Goal: Task Accomplishment & Management: Manage account settings

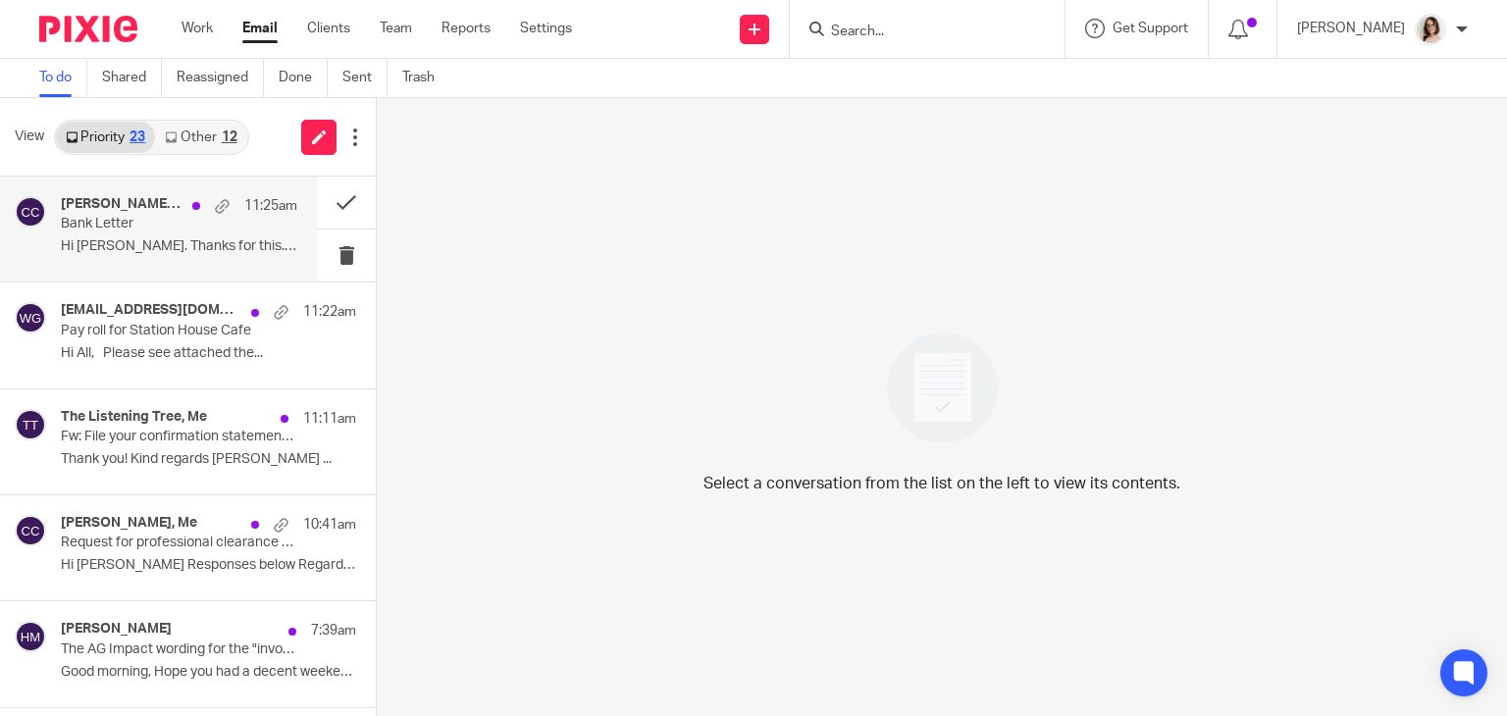
click at [232, 244] on p "Hi [PERSON_NAME]. Thanks for this. Look..." at bounding box center [179, 246] width 236 height 17
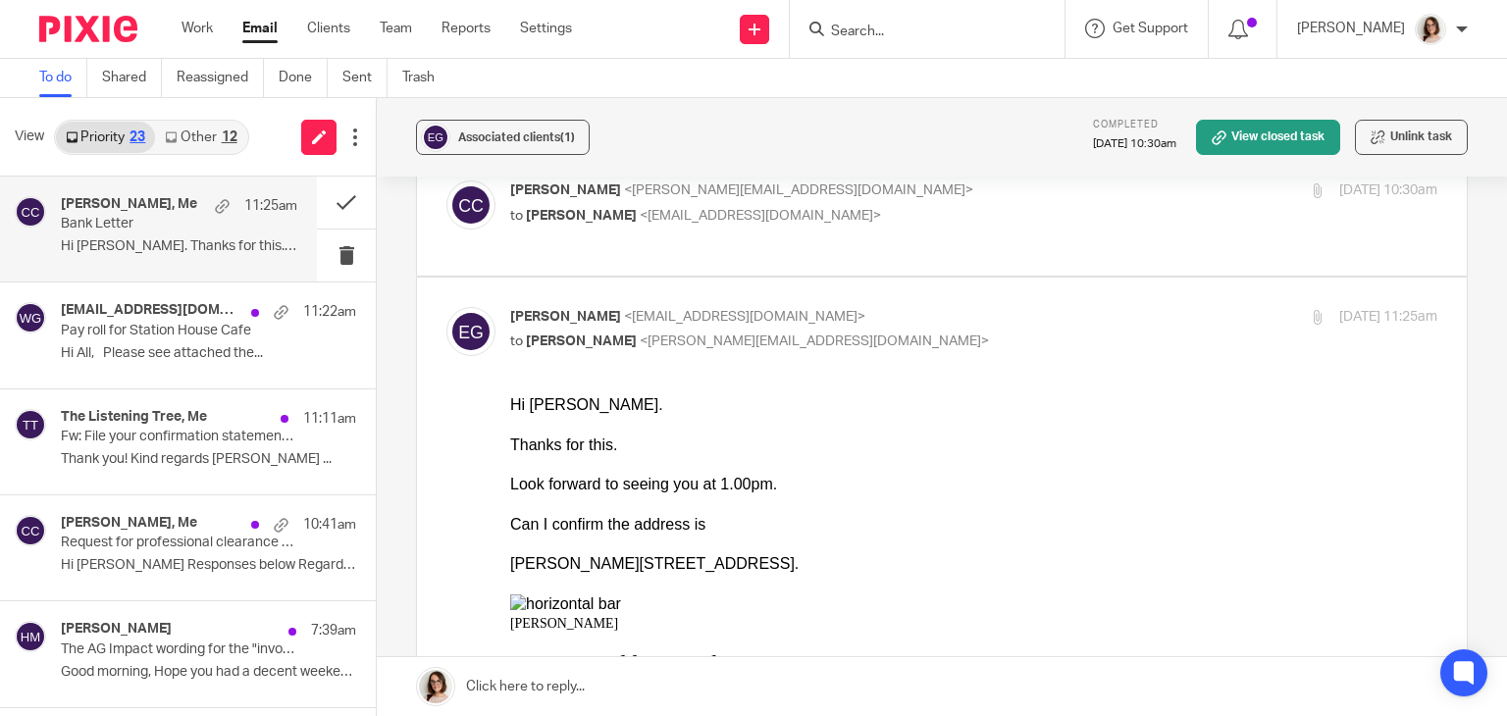
scroll to position [156, 0]
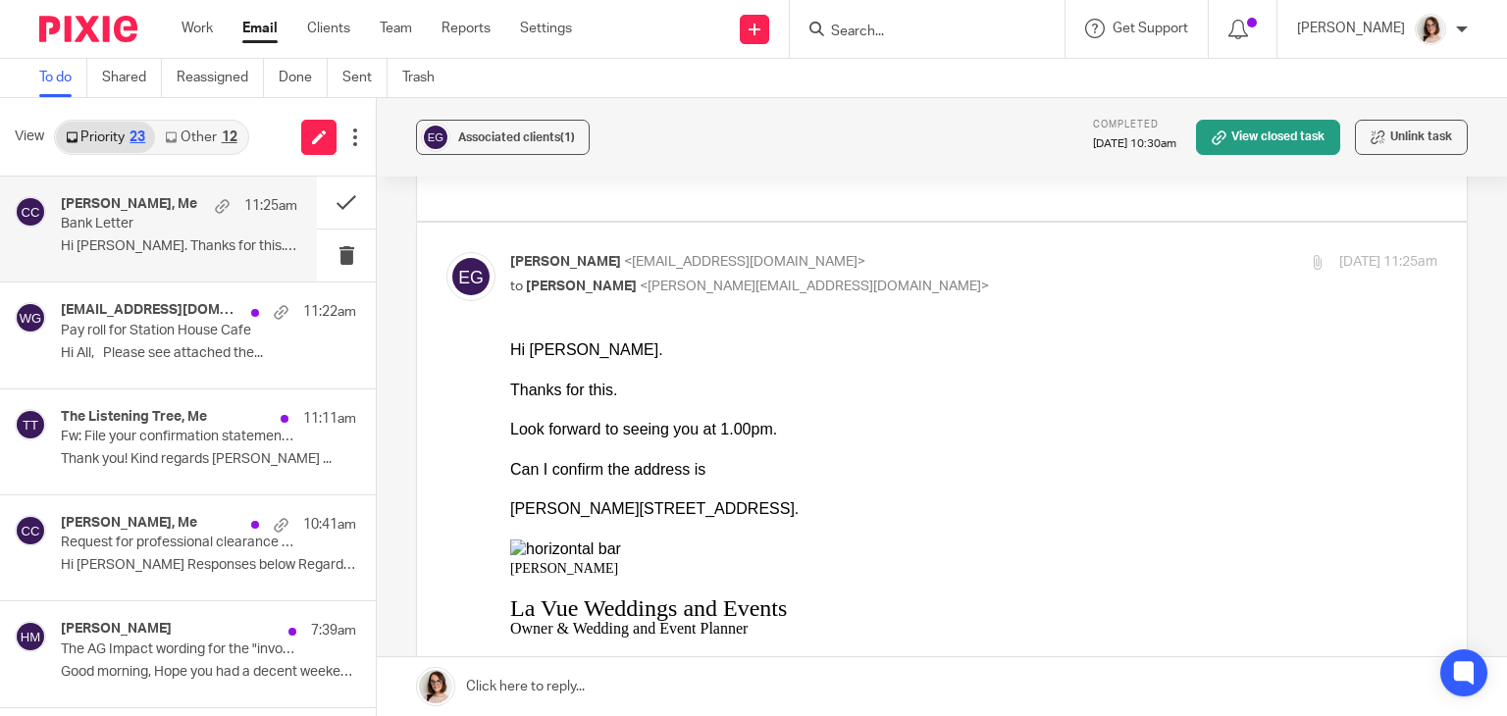
click at [267, 28] on link "Email" at bounding box center [259, 29] width 35 height 20
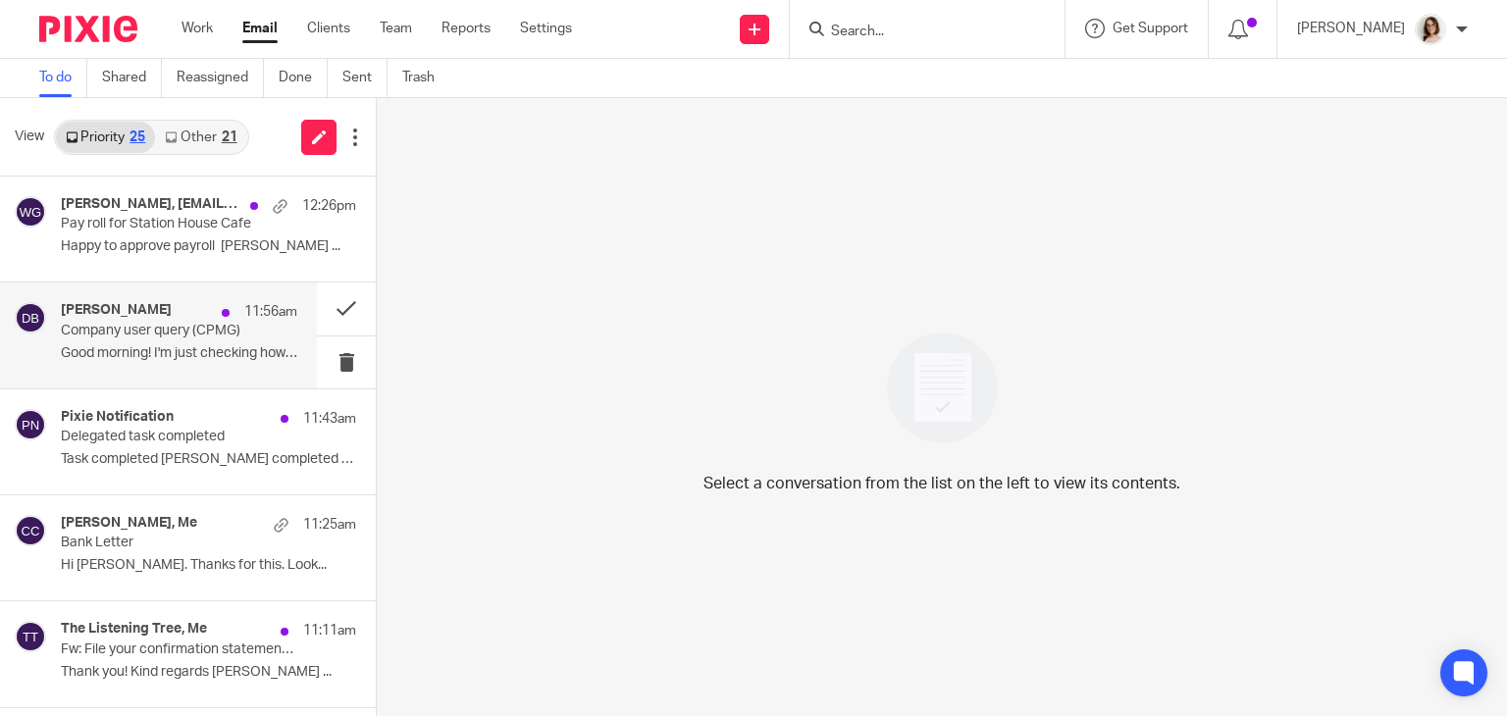
click at [177, 337] on p "Company user query (CPMG)" at bounding box center [155, 331] width 189 height 17
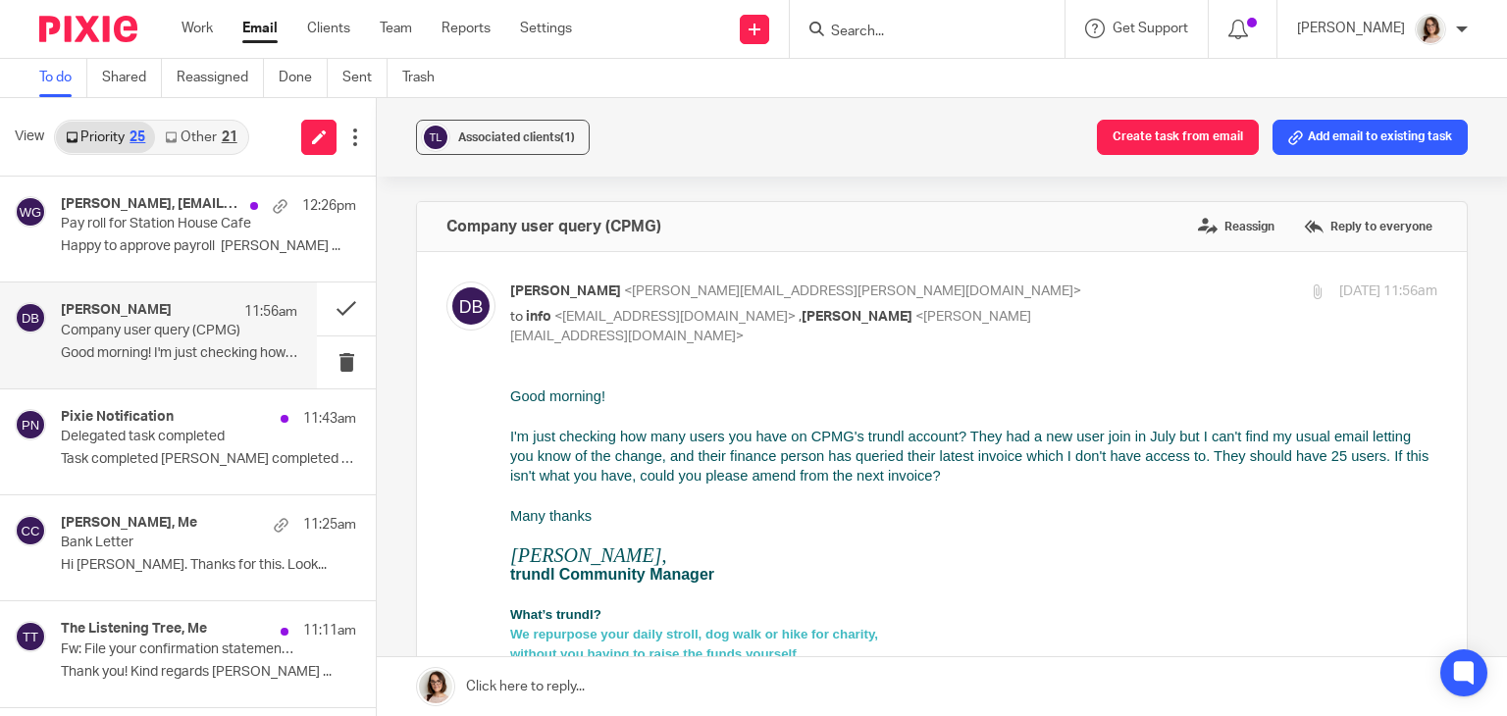
click at [260, 26] on link "Email" at bounding box center [259, 29] width 35 height 20
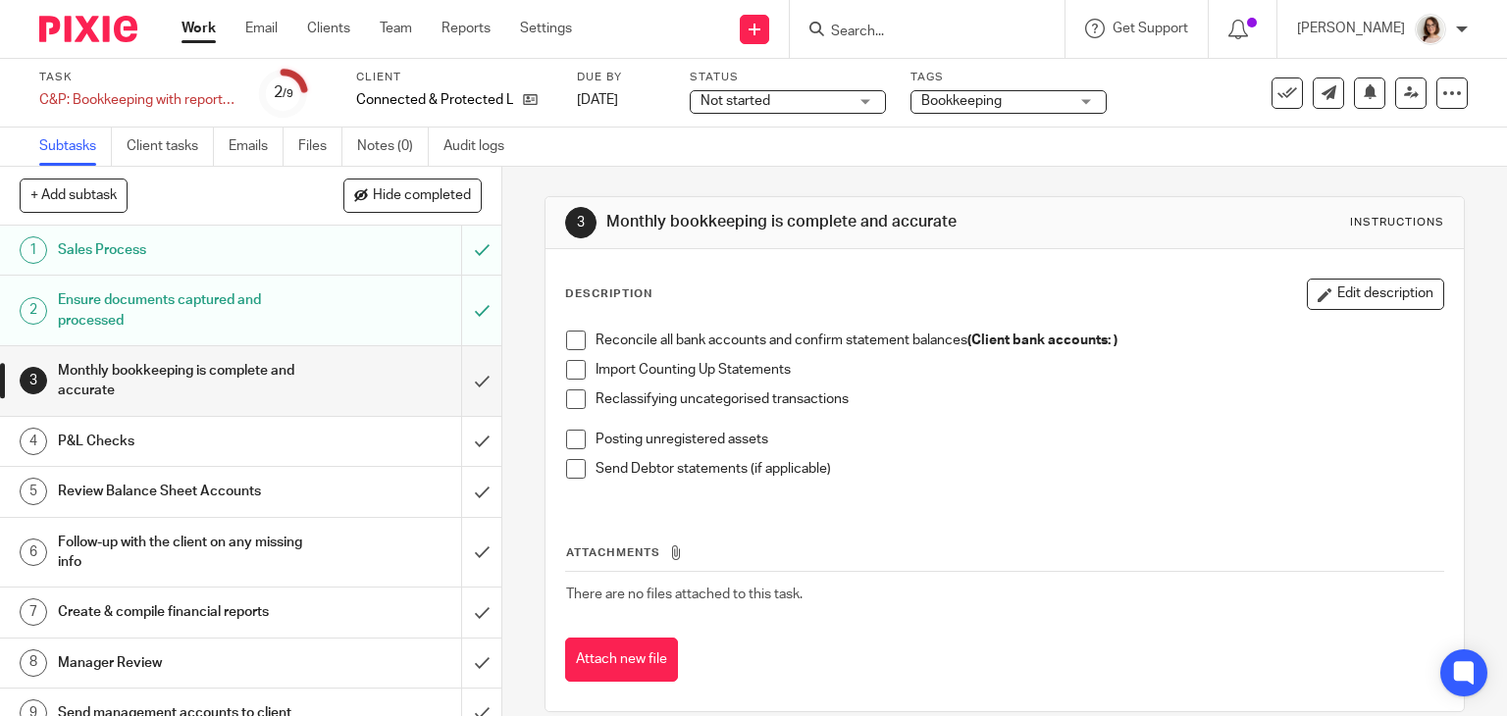
click at [972, 31] on input "Search" at bounding box center [917, 33] width 177 height 18
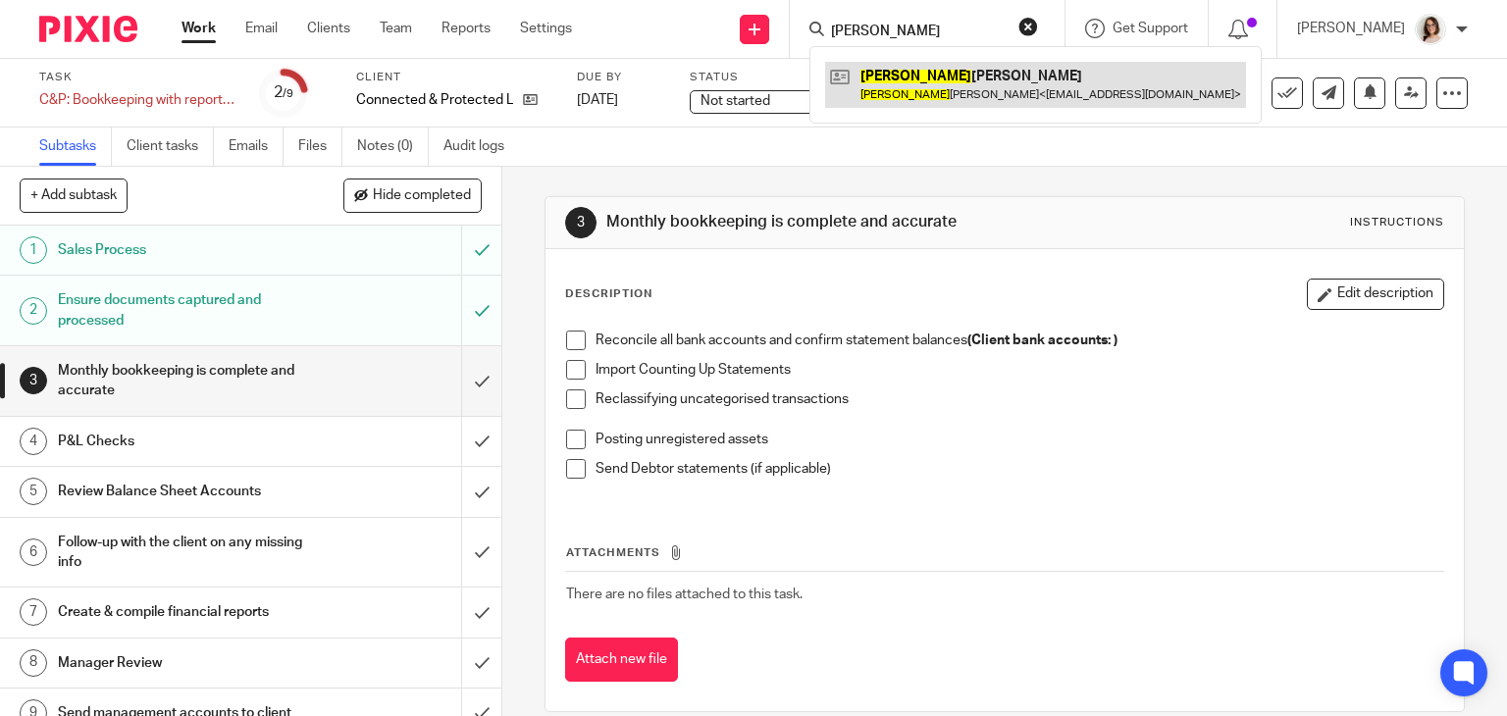
type input "emily"
click at [943, 84] on link at bounding box center [1035, 84] width 421 height 45
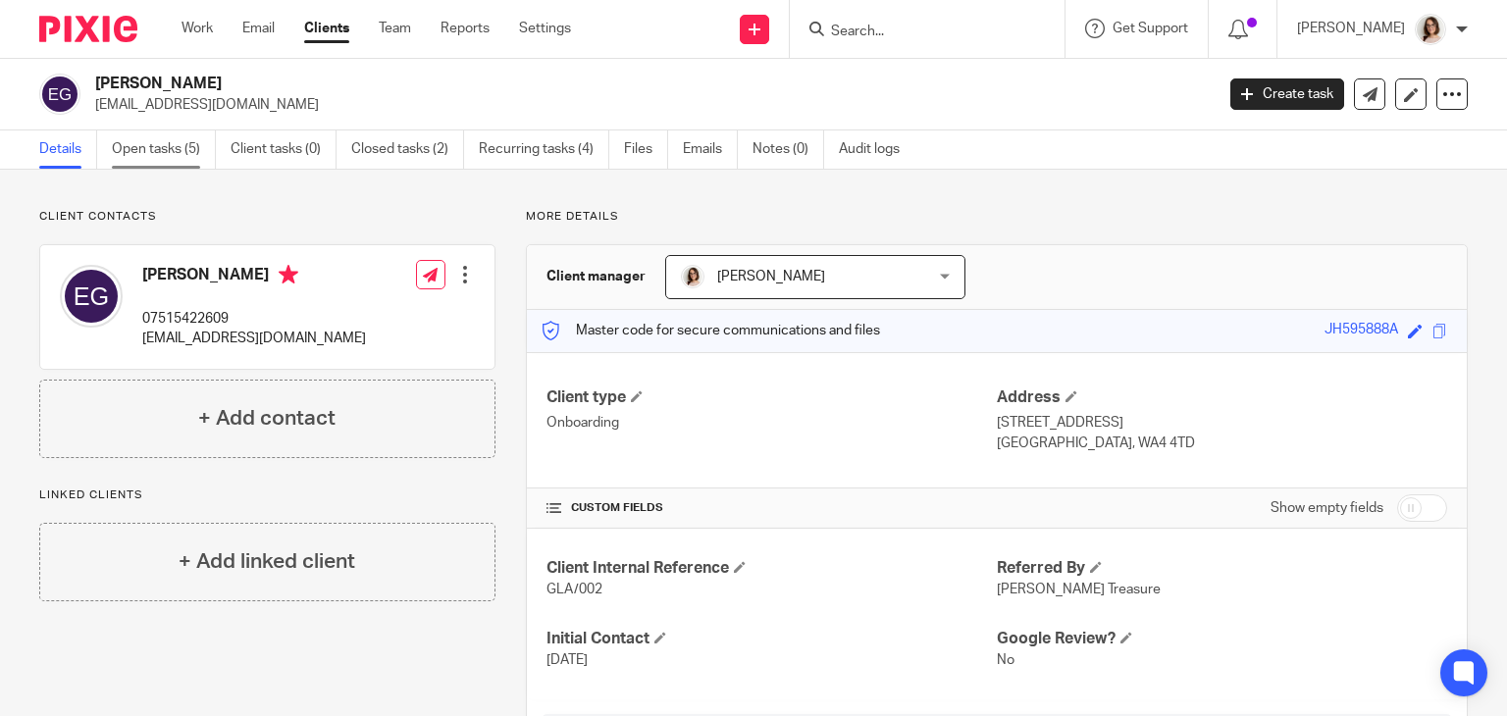
click at [157, 146] on link "Open tasks (5)" at bounding box center [164, 149] width 104 height 38
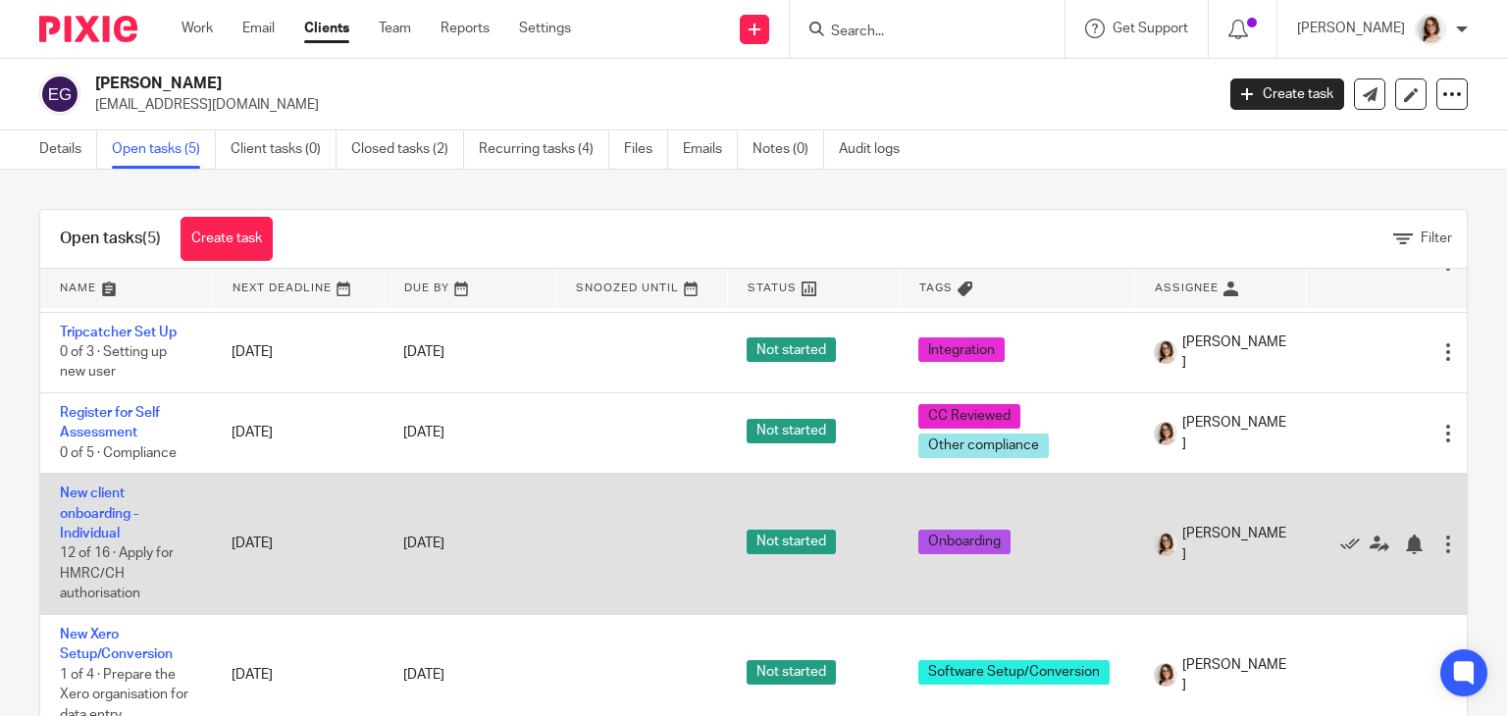
scroll to position [58, 0]
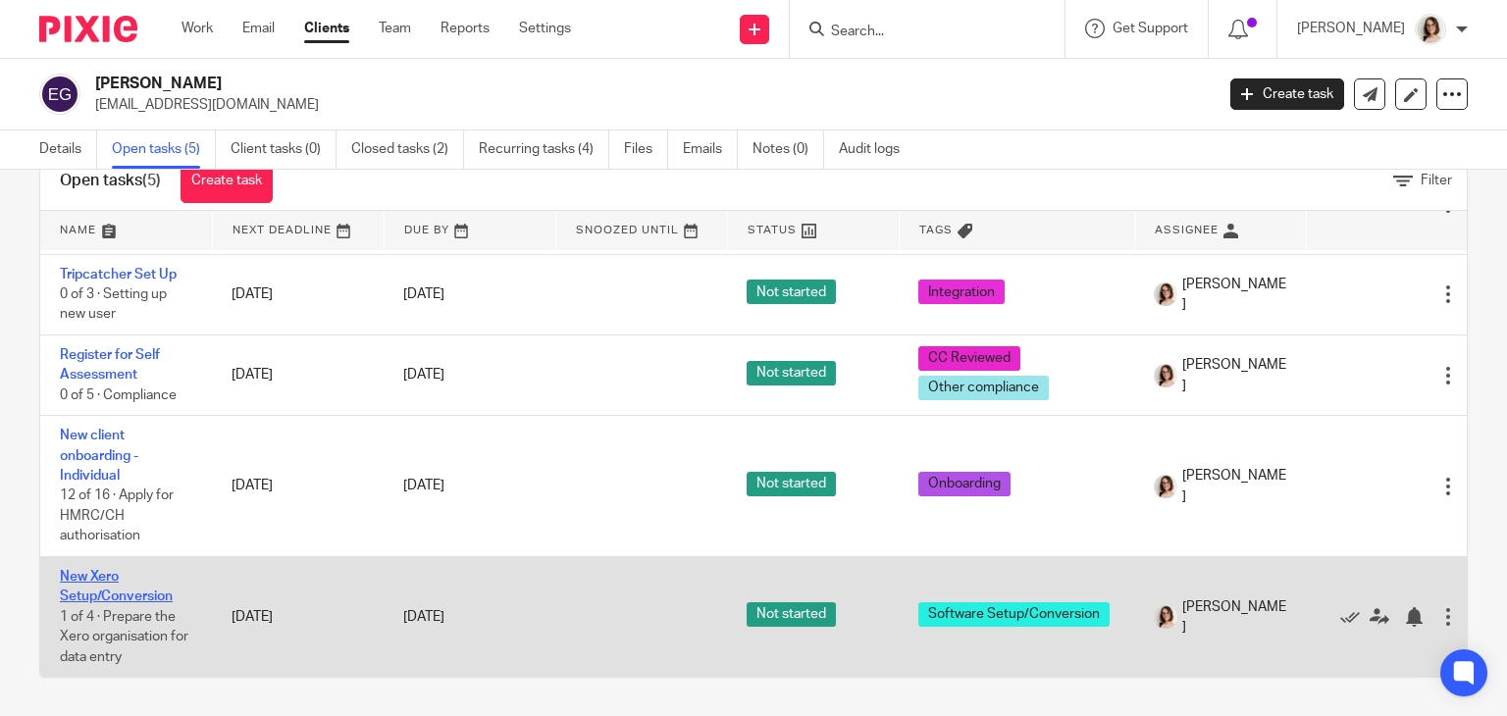
click at [133, 571] on link "New Xero Setup/Conversion" at bounding box center [116, 586] width 113 height 33
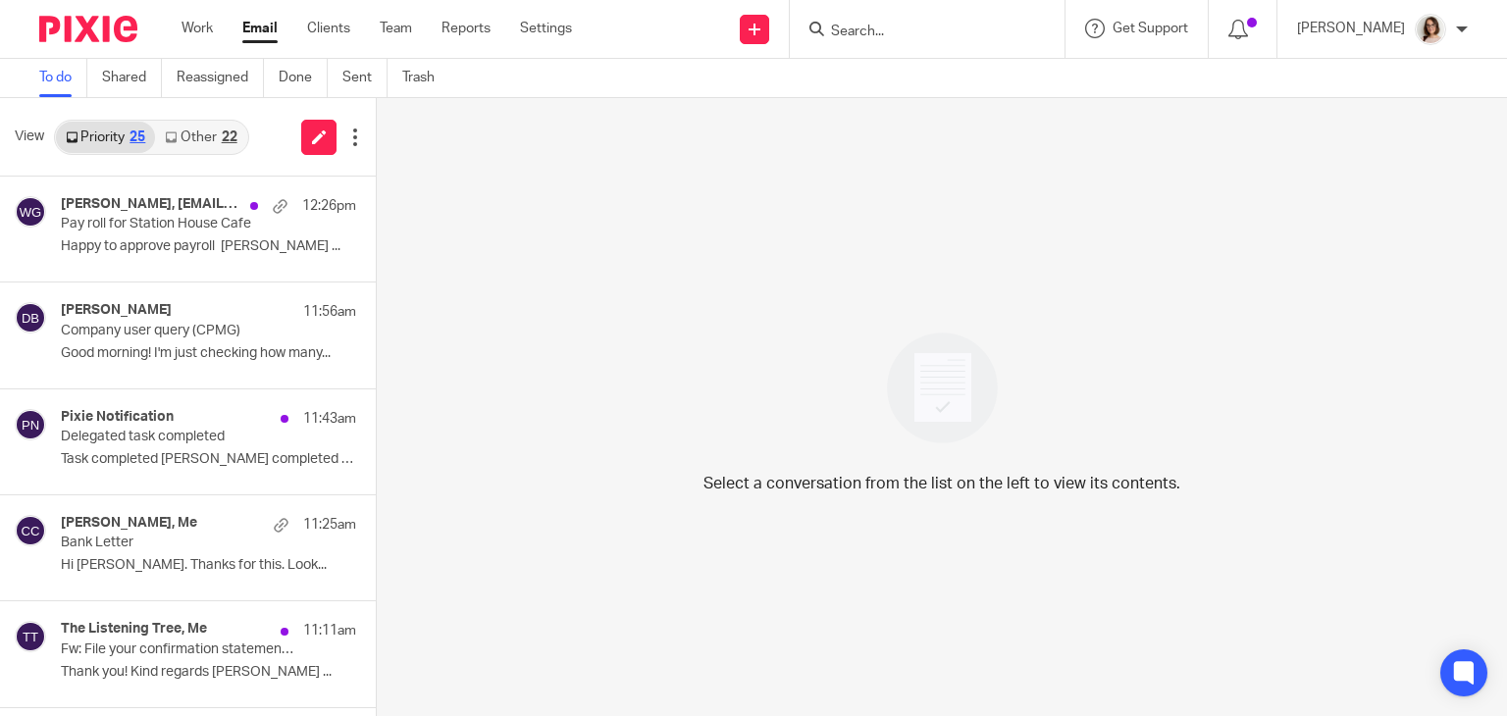
click at [196, 134] on link "Other 22" at bounding box center [200, 137] width 91 height 31
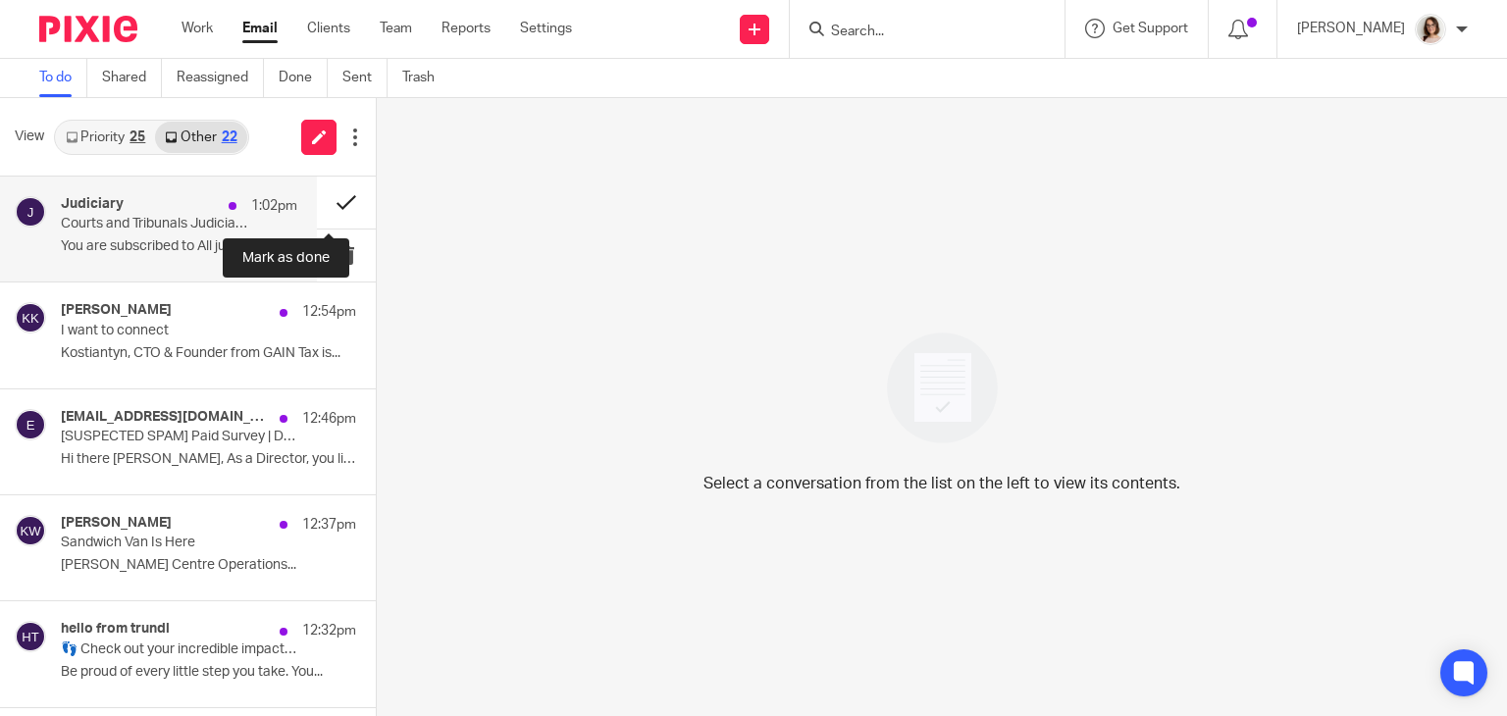
click at [320, 209] on button at bounding box center [346, 203] width 59 height 52
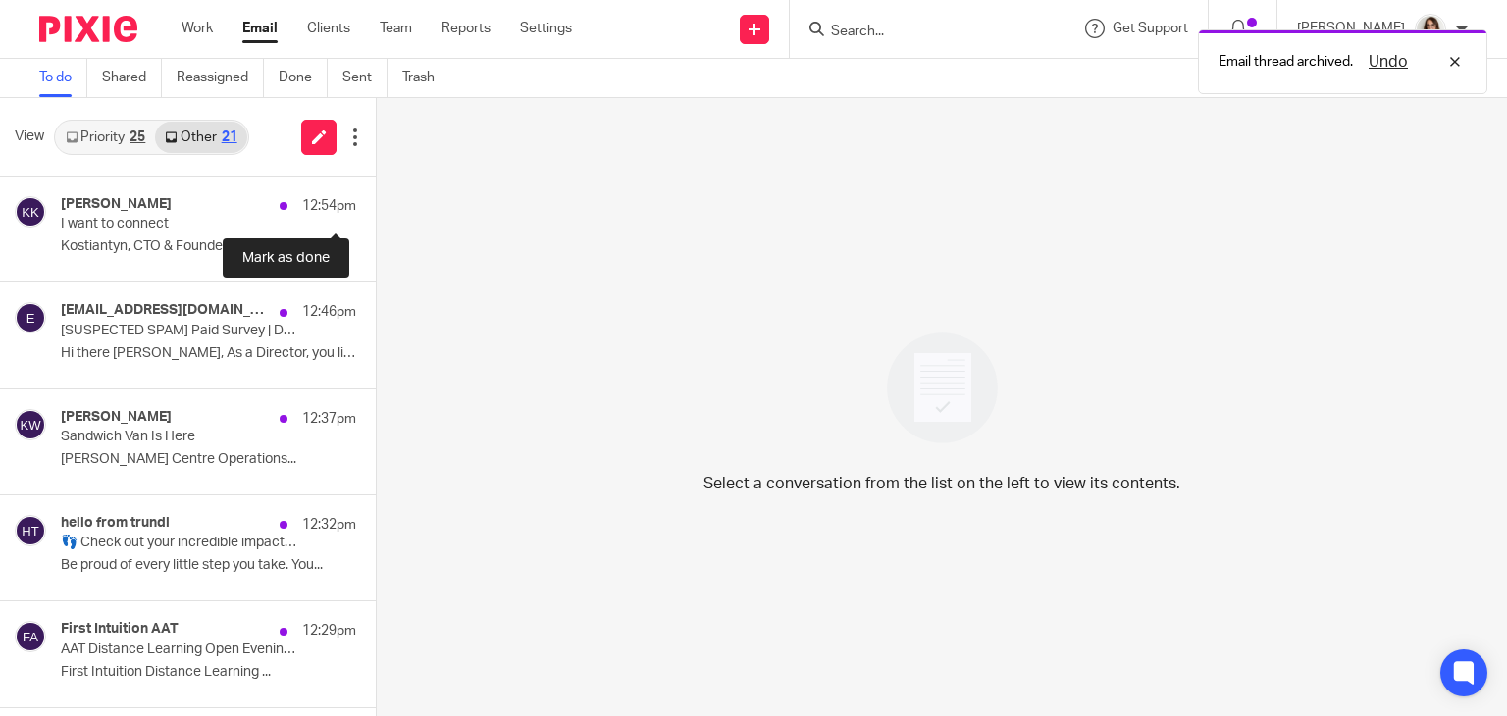
click at [376, 209] on button at bounding box center [384, 203] width 16 height 52
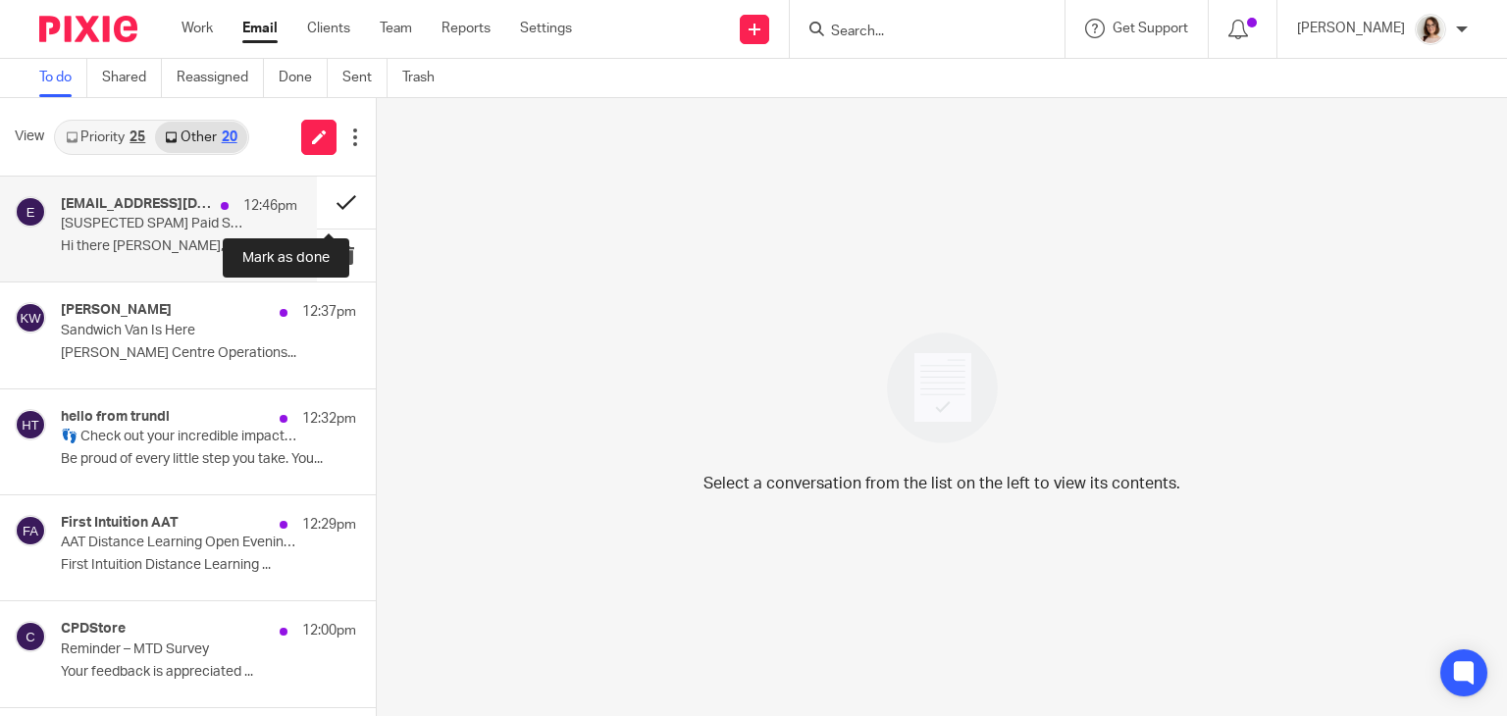
click at [322, 199] on button at bounding box center [346, 203] width 59 height 52
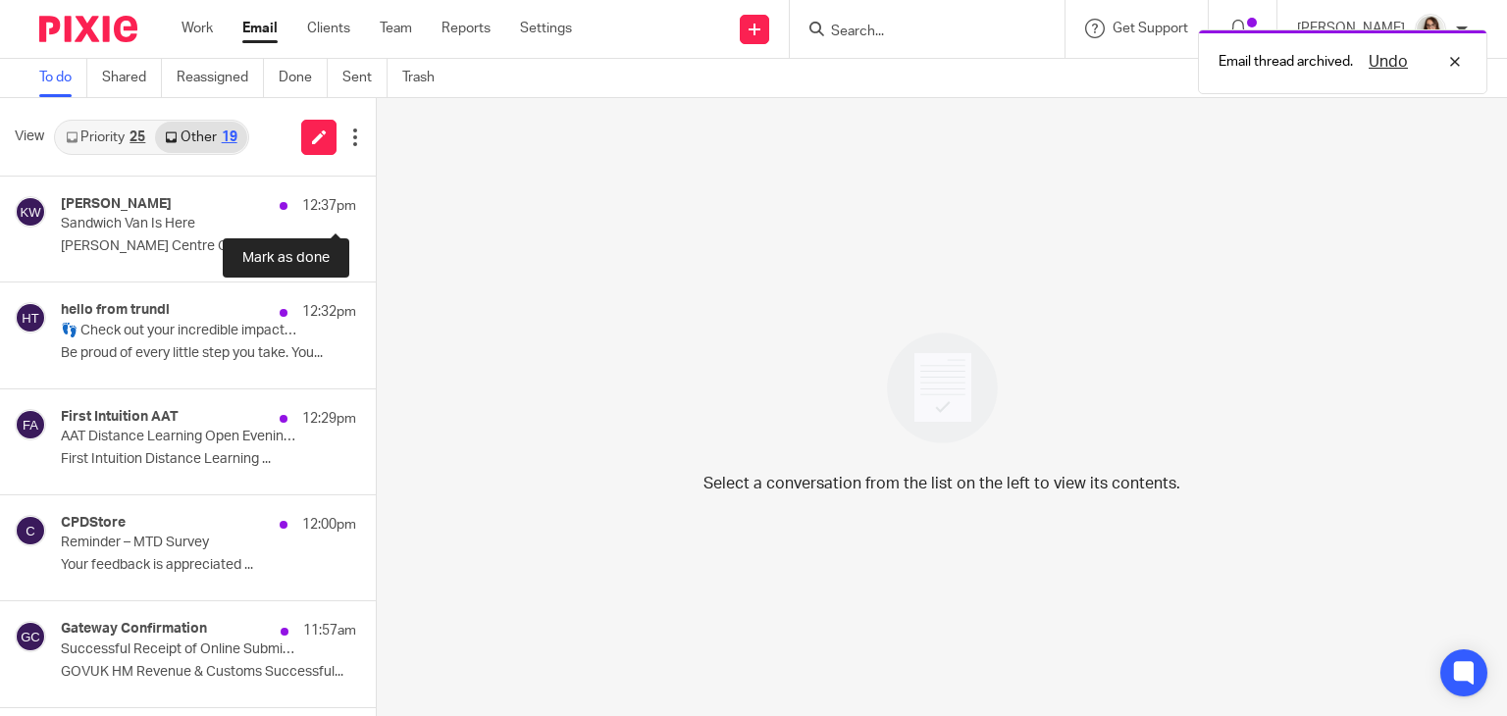
click at [376, 199] on button at bounding box center [384, 203] width 16 height 52
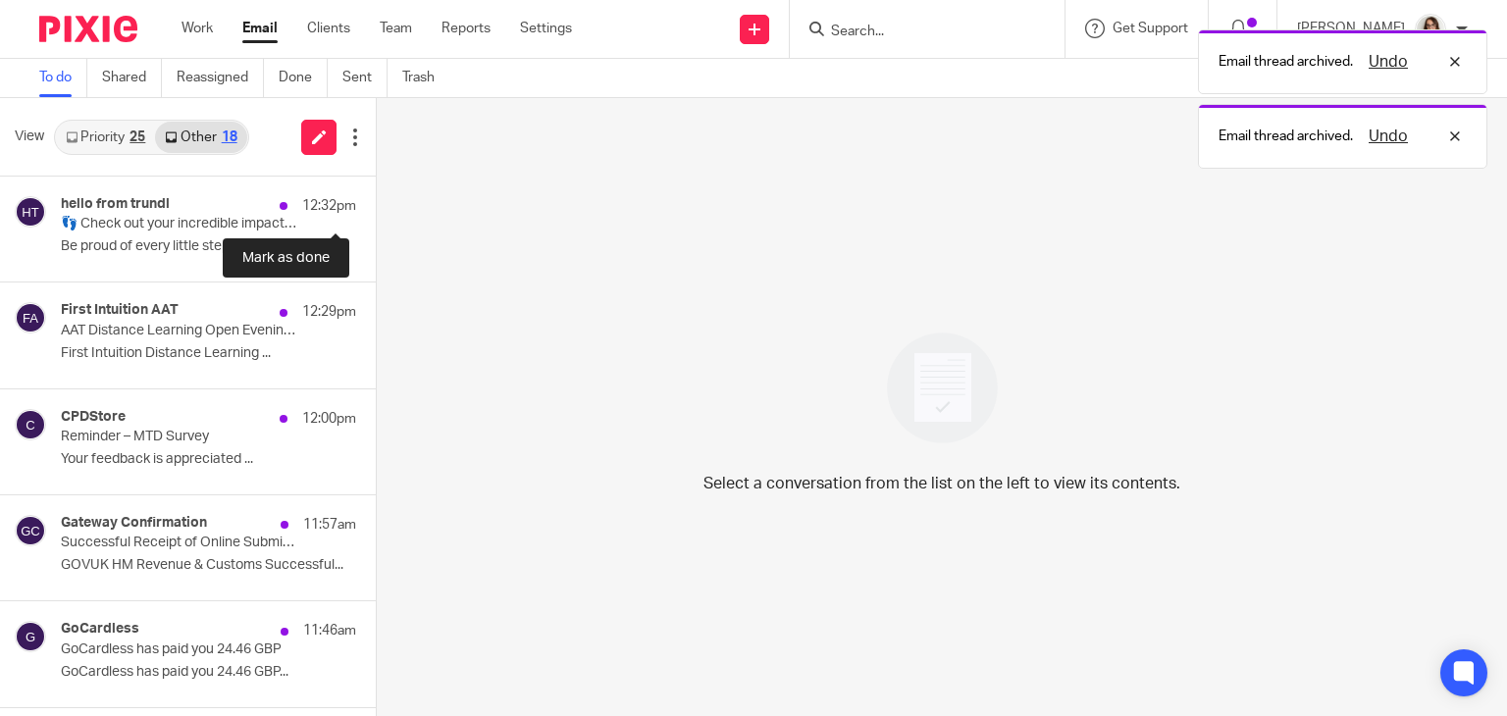
click at [376, 199] on button at bounding box center [384, 203] width 16 height 52
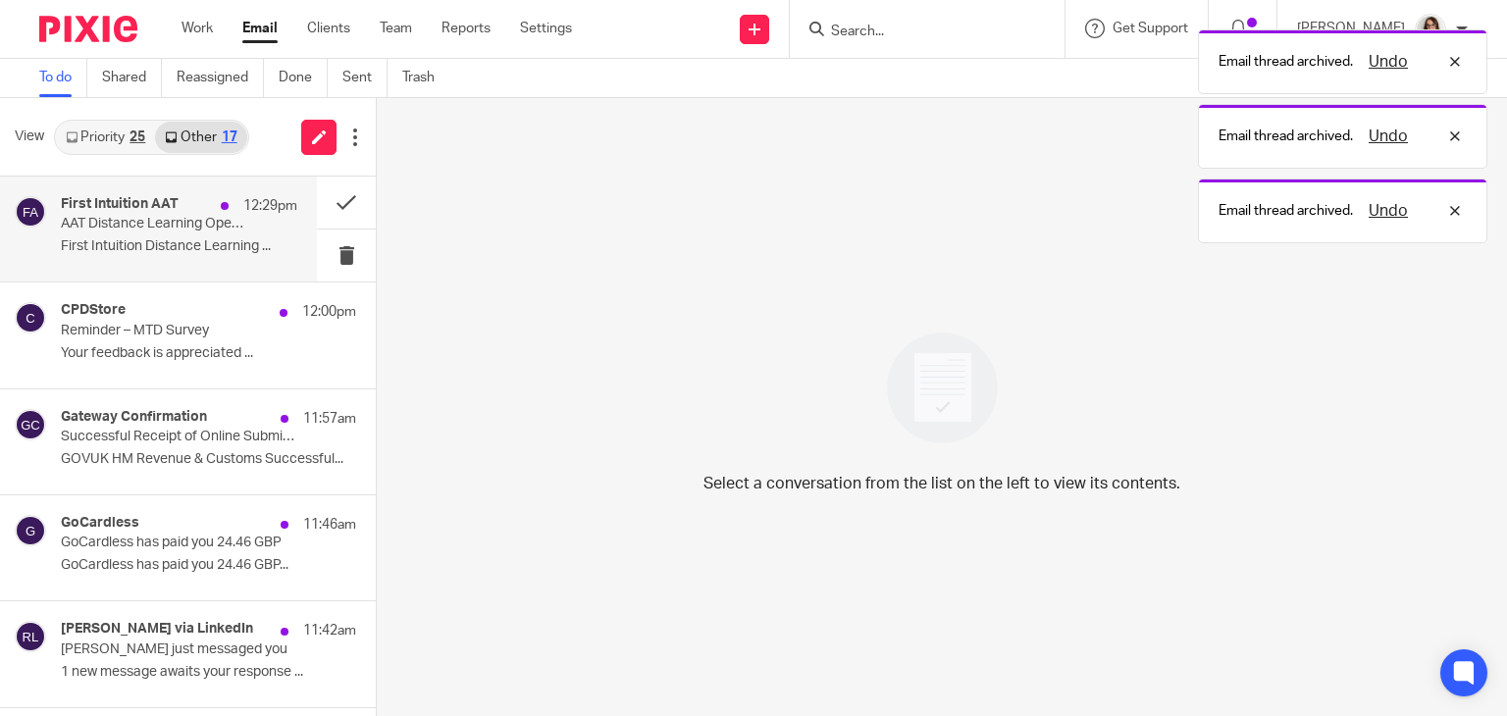
click at [223, 238] on p "First Intuition Distance Learning ..." at bounding box center [179, 246] width 236 height 17
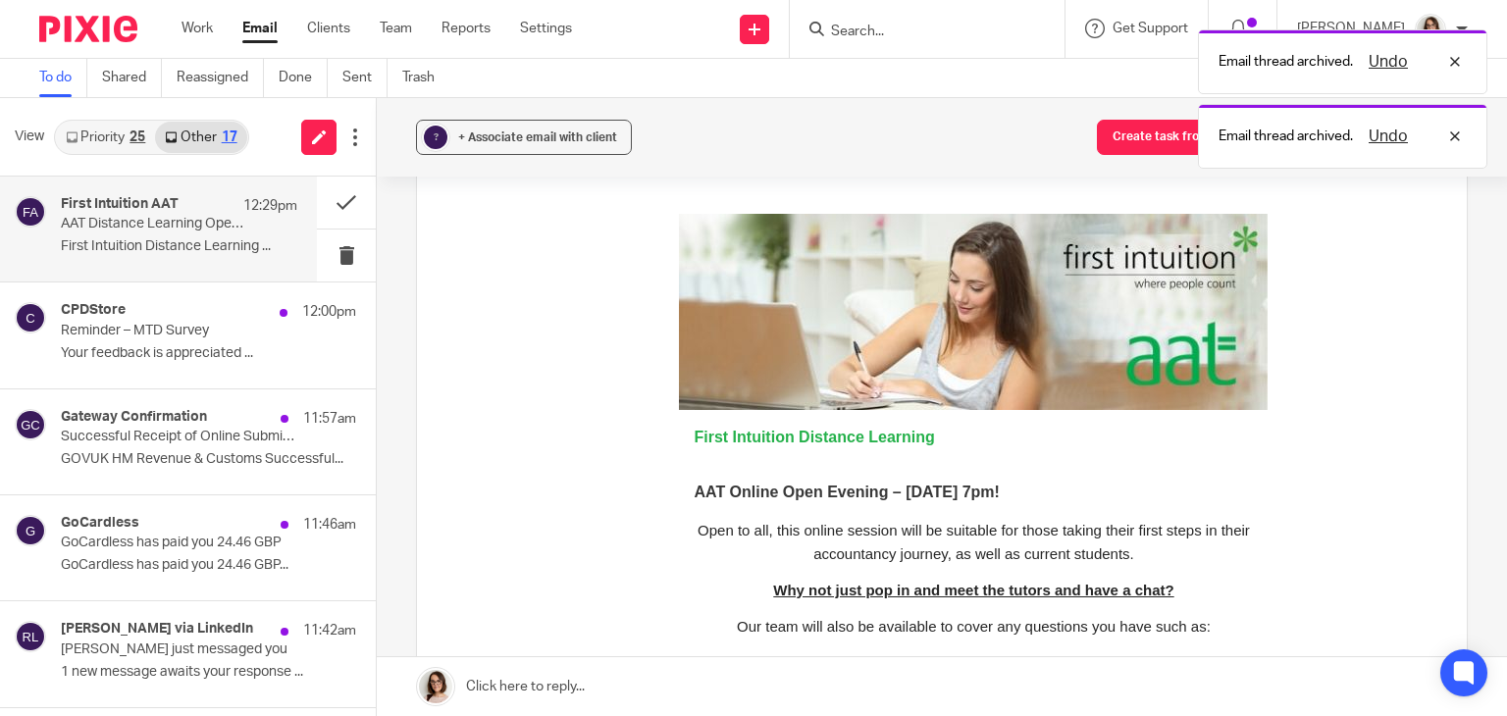
scroll to position [168, 0]
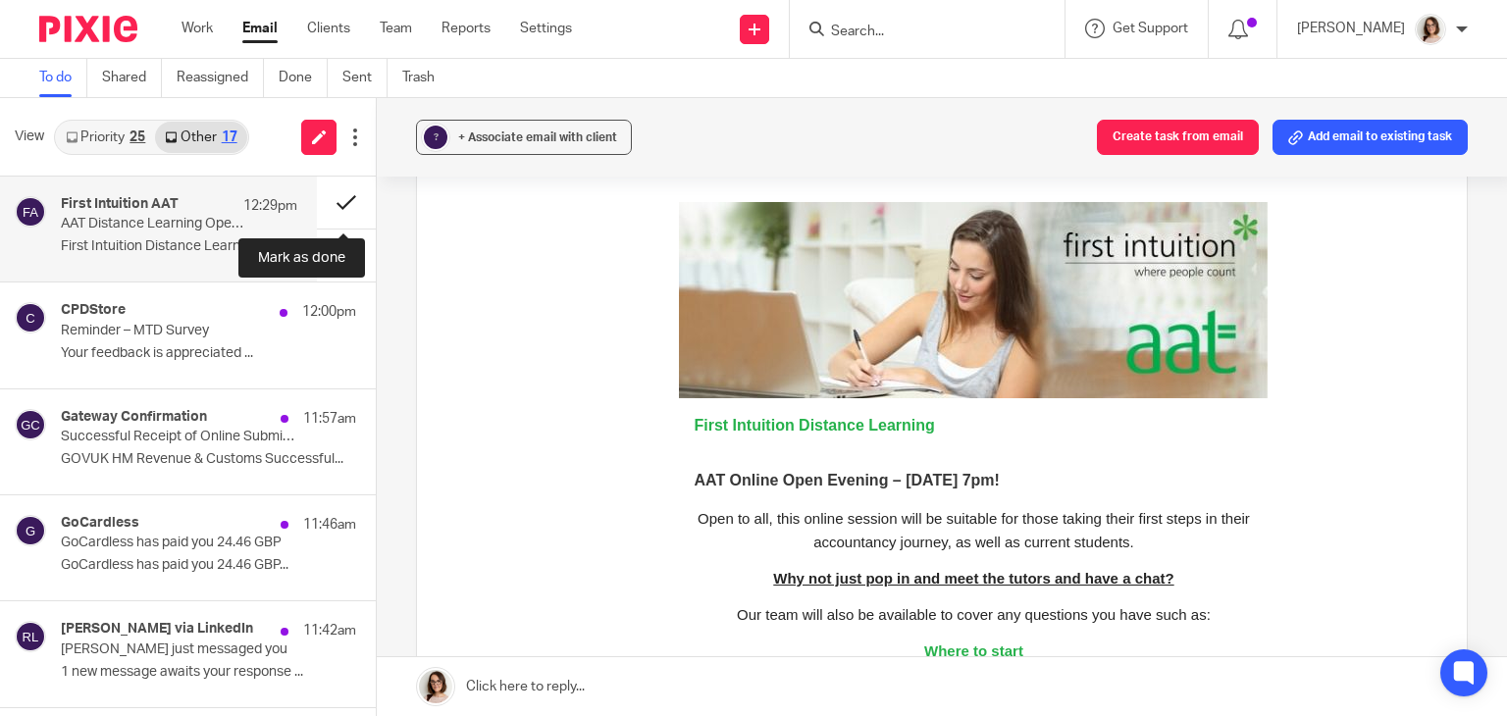
click at [334, 202] on button at bounding box center [346, 203] width 59 height 52
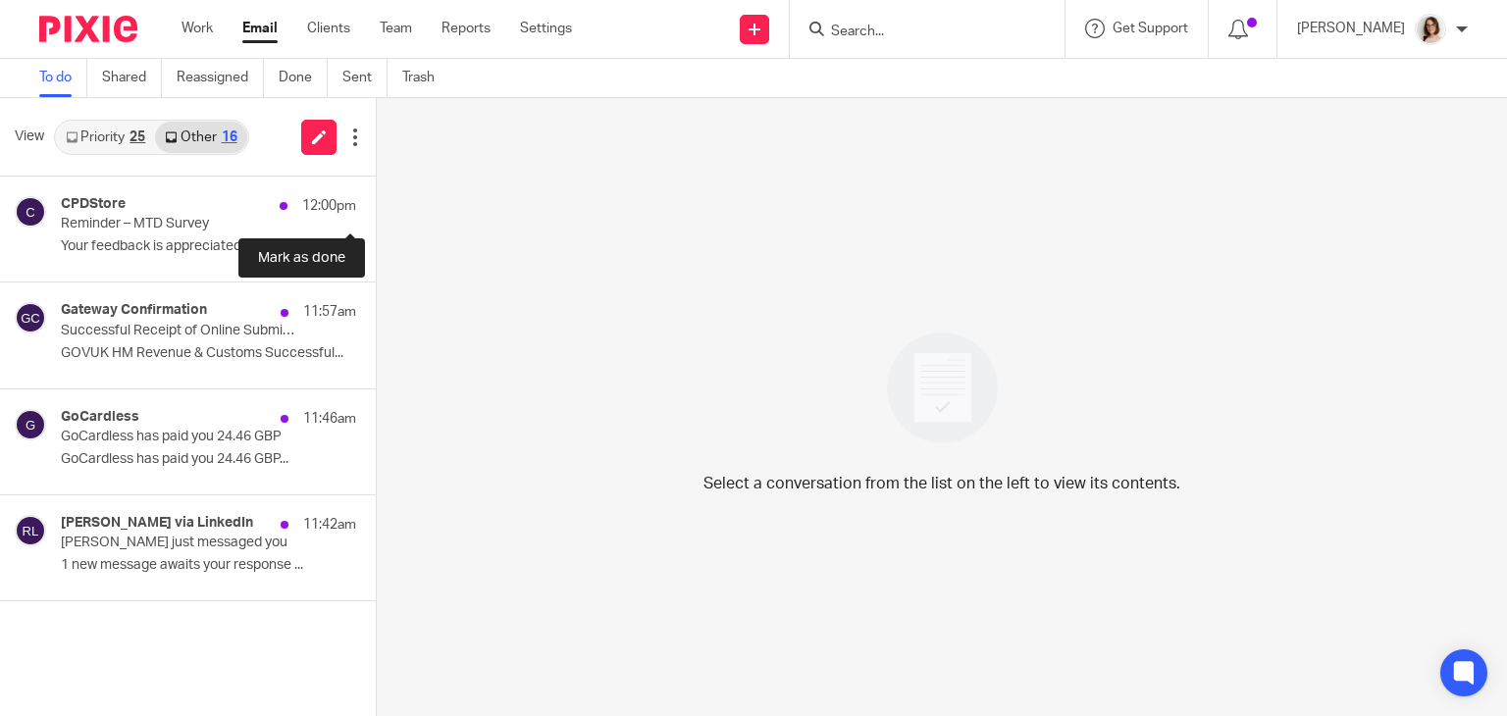
click at [376, 202] on button at bounding box center [384, 203] width 16 height 52
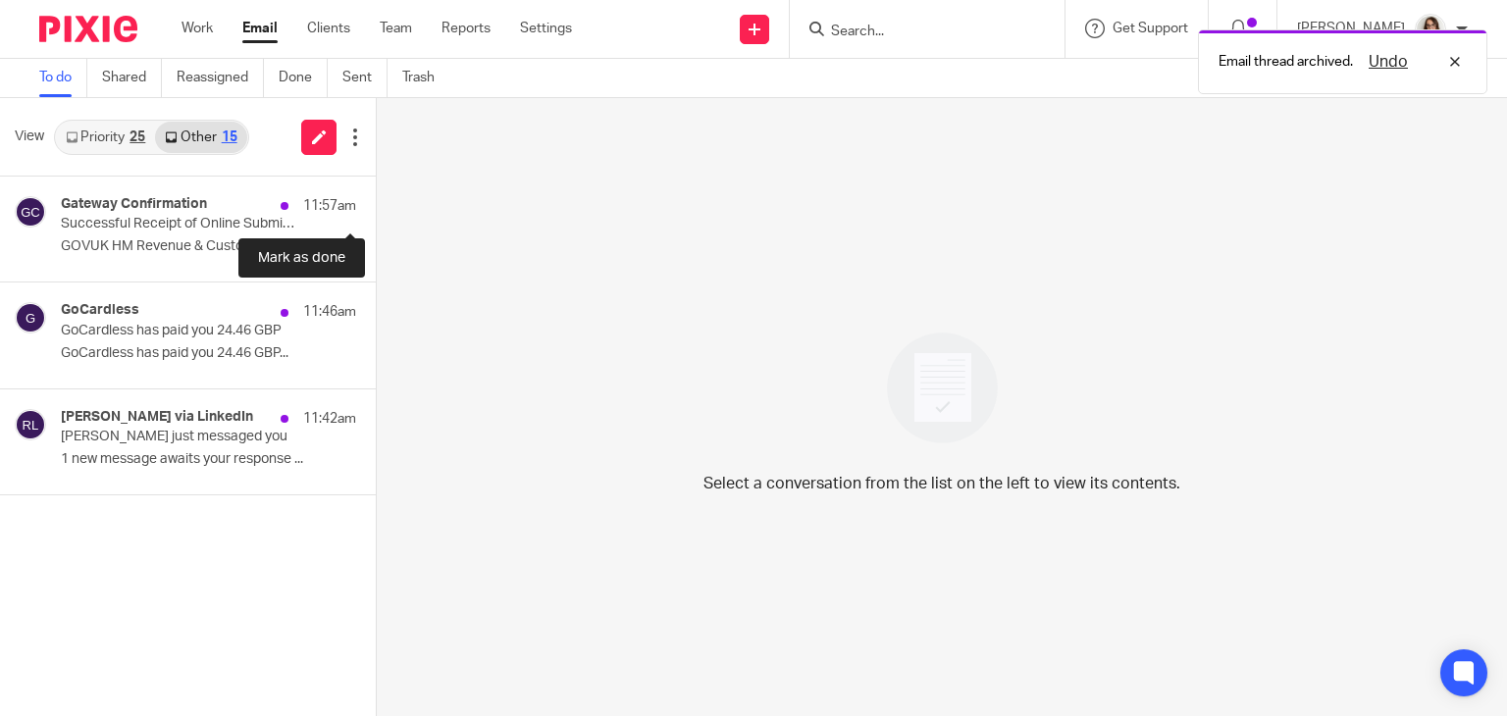
click at [376, 202] on button at bounding box center [384, 203] width 16 height 52
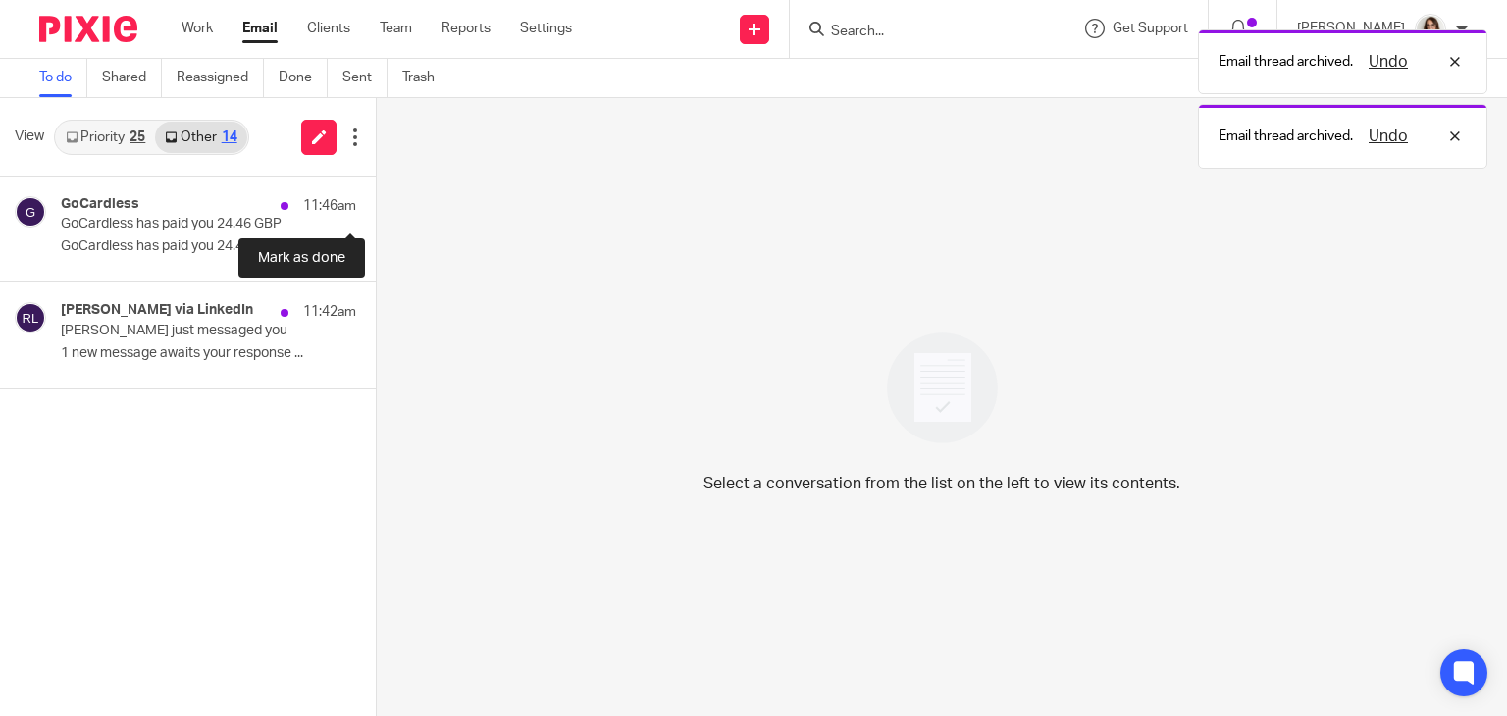
click at [376, 202] on button at bounding box center [384, 203] width 16 height 52
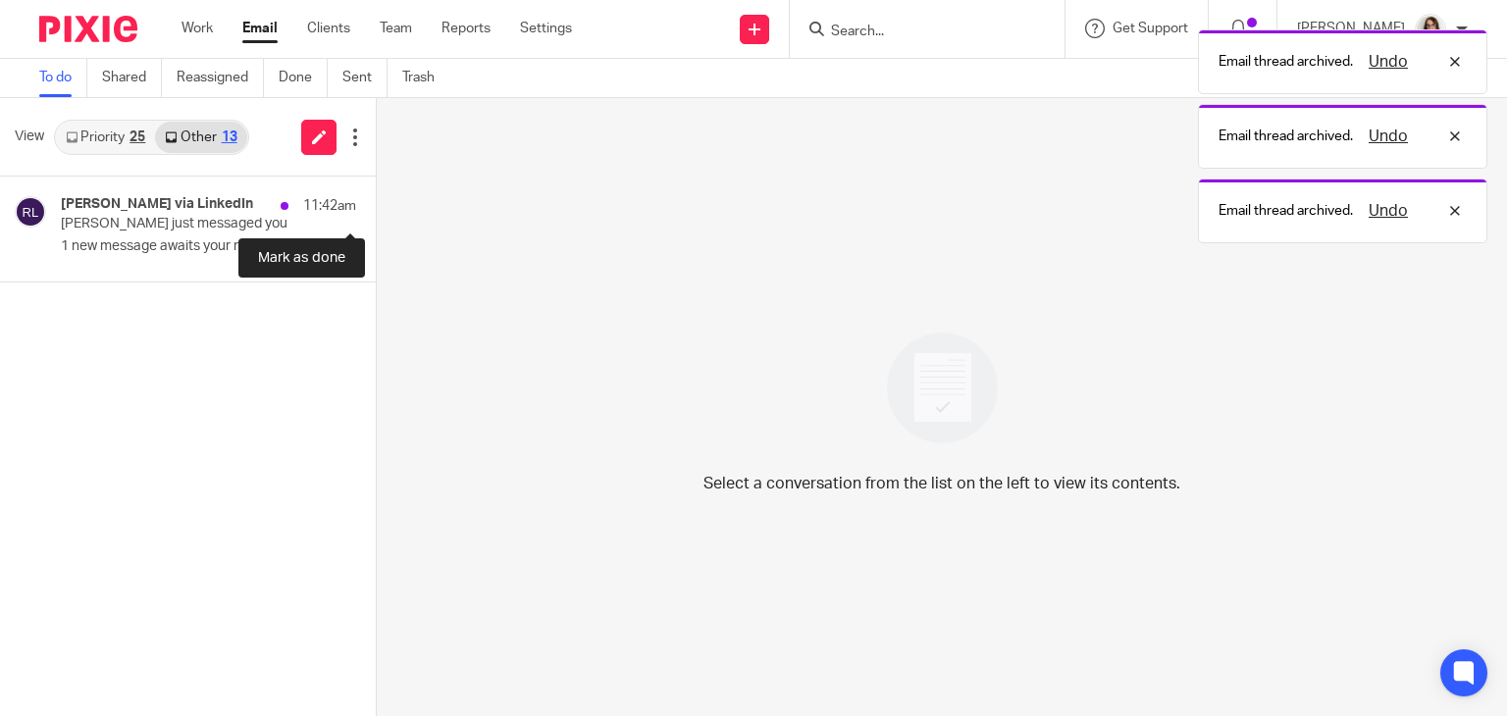
click at [376, 202] on button at bounding box center [384, 203] width 16 height 52
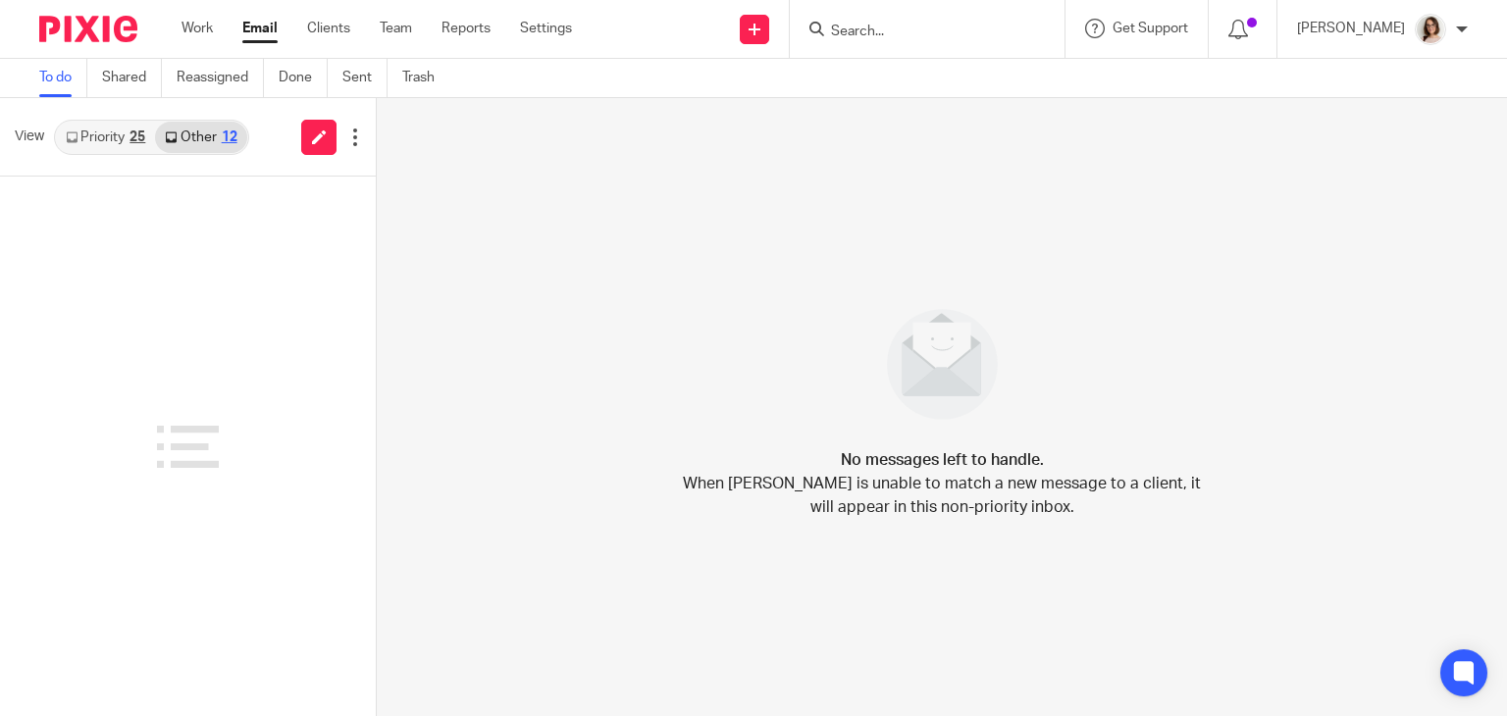
click at [251, 28] on link "Email" at bounding box center [259, 29] width 35 height 20
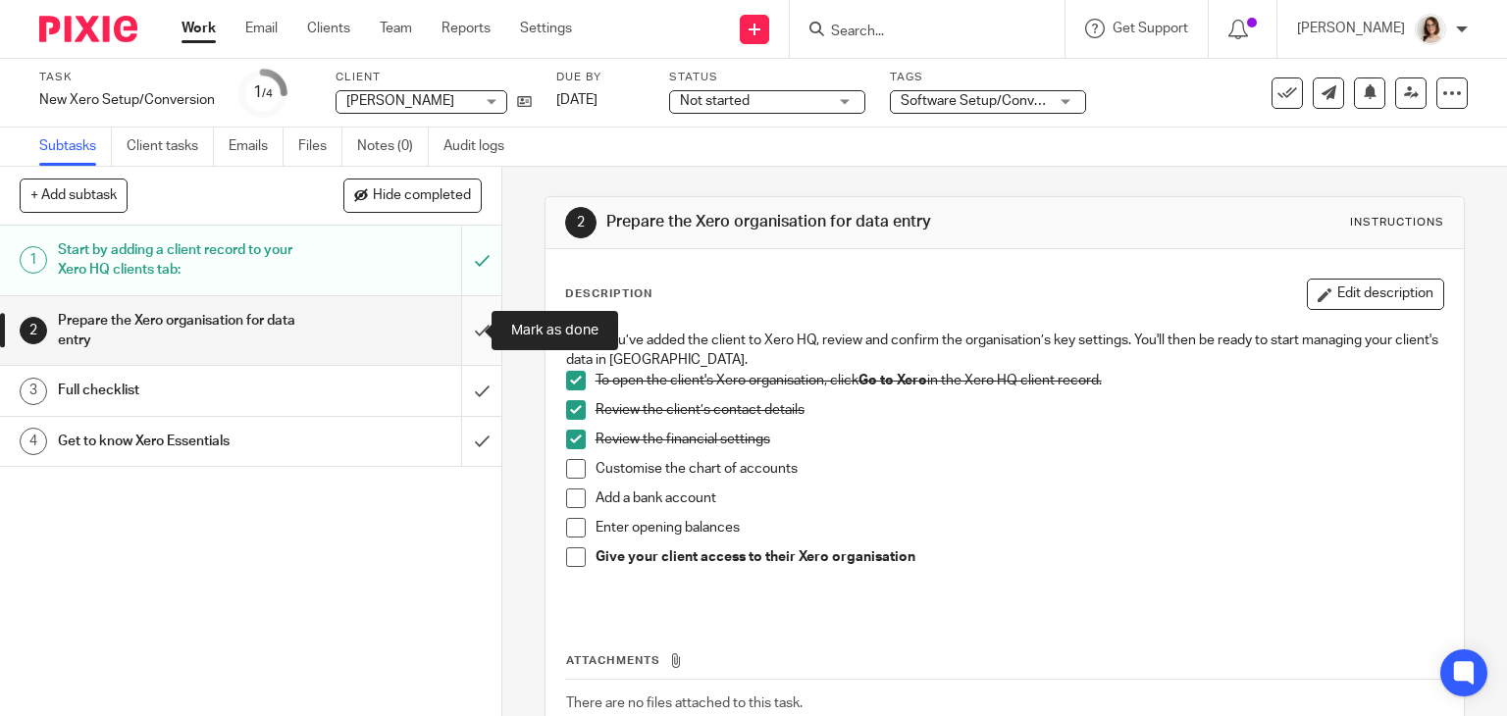
click at [463, 330] on input "submit" at bounding box center [250, 331] width 501 height 70
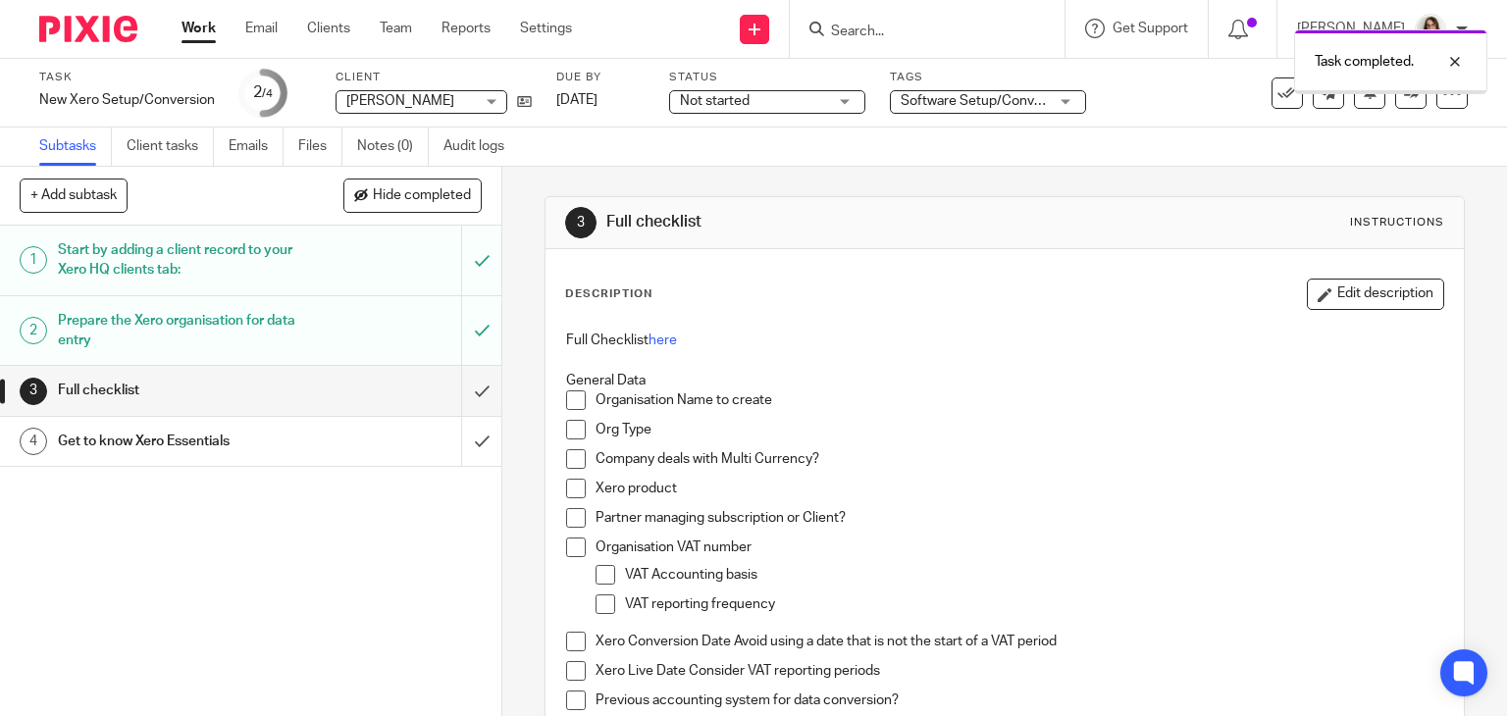
click at [463, 393] on input "submit" at bounding box center [250, 390] width 501 height 49
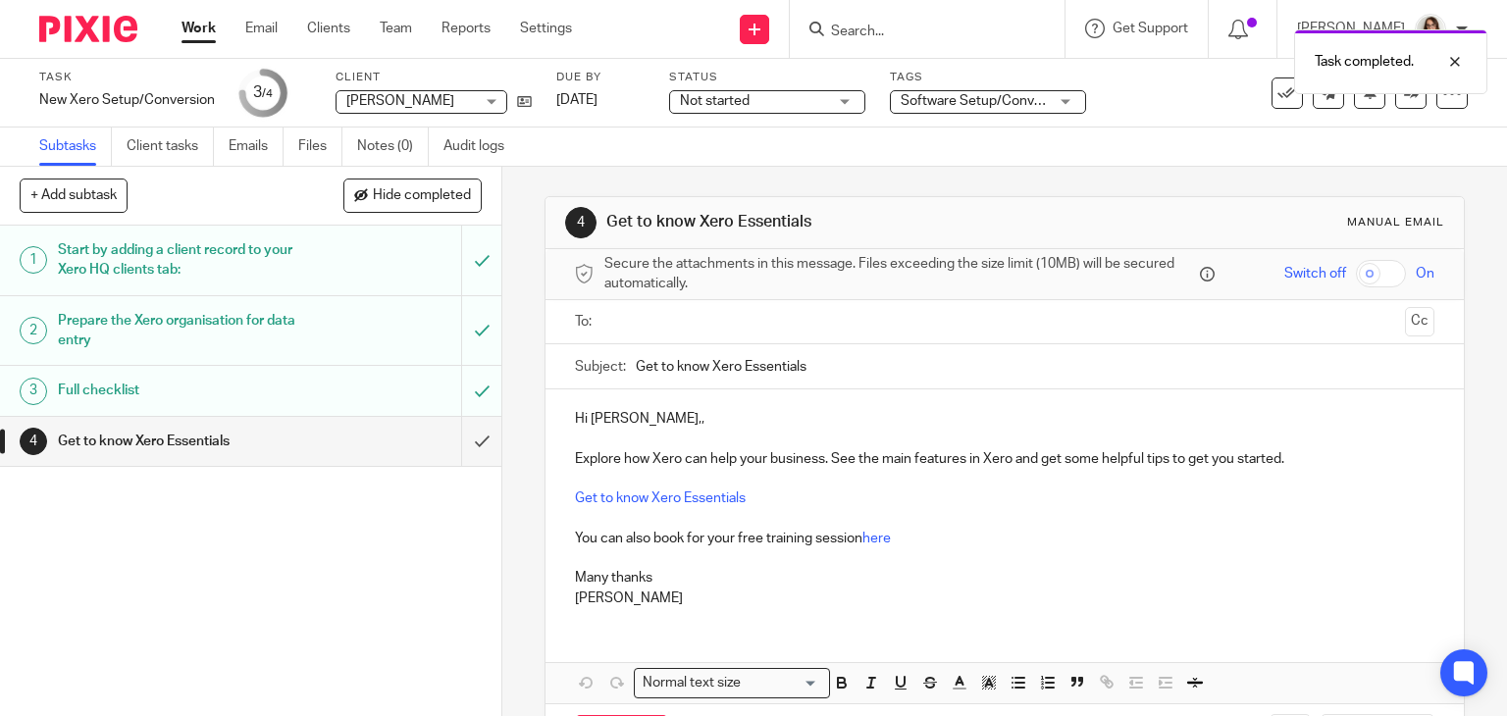
click at [617, 323] on input "text" at bounding box center [1004, 322] width 786 height 23
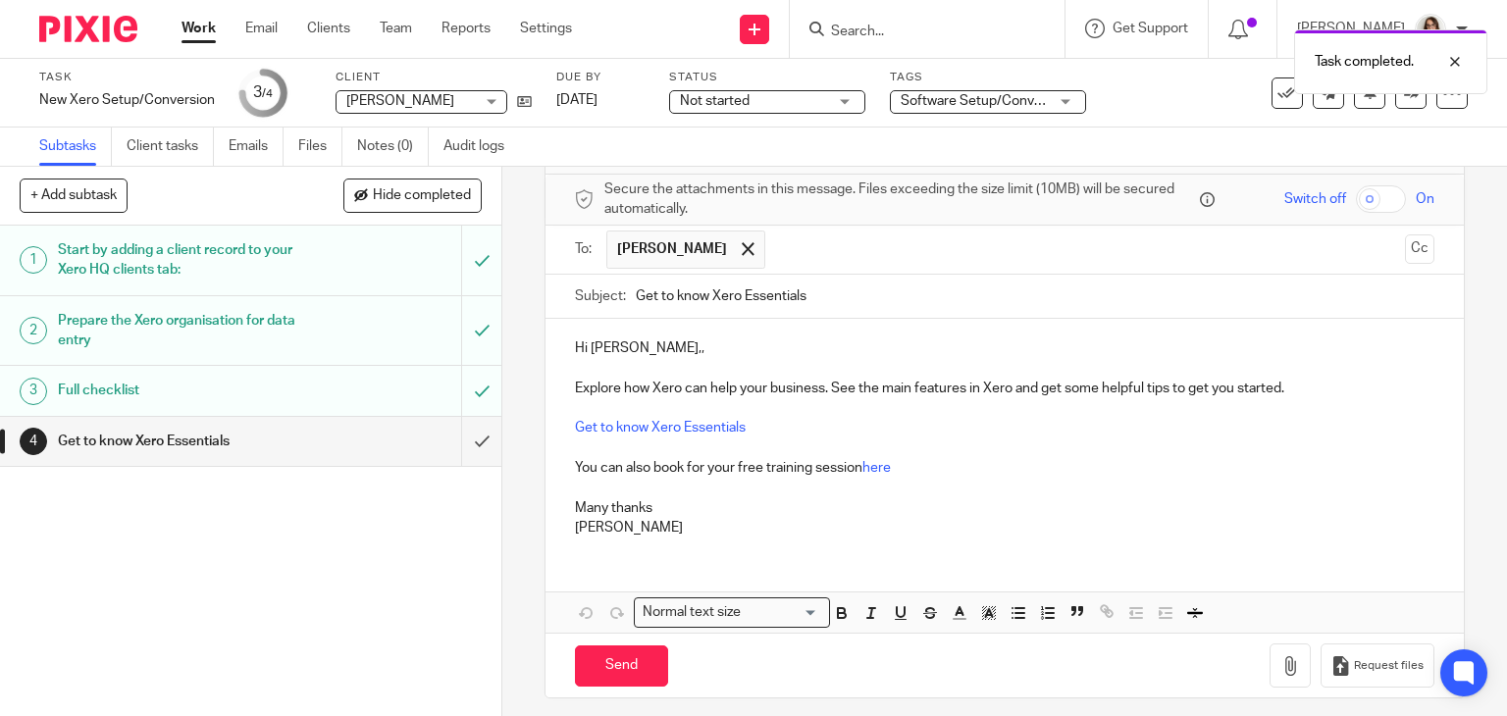
scroll to position [83, 0]
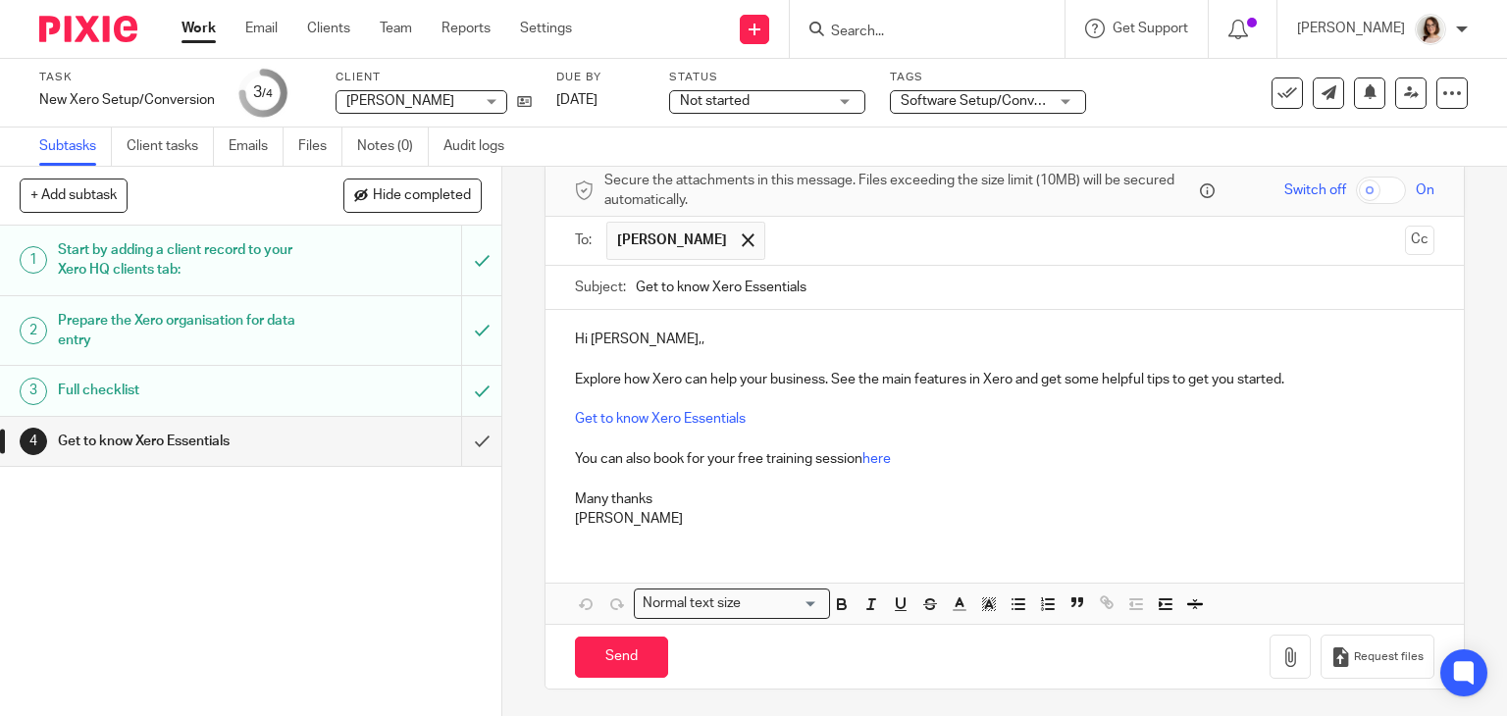
click at [638, 351] on p at bounding box center [1005, 360] width 860 height 20
click at [632, 350] on p at bounding box center [1005, 360] width 860 height 20
click at [632, 335] on p "Hi Emily,," at bounding box center [1005, 340] width 860 height 20
click at [977, 654] on button "Save draft" at bounding box center [984, 658] width 124 height 42
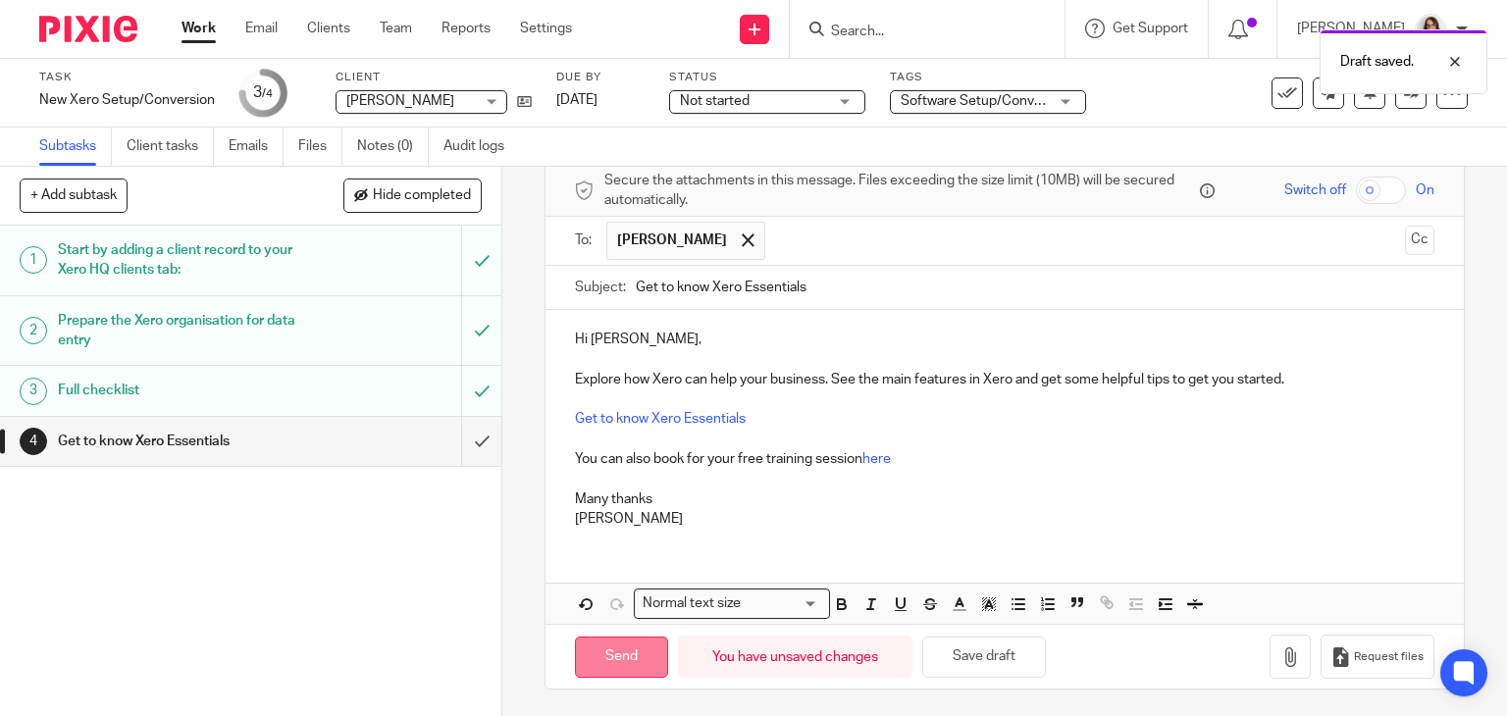
click at [642, 646] on input "Send" at bounding box center [621, 658] width 93 height 42
type input "Sent"
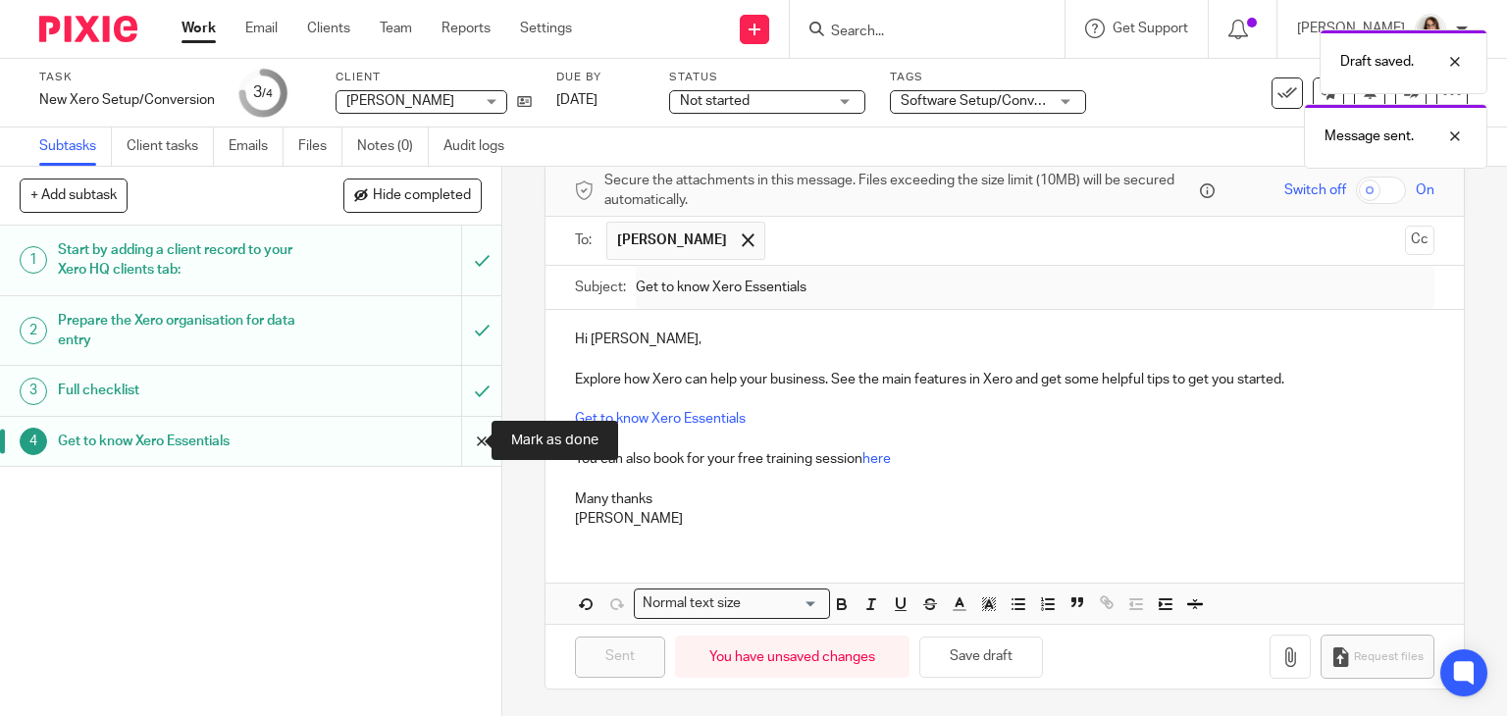
click at [465, 442] on input "submit" at bounding box center [250, 441] width 501 height 49
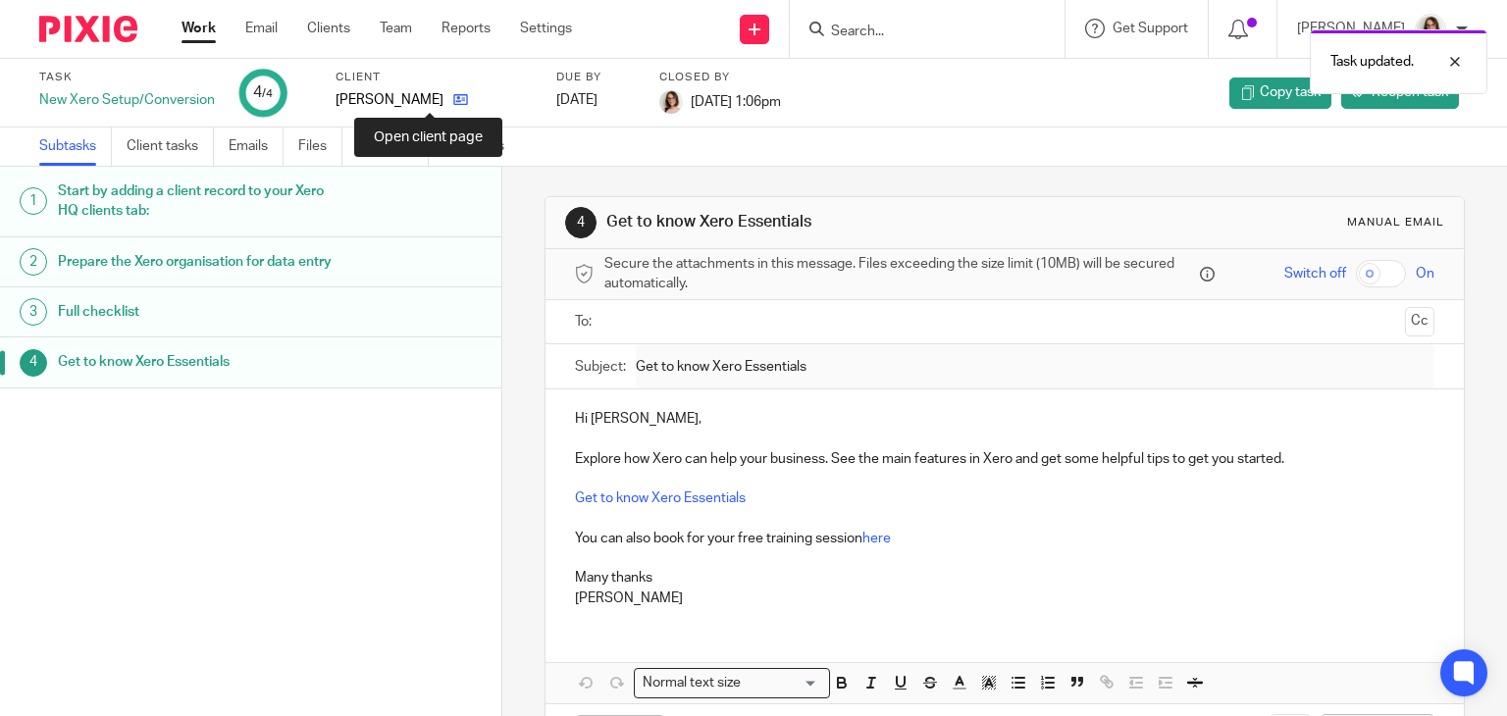
click at [453, 94] on icon at bounding box center [460, 99] width 15 height 15
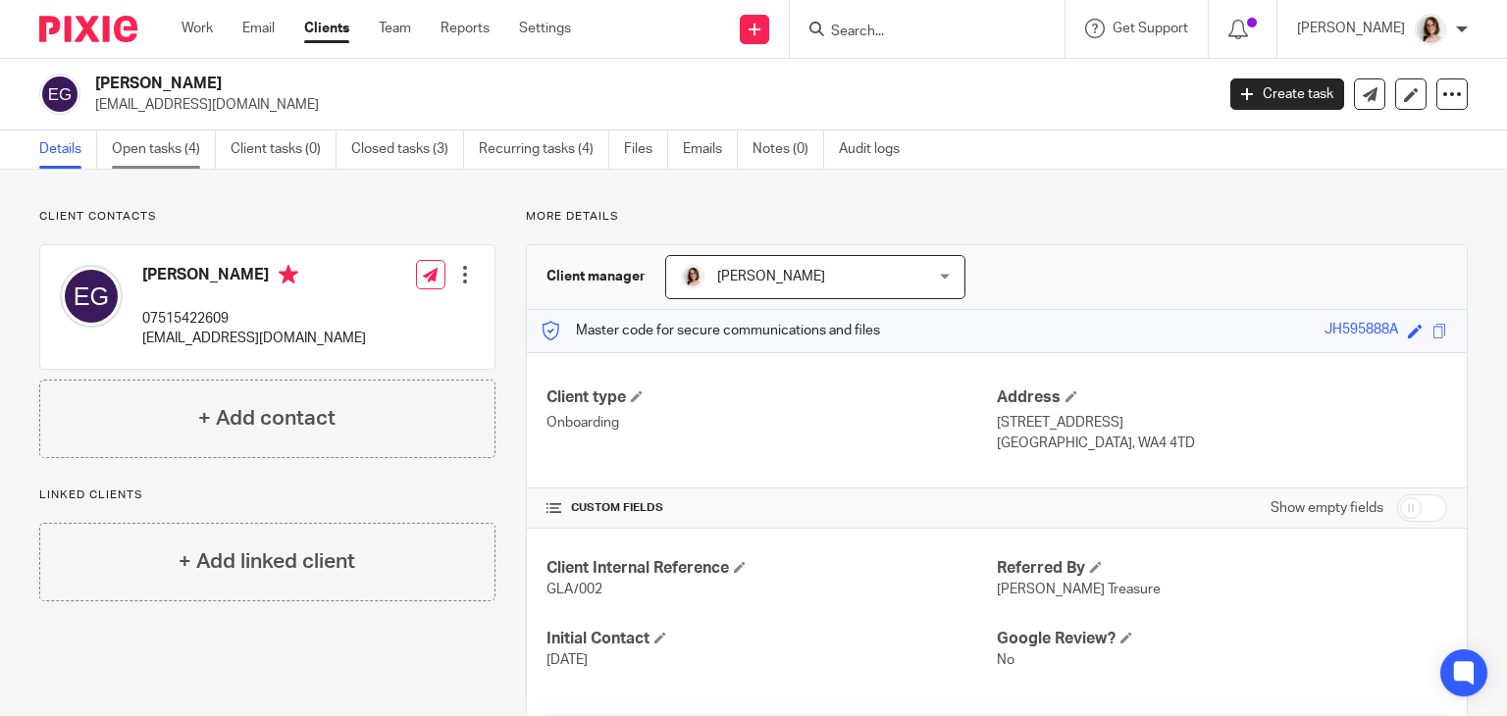
click at [143, 161] on link "Open tasks (4)" at bounding box center [164, 149] width 104 height 38
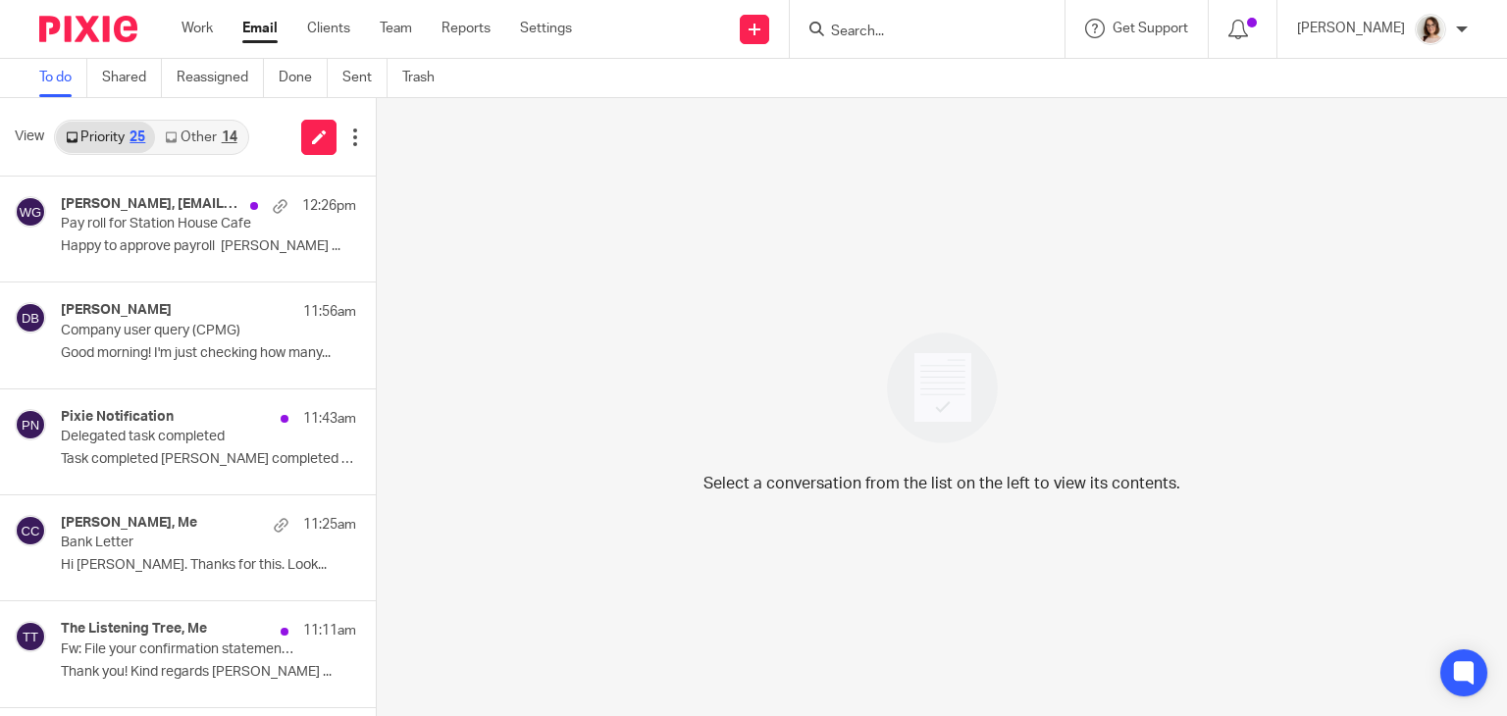
click at [193, 127] on link "Other 14" at bounding box center [200, 137] width 91 height 31
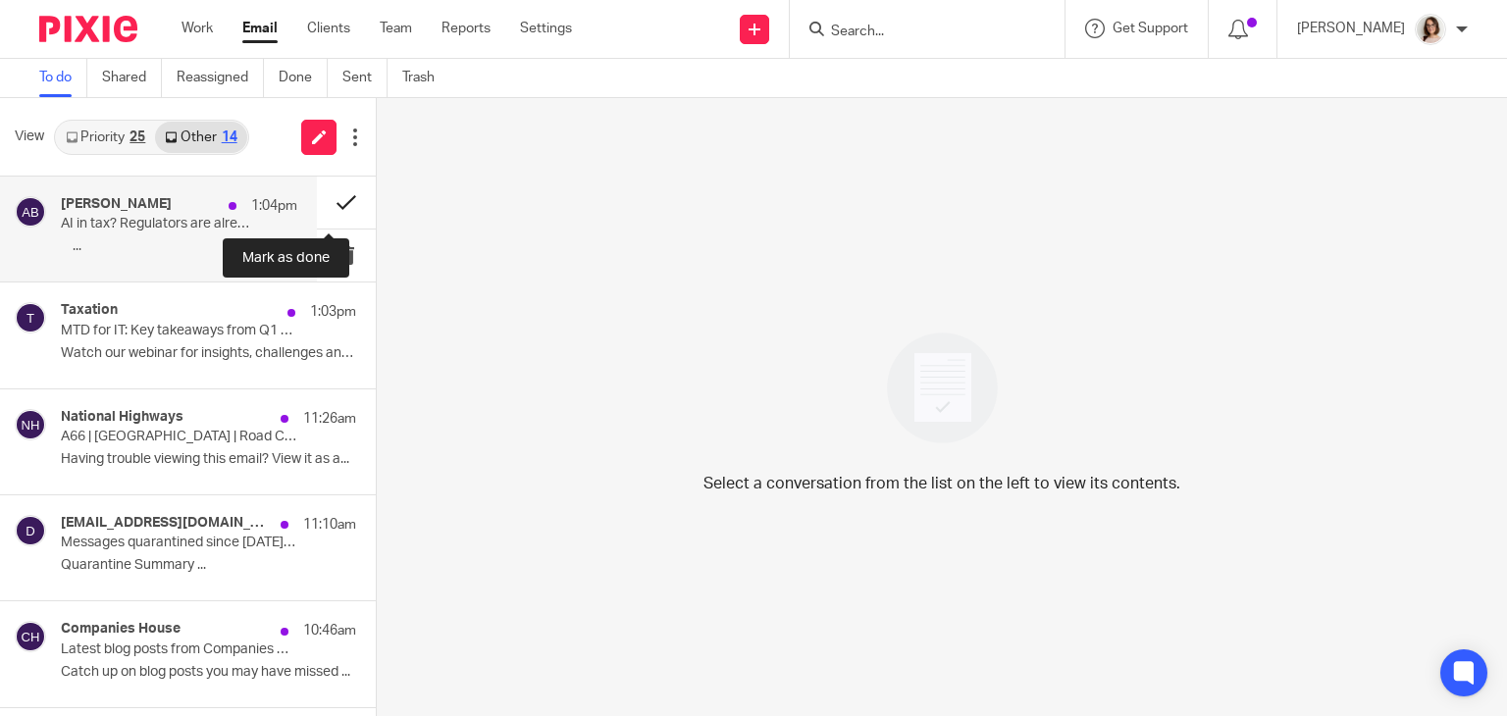
click at [322, 205] on button at bounding box center [346, 203] width 59 height 52
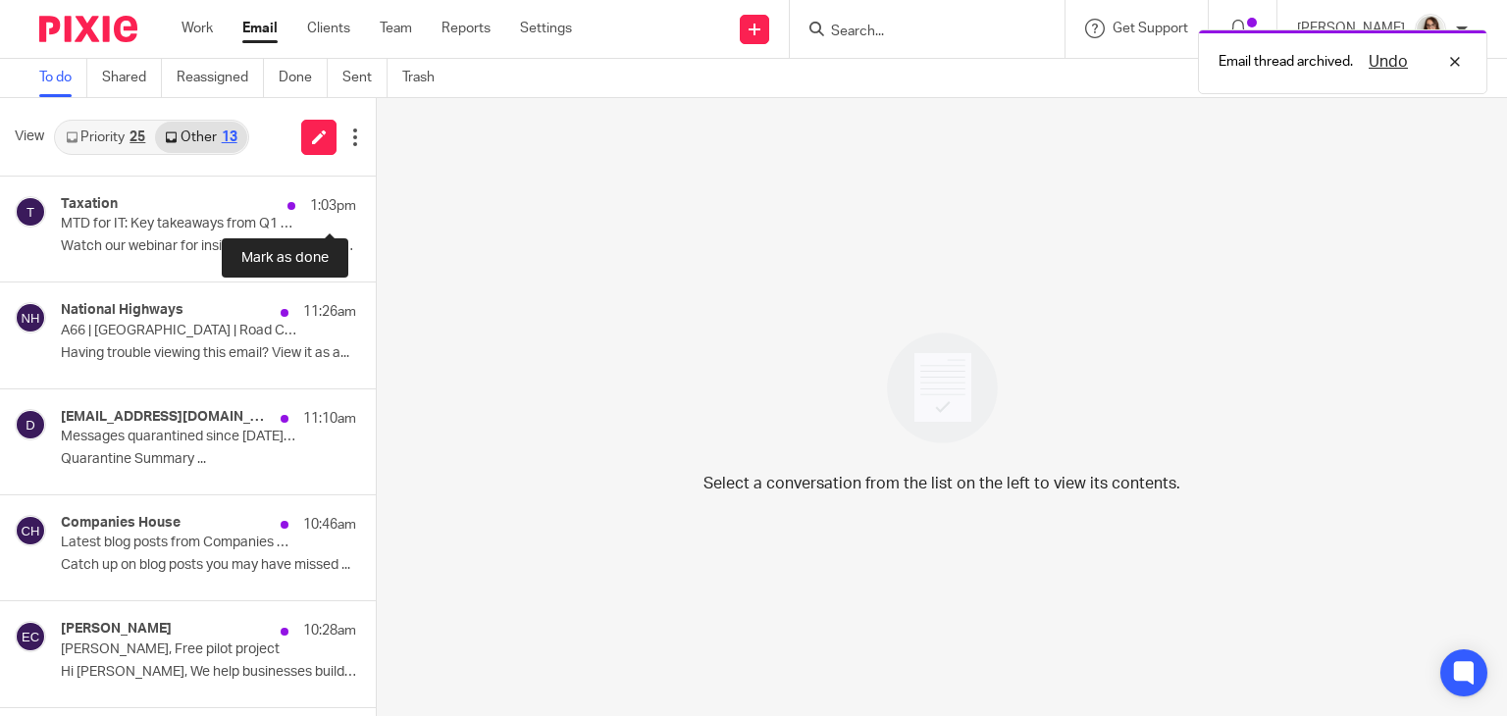
click at [376, 205] on button at bounding box center [384, 203] width 16 height 52
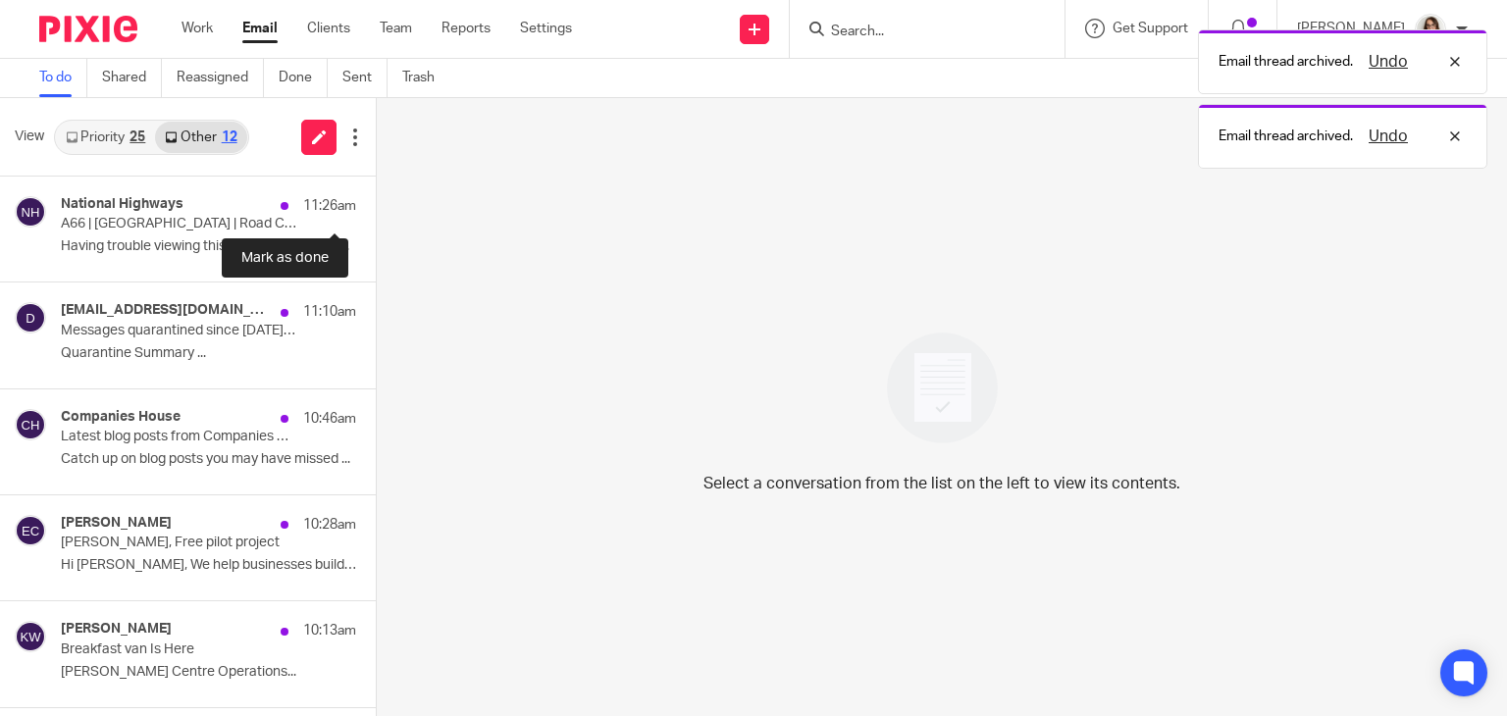
click at [376, 205] on button at bounding box center [384, 203] width 16 height 52
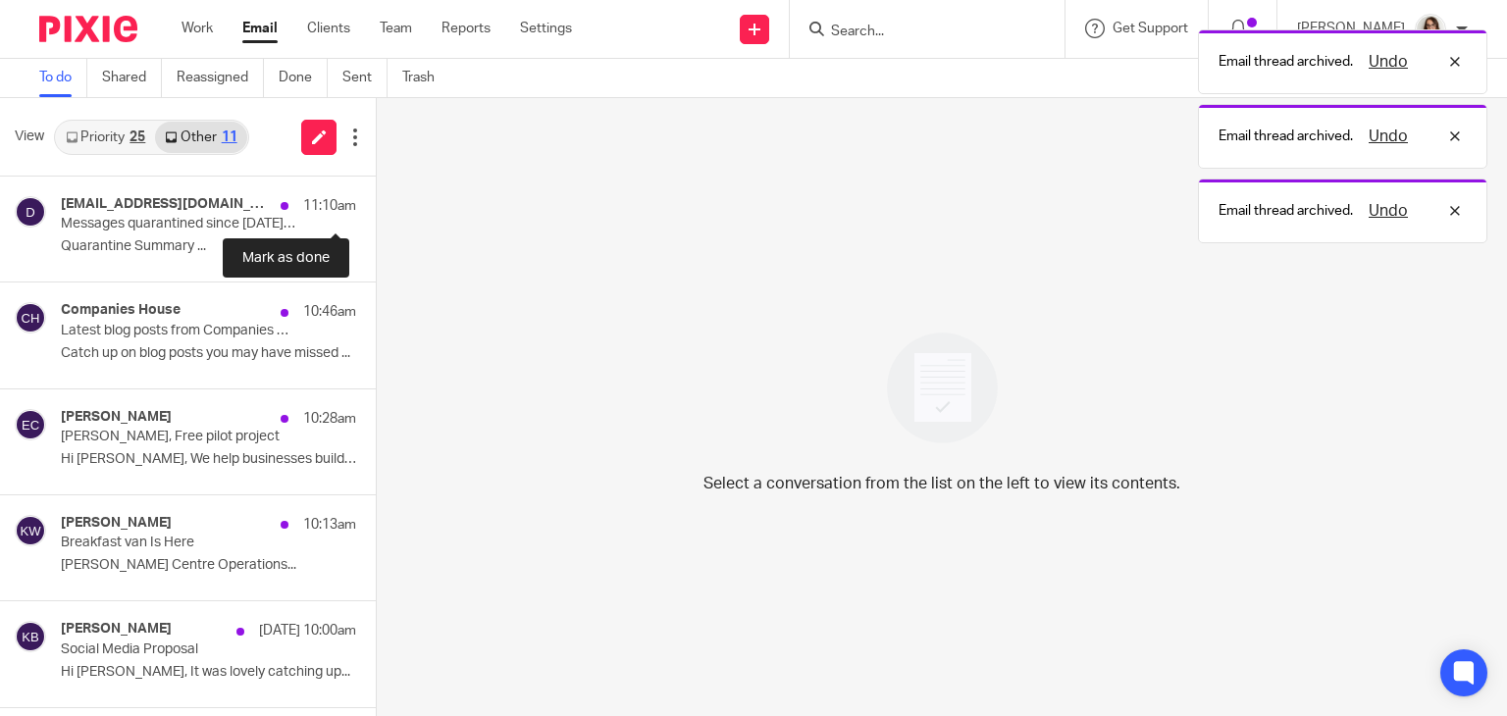
click at [376, 205] on button at bounding box center [384, 203] width 16 height 52
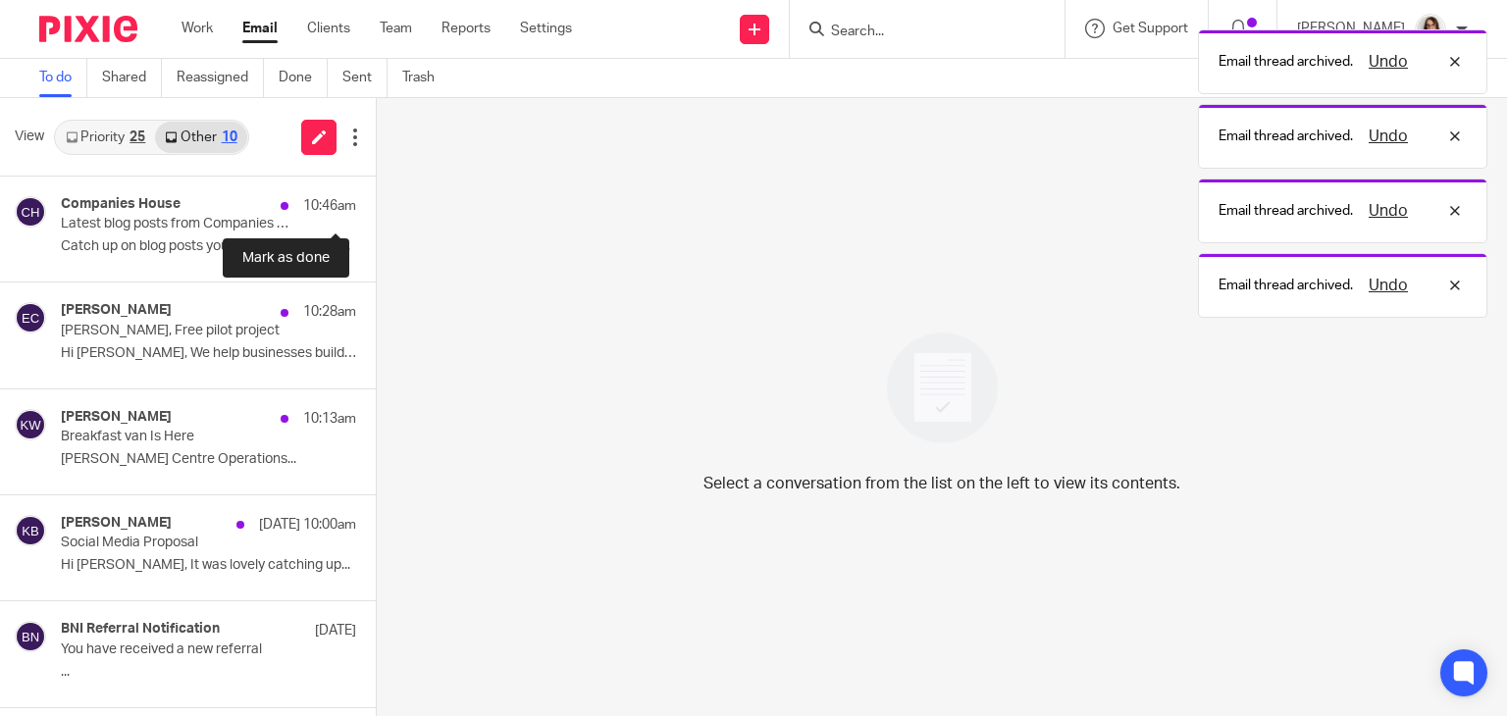
click at [376, 205] on button at bounding box center [384, 203] width 16 height 52
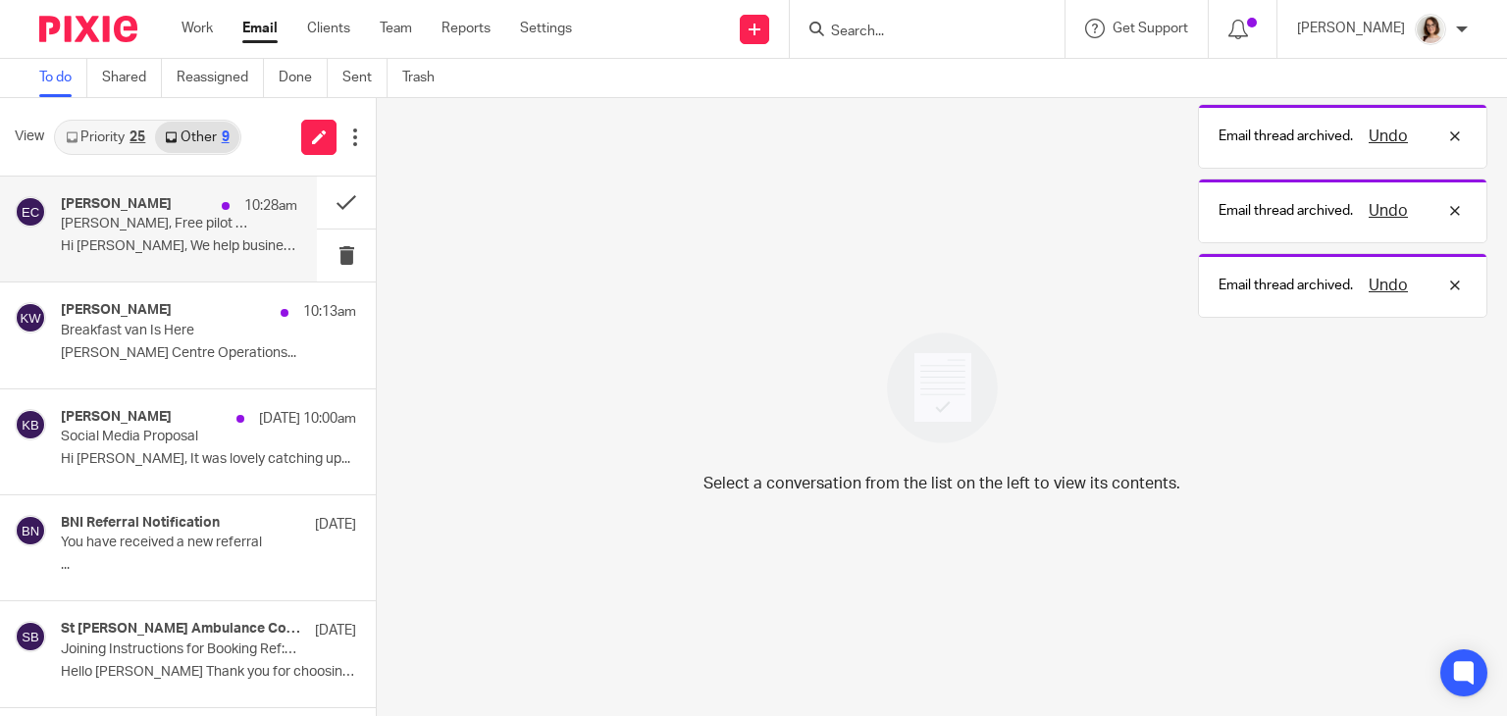
click at [175, 236] on div "Emily Carter 10:28am Caroline, Free pilot project Hi Caroline, We help business…" at bounding box center [179, 229] width 236 height 66
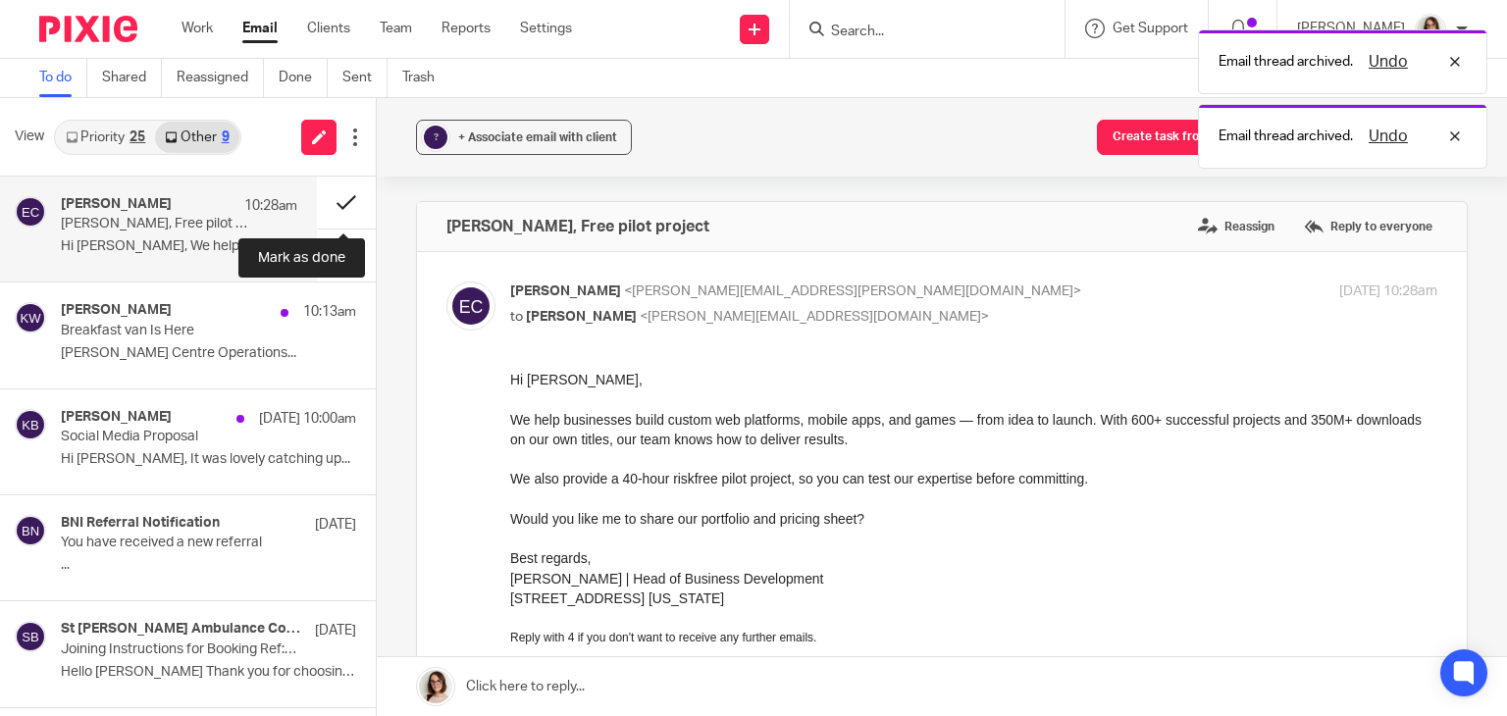
click at [337, 196] on button at bounding box center [346, 203] width 59 height 52
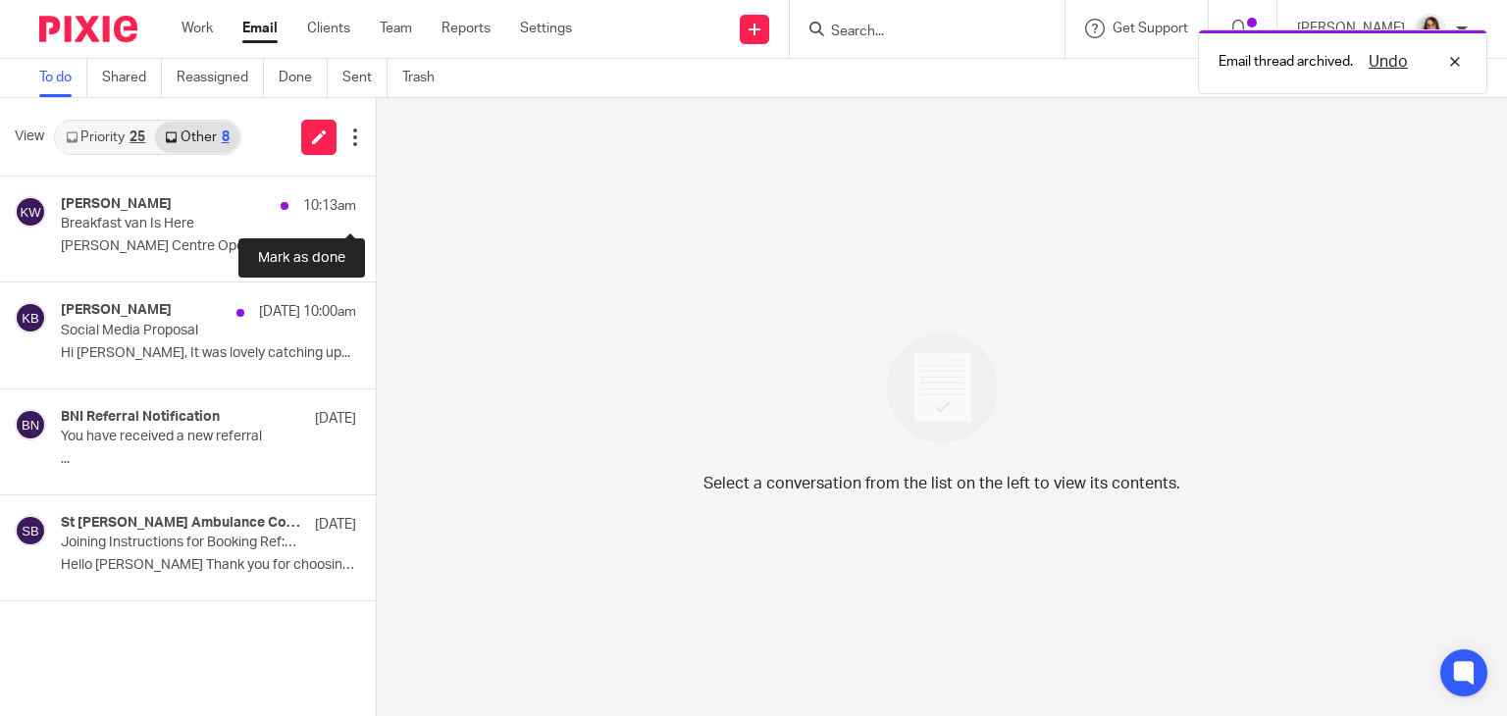
click at [376, 196] on button at bounding box center [384, 203] width 16 height 52
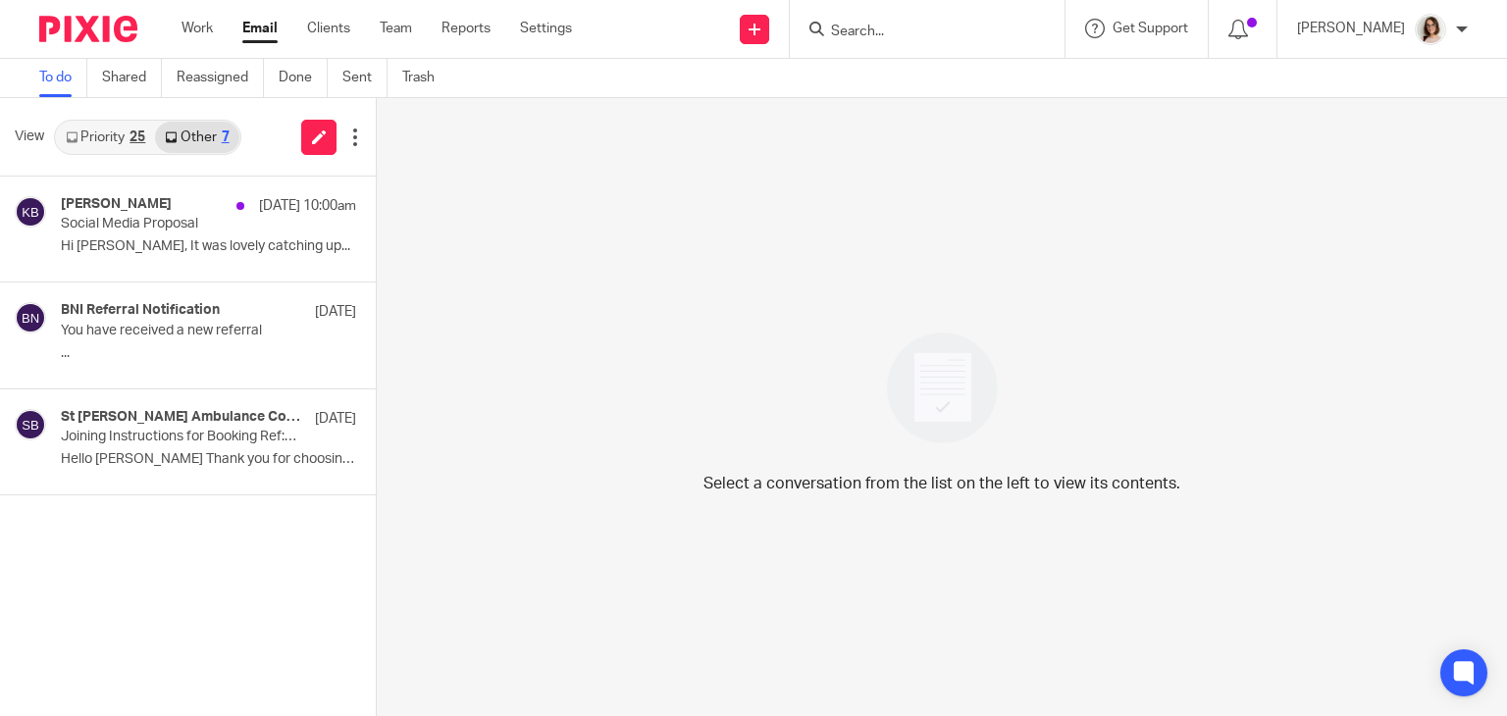
click at [257, 33] on link "Email" at bounding box center [259, 29] width 35 height 20
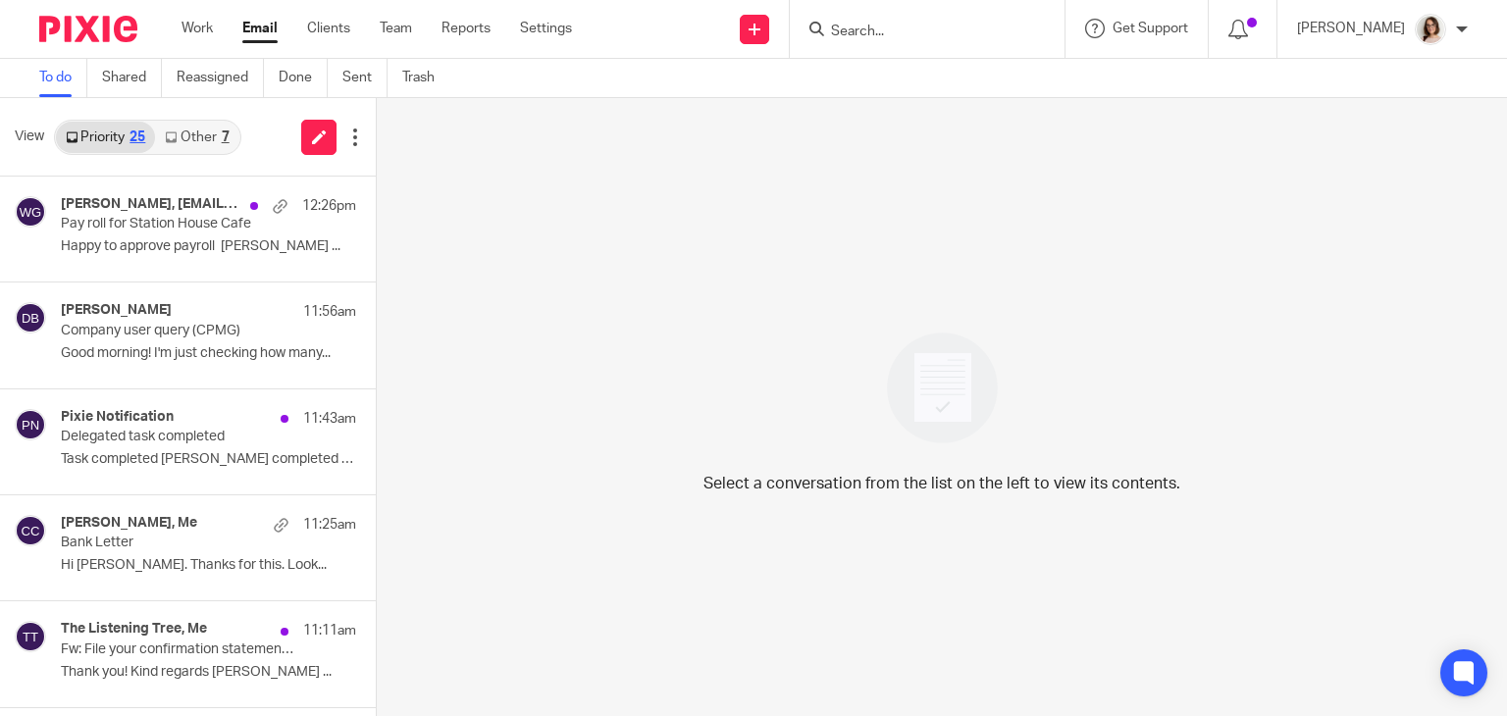
click at [208, 129] on link "Other 7" at bounding box center [196, 137] width 83 height 31
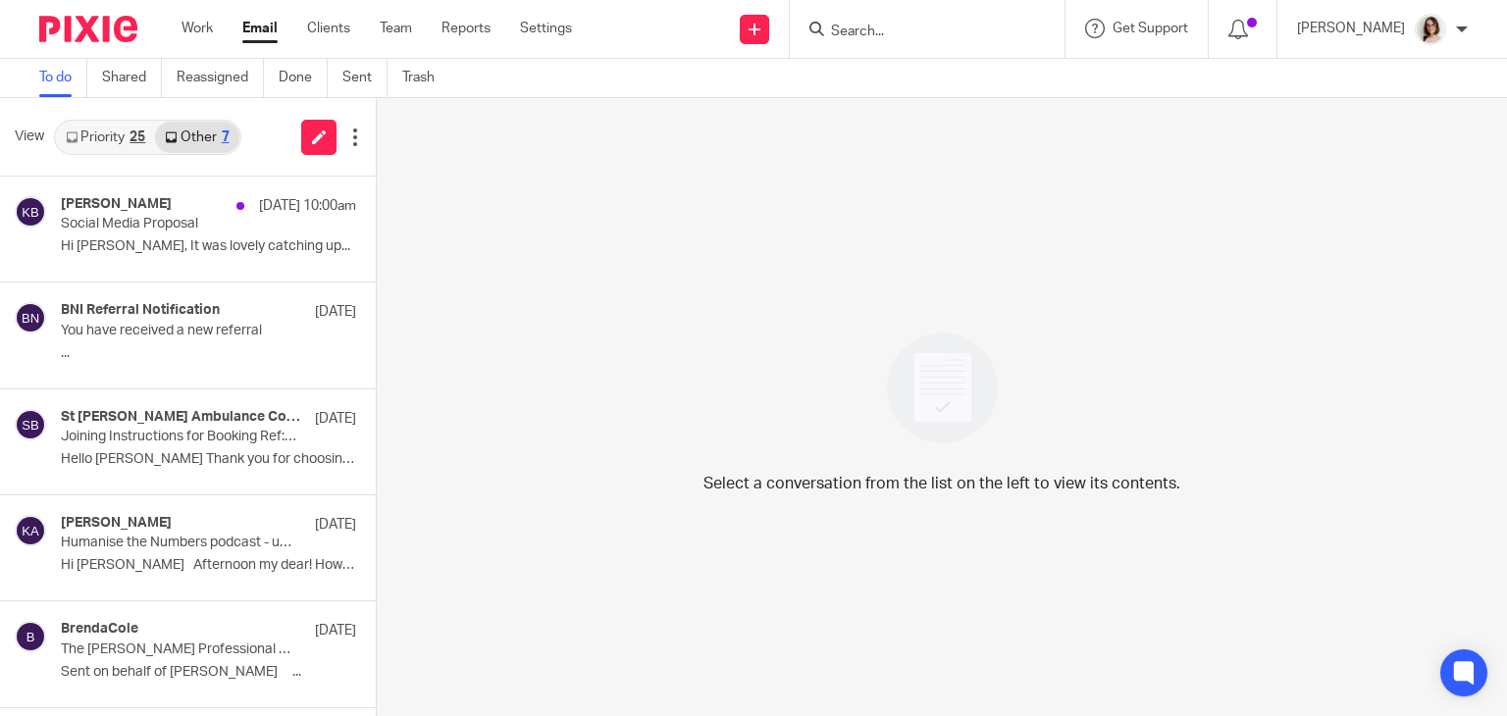
click at [246, 29] on link "Email" at bounding box center [259, 29] width 35 height 20
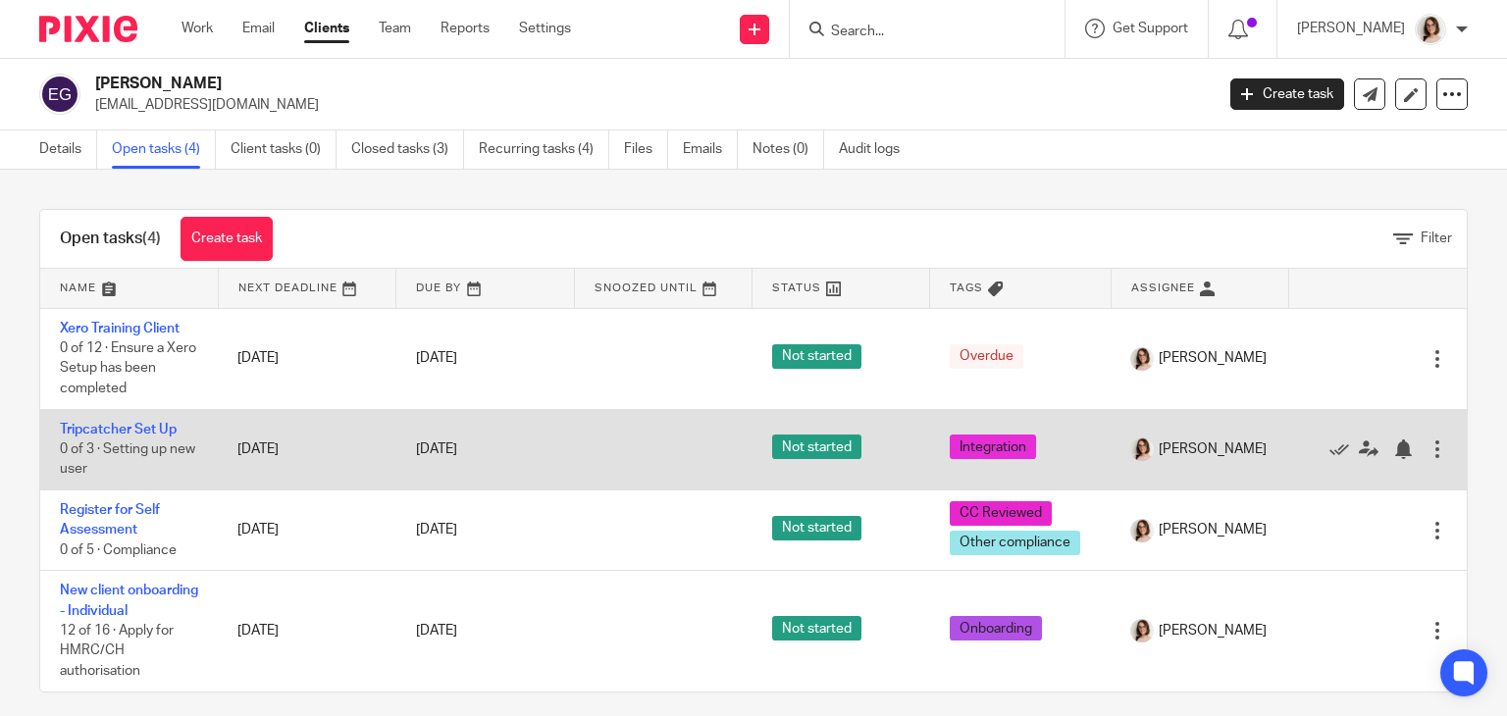
scroll to position [37, 0]
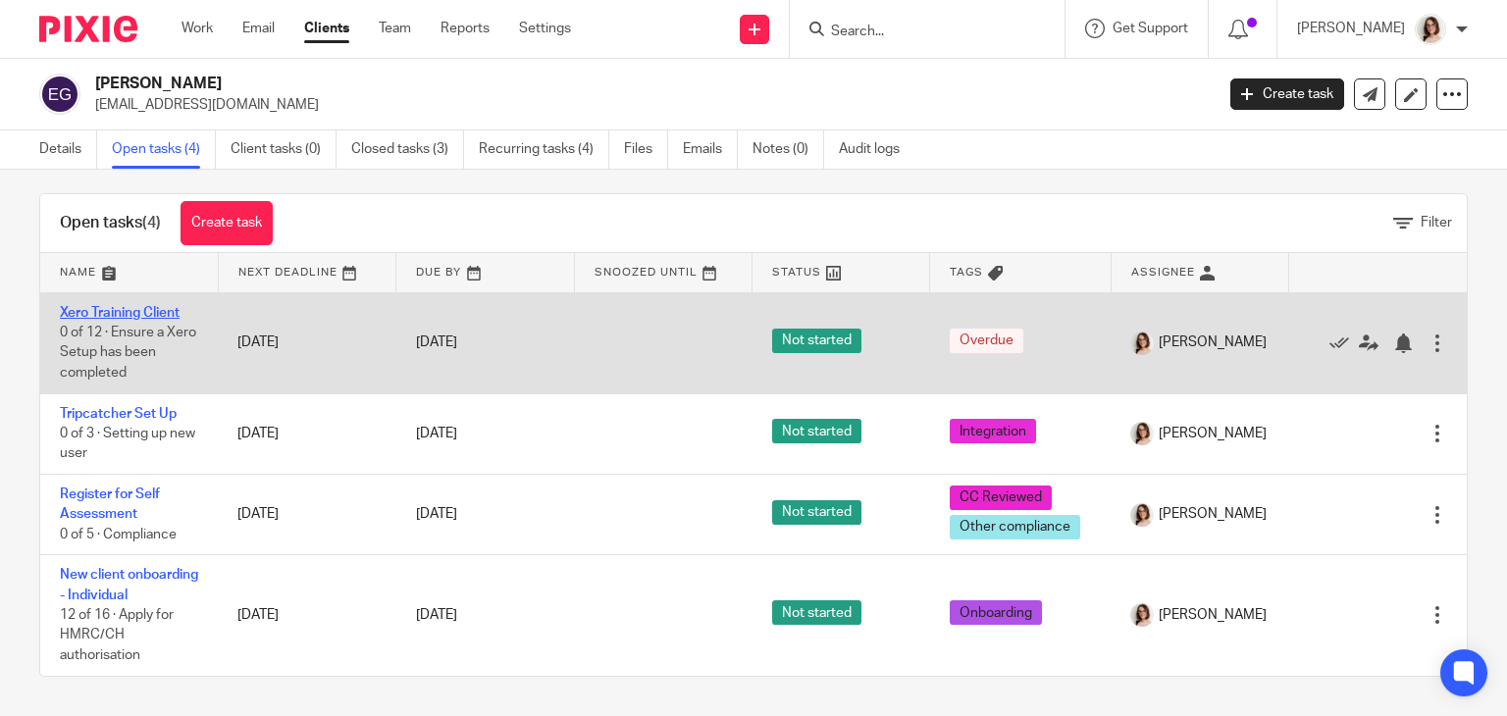
click at [132, 306] on link "Xero Training Client" at bounding box center [120, 313] width 120 height 14
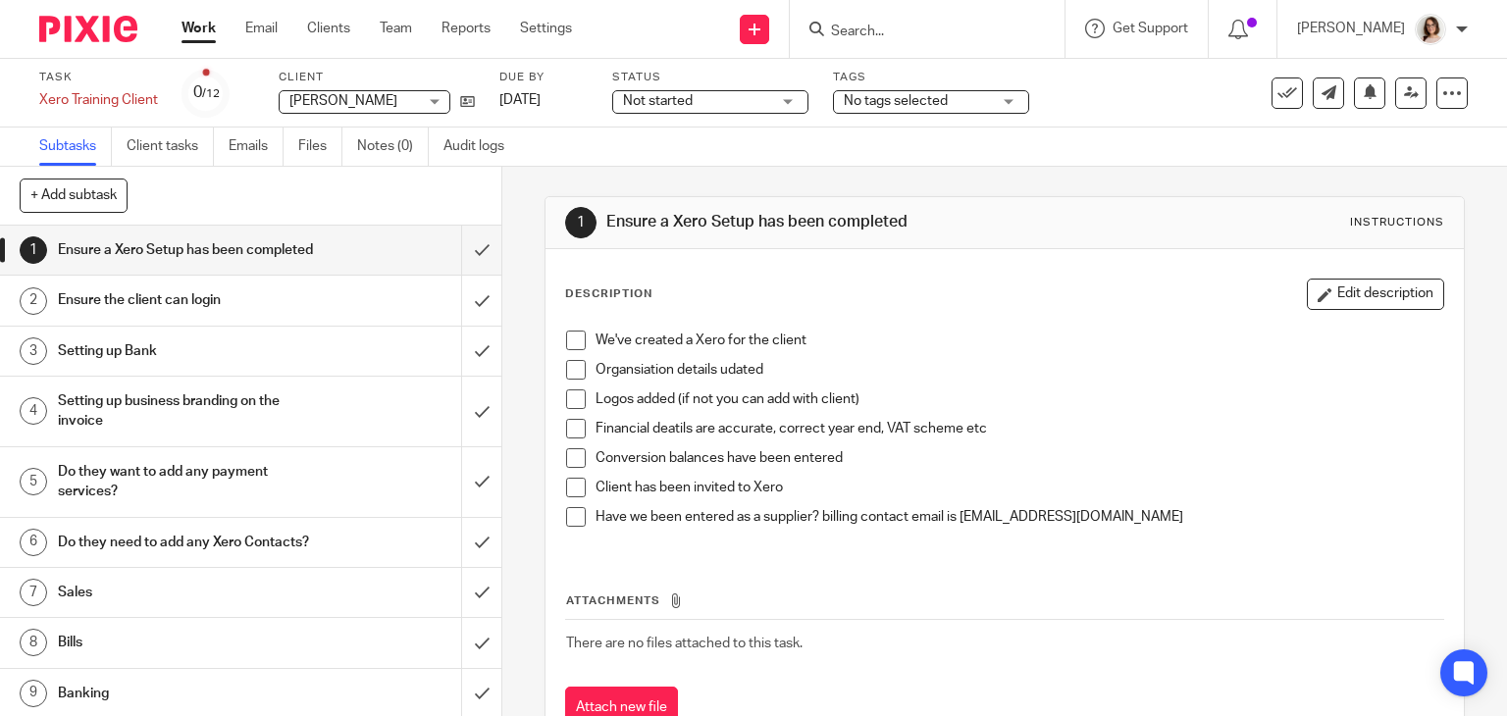
click at [570, 335] on span at bounding box center [576, 341] width 20 height 20
click at [468, 99] on icon at bounding box center [467, 101] width 15 height 15
click at [472, 103] on icon at bounding box center [467, 101] width 15 height 15
click at [568, 366] on span at bounding box center [576, 370] width 20 height 20
click at [1307, 287] on button "Edit description" at bounding box center [1375, 294] width 137 height 31
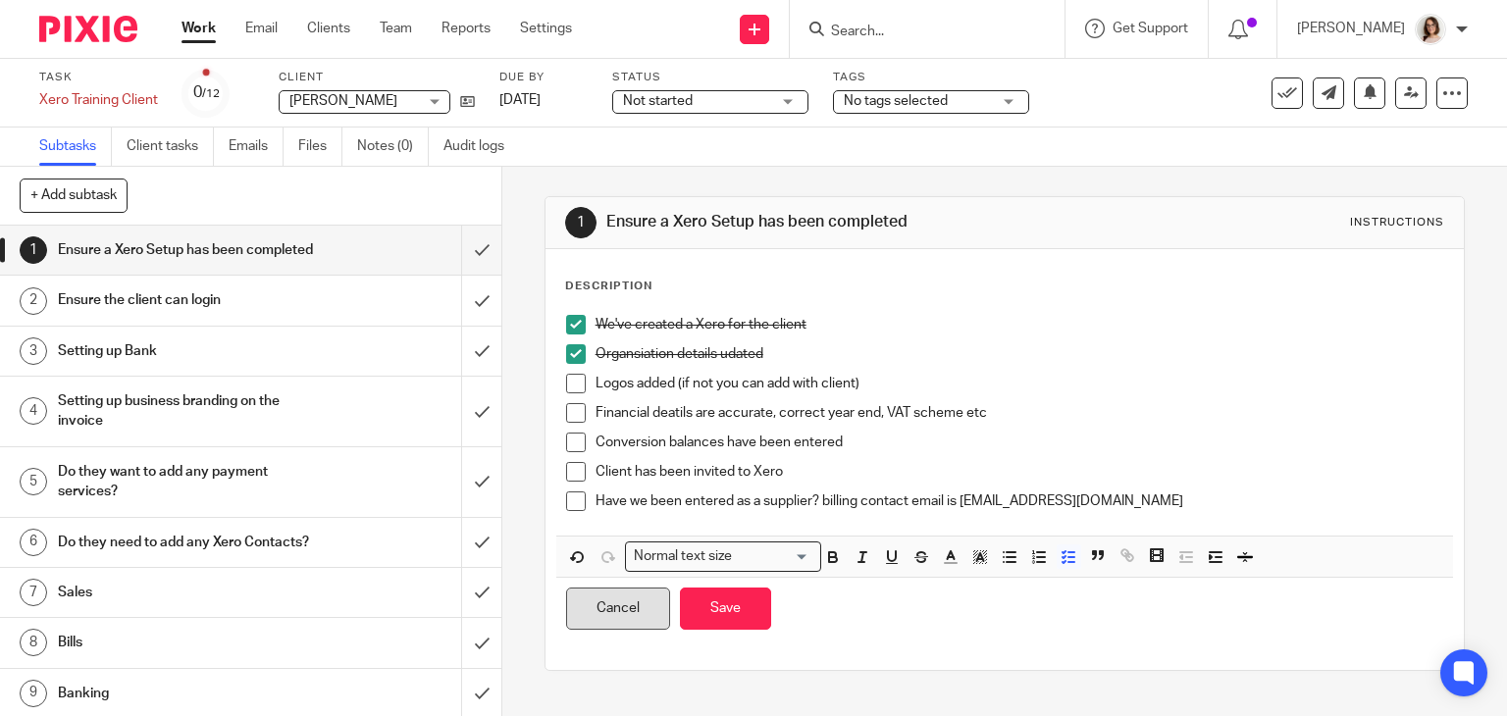
click at [620, 622] on button "Cancel" at bounding box center [618, 609] width 104 height 42
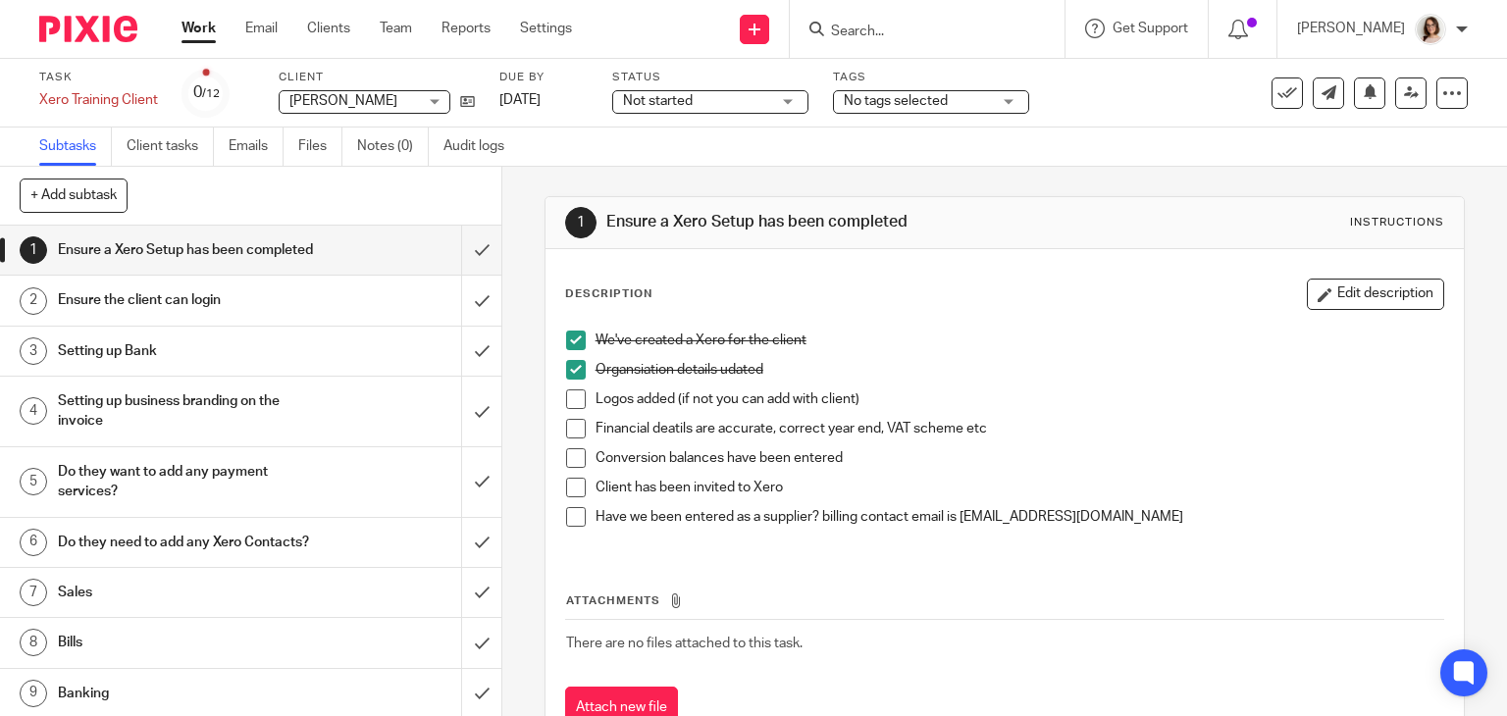
scroll to position [192, 0]
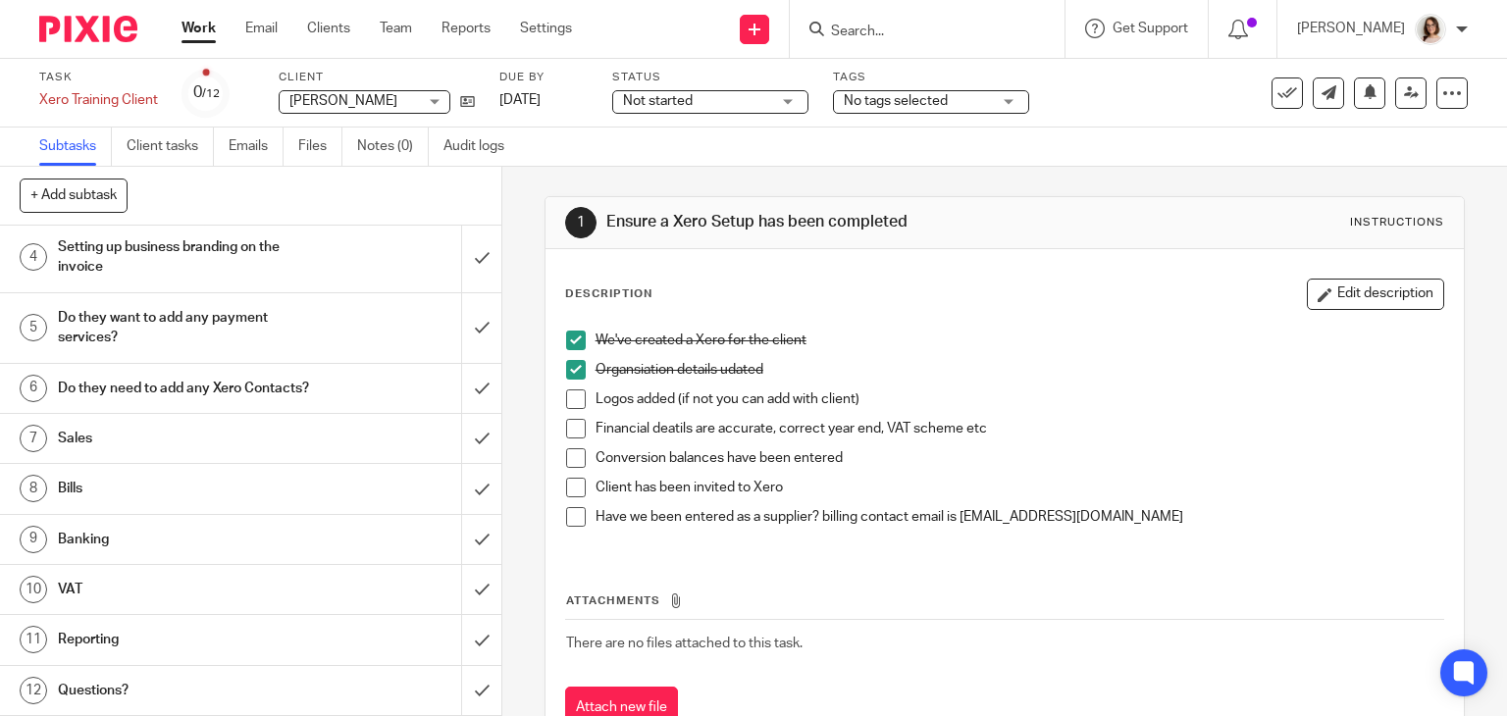
click at [224, 677] on h1 "Questions?" at bounding box center [186, 690] width 256 height 29
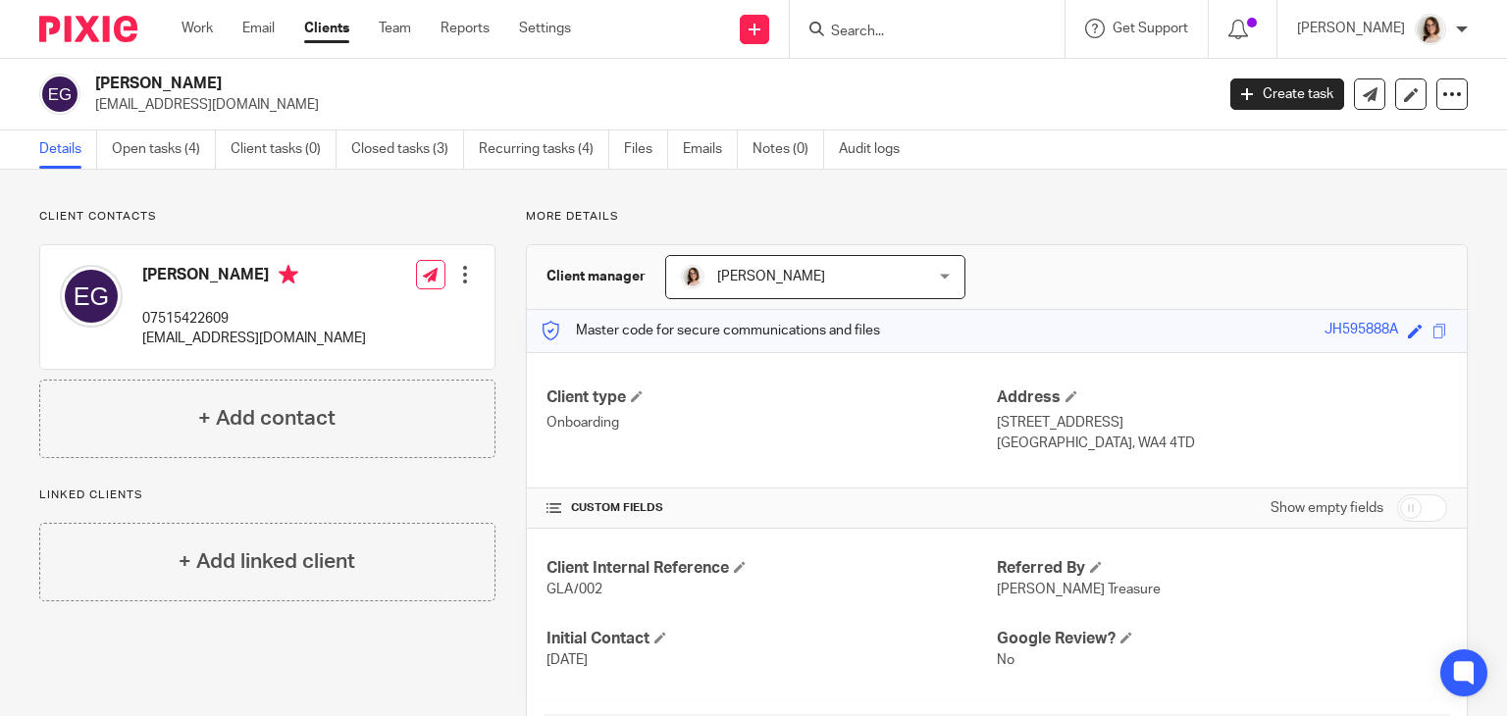
drag, startPoint x: 1116, startPoint y: 443, endPoint x: 1060, endPoint y: 454, distance: 57.0
click at [1060, 454] on div "Client type Onboarding Address [STREET_ADDRESS] [STREET_ADDRESS]" at bounding box center [997, 420] width 940 height 136
copy p "WA4 4TD"
drag, startPoint x: 377, startPoint y: 343, endPoint x: 179, endPoint y: 361, distance: 199.0
click at [179, 361] on div "Emily Glancy 07515422609 info@lavueweddingsandevents.co.uk Edit contact Create …" at bounding box center [267, 307] width 454 height 124
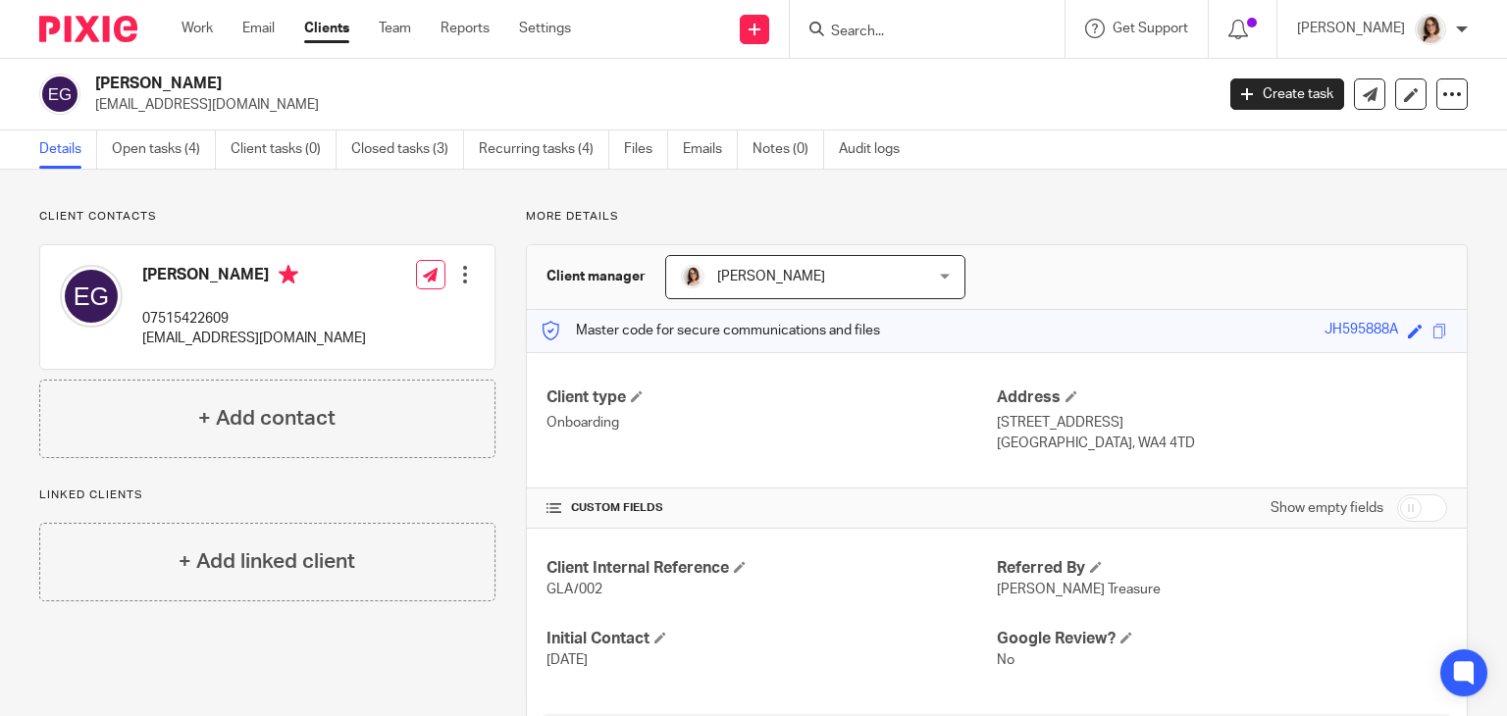
copy p "lavueweddingsandevents.co.uk"
click at [366, 341] on p "info@lavueweddingsandevents.co.uk" at bounding box center [254, 339] width 224 height 20
drag, startPoint x: 373, startPoint y: 342, endPoint x: 137, endPoint y: 346, distance: 235.5
click at [137, 346] on div "Emily Glancy 07515422609 info@lavueweddingsandevents.co.uk Edit contact Create …" at bounding box center [267, 307] width 454 height 124
copy p "info@lavueweddingsandevents.co.uk"
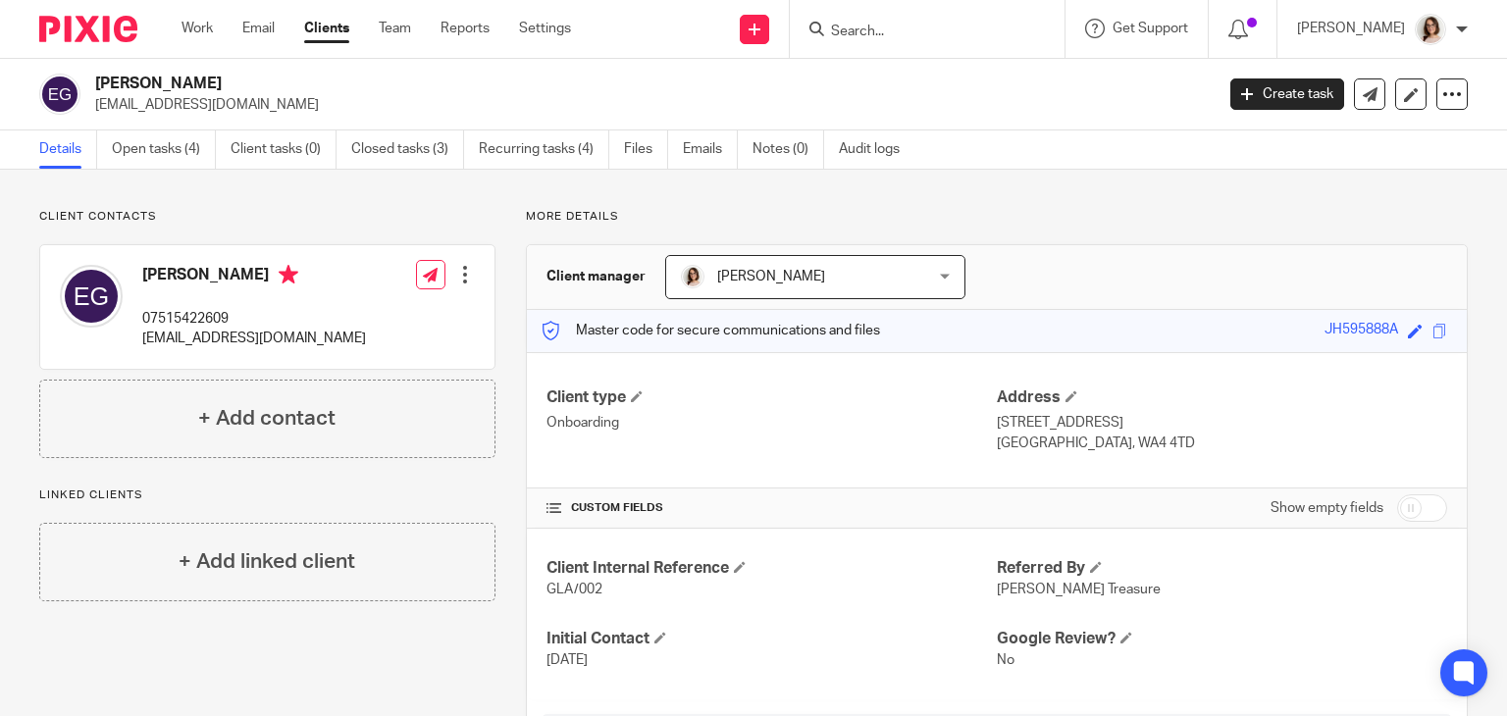
drag, startPoint x: 330, startPoint y: 103, endPoint x: 88, endPoint y: 115, distance: 241.6
click at [88, 115] on div "Emily Glancy info@lavueweddingsandevents.co.uk Create task Update from Companie…" at bounding box center [753, 95] width 1507 height 72
copy p "info@lavueweddingsandevents.co.uk"
click at [848, 36] on input "Search" at bounding box center [917, 33] width 177 height 18
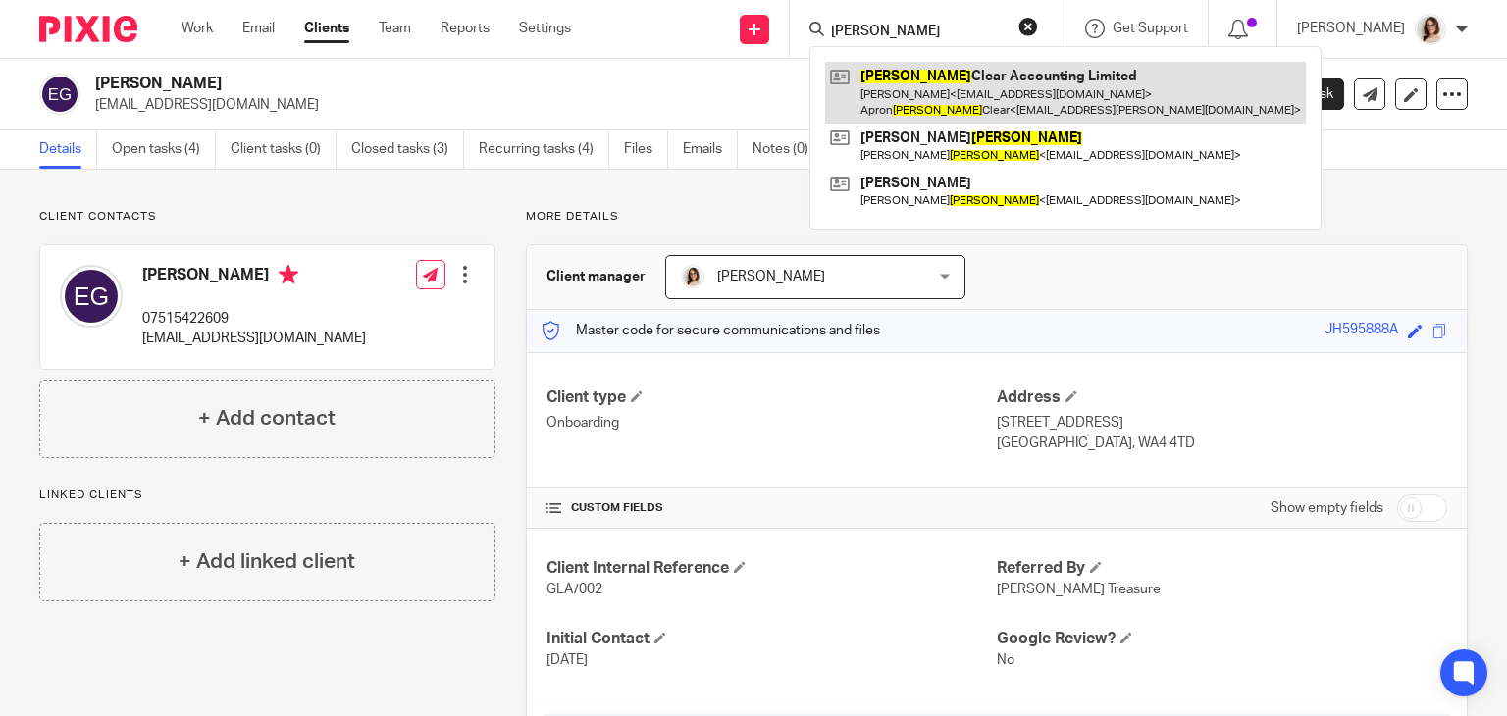
type input "carter"
click at [938, 73] on link at bounding box center [1065, 92] width 481 height 61
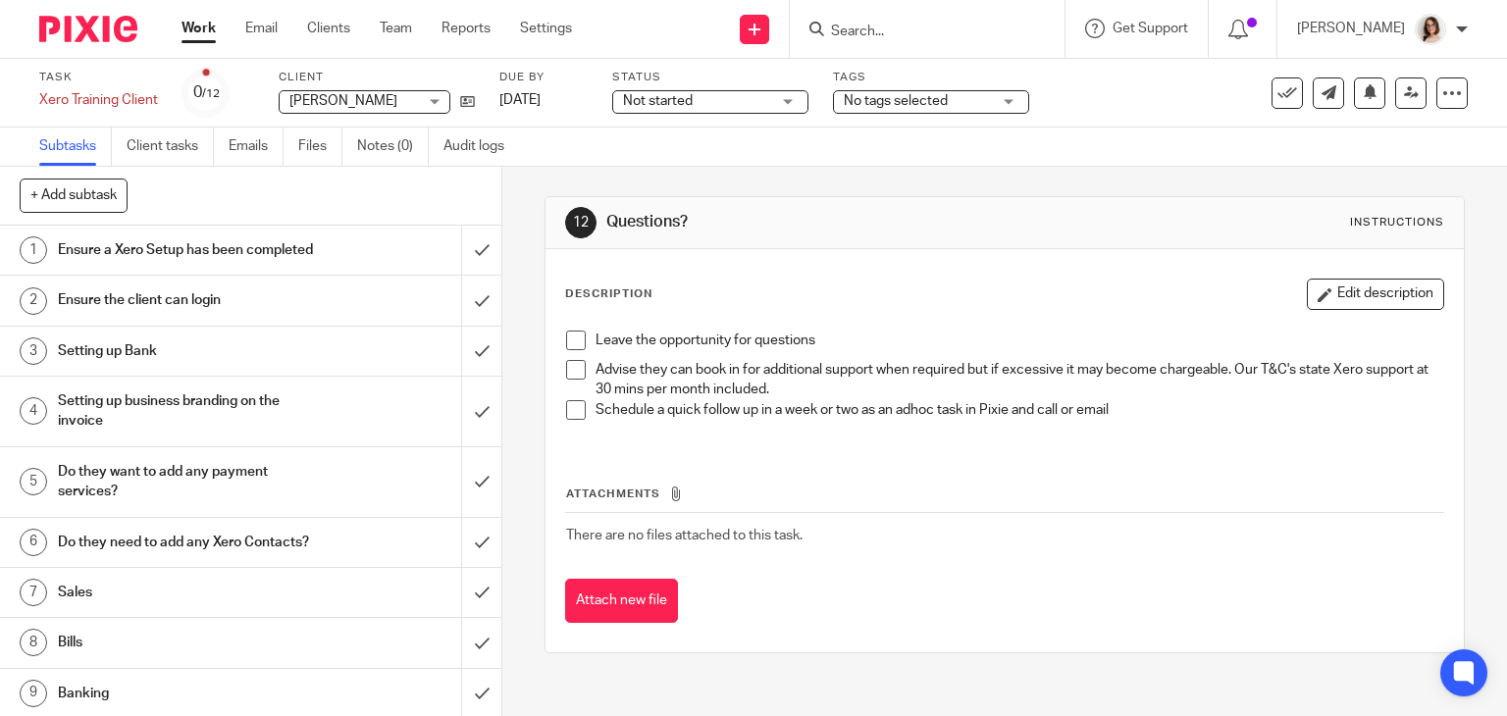
click at [1338, 294] on button "Edit description" at bounding box center [1375, 294] width 137 height 31
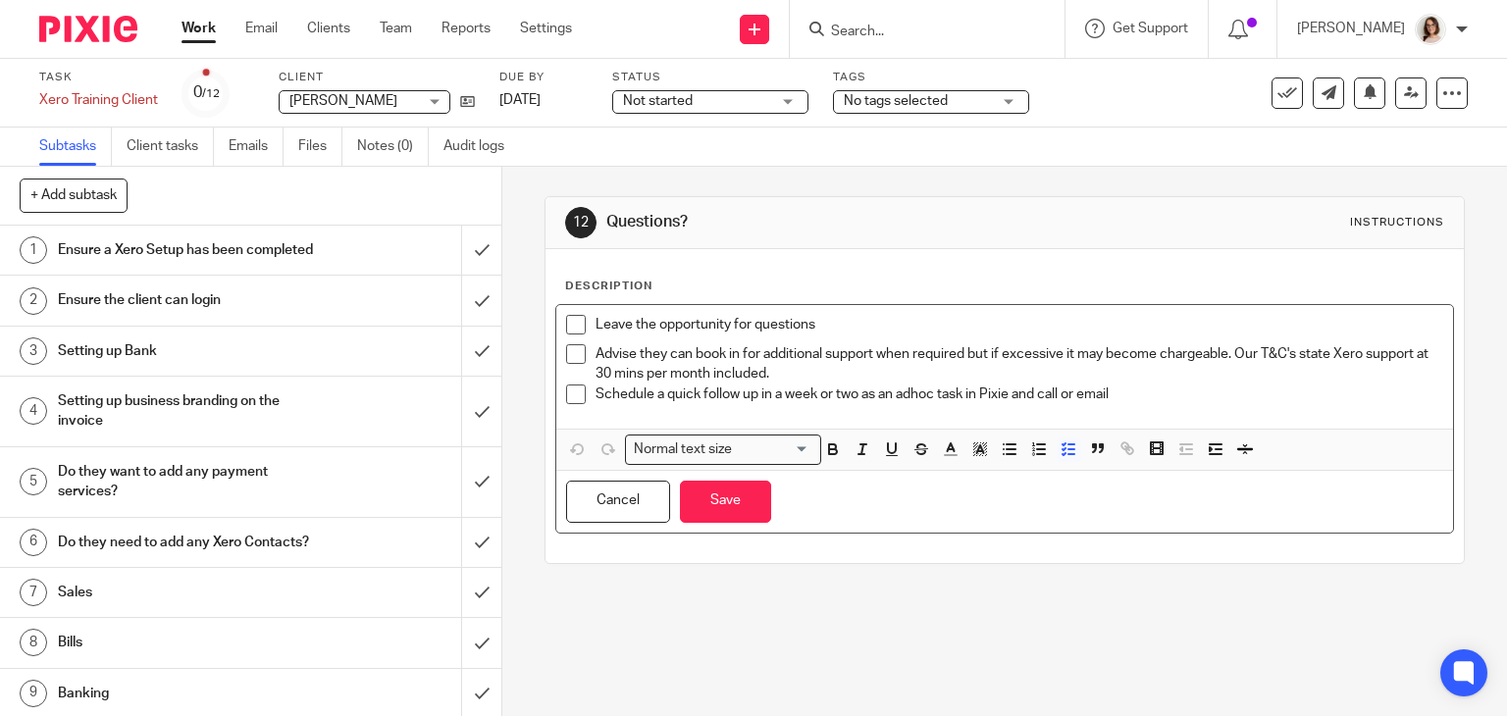
click at [1142, 397] on p "Schedule a quick follow up in a week or two as an adhoc task in Pixie and call …" at bounding box center [1019, 395] width 849 height 20
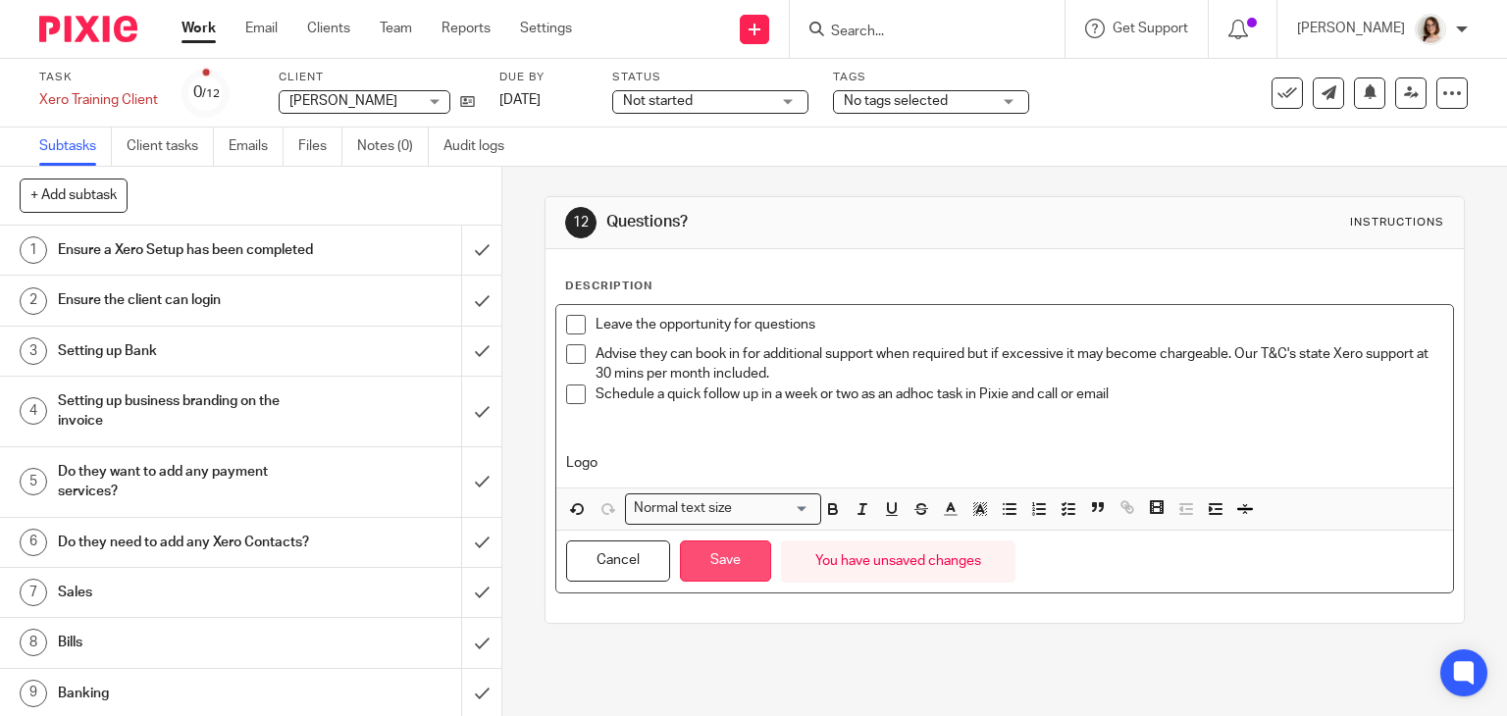
click at [702, 567] on button "Save" at bounding box center [725, 562] width 91 height 42
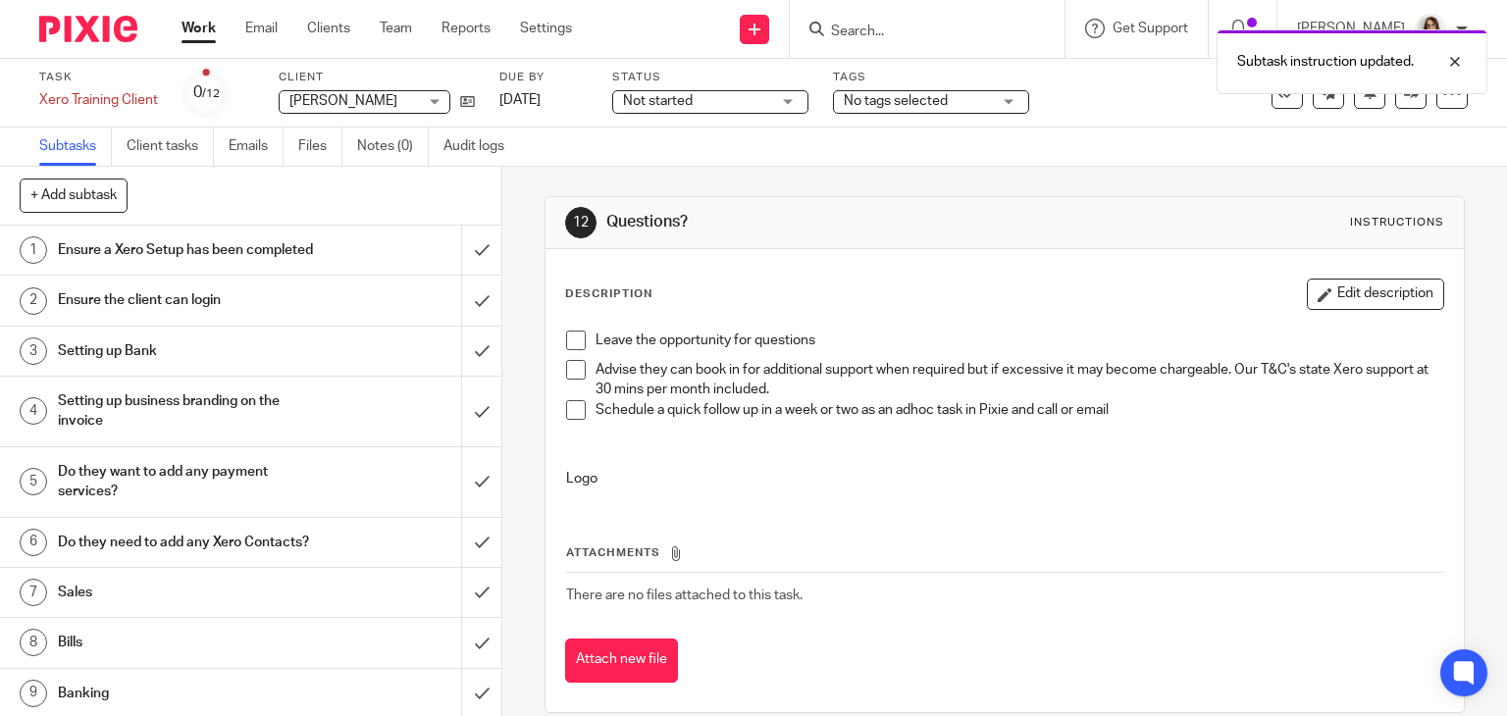
click at [205, 265] on h1 "Ensure a Xero Setup has been completed" at bounding box center [186, 249] width 256 height 29
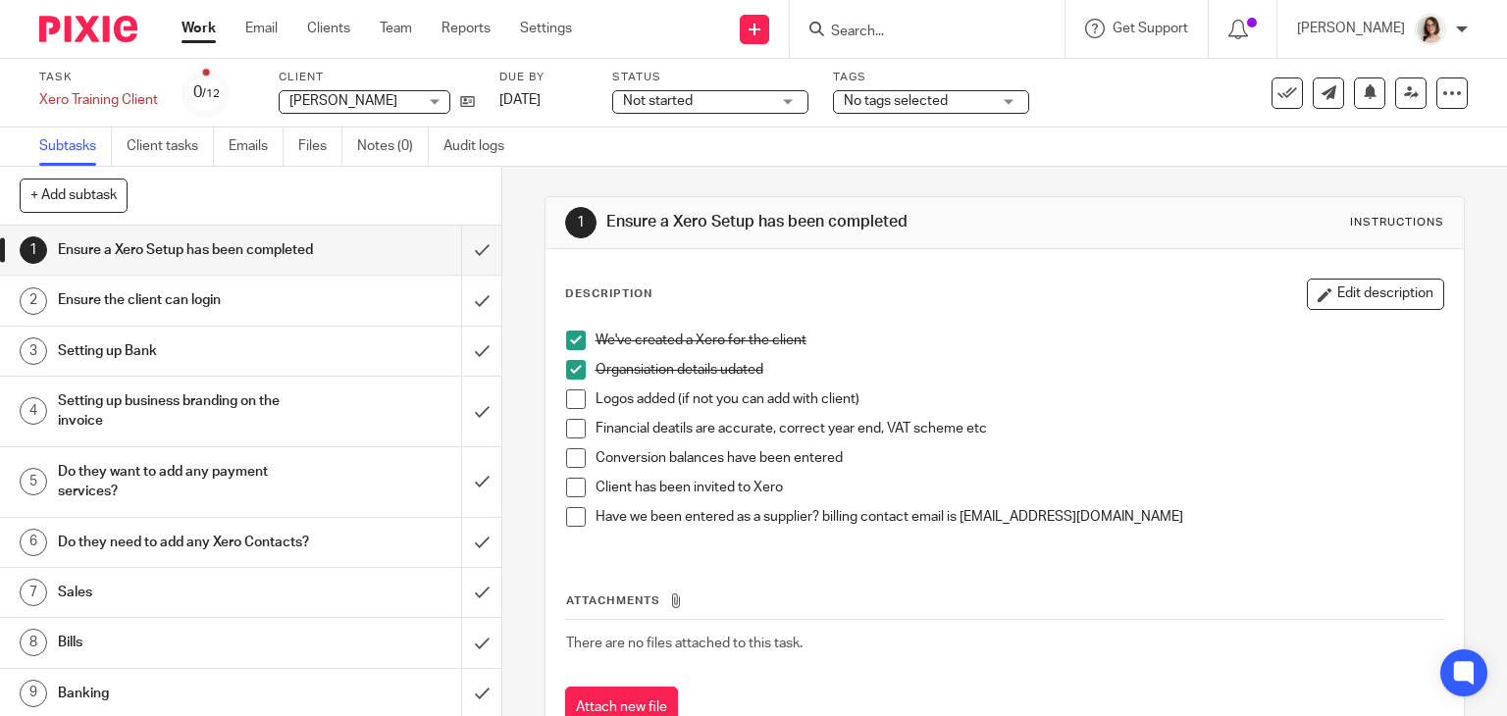
click at [568, 397] on span at bounding box center [576, 399] width 20 height 20
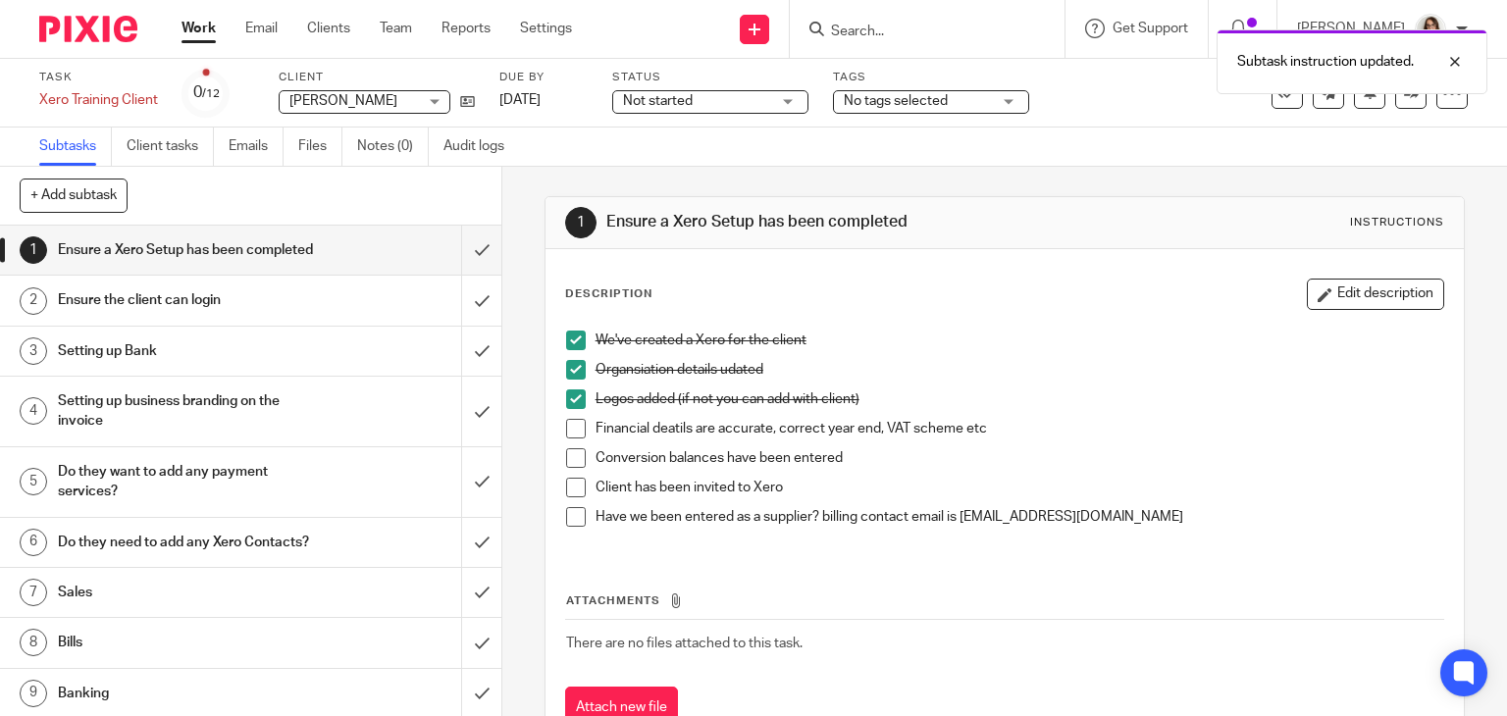
click at [570, 427] on span at bounding box center [576, 429] width 20 height 20
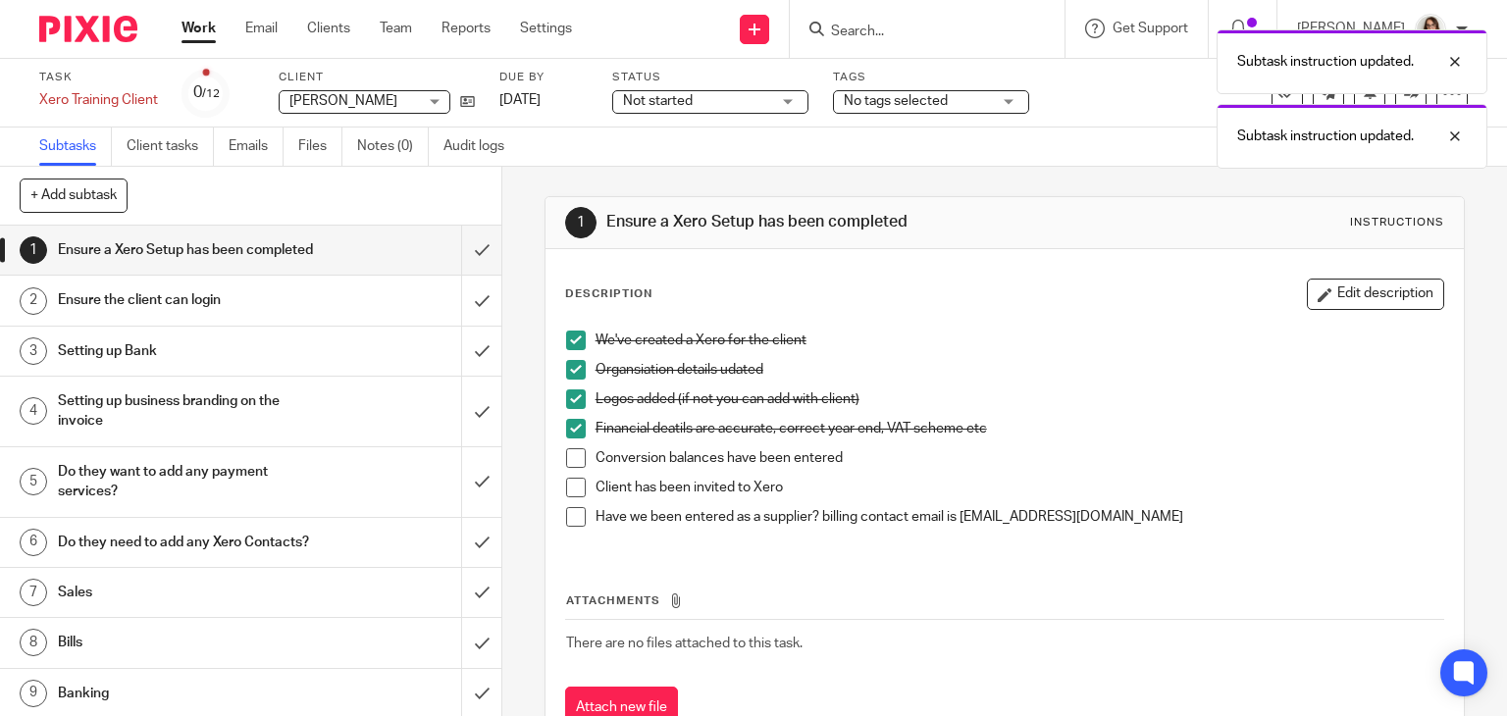
click at [566, 464] on span at bounding box center [576, 458] width 20 height 20
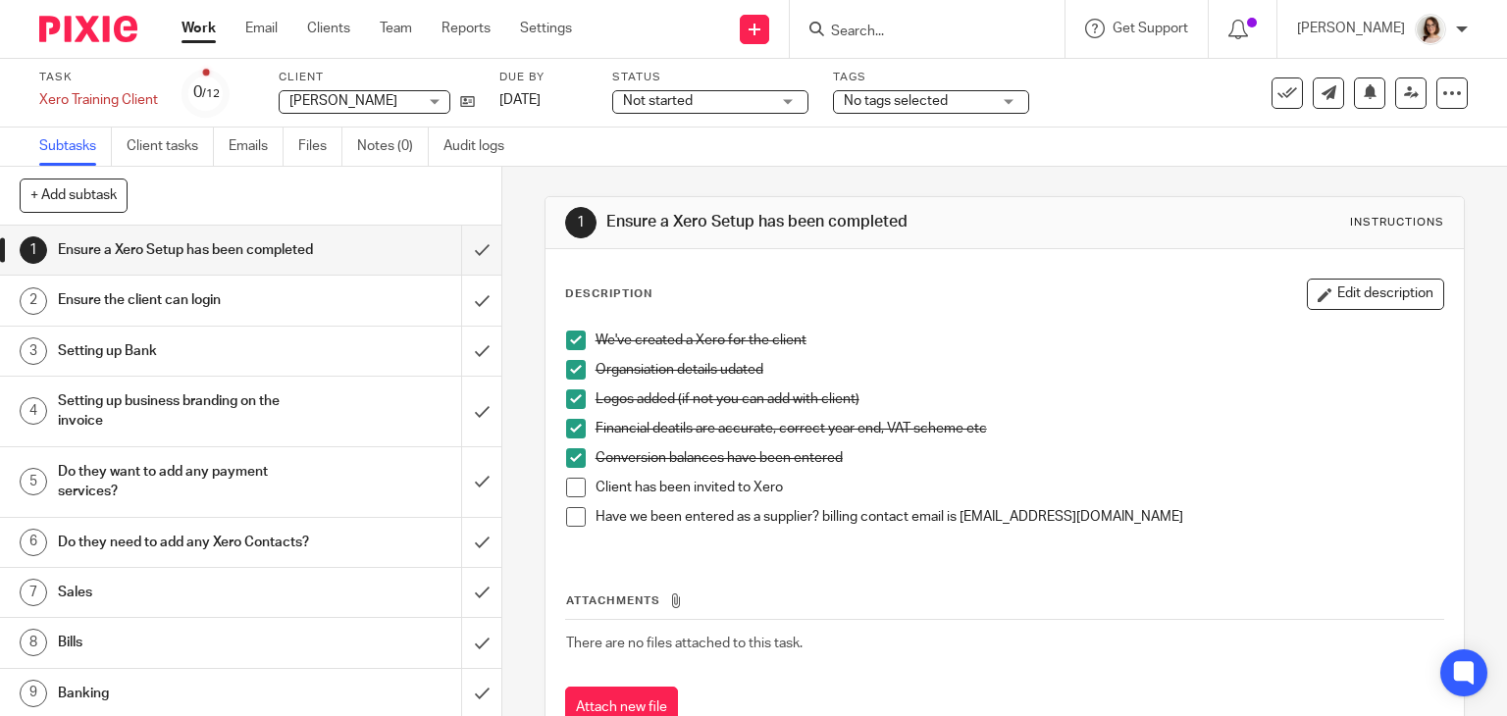
click at [570, 494] on span at bounding box center [576, 488] width 20 height 20
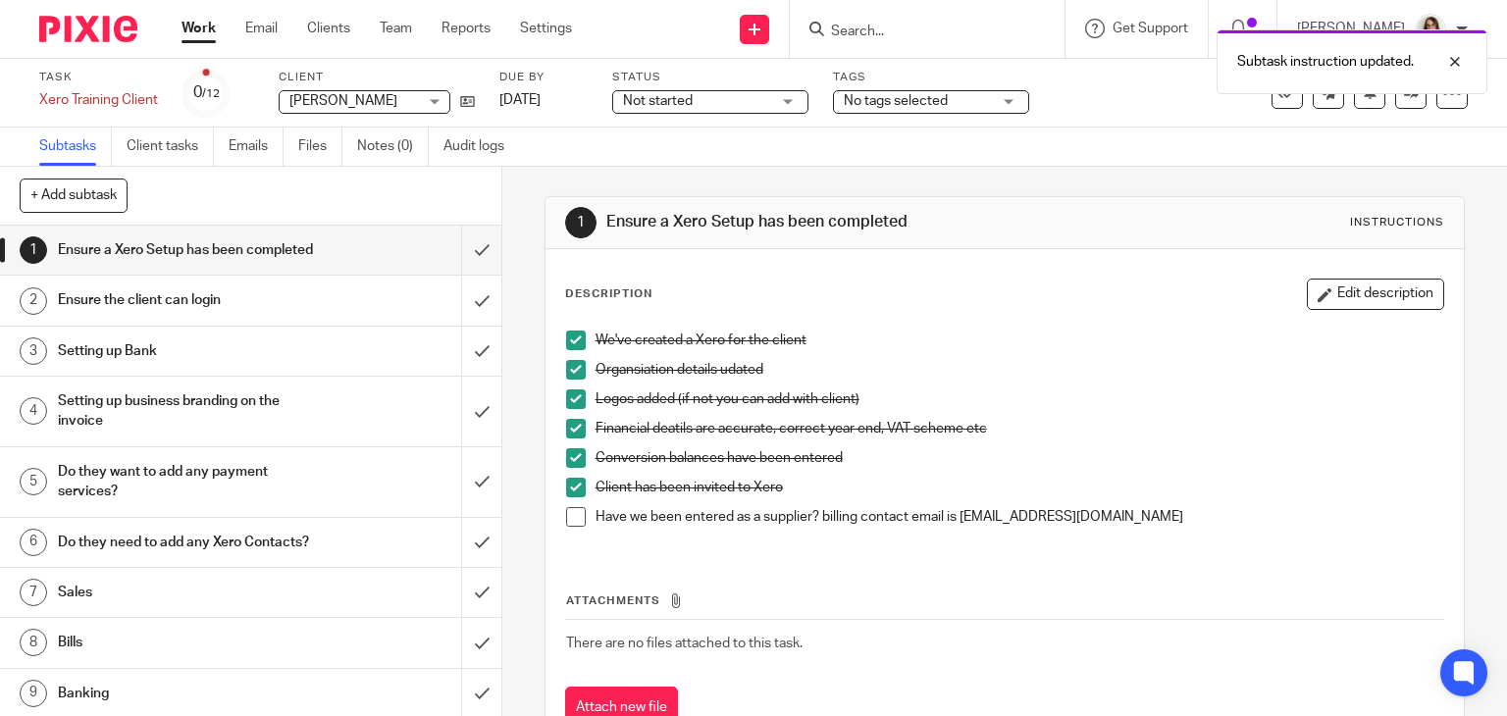
click at [567, 519] on span at bounding box center [576, 517] width 20 height 20
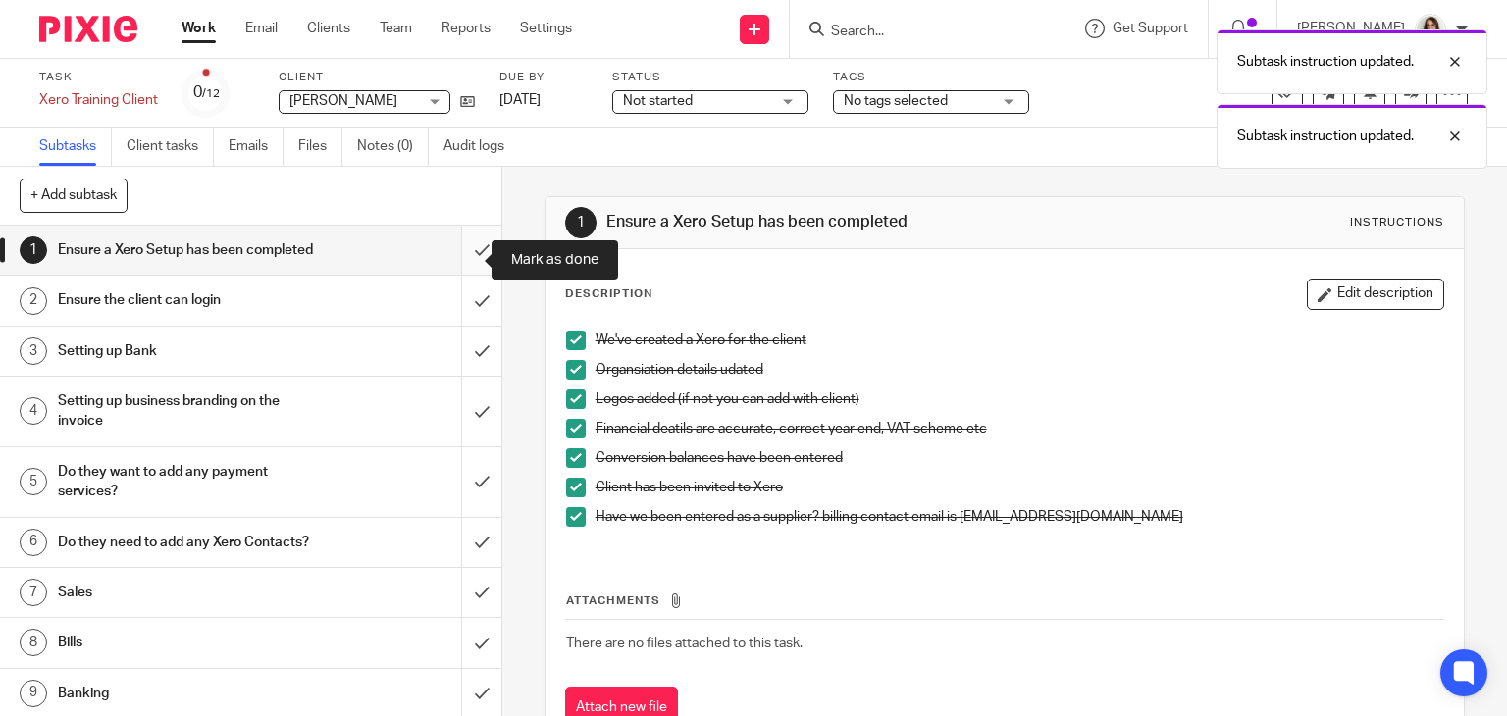
click at [465, 253] on input "submit" at bounding box center [250, 250] width 501 height 49
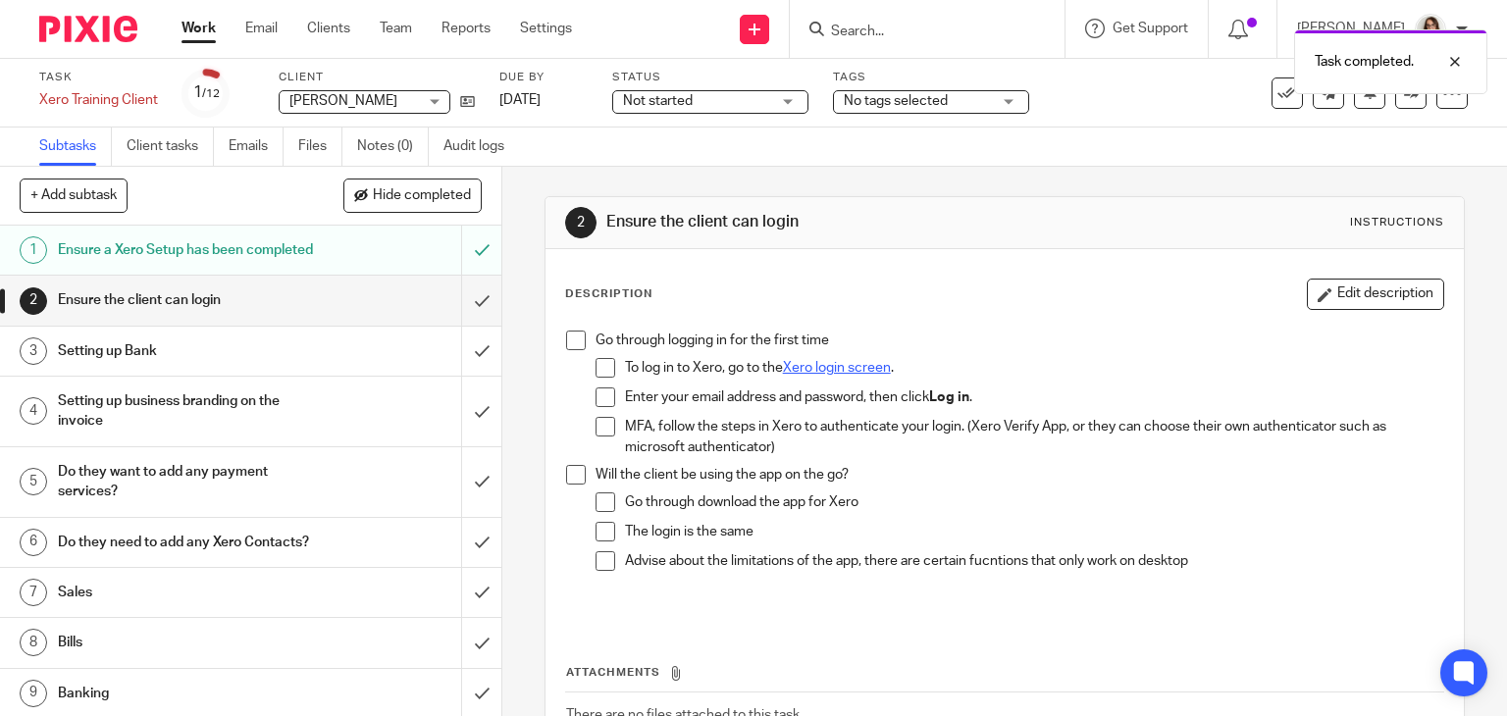
click at [901, 34] on div "Task completed." at bounding box center [1120, 57] width 734 height 75
click at [930, 32] on div "Task completed." at bounding box center [1120, 57] width 734 height 75
click at [867, 38] on div "Task completed." at bounding box center [1120, 57] width 734 height 75
click at [924, 39] on input "Search" at bounding box center [917, 33] width 177 height 18
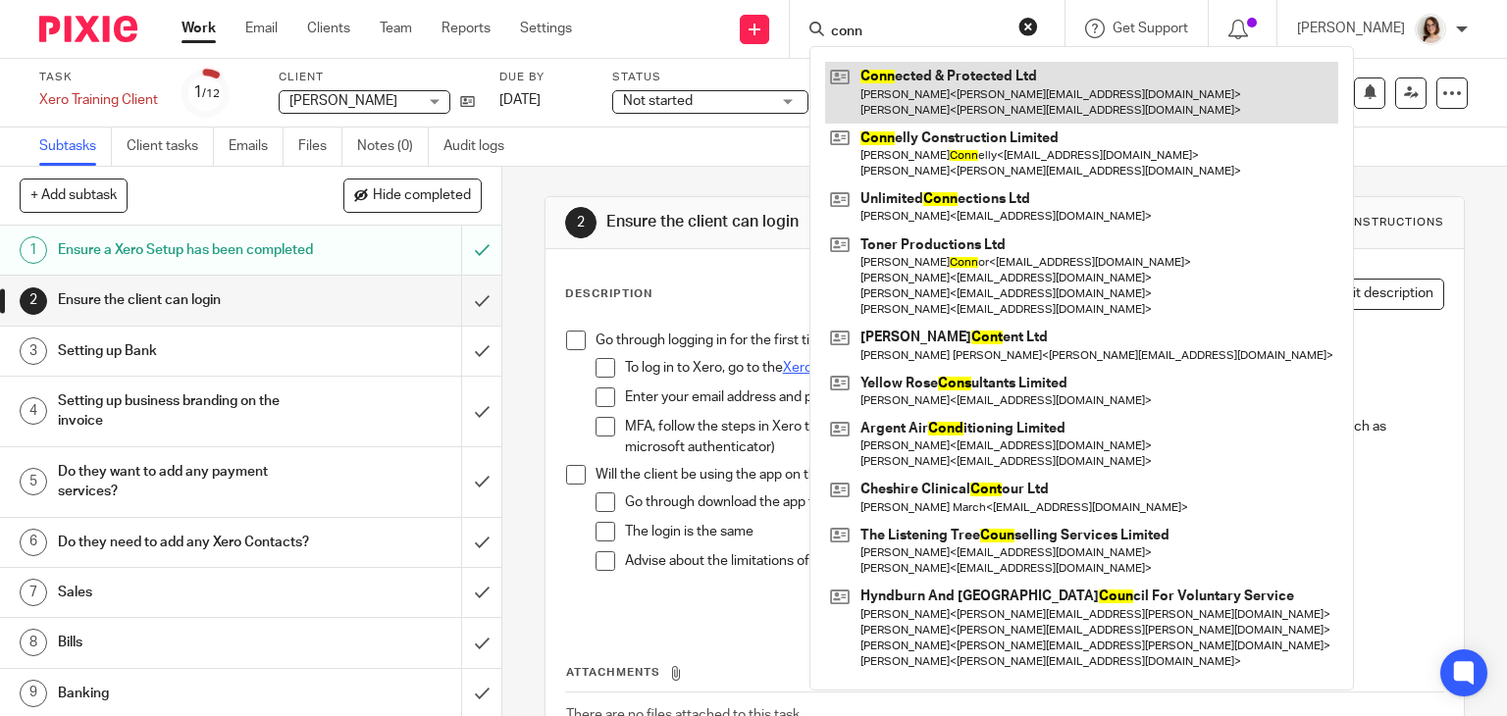
type input "conn"
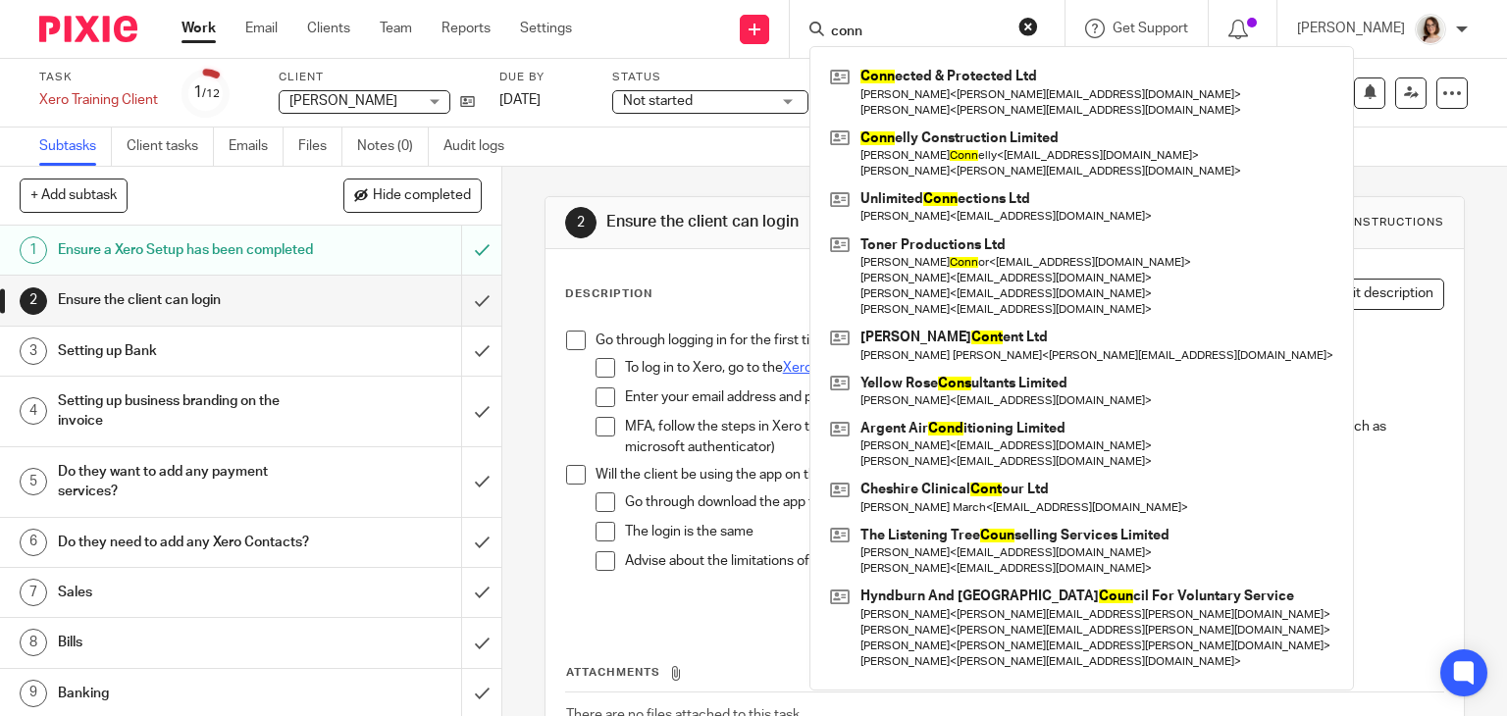
click at [1038, 25] on button "reset" at bounding box center [1028, 27] width 20 height 20
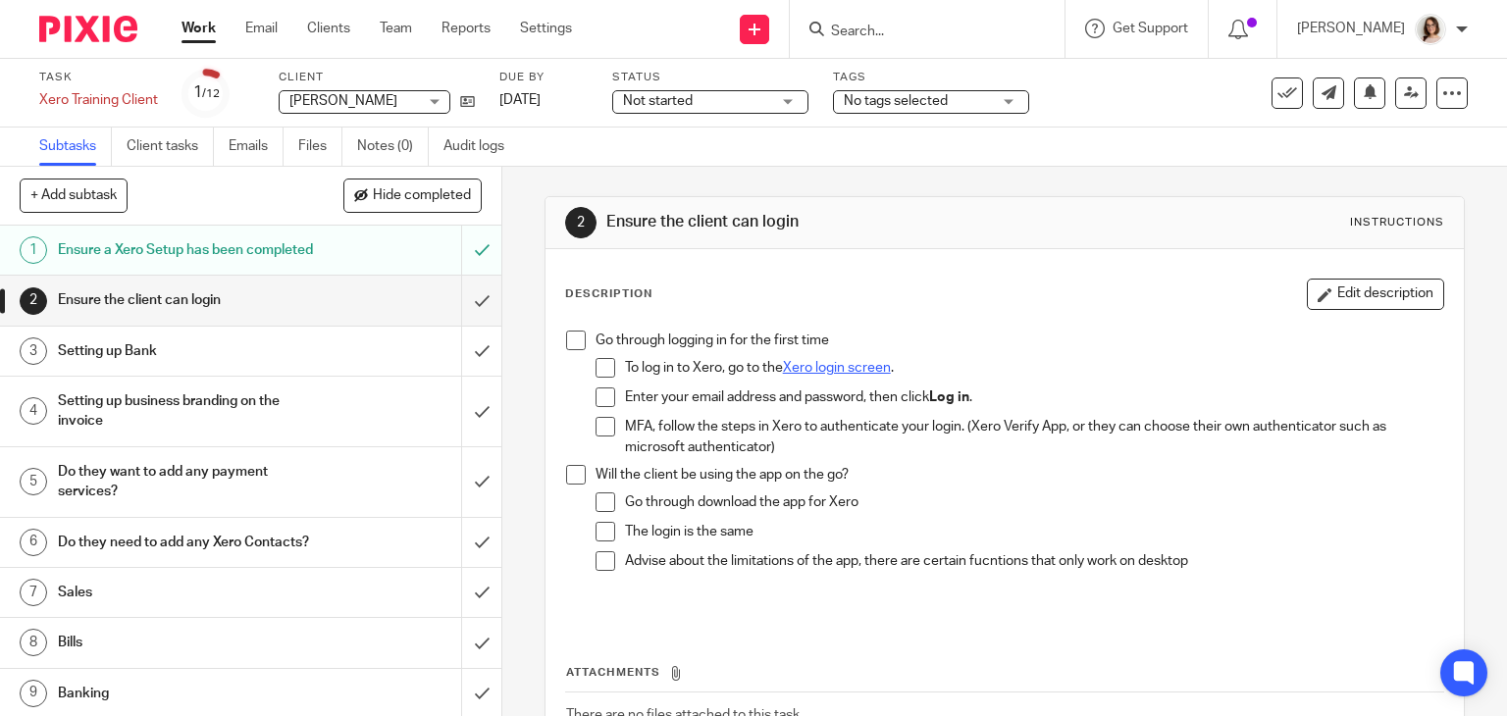
click at [570, 337] on span at bounding box center [576, 341] width 20 height 20
click at [572, 477] on span at bounding box center [576, 475] width 20 height 20
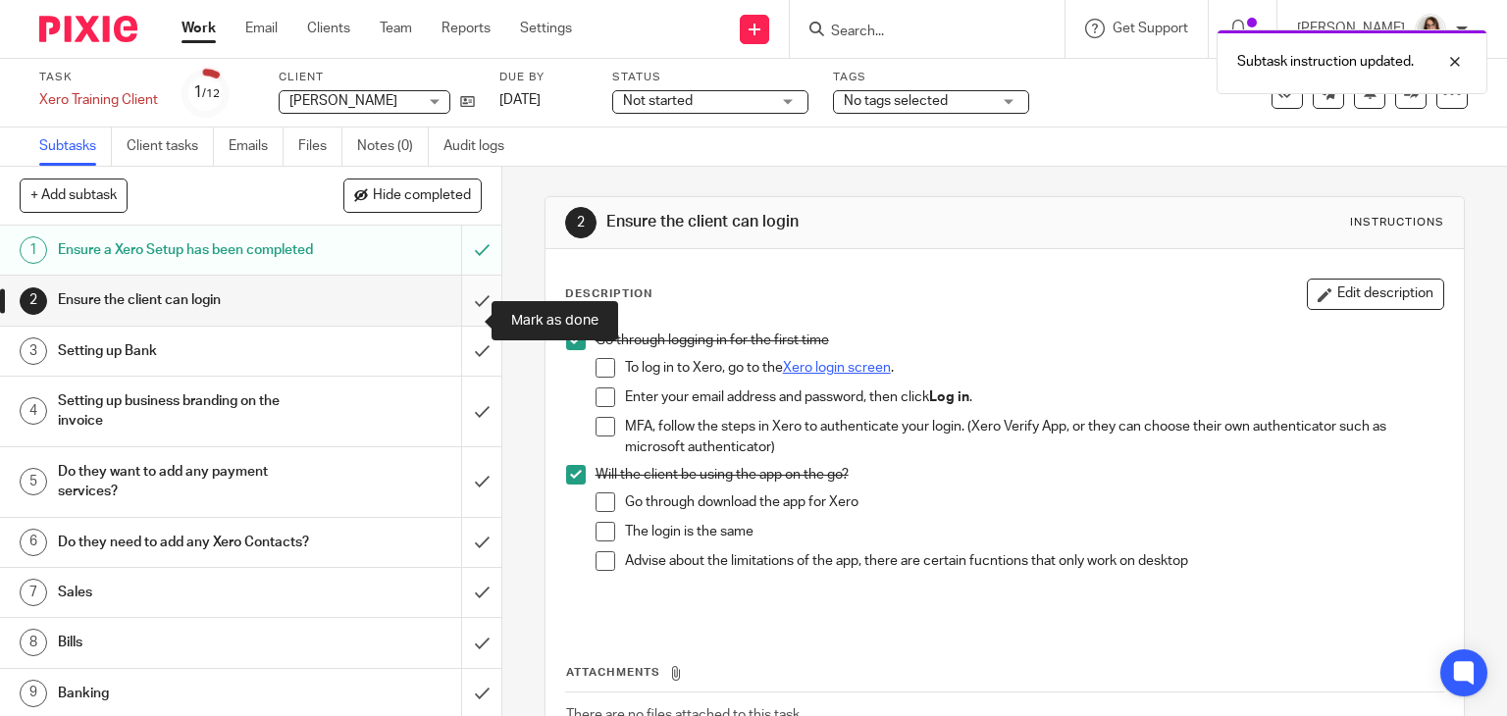
click at [463, 321] on input "submit" at bounding box center [250, 300] width 501 height 49
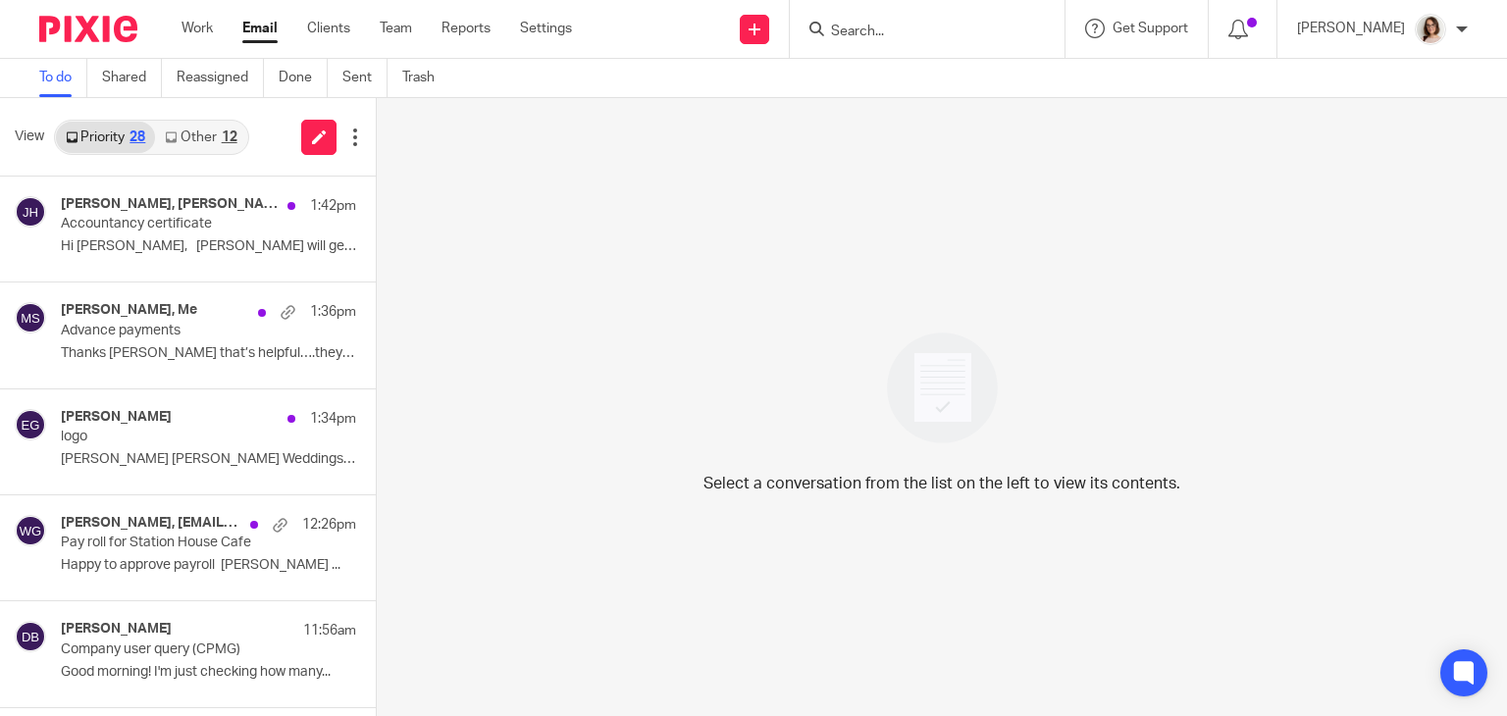
click at [197, 134] on link "Other 12" at bounding box center [200, 137] width 91 height 31
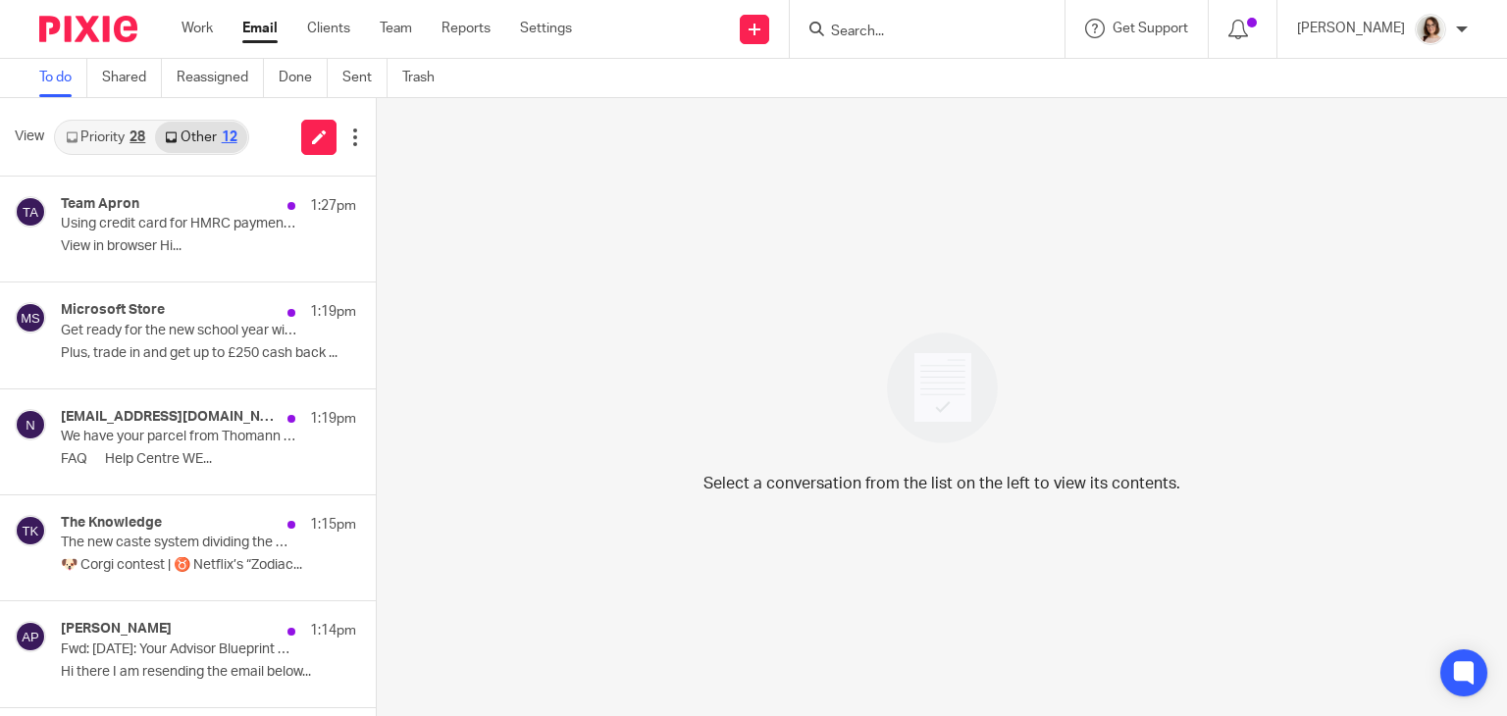
click at [91, 138] on link "Priority 28" at bounding box center [105, 137] width 99 height 31
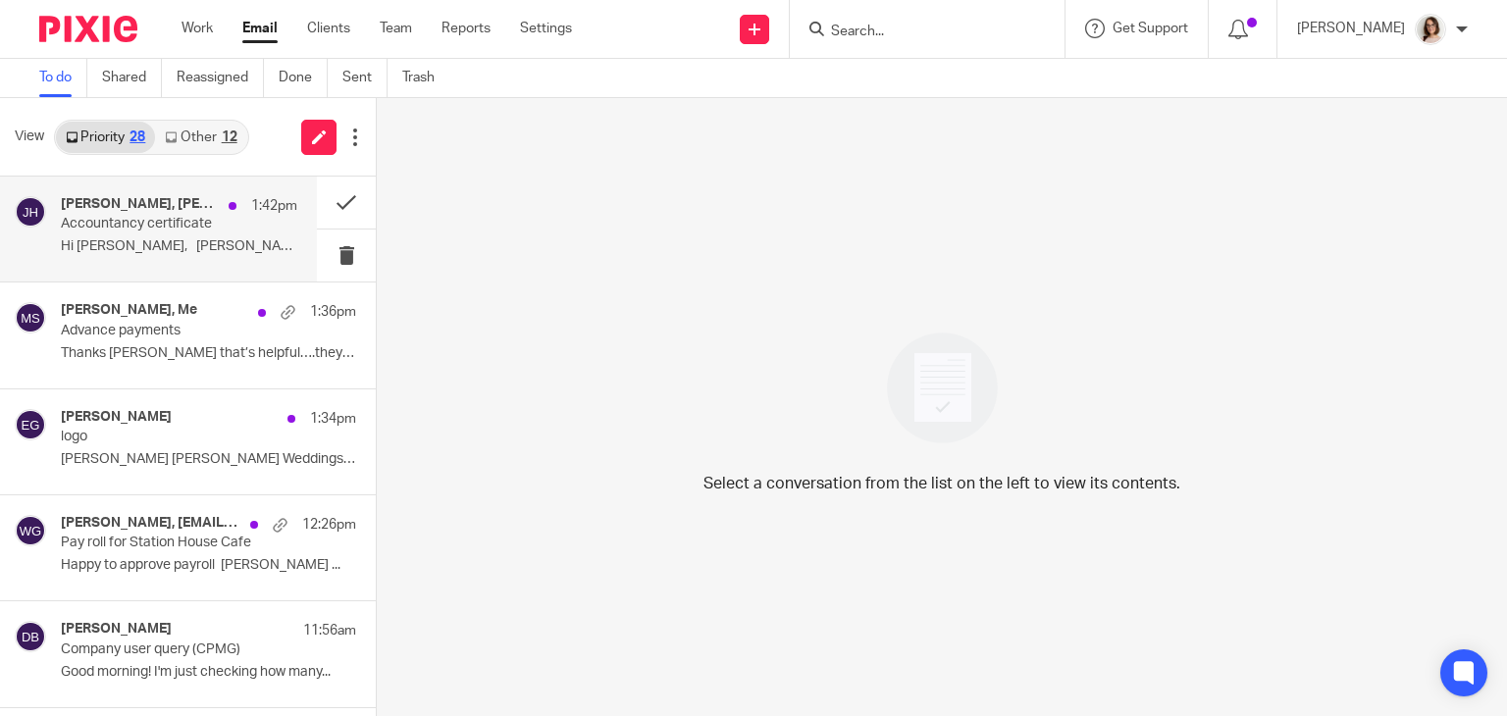
click at [185, 243] on p "Hi Jo, Caroline will get it over to..." at bounding box center [179, 246] width 236 height 17
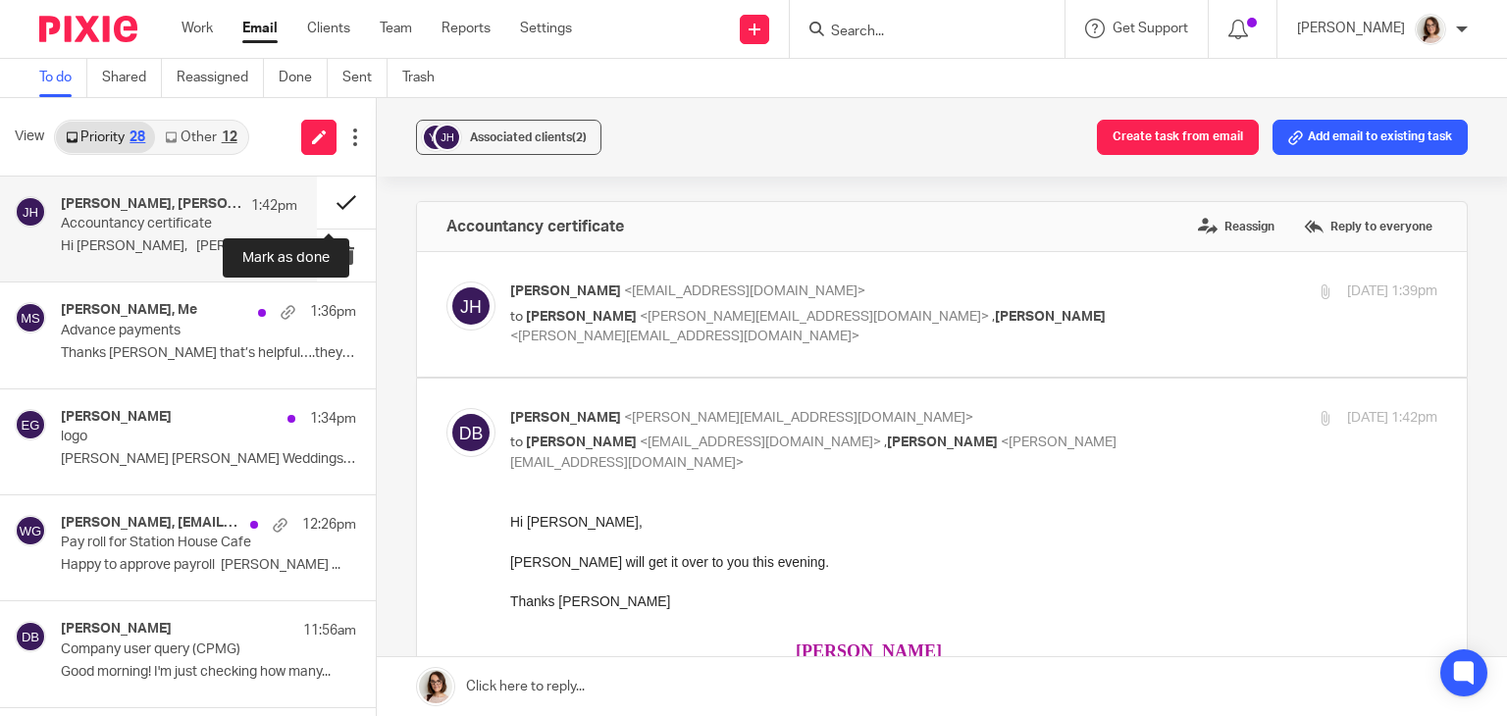
click at [332, 202] on button at bounding box center [346, 203] width 59 height 52
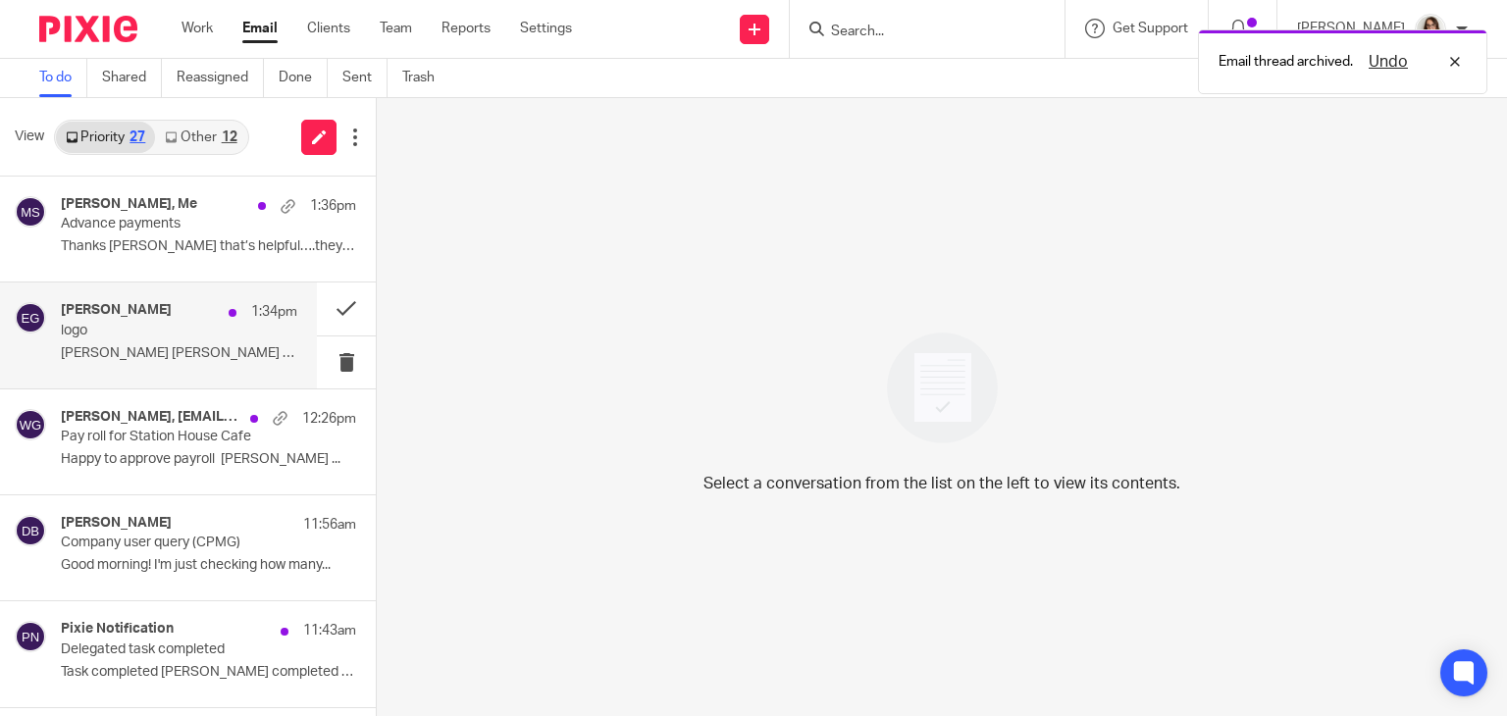
click at [255, 335] on div "emily glancy 1:34pm logo Emily Glancy La Vue Weddings and Events ..." at bounding box center [179, 335] width 236 height 66
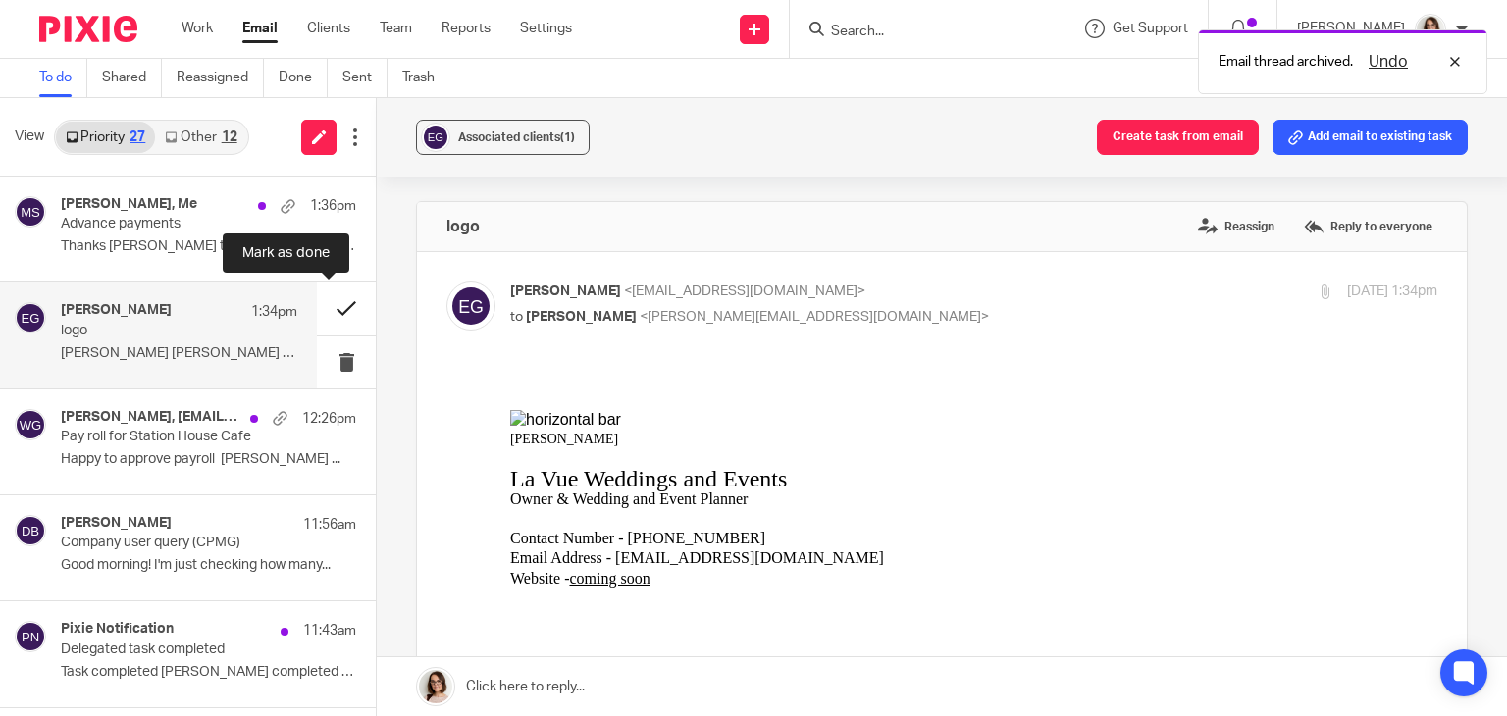
click at [320, 309] on button at bounding box center [346, 309] width 59 height 52
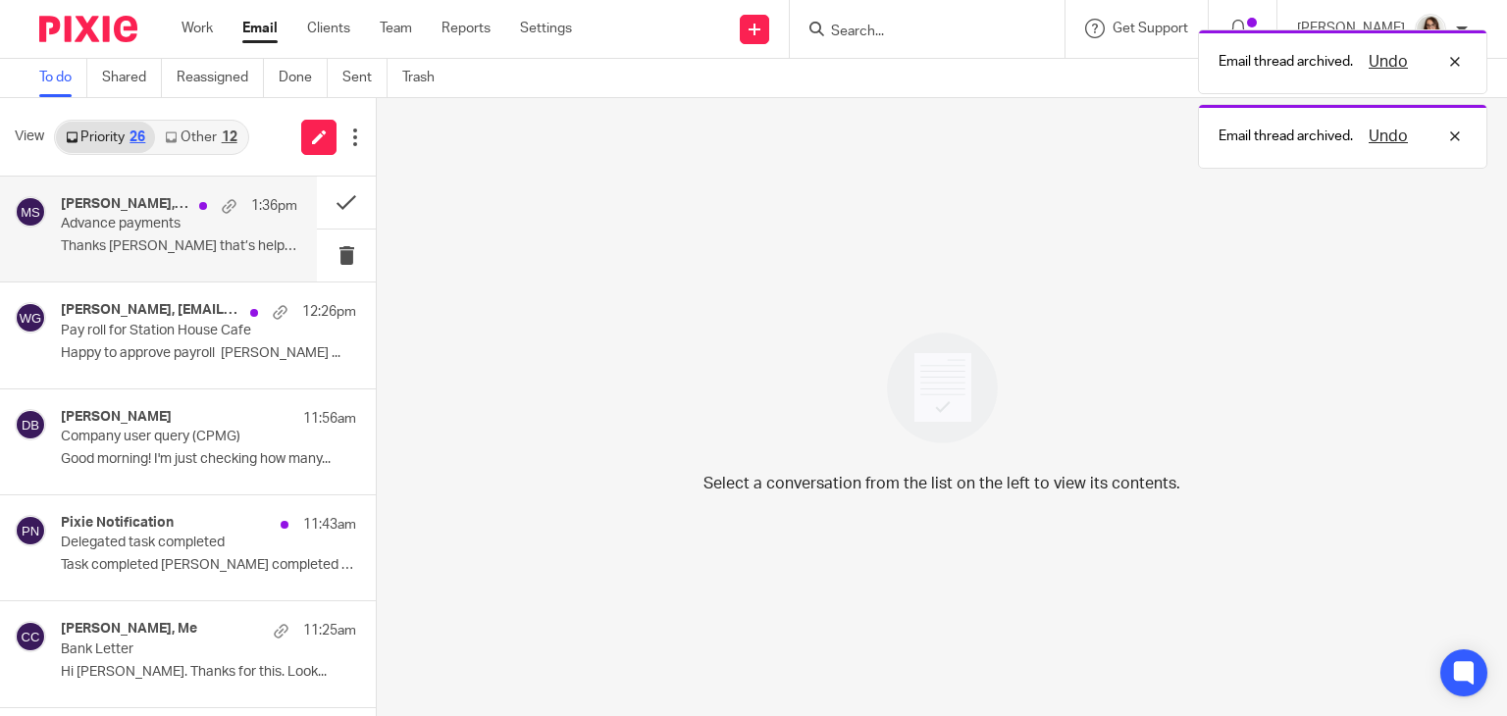
click at [186, 245] on p "Thanks Caroline that’s helpful….they will want..." at bounding box center [179, 246] width 236 height 17
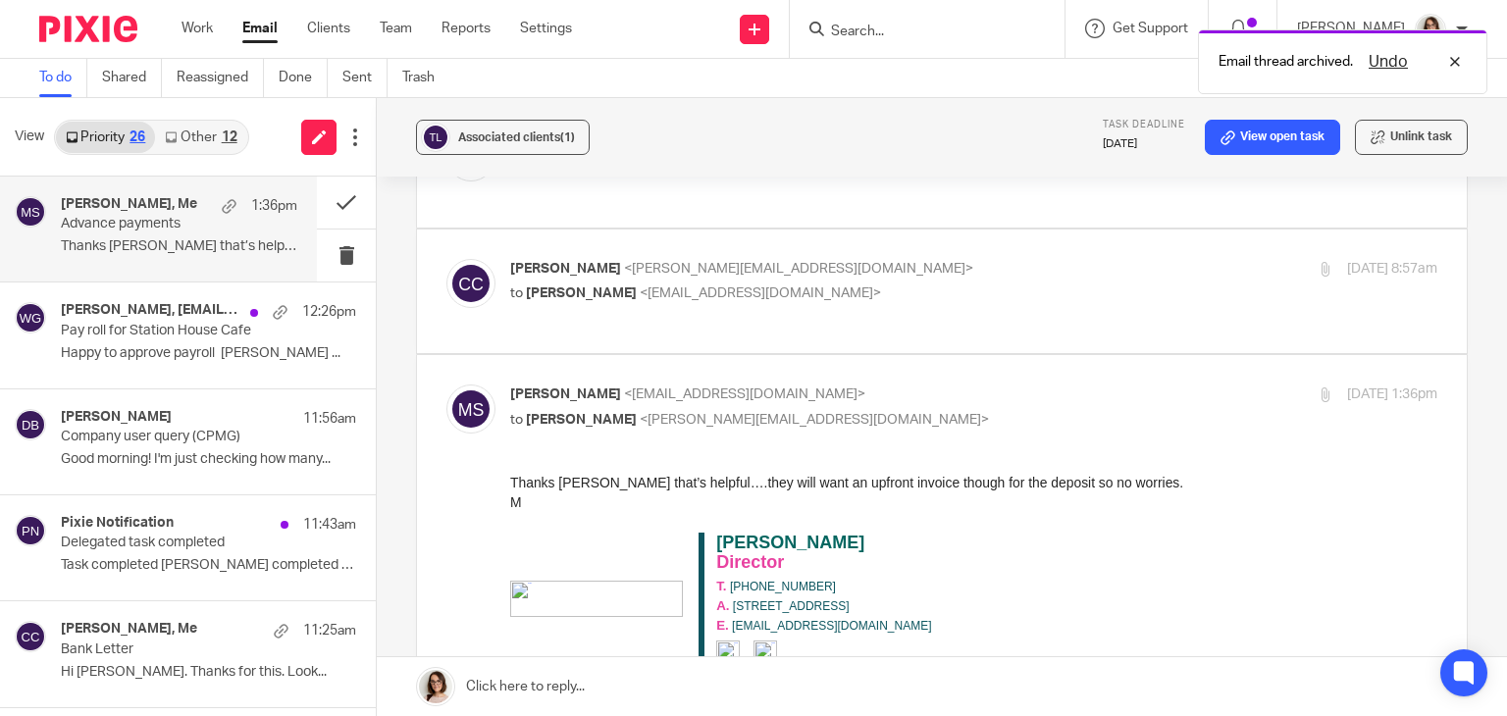
scroll to position [164, 0]
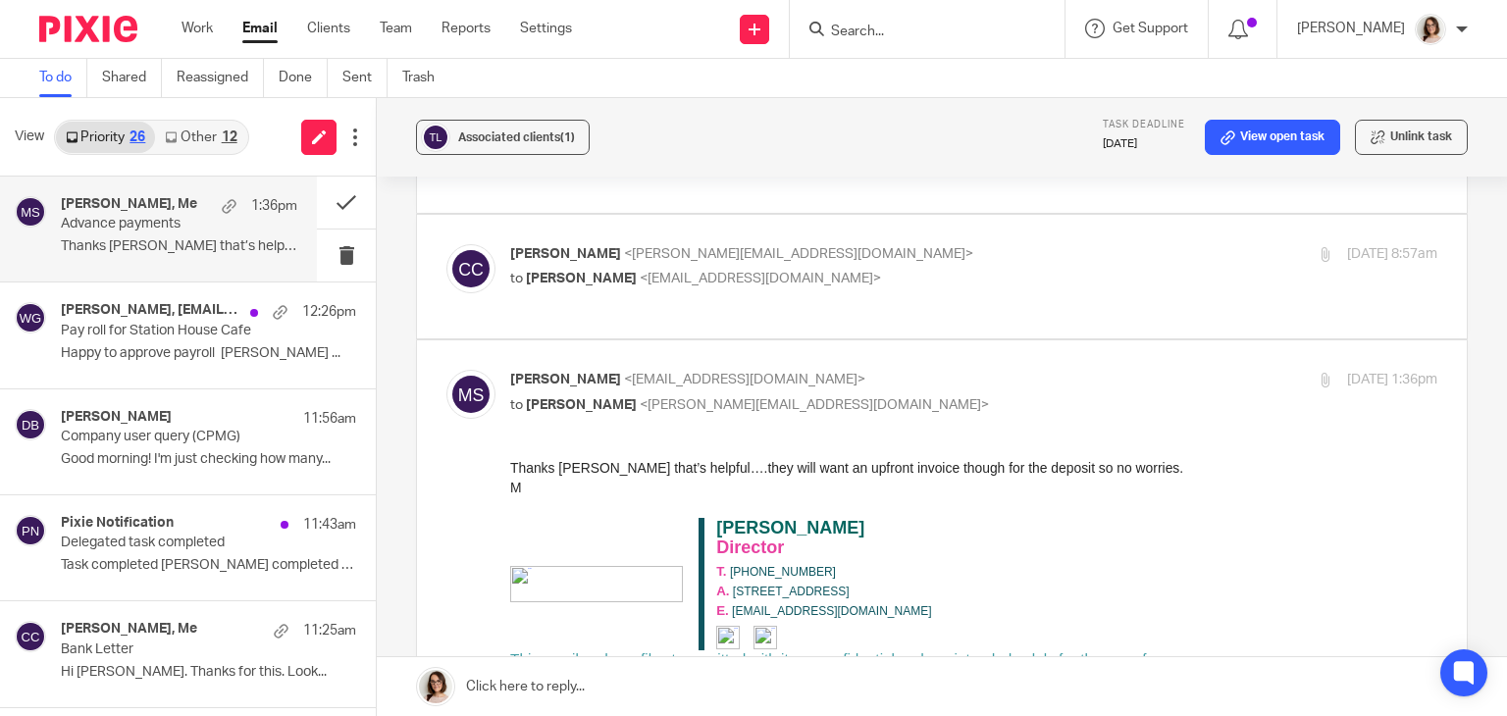
click at [199, 134] on link "Other 12" at bounding box center [200, 137] width 91 height 31
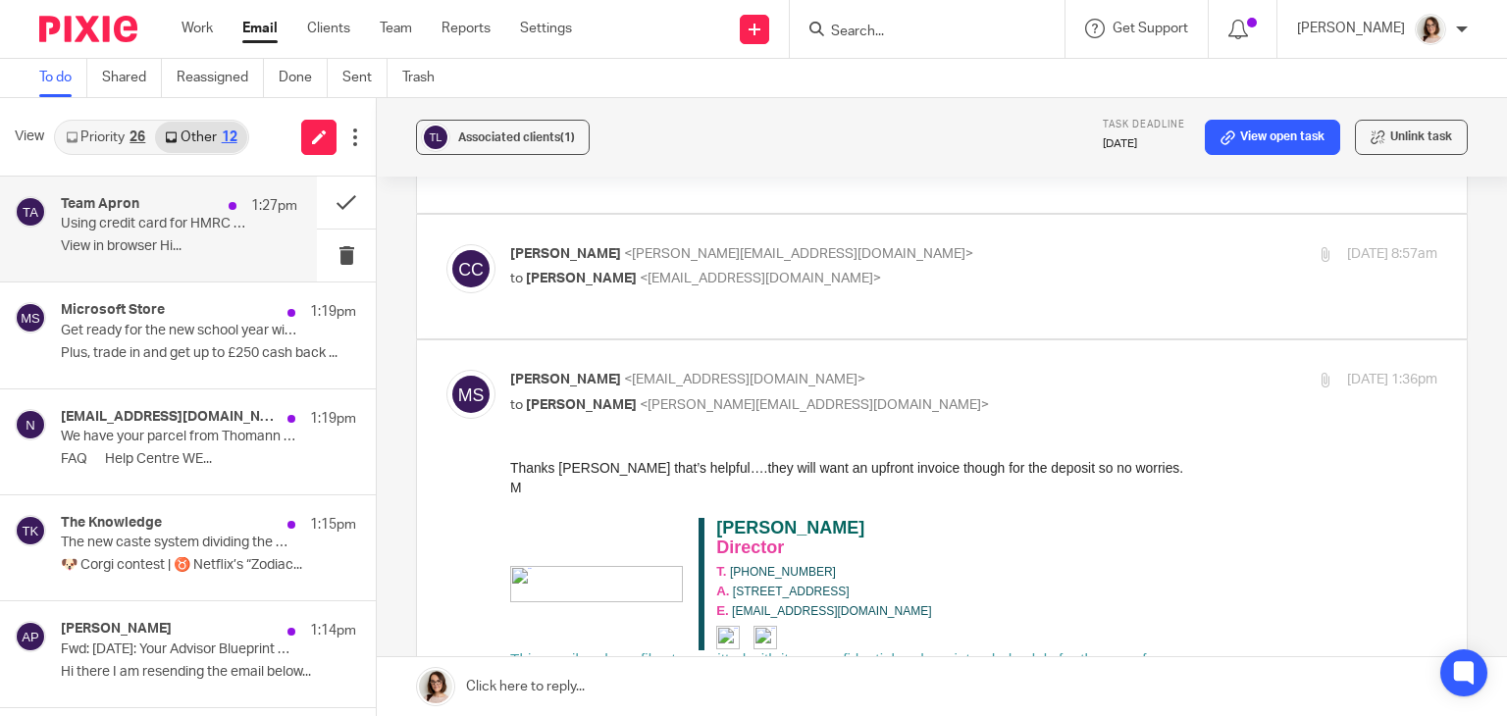
click at [190, 246] on p "View in browser Hi..." at bounding box center [179, 246] width 236 height 17
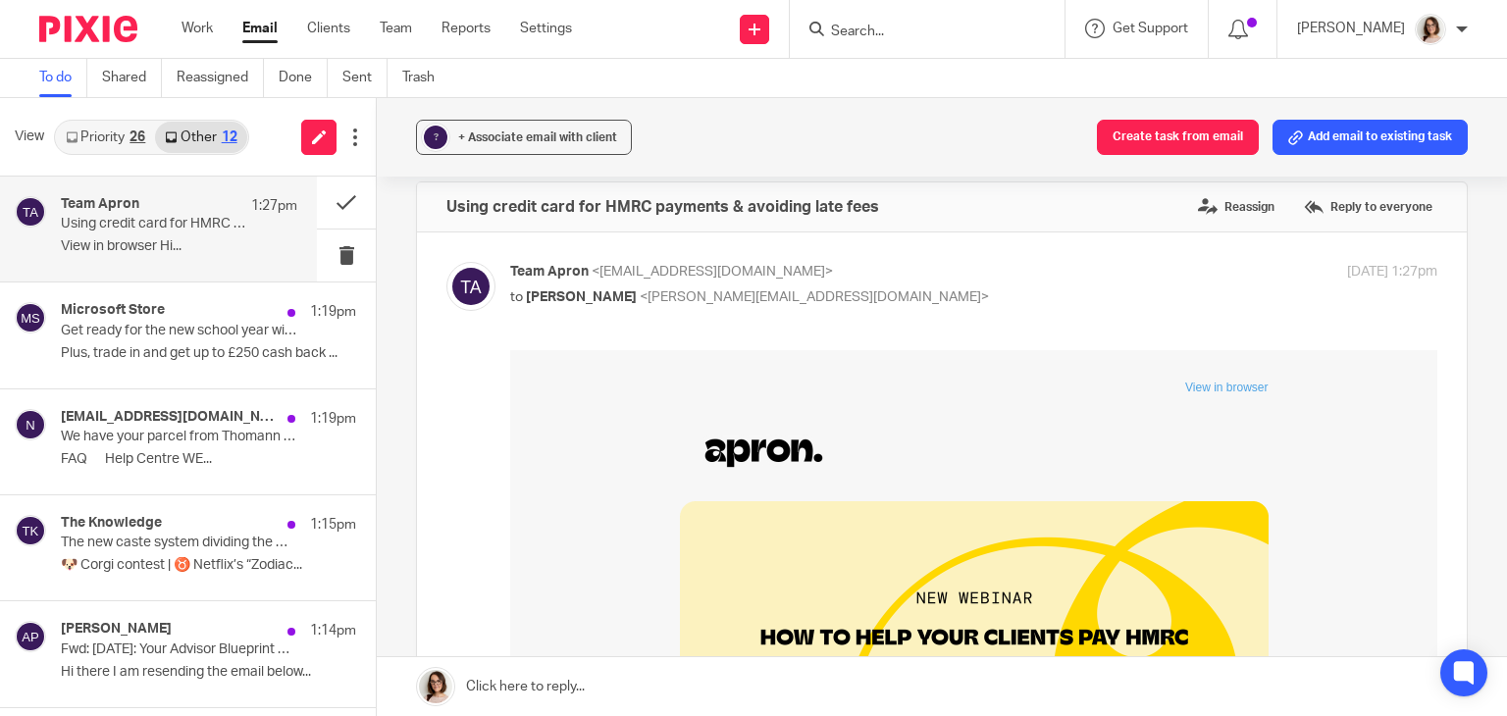
scroll to position [0, 0]
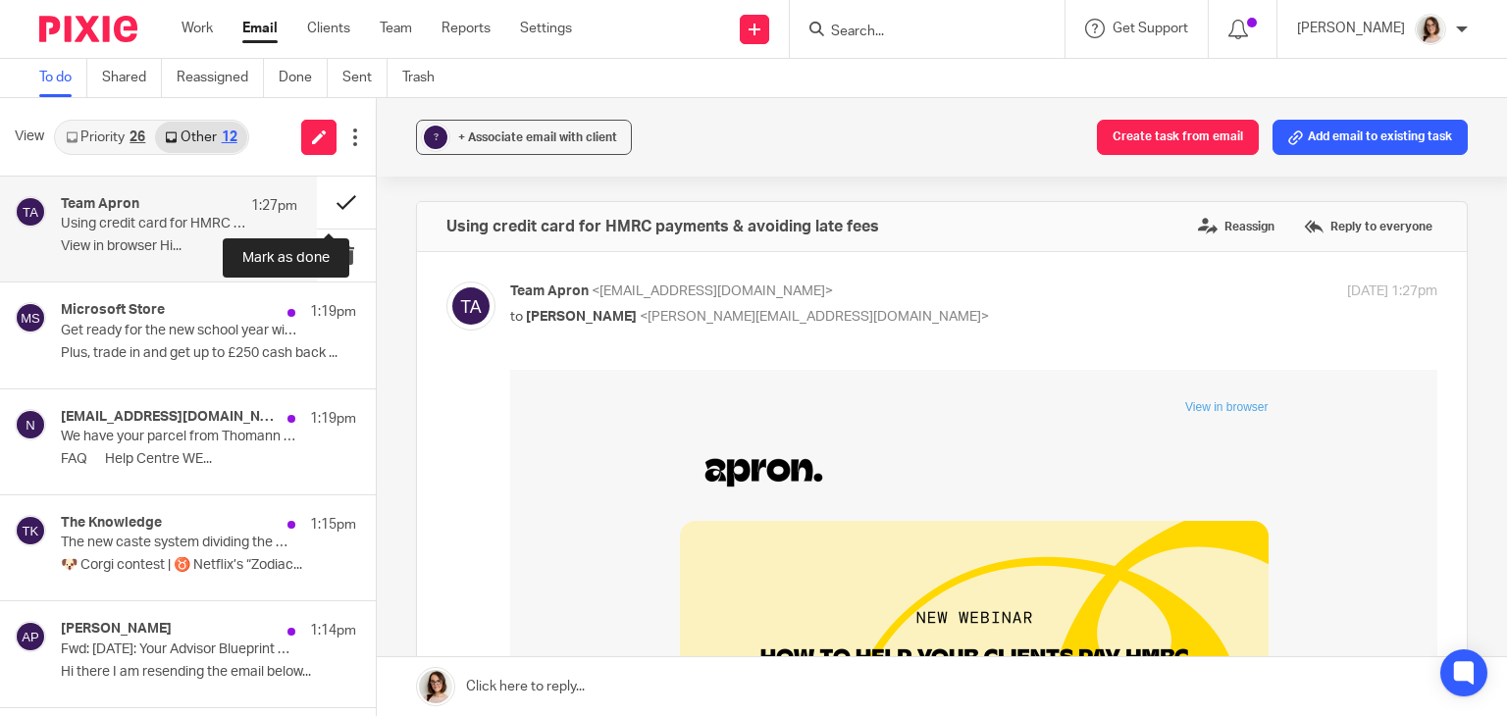
click at [334, 201] on button at bounding box center [346, 203] width 59 height 52
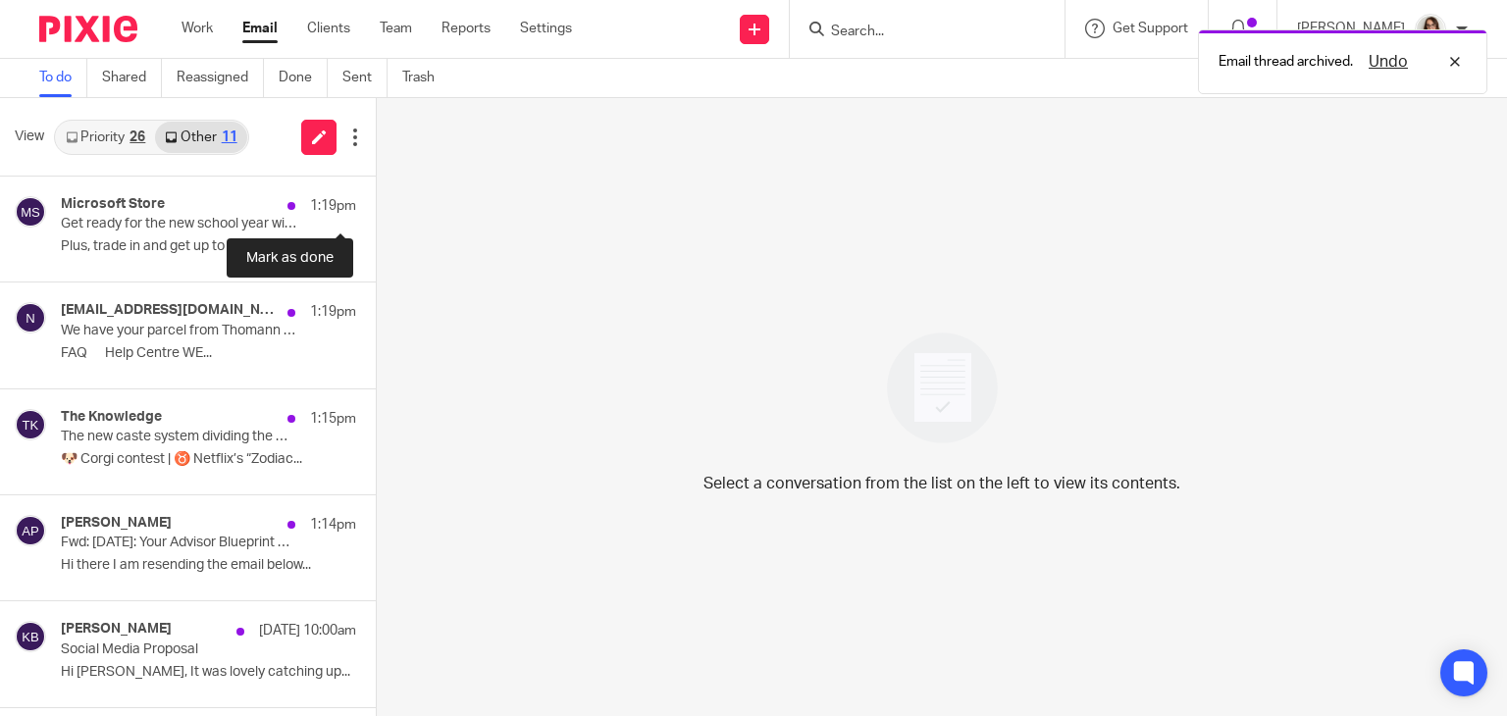
click at [376, 201] on button at bounding box center [384, 203] width 16 height 52
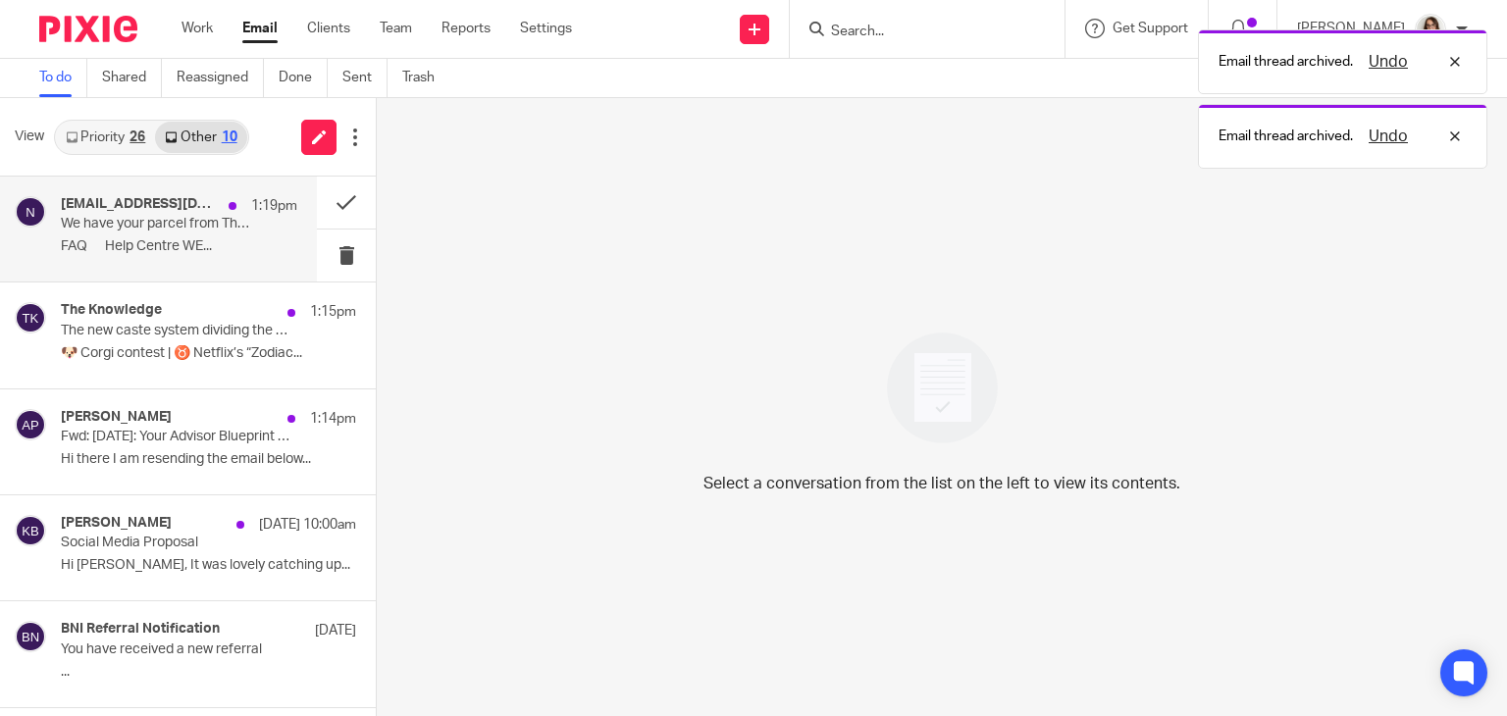
click at [200, 250] on p "FAQ Help Centre WE..." at bounding box center [179, 246] width 236 height 17
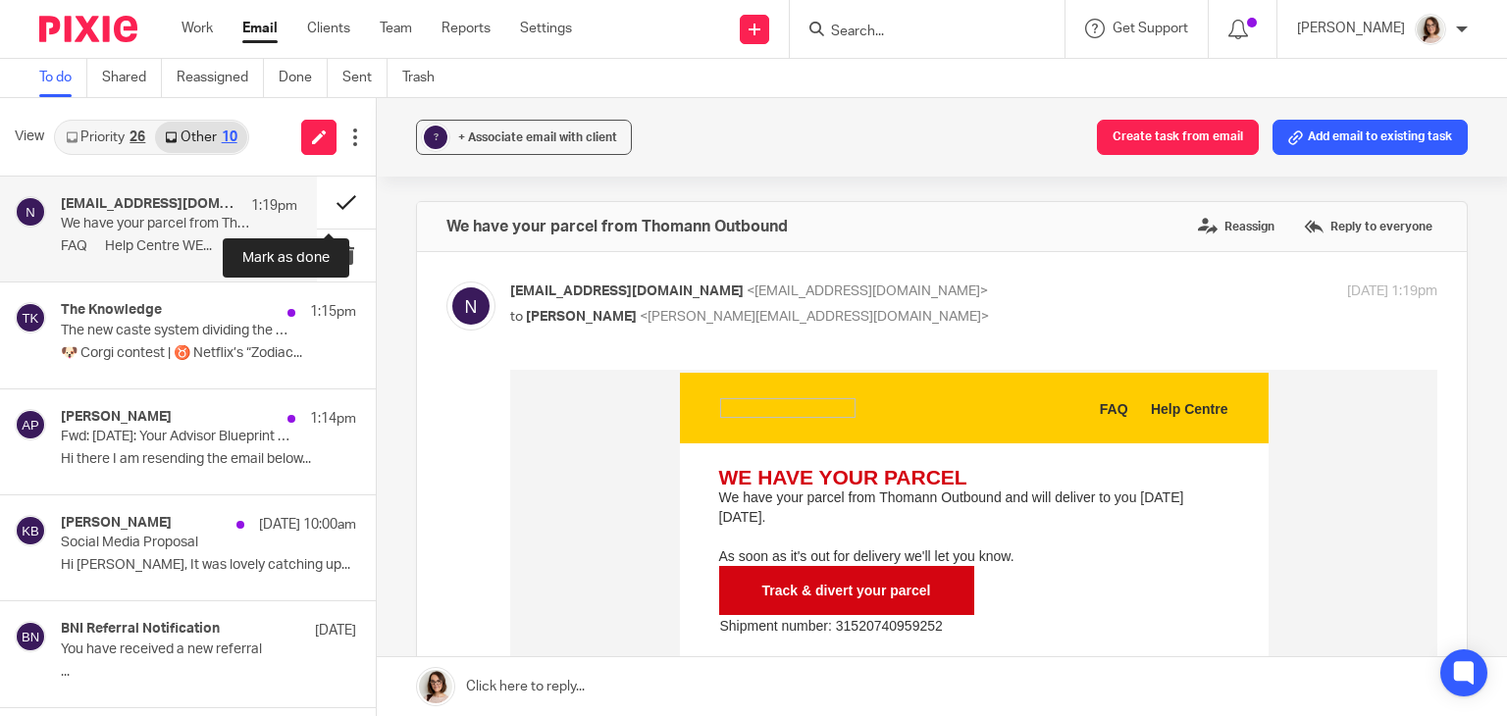
click at [330, 202] on button at bounding box center [346, 203] width 59 height 52
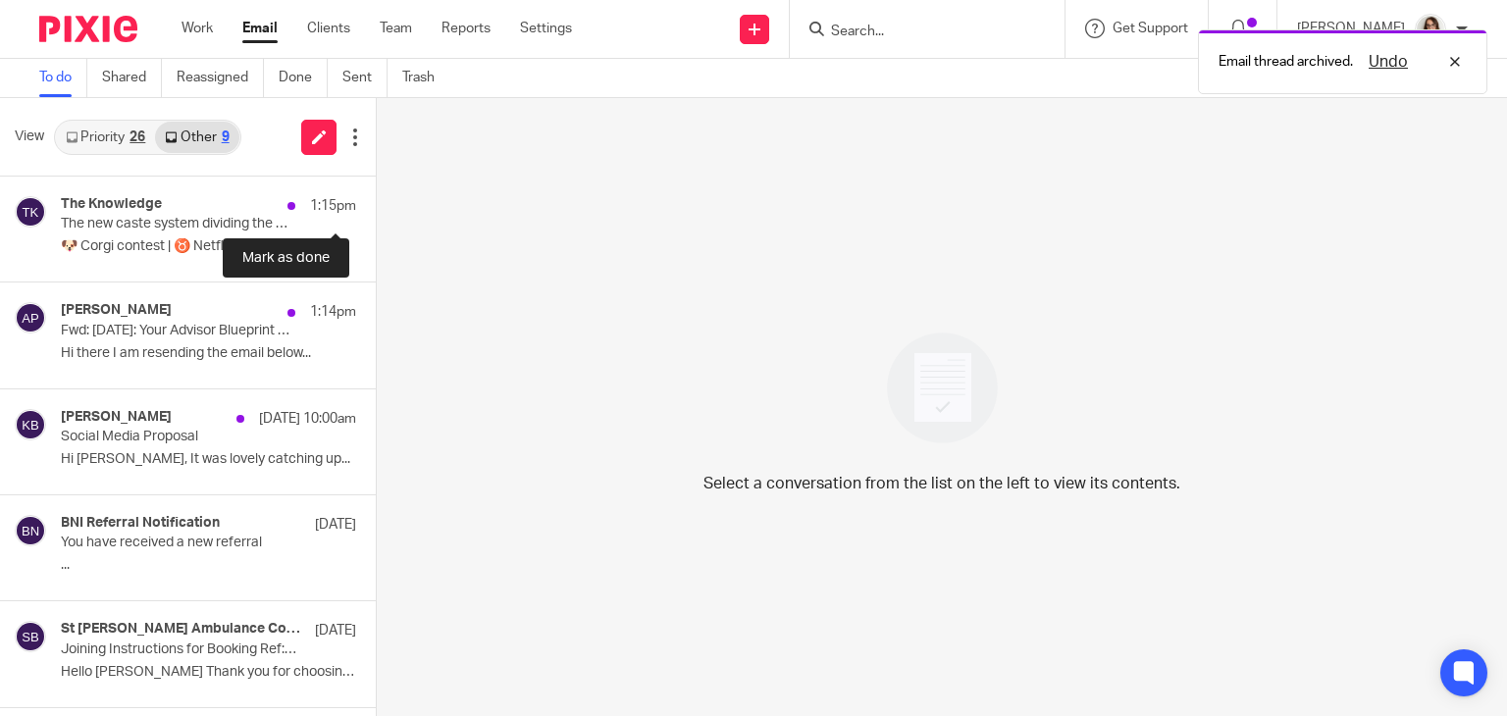
click at [376, 202] on button at bounding box center [384, 203] width 16 height 52
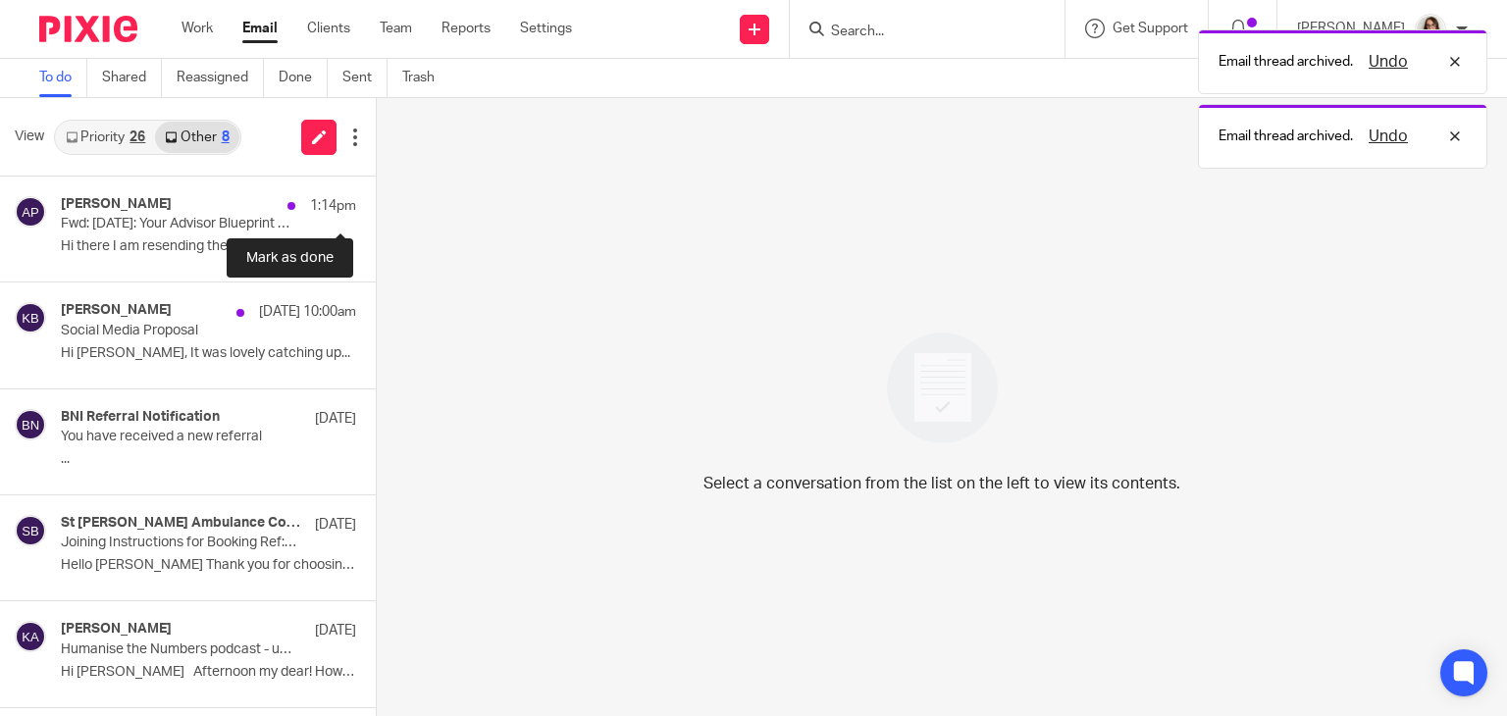
click at [376, 202] on button at bounding box center [384, 203] width 16 height 52
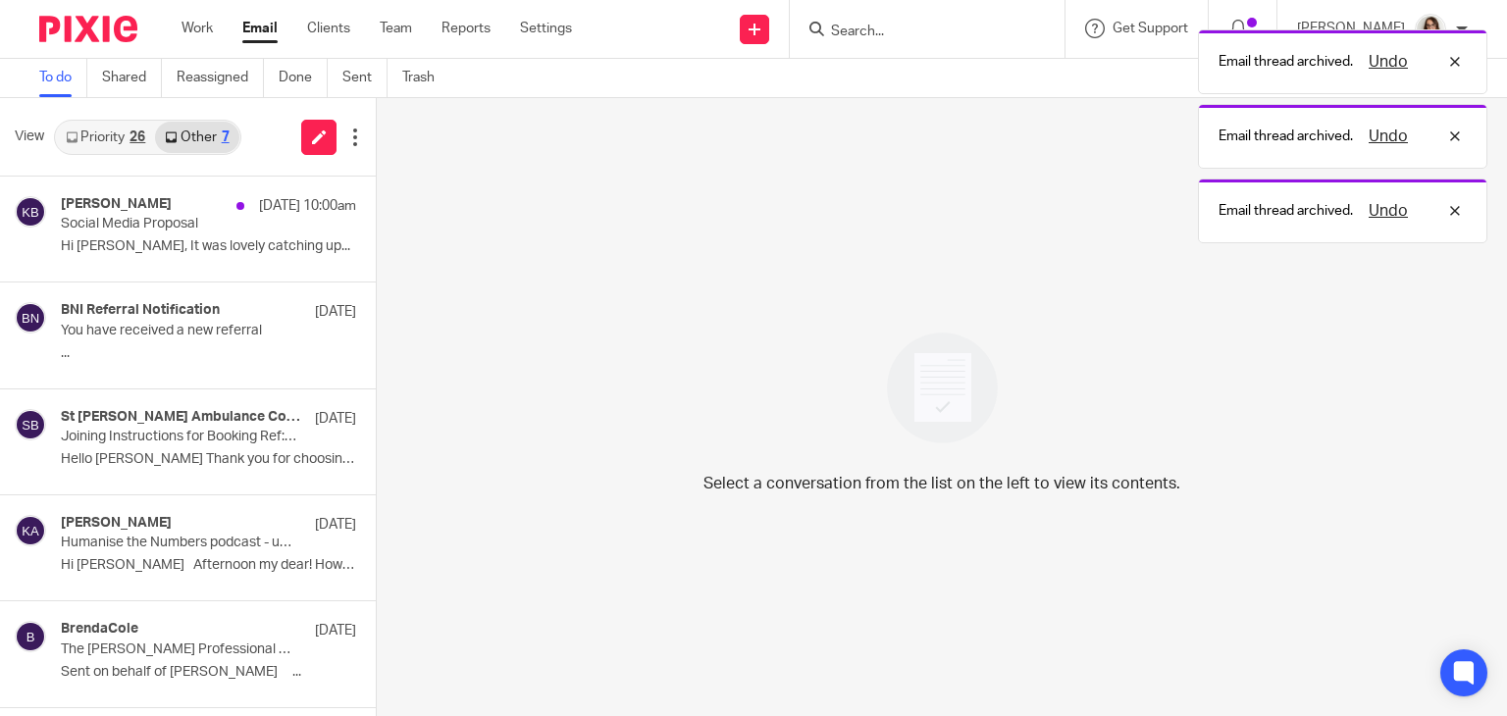
click at [266, 29] on link "Email" at bounding box center [259, 29] width 35 height 20
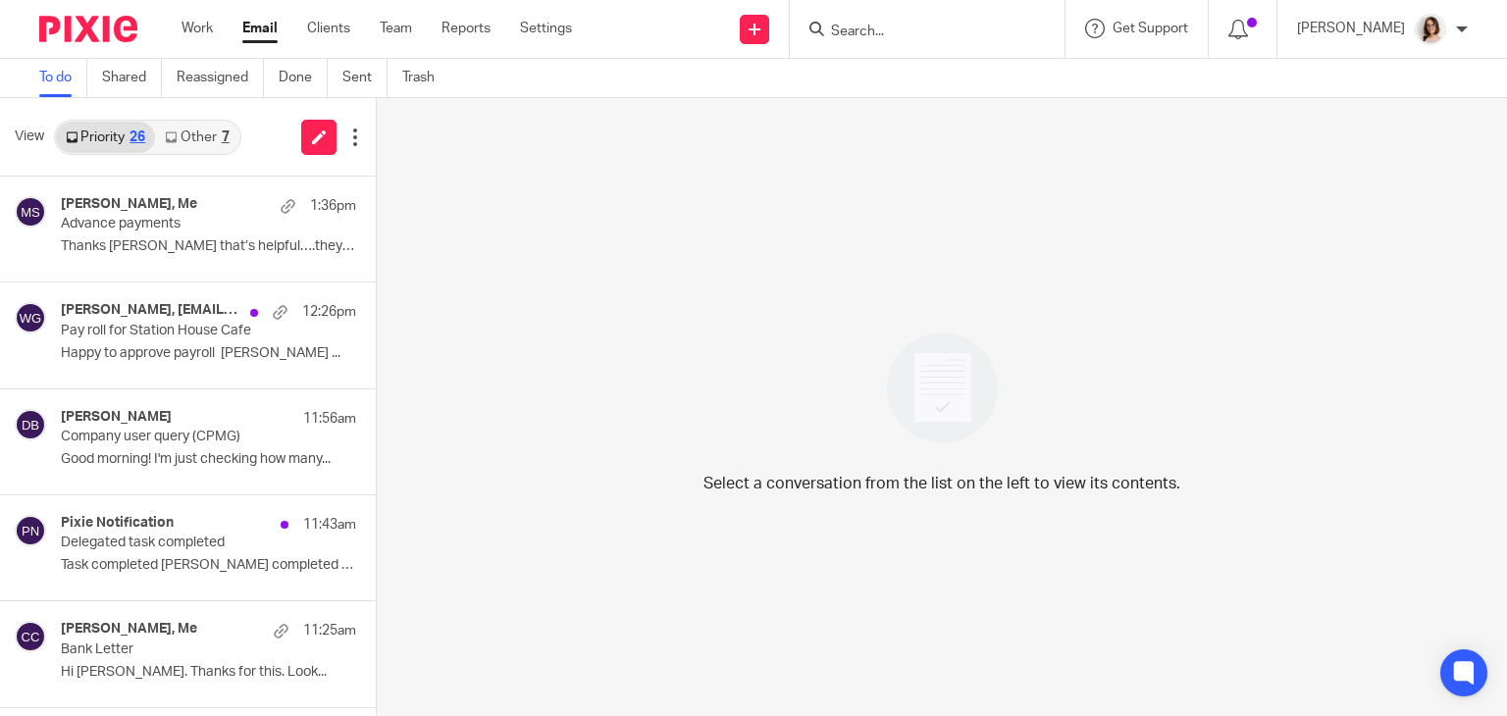
click at [135, 78] on link "Shared" at bounding box center [132, 78] width 60 height 38
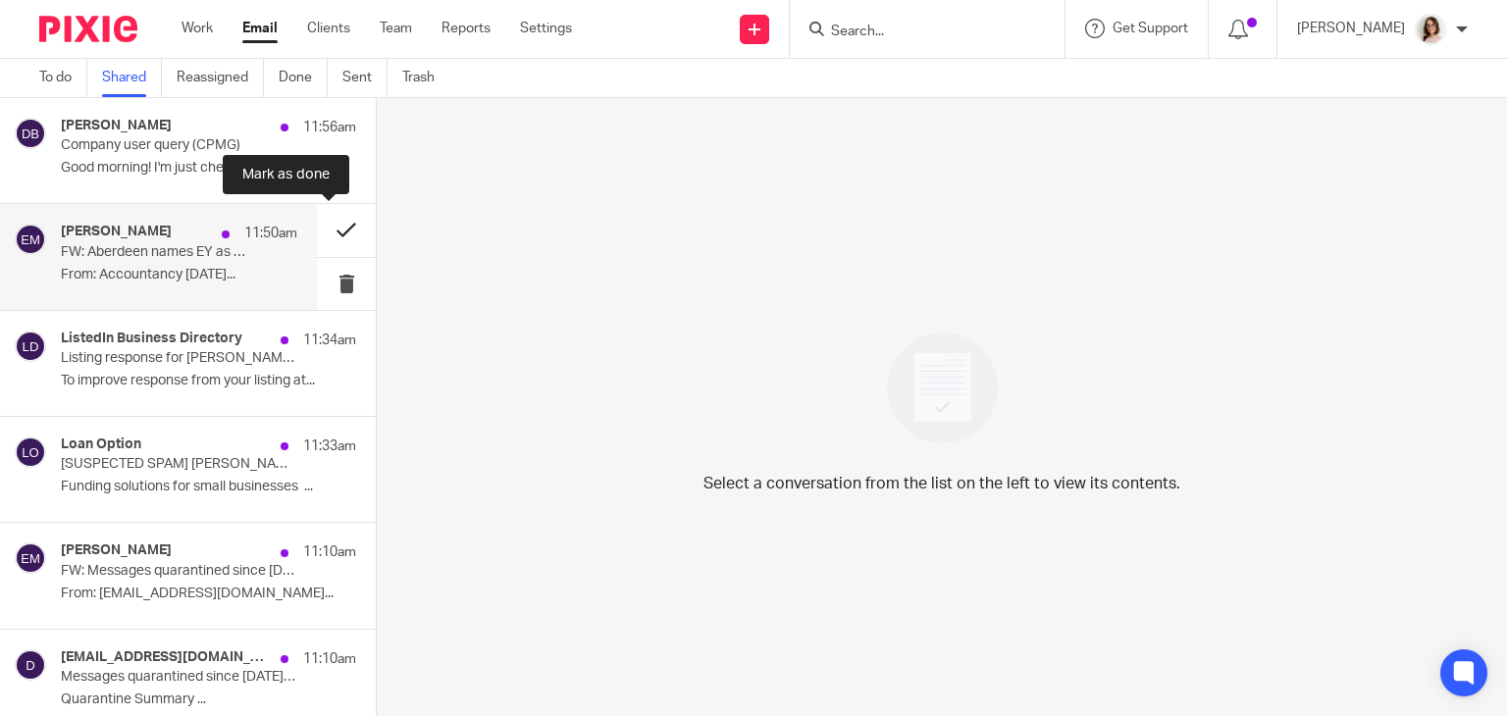
click at [317, 230] on button at bounding box center [346, 230] width 59 height 52
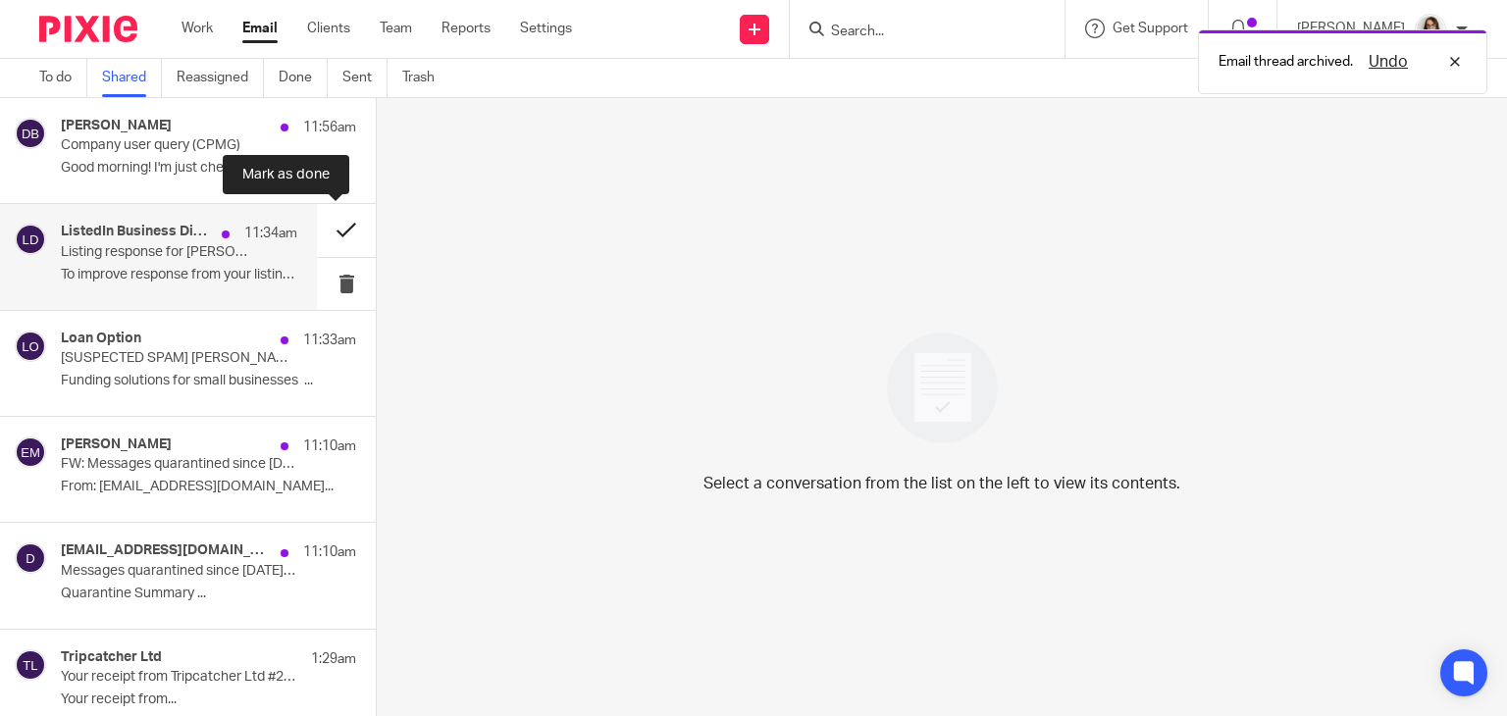
click at [317, 230] on button at bounding box center [346, 230] width 59 height 52
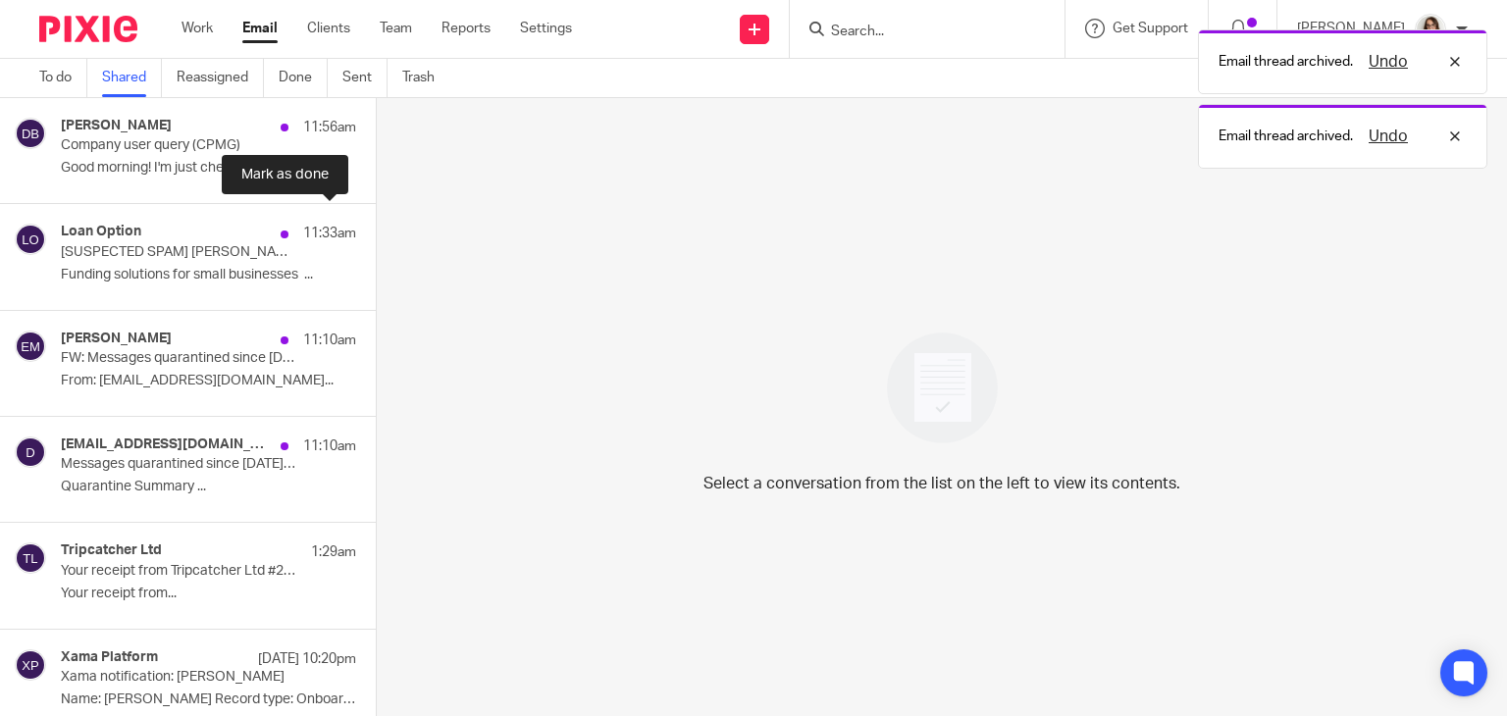
click at [376, 230] on button at bounding box center [384, 230] width 16 height 52
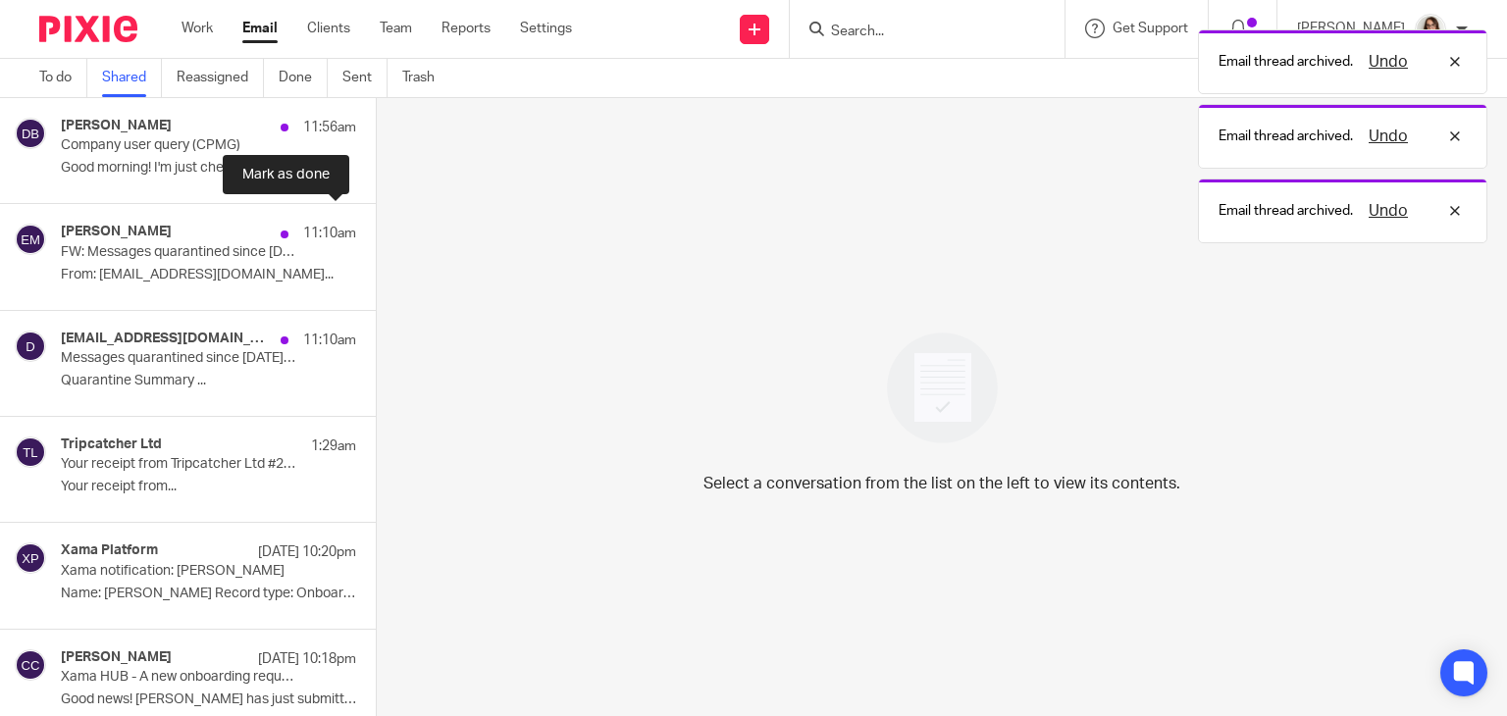
click at [376, 230] on button at bounding box center [384, 230] width 16 height 52
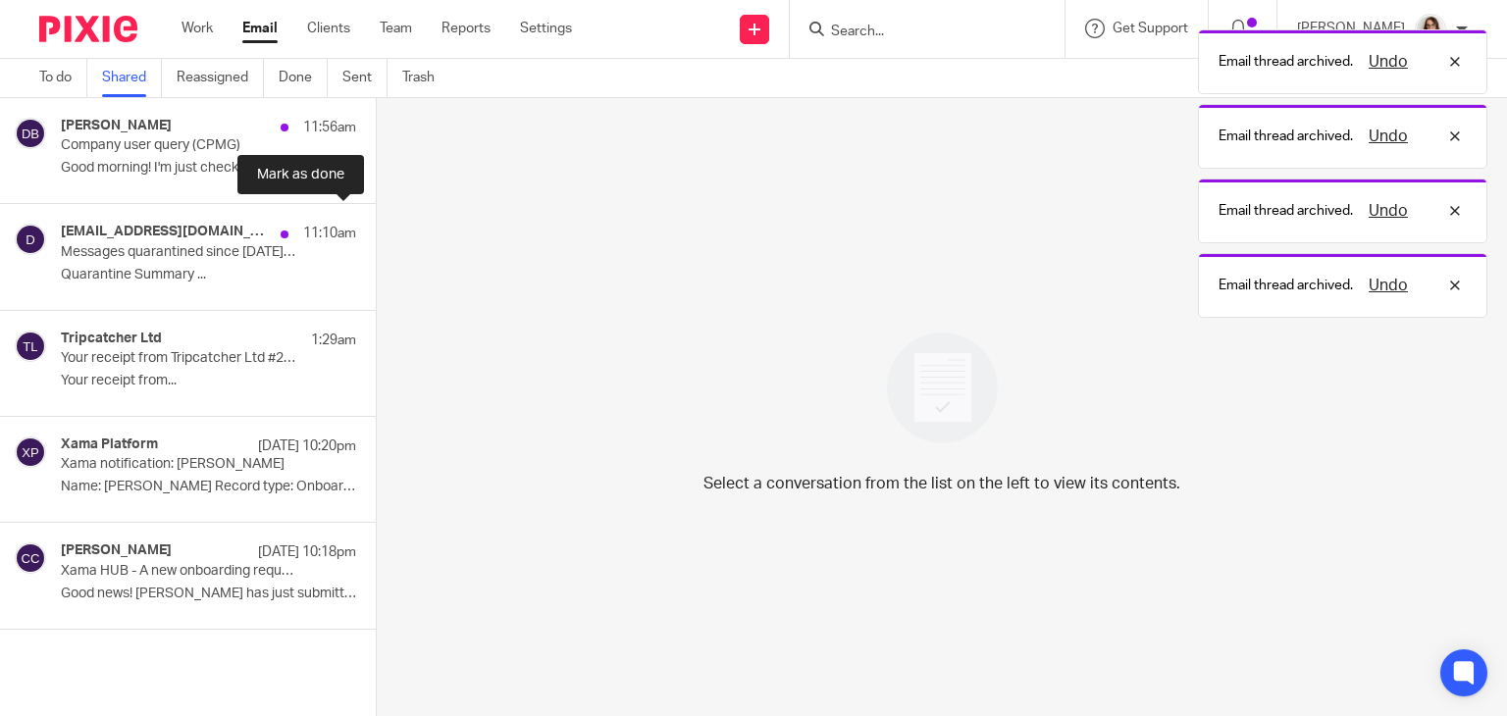
click at [376, 230] on button at bounding box center [384, 230] width 16 height 52
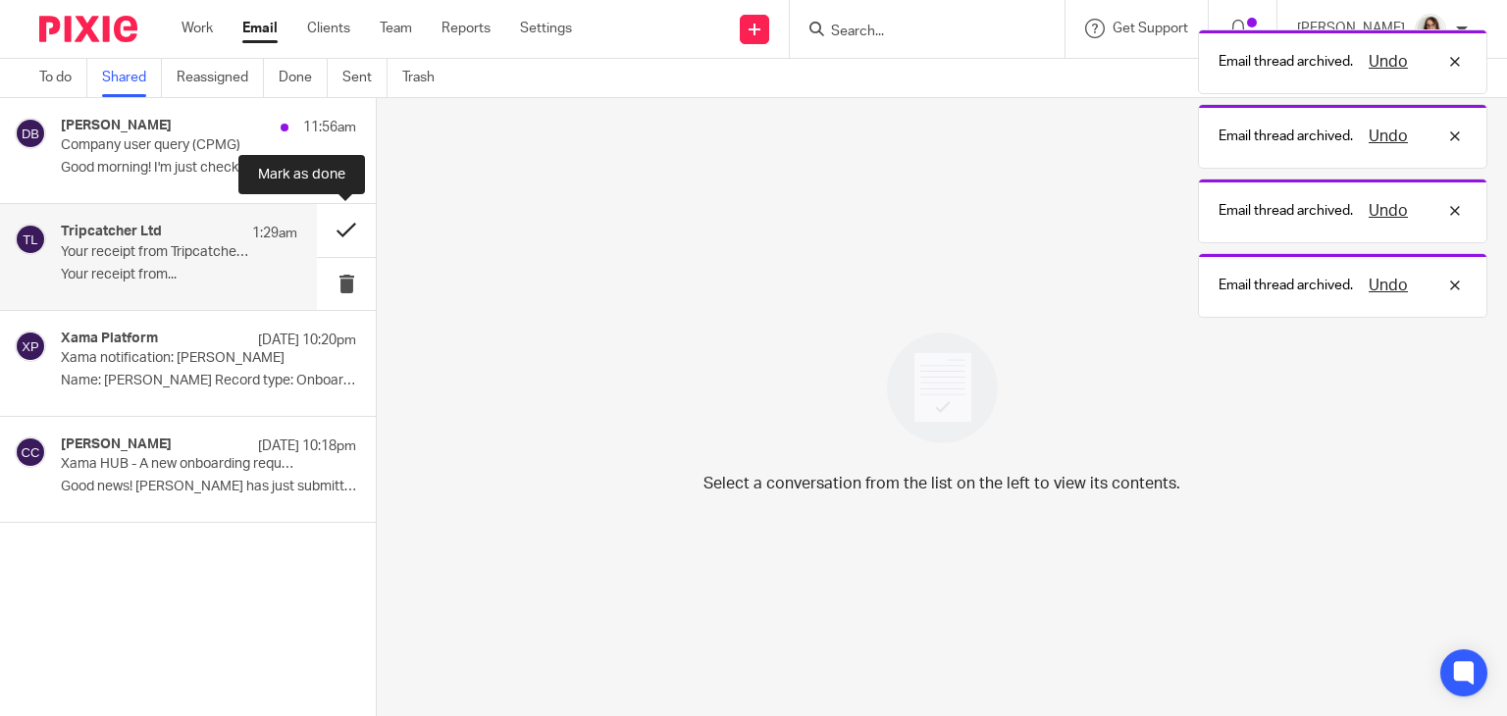
click at [334, 226] on button at bounding box center [346, 230] width 59 height 52
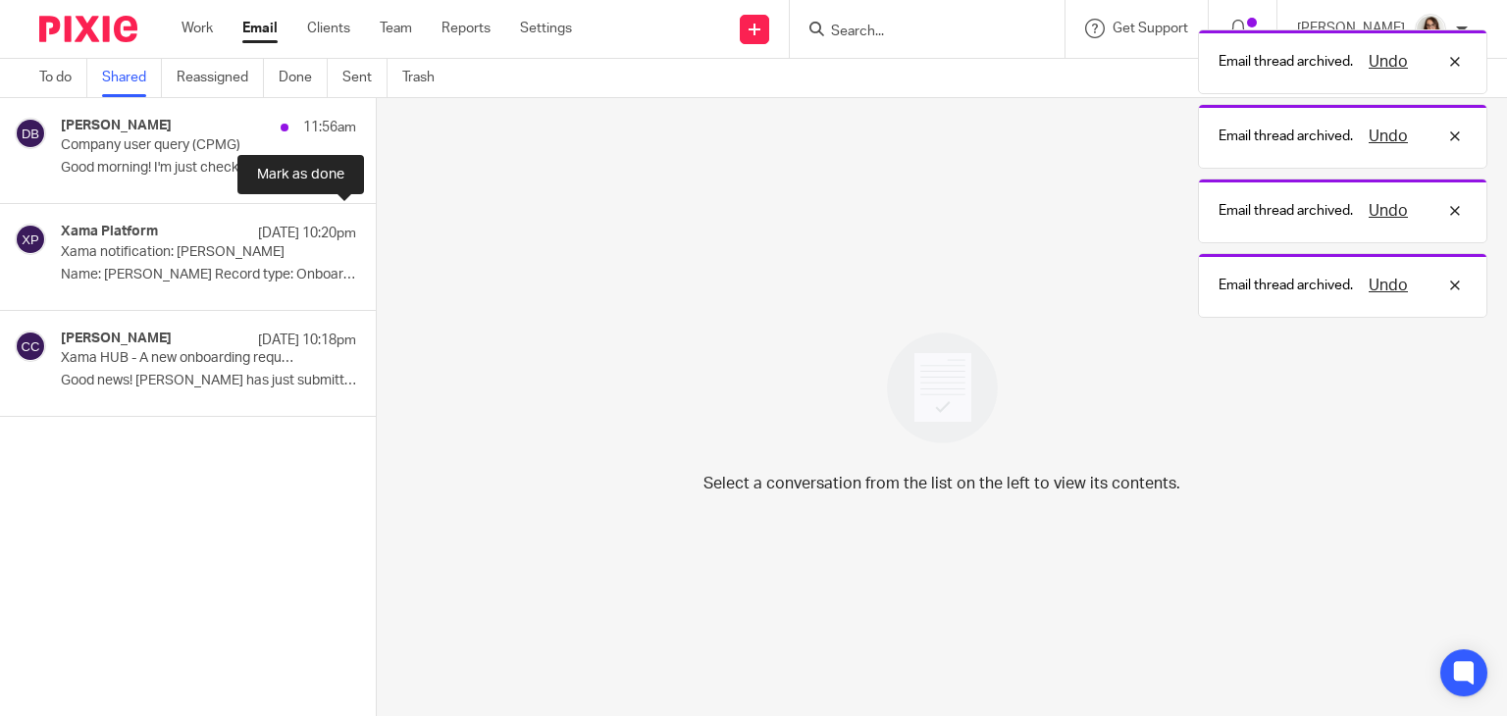
click at [376, 226] on button at bounding box center [384, 230] width 16 height 52
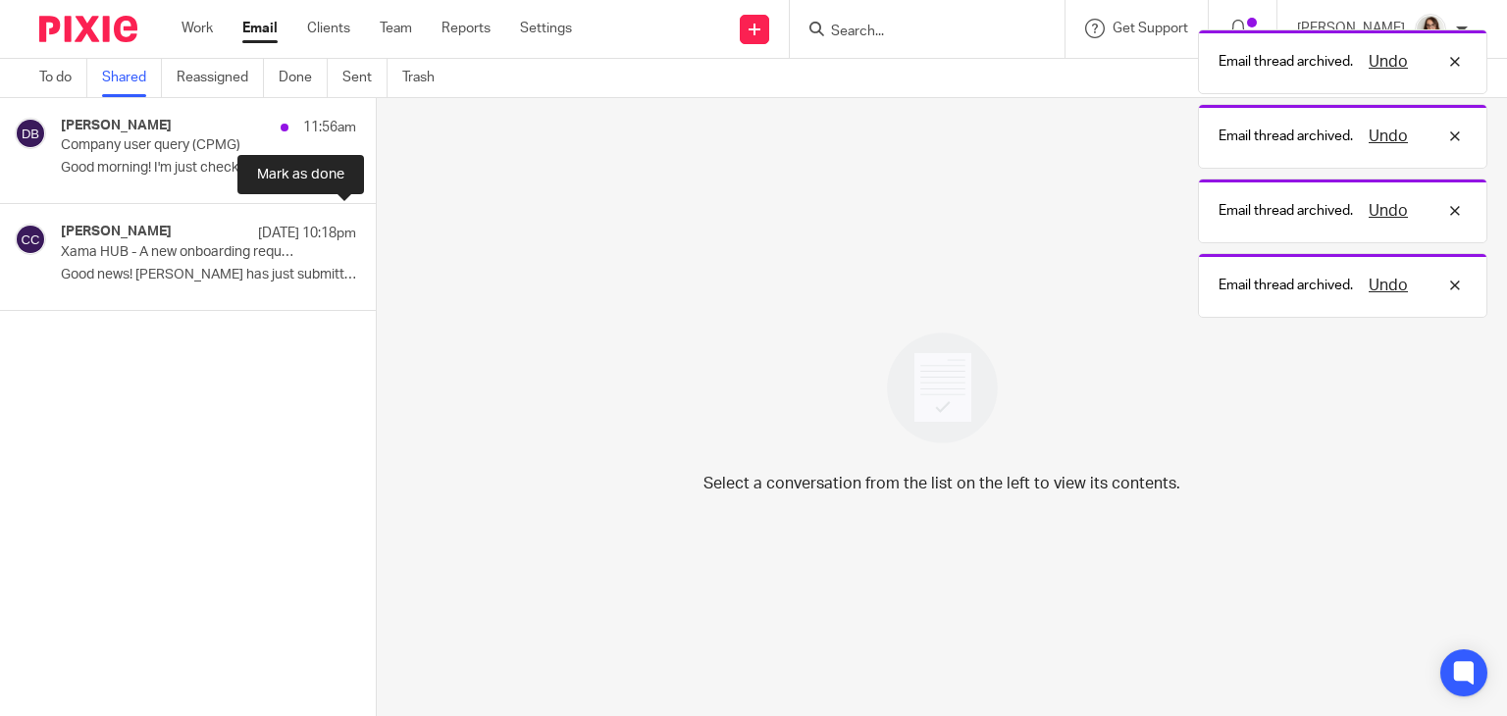
click at [376, 226] on button at bounding box center [384, 230] width 16 height 52
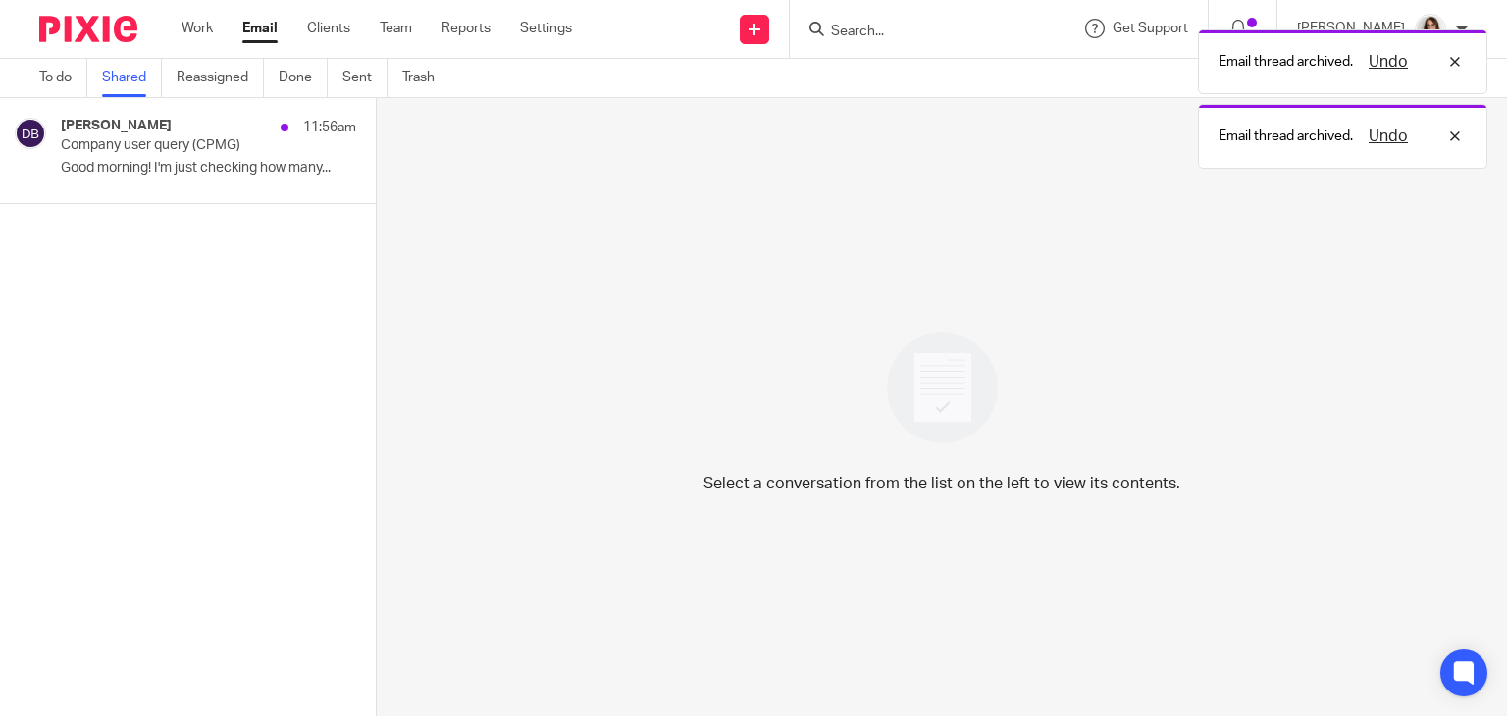
click at [257, 26] on link "Email" at bounding box center [259, 29] width 35 height 20
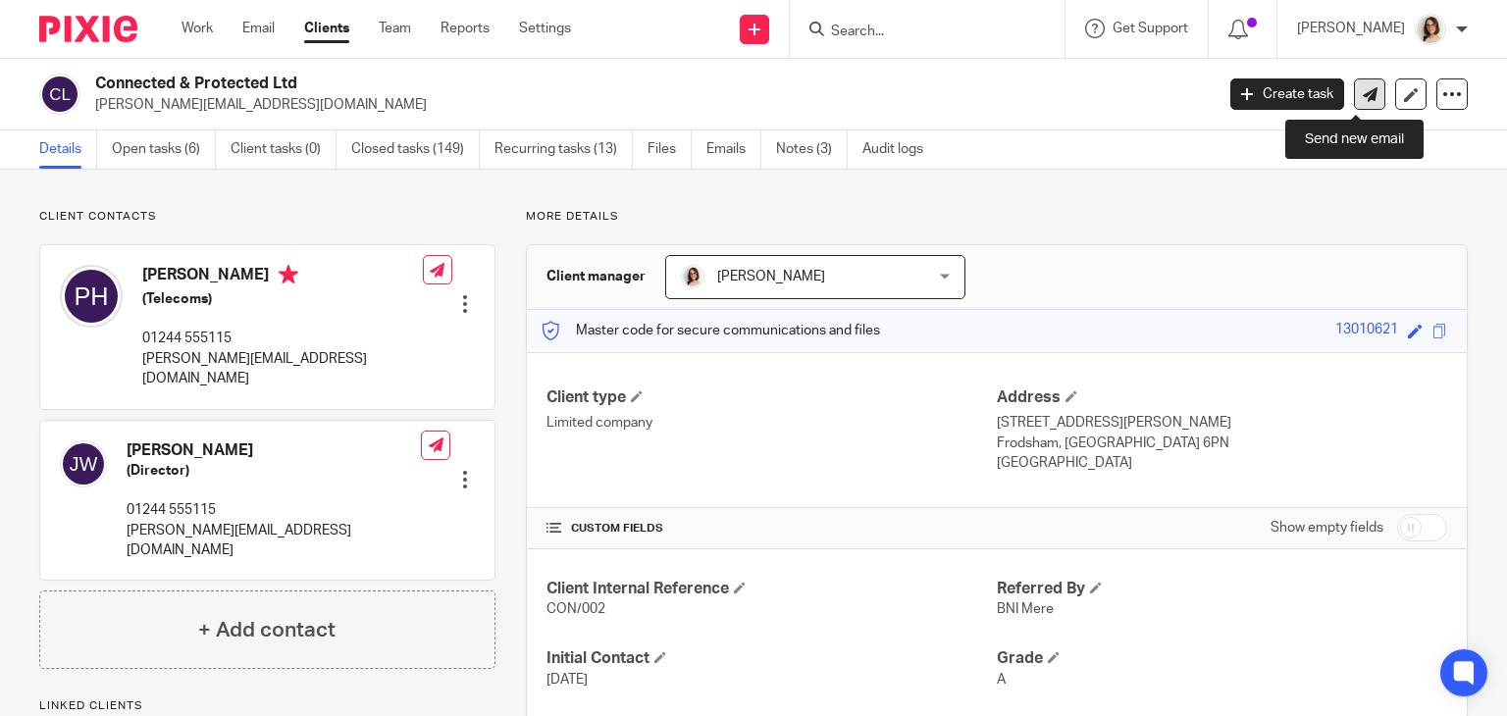
click at [1363, 88] on icon at bounding box center [1370, 94] width 15 height 15
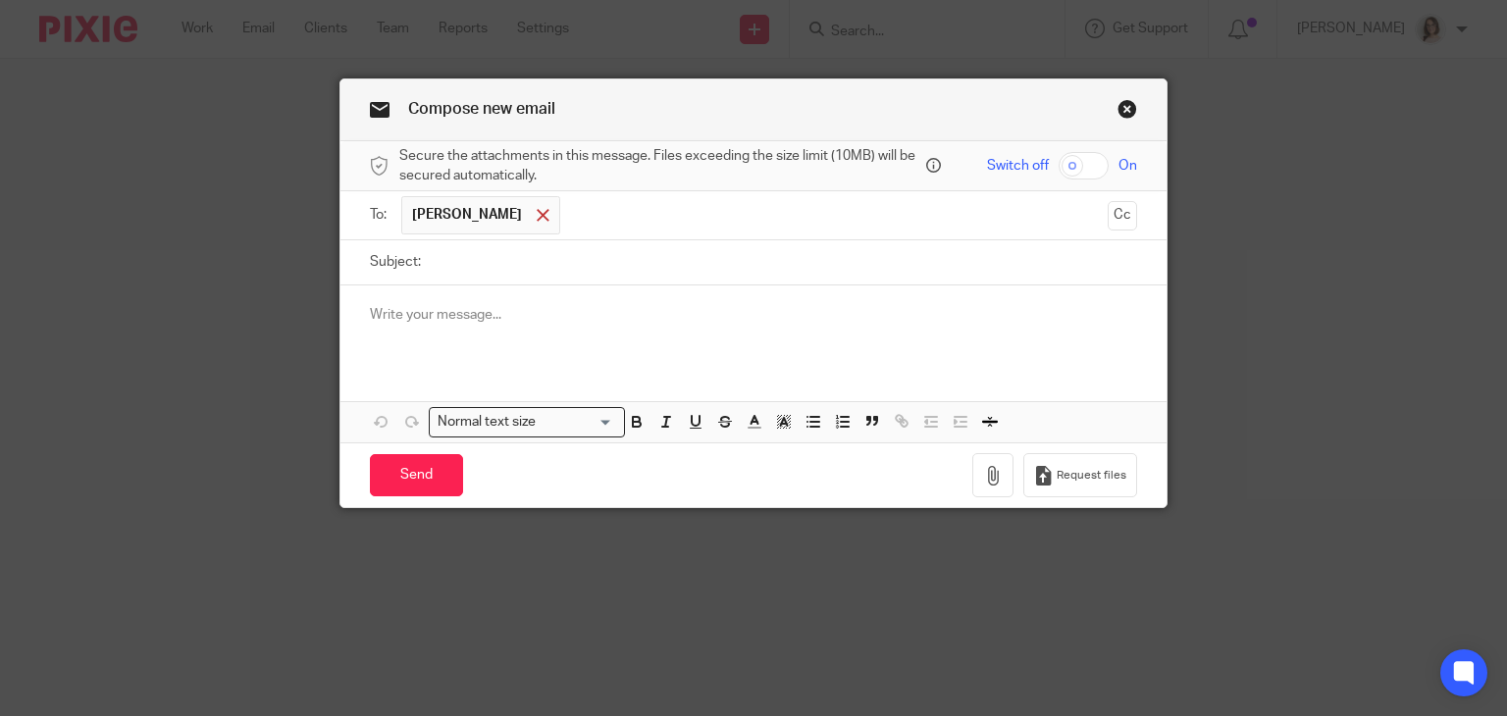
click at [537, 219] on span at bounding box center [543, 215] width 13 height 13
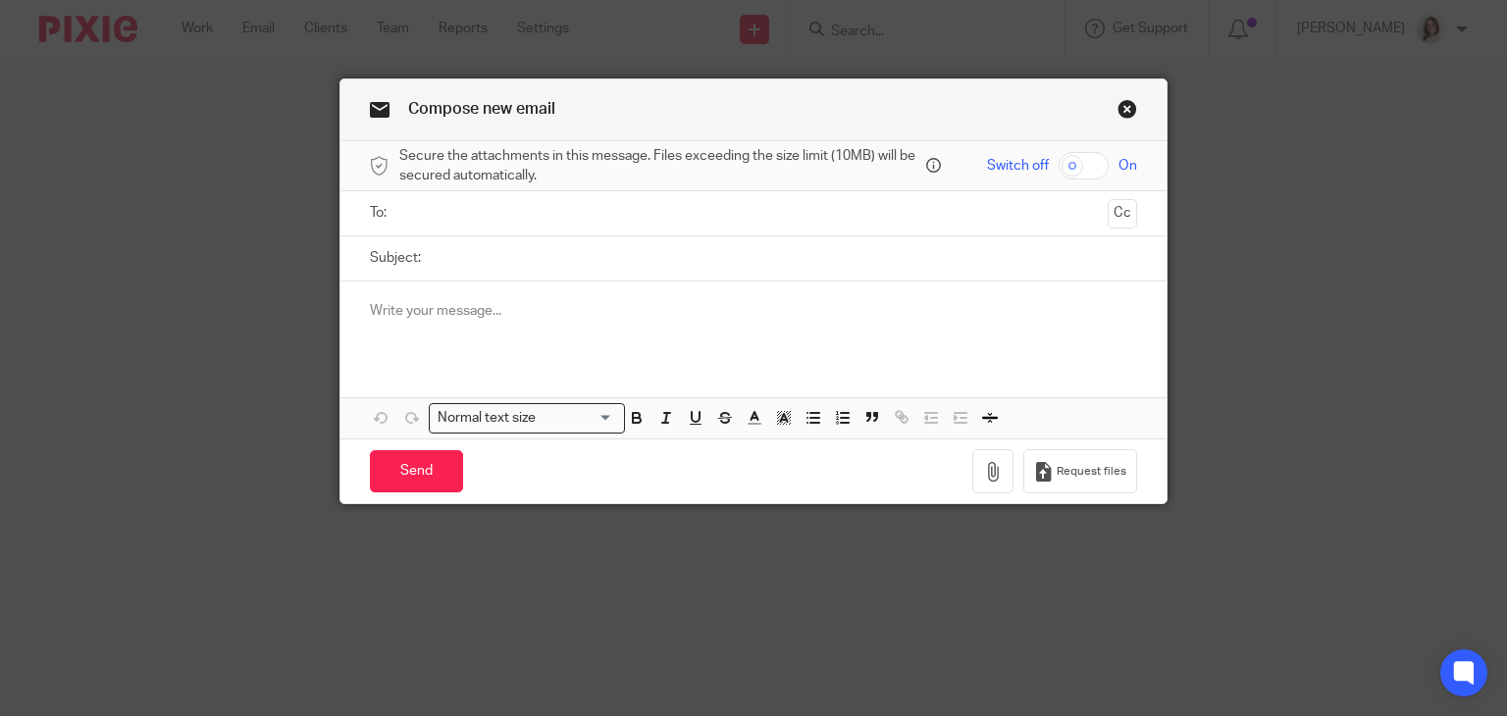
click at [461, 221] on input "text" at bounding box center [753, 213] width 694 height 23
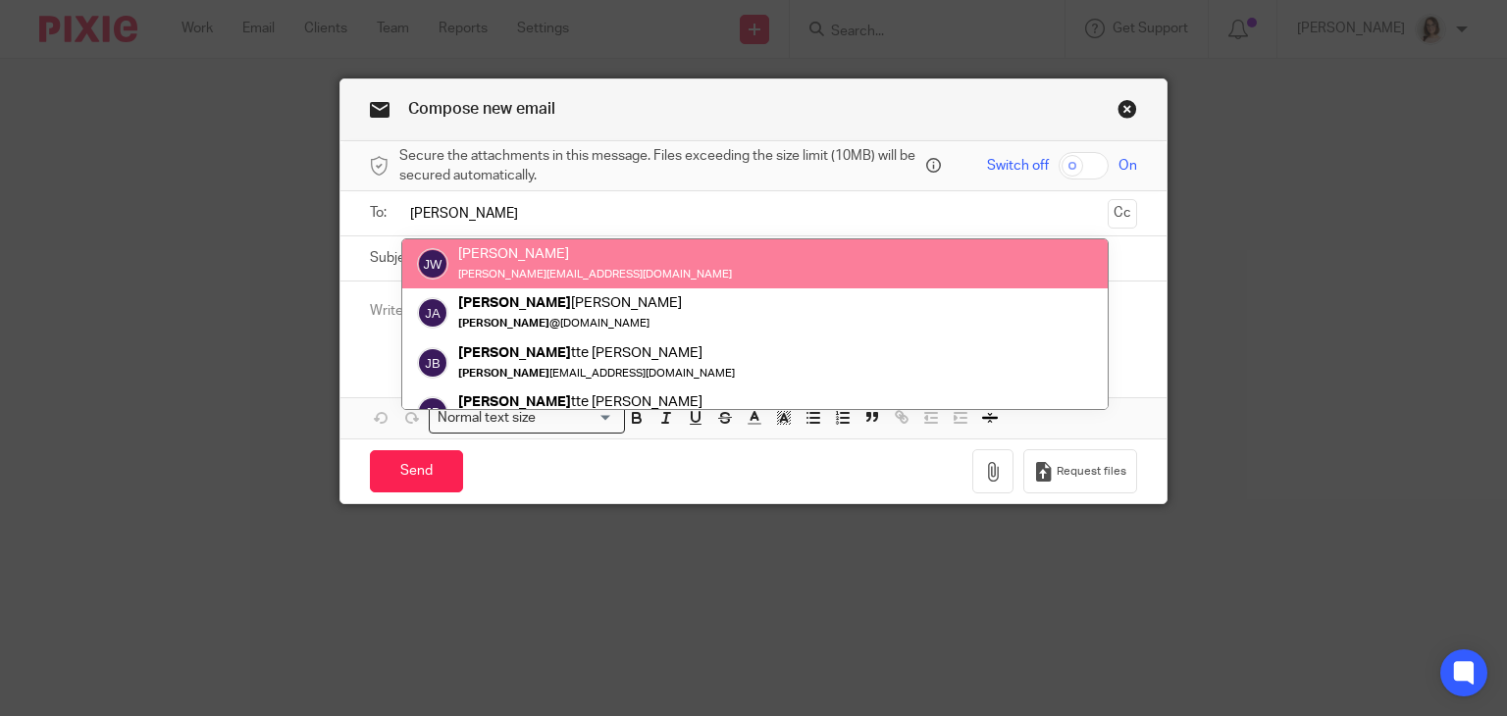
type input "Julie"
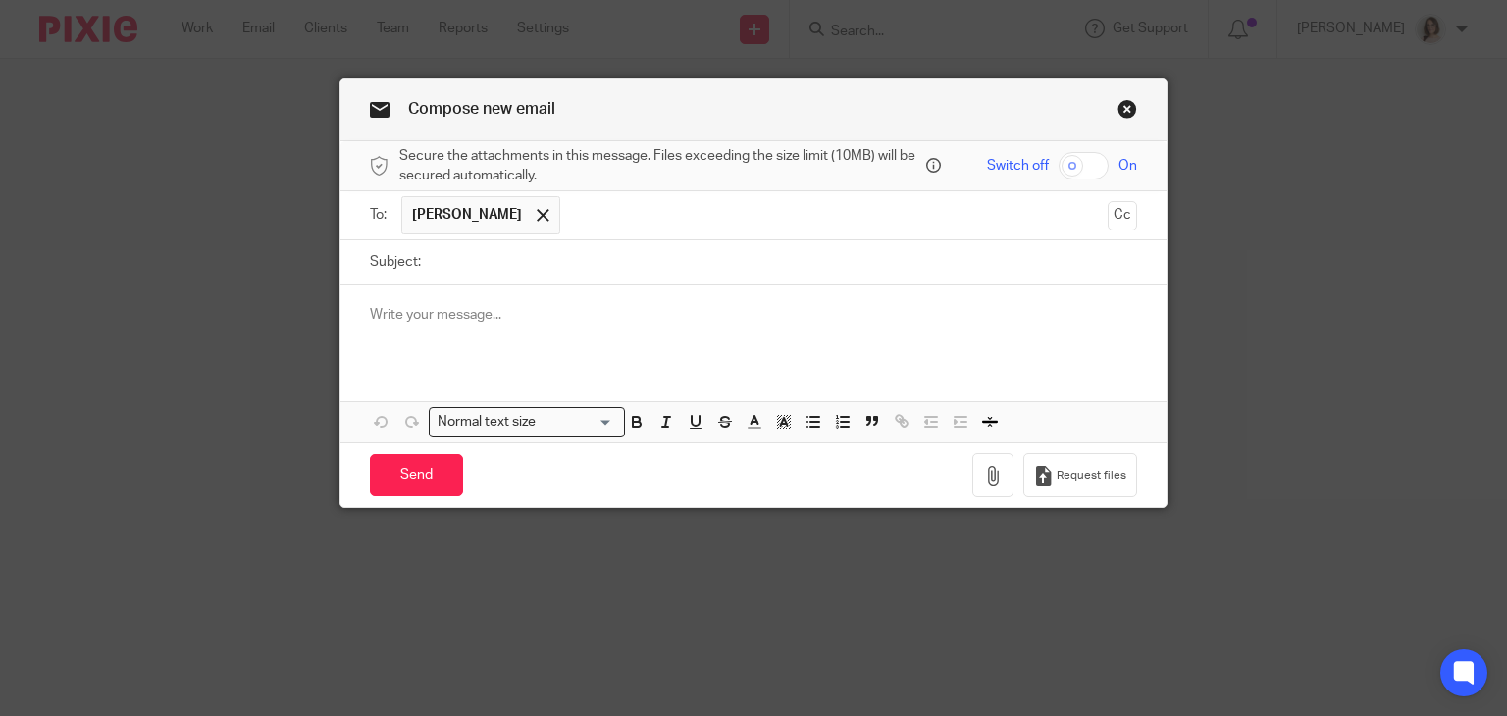
click at [470, 263] on input "Subject:" at bounding box center [784, 262] width 707 height 44
type input "August Invoices"
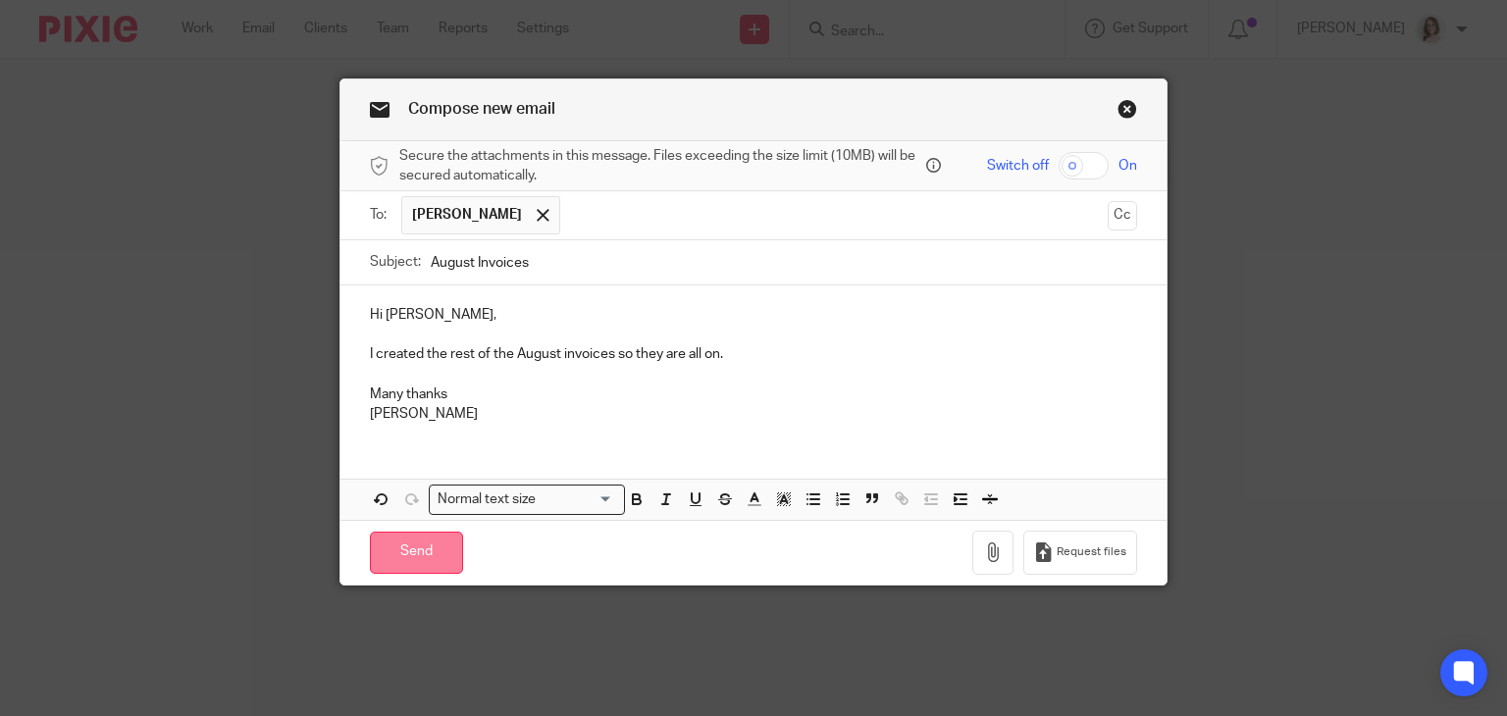
click at [427, 545] on input "Send" at bounding box center [416, 553] width 93 height 42
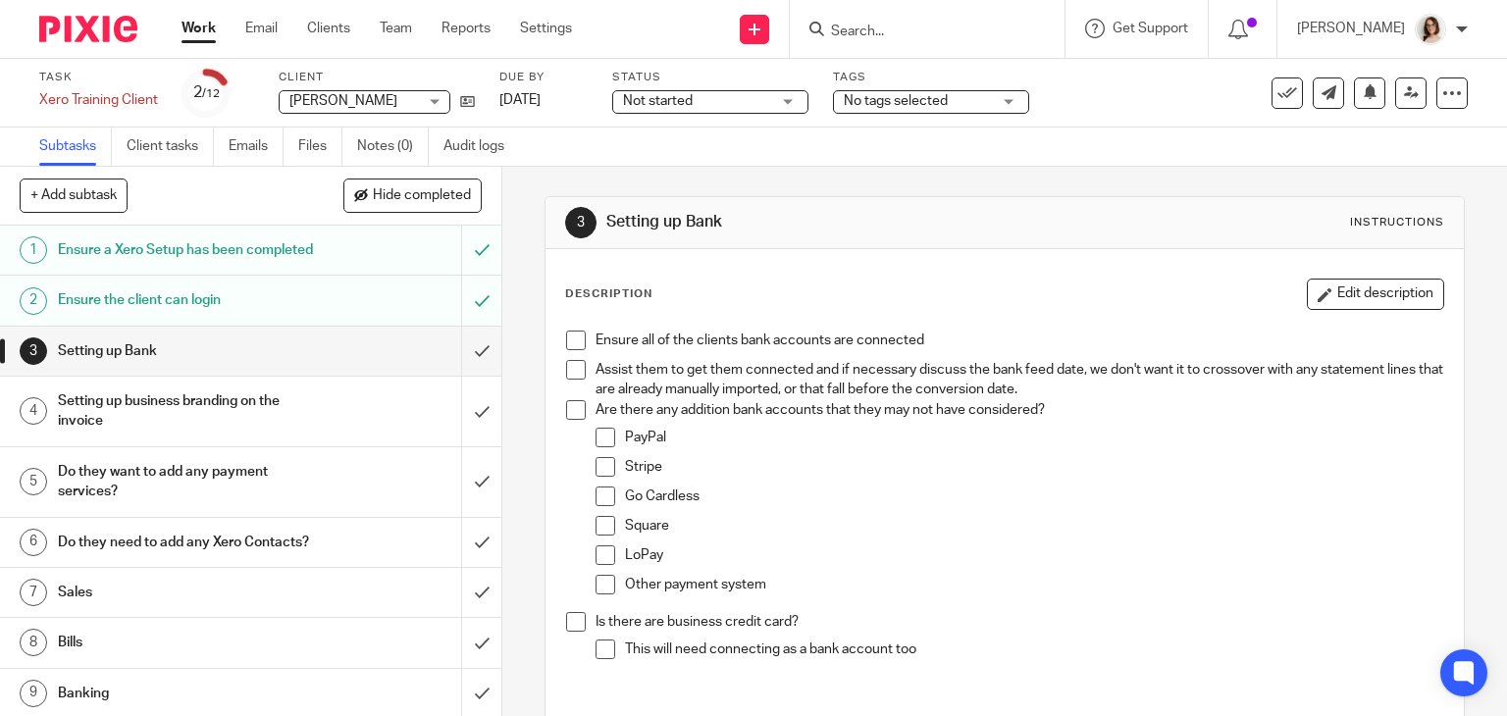
click at [347, 431] on div "Setting up business branding on the invoice" at bounding box center [250, 412] width 384 height 50
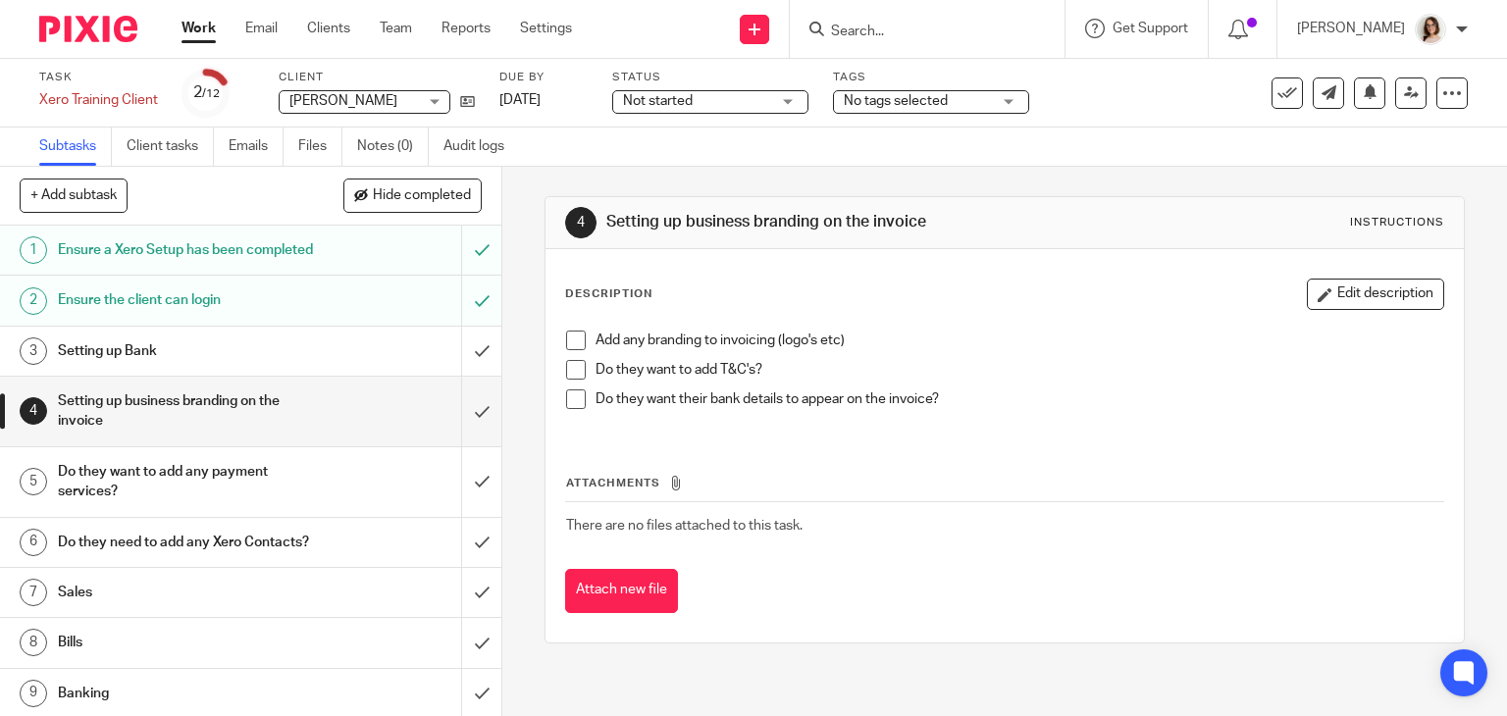
click at [571, 338] on span at bounding box center [576, 341] width 20 height 20
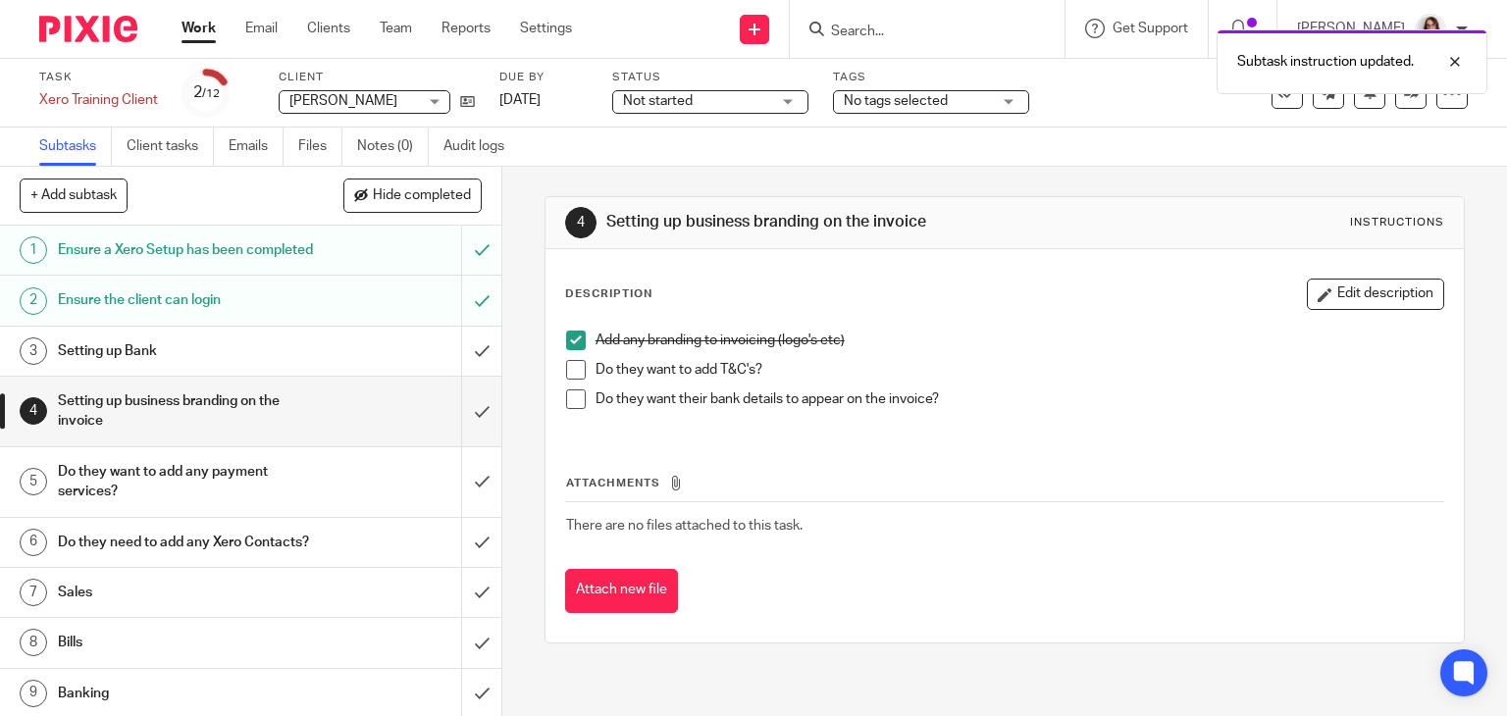
click at [566, 370] on span at bounding box center [576, 370] width 20 height 20
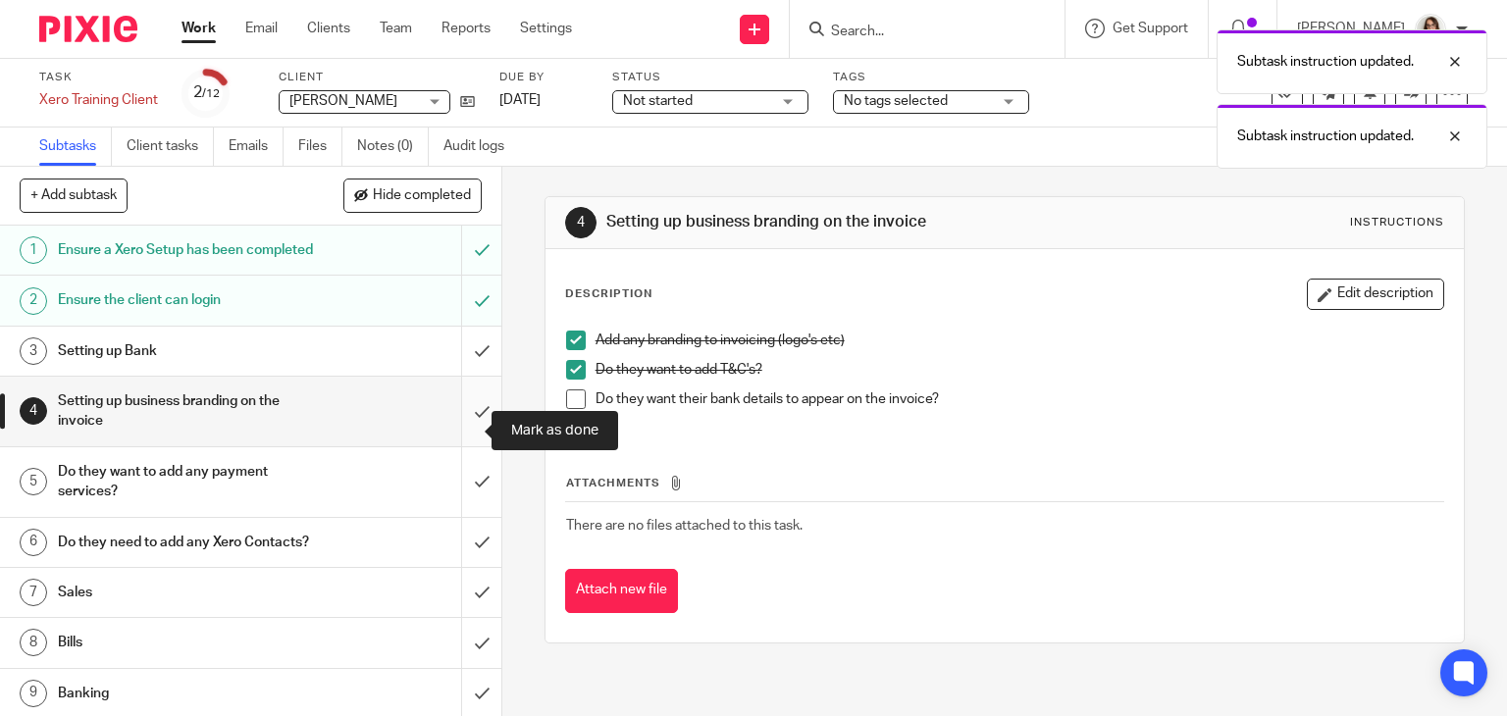
click at [460, 432] on input "submit" at bounding box center [250, 412] width 501 height 70
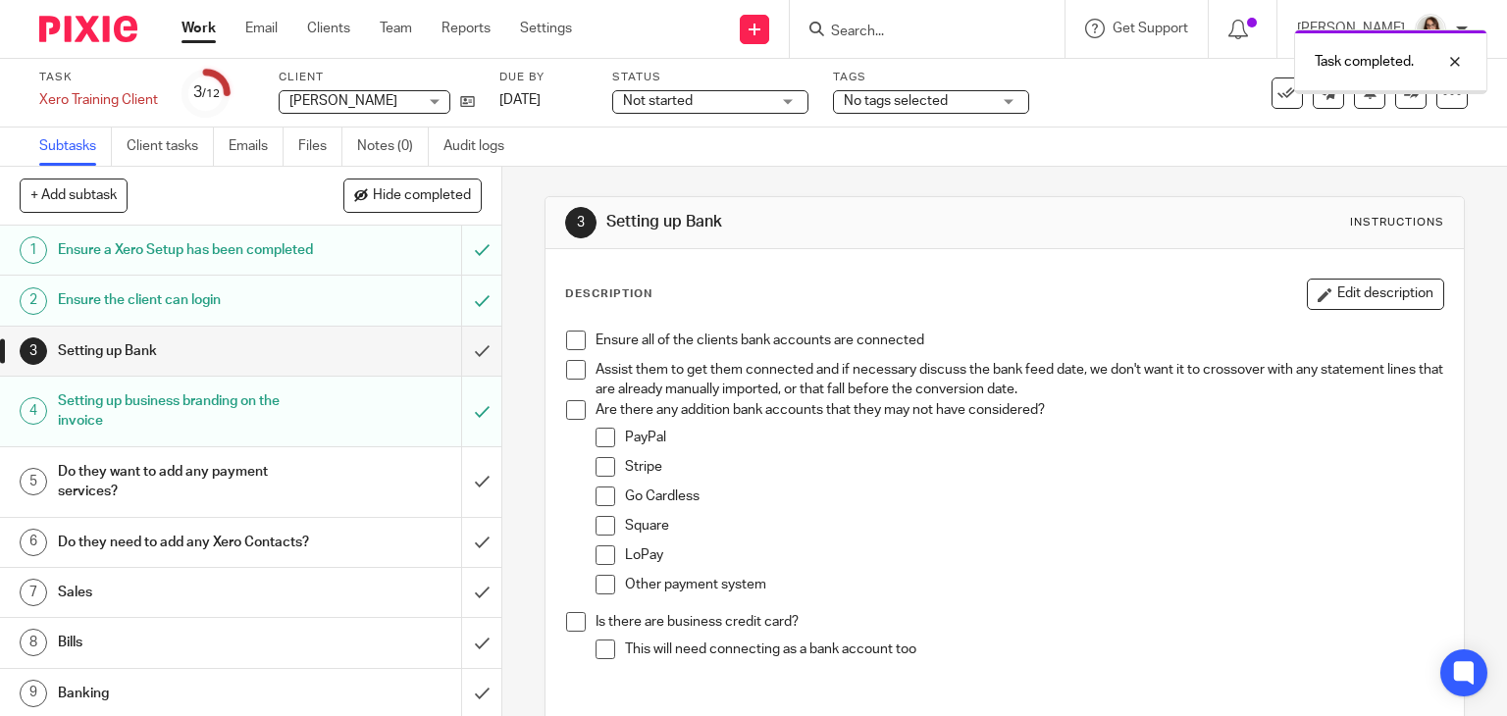
click at [459, 375] on input "submit" at bounding box center [250, 351] width 501 height 49
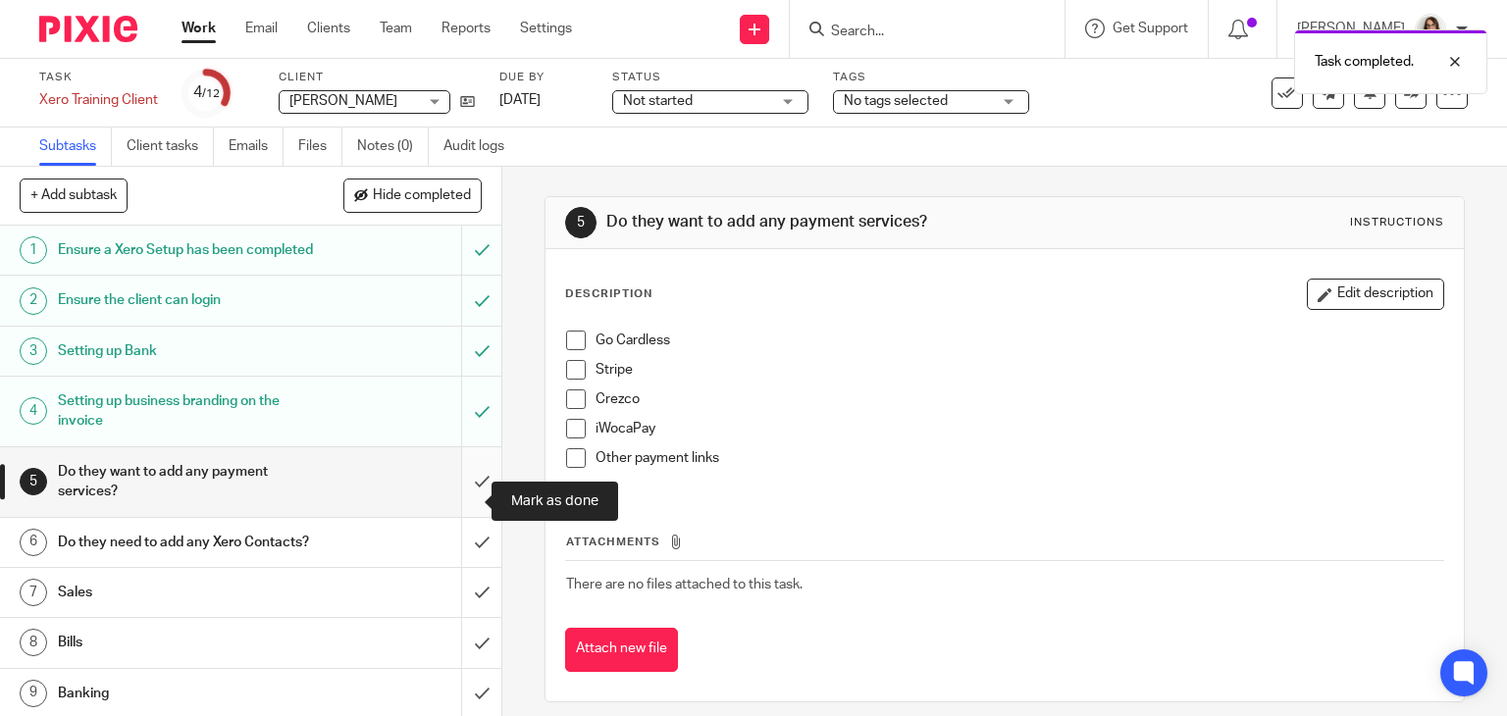
click at [455, 500] on input "submit" at bounding box center [250, 482] width 501 height 70
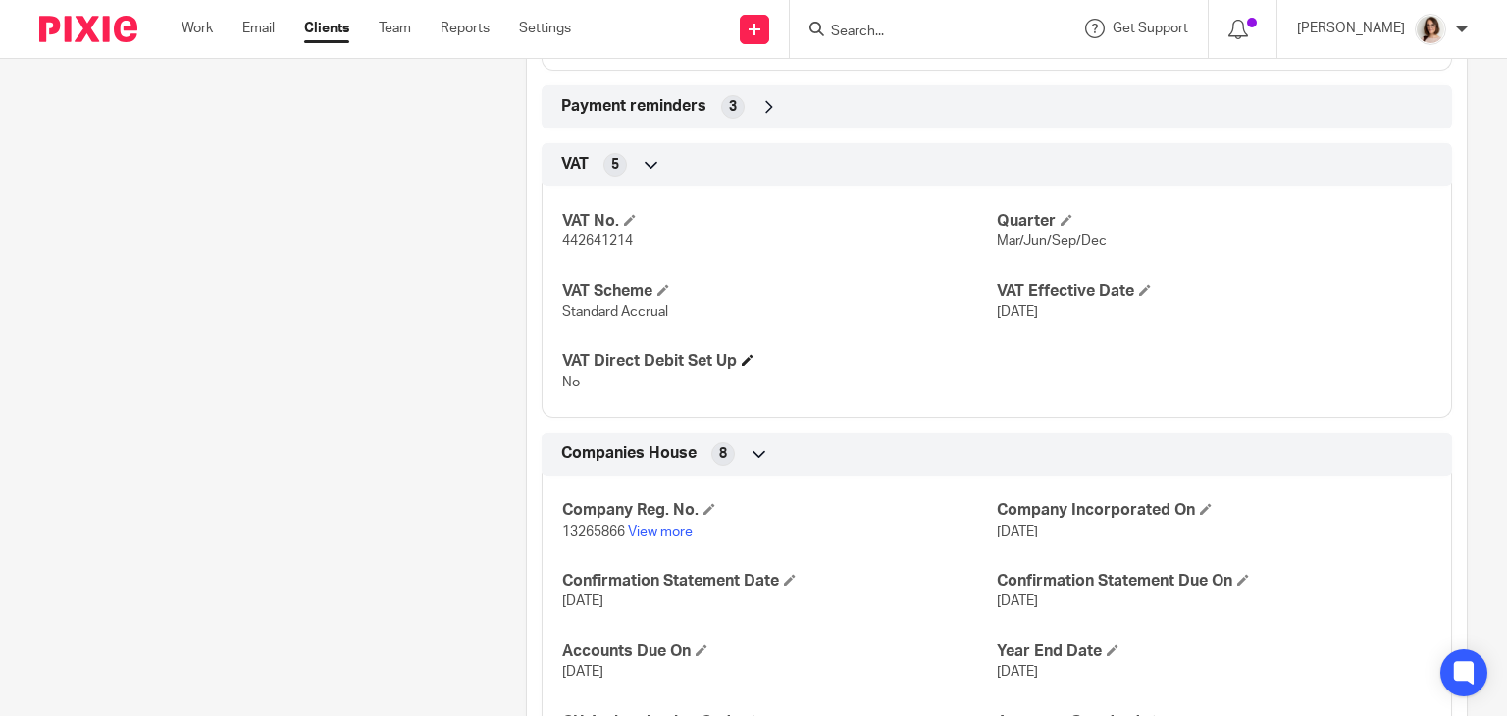
scroll to position [1467, 0]
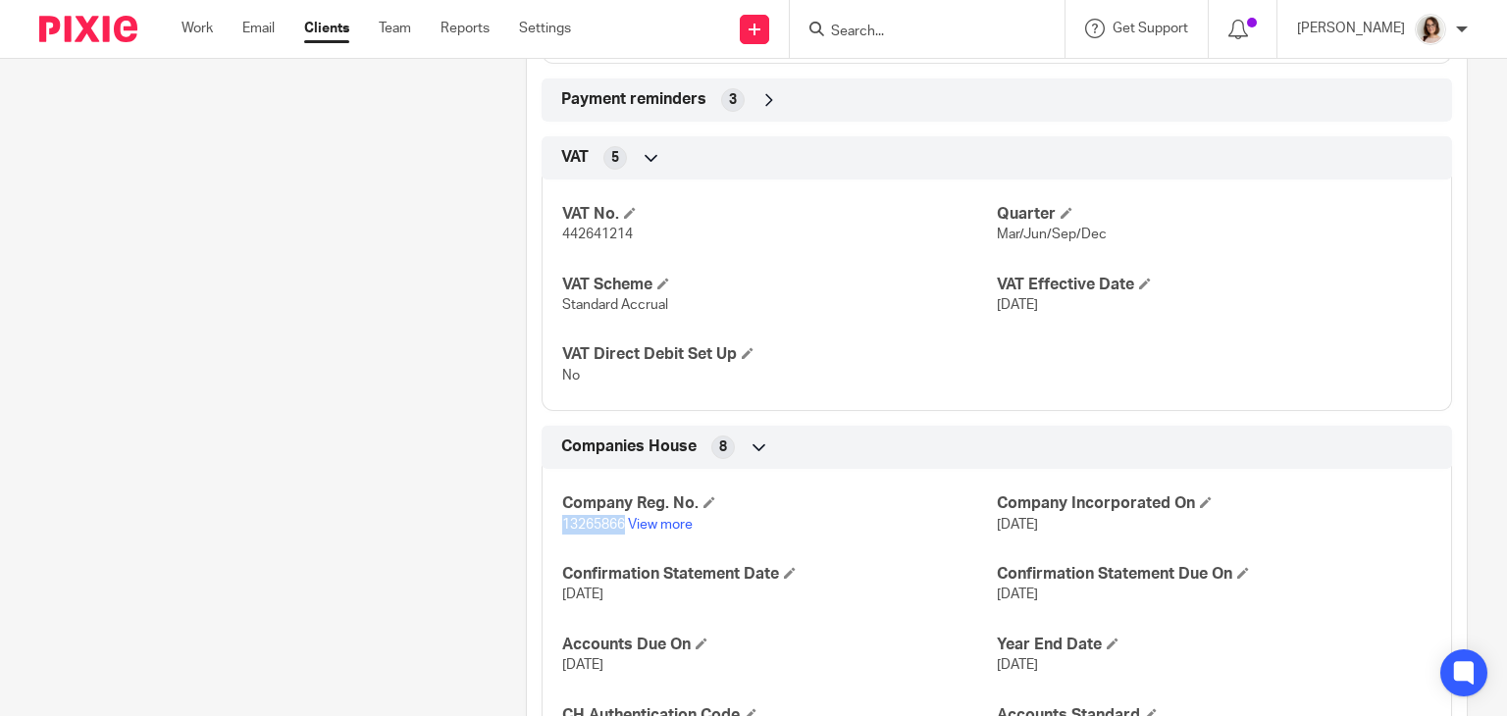
drag, startPoint x: 619, startPoint y: 503, endPoint x: 549, endPoint y: 511, distance: 70.1
click at [549, 511] on div "Company Reg. No. 13265866 View more Company Incorporated On [DATE] Confirmation…" at bounding box center [997, 612] width 910 height 317
copy span "13265866"
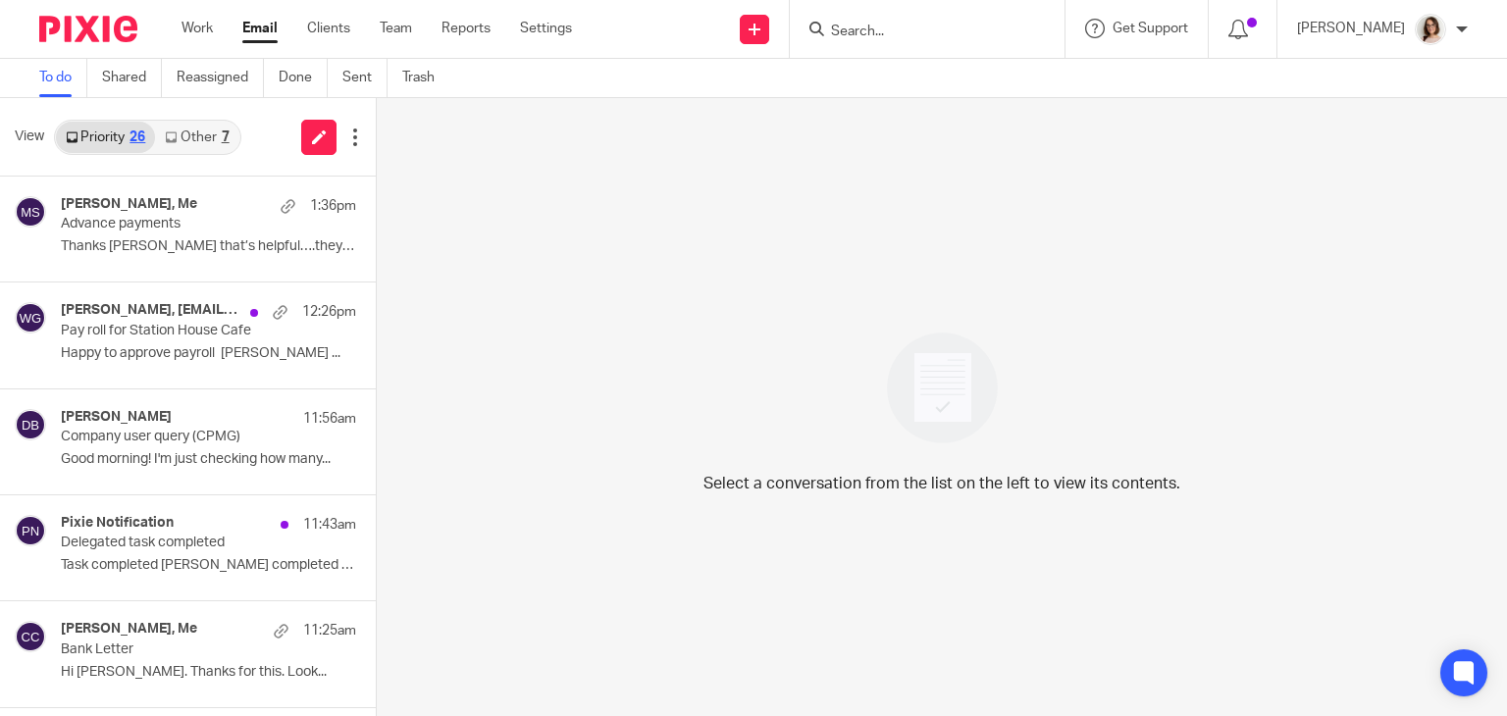
click at [255, 28] on link "Email" at bounding box center [259, 29] width 35 height 20
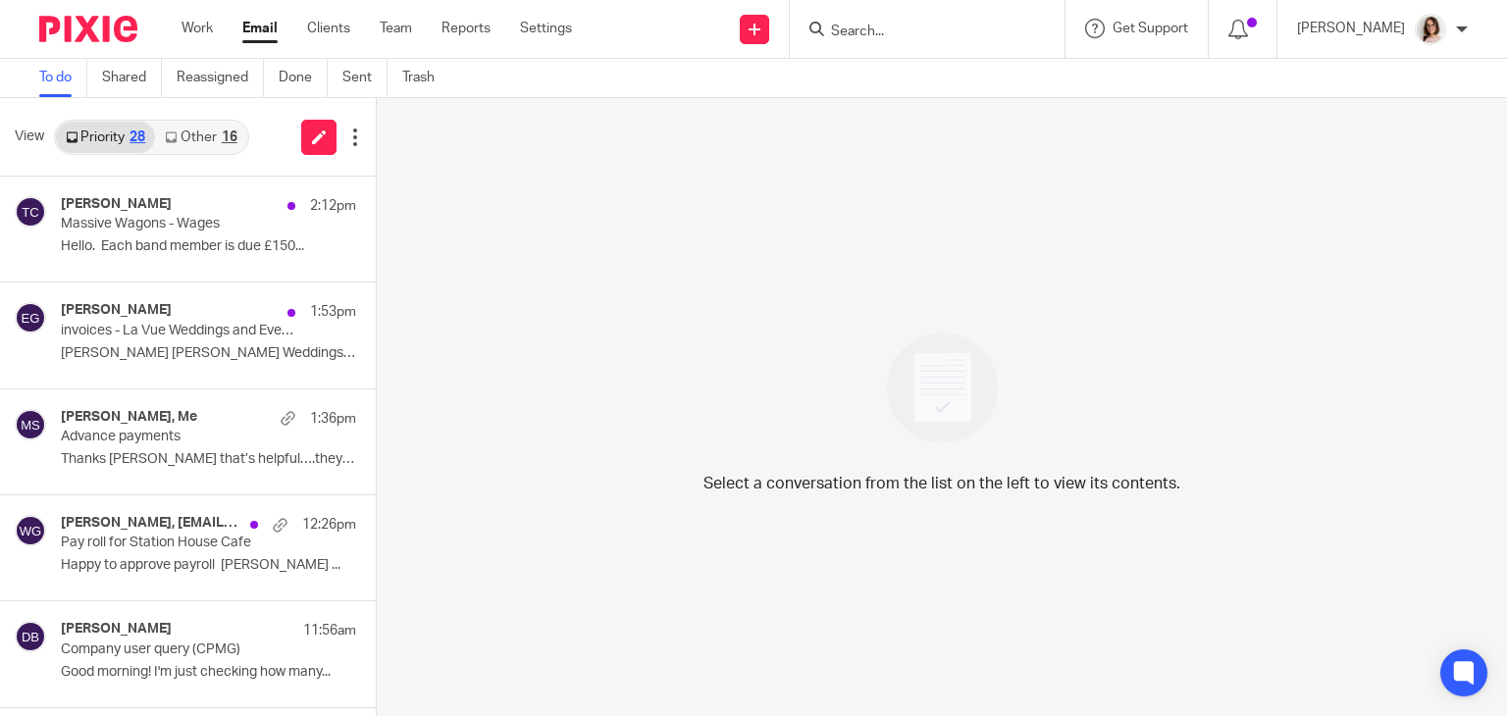
click at [216, 132] on link "Other 16" at bounding box center [200, 137] width 91 height 31
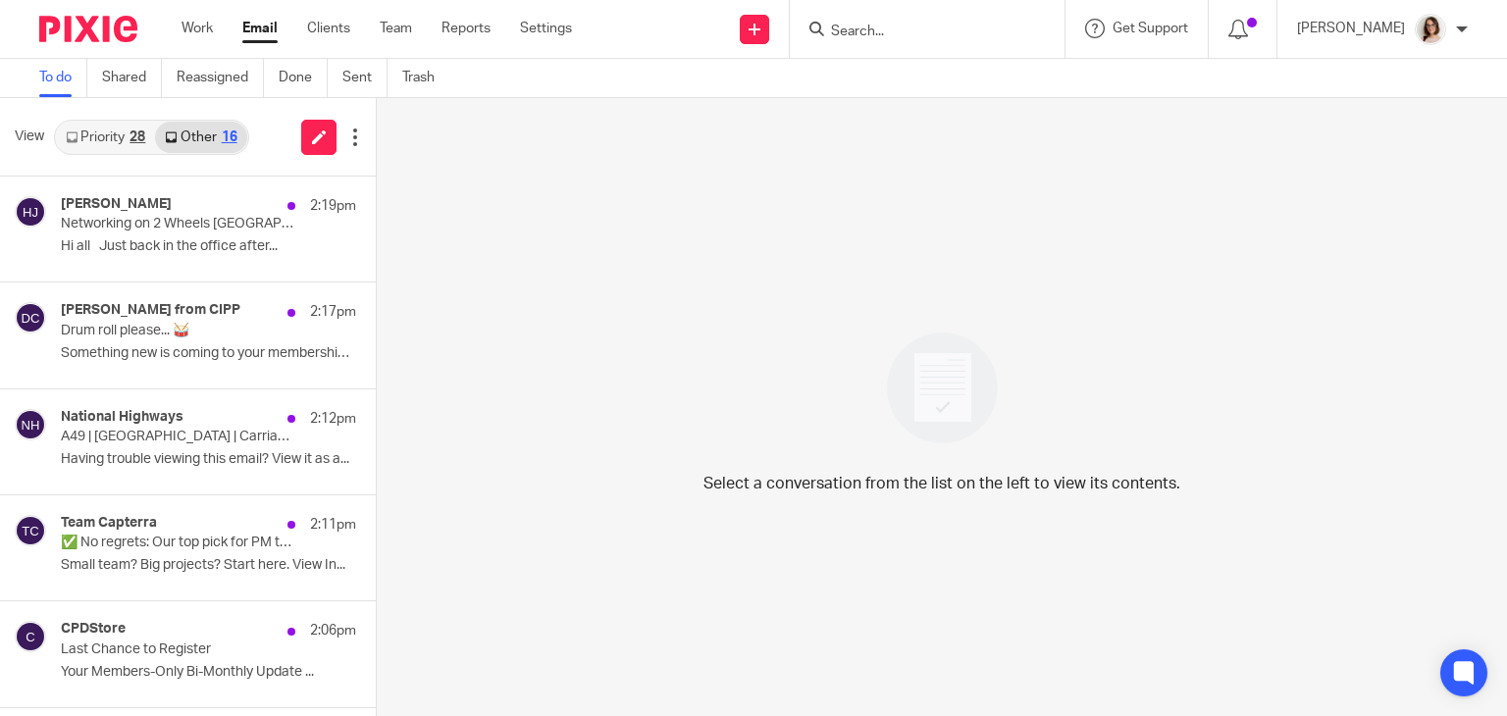
click at [250, 32] on link "Email" at bounding box center [259, 29] width 35 height 20
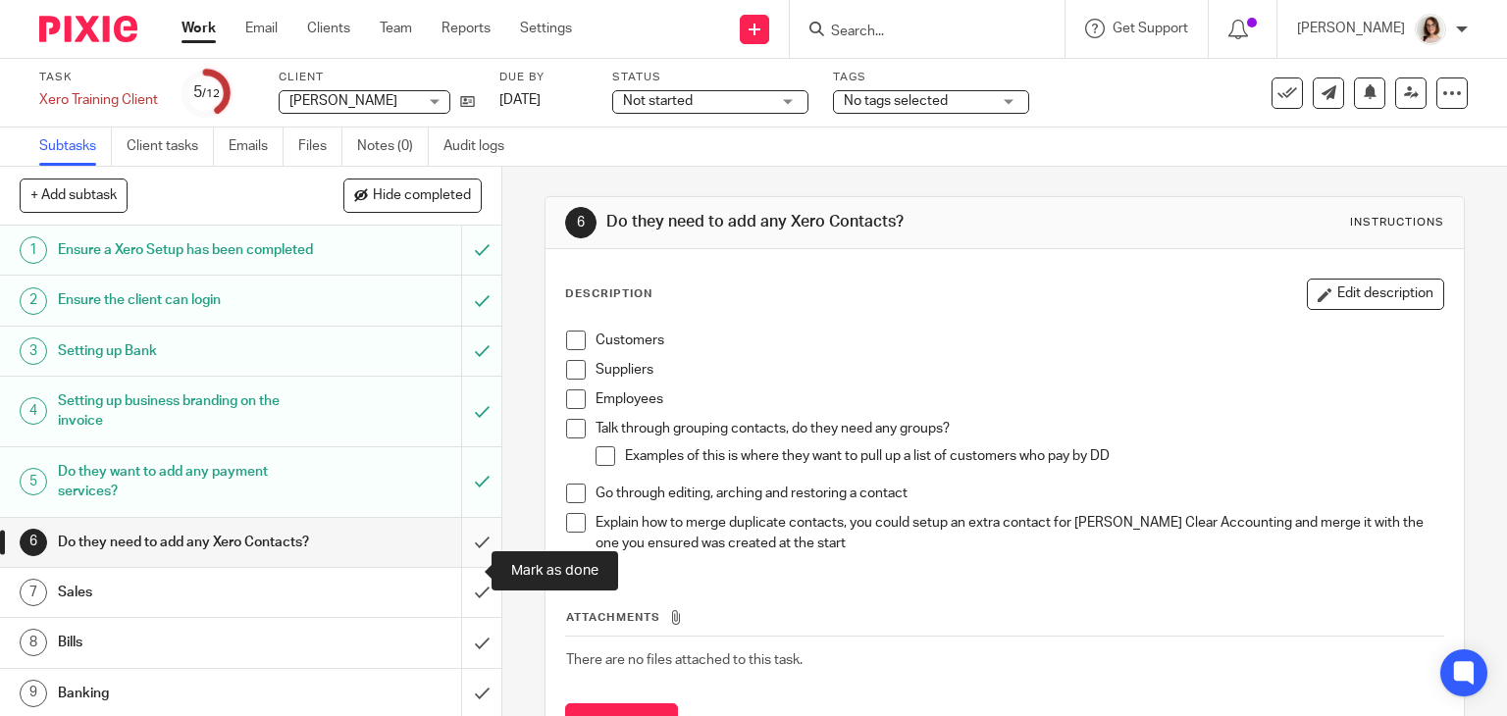
click at [467, 567] on input "submit" at bounding box center [250, 542] width 501 height 49
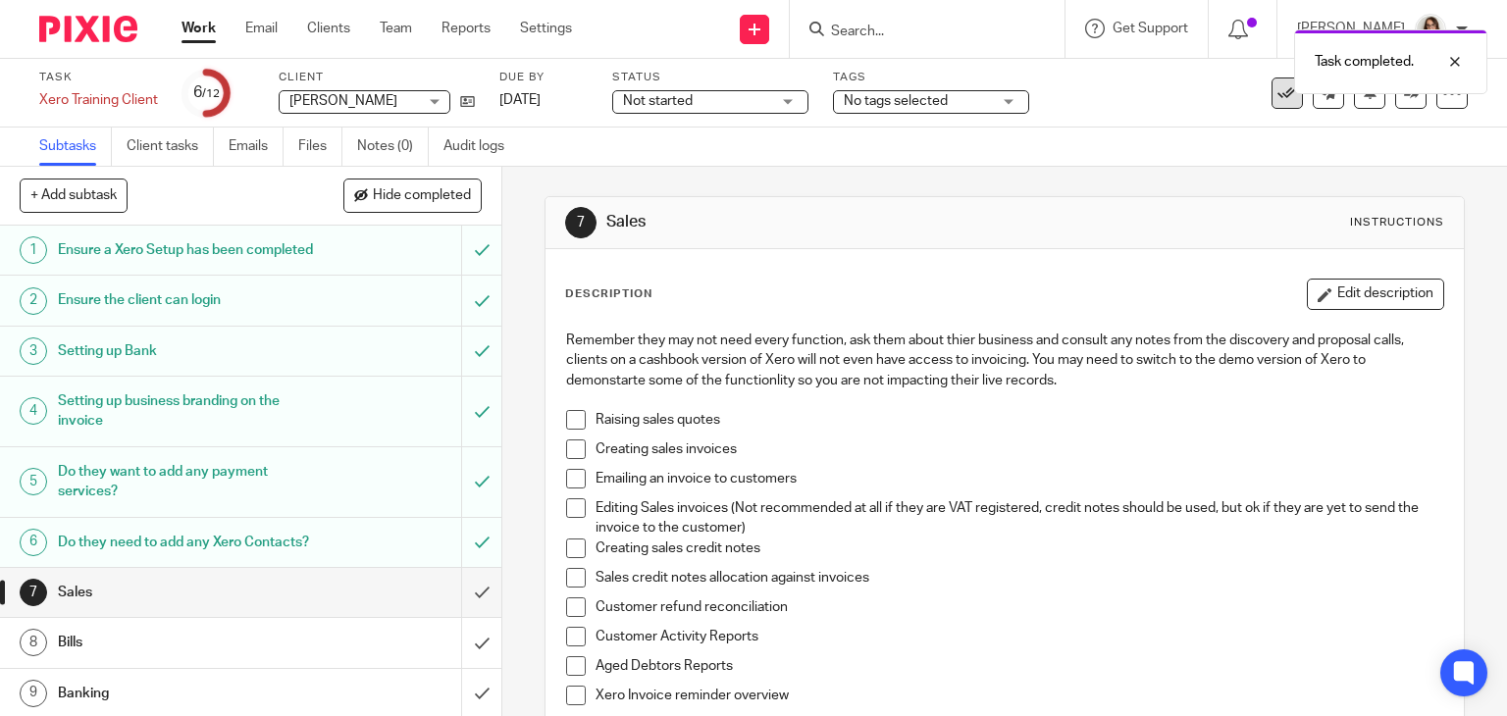
click at [1277, 94] on icon at bounding box center [1287, 93] width 20 height 20
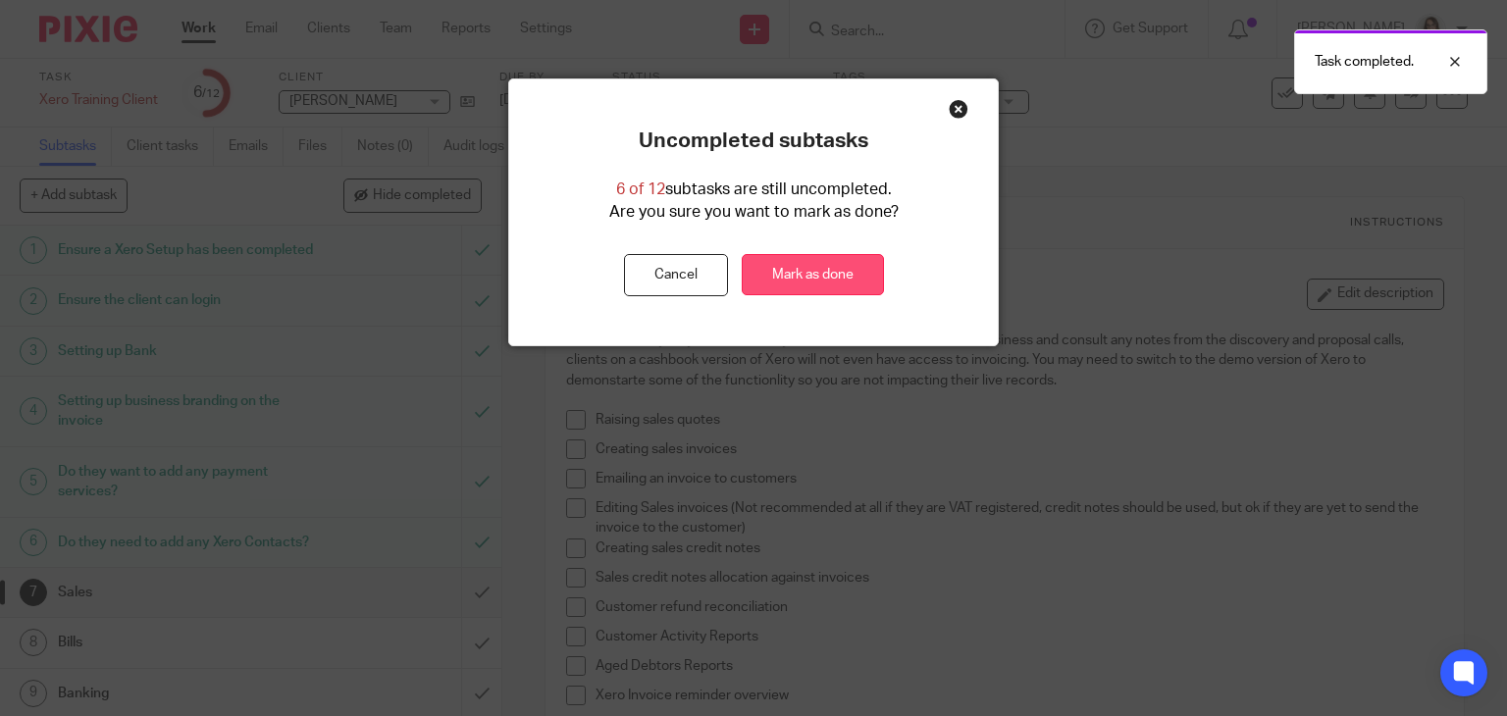
click at [773, 274] on link "Mark as done" at bounding box center [813, 275] width 142 height 42
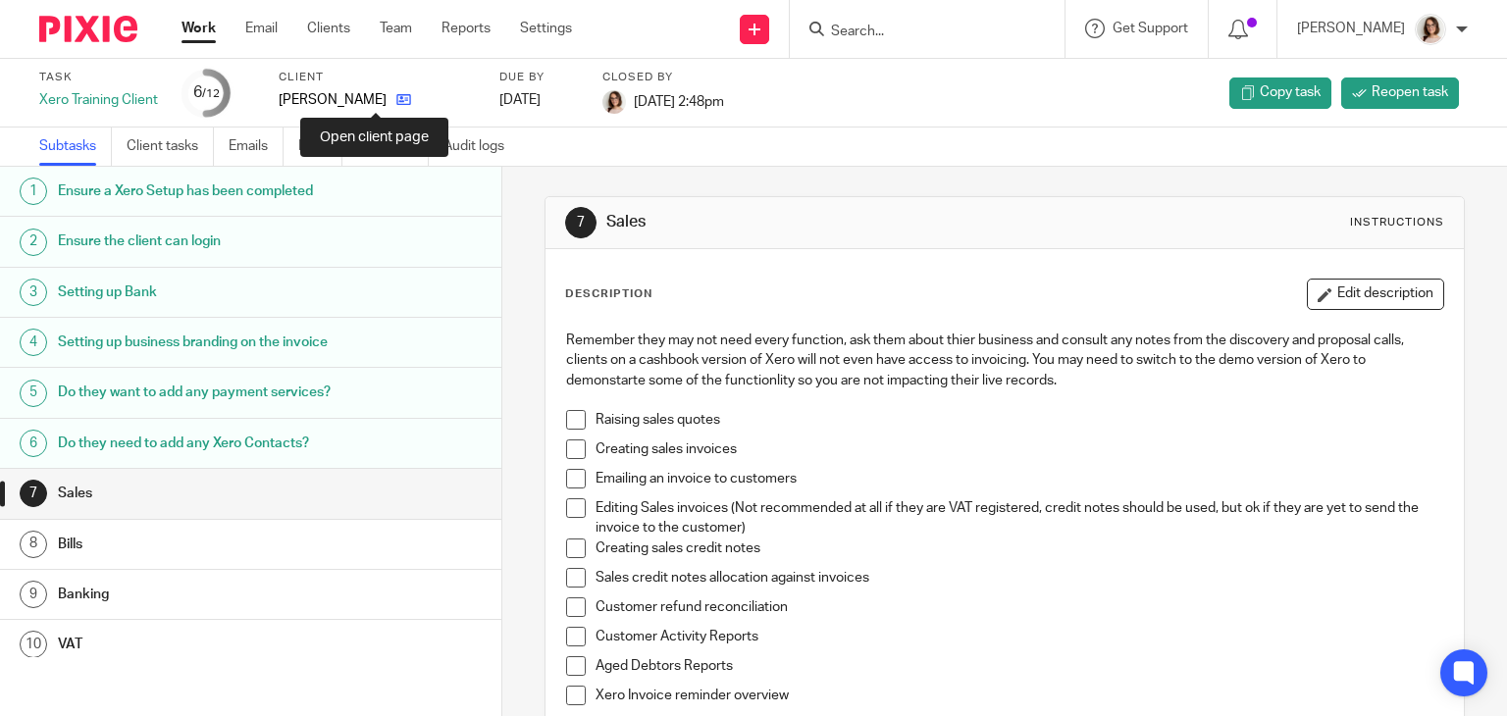
click at [396, 103] on icon at bounding box center [403, 99] width 15 height 15
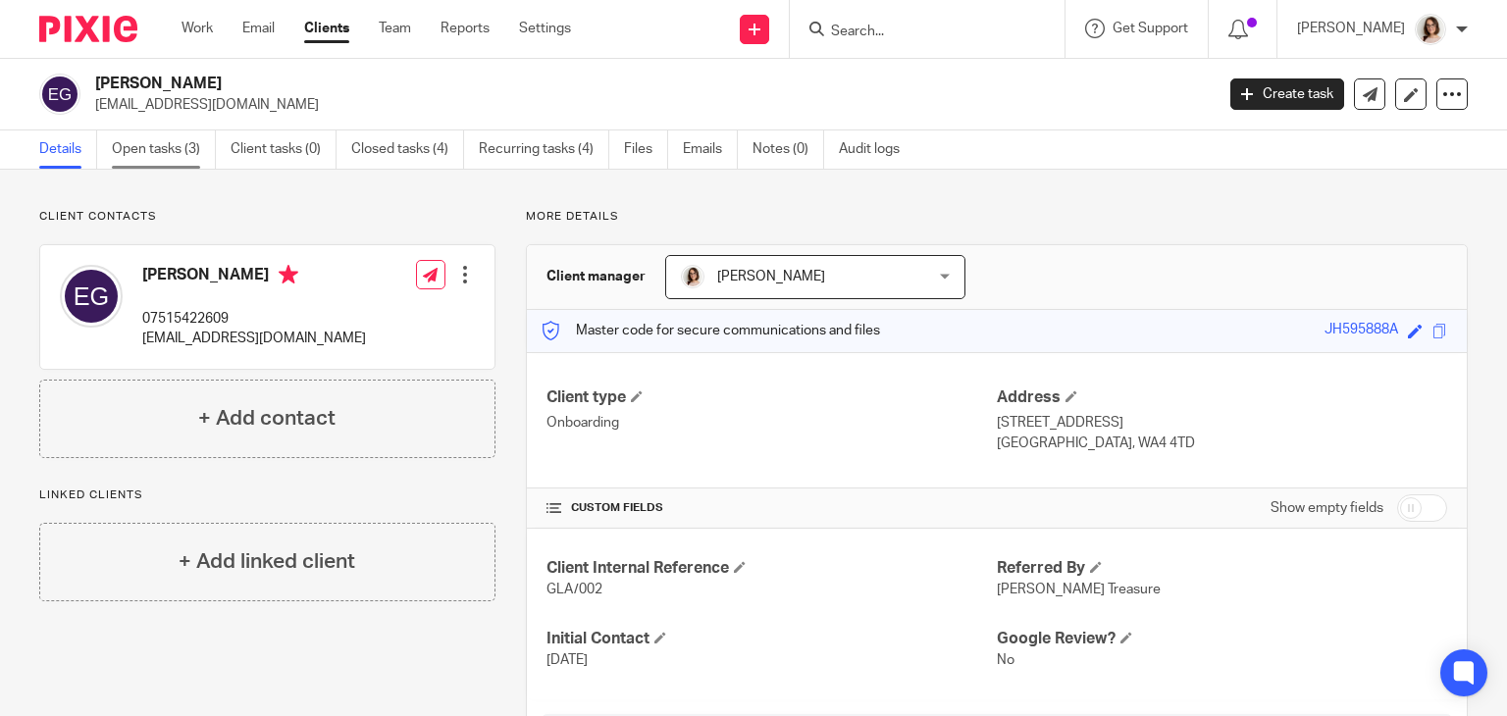
click at [155, 151] on link "Open tasks (3)" at bounding box center [164, 149] width 104 height 38
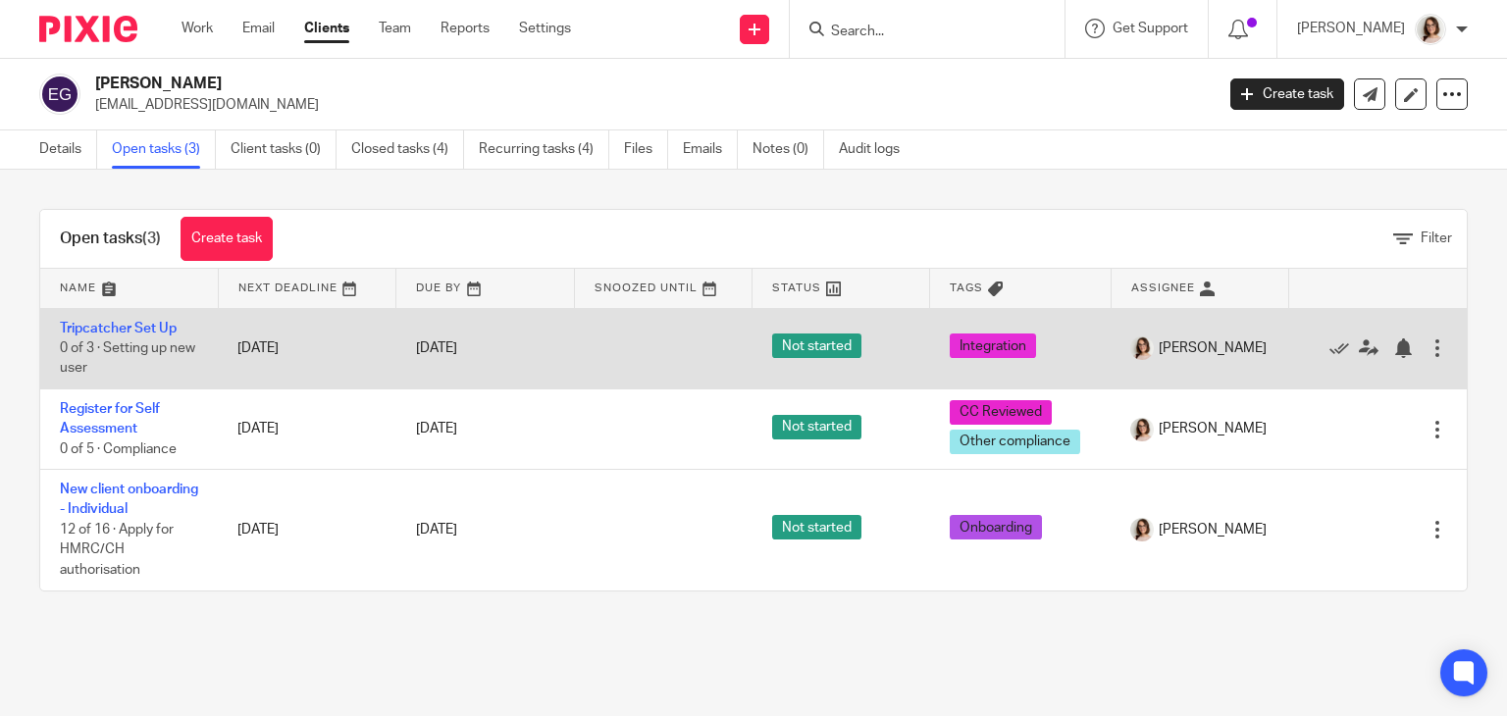
click at [1427, 348] on div at bounding box center [1437, 348] width 20 height 20
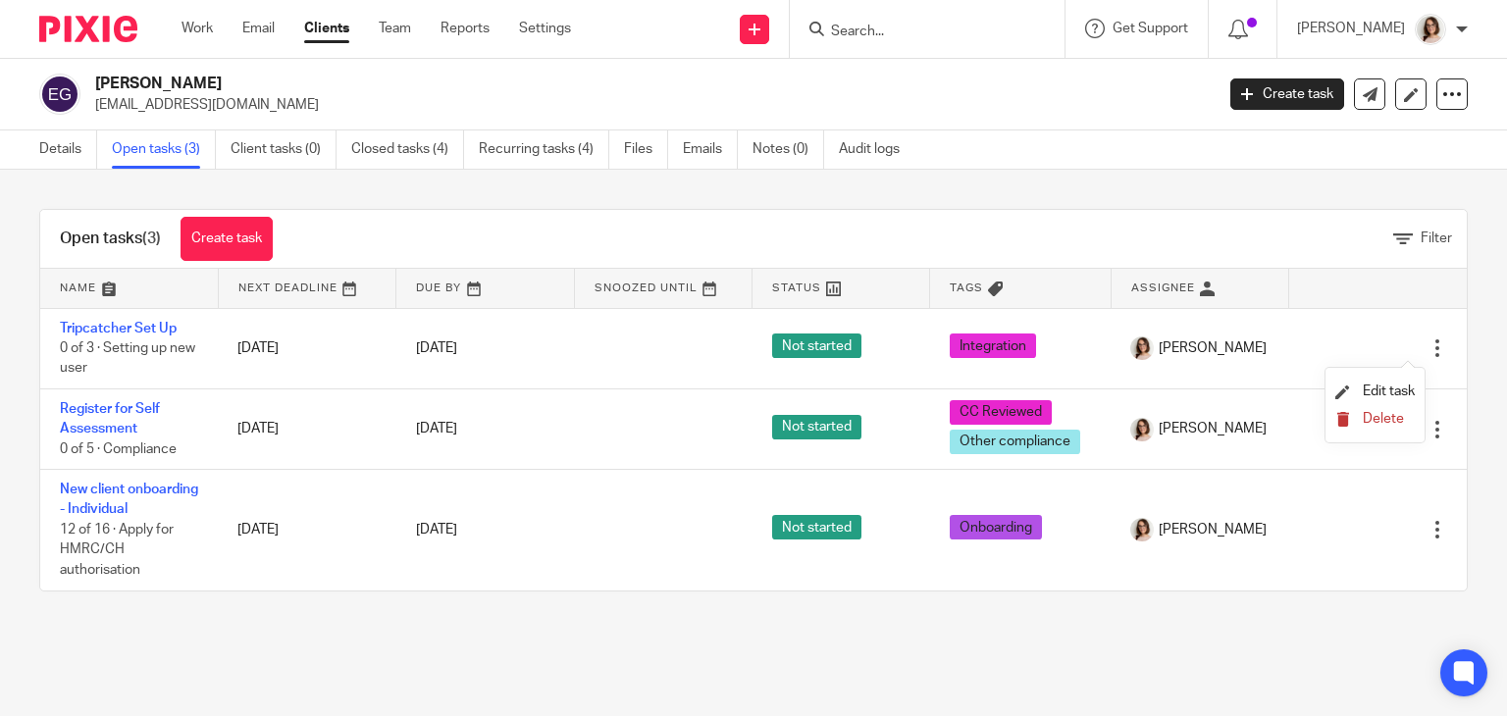
click at [1375, 419] on span "Delete" at bounding box center [1383, 419] width 41 height 14
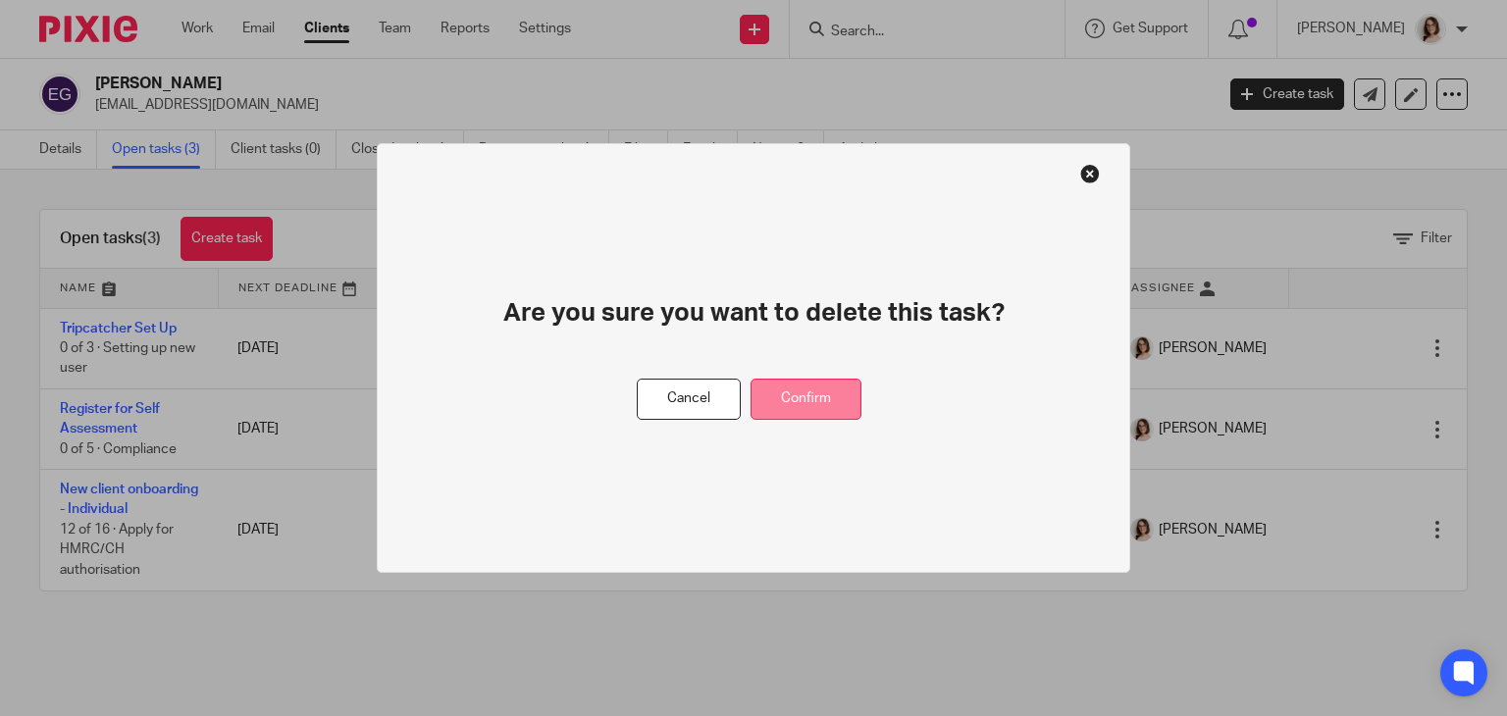
click at [821, 409] on button "Confirm" at bounding box center [805, 400] width 111 height 42
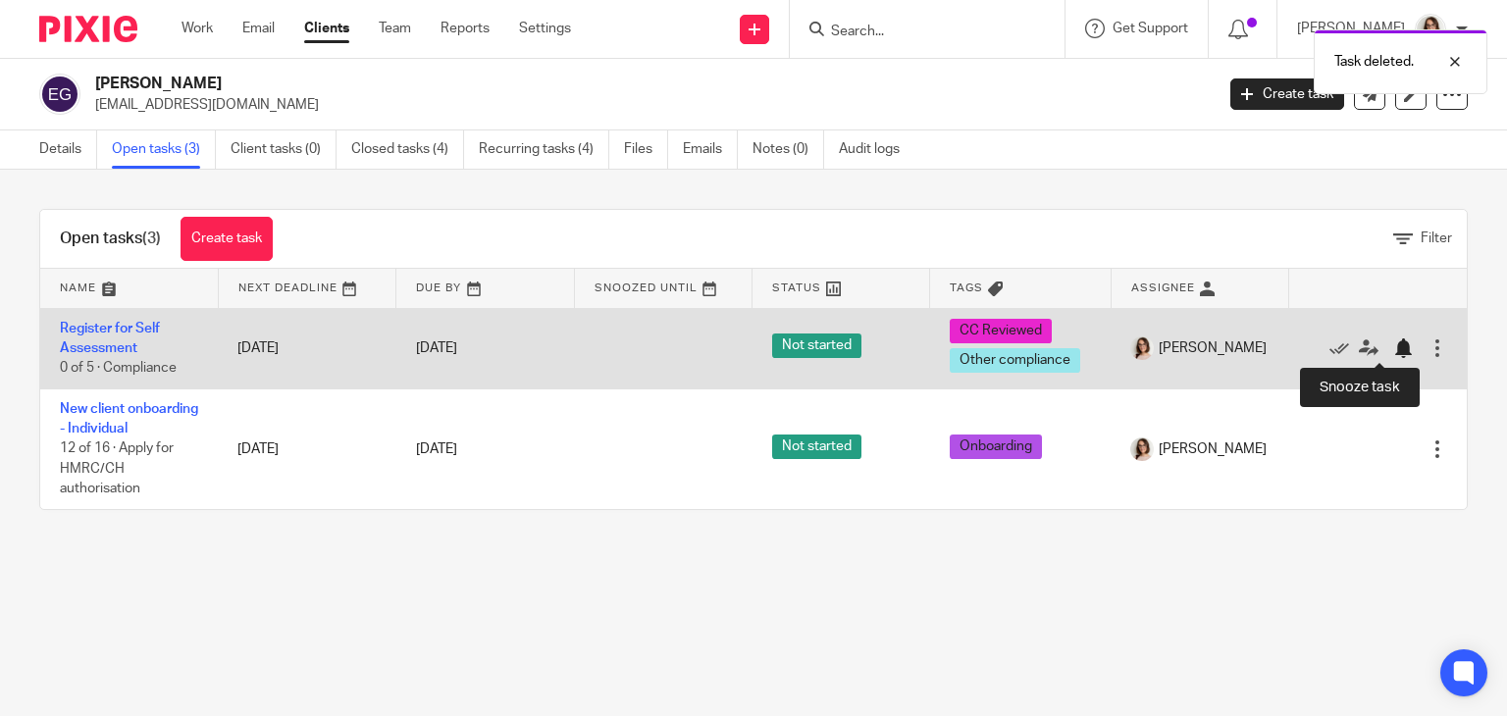
click at [1393, 350] on div at bounding box center [1403, 348] width 20 height 20
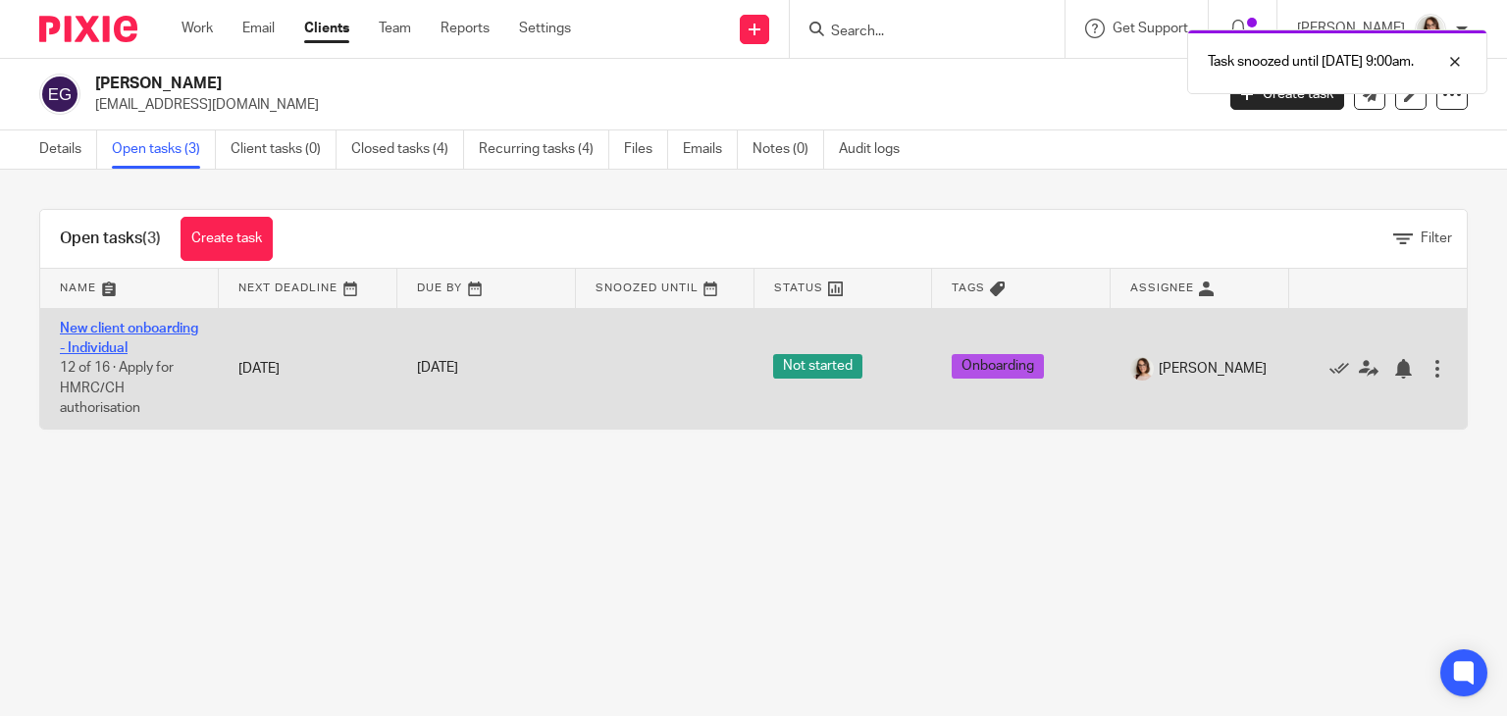
click at [88, 343] on link "New client onboarding - Individual" at bounding box center [129, 338] width 138 height 33
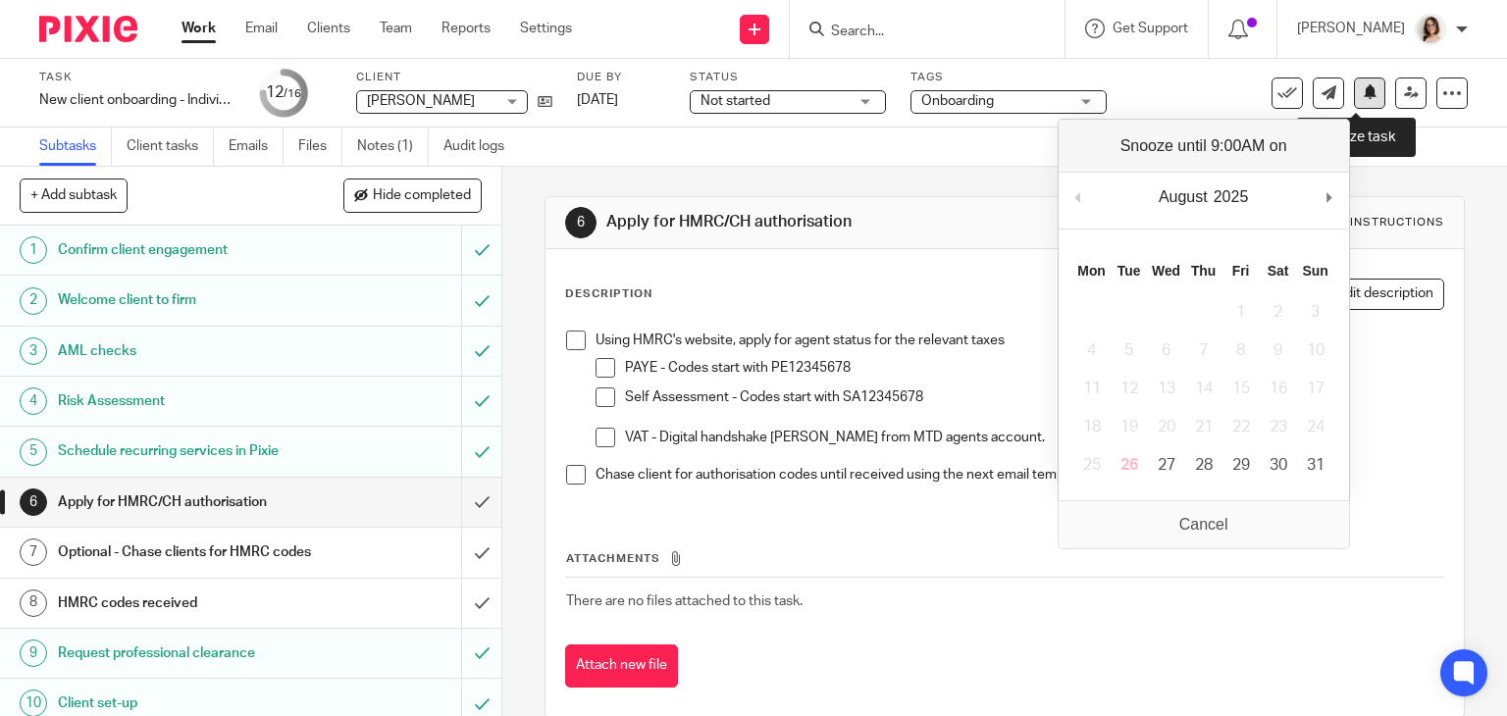
click at [1363, 91] on icon at bounding box center [1370, 91] width 15 height 15
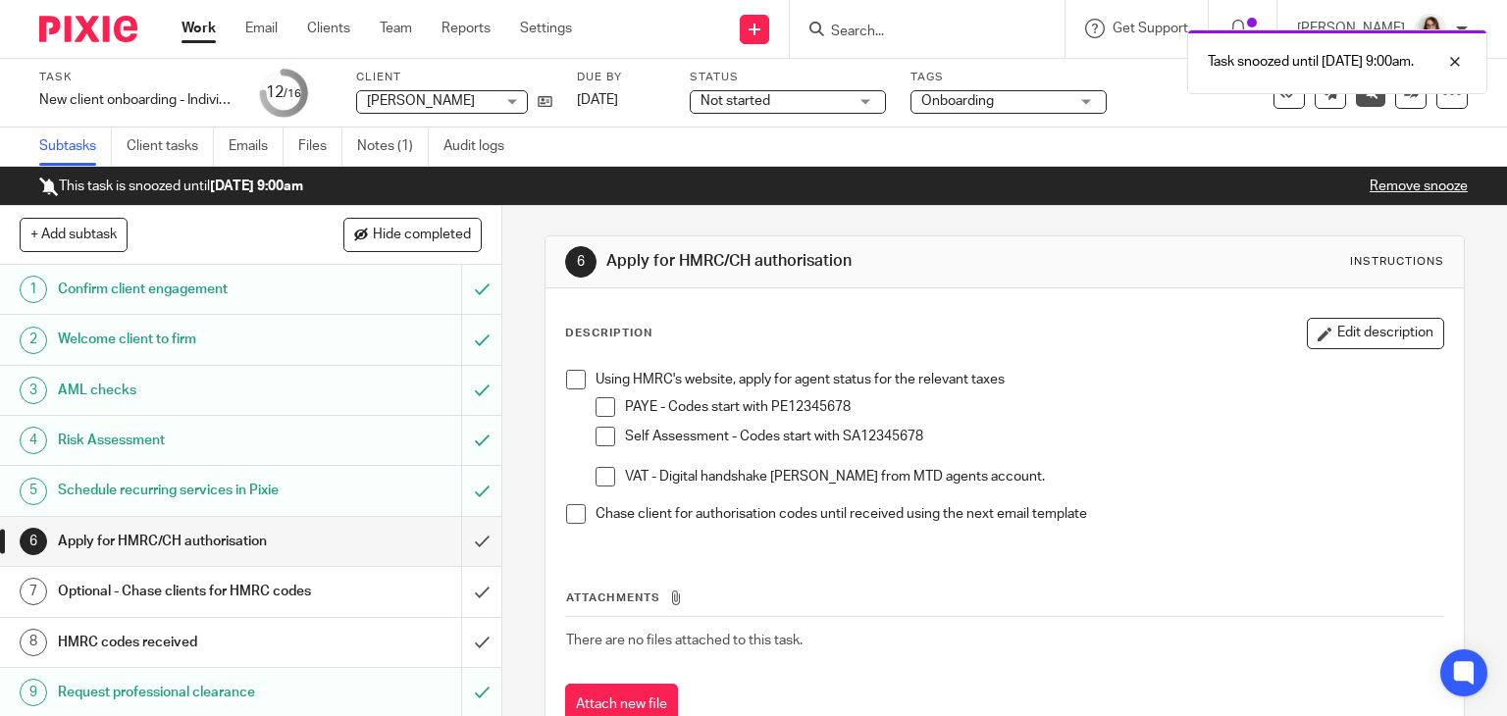
click at [192, 37] on link "Work" at bounding box center [198, 29] width 34 height 20
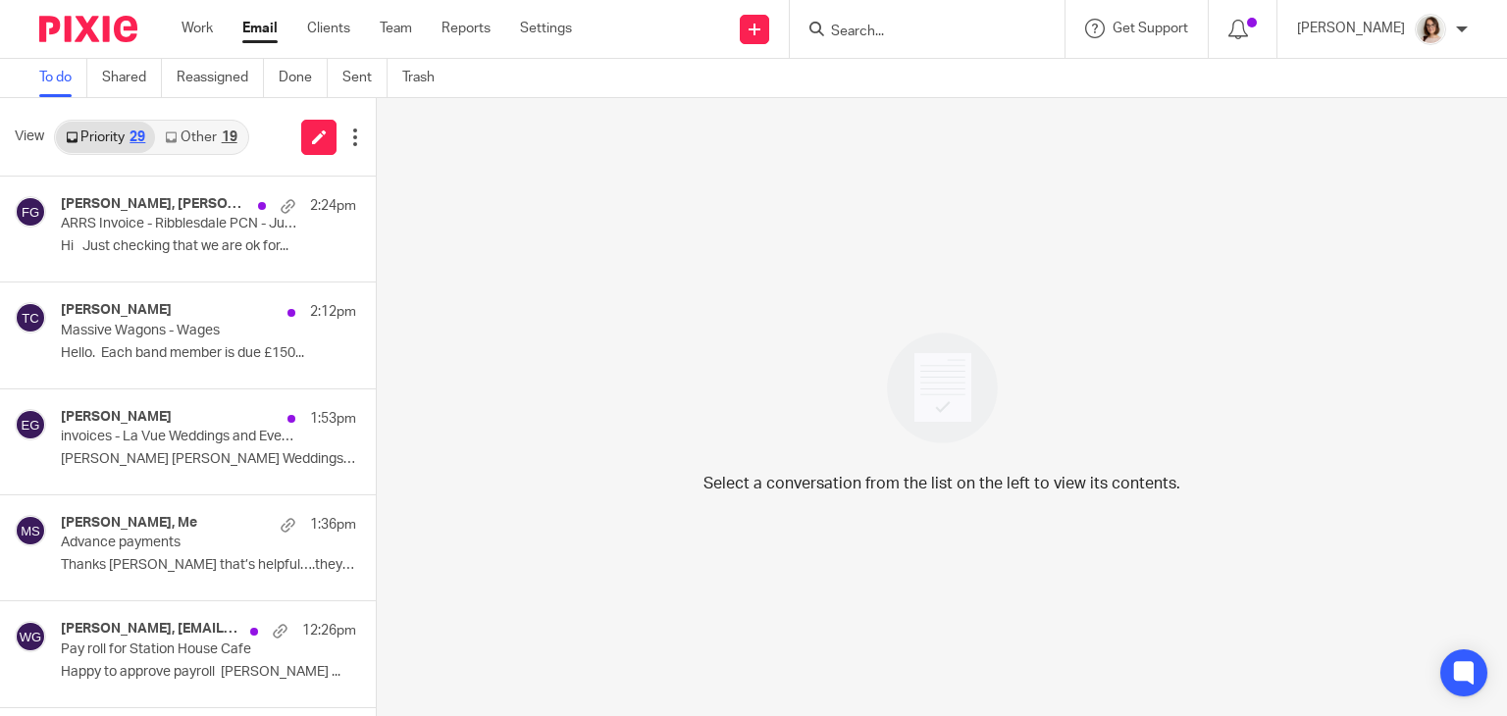
click at [200, 129] on link "Other 19" at bounding box center [200, 137] width 91 height 31
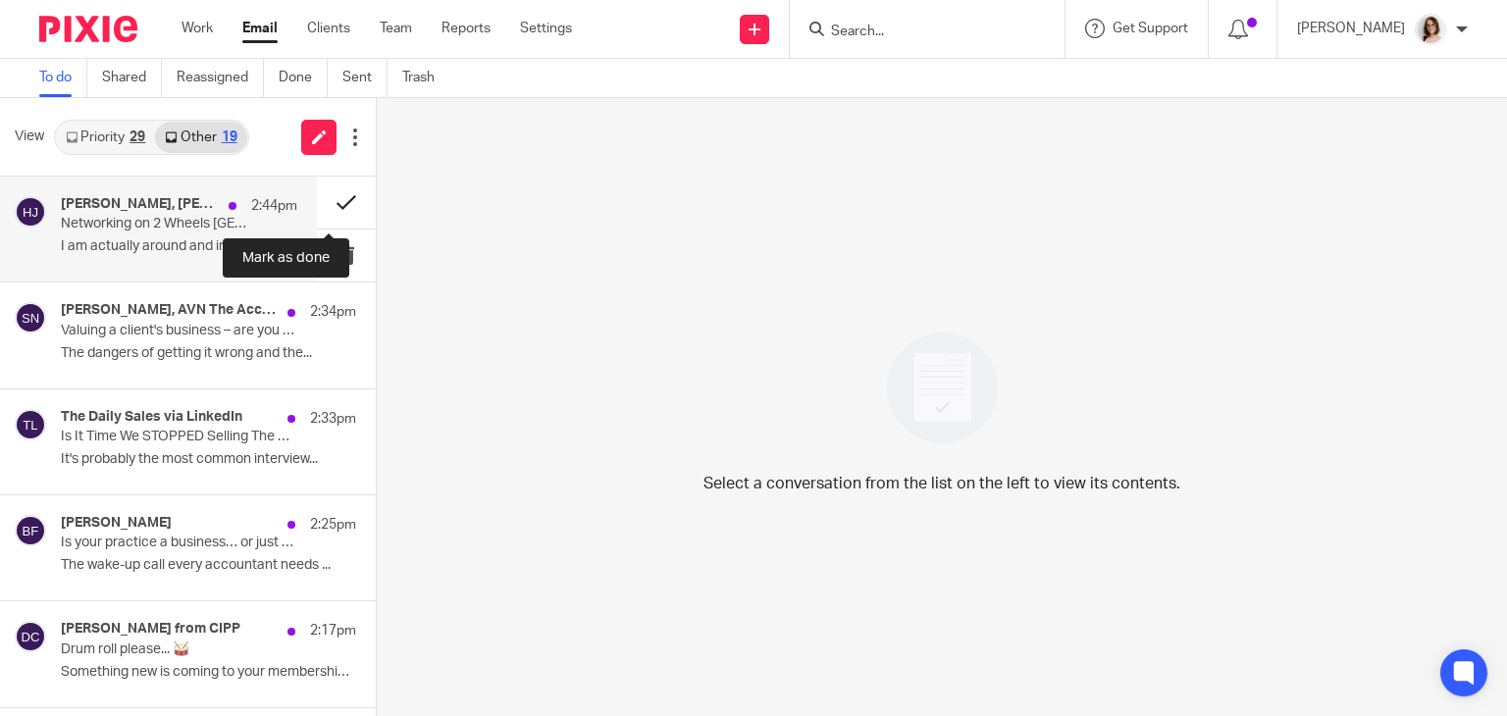
click at [330, 205] on button at bounding box center [346, 203] width 59 height 52
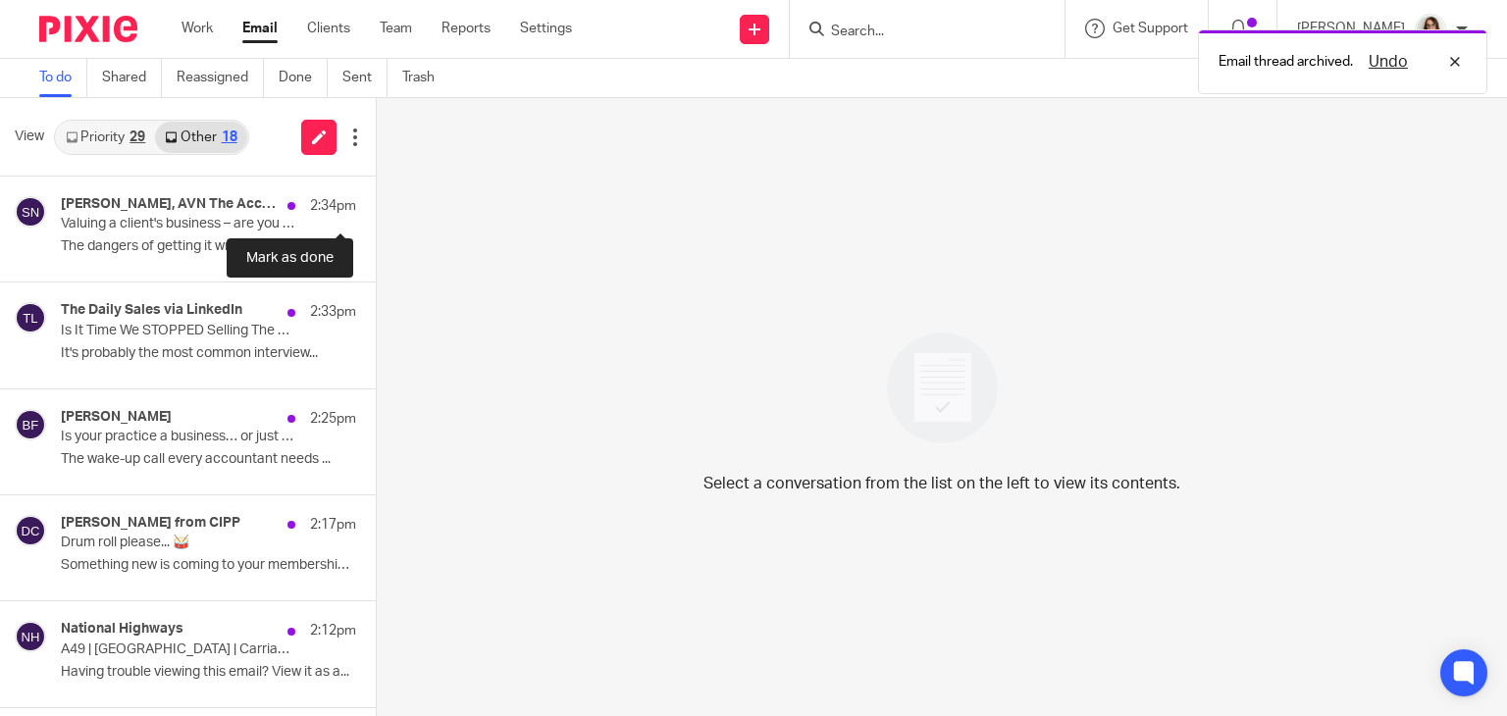
click at [376, 205] on button at bounding box center [384, 203] width 16 height 52
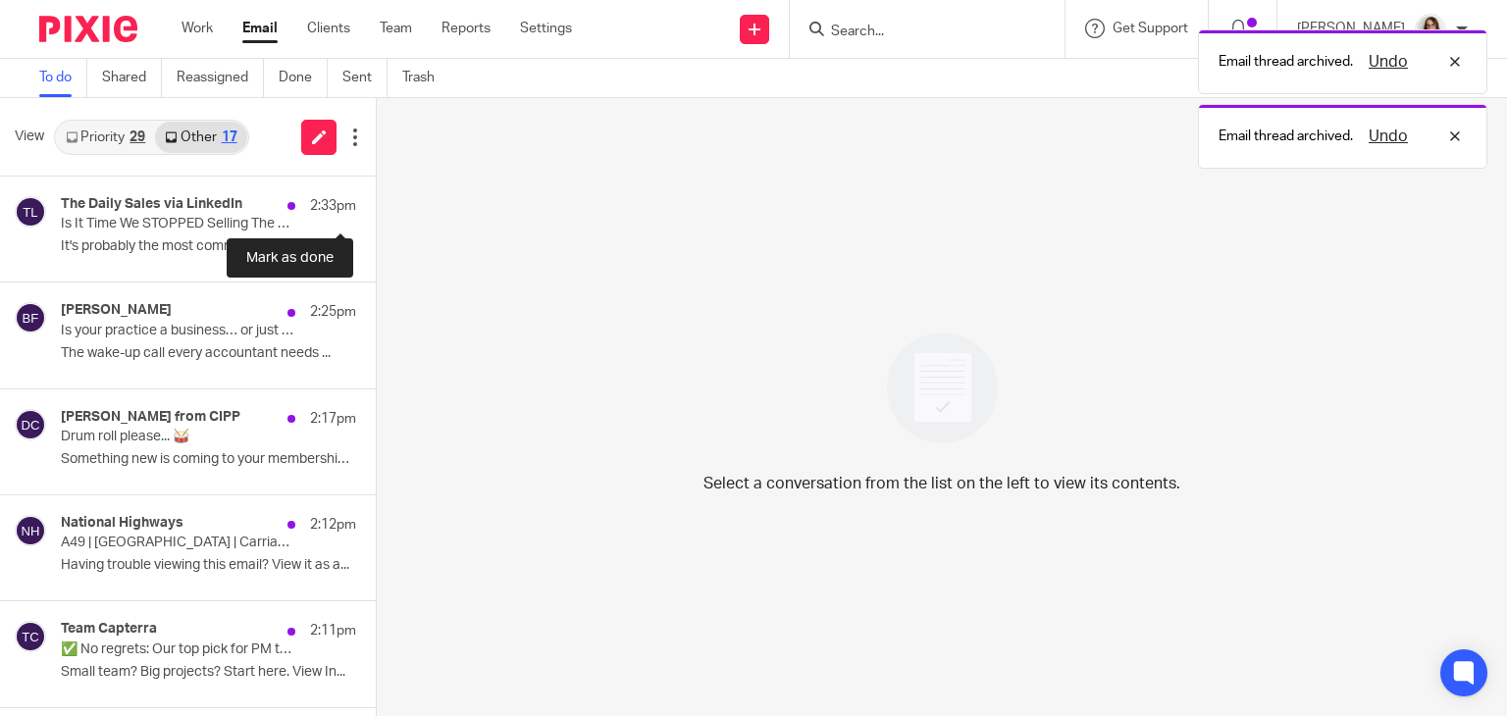
click at [376, 205] on button at bounding box center [384, 203] width 16 height 52
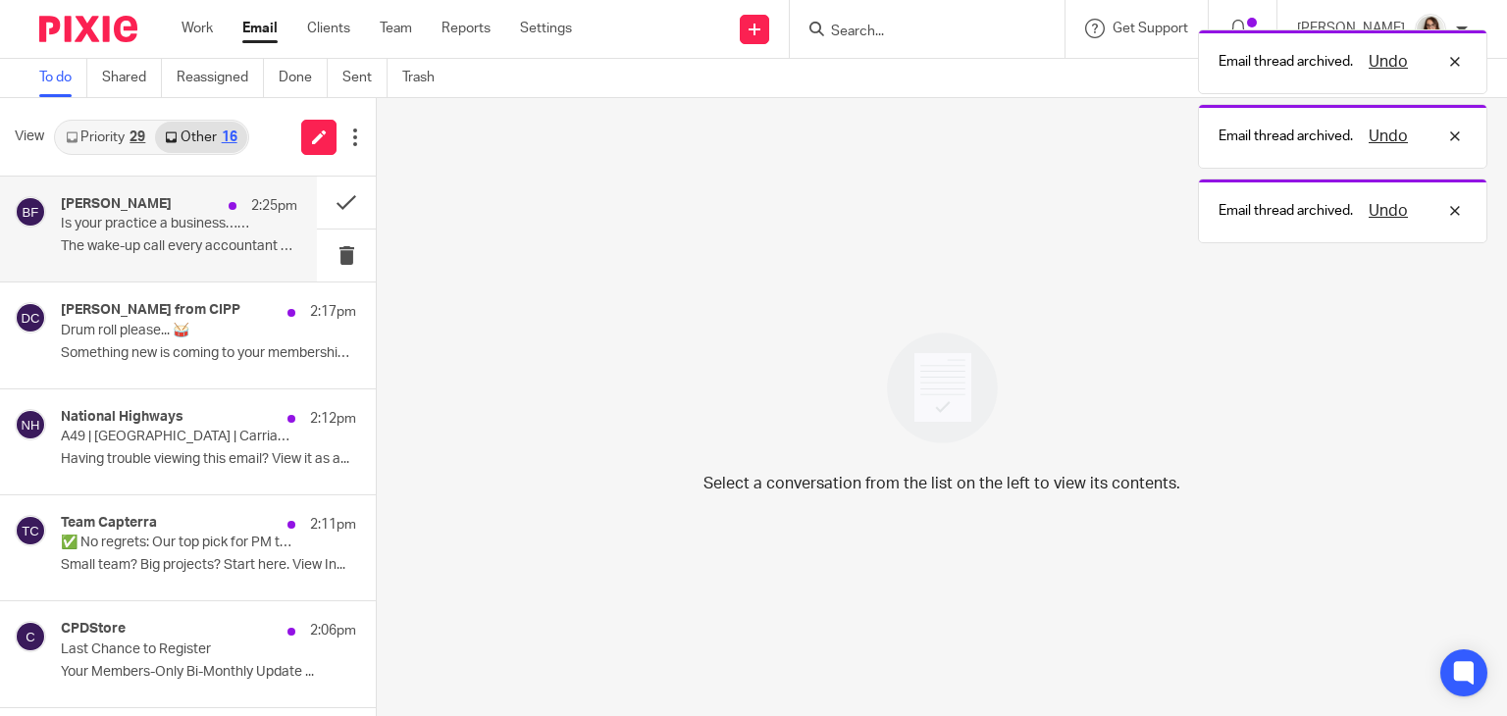
click at [240, 229] on div "Bev Flanagan 2:25pm Is your practice a business… or just a job in disguise? 🤔 T…" at bounding box center [179, 229] width 236 height 66
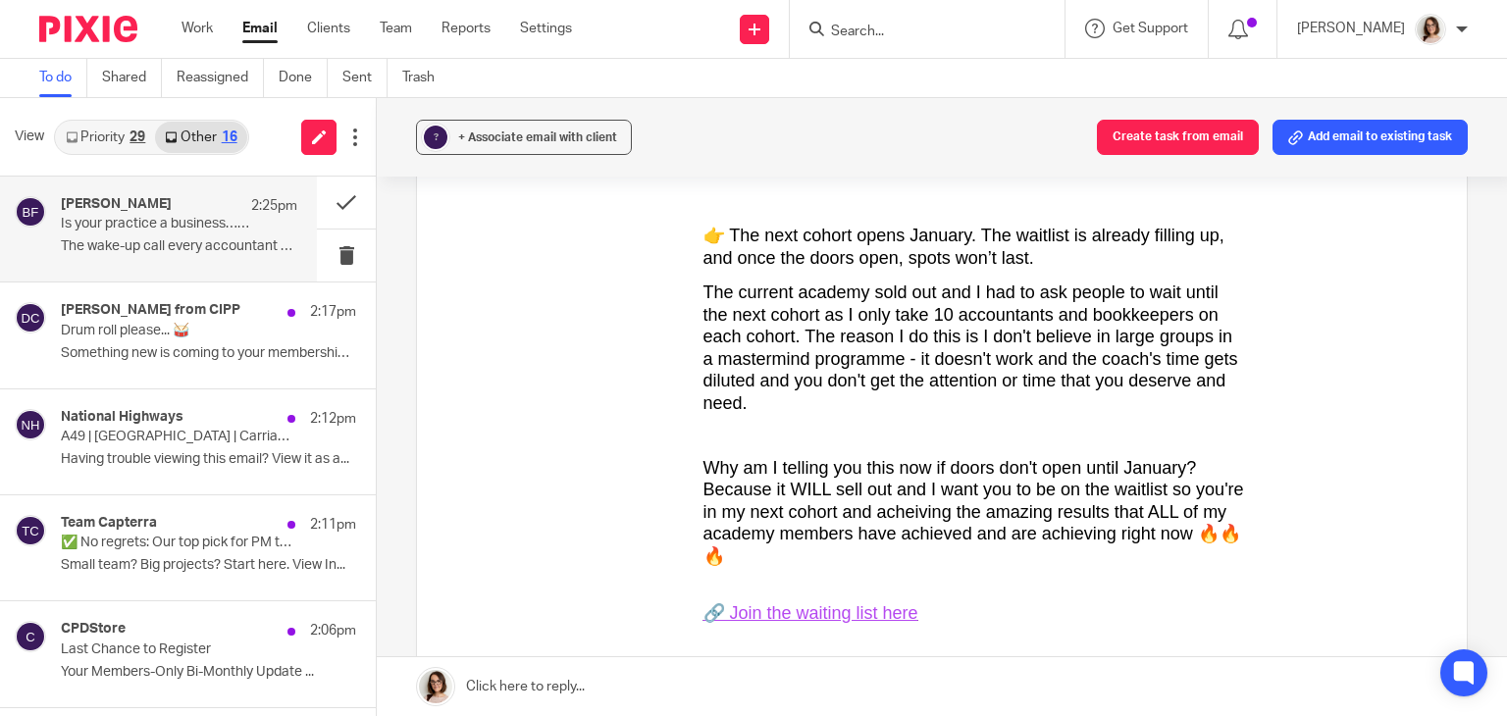
scroll to position [2212, 0]
click at [328, 195] on button at bounding box center [346, 203] width 59 height 52
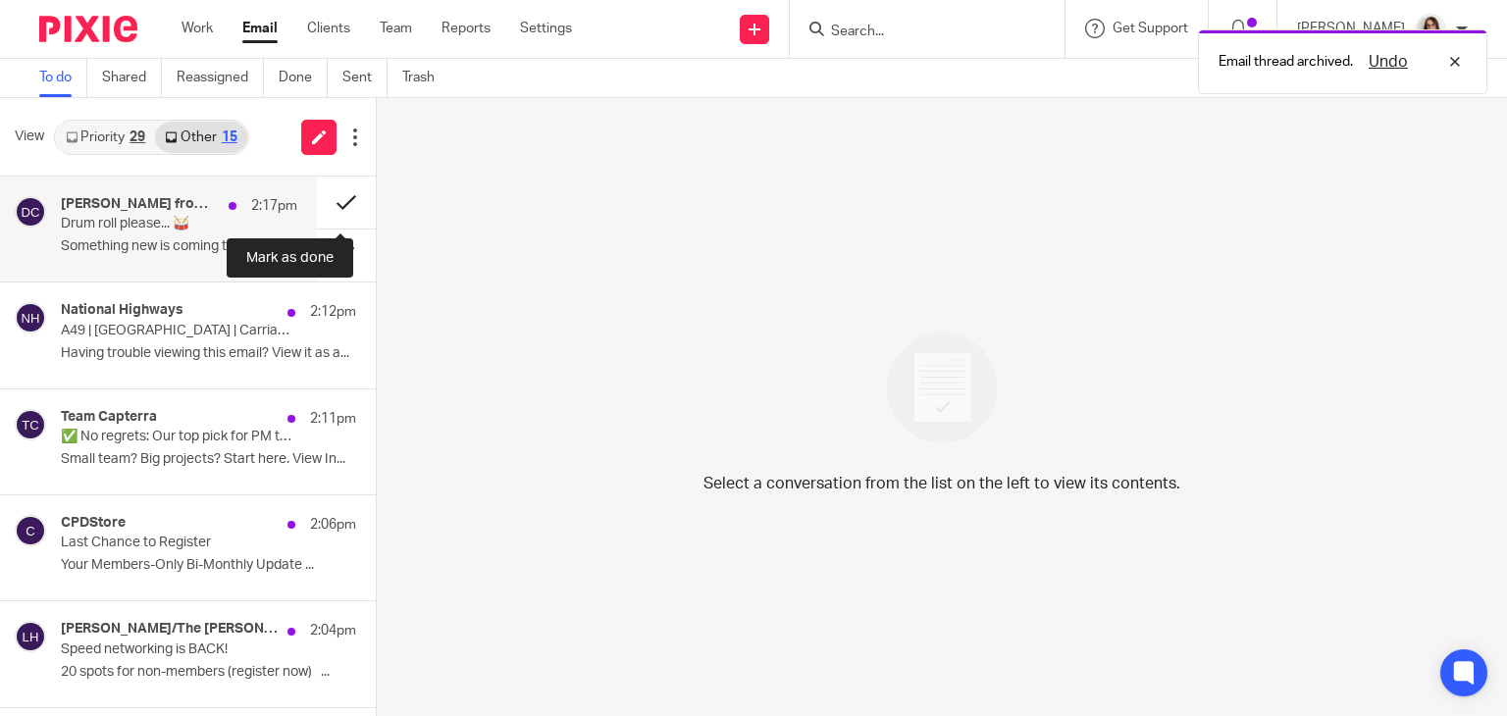
click at [328, 197] on button at bounding box center [346, 203] width 59 height 52
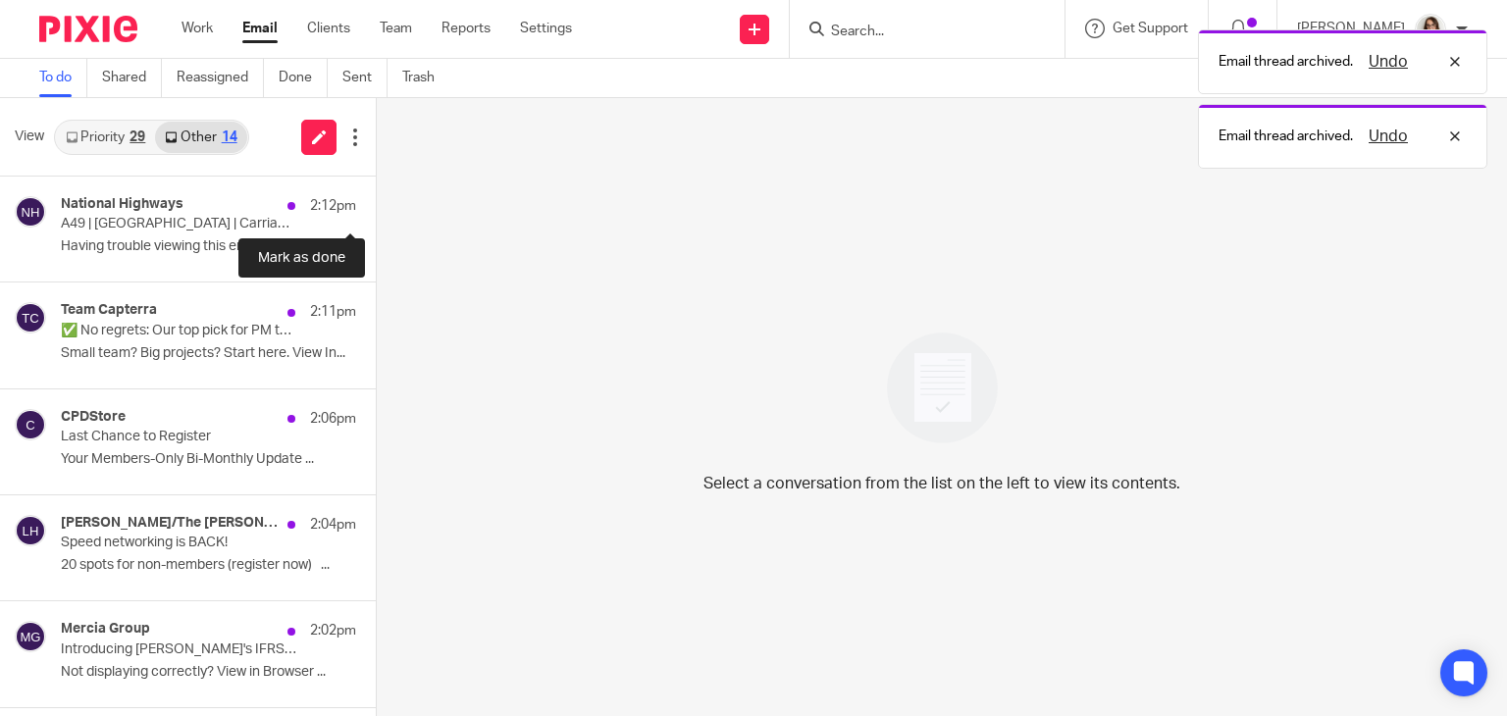
click at [376, 197] on button at bounding box center [384, 203] width 16 height 52
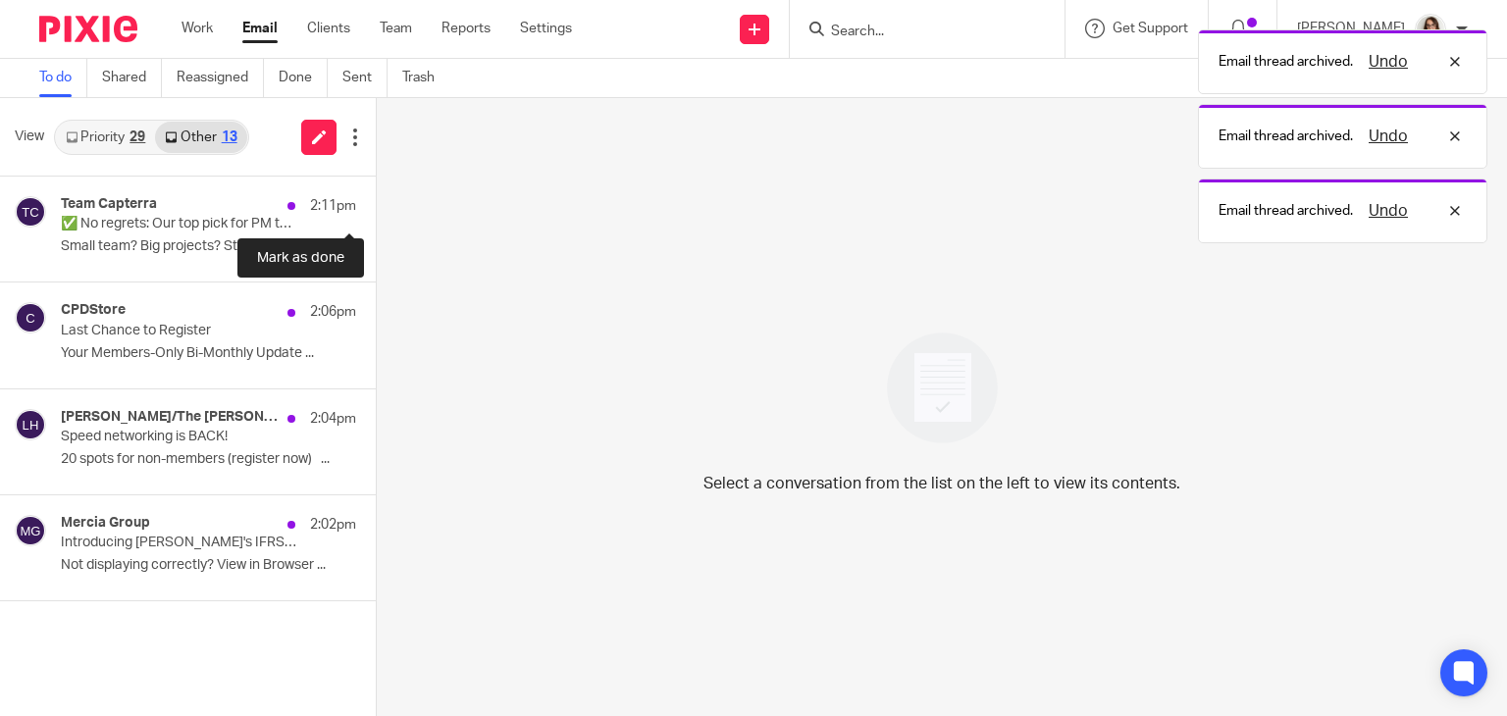
click at [376, 197] on button at bounding box center [384, 203] width 16 height 52
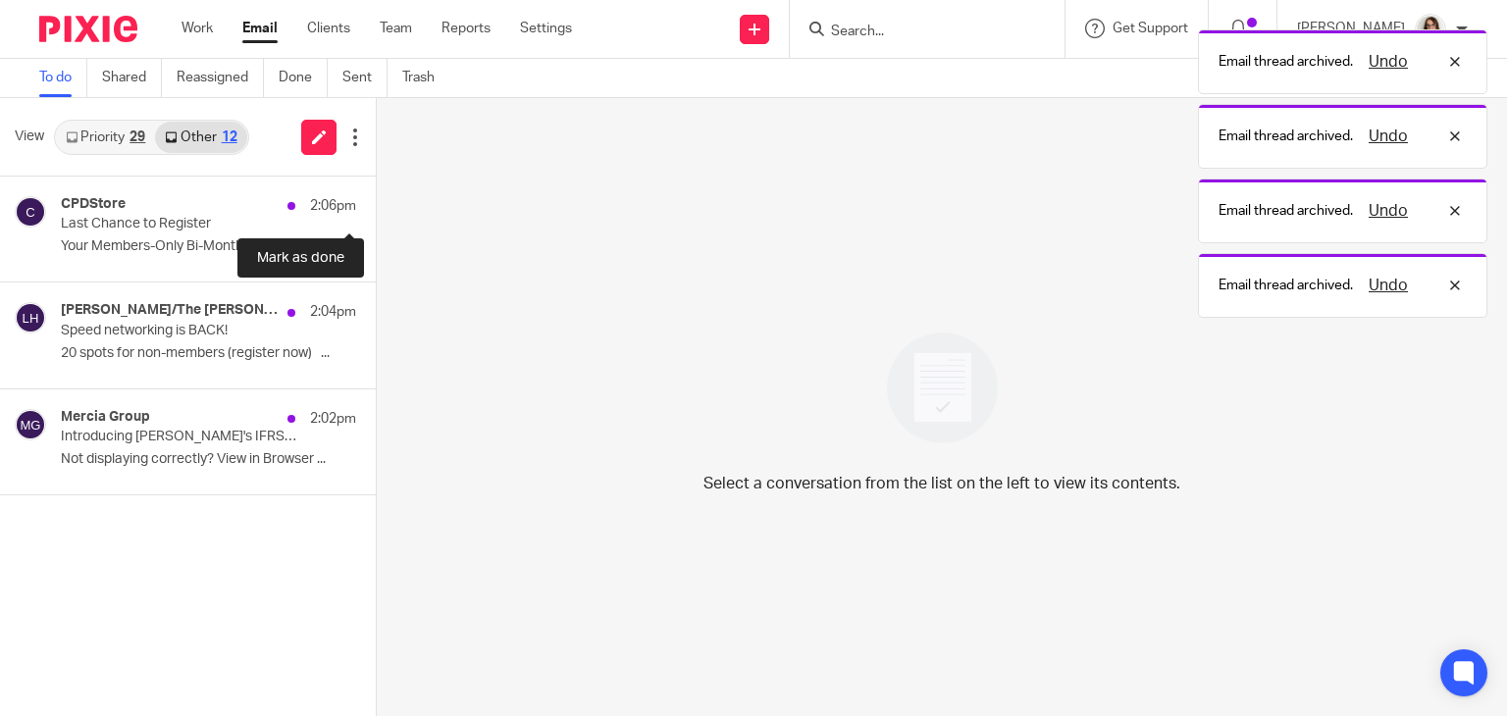
click at [376, 197] on button at bounding box center [384, 203] width 16 height 52
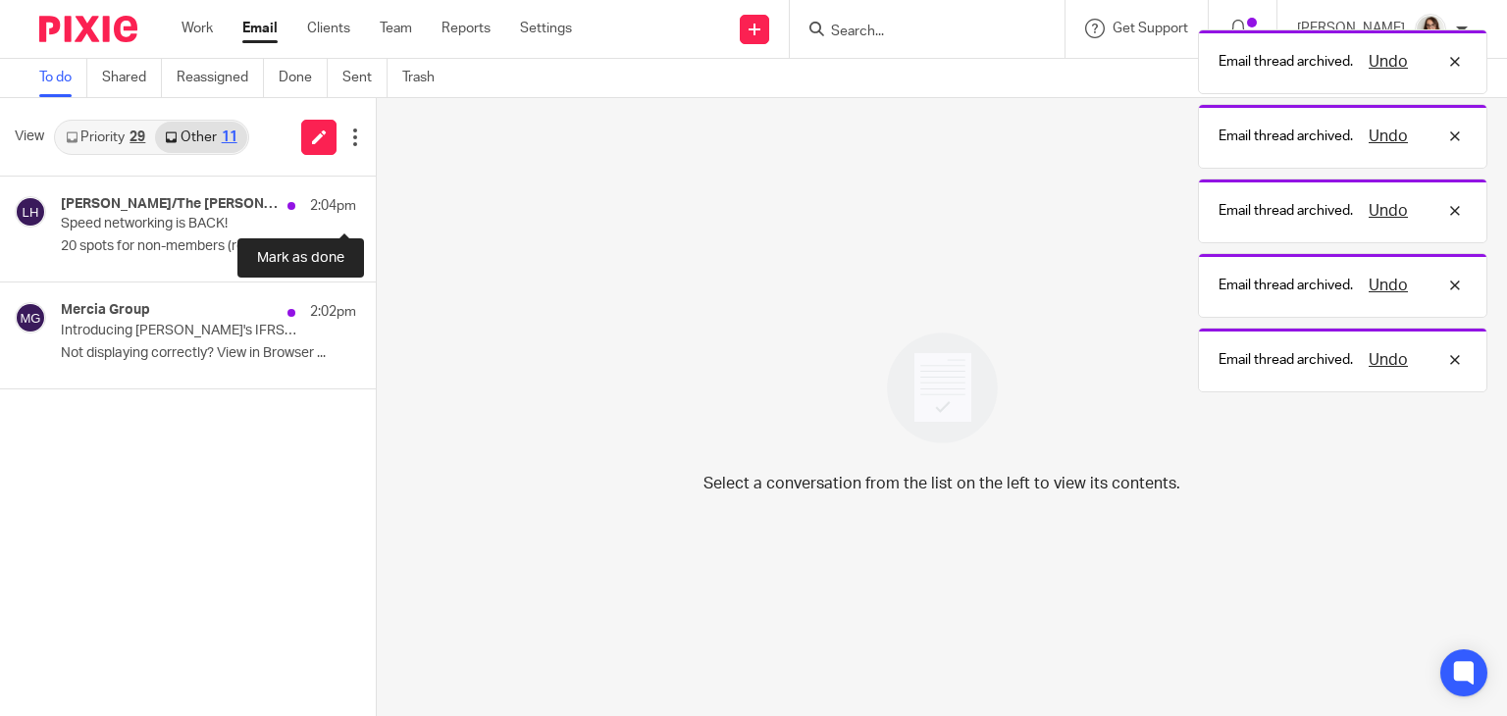
click at [376, 197] on button at bounding box center [384, 203] width 16 height 52
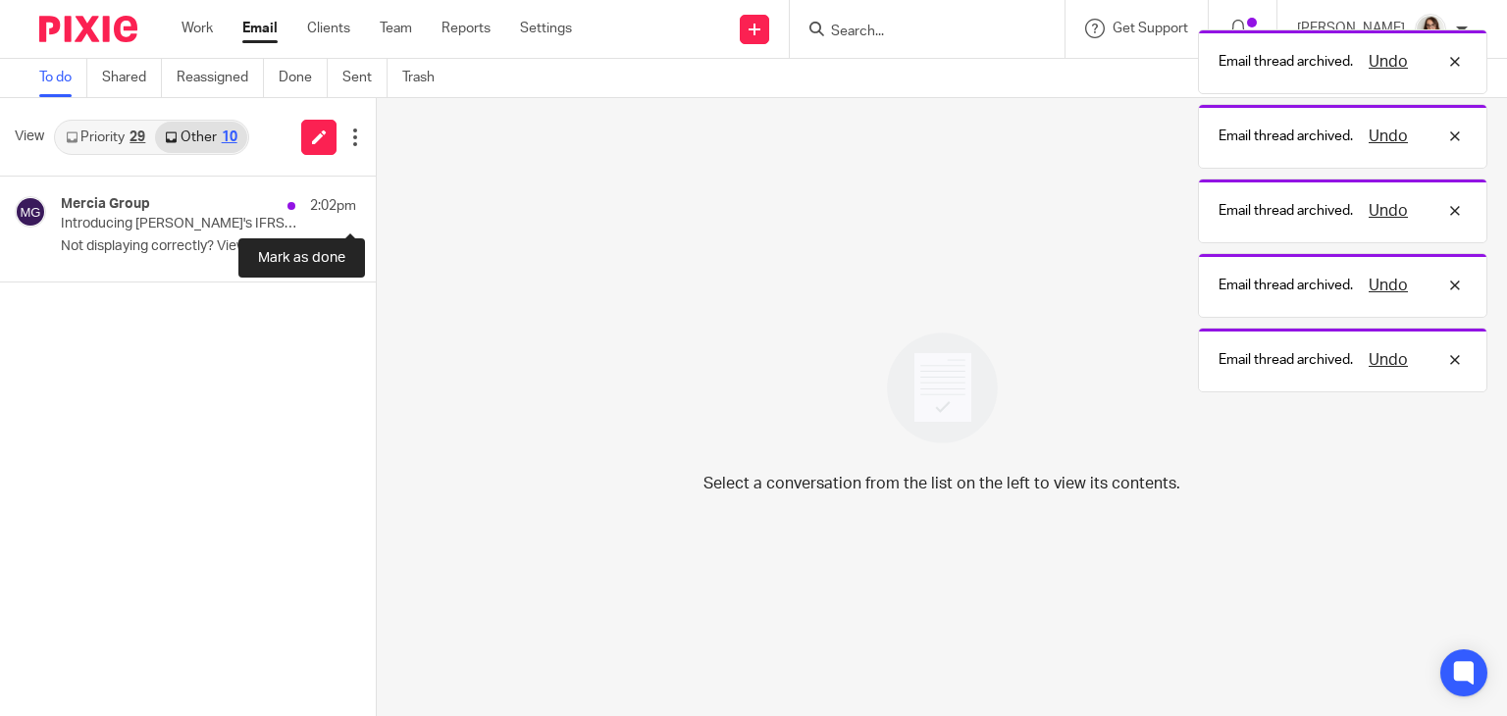
click at [376, 197] on button at bounding box center [384, 203] width 16 height 52
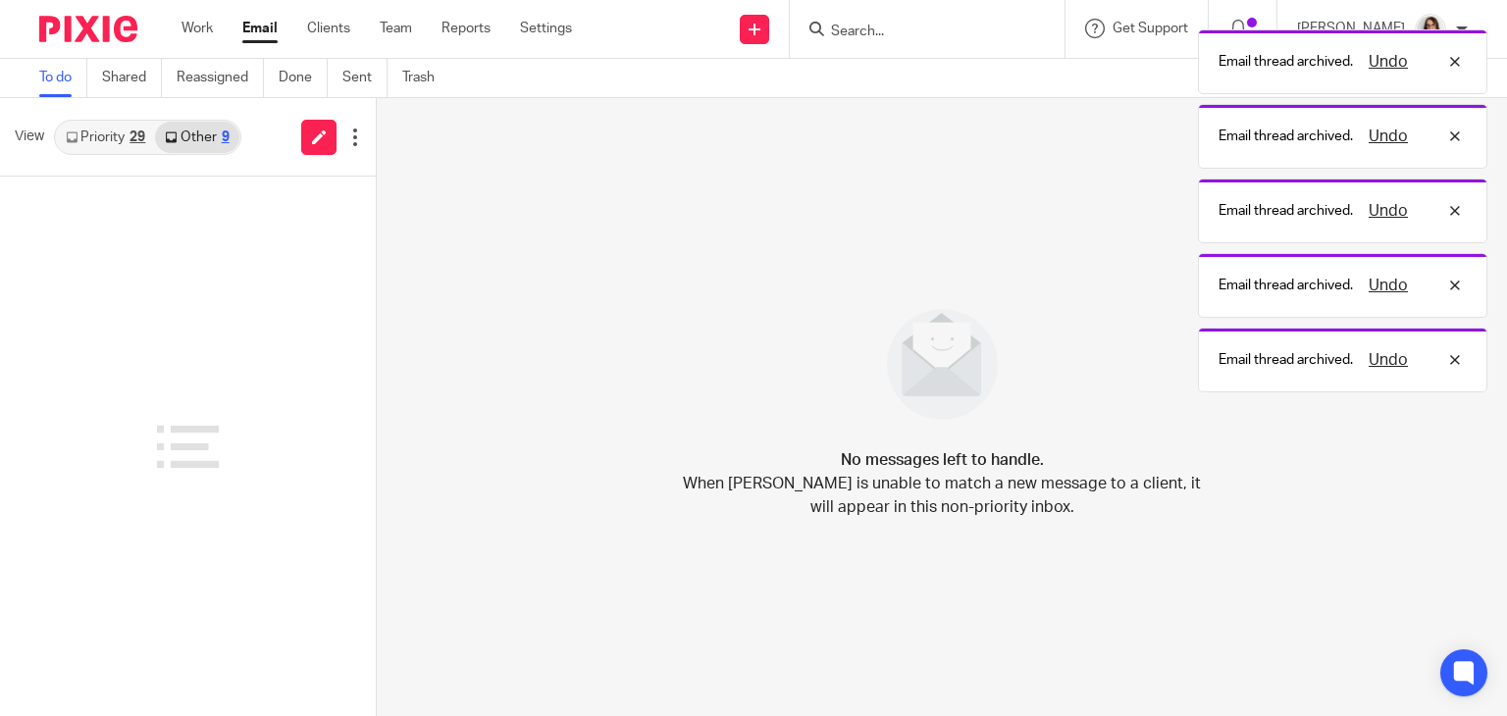
click at [255, 28] on link "Email" at bounding box center [259, 29] width 35 height 20
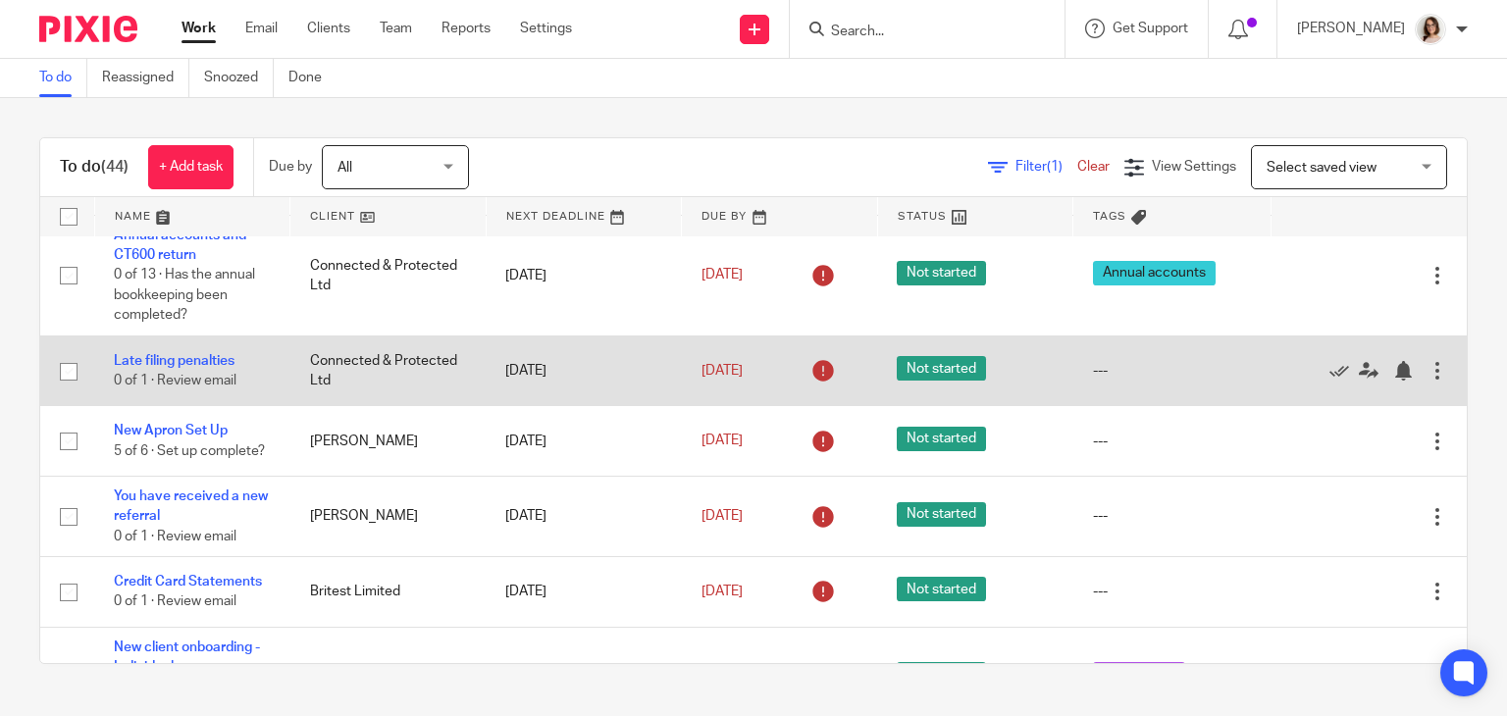
scroll to position [196, 0]
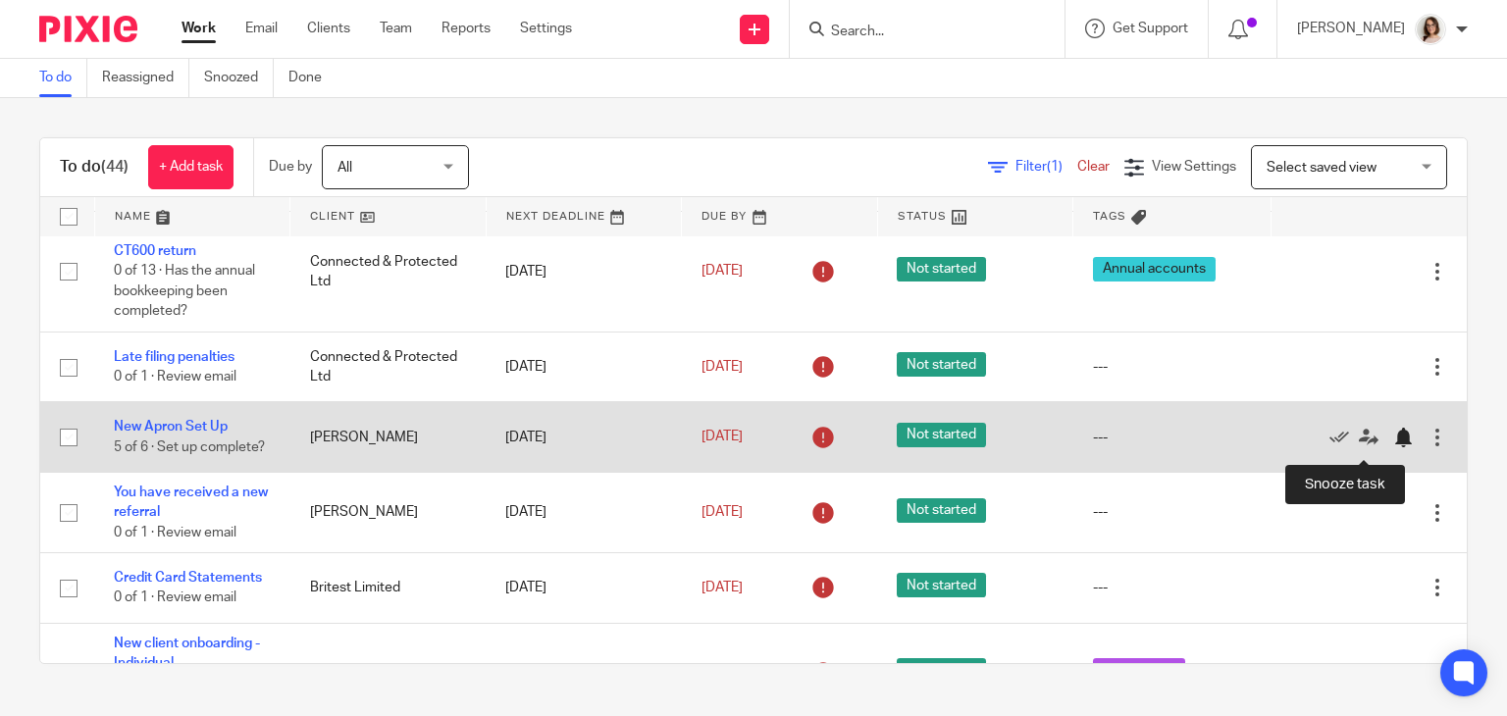
click at [1393, 444] on div at bounding box center [1403, 438] width 20 height 20
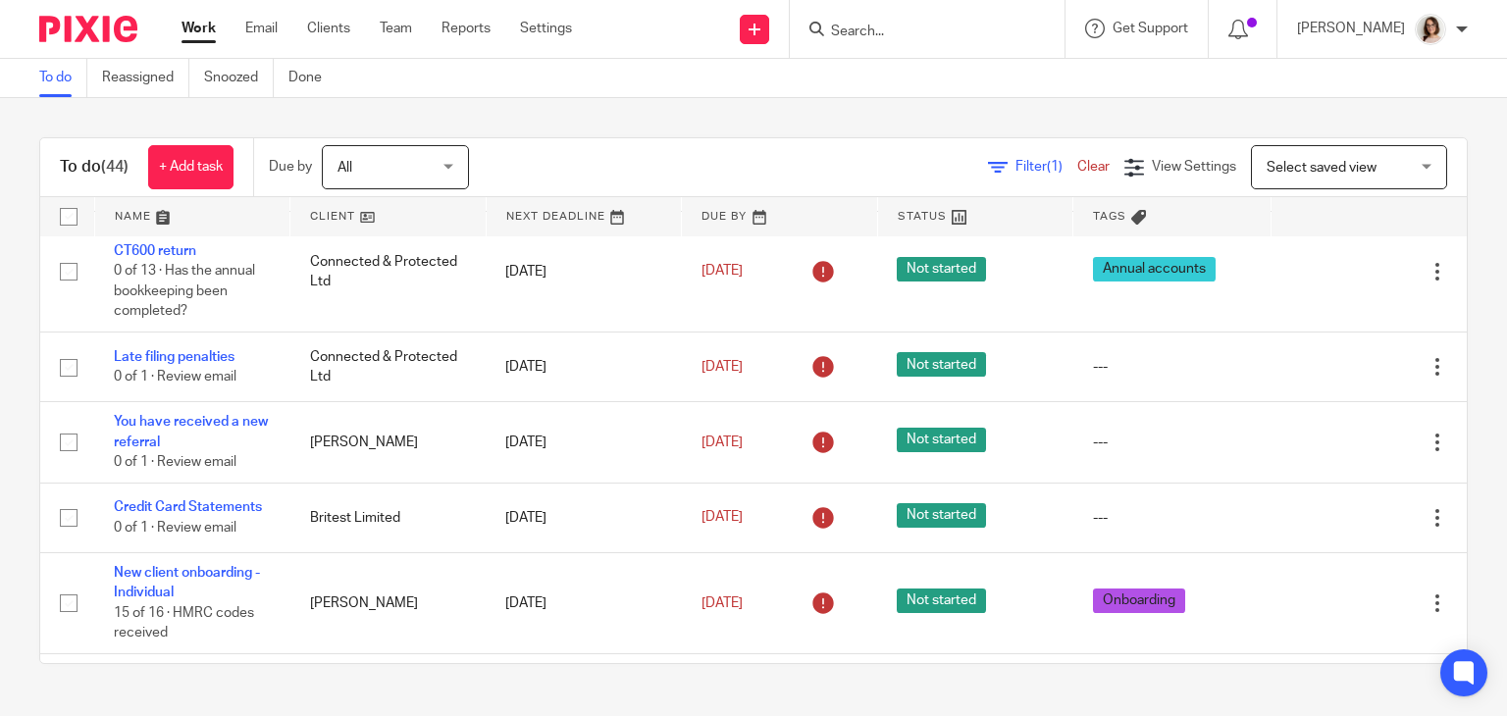
click at [864, 35] on input "Search" at bounding box center [917, 33] width 177 height 18
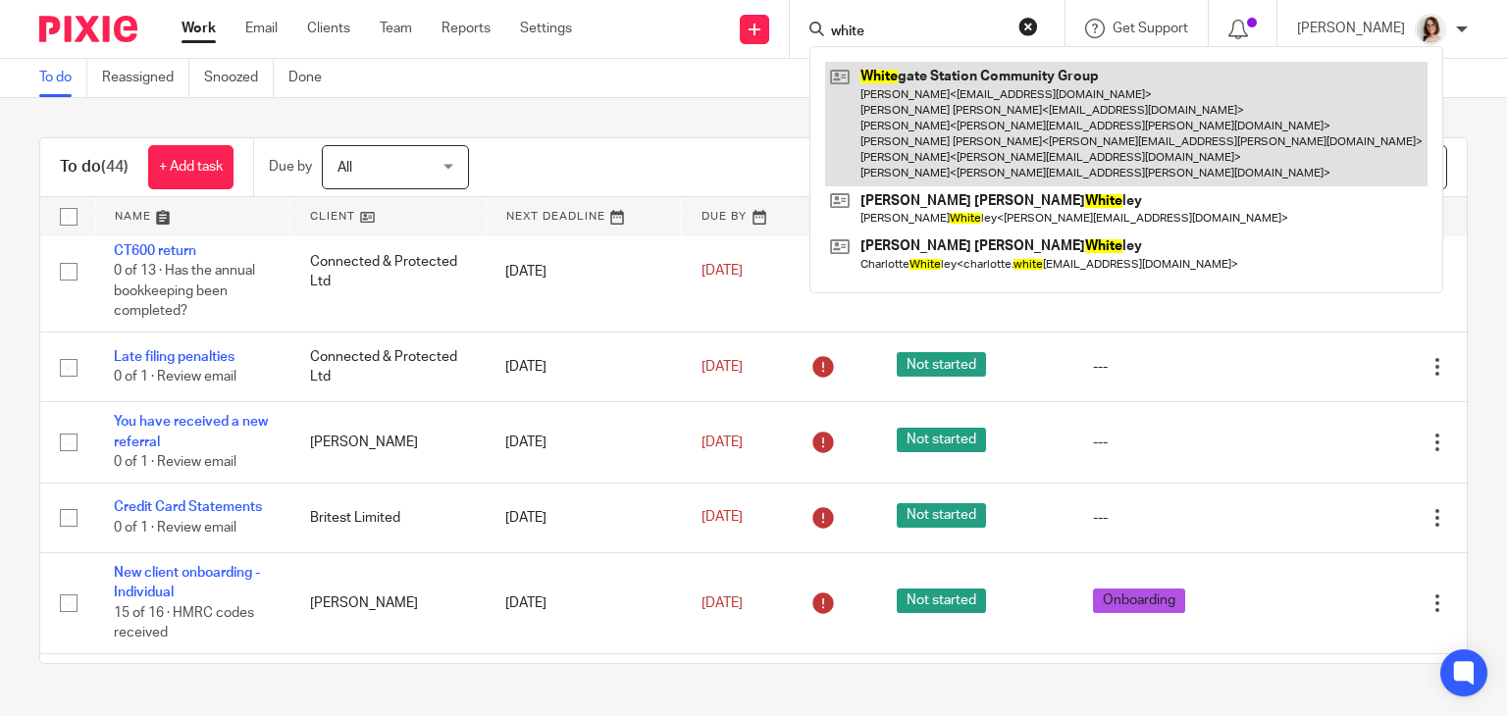
type input "white"
click at [988, 102] on link at bounding box center [1126, 124] width 602 height 125
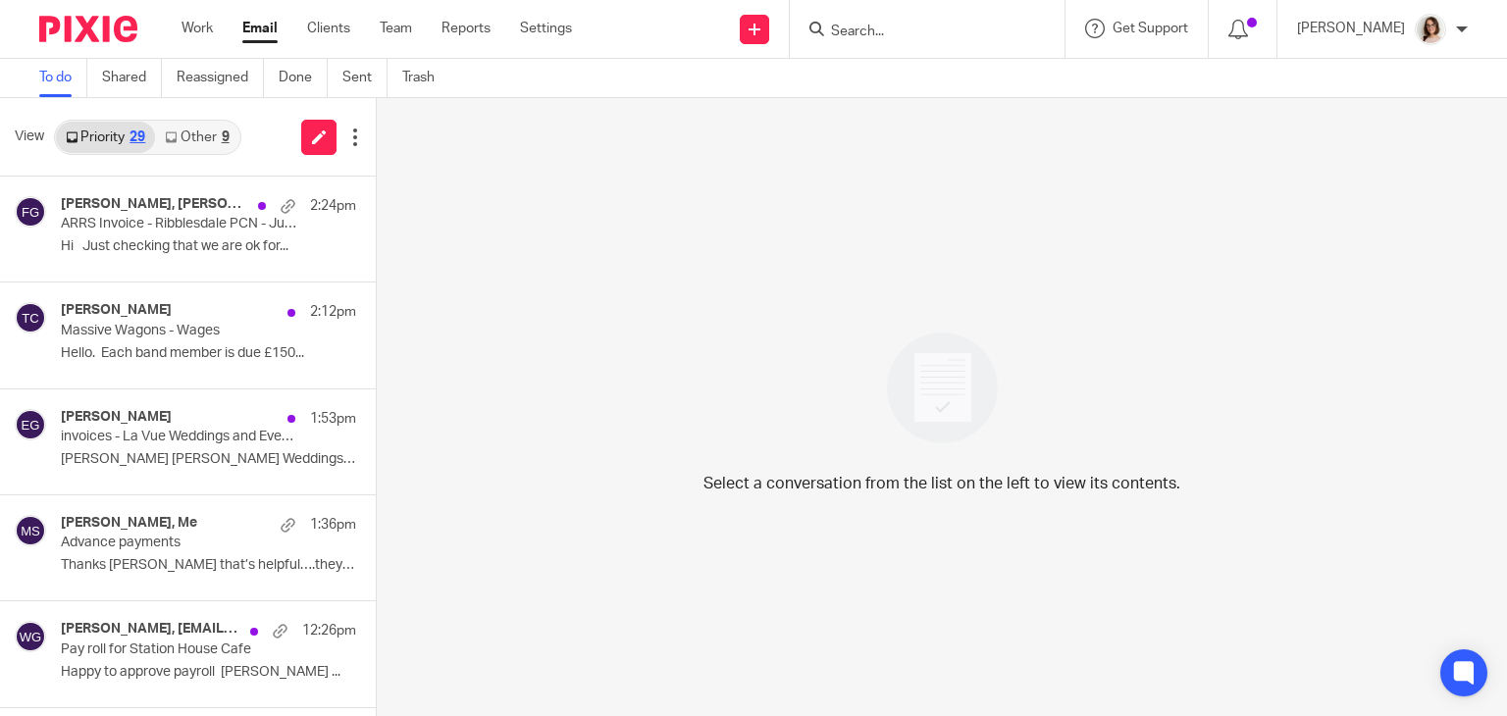
click at [200, 131] on link "Other 9" at bounding box center [196, 137] width 83 height 31
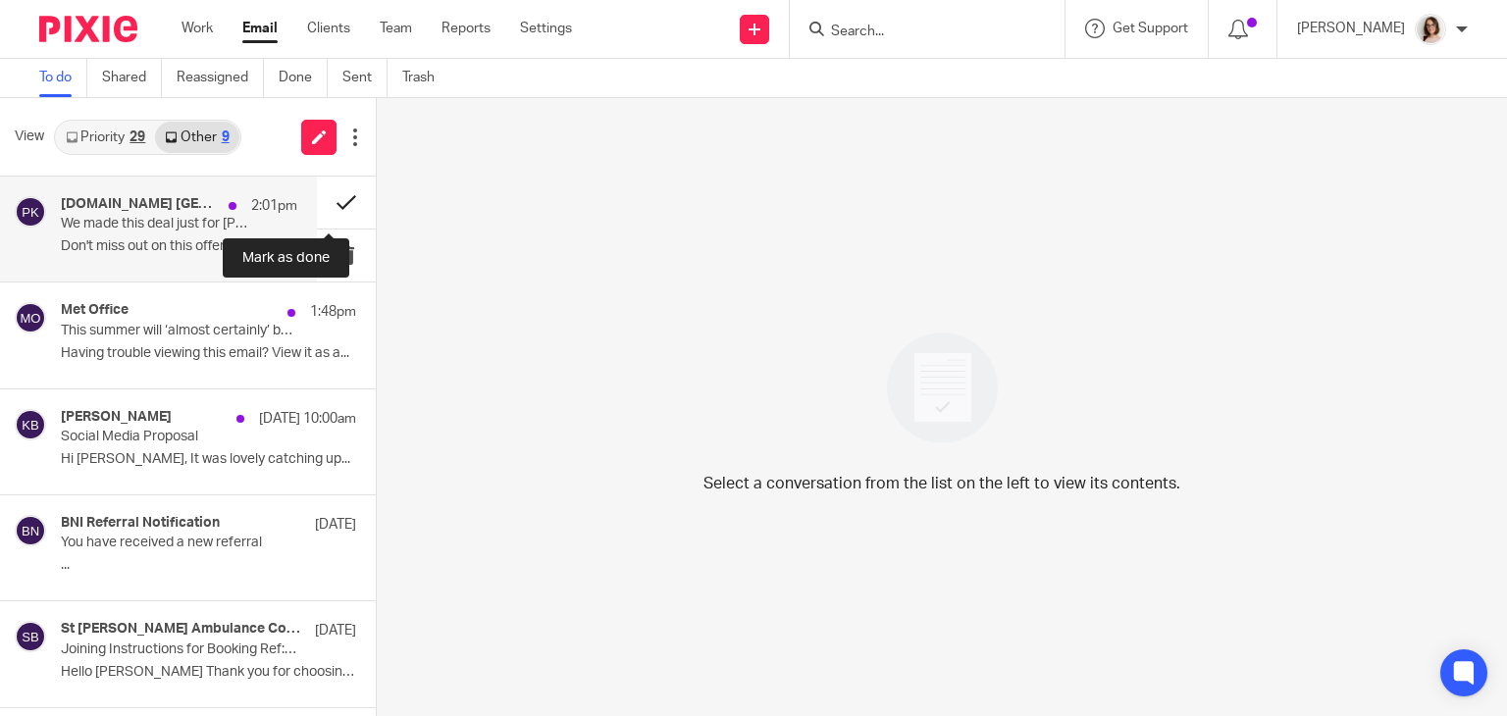
click at [326, 201] on button at bounding box center [346, 203] width 59 height 52
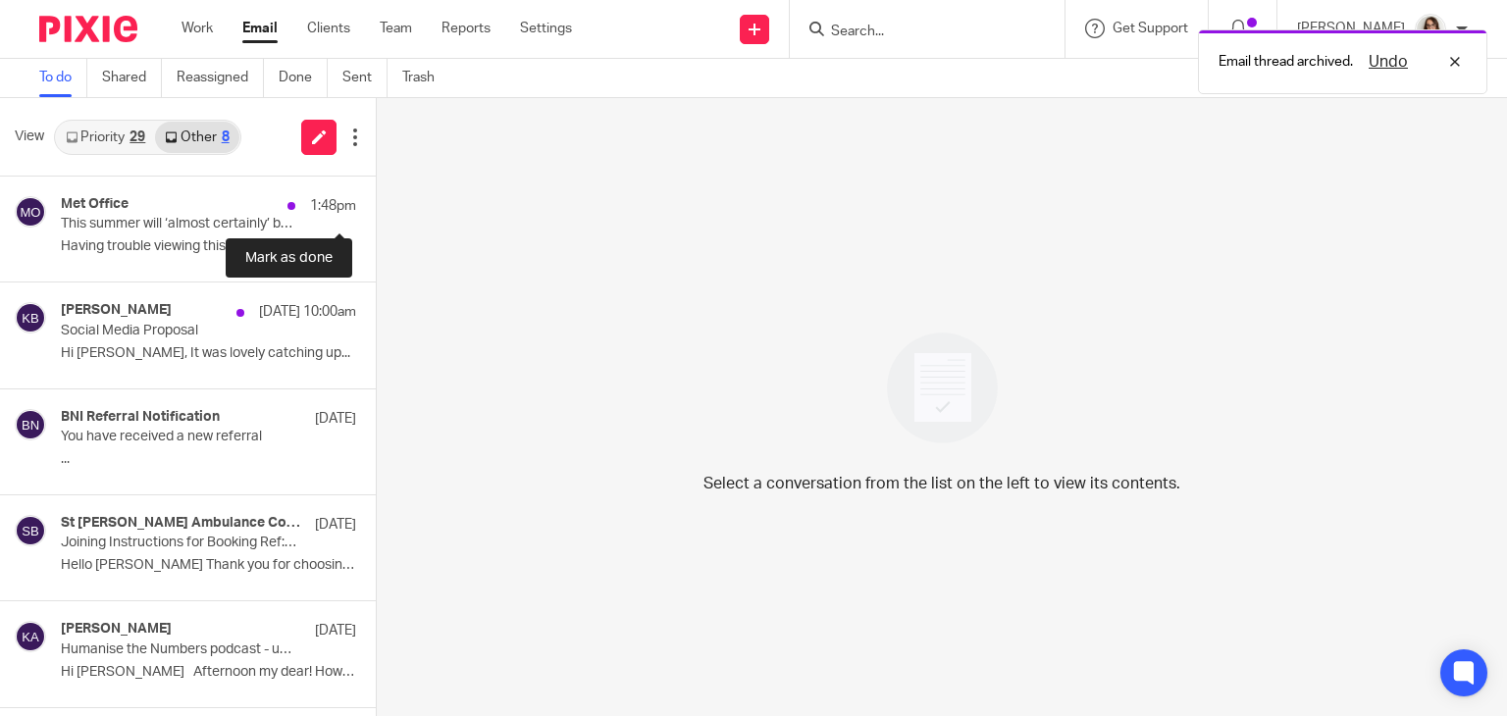
click at [376, 201] on button at bounding box center [384, 203] width 16 height 52
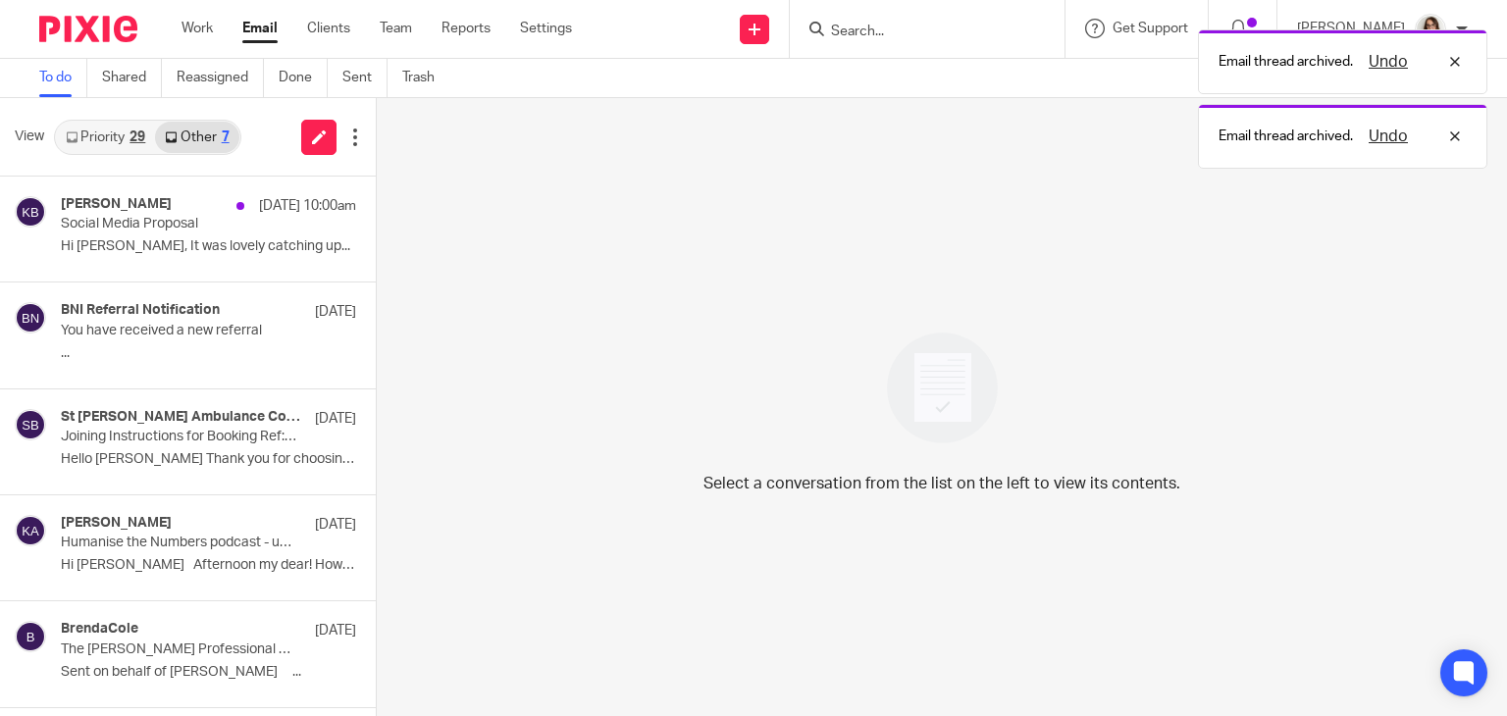
click at [109, 136] on link "Priority 29" at bounding box center [105, 137] width 99 height 31
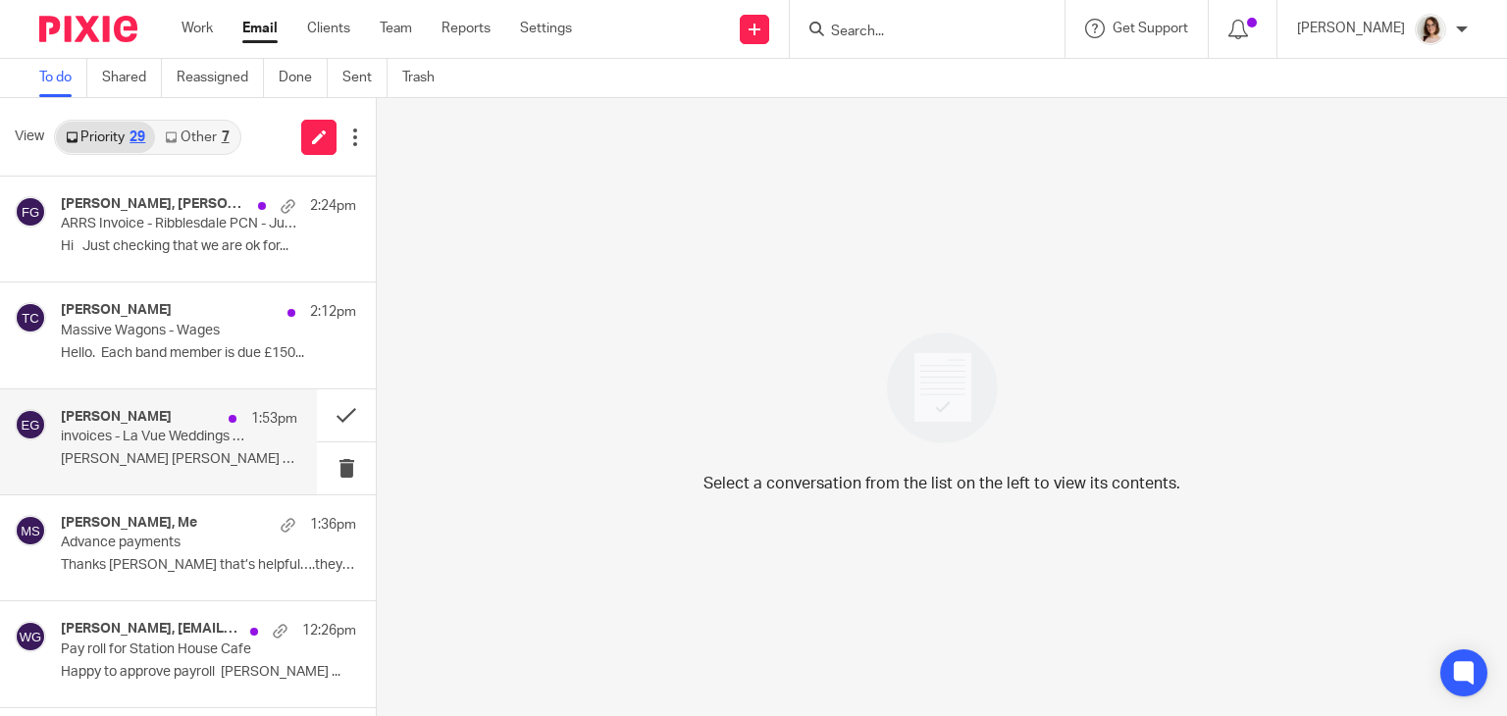
click at [176, 445] on div "[PERSON_NAME] 1:53pm invoices - La Vue Weddings and Events [PERSON_NAME] [PERSO…" at bounding box center [179, 442] width 236 height 66
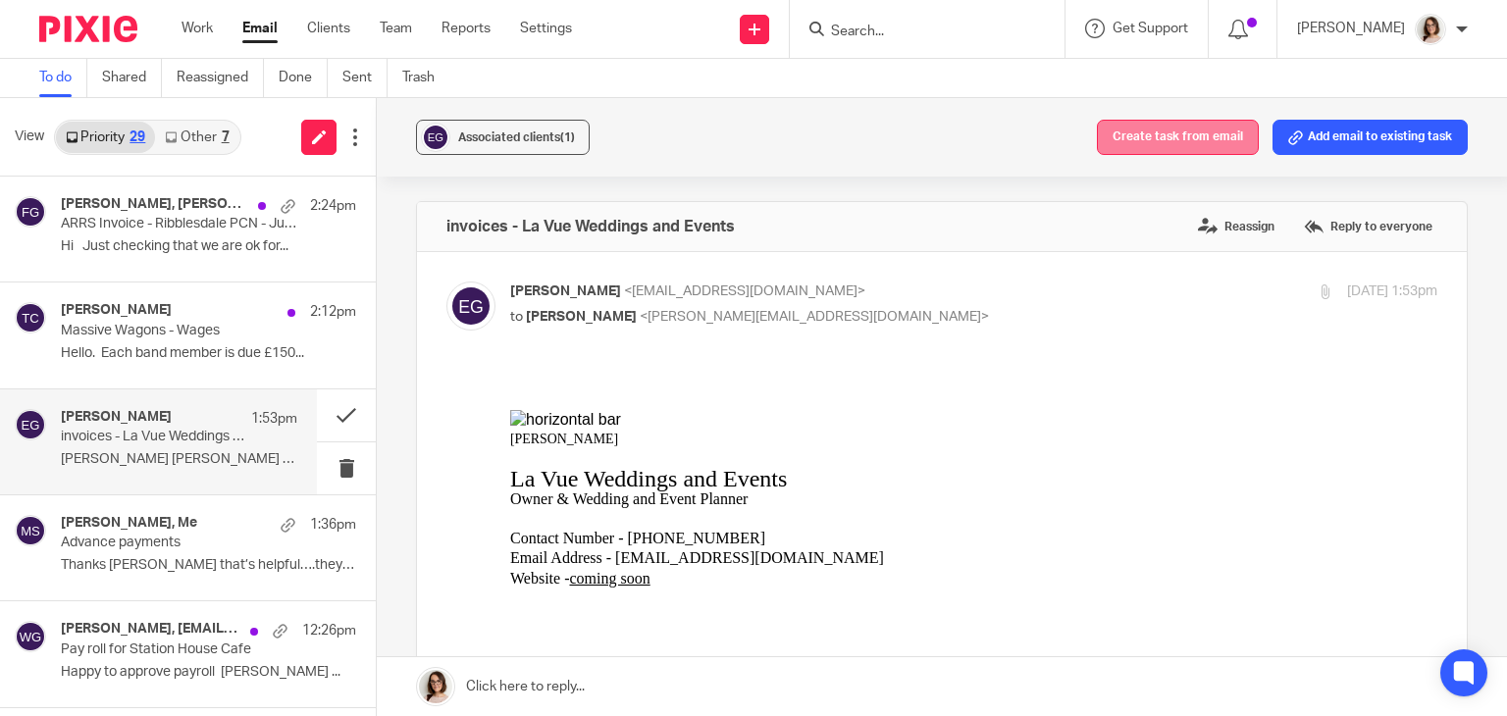
click at [1165, 130] on button "Create task from email" at bounding box center [1178, 137] width 162 height 35
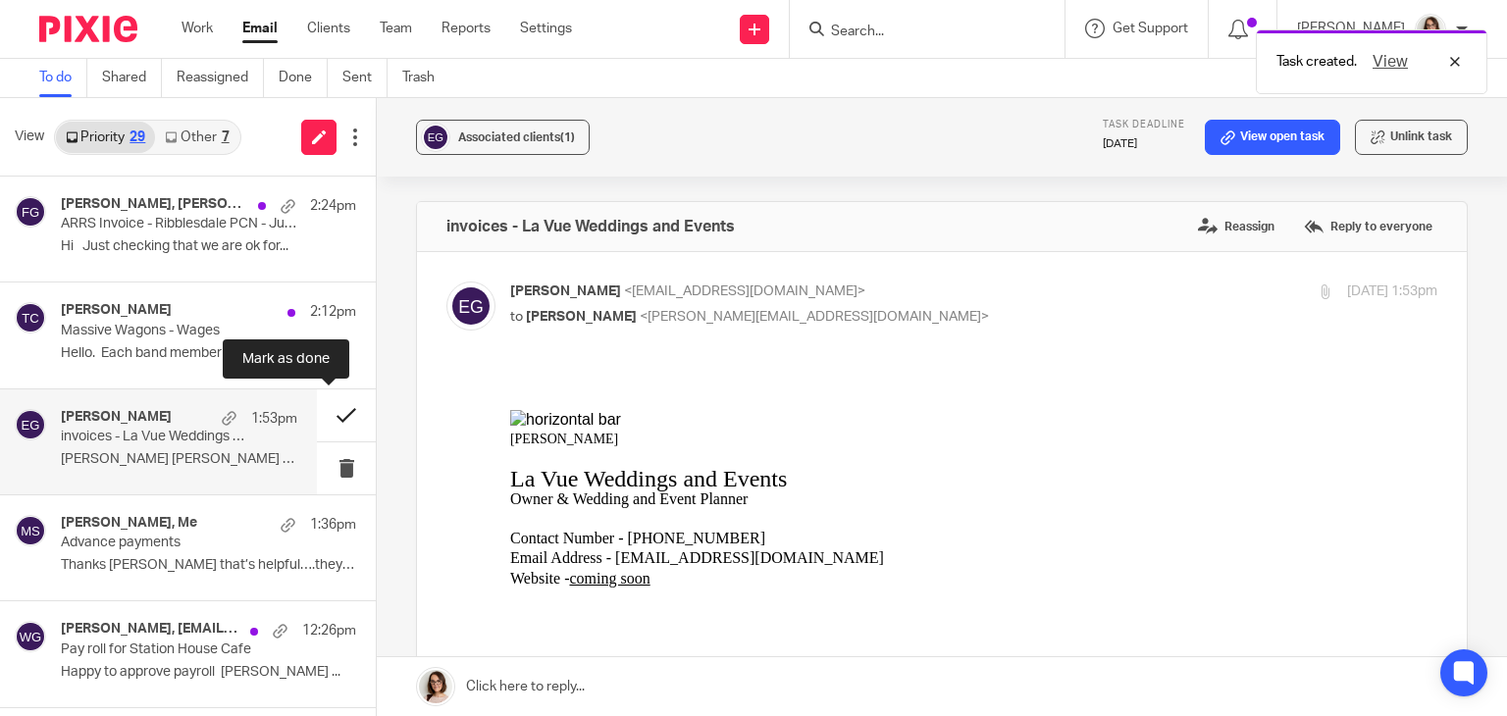
click at [325, 407] on button at bounding box center [346, 415] width 59 height 52
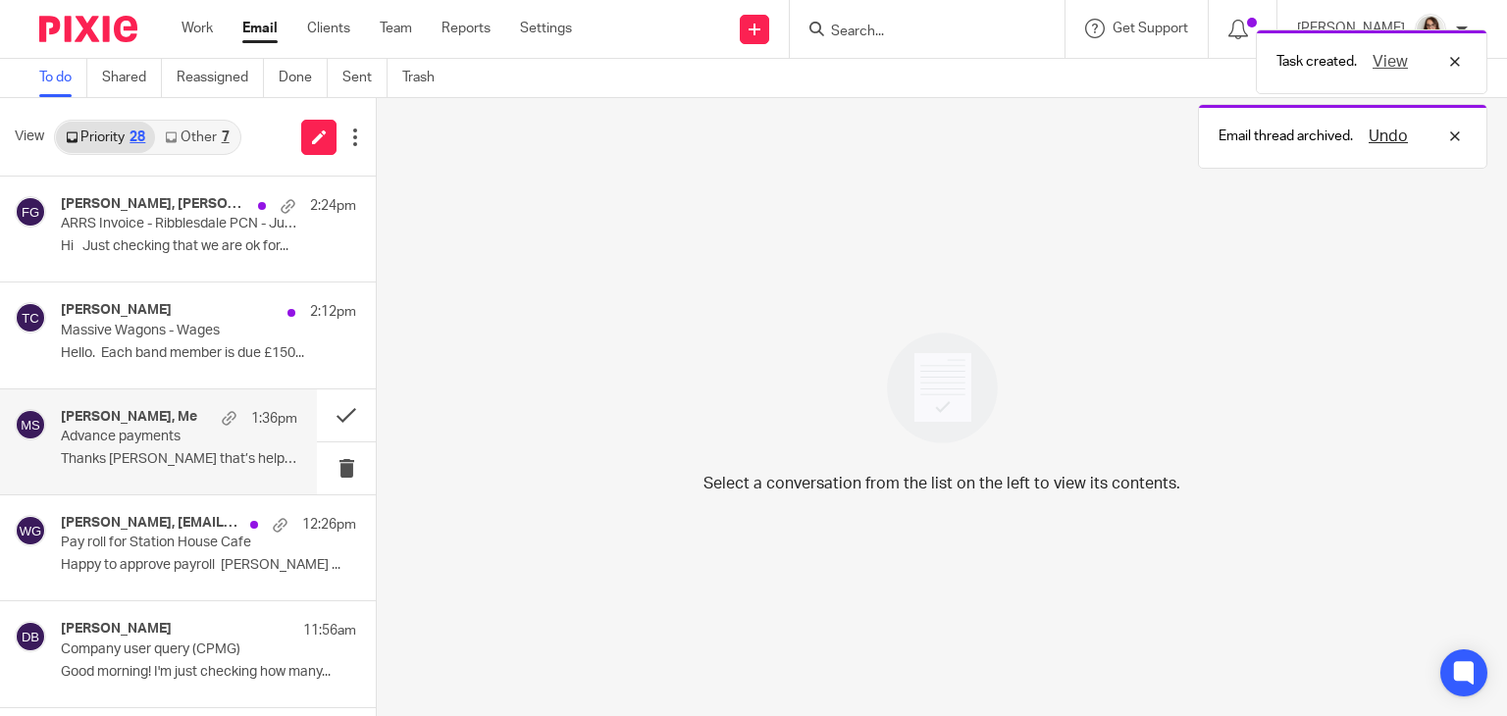
click at [208, 451] on p "Thanks [PERSON_NAME] that’s helpful….they will want..." at bounding box center [179, 459] width 236 height 17
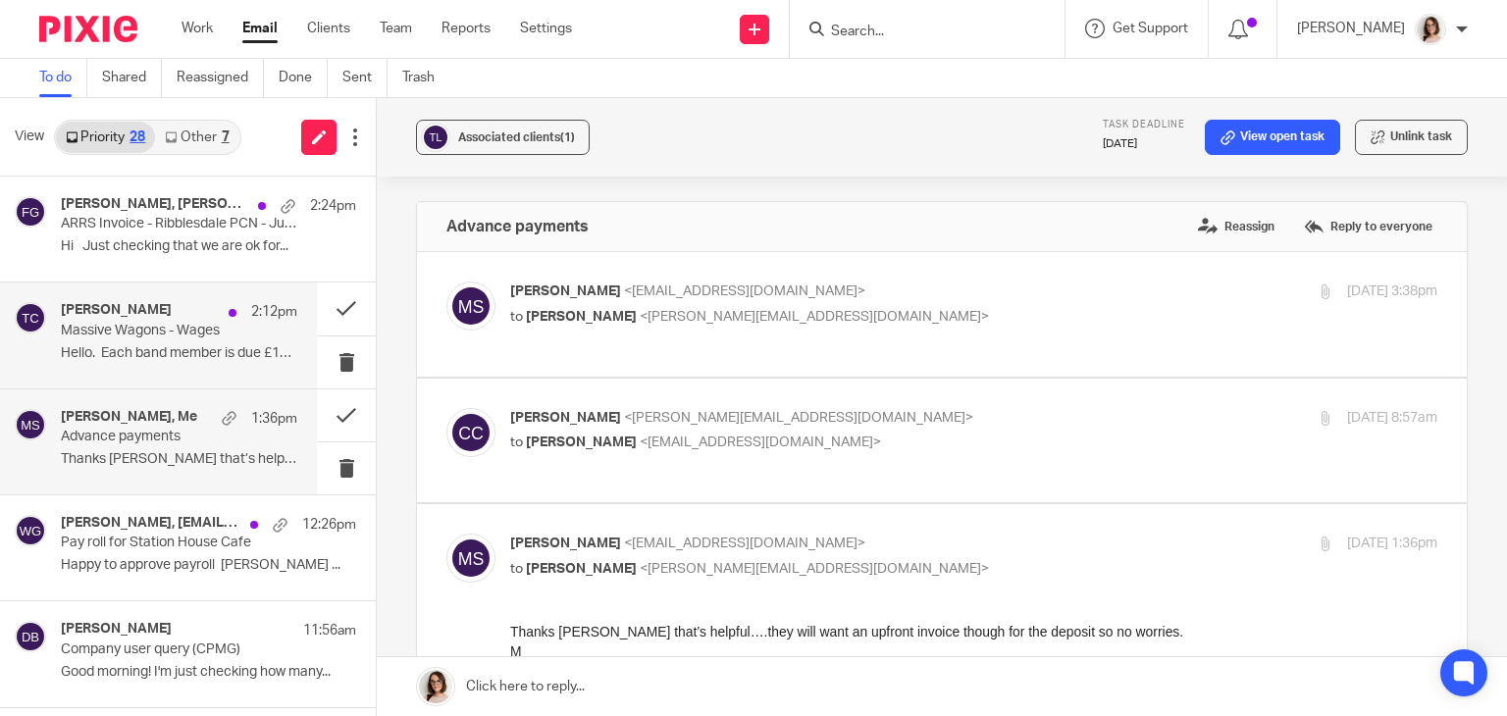
click at [160, 358] on p "Hello. Each band member is due £150..." at bounding box center [179, 353] width 236 height 17
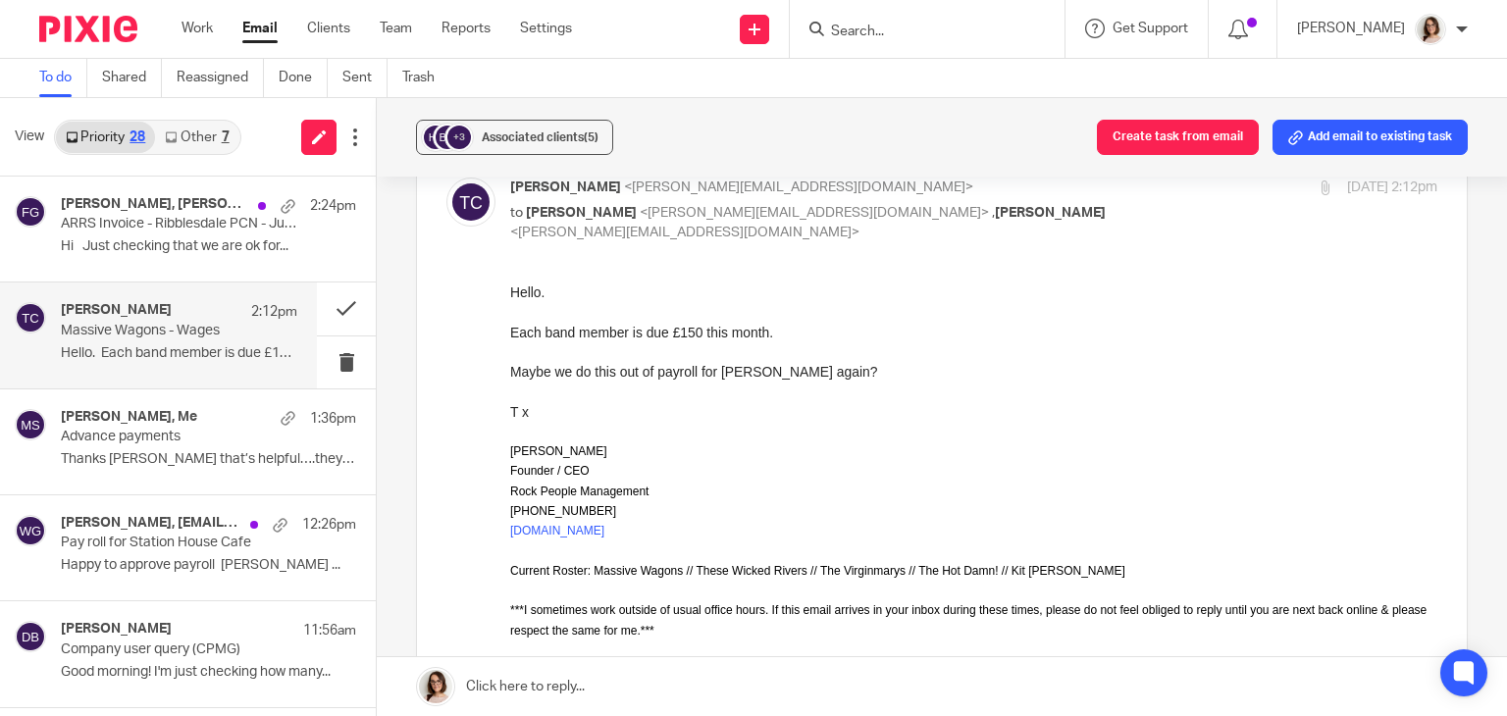
scroll to position [108, 0]
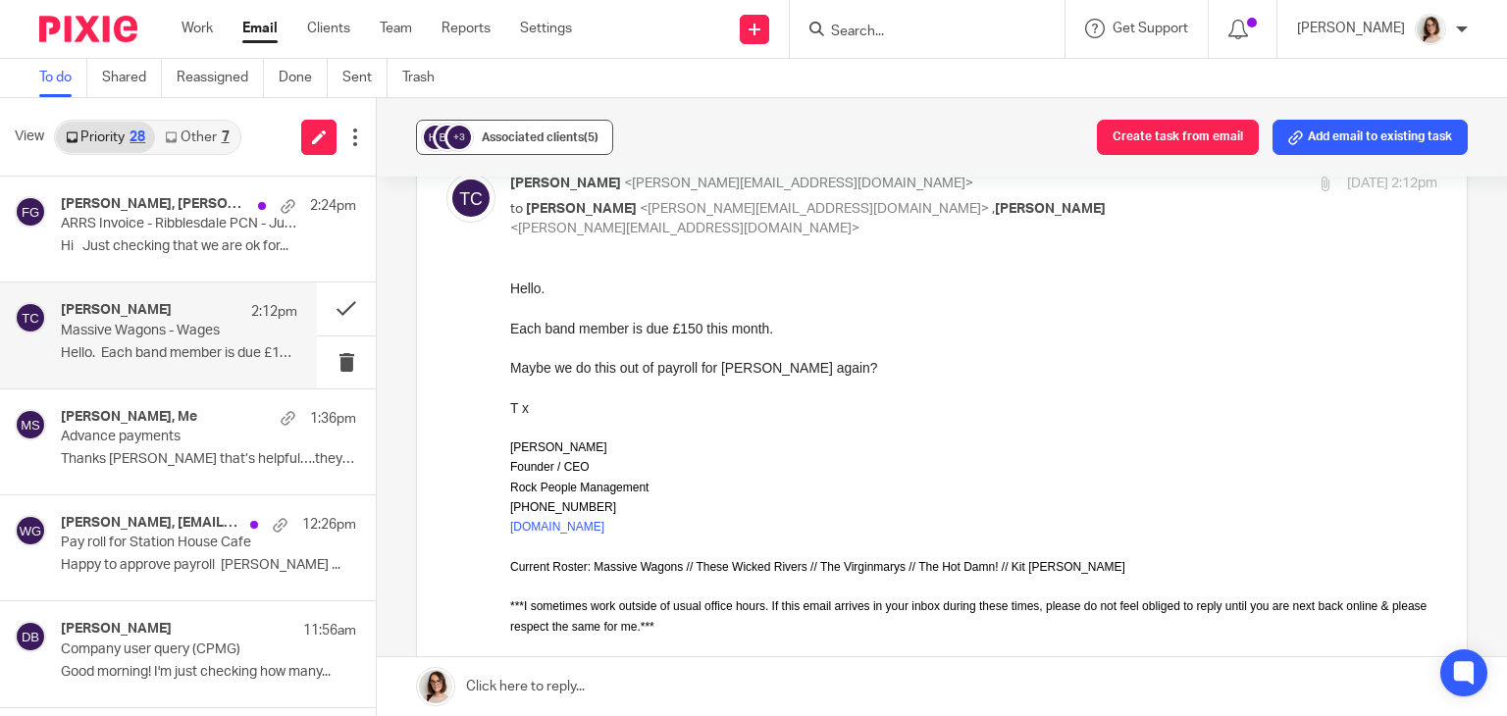
click at [483, 126] on button "+3 Associated clients (5)" at bounding box center [514, 137] width 197 height 35
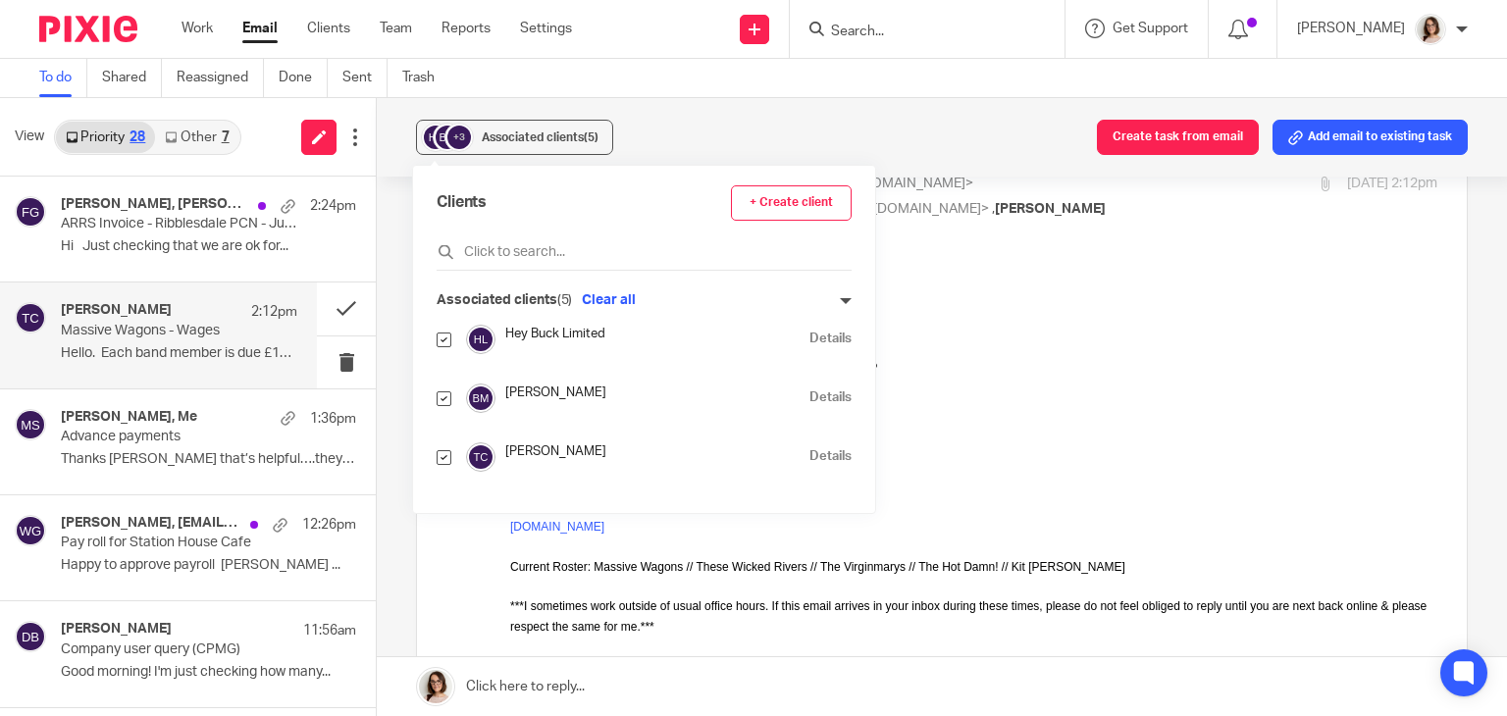
click at [444, 402] on input "checkbox" at bounding box center [444, 398] width 15 height 15
checkbox input "false"
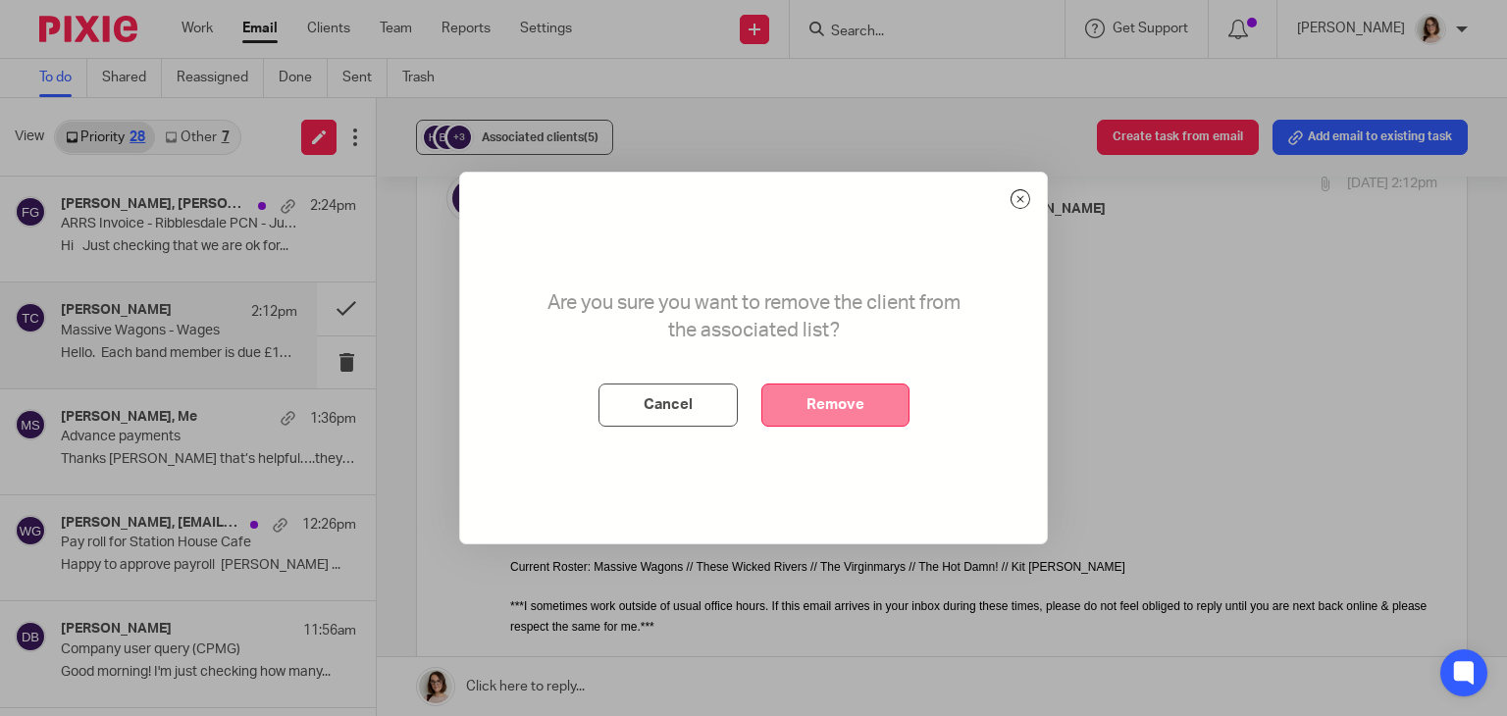
click at [820, 406] on button "Remove" at bounding box center [835, 405] width 148 height 43
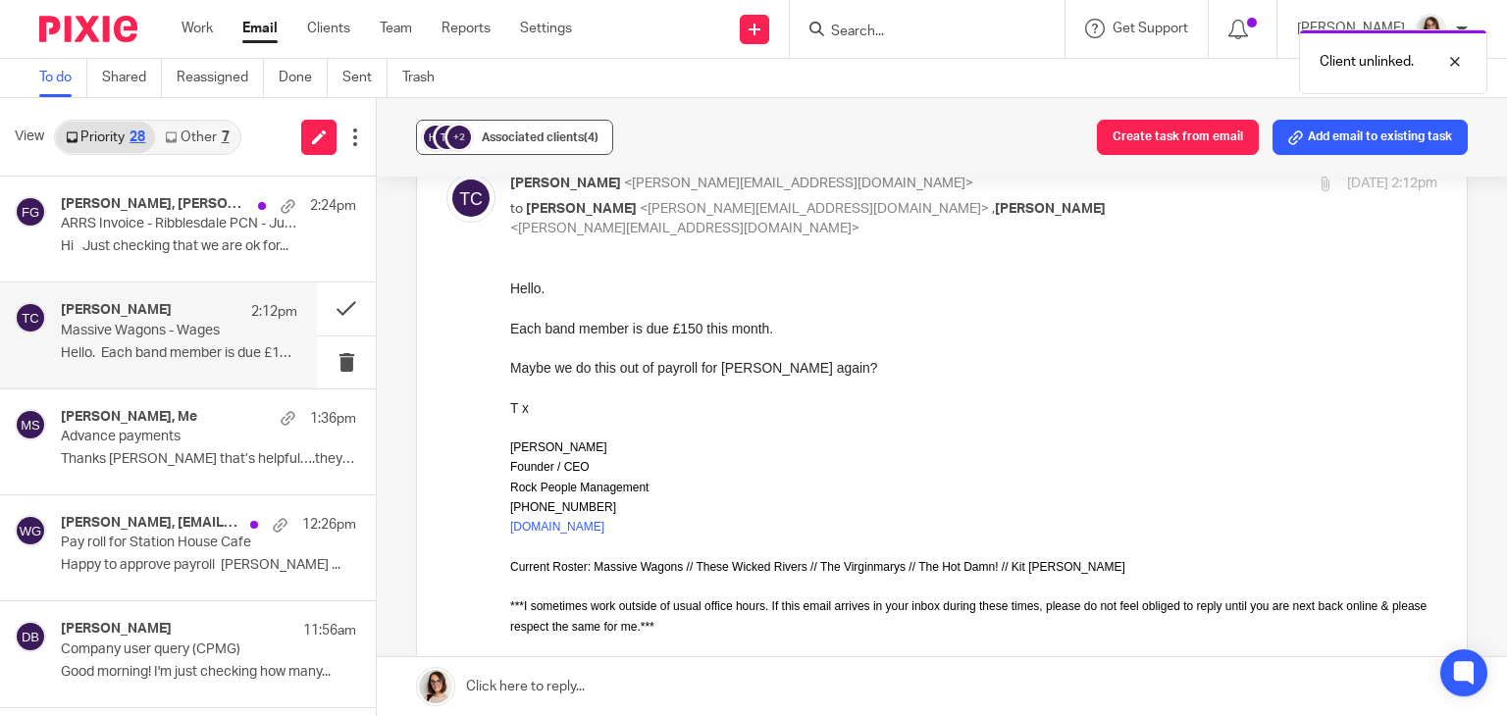
click at [483, 126] on button "+2 Associated clients (4)" at bounding box center [514, 137] width 197 height 35
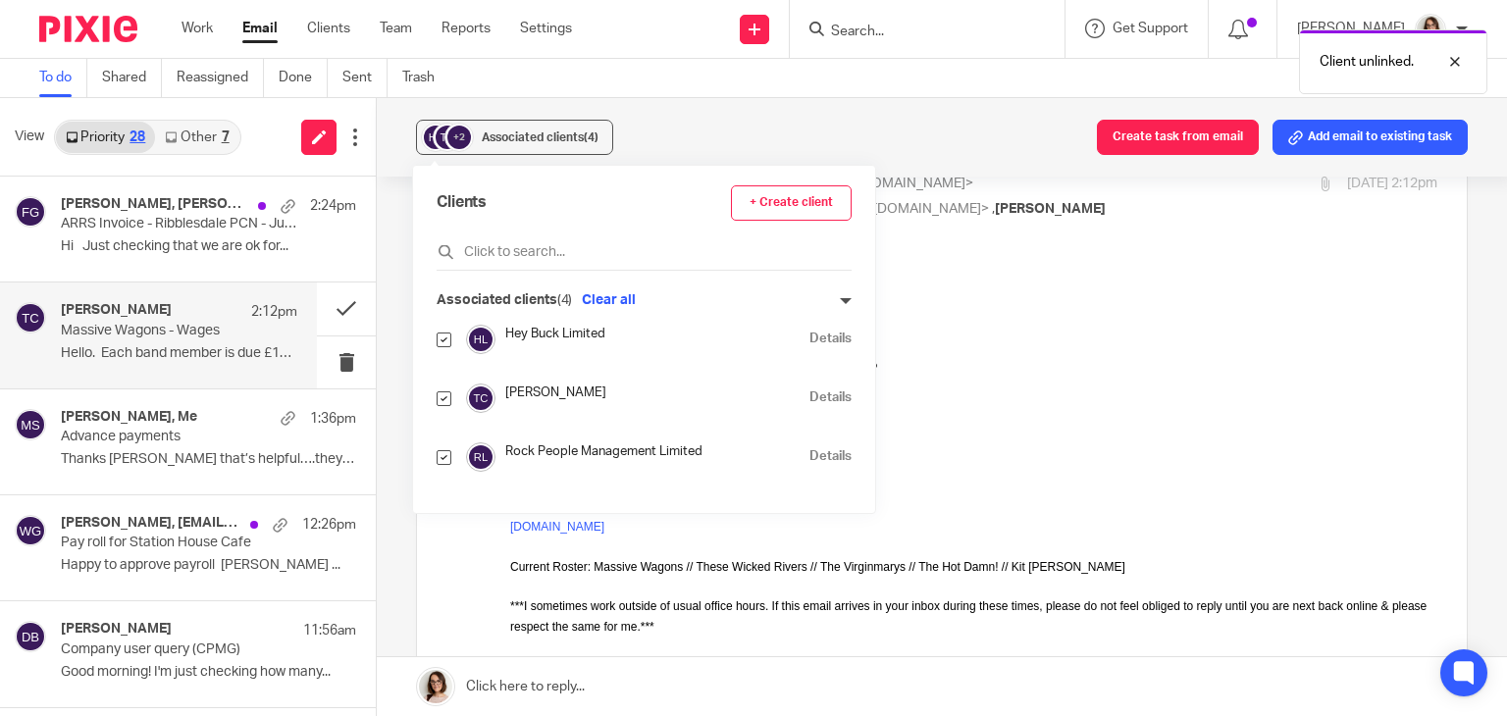
click at [443, 400] on input "checkbox" at bounding box center [444, 398] width 15 height 15
checkbox input "false"
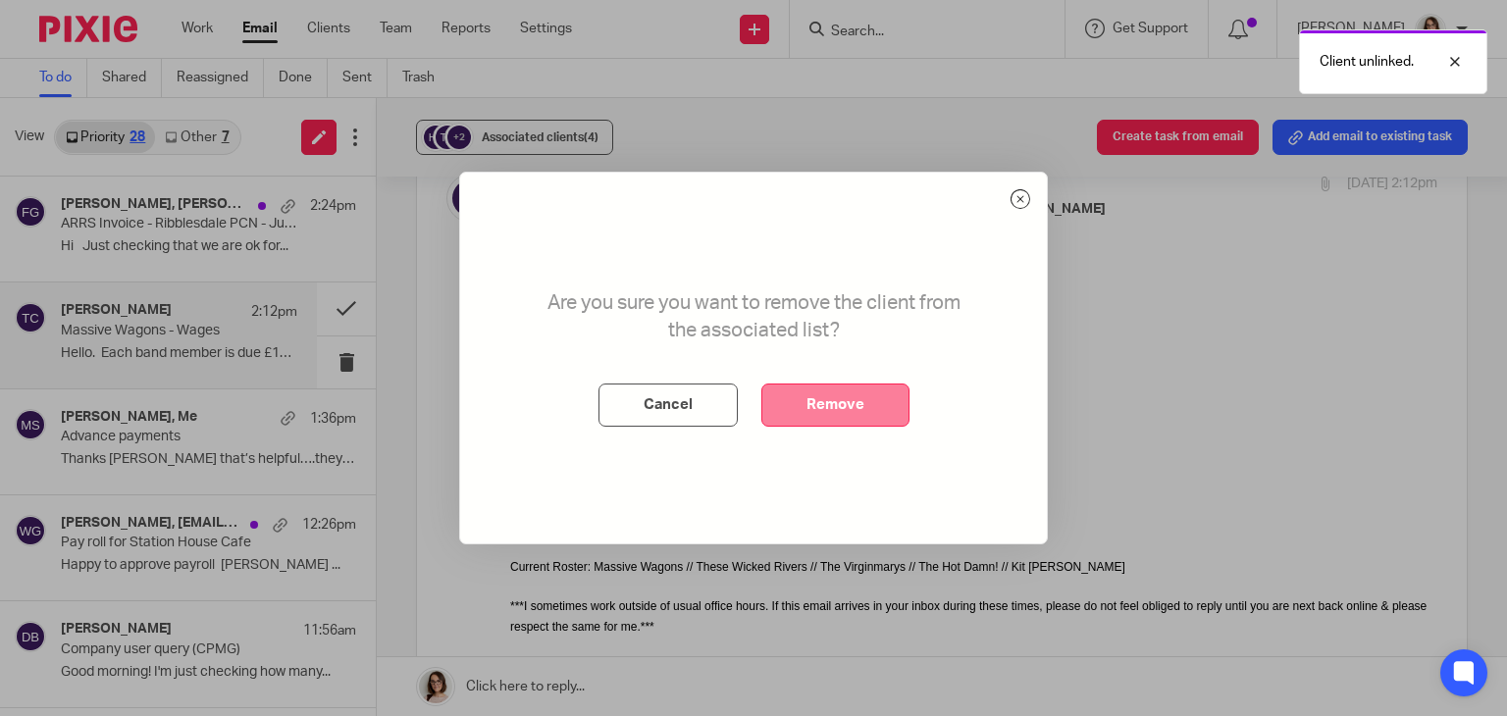
click at [837, 412] on button "Remove" at bounding box center [835, 405] width 148 height 43
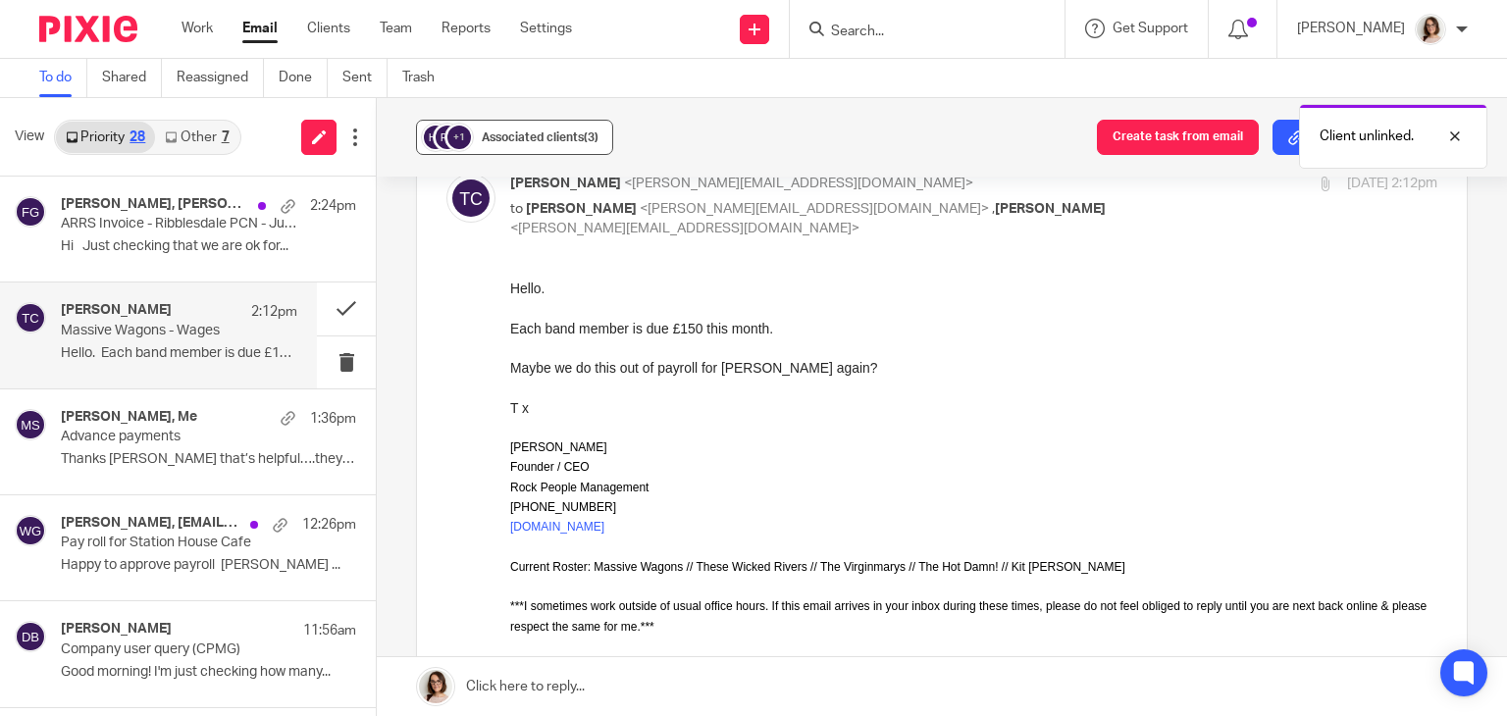
click at [522, 134] on span "Associated clients (3)" at bounding box center [540, 137] width 117 height 12
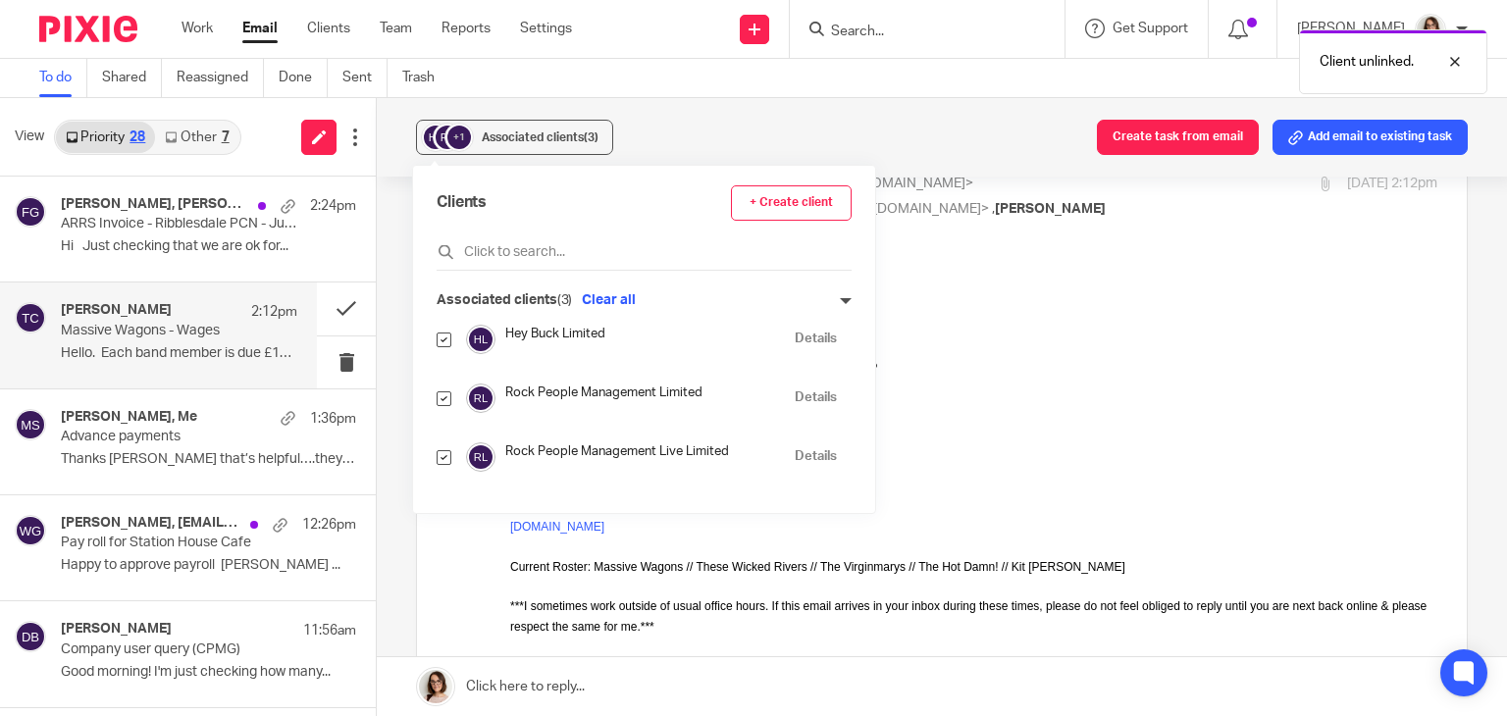
click at [445, 396] on input "checkbox" at bounding box center [444, 398] width 15 height 15
checkbox input "false"
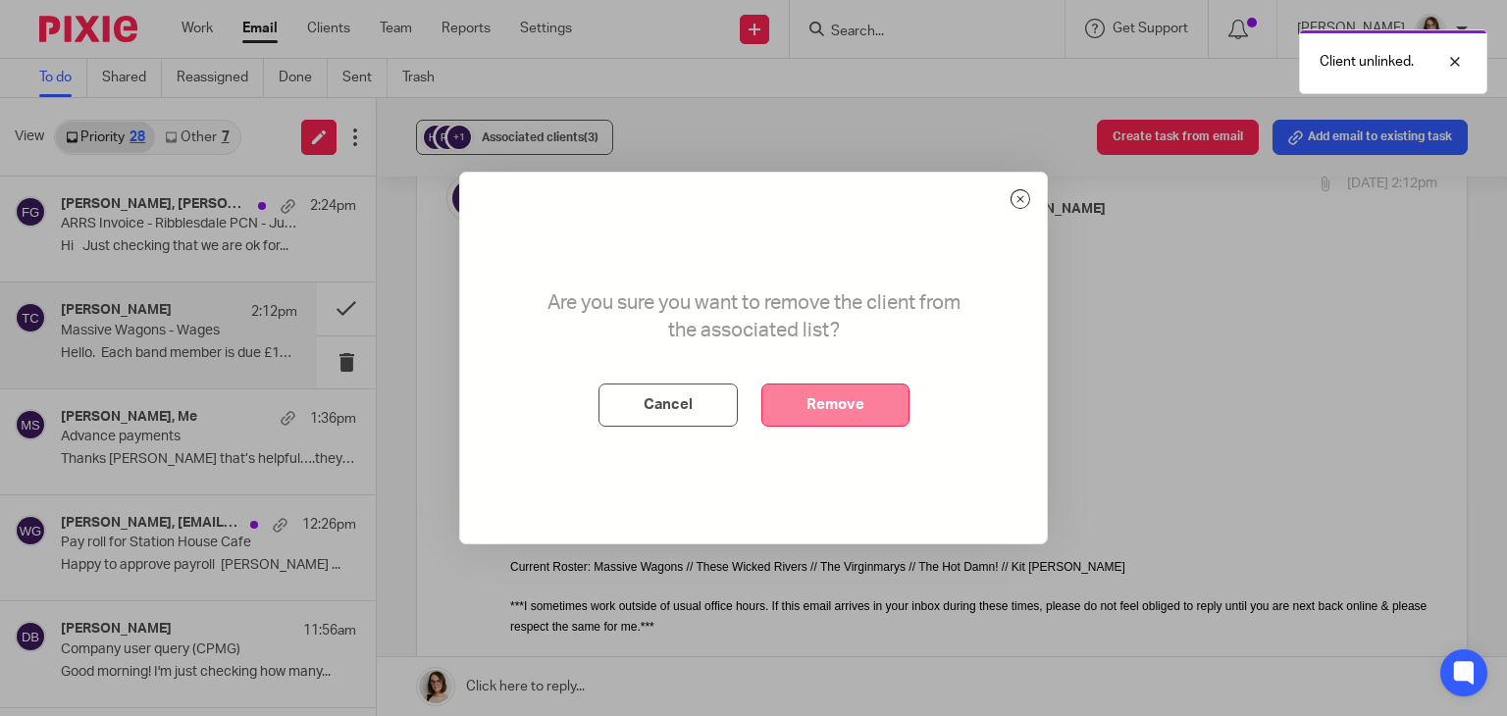
click at [801, 408] on button "Remove" at bounding box center [835, 405] width 148 height 43
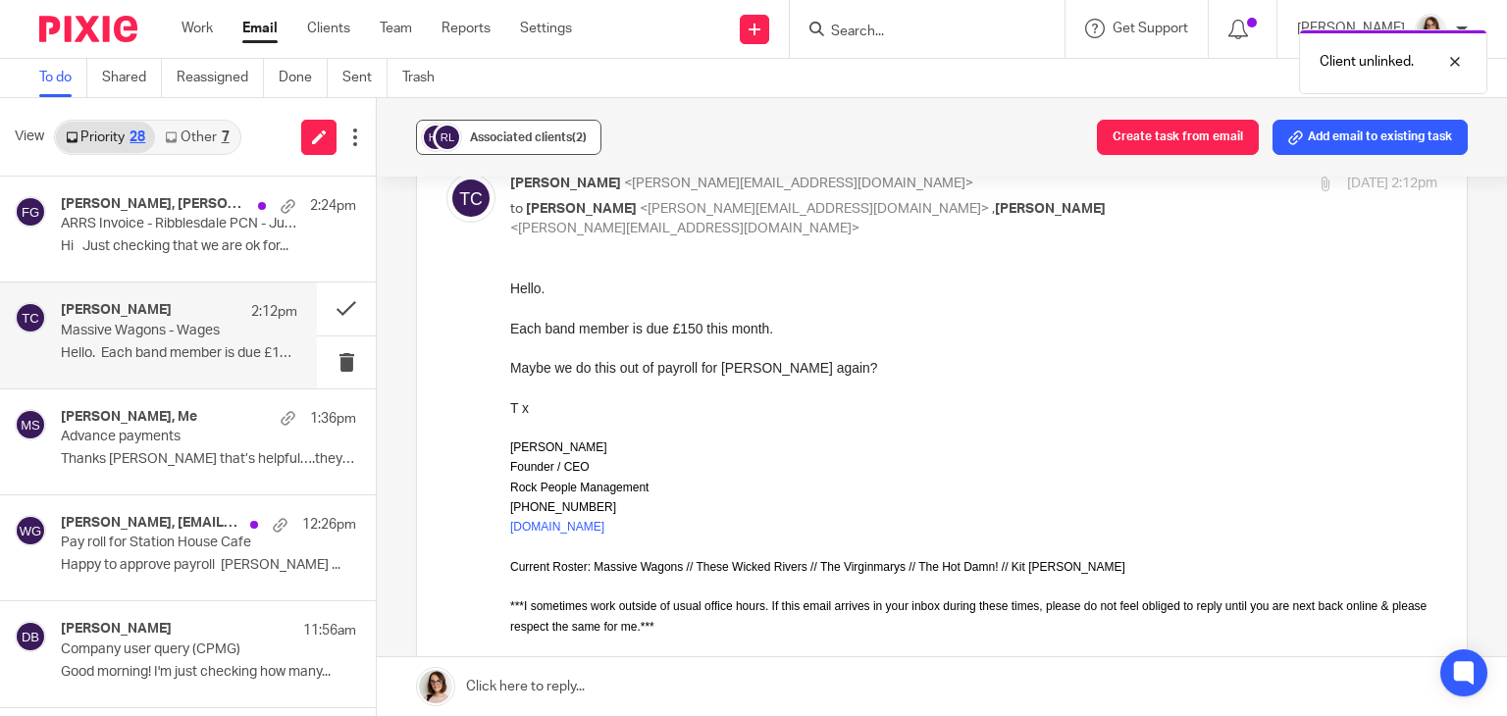
click at [510, 130] on div "Associated clients (2)" at bounding box center [528, 138] width 117 height 20
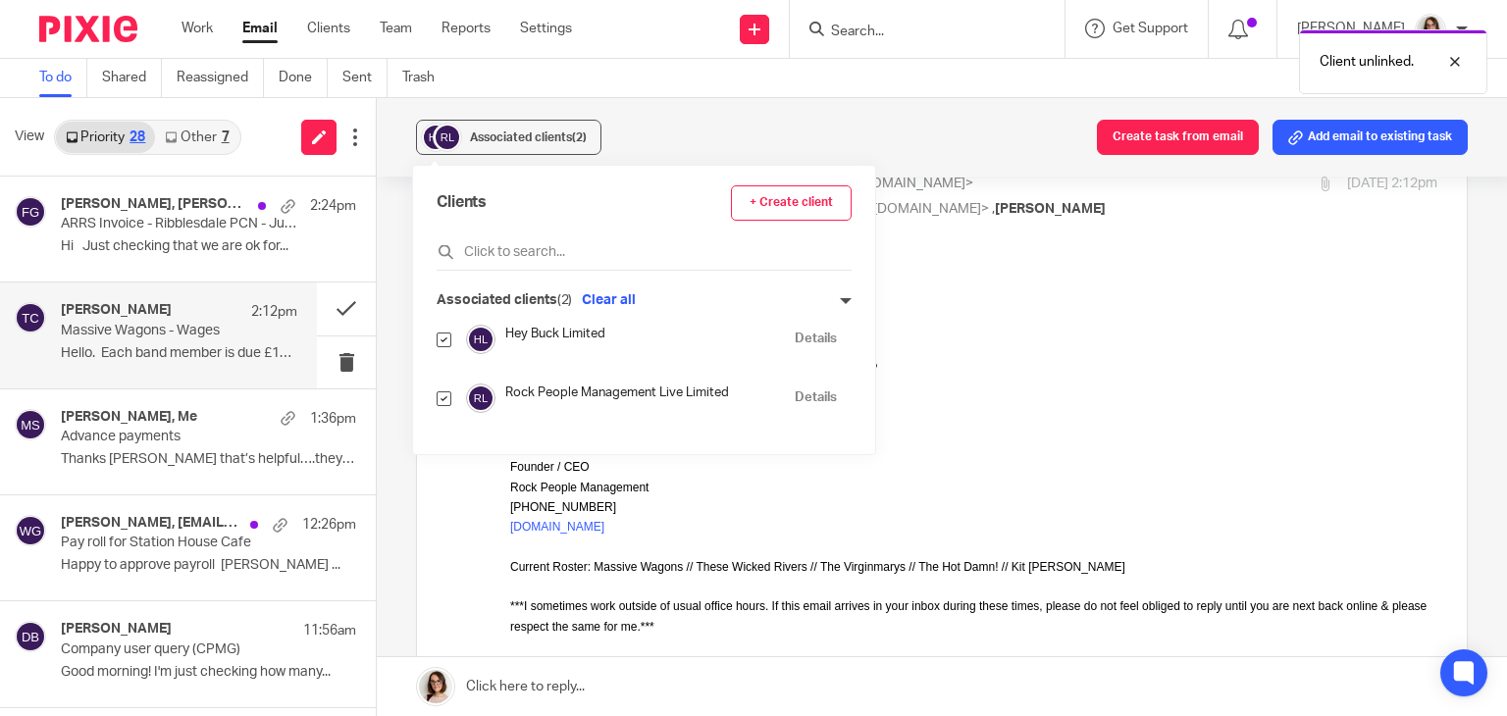
click at [443, 401] on input "checkbox" at bounding box center [444, 398] width 15 height 15
checkbox input "false"
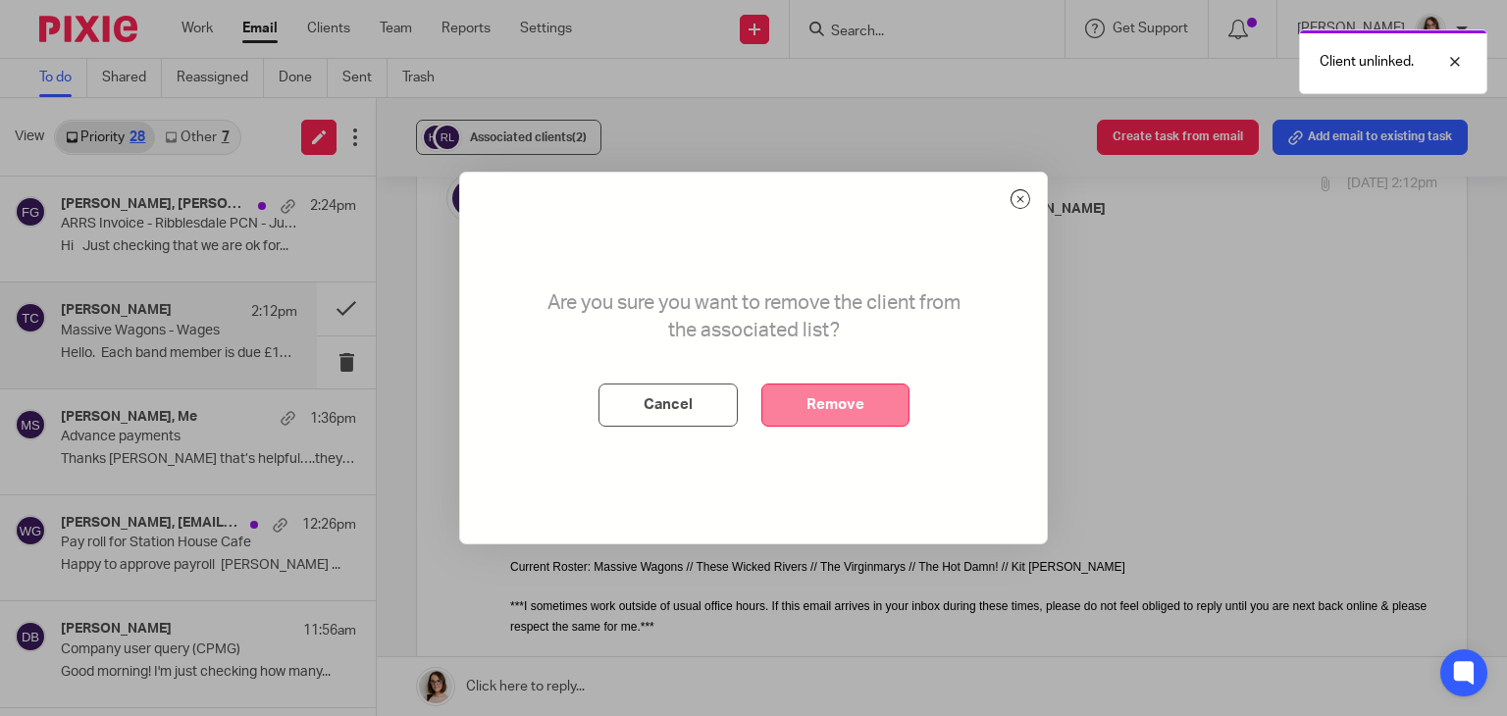
click at [788, 416] on button "Remove" at bounding box center [835, 405] width 148 height 43
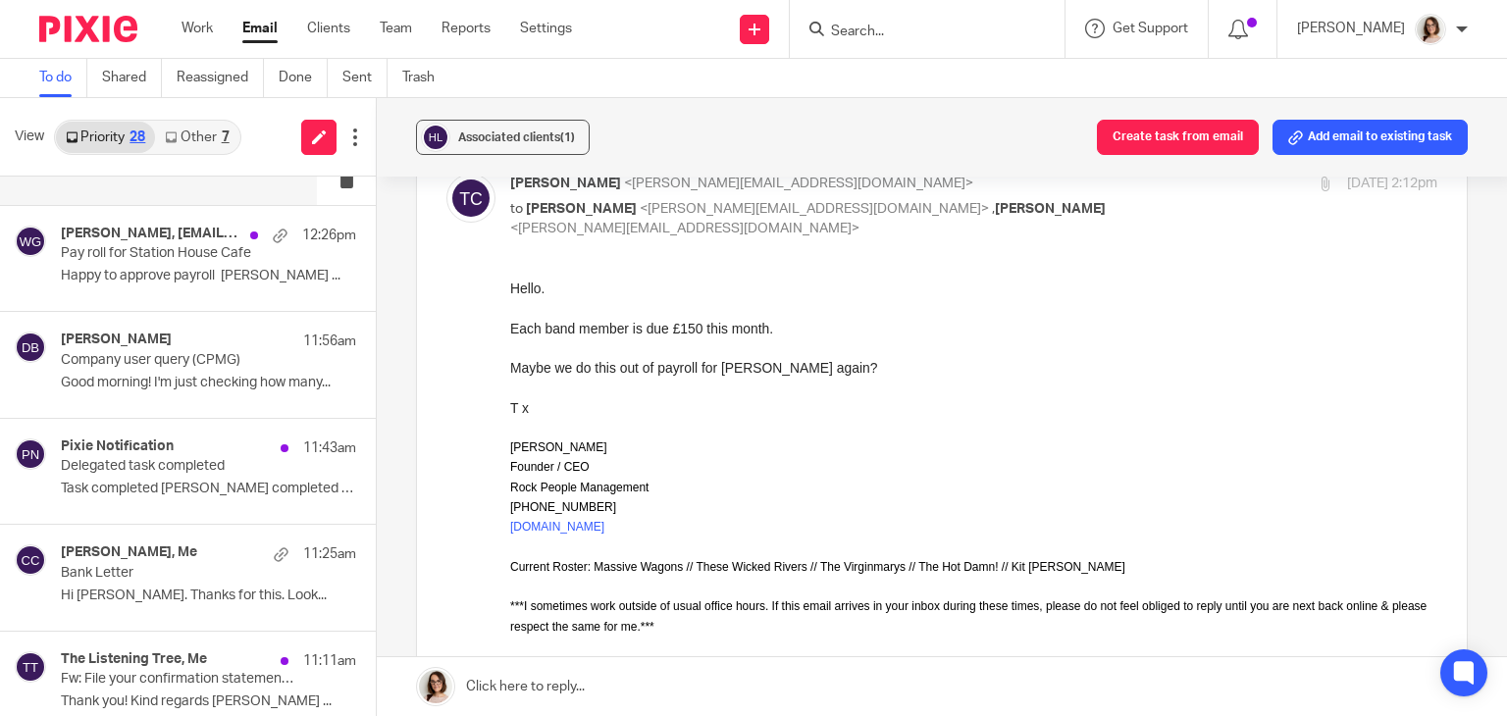
scroll to position [290, 0]
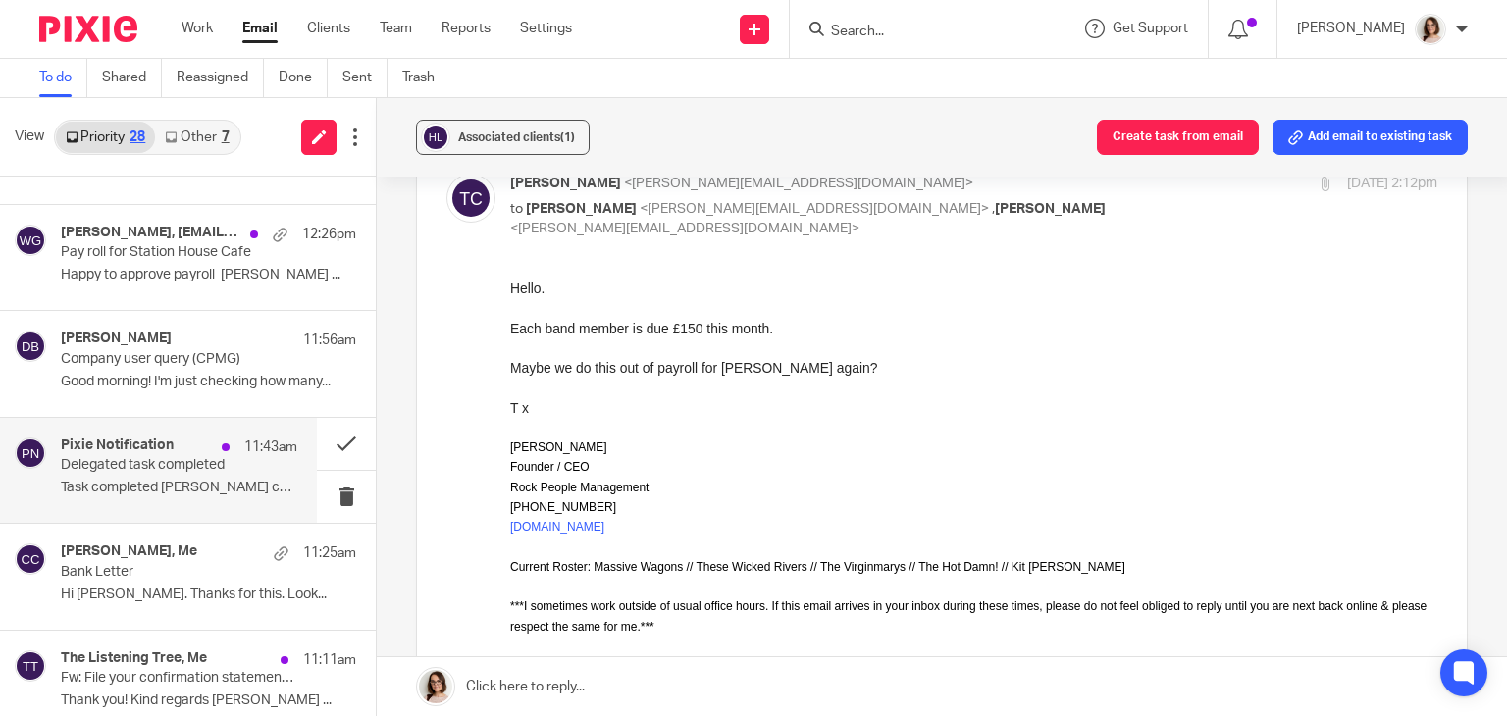
click at [173, 492] on p "Task completed Dave Bennett completed a task..." at bounding box center [179, 488] width 236 height 17
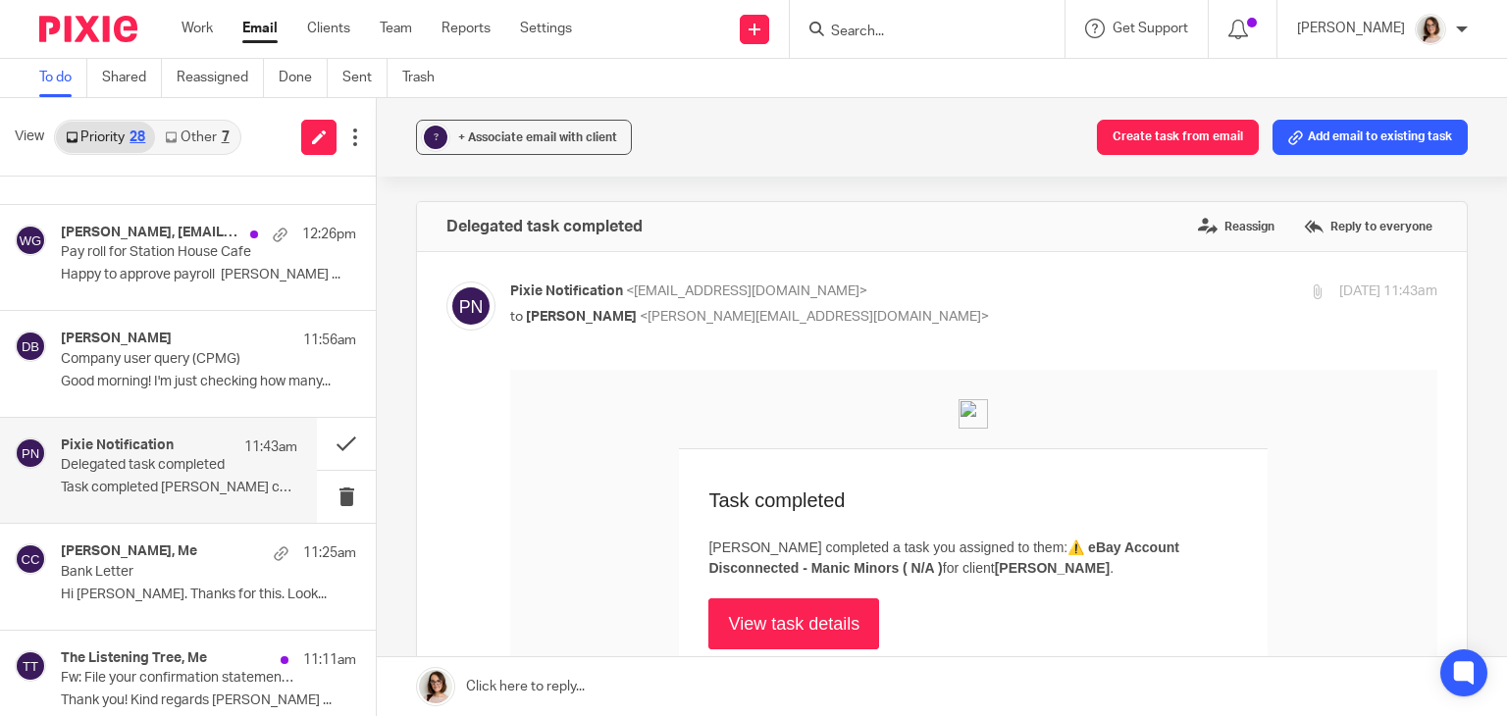
scroll to position [0, 0]
click at [326, 442] on button at bounding box center [346, 444] width 59 height 52
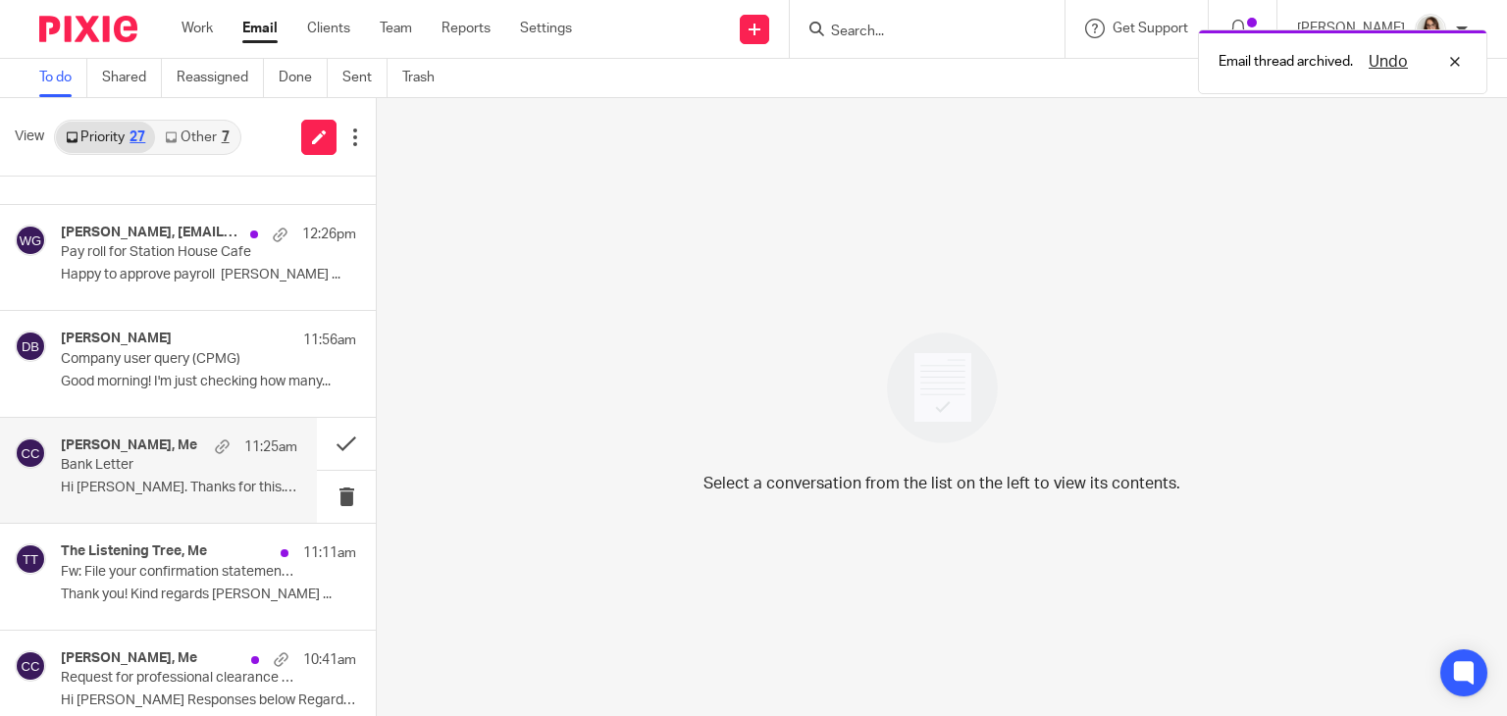
click at [202, 488] on p "Hi Caroline. Thanks for this. Look..." at bounding box center [179, 488] width 236 height 17
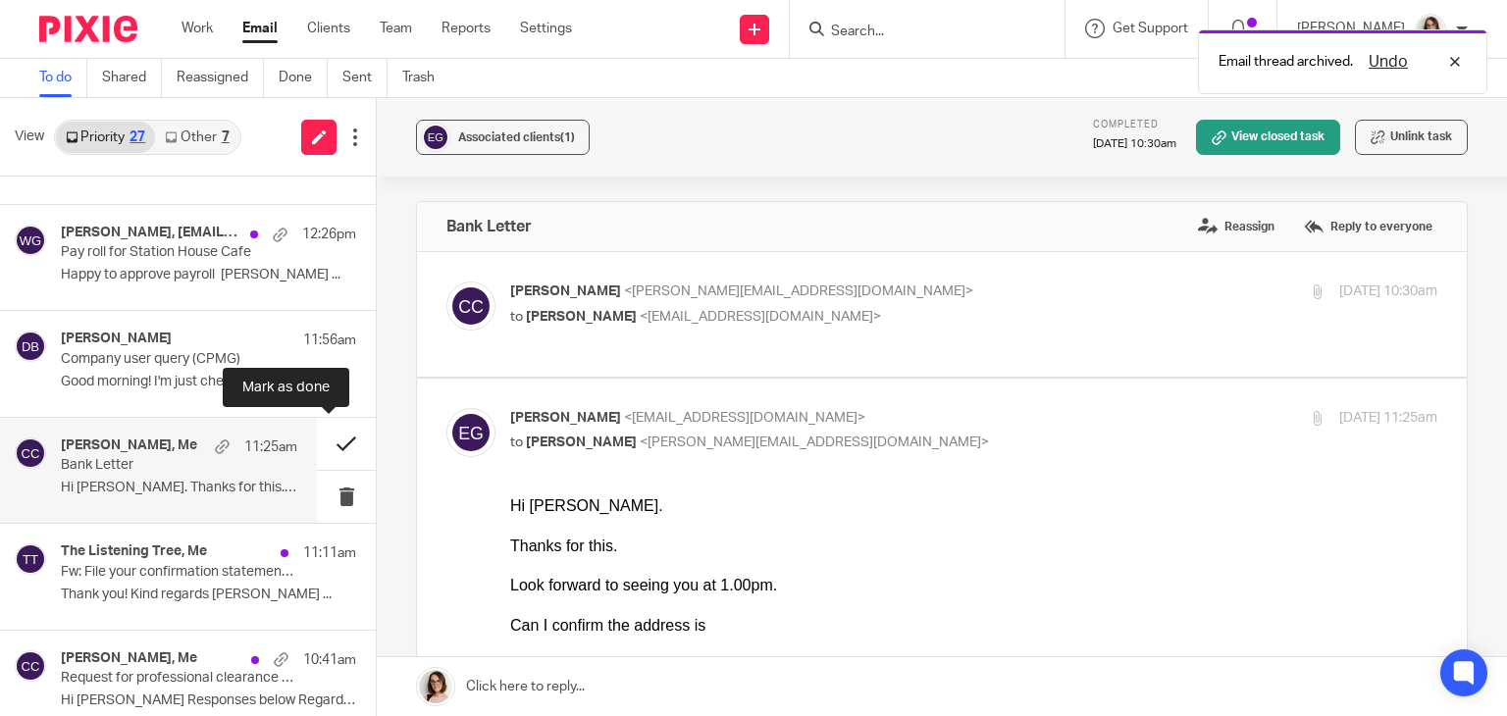
click at [330, 438] on button at bounding box center [346, 444] width 59 height 52
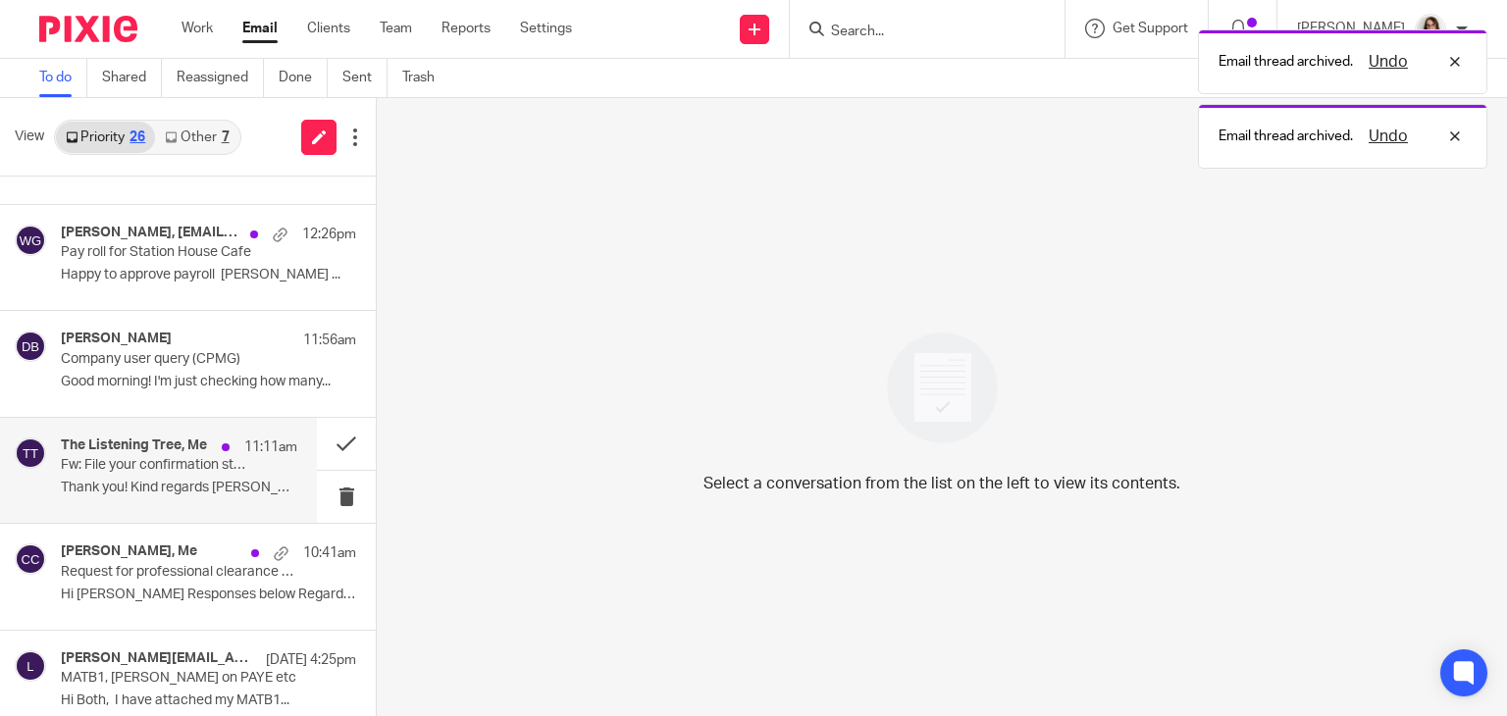
click at [204, 472] on p "Fw: File your confirmation statement now for THE LISTENING TREE COUNSELLING SER…" at bounding box center [155, 465] width 189 height 17
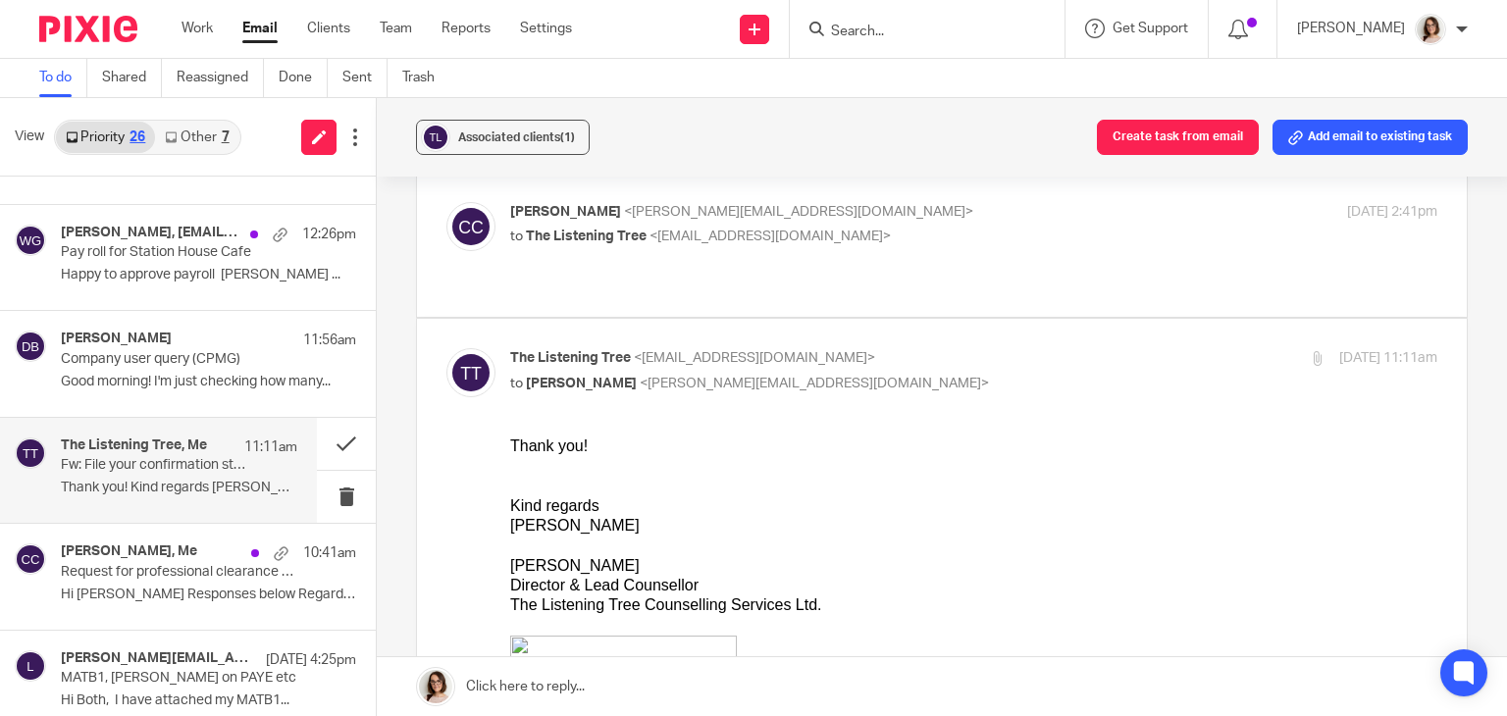
scroll to position [207, 0]
click at [330, 440] on button at bounding box center [346, 444] width 59 height 52
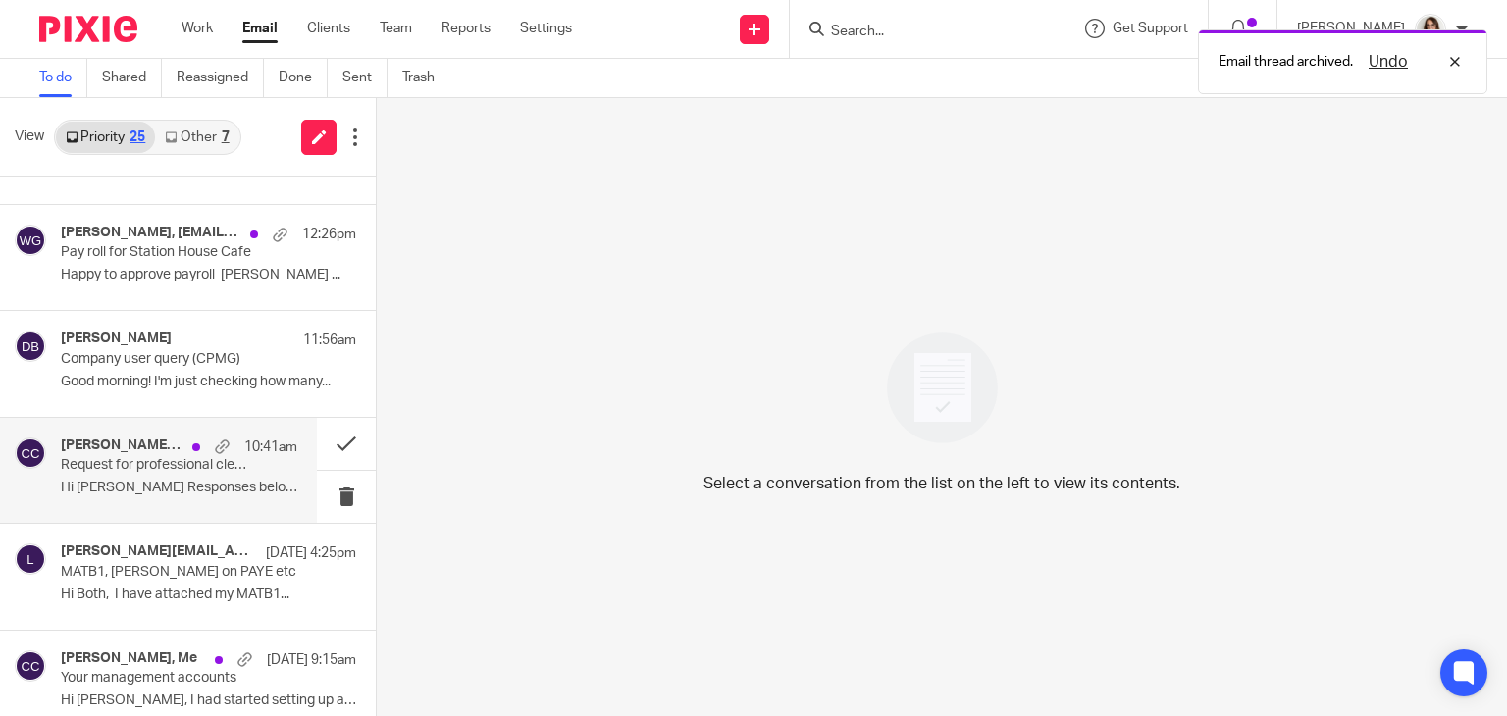
click at [232, 488] on p "Hi [PERSON_NAME] Responses below Regards [PERSON_NAME] ..." at bounding box center [179, 488] width 236 height 17
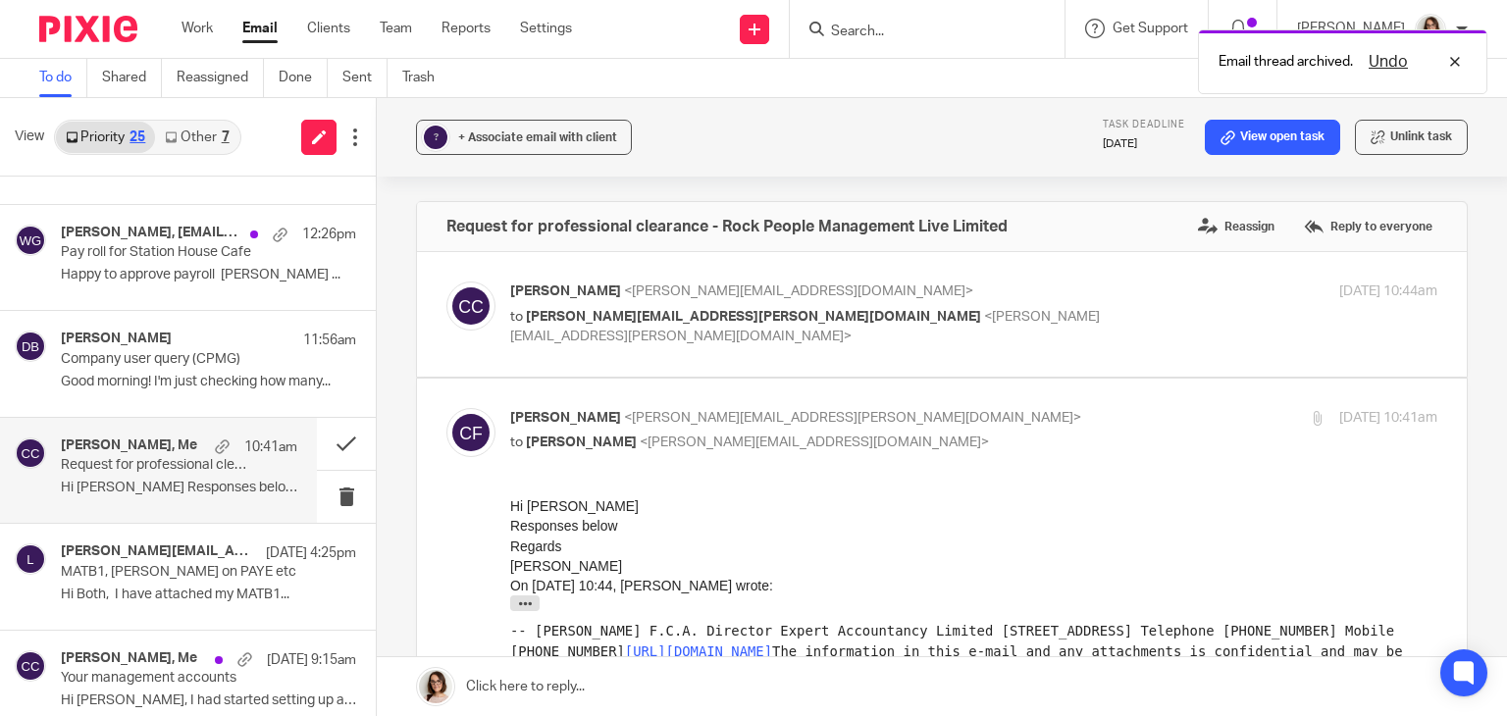
scroll to position [0, 0]
click at [979, 348] on label at bounding box center [942, 314] width 1050 height 125
click at [446, 282] on input "checkbox" at bounding box center [445, 281] width 1 height 1
checkbox input "true"
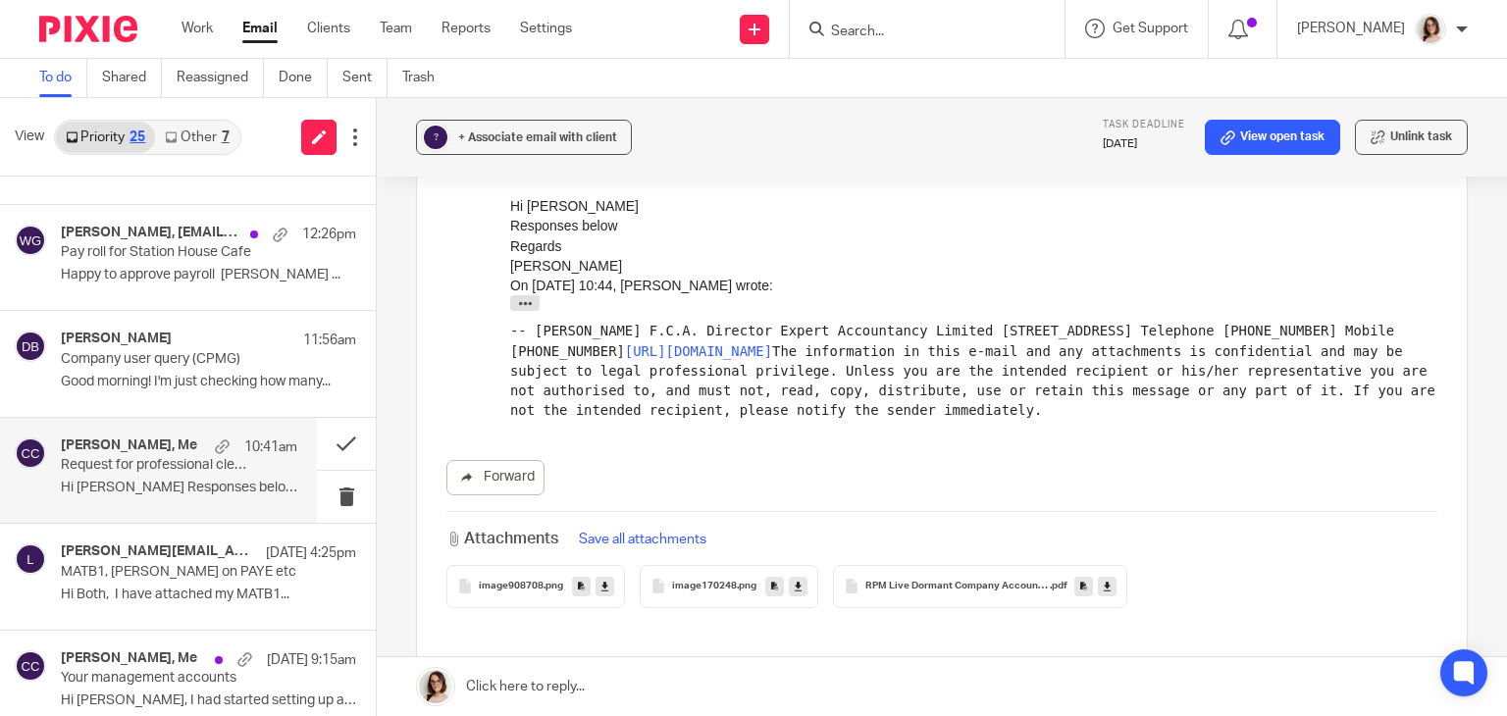
scroll to position [883, 0]
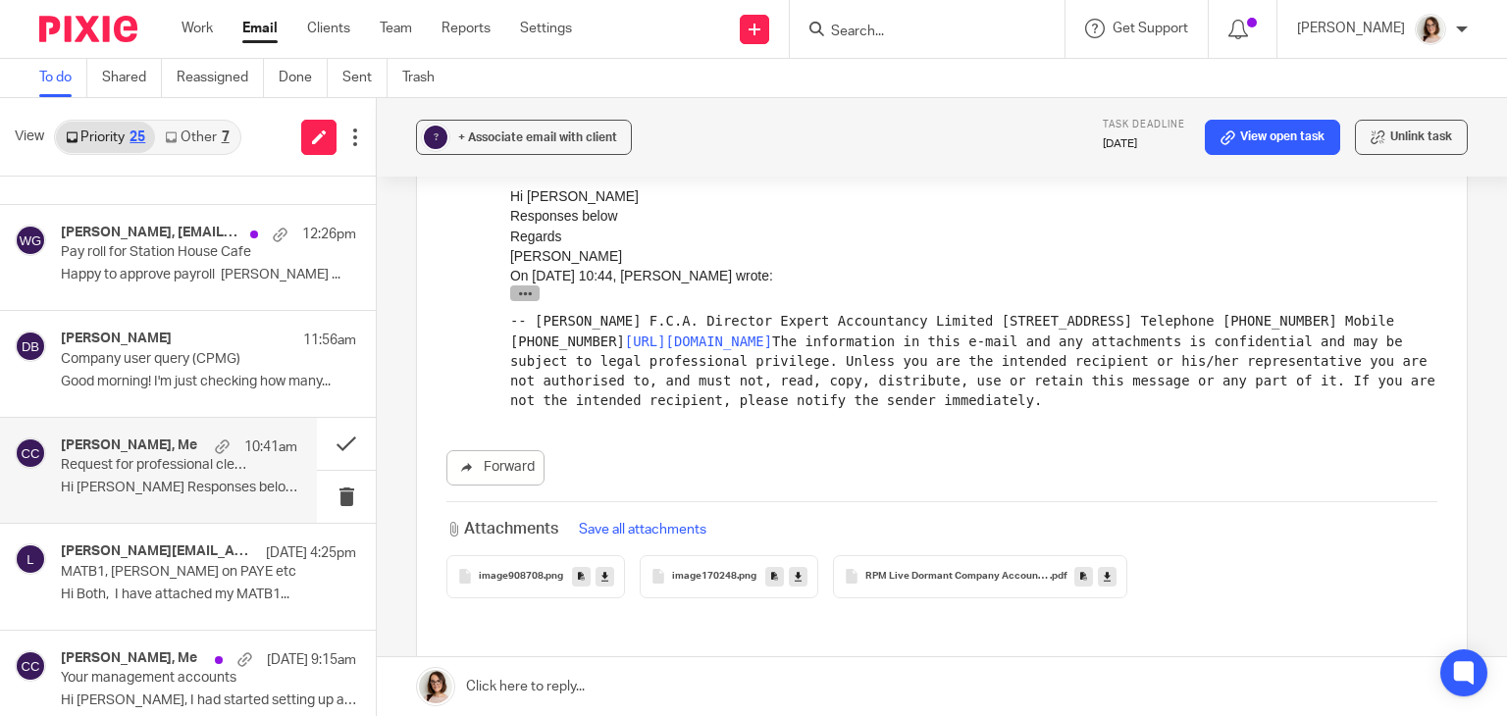
click at [525, 290] on icon "button" at bounding box center [525, 292] width 15 height 15
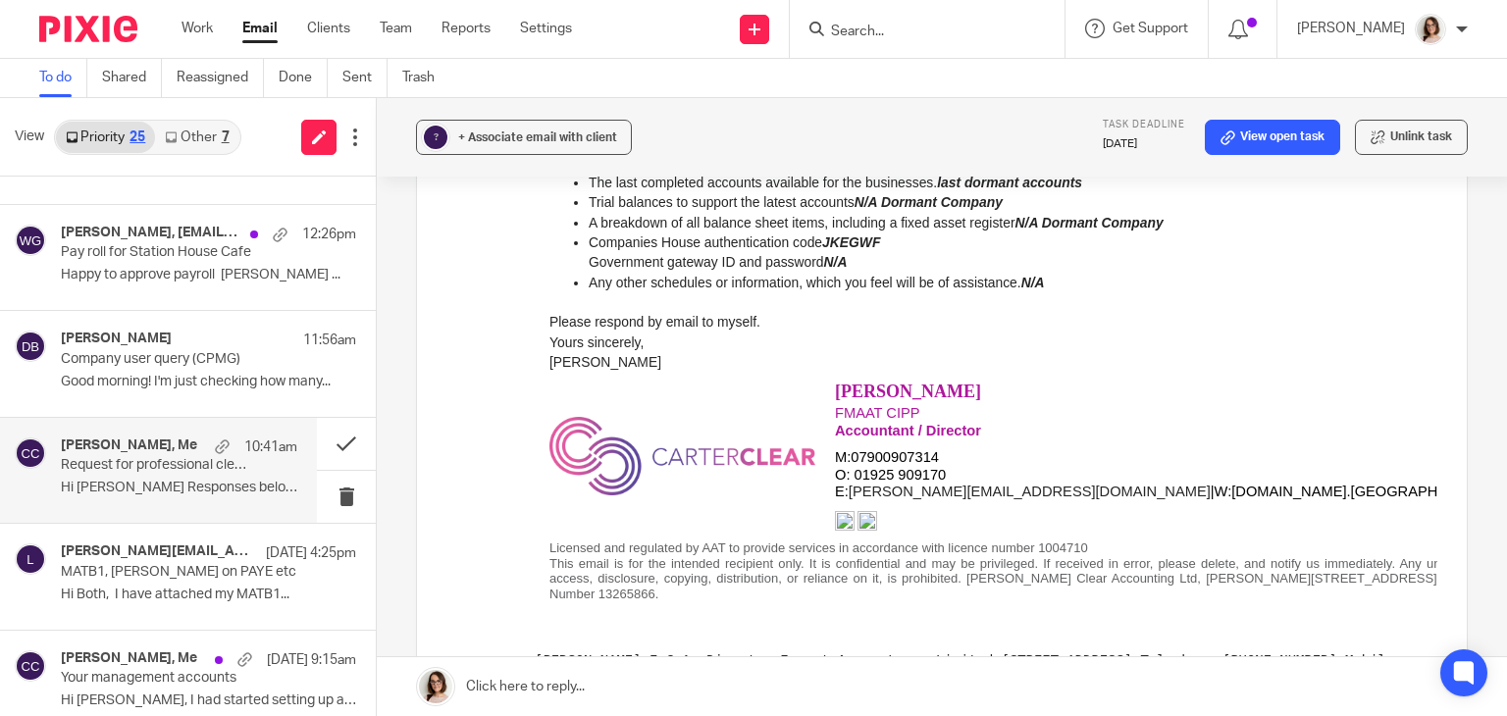
scroll to position [1317, 0]
click at [275, 25] on link "Email" at bounding box center [259, 29] width 35 height 20
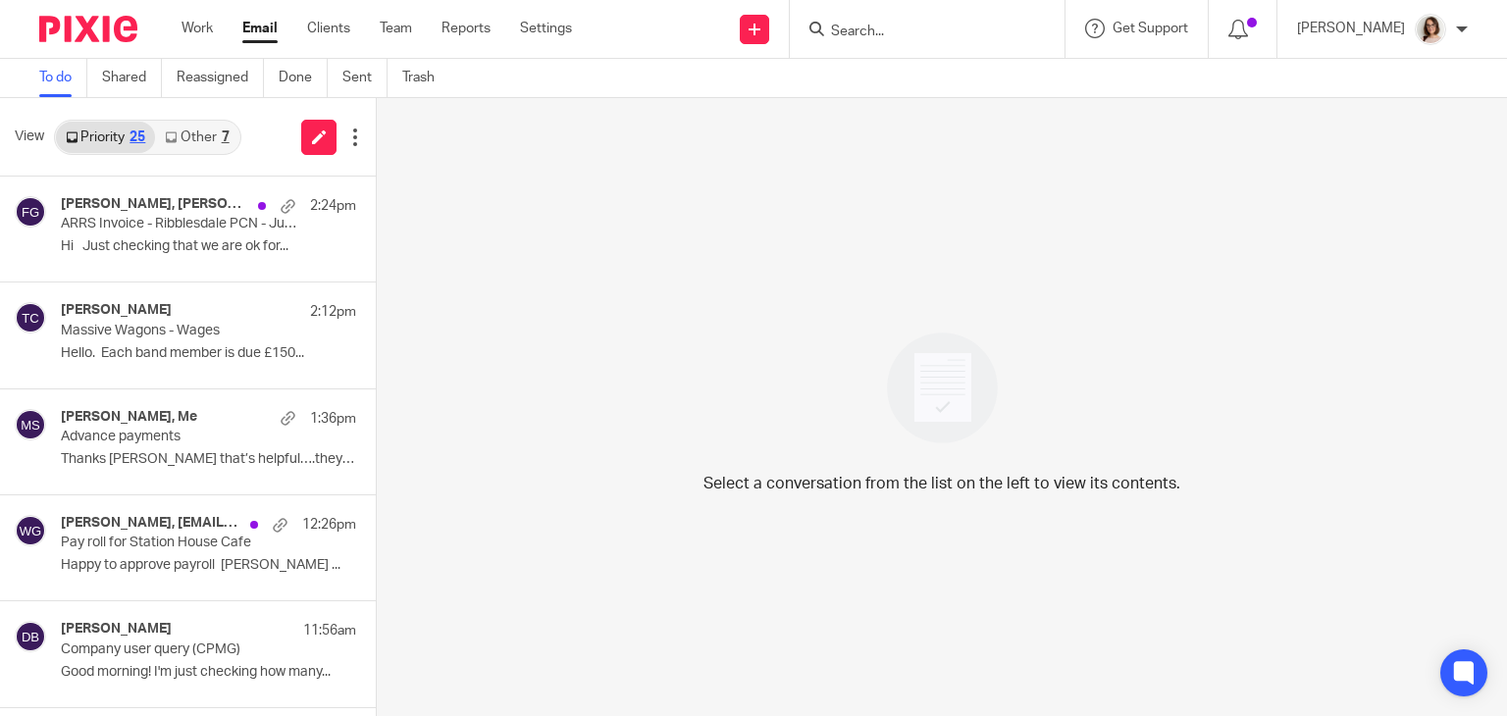
click at [194, 130] on link "Other 7" at bounding box center [196, 137] width 83 height 31
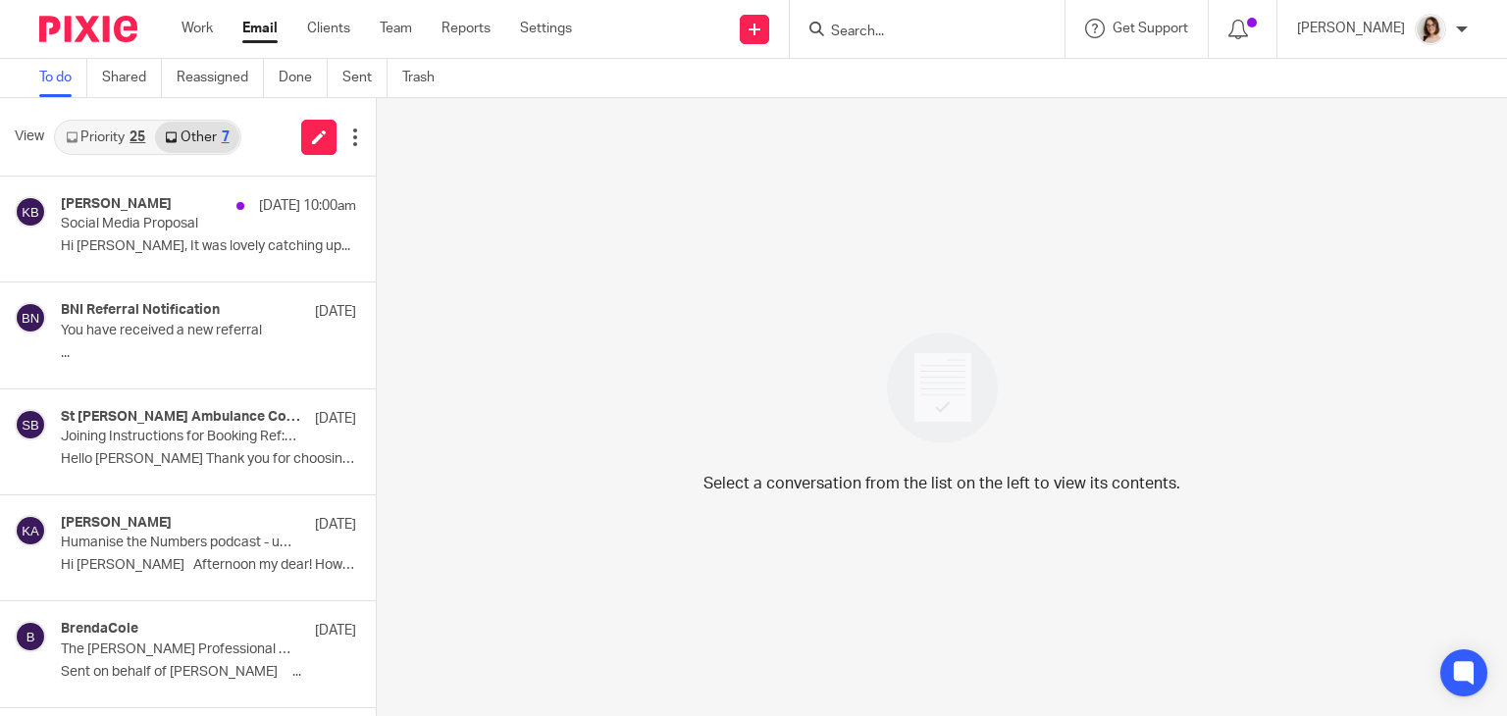
click at [271, 24] on link "Email" at bounding box center [259, 29] width 35 height 20
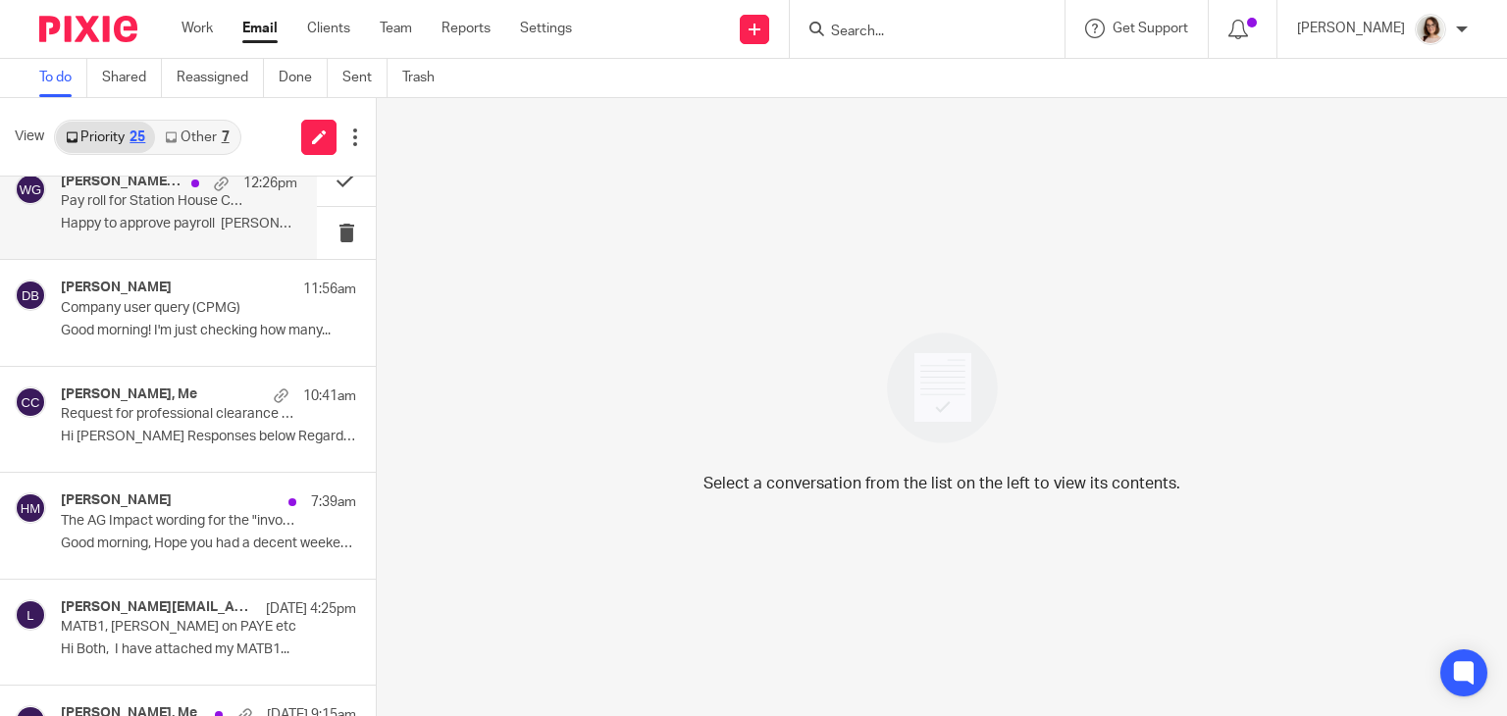
scroll to position [345, 0]
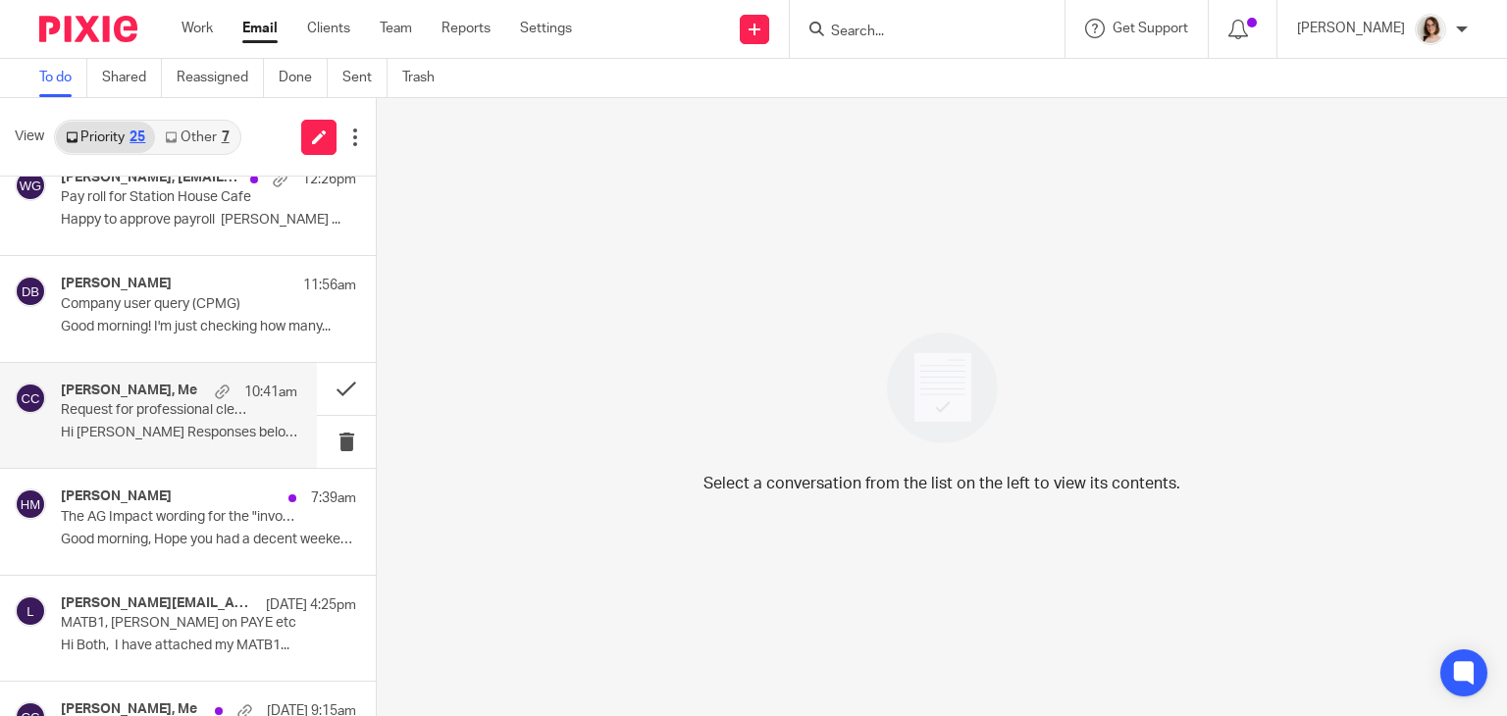
click at [175, 421] on div "[PERSON_NAME], Me 10:41am Request for professional clearance - Rock People Mana…" at bounding box center [179, 416] width 236 height 66
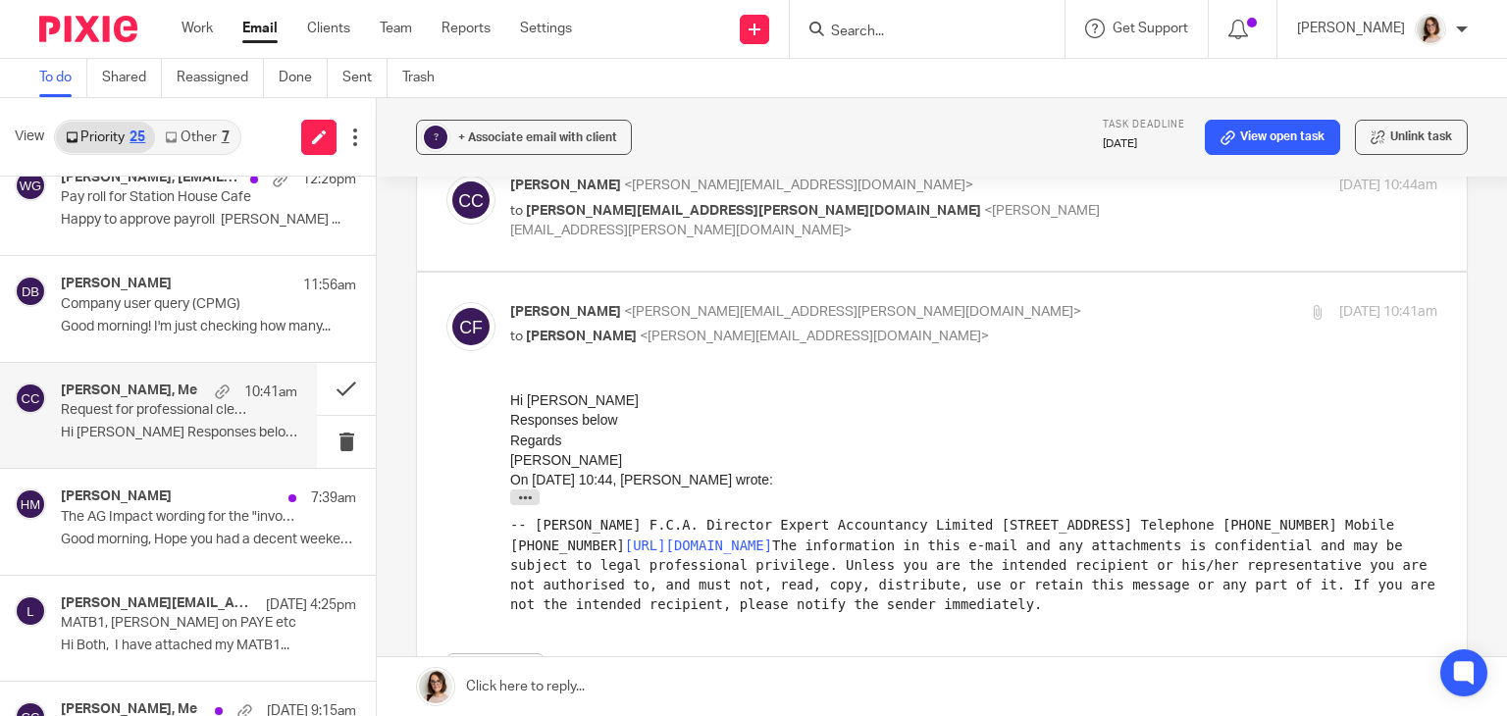
scroll to position [109, 0]
click at [530, 493] on icon "button" at bounding box center [525, 494] width 15 height 15
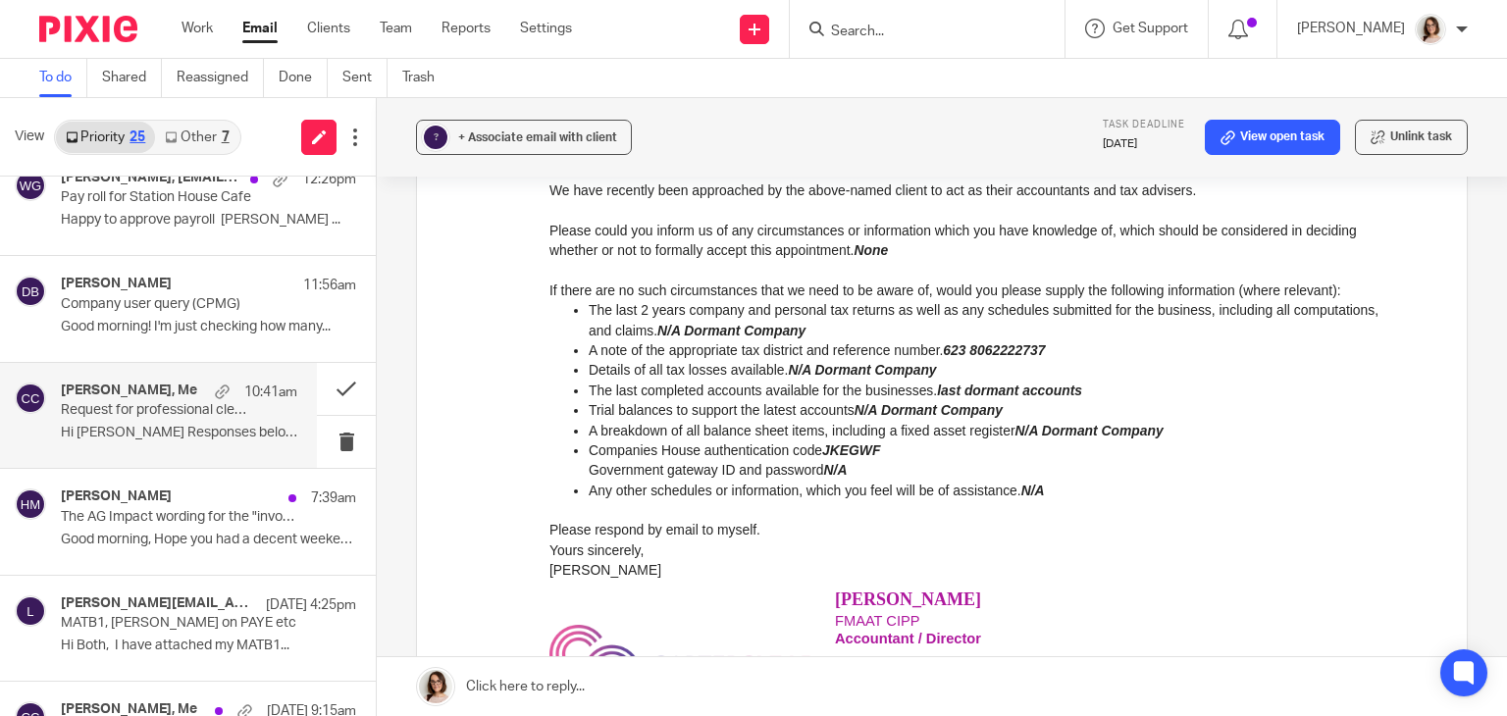
scroll to position [525, 0]
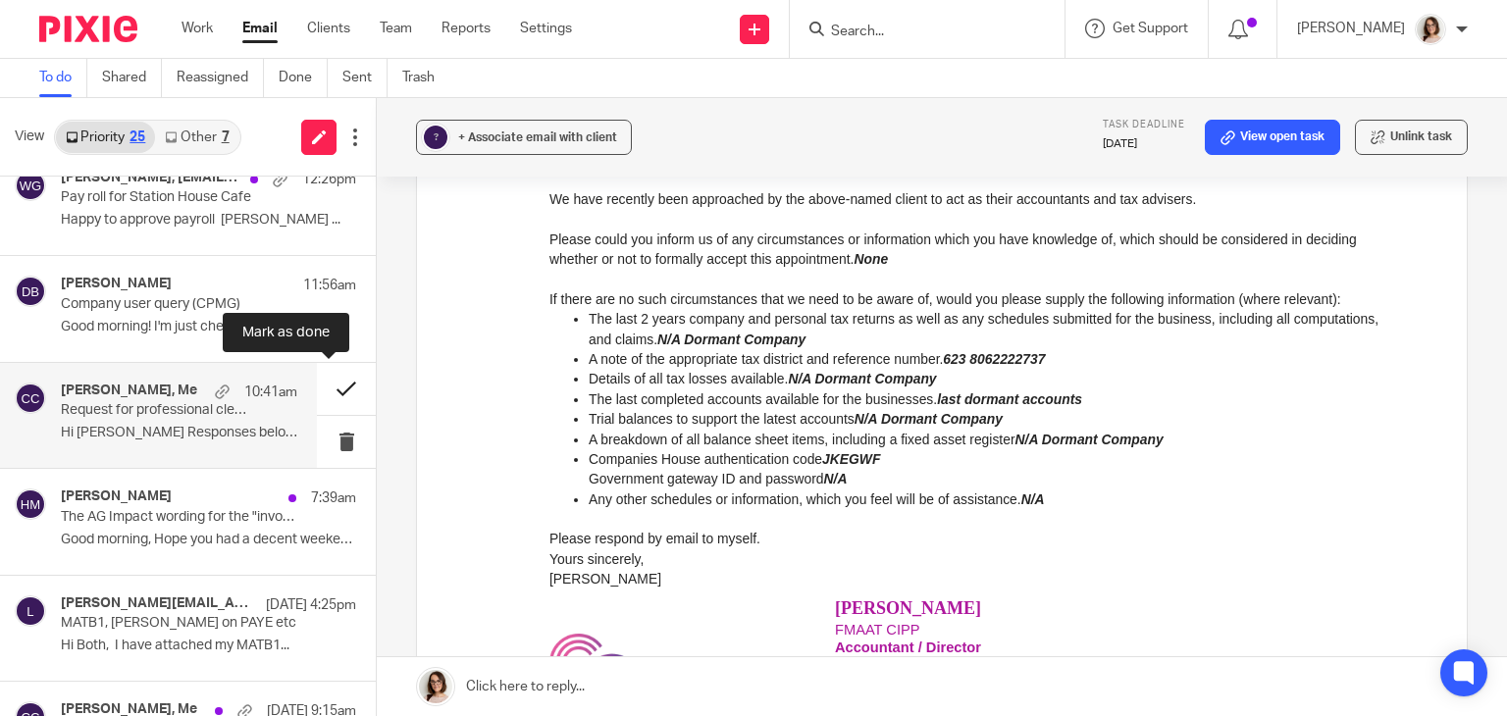
click at [329, 380] on button at bounding box center [346, 389] width 59 height 52
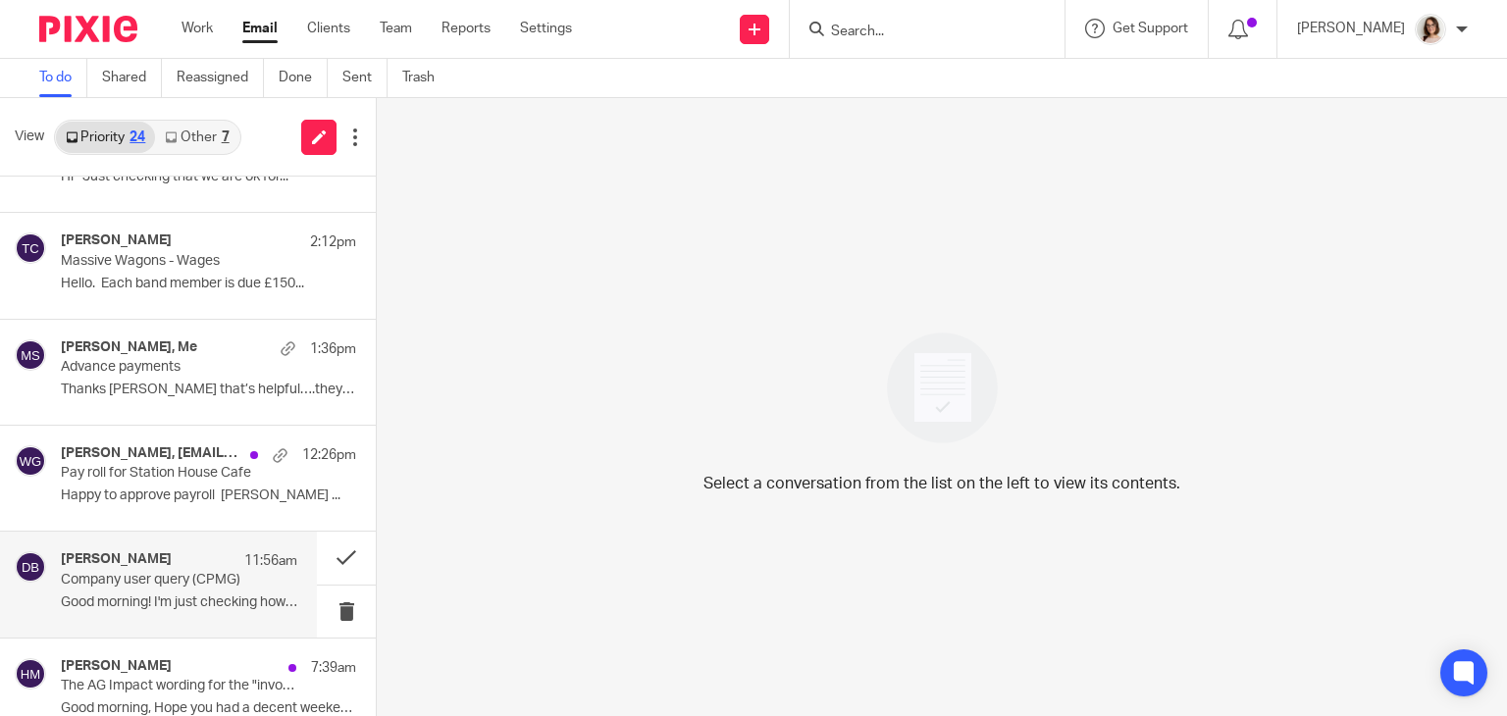
scroll to position [0, 0]
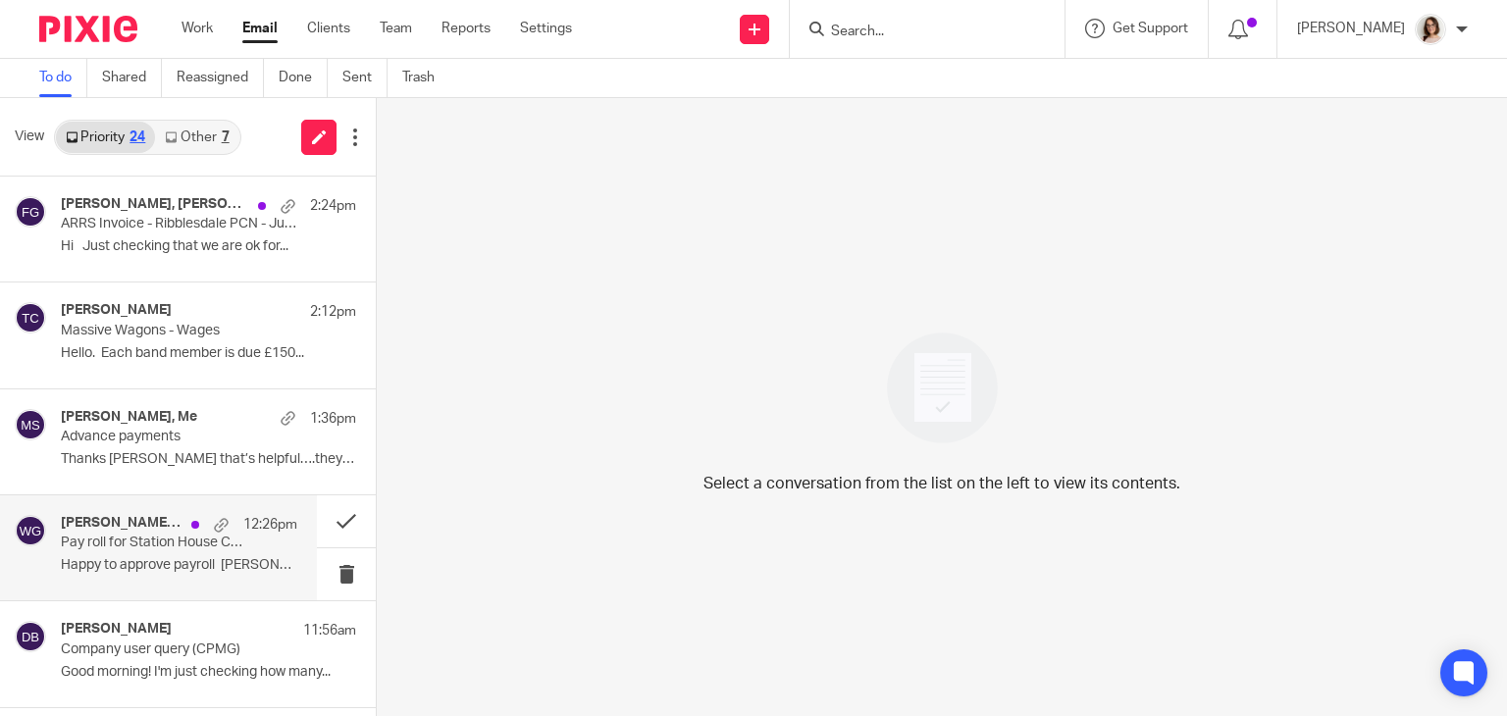
click at [173, 548] on p "Pay roll for Station House Cafe" at bounding box center [155, 543] width 189 height 17
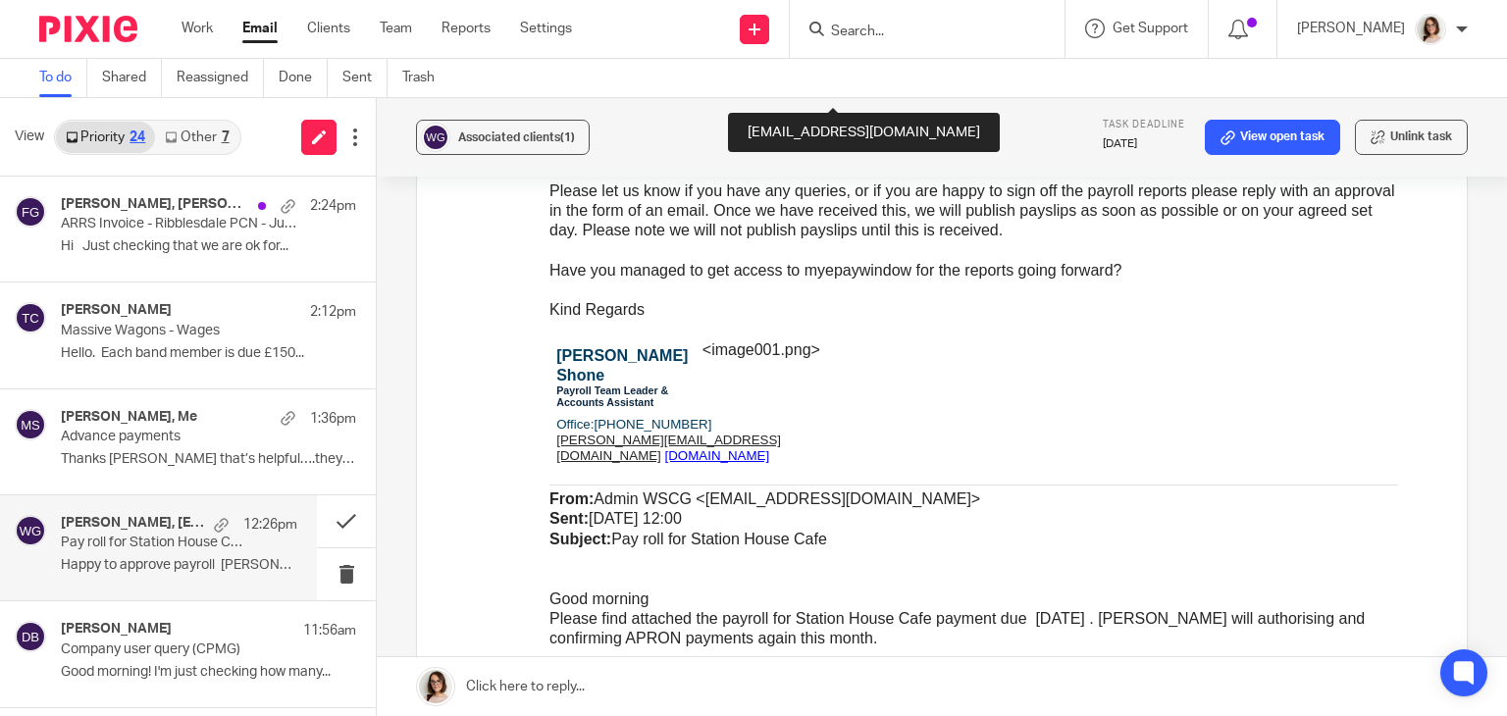
scroll to position [816, 0]
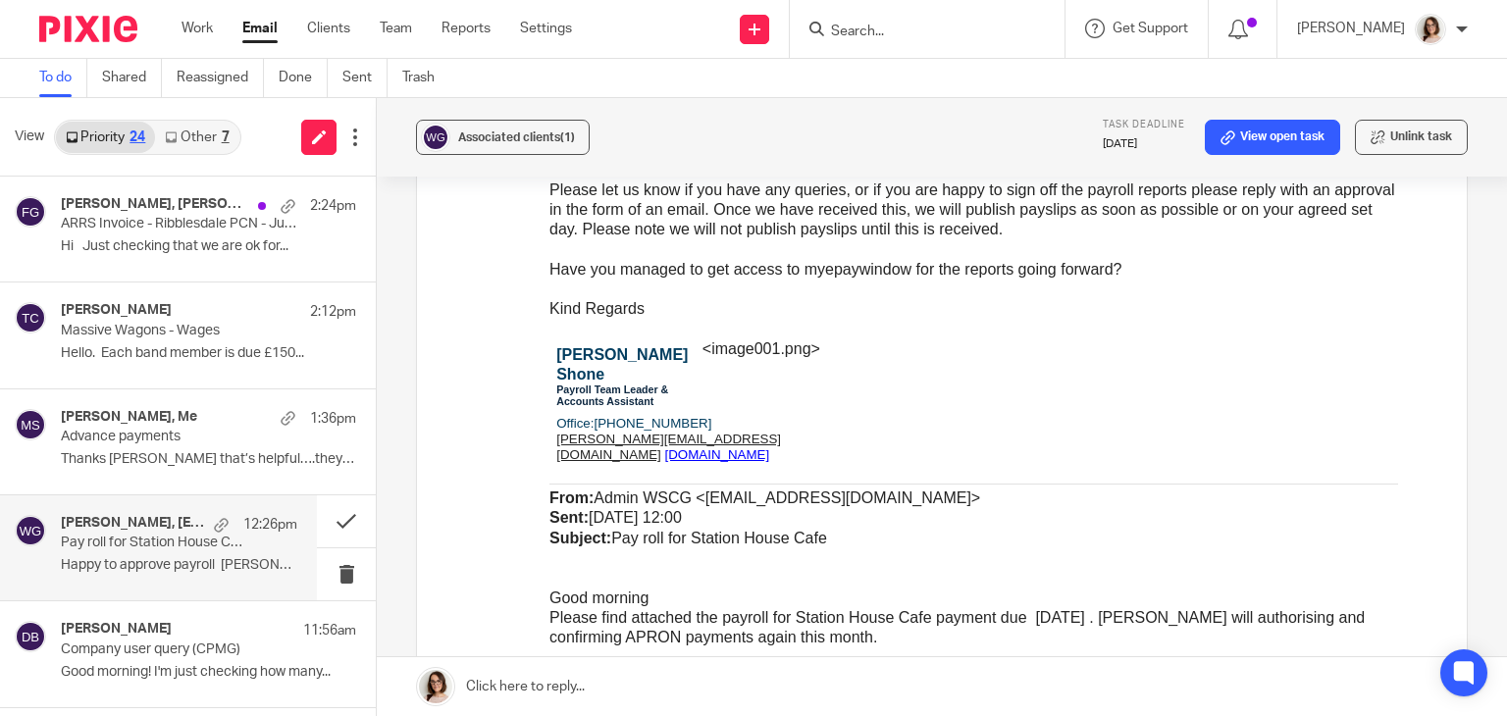
click at [392, 354] on div "Associated clients (1) Task deadline 25 Jun 2025 View open task Unlink task Pay…" at bounding box center [942, 407] width 1130 height 618
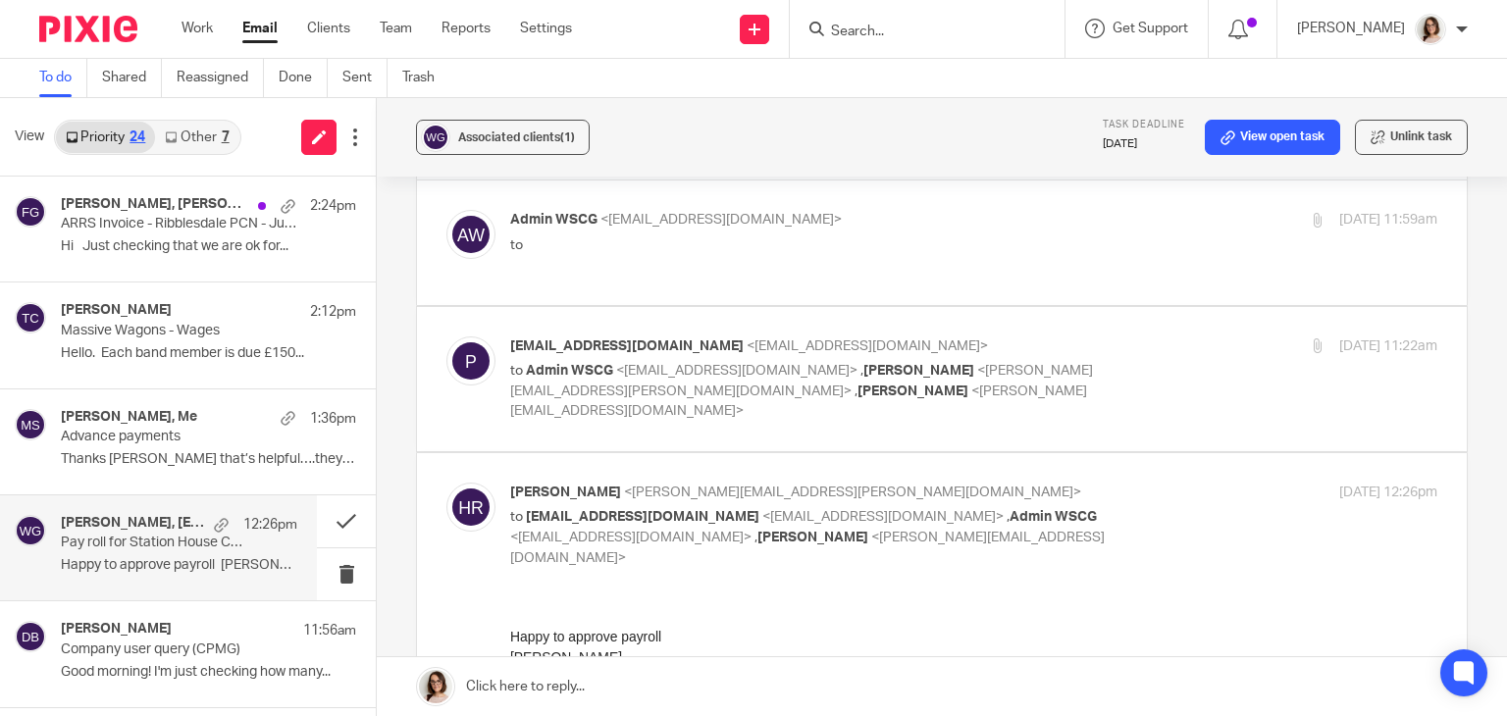
scroll to position [0, 0]
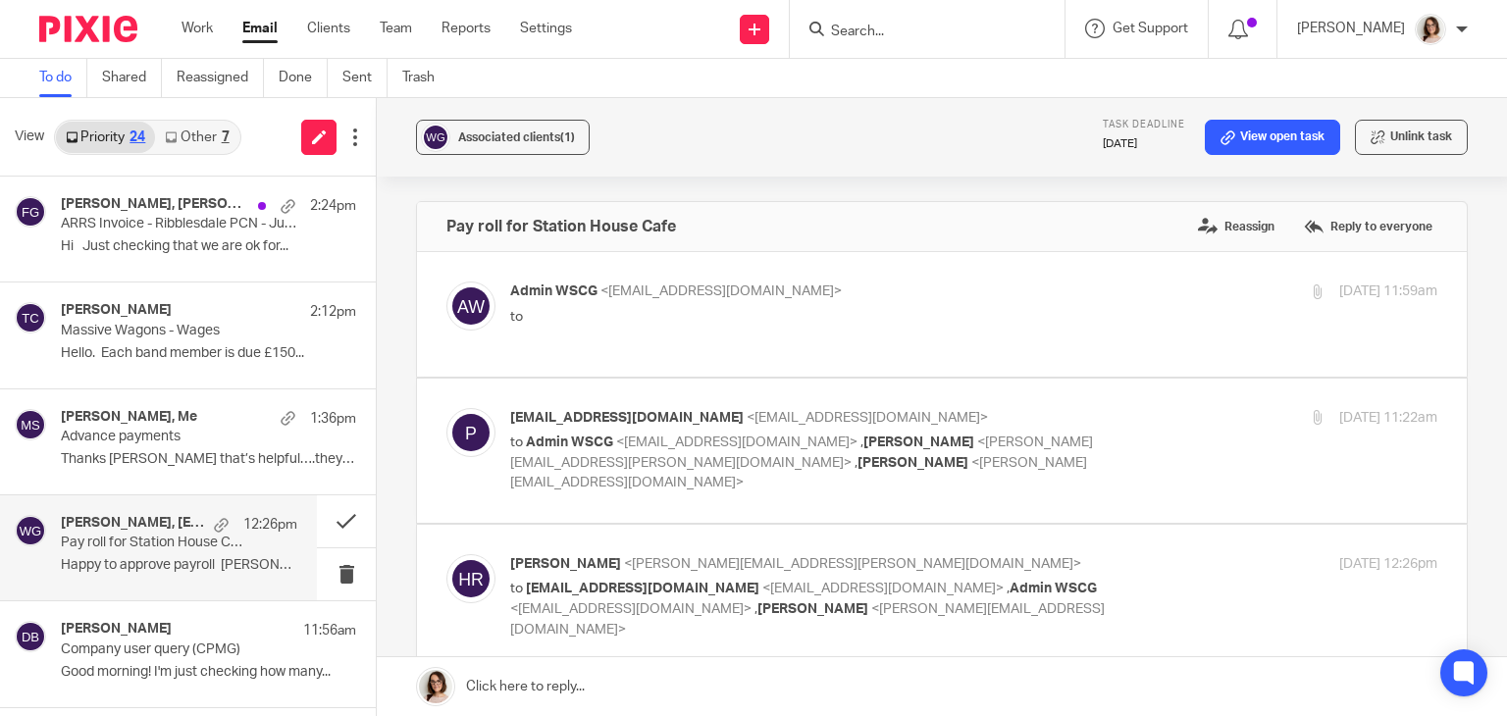
click at [764, 462] on label at bounding box center [942, 451] width 1050 height 144
click at [446, 408] on input "checkbox" at bounding box center [445, 407] width 1 height 1
checkbox input "true"
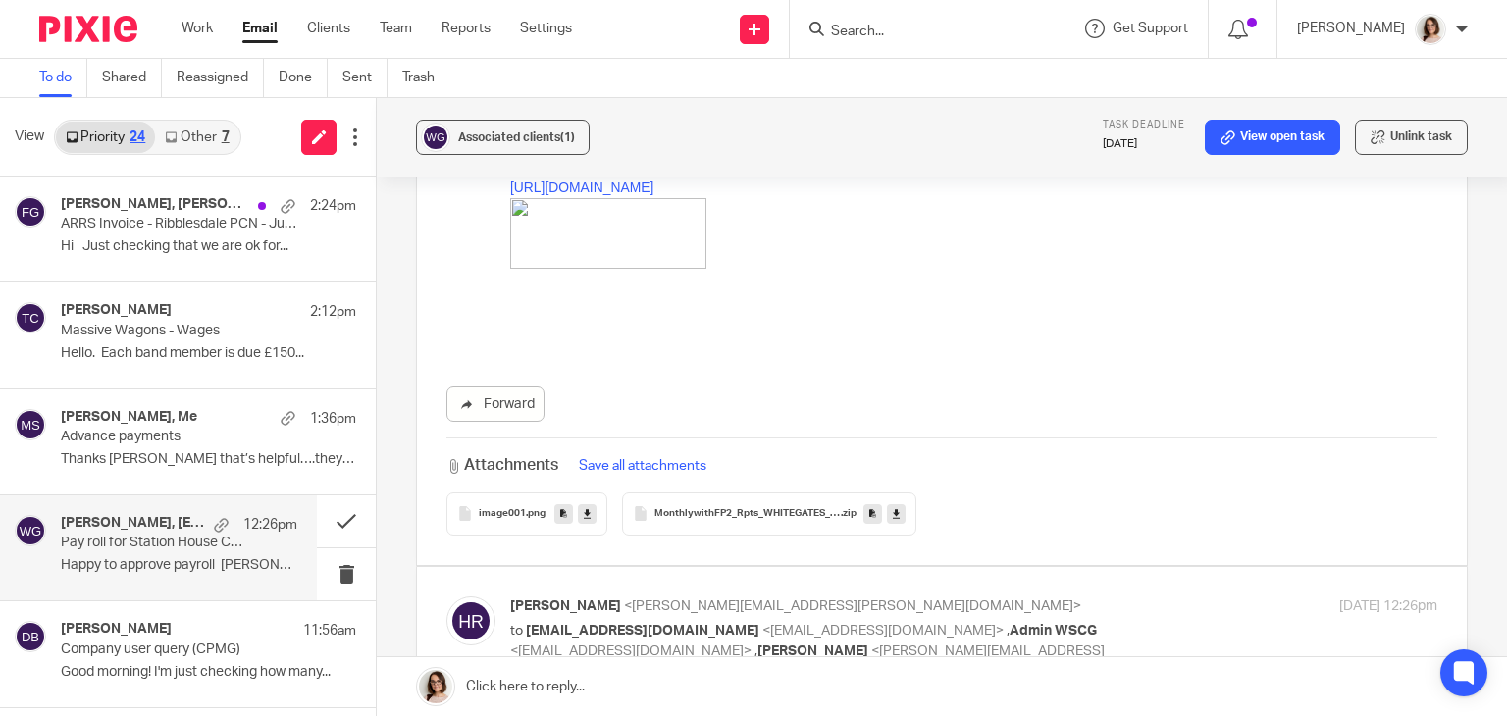
scroll to position [1401, 0]
click at [893, 504] on icon at bounding box center [896, 511] width 7 height 15
click at [261, 29] on link "Email" at bounding box center [259, 29] width 35 height 20
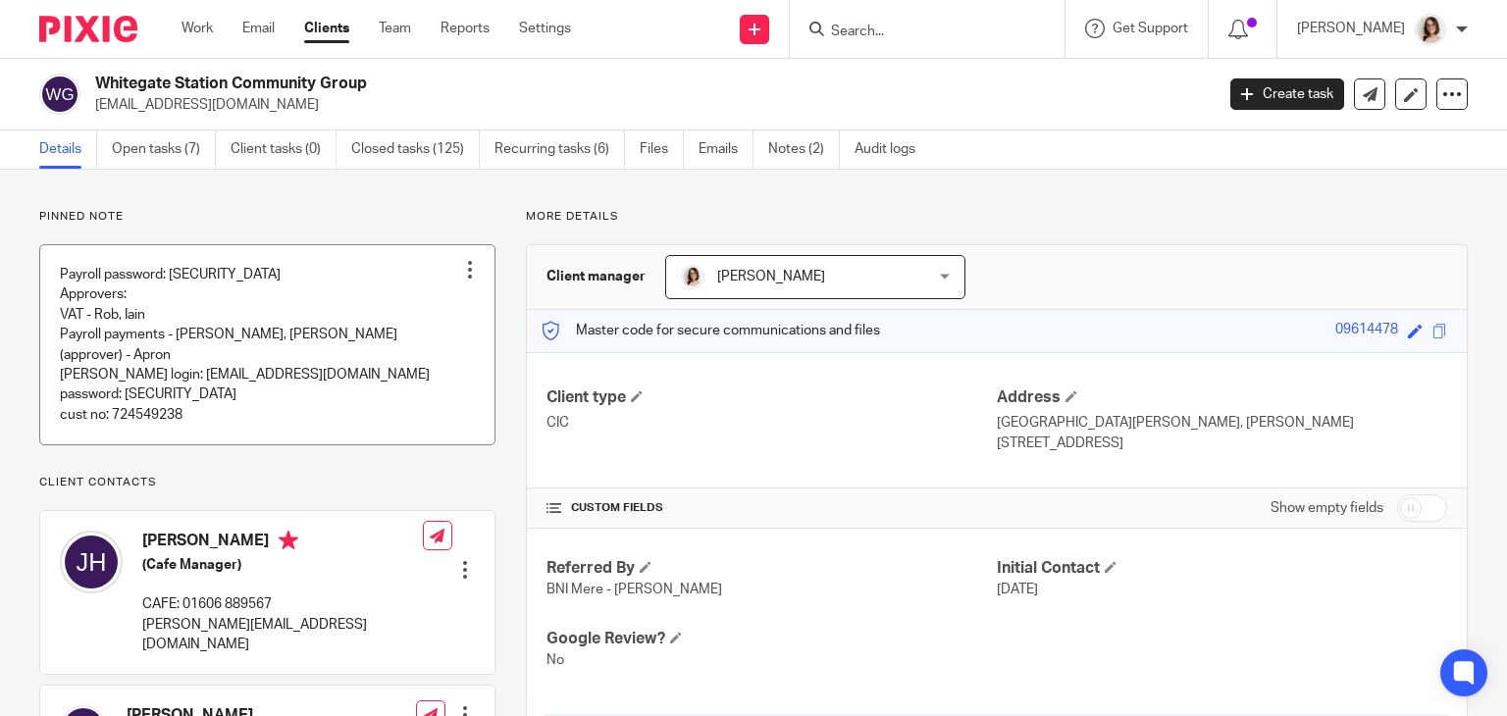
click at [190, 300] on link at bounding box center [267, 344] width 454 height 199
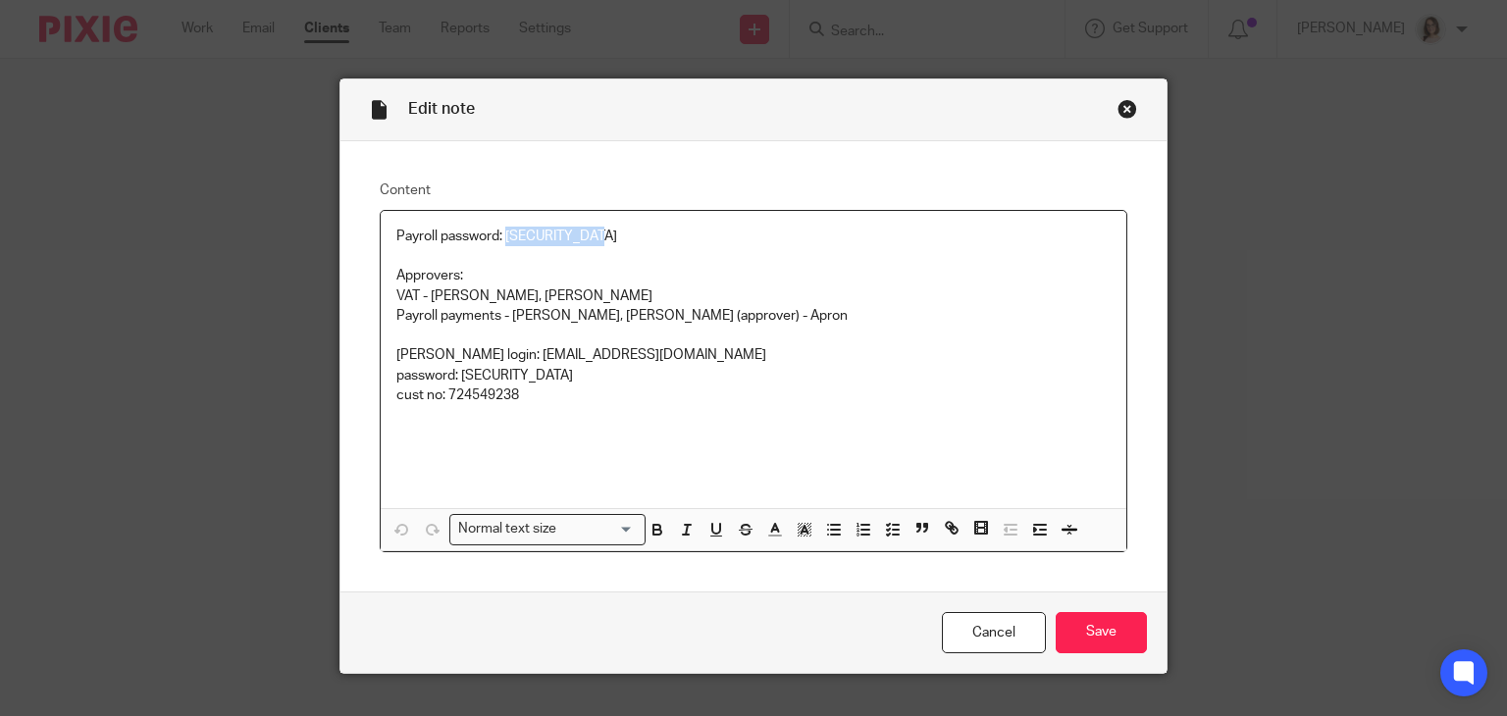
drag, startPoint x: 593, startPoint y: 239, endPoint x: 501, endPoint y: 243, distance: 91.3
click at [501, 243] on p "Payroll password: [SECURITY_DATA]" at bounding box center [753, 237] width 715 height 20
copy p "whitegate2021"
click at [1111, 638] on input "Save" at bounding box center [1101, 633] width 91 height 42
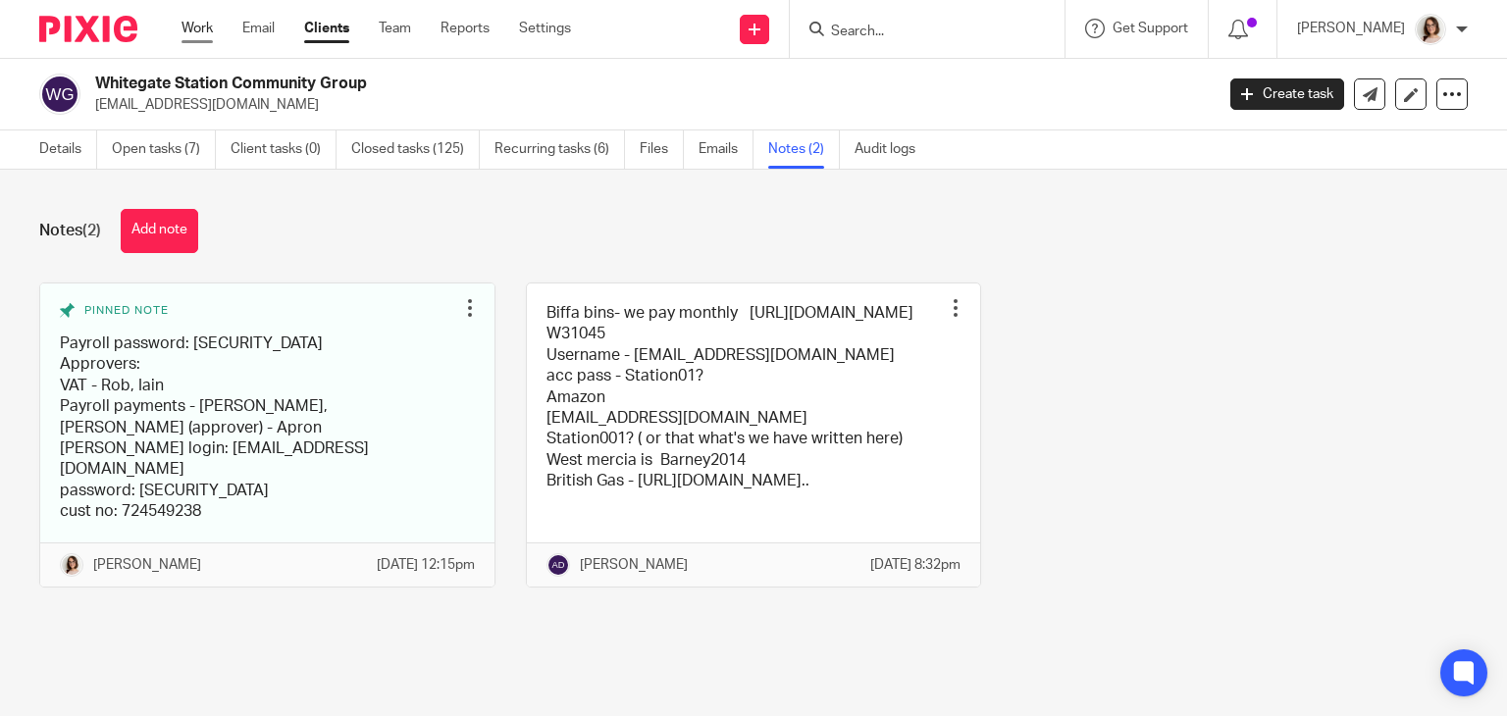
click at [198, 28] on link "Work" at bounding box center [196, 29] width 31 height 20
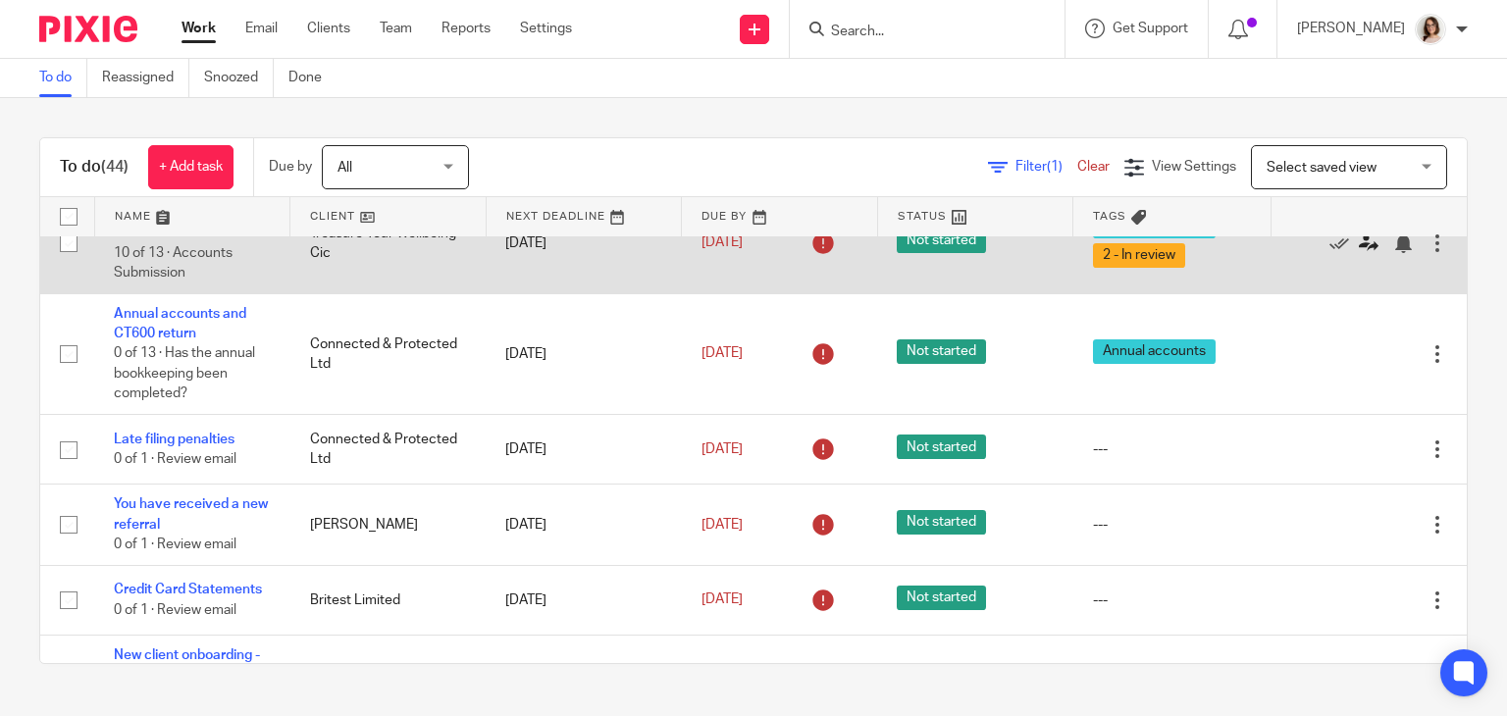
scroll to position [118, 0]
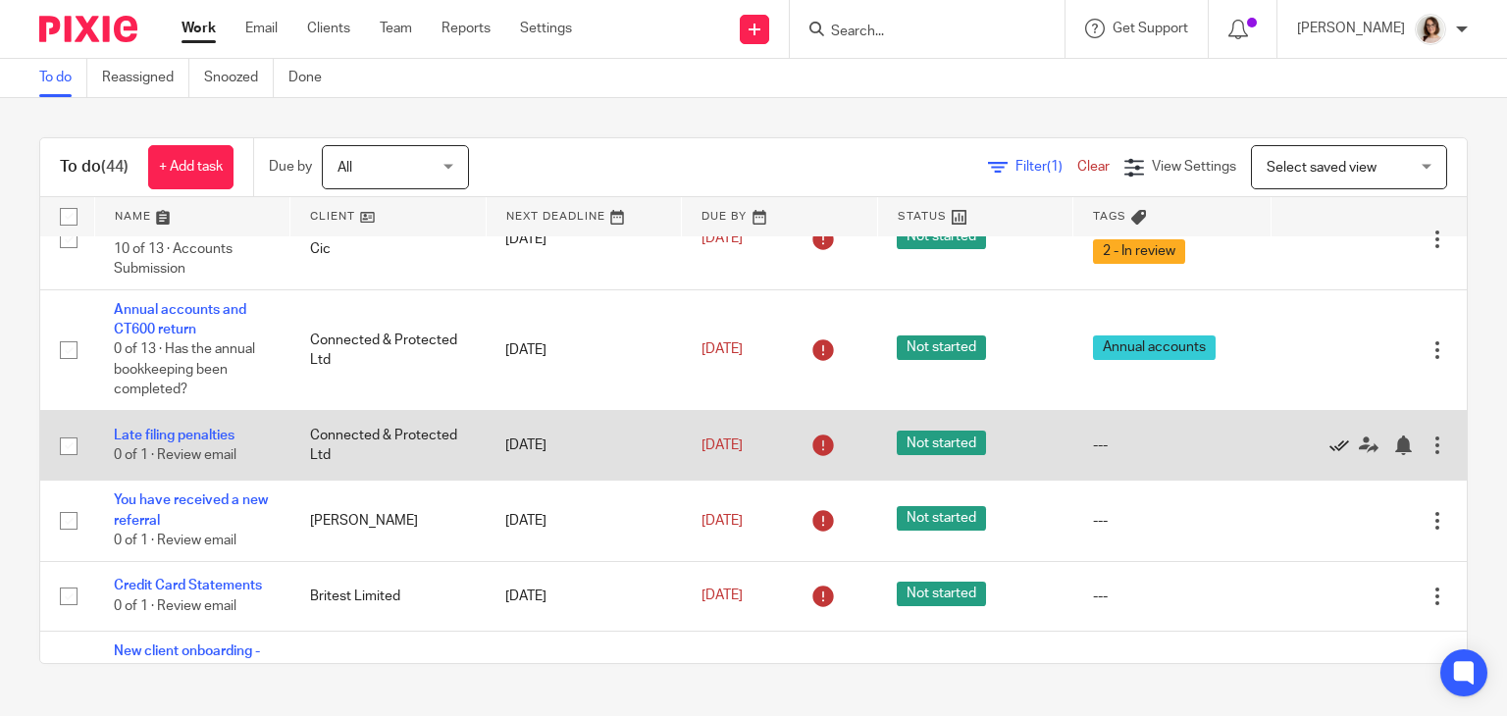
click at [1329, 444] on icon at bounding box center [1339, 446] width 20 height 20
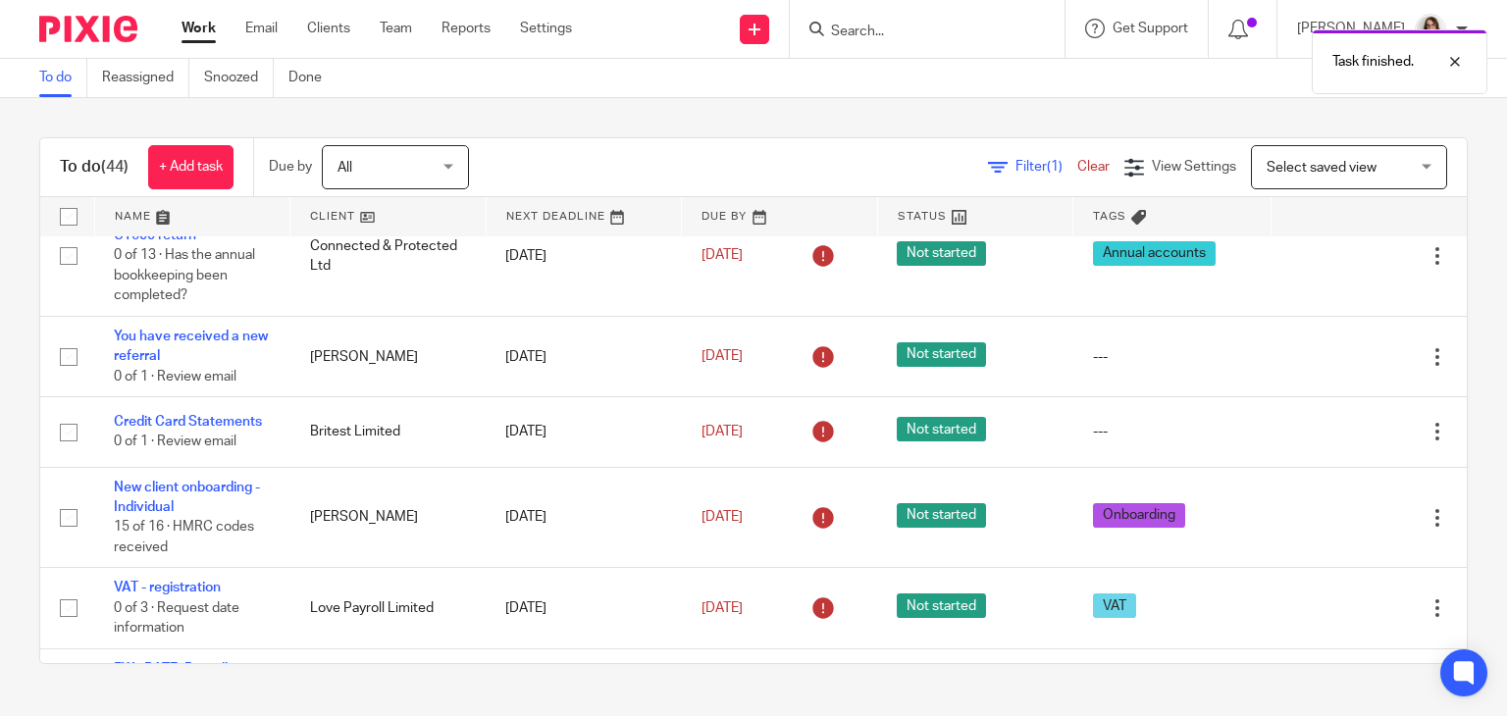
scroll to position [214, 0]
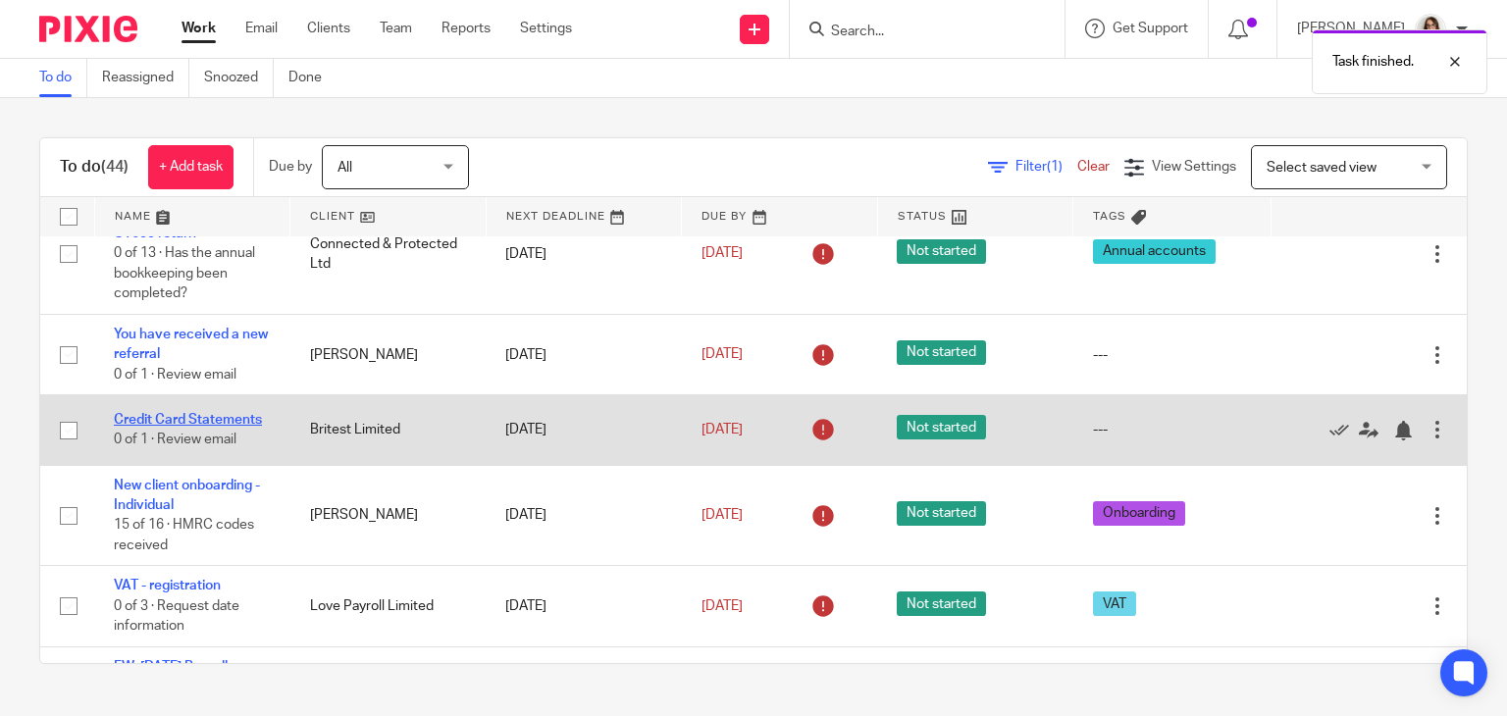
click at [221, 415] on link "Credit Card Statements" at bounding box center [188, 420] width 148 height 14
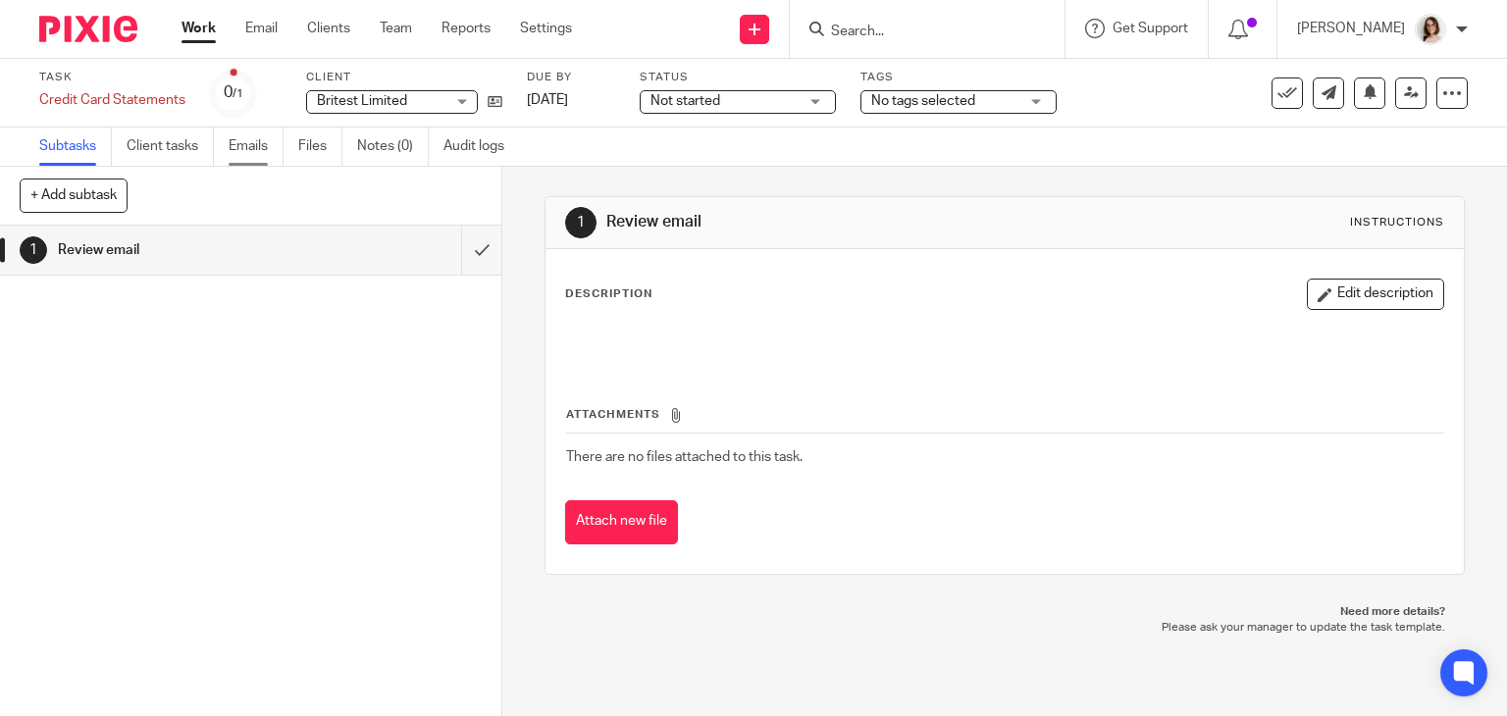
click at [242, 159] on link "Emails" at bounding box center [256, 147] width 55 height 38
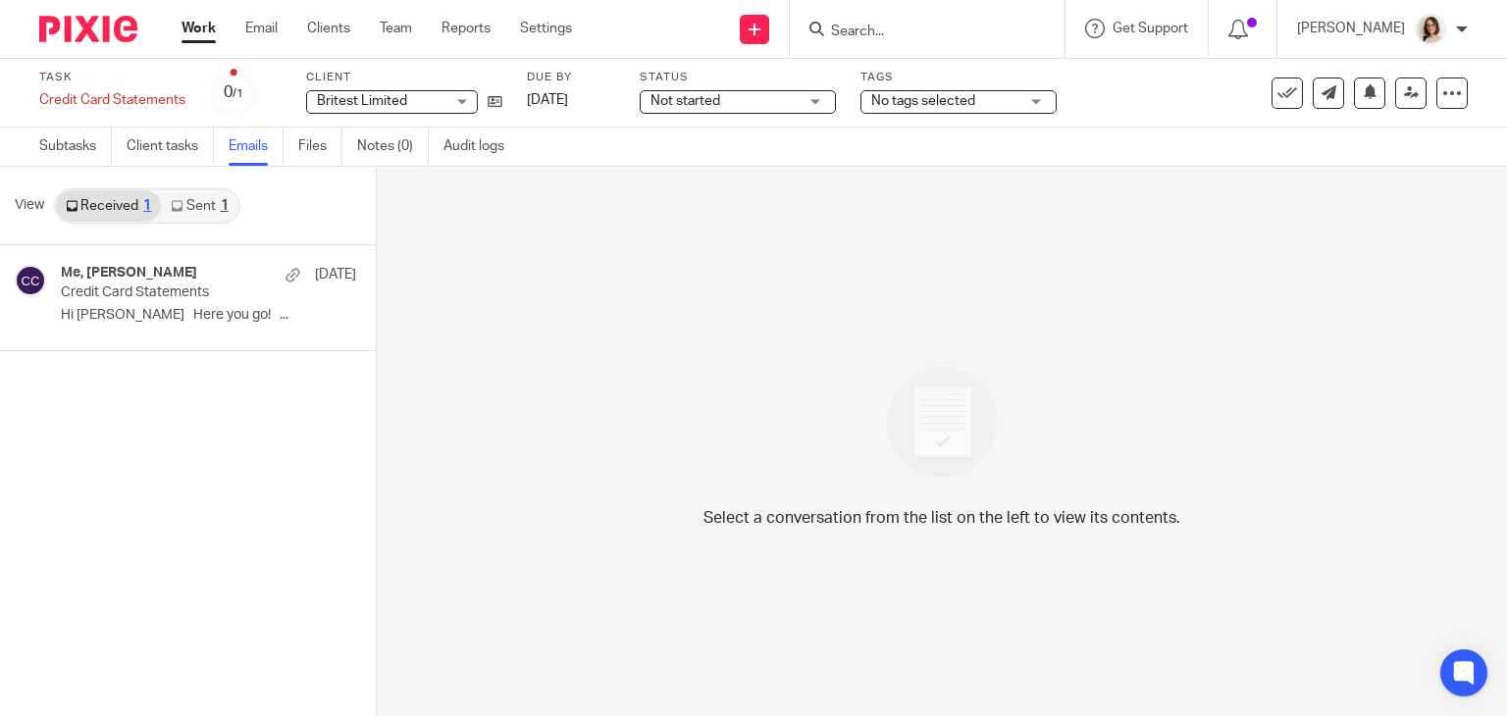
click at [200, 203] on link "Sent 1" at bounding box center [199, 205] width 77 height 31
click at [121, 201] on link "Received 1" at bounding box center [108, 205] width 105 height 31
click at [208, 307] on p "Hi [PERSON_NAME] Here you go! ..." at bounding box center [179, 315] width 236 height 17
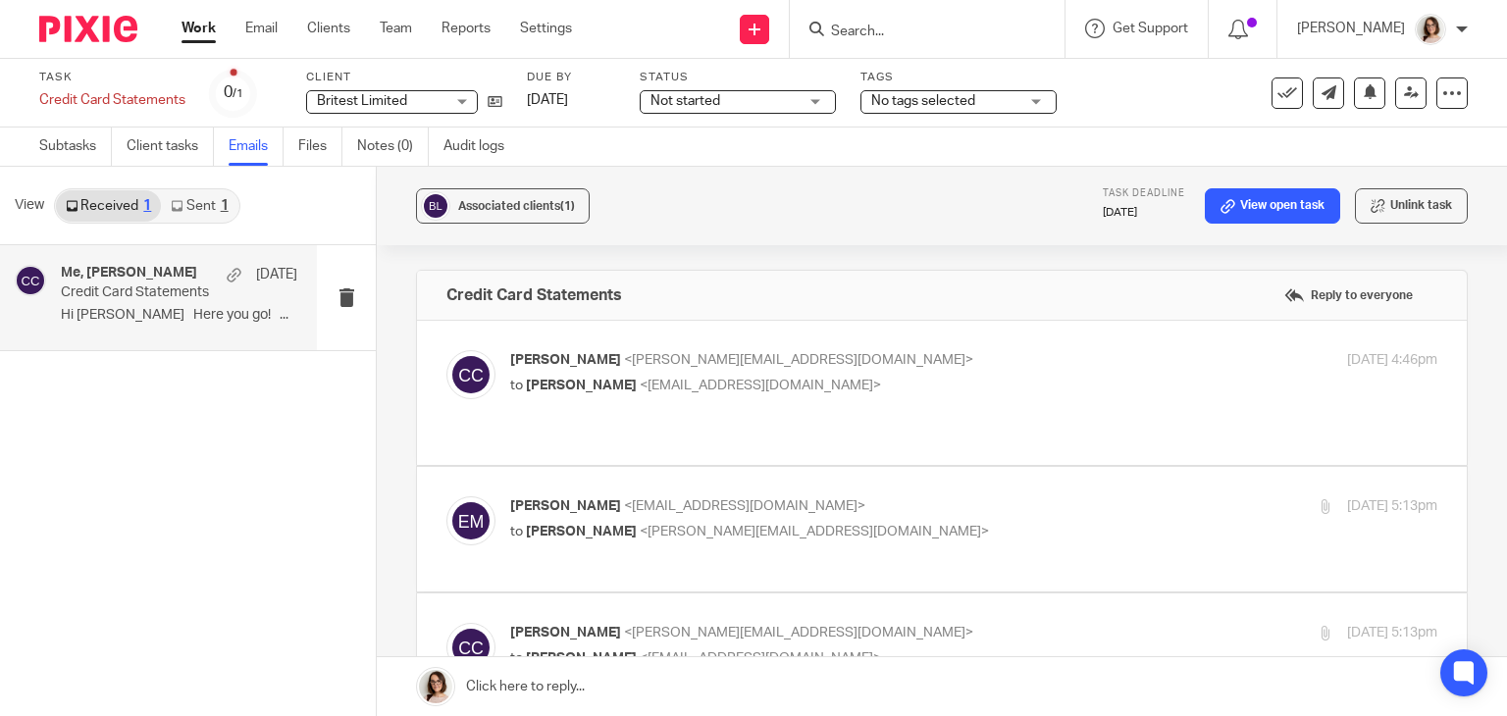
click at [801, 384] on p "to [PERSON_NAME] <[EMAIL_ADDRESS][DOMAIN_NAME]>" at bounding box center [819, 386] width 618 height 21
checkbox input "true"
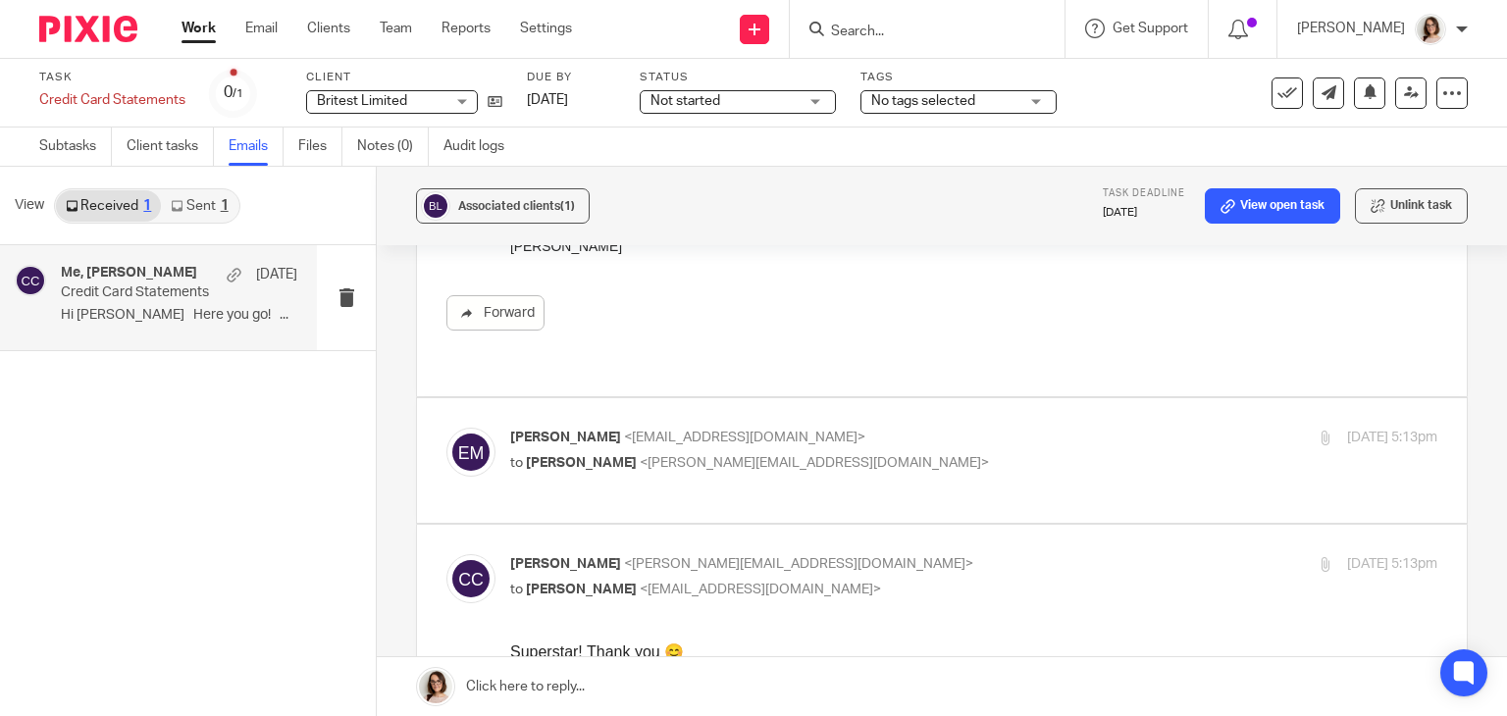
scroll to position [302, 0]
click at [821, 428] on p "[PERSON_NAME] <[EMAIL_ADDRESS][DOMAIN_NAME]>" at bounding box center [819, 438] width 618 height 21
checkbox input "true"
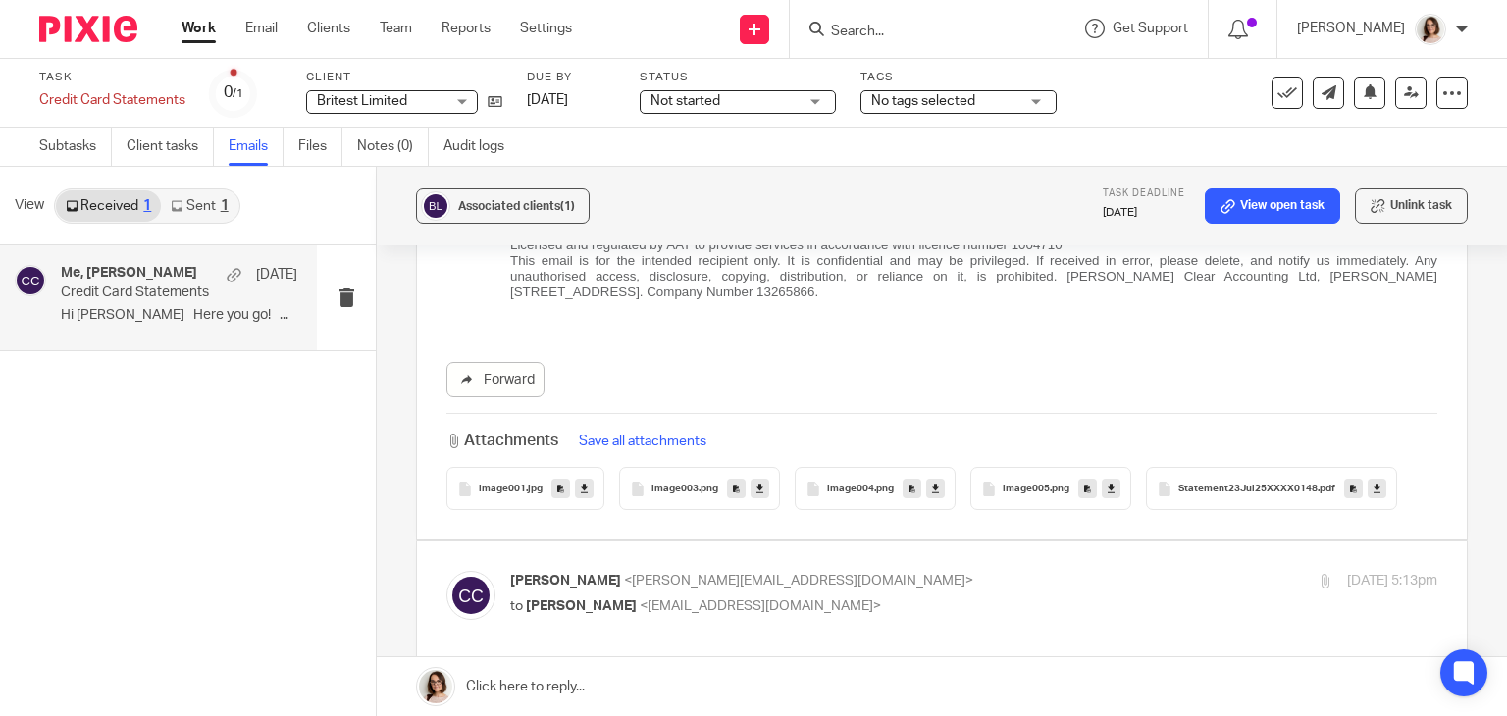
scroll to position [1412, 0]
click at [1256, 481] on span "Statement23Jul25XXXX0148" at bounding box center [1247, 487] width 139 height 12
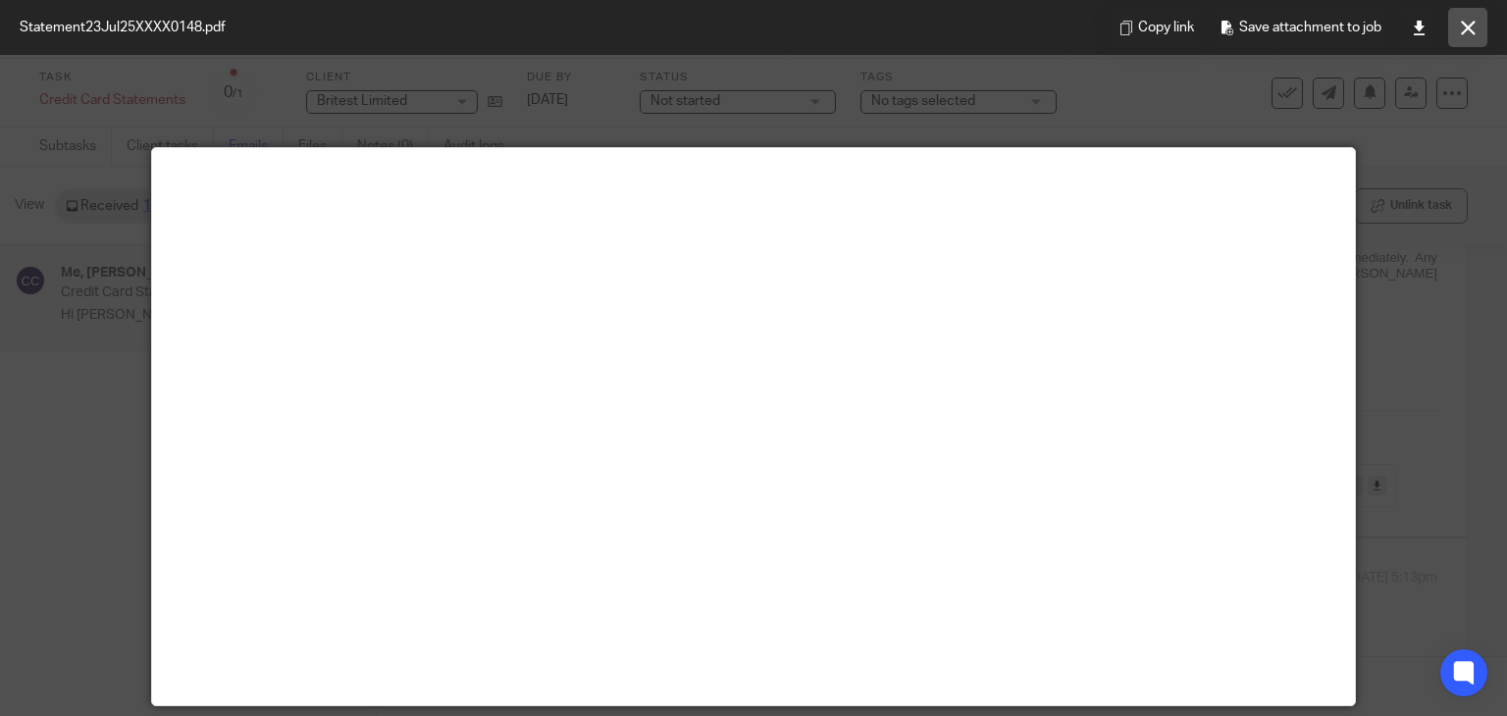
click at [1469, 18] on button at bounding box center [1467, 27] width 39 height 39
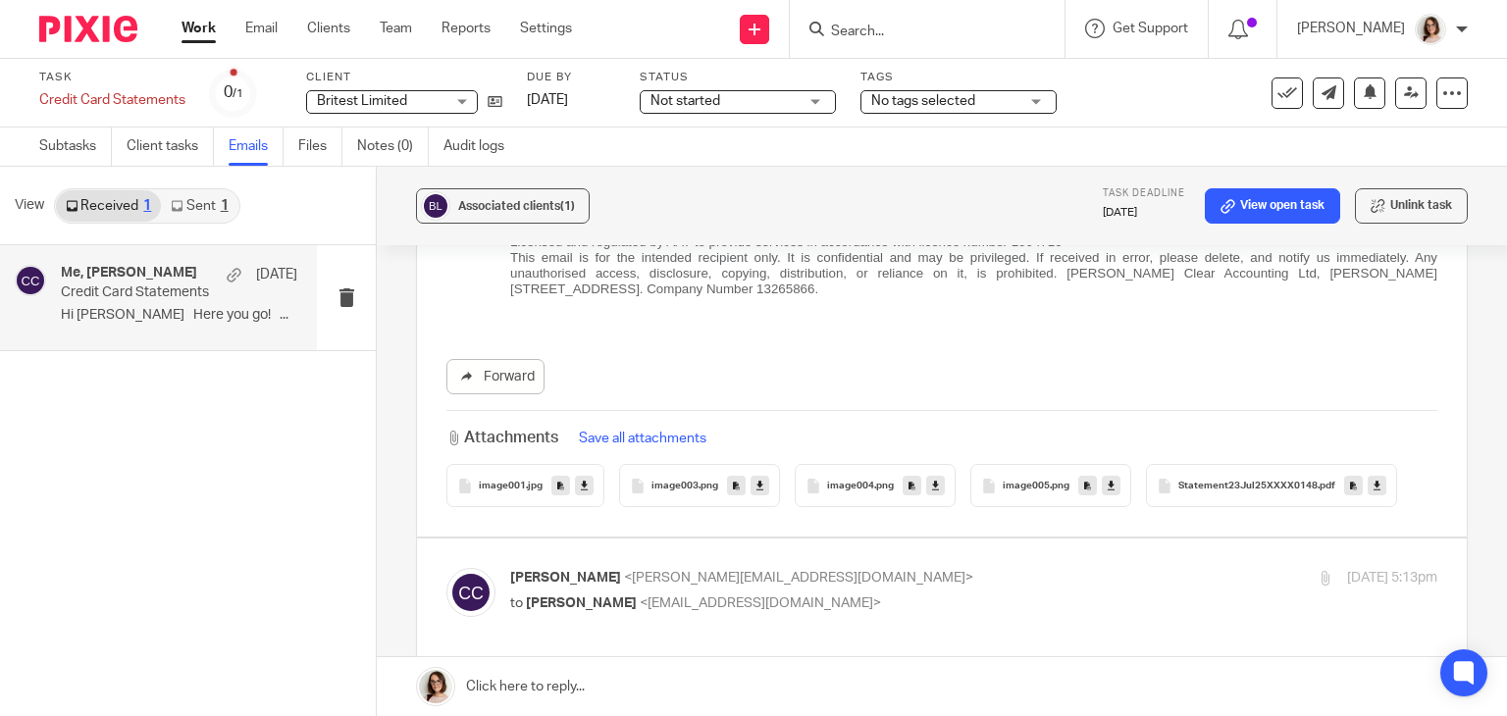
click at [1373, 479] on icon at bounding box center [1376, 486] width 7 height 15
click at [1469, 139] on div "Subtasks Client tasks Emails Files Notes (0) Audit logs" at bounding box center [753, 147] width 1507 height 39
click at [1277, 91] on icon at bounding box center [1287, 93] width 20 height 20
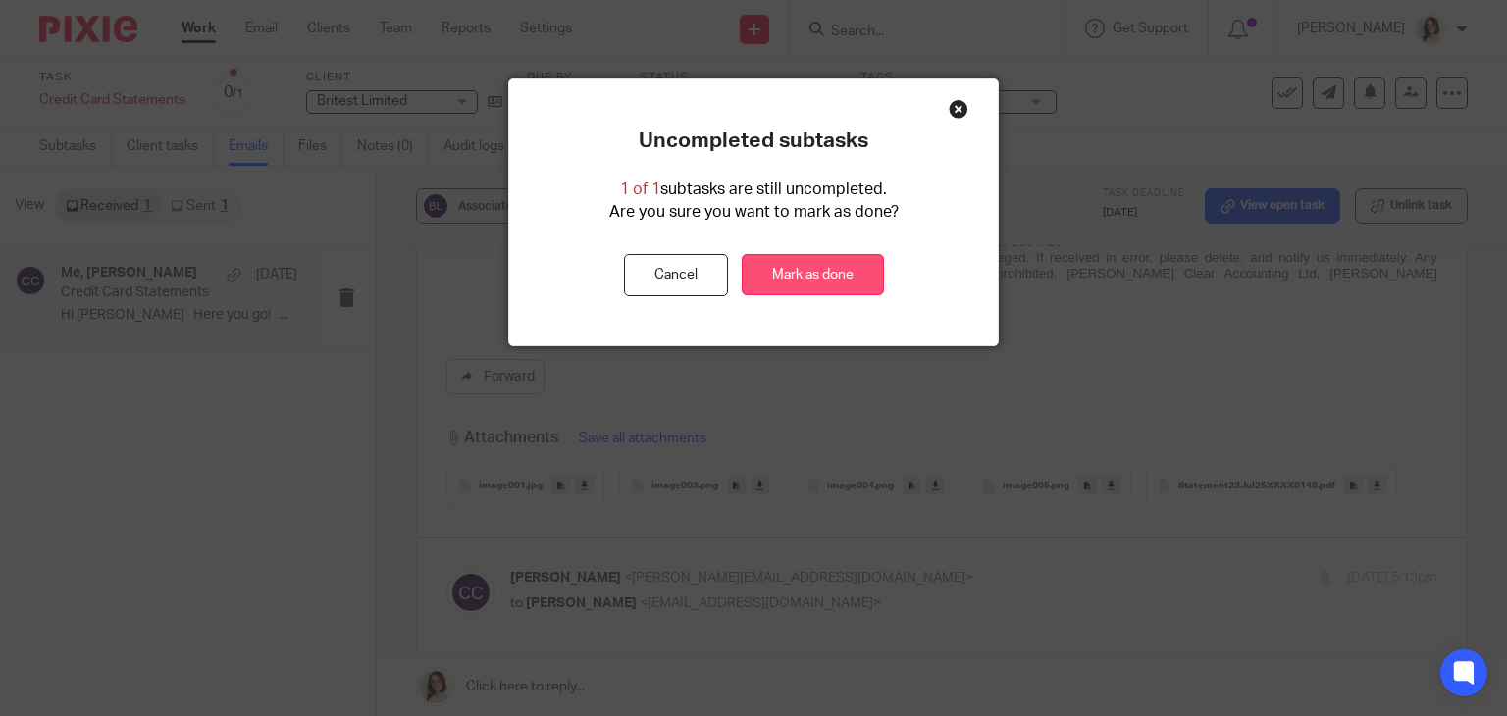
click at [832, 281] on link "Mark as done" at bounding box center [813, 275] width 142 height 42
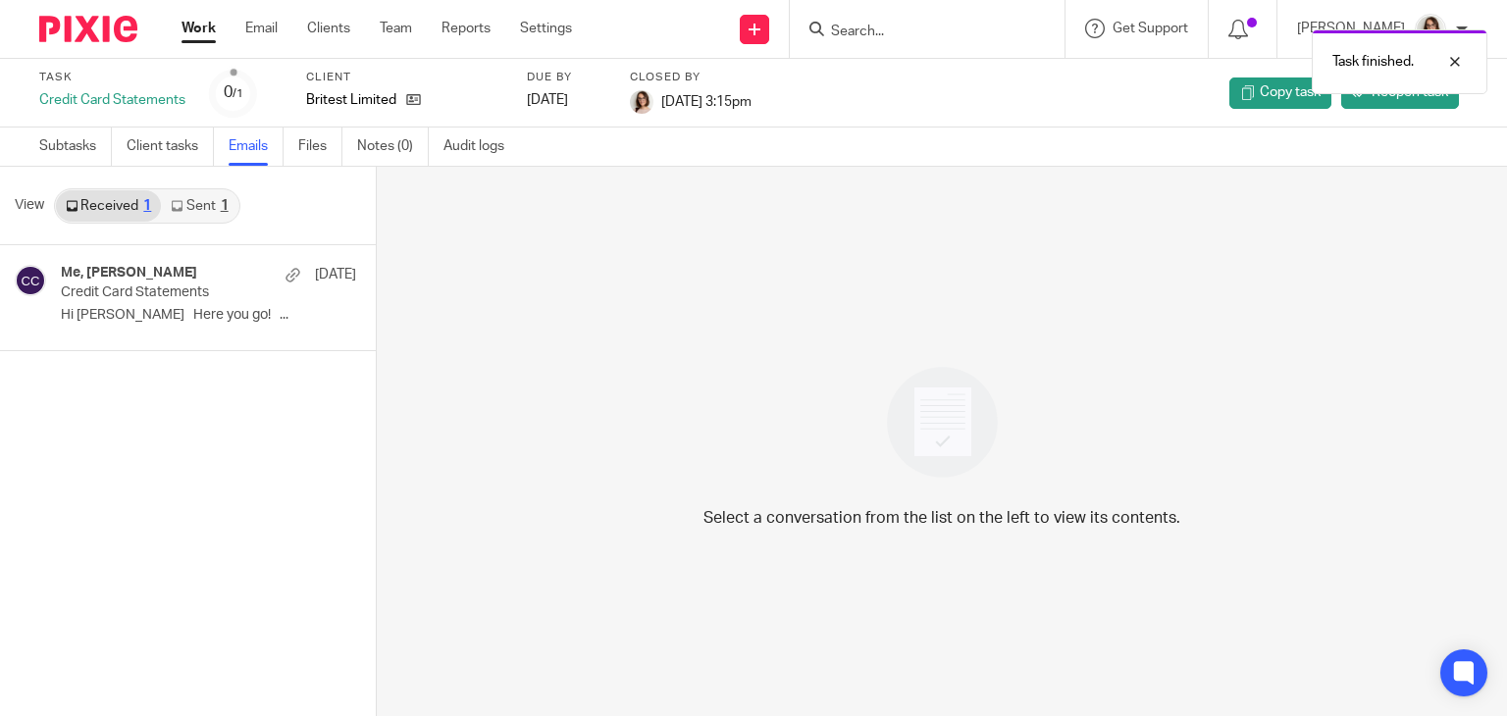
click at [195, 25] on link "Work" at bounding box center [198, 29] width 34 height 20
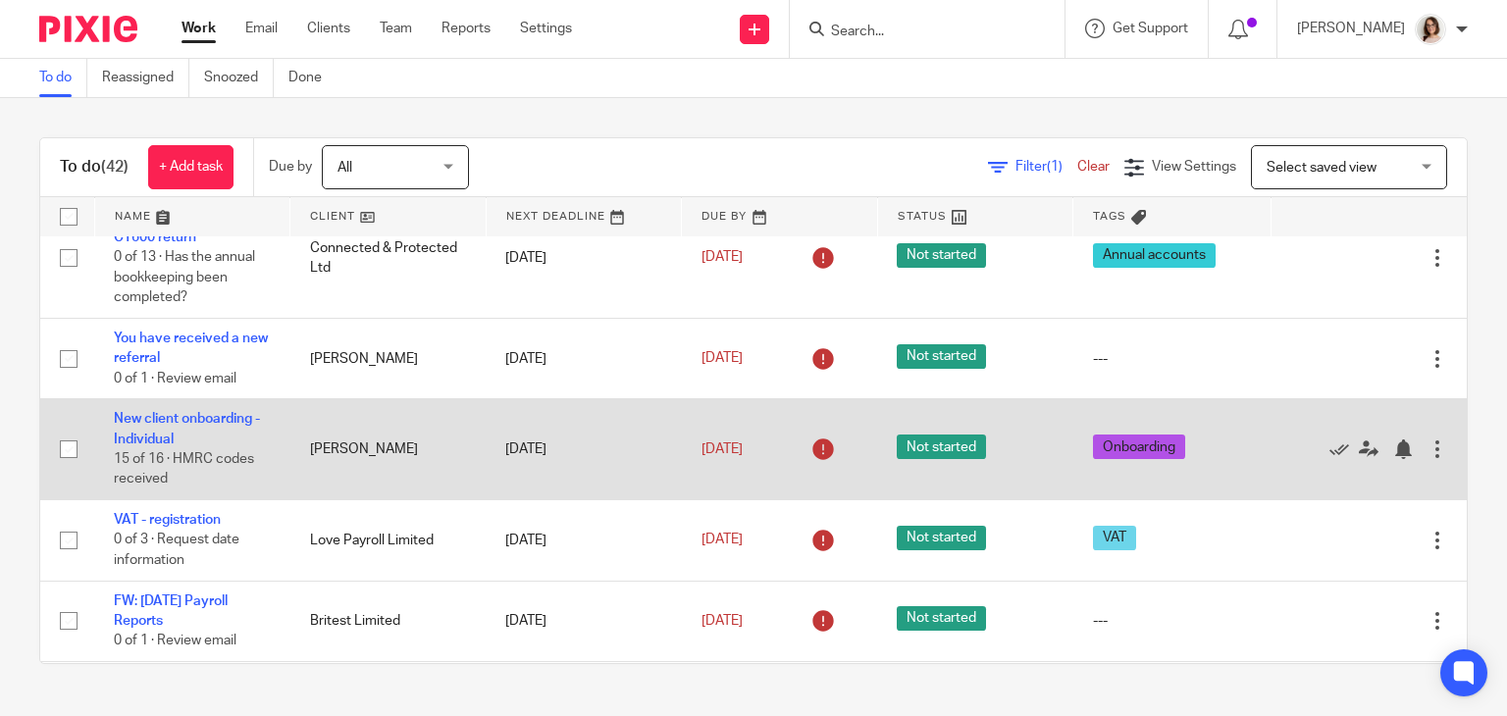
scroll to position [235, 0]
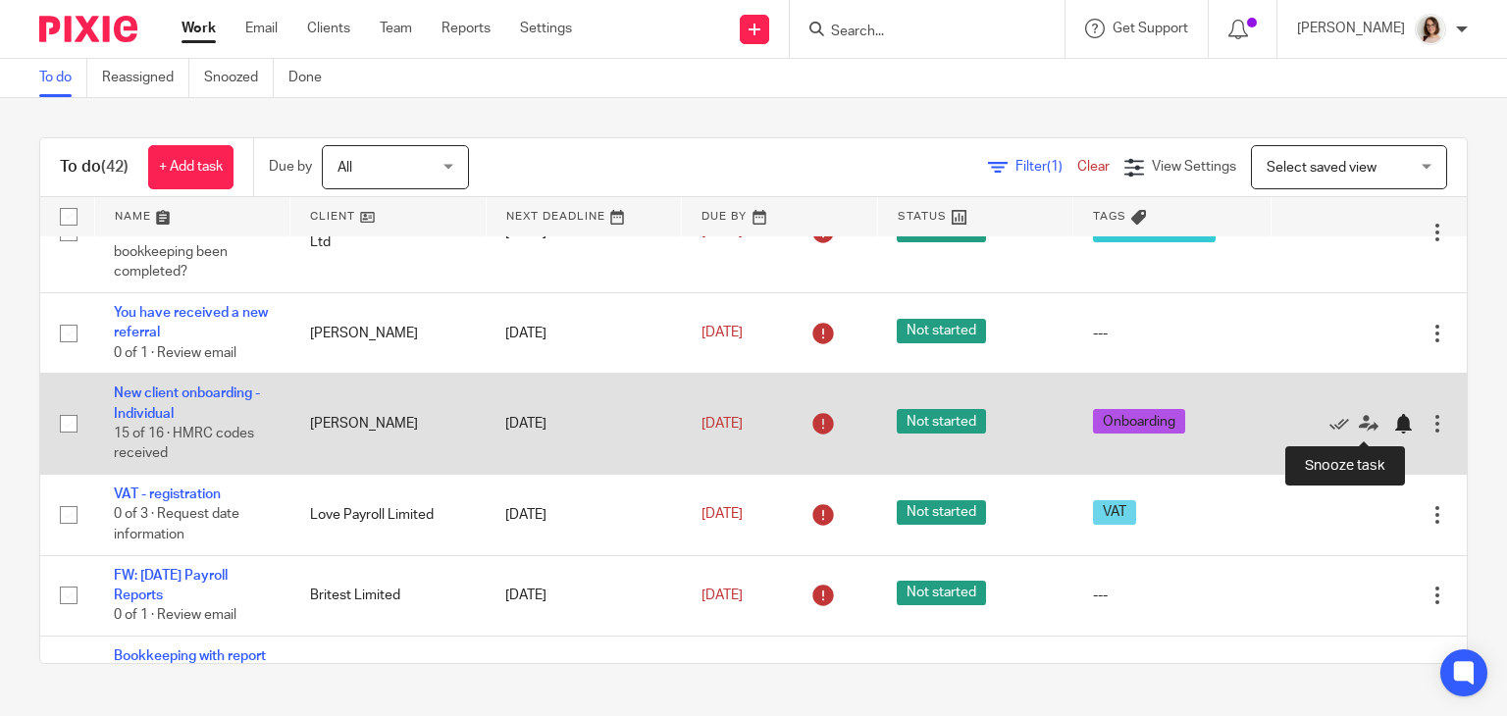
click at [1393, 424] on div at bounding box center [1403, 424] width 20 height 20
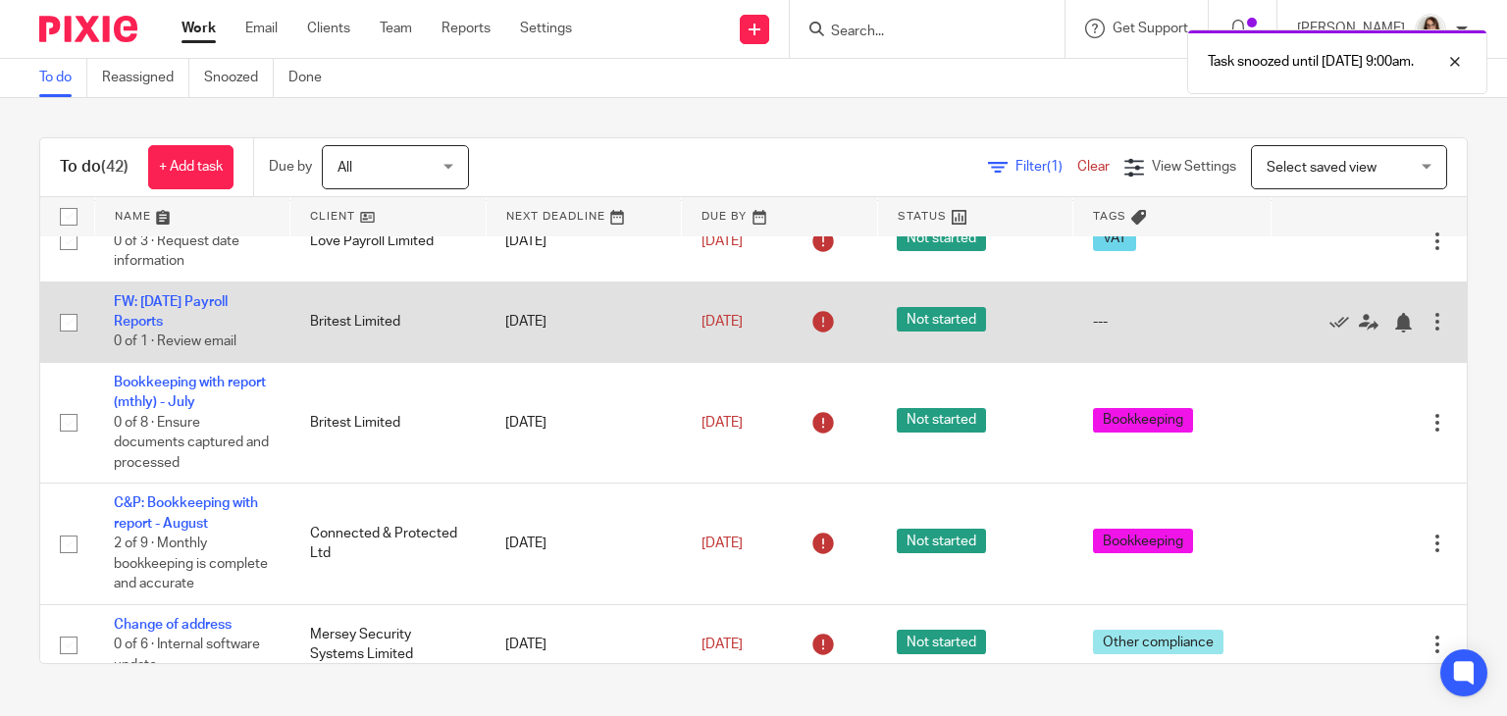
scroll to position [410, 0]
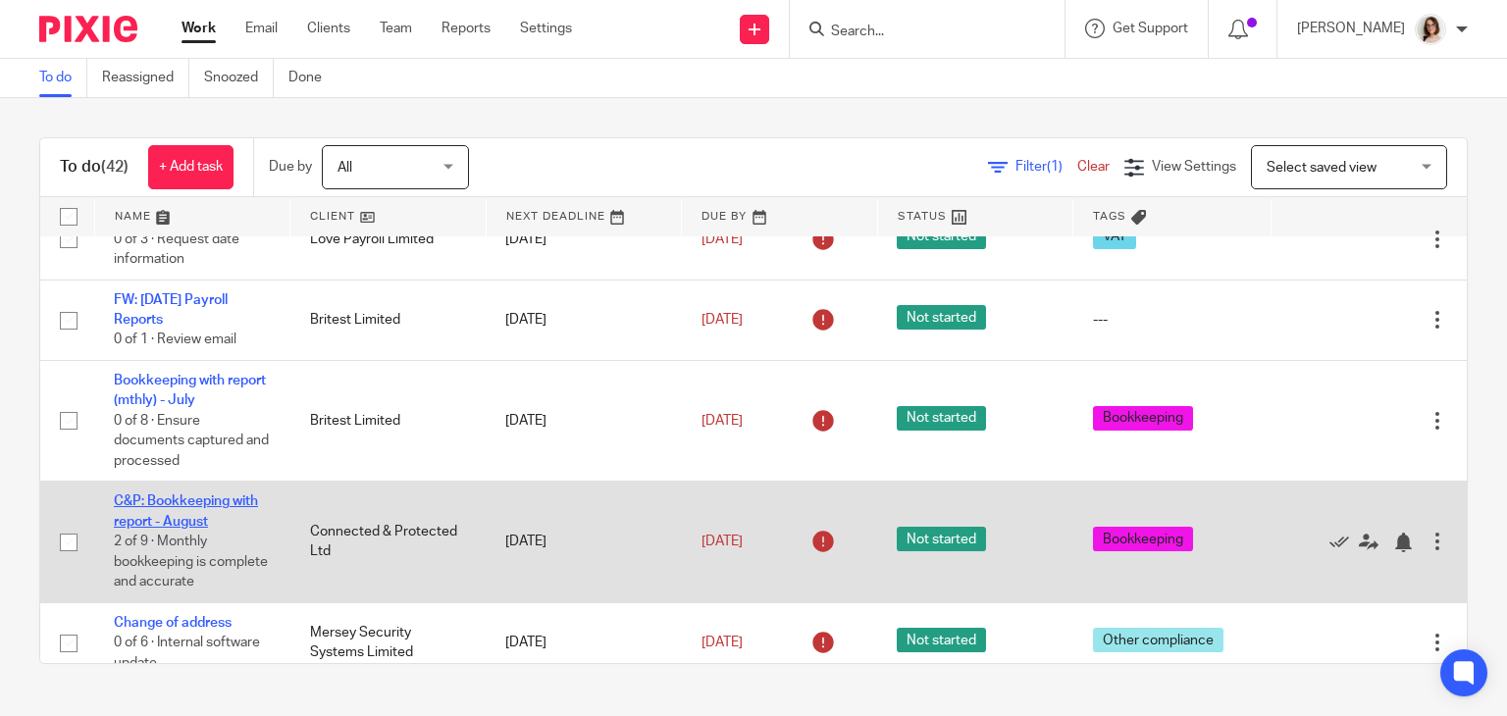
click at [214, 502] on link "C&P: Bookkeeping with report - August" at bounding box center [186, 510] width 144 height 33
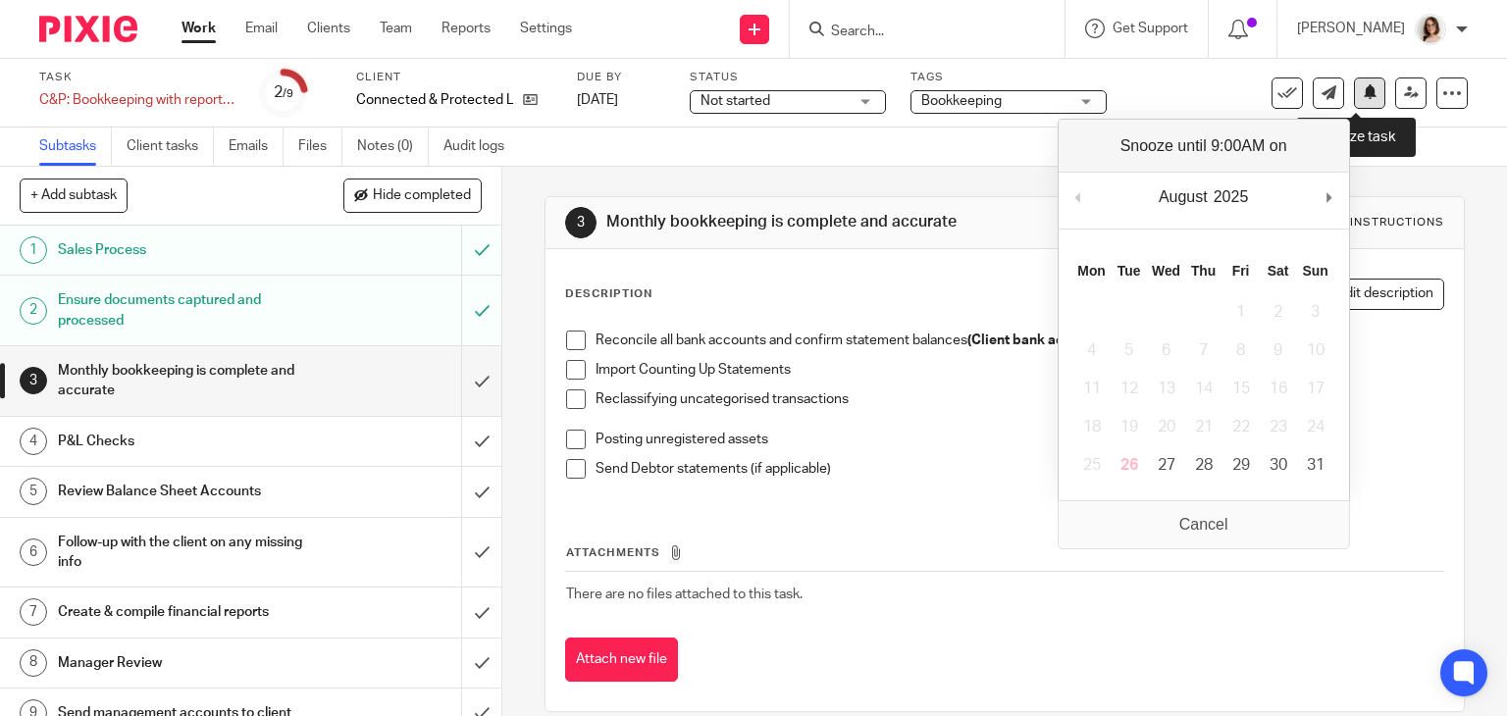
click at [1363, 96] on icon at bounding box center [1370, 91] width 15 height 15
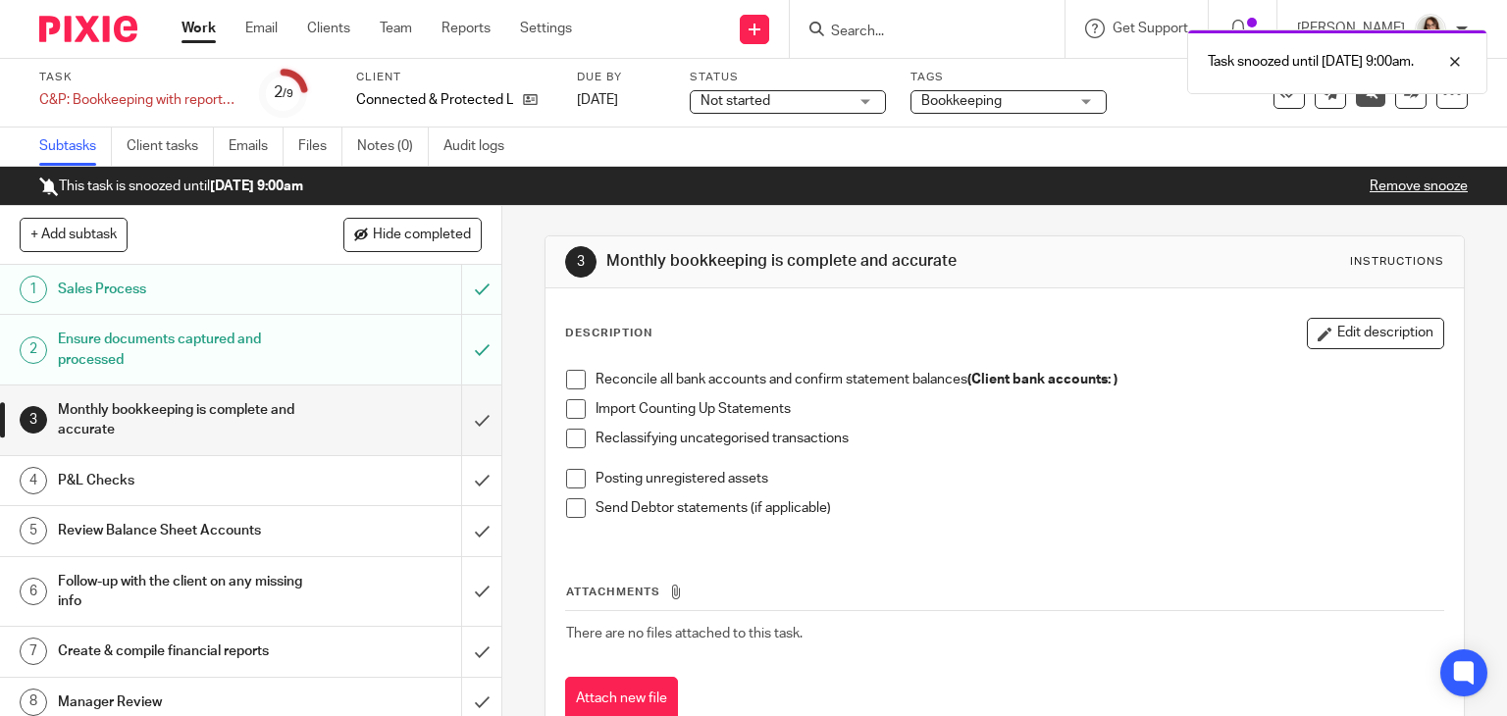
click at [194, 34] on link "Work" at bounding box center [198, 29] width 34 height 20
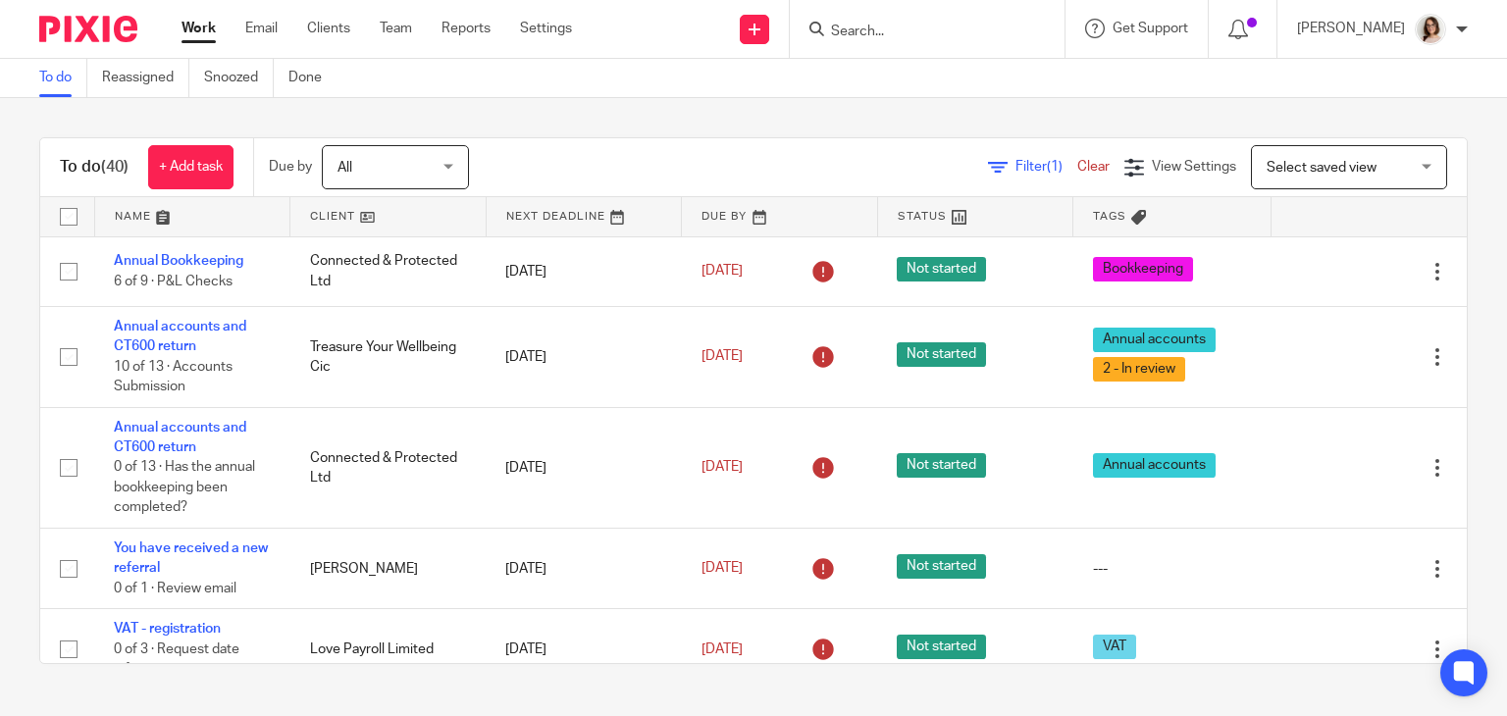
click at [202, 36] on link "Work" at bounding box center [198, 29] width 34 height 20
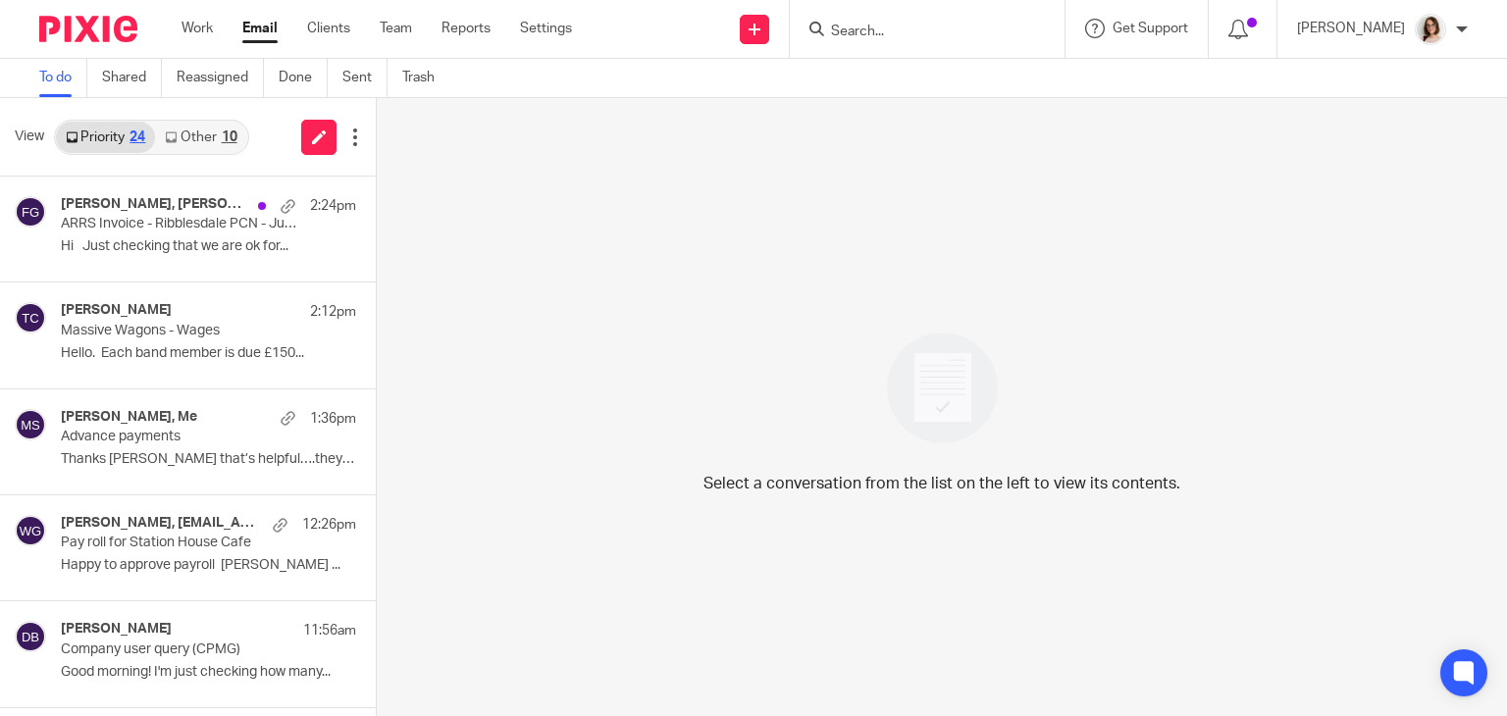
click at [204, 134] on link "Other 10" at bounding box center [200, 137] width 91 height 31
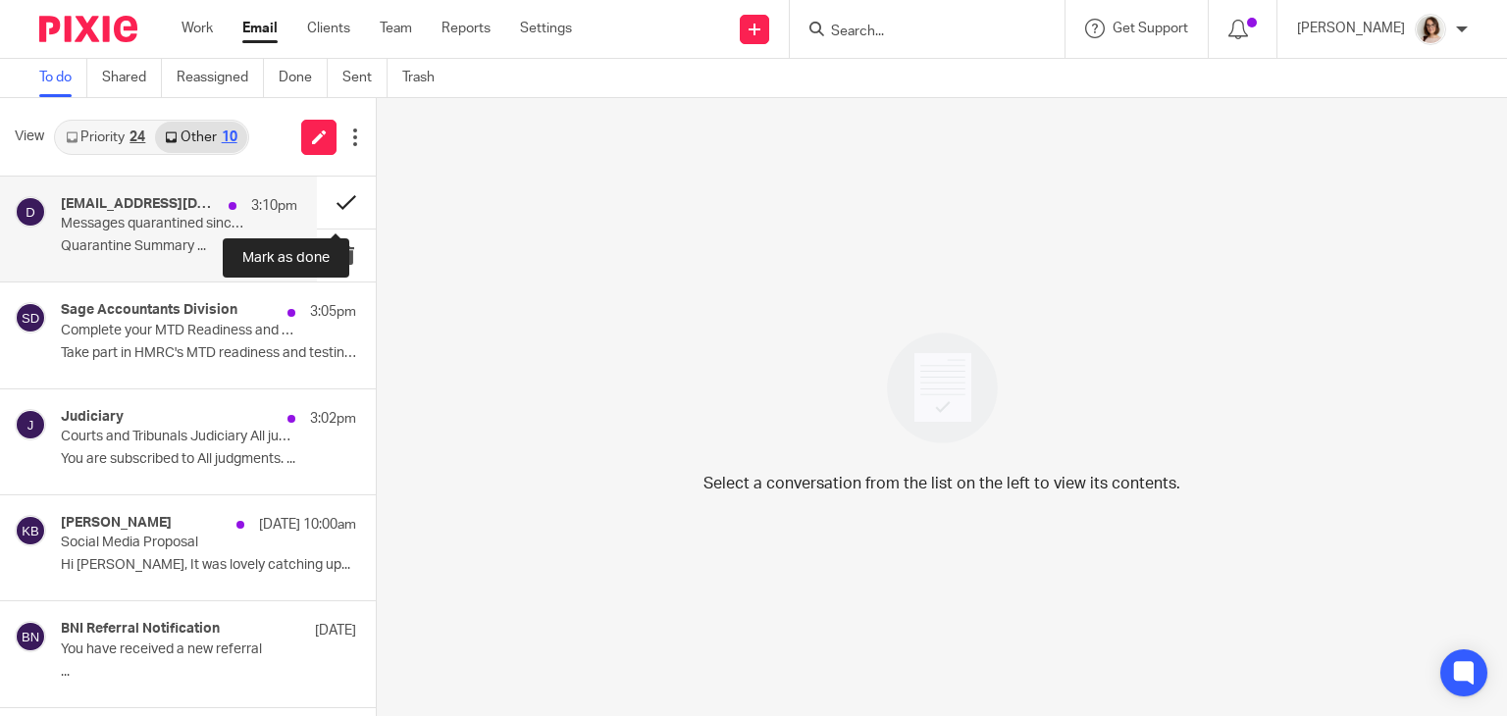
click at [327, 211] on button at bounding box center [346, 203] width 59 height 52
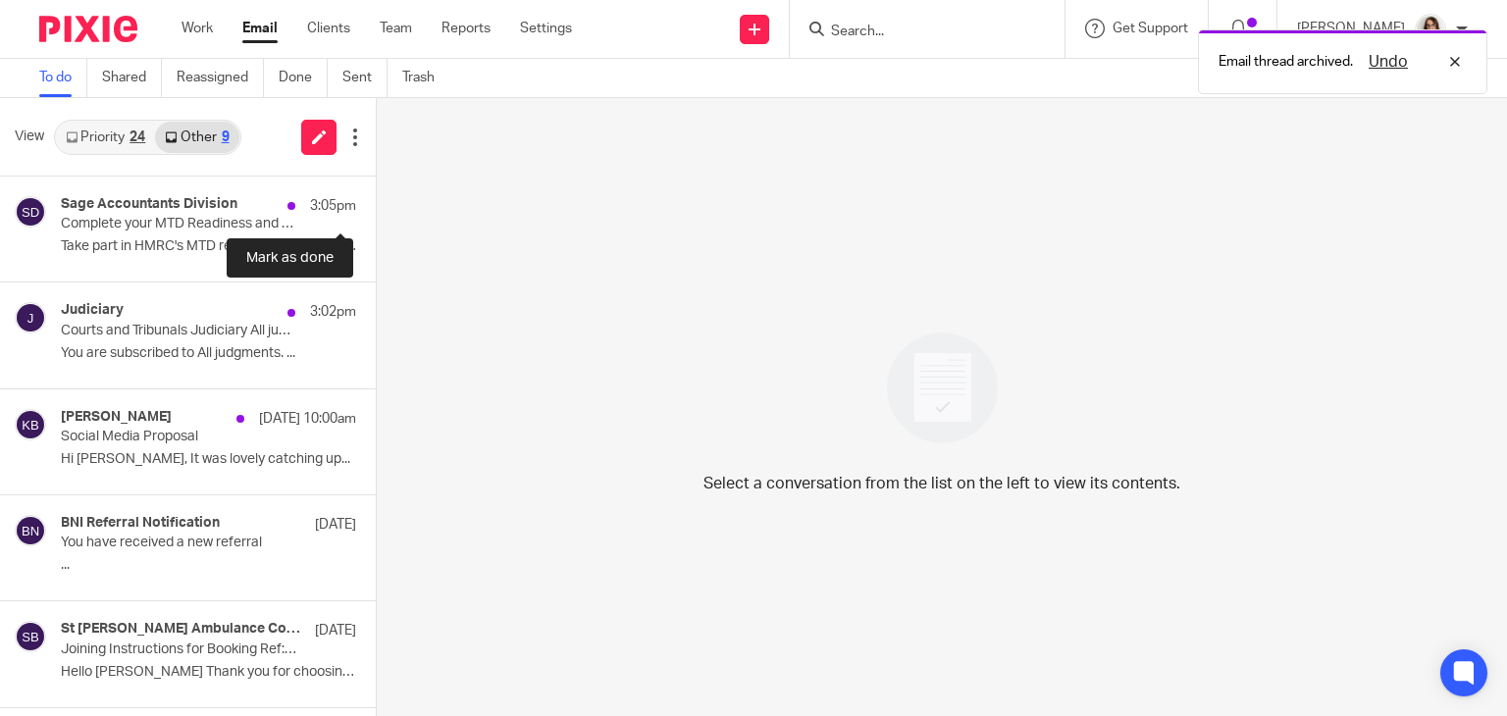
click at [376, 211] on button at bounding box center [384, 203] width 16 height 52
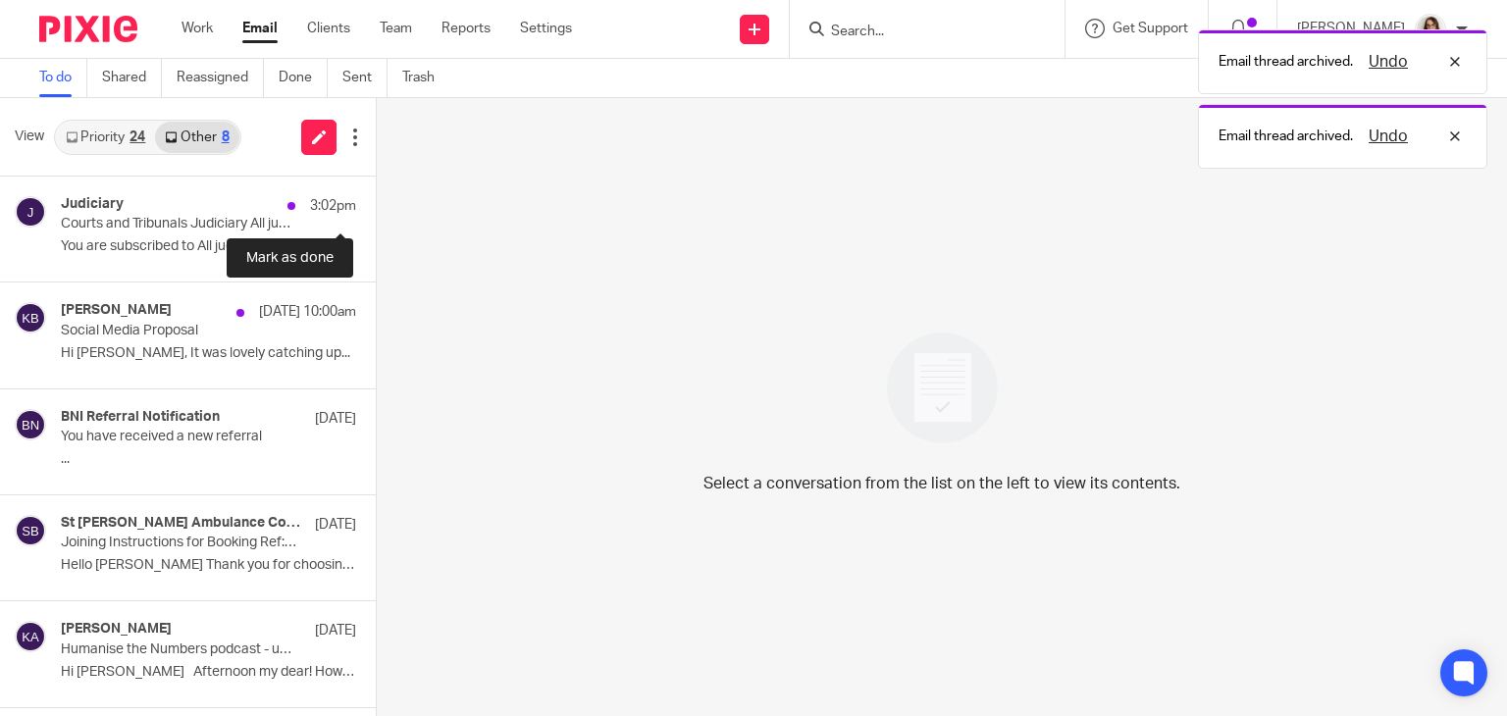
click at [376, 211] on button at bounding box center [384, 203] width 16 height 52
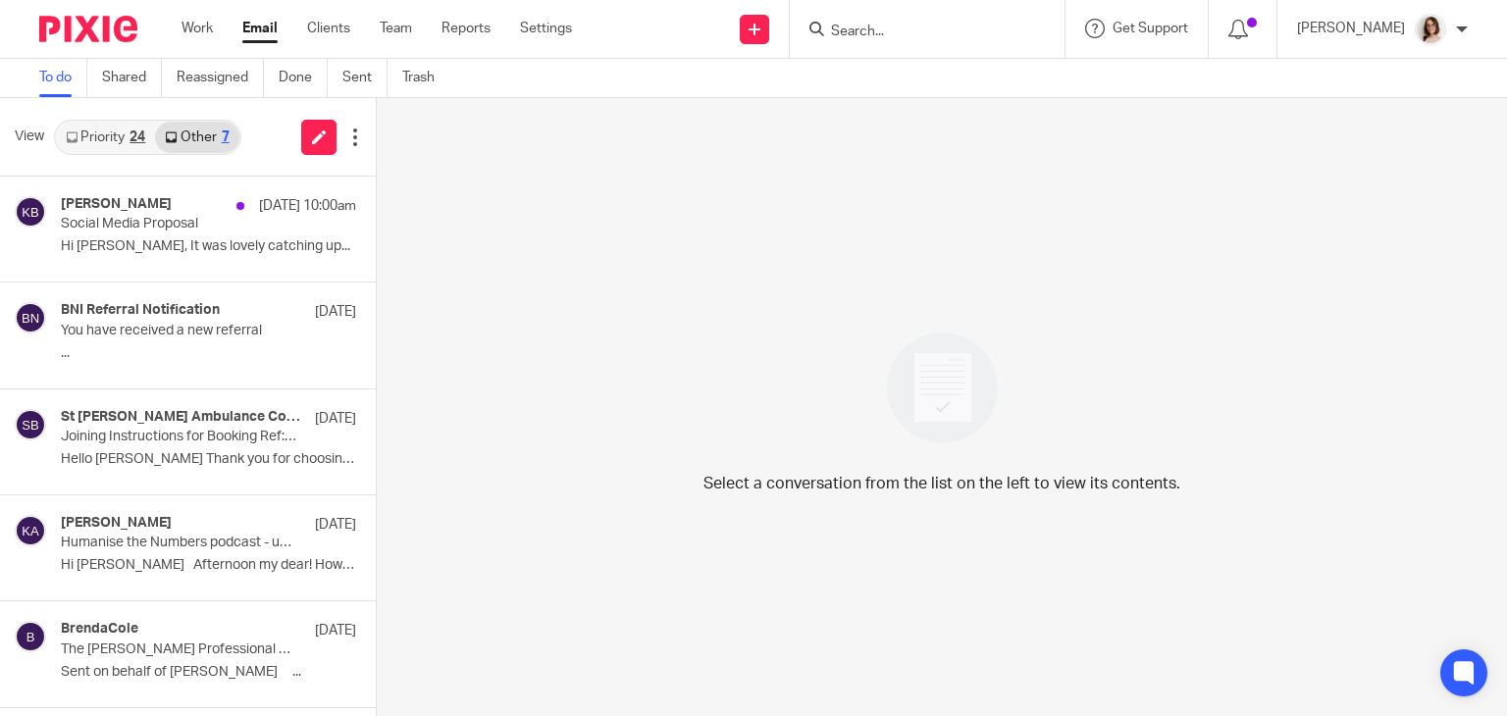
click at [256, 26] on link "Email" at bounding box center [259, 29] width 35 height 20
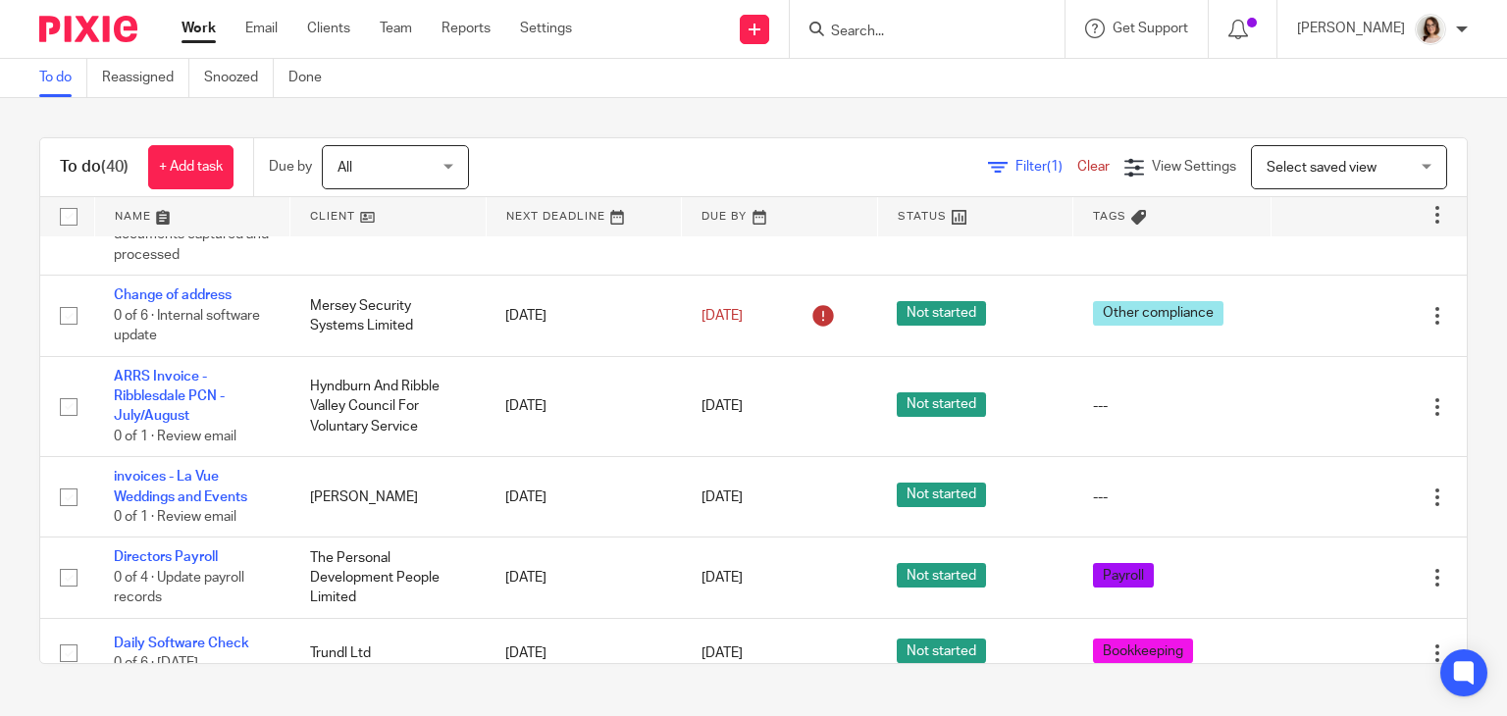
scroll to position [616, 0]
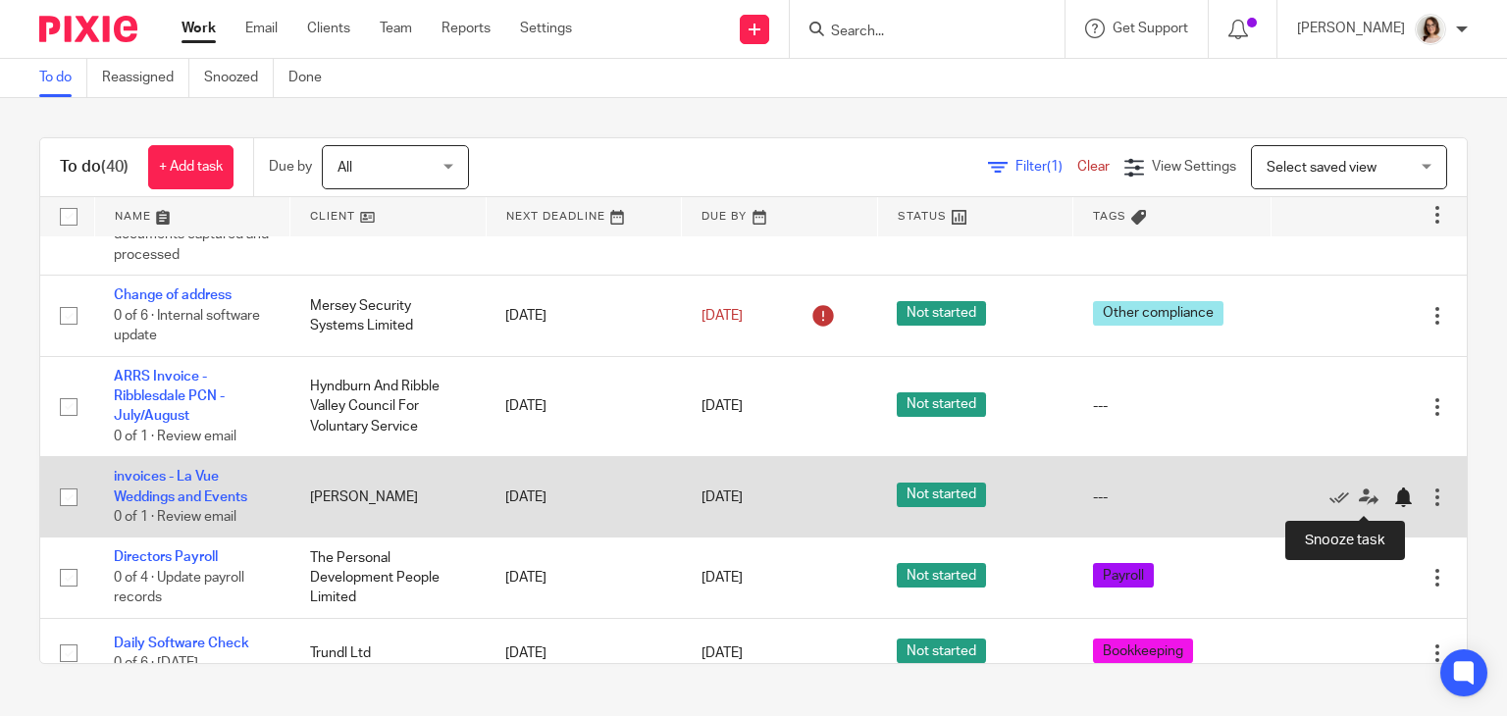
click at [1393, 503] on div at bounding box center [1403, 498] width 20 height 20
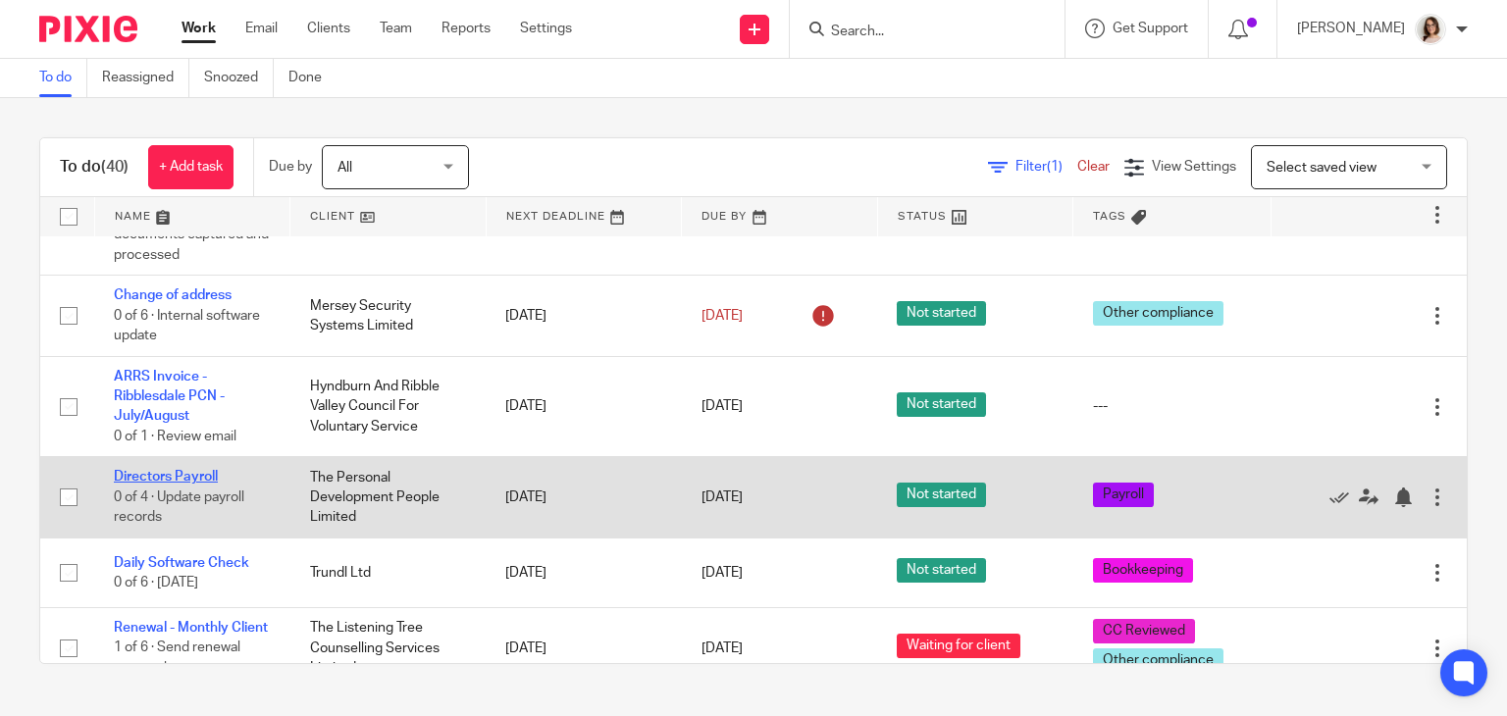
click at [153, 484] on link "Directors Payroll" at bounding box center [166, 477] width 104 height 14
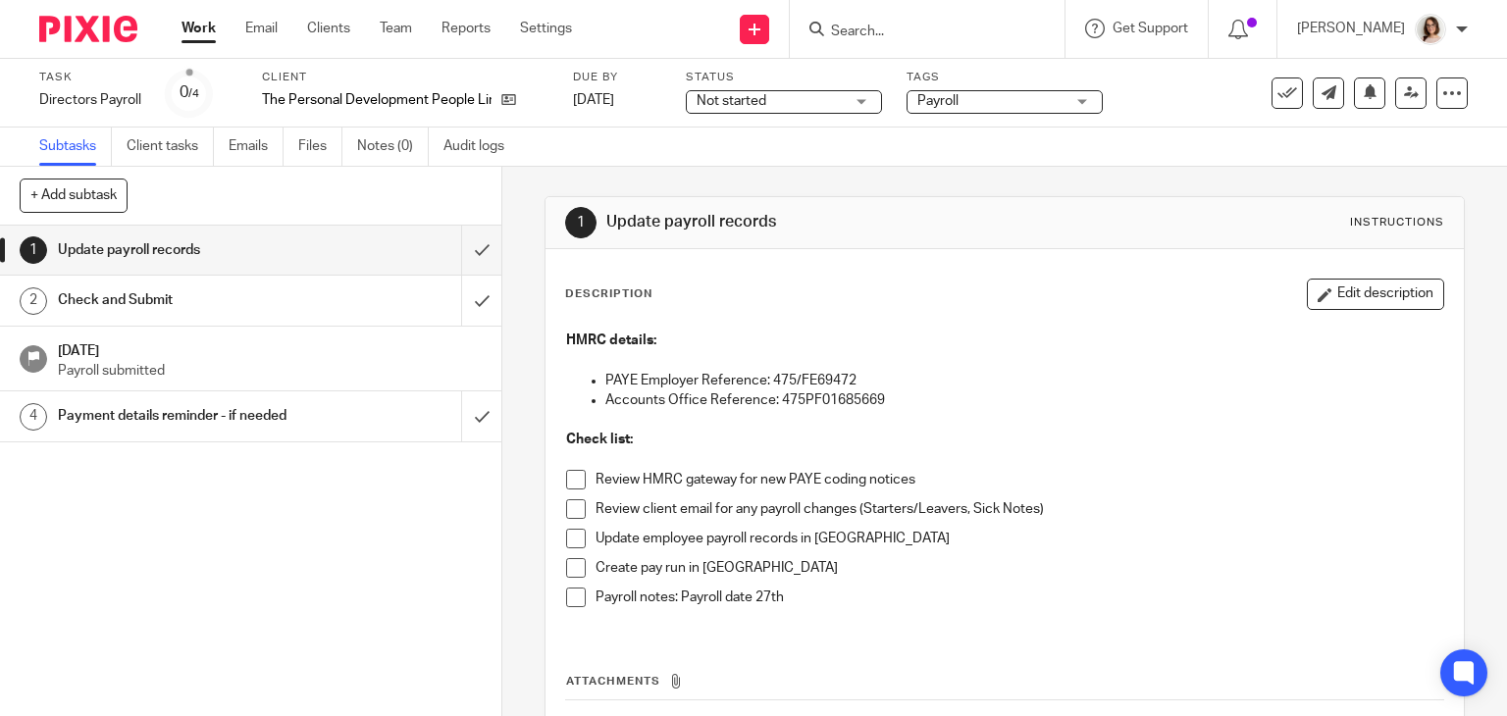
click at [568, 483] on span at bounding box center [576, 480] width 20 height 20
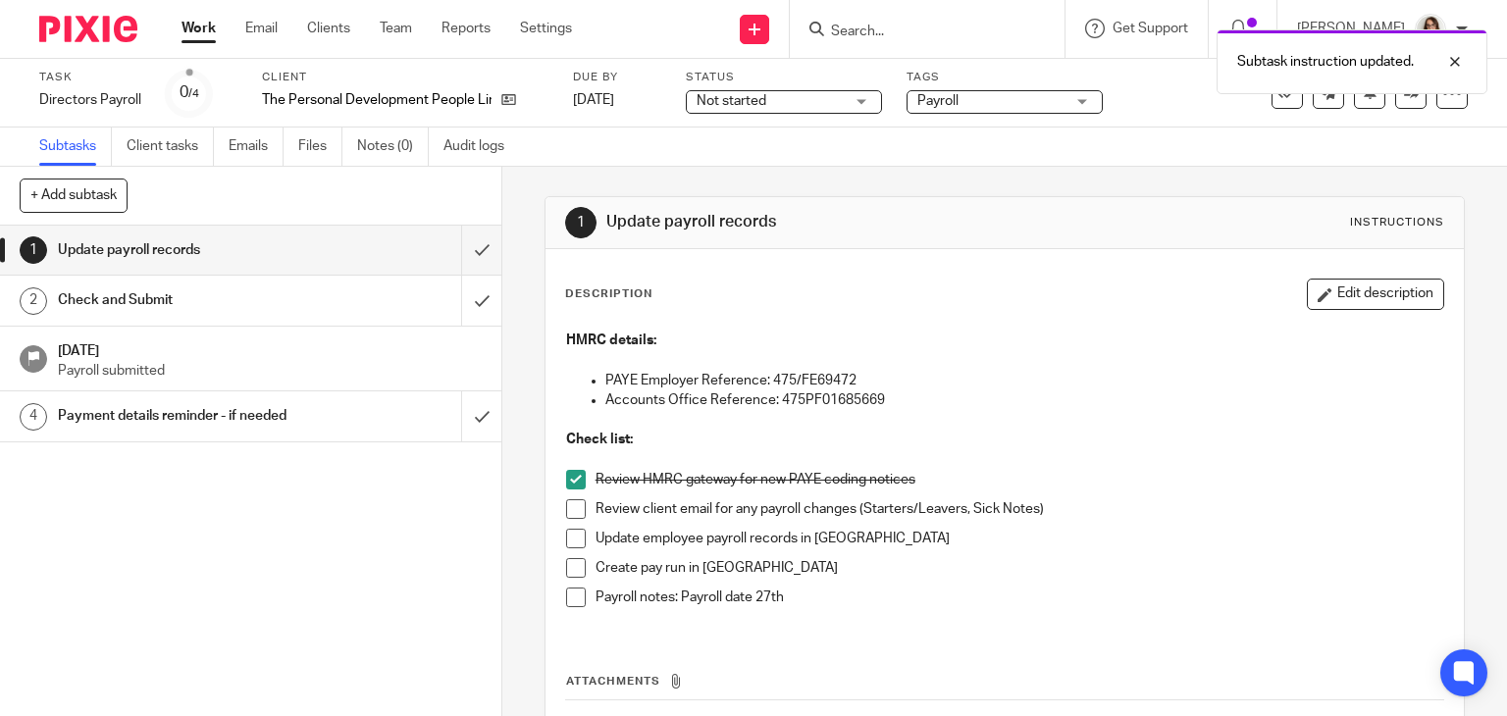
click at [566, 513] on span at bounding box center [576, 509] width 20 height 20
click at [566, 572] on span at bounding box center [576, 568] width 20 height 20
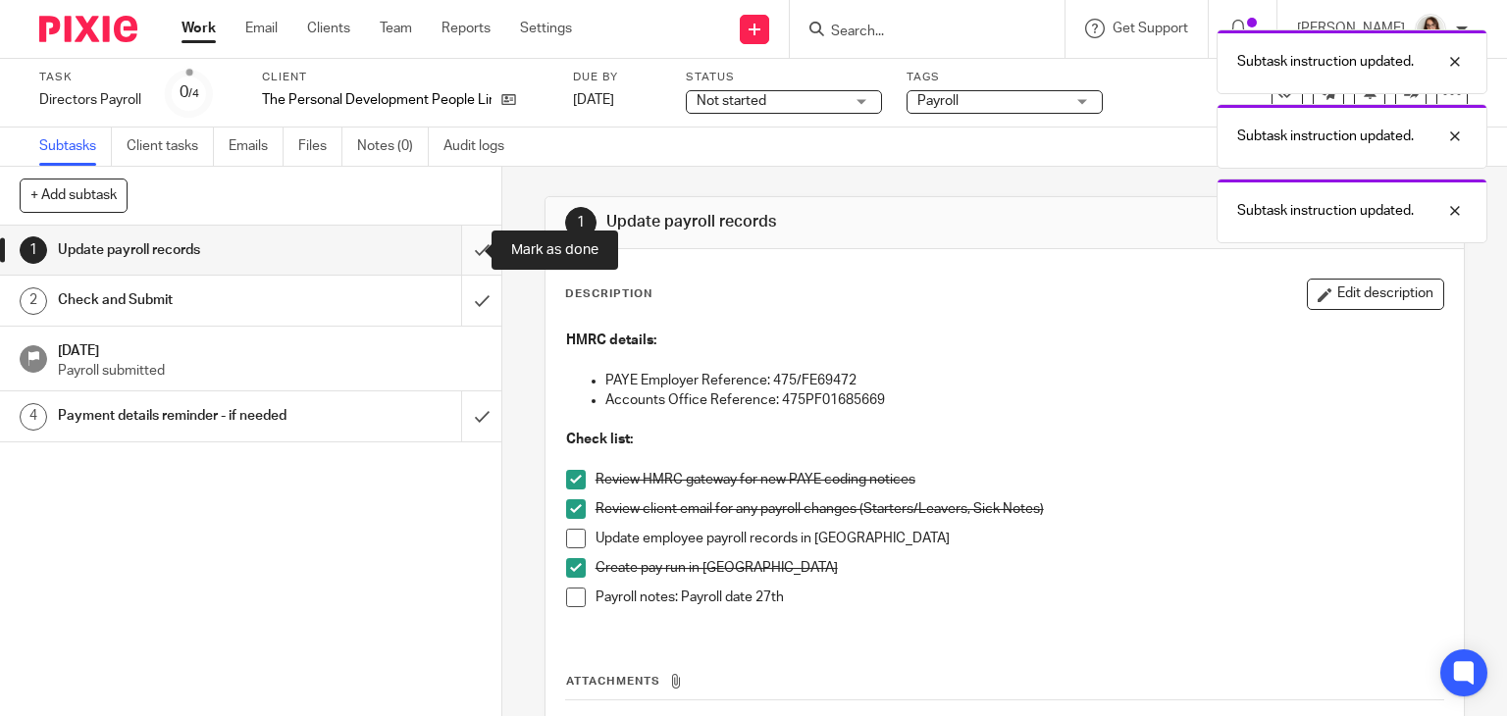
click at [458, 245] on input "submit" at bounding box center [250, 250] width 501 height 49
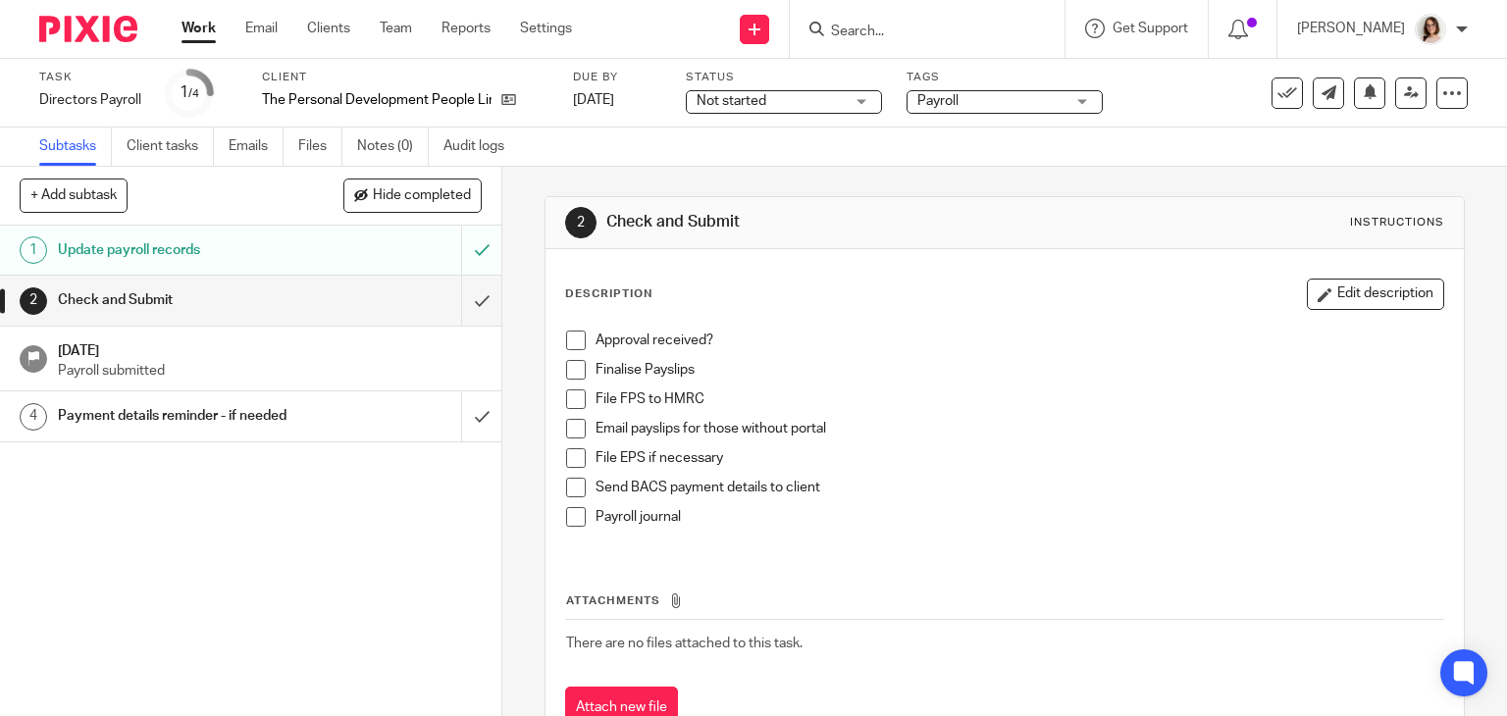
click at [566, 371] on span at bounding box center [576, 370] width 20 height 20
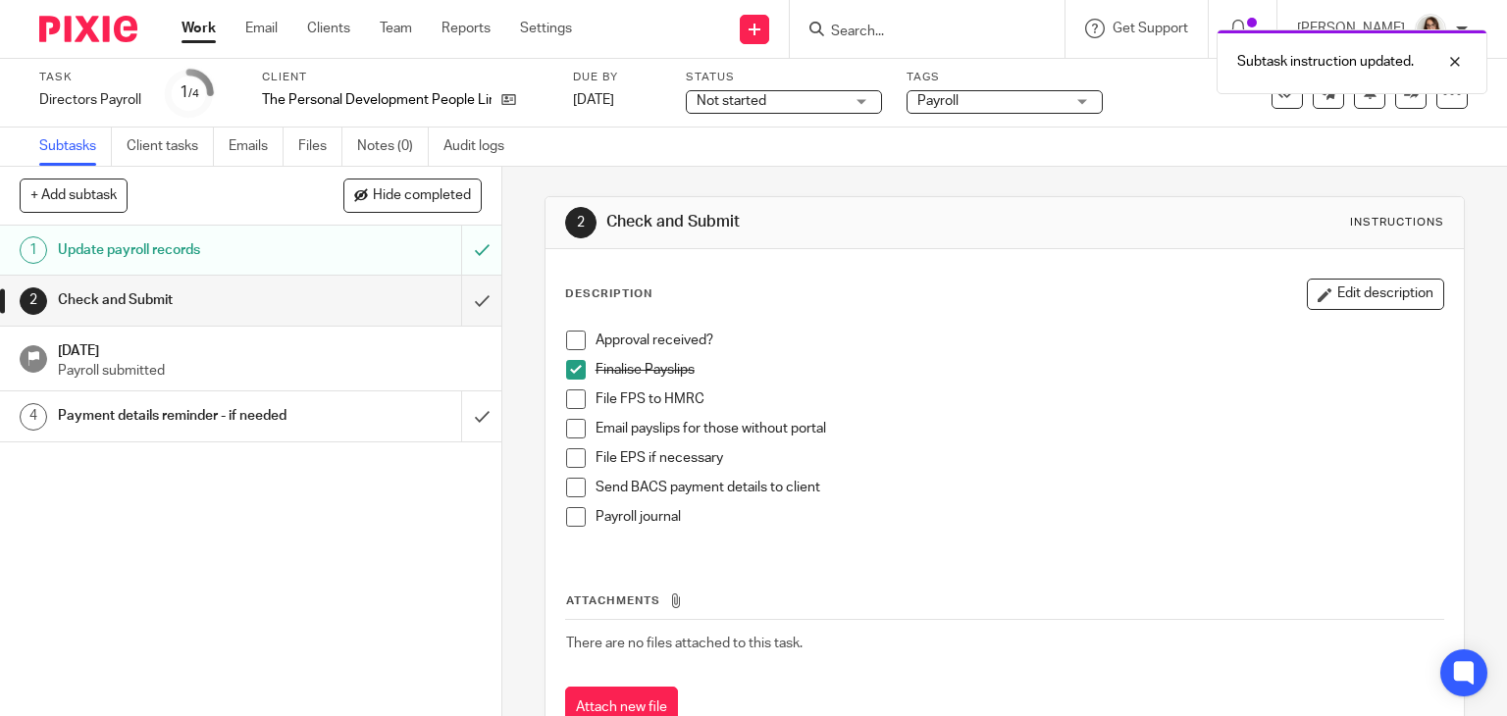
click at [569, 429] on span at bounding box center [576, 429] width 20 height 20
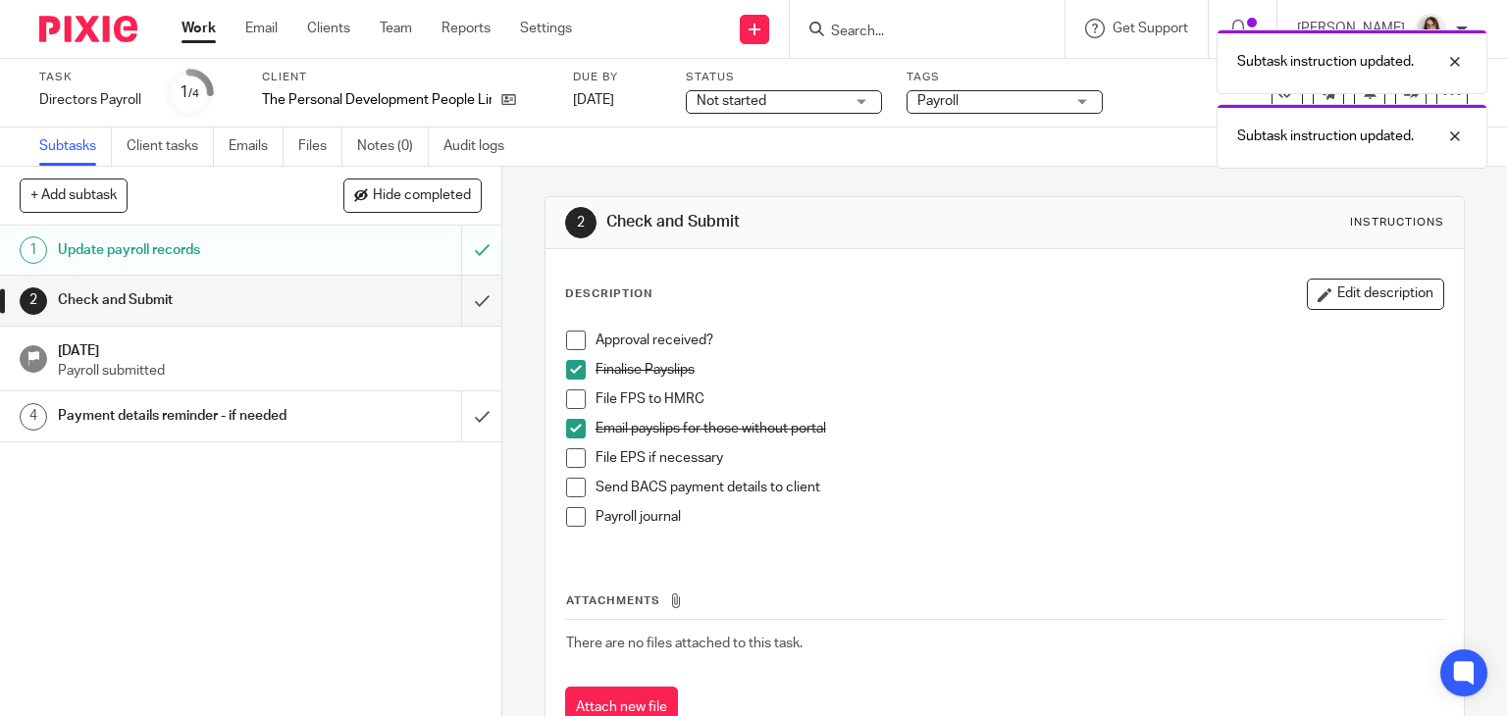
click at [566, 519] on span at bounding box center [576, 517] width 20 height 20
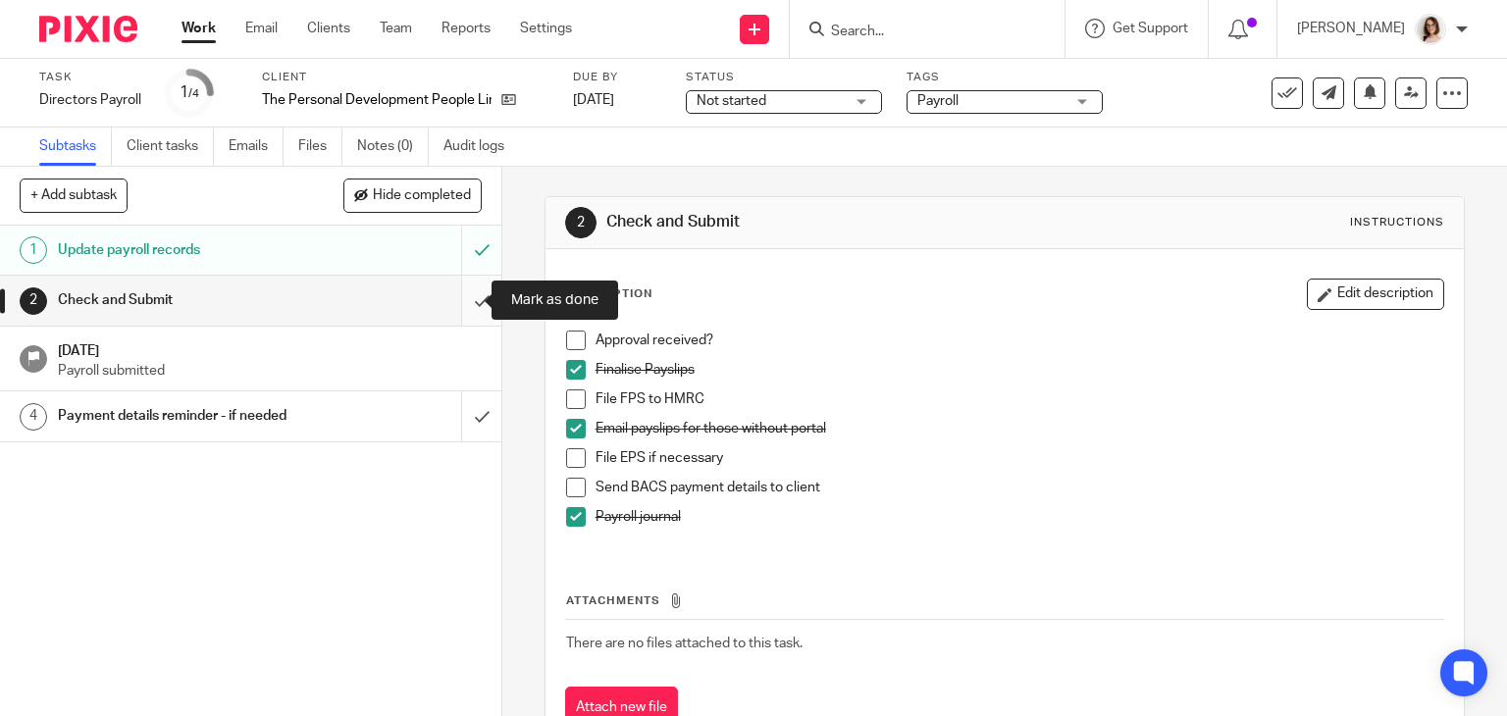
click at [458, 303] on input "submit" at bounding box center [250, 300] width 501 height 49
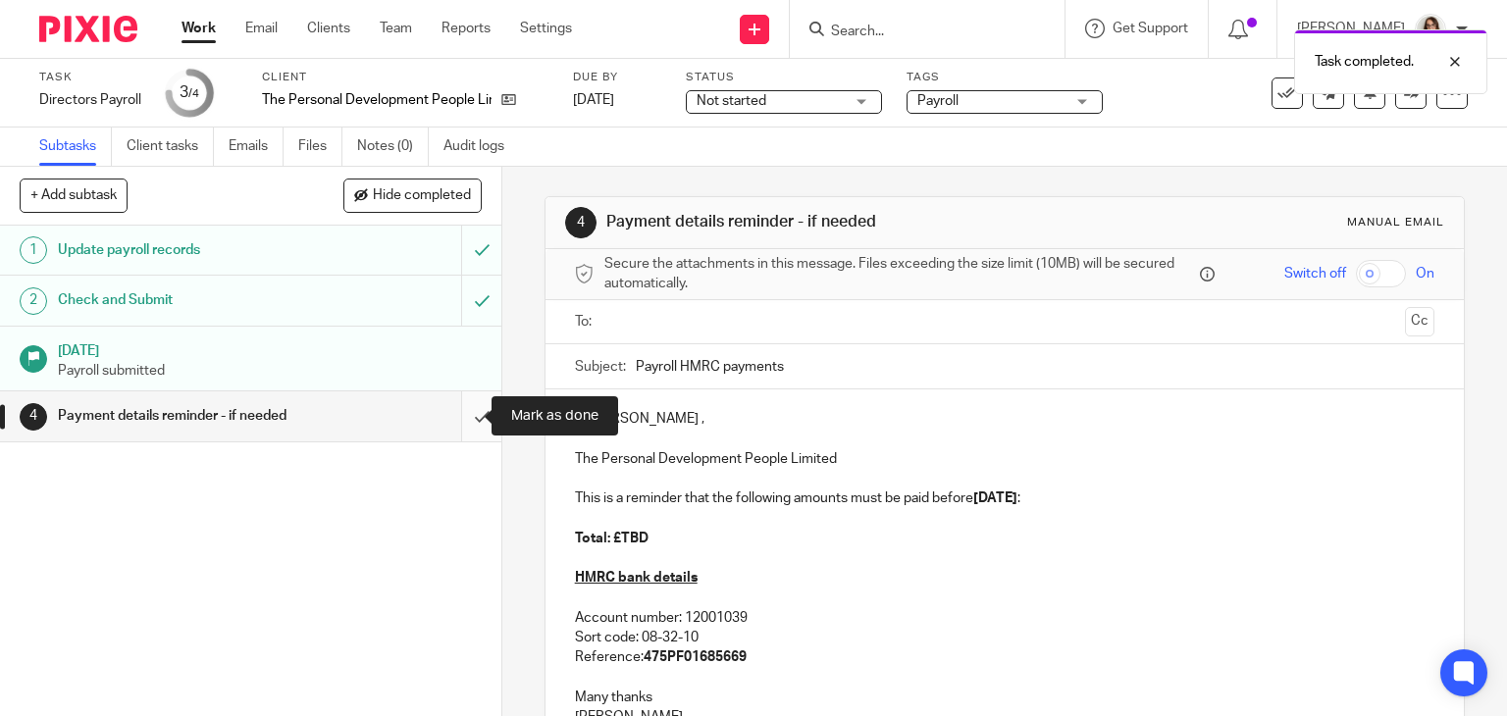
click at [455, 413] on input "submit" at bounding box center [250, 415] width 501 height 49
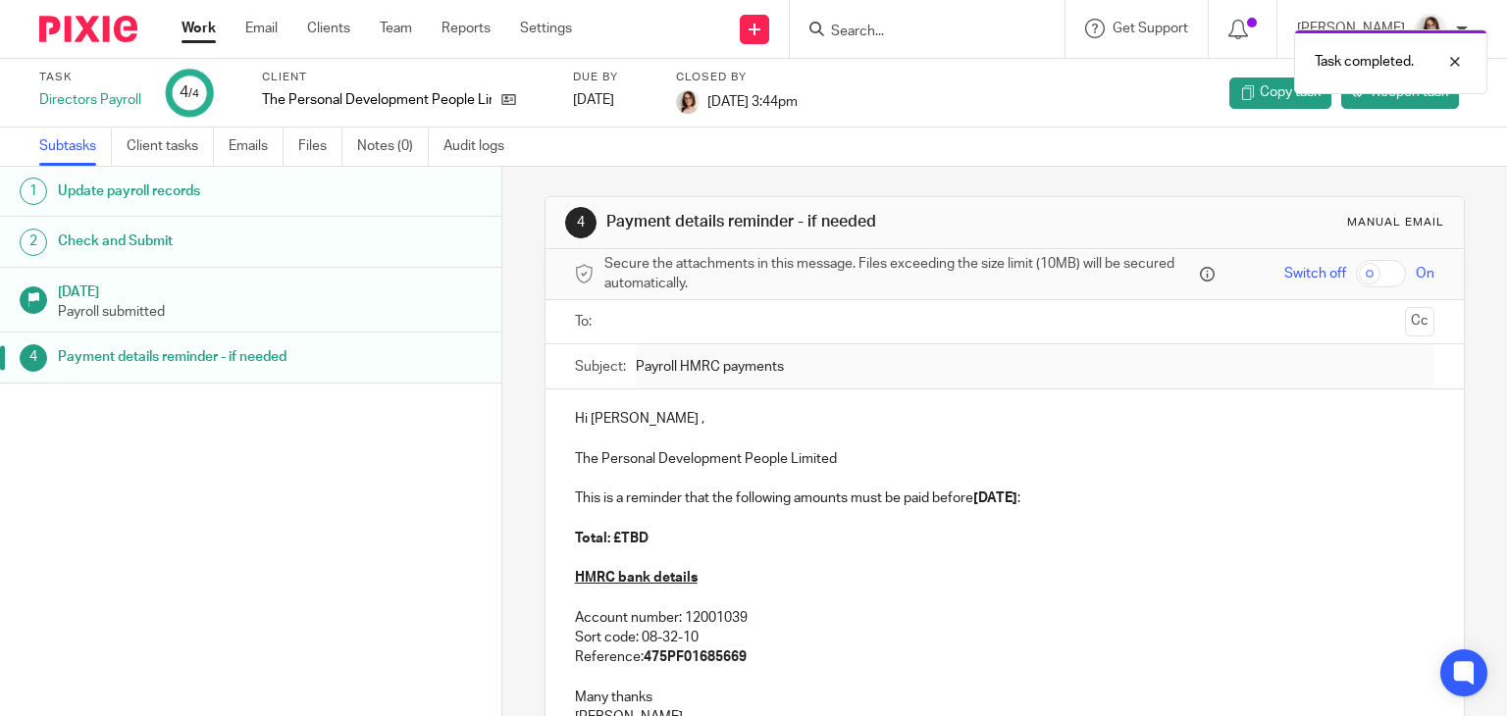
click at [206, 29] on link "Work" at bounding box center [198, 29] width 34 height 20
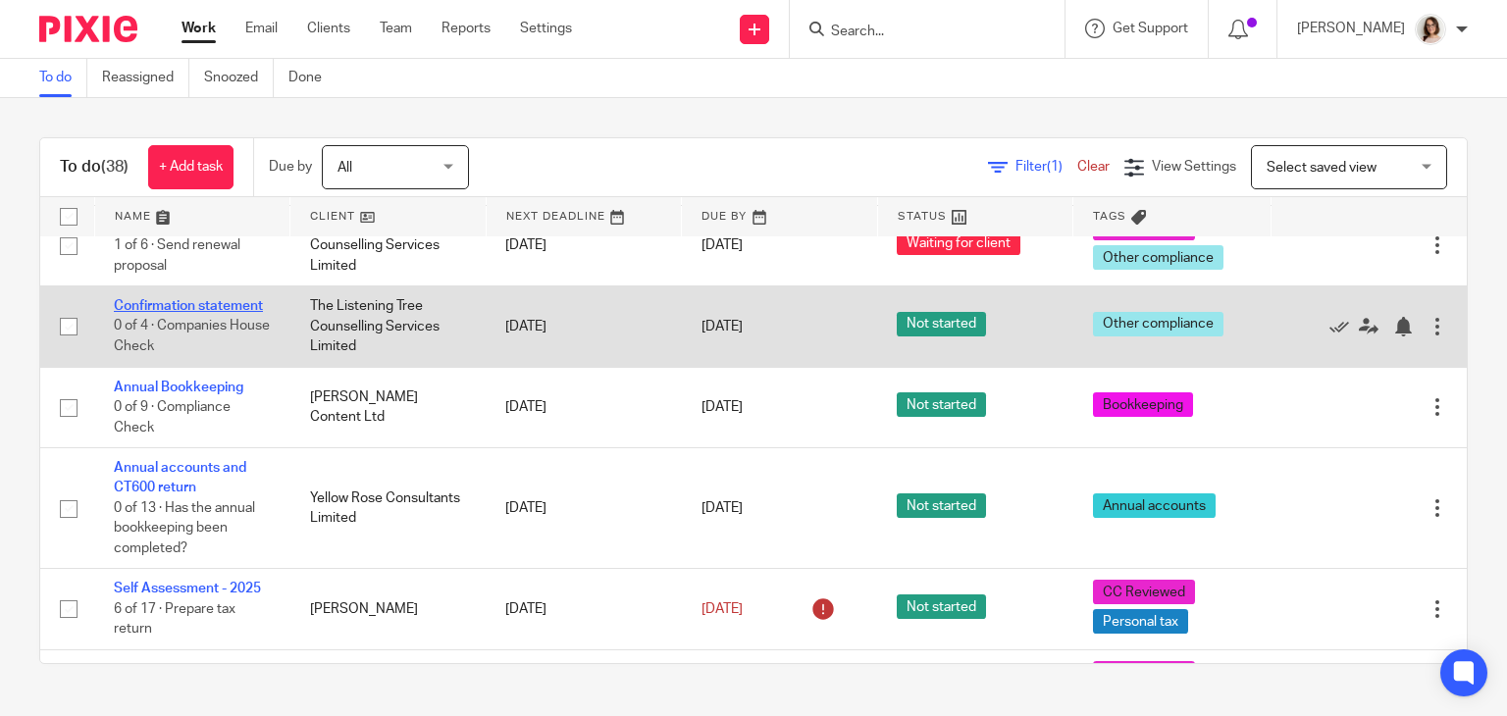
scroll to position [959, 0]
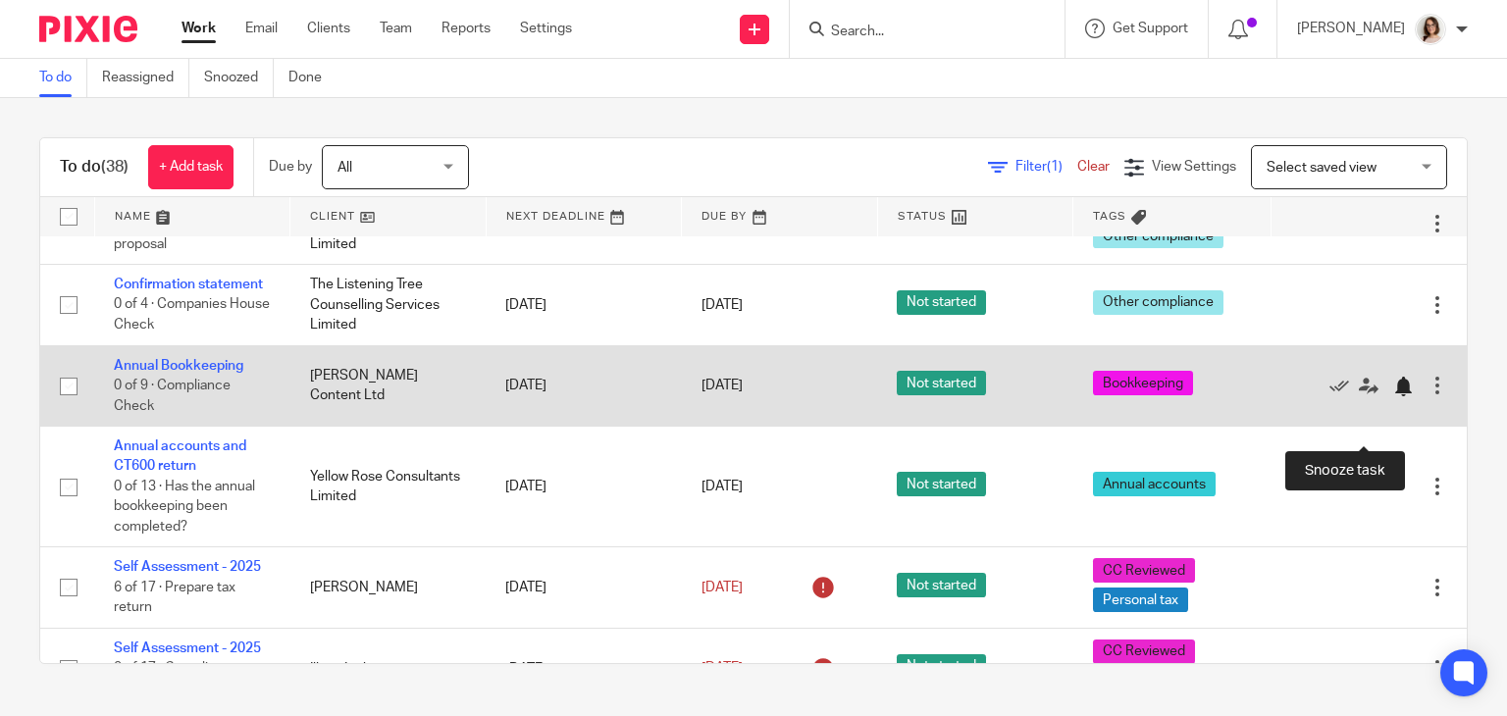
click at [1393, 396] on div at bounding box center [1403, 387] width 20 height 20
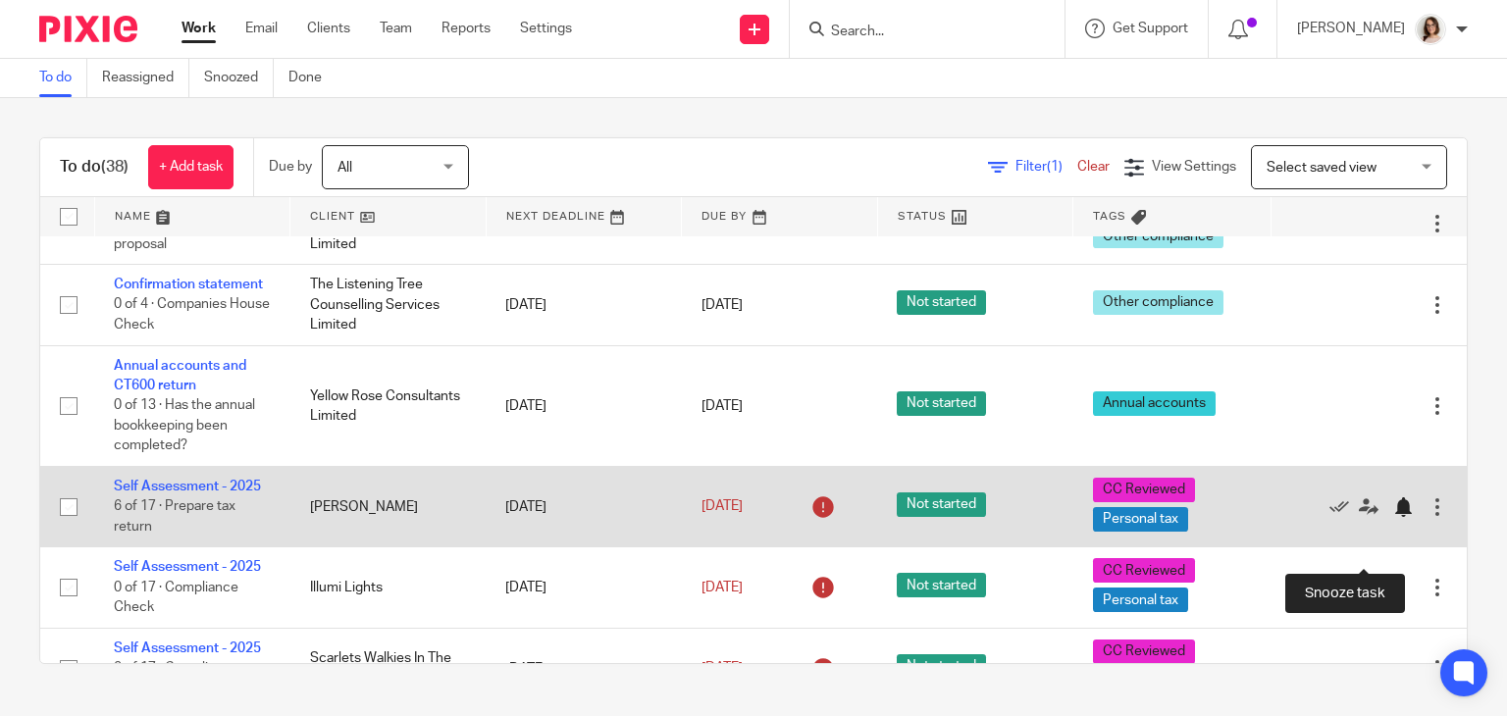
click at [1393, 517] on div at bounding box center [1403, 507] width 20 height 20
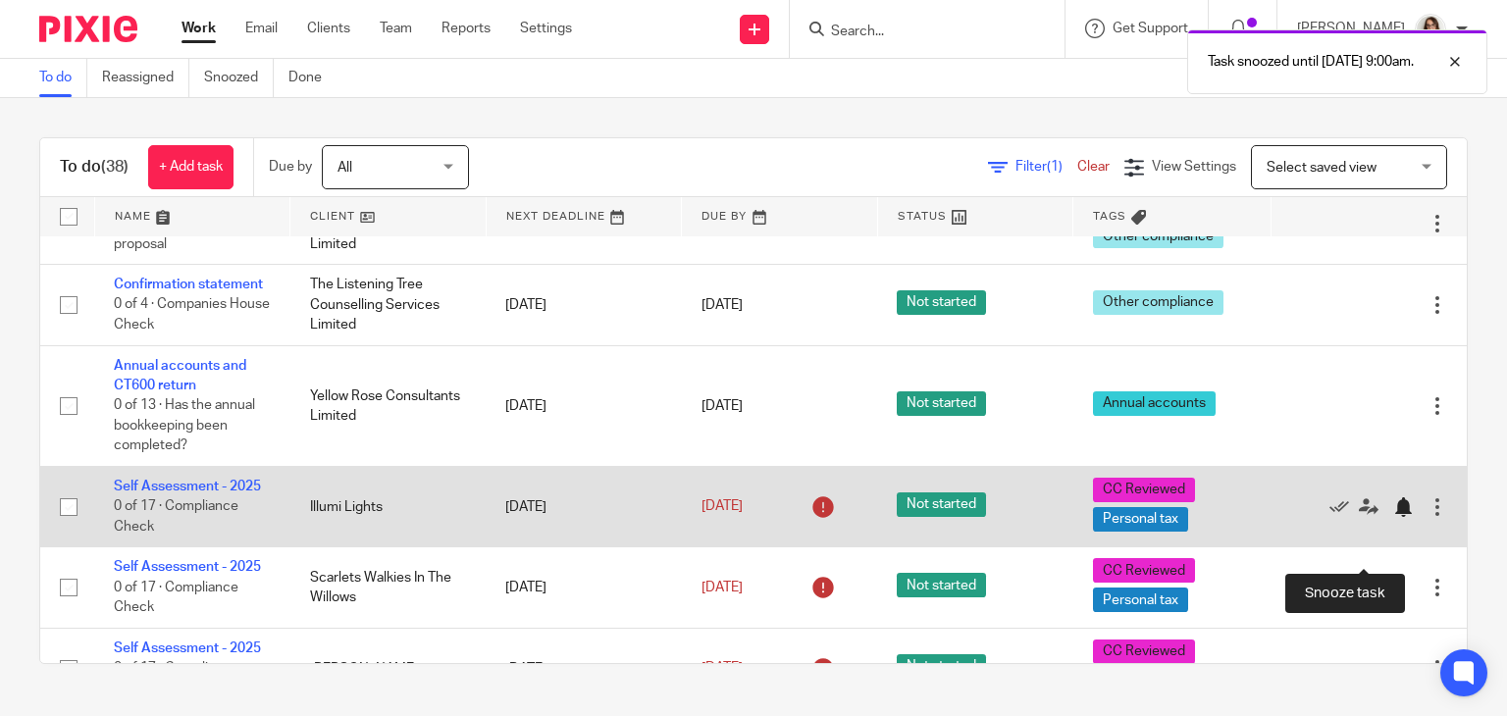
click at [1393, 517] on div at bounding box center [1403, 507] width 20 height 20
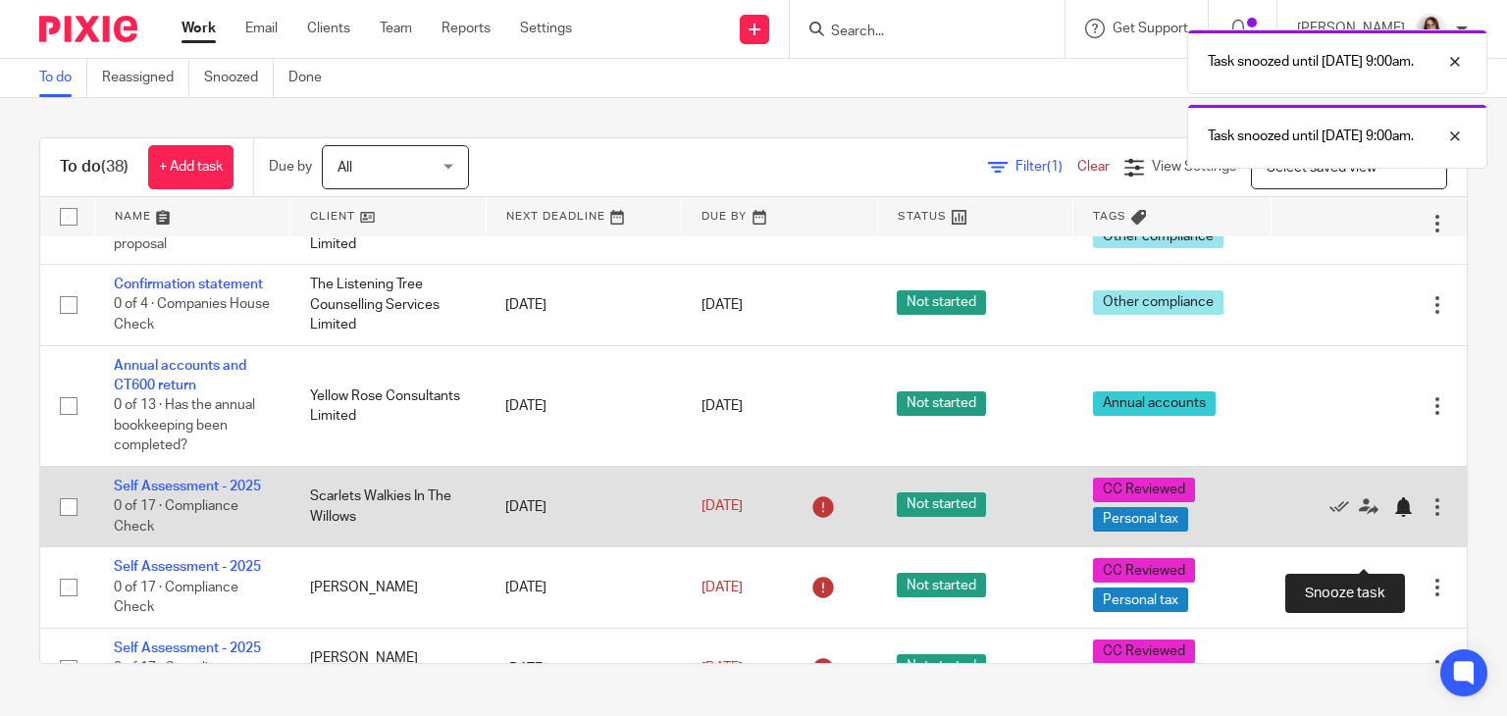
click at [1393, 517] on div at bounding box center [1403, 507] width 20 height 20
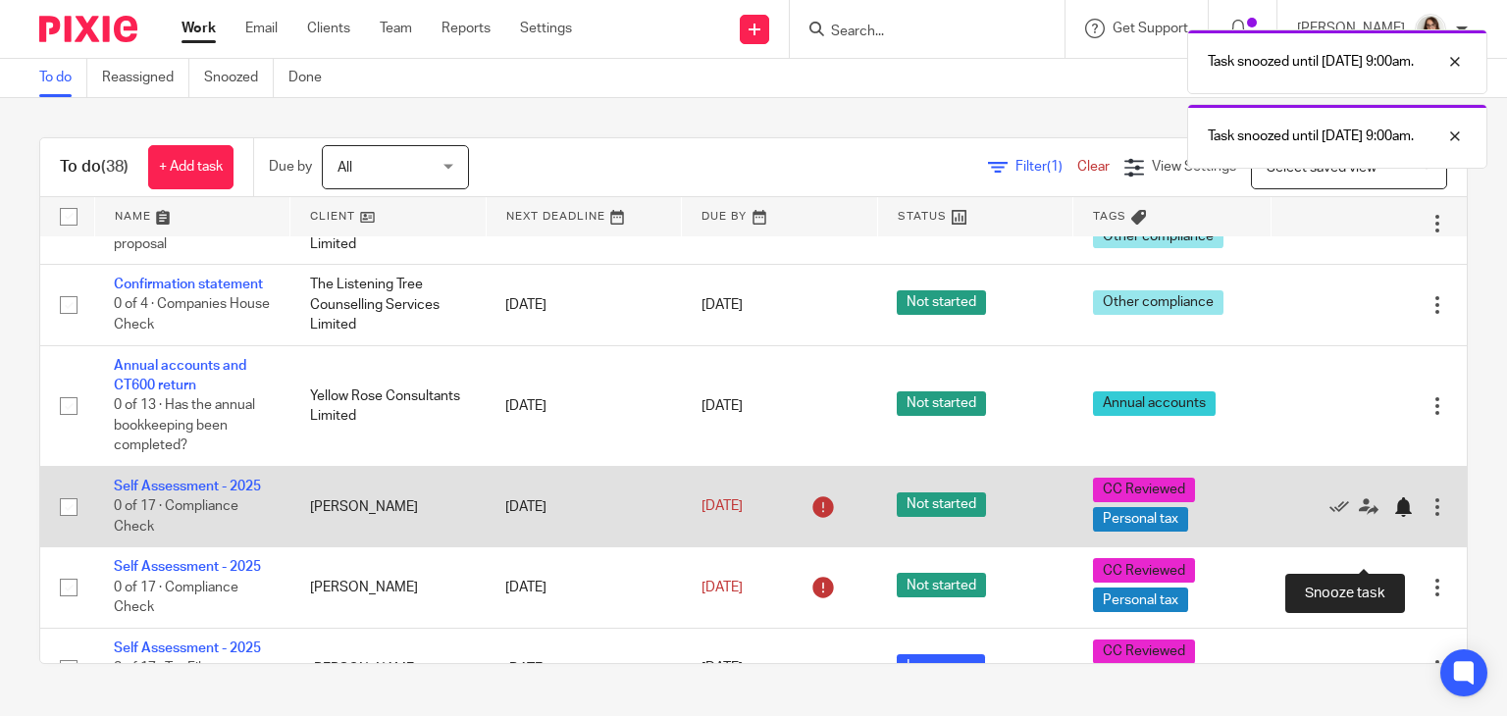
click at [1393, 517] on div at bounding box center [1403, 507] width 20 height 20
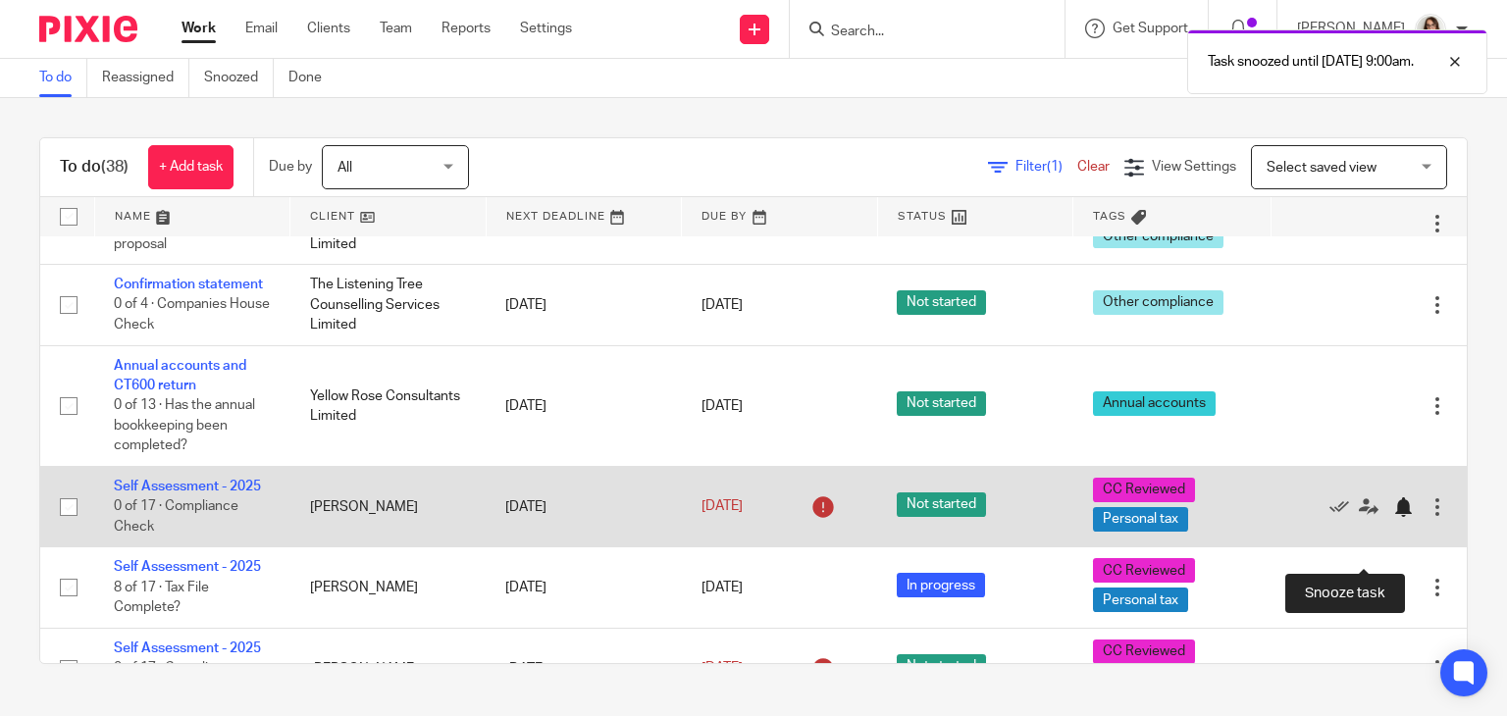
click at [1393, 517] on div at bounding box center [1403, 507] width 20 height 20
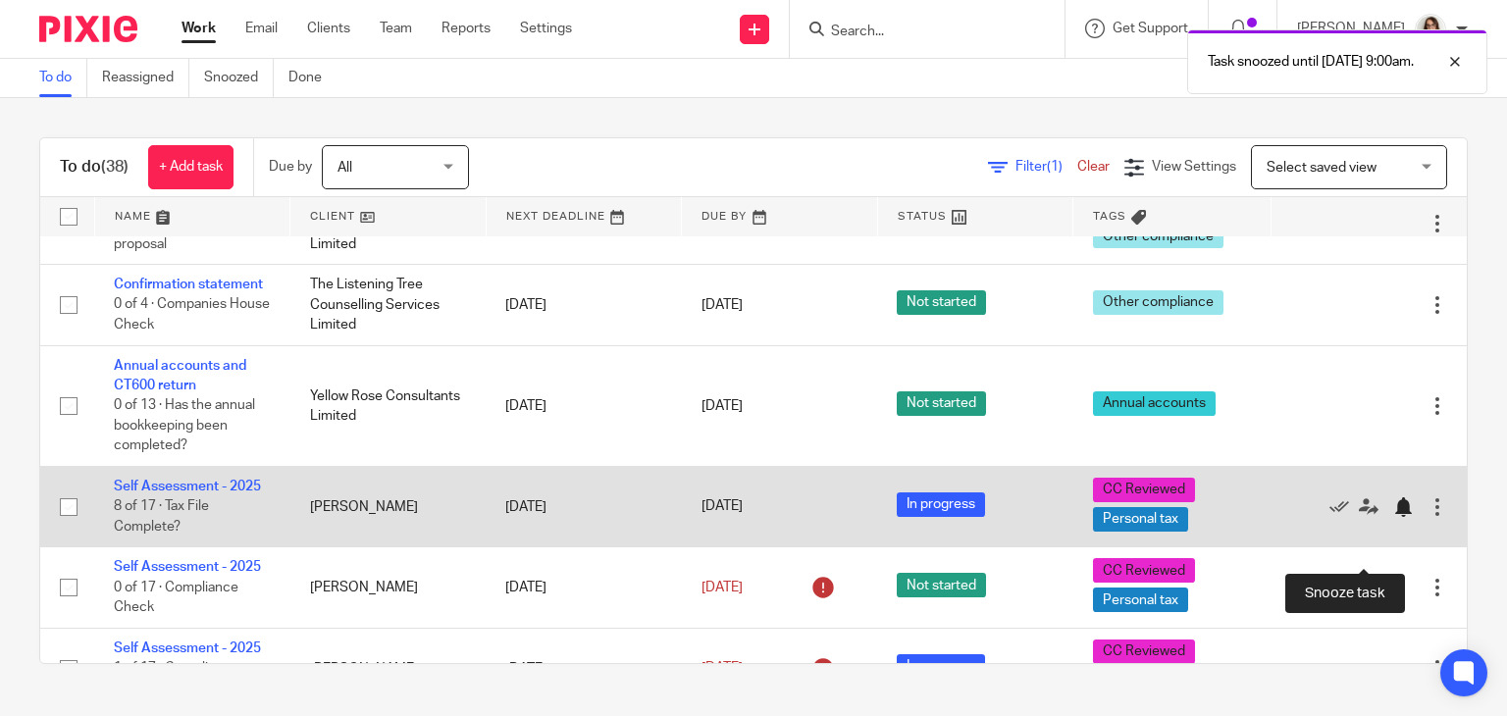
click at [1393, 517] on div at bounding box center [1403, 507] width 20 height 20
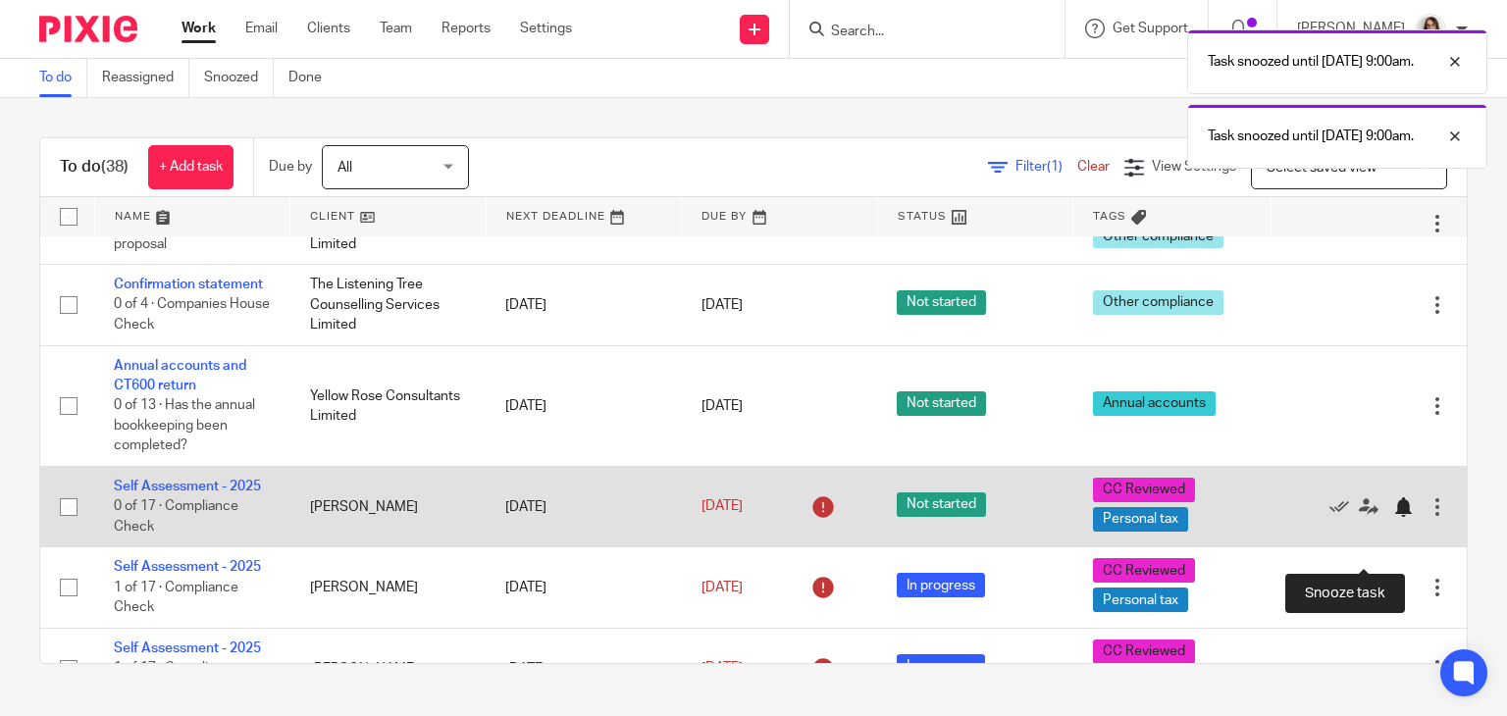
click at [1393, 517] on div at bounding box center [1403, 507] width 20 height 20
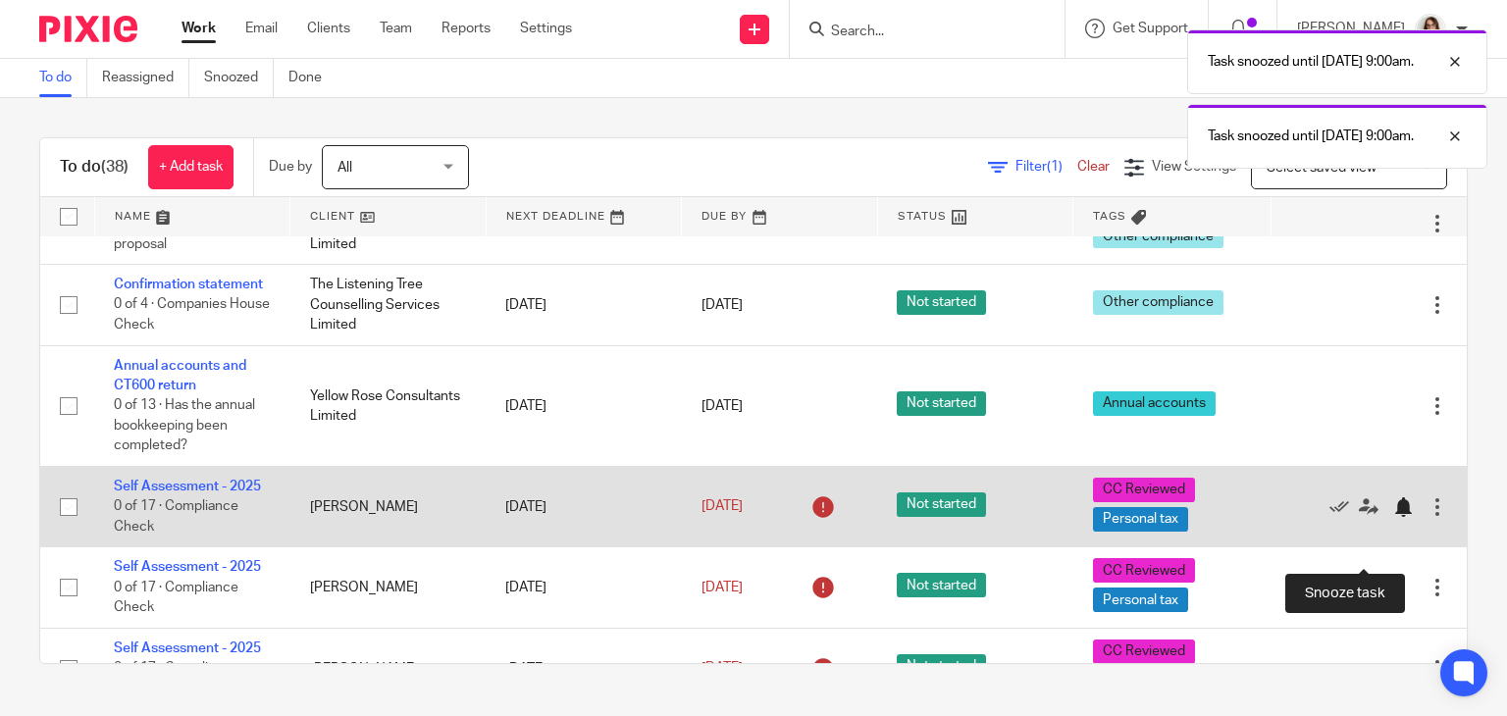
click at [1393, 517] on div at bounding box center [1403, 507] width 20 height 20
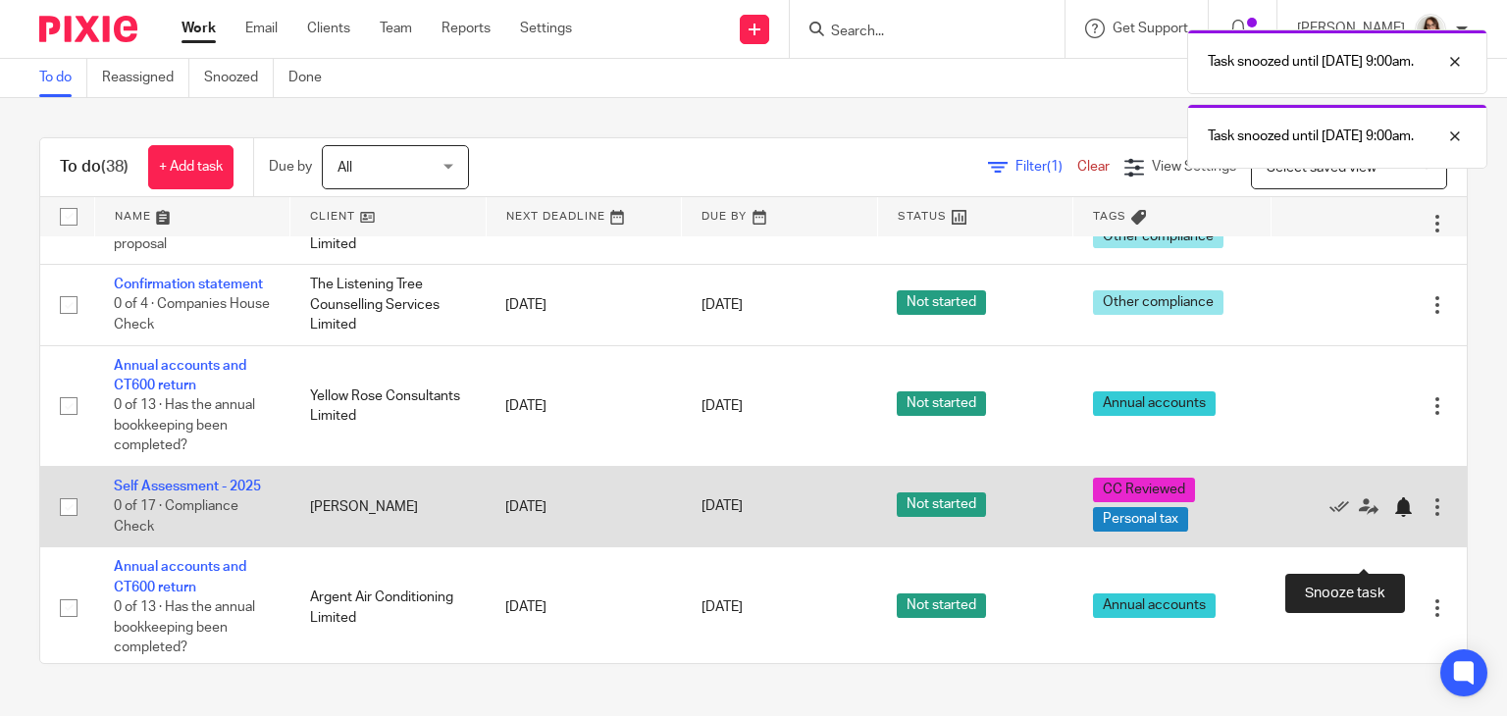
click at [1393, 517] on div at bounding box center [1403, 507] width 20 height 20
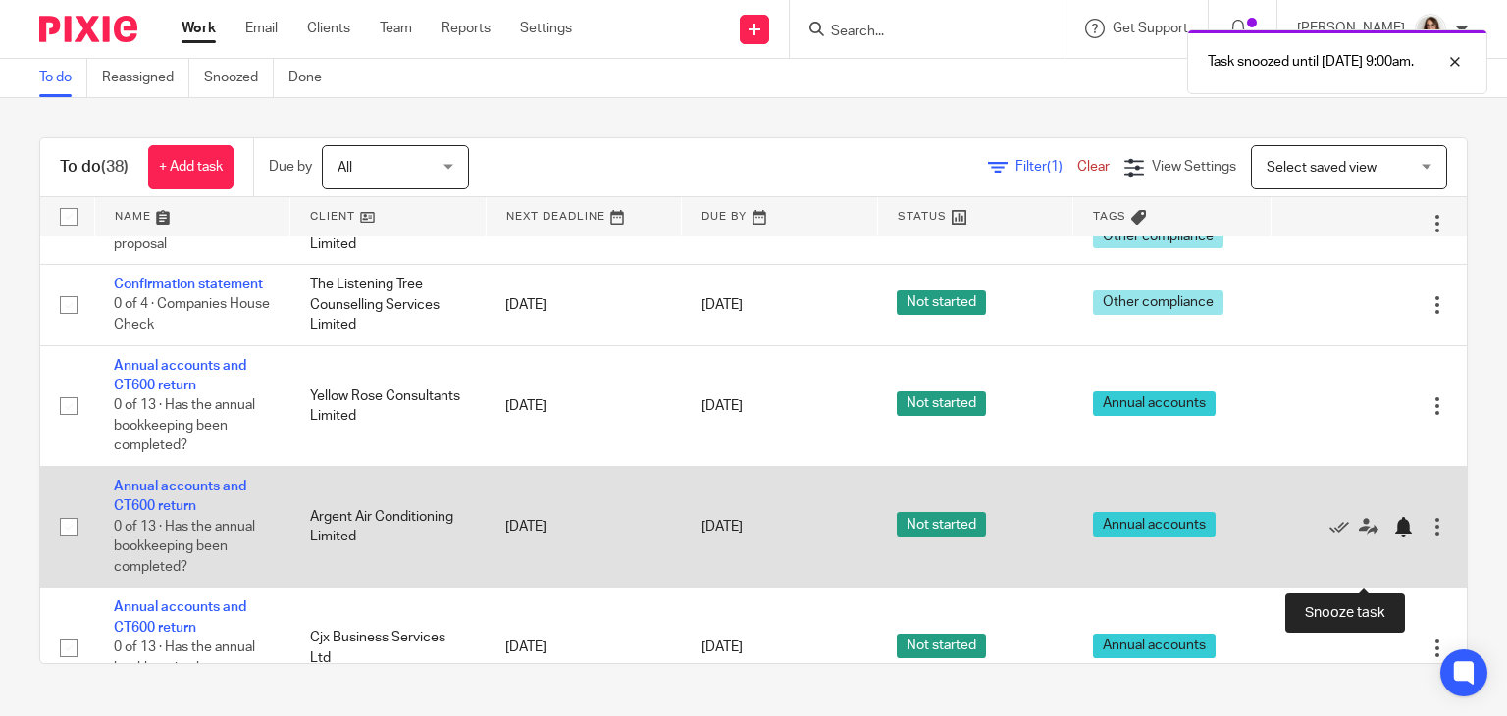
click at [1393, 537] on div at bounding box center [1403, 527] width 20 height 20
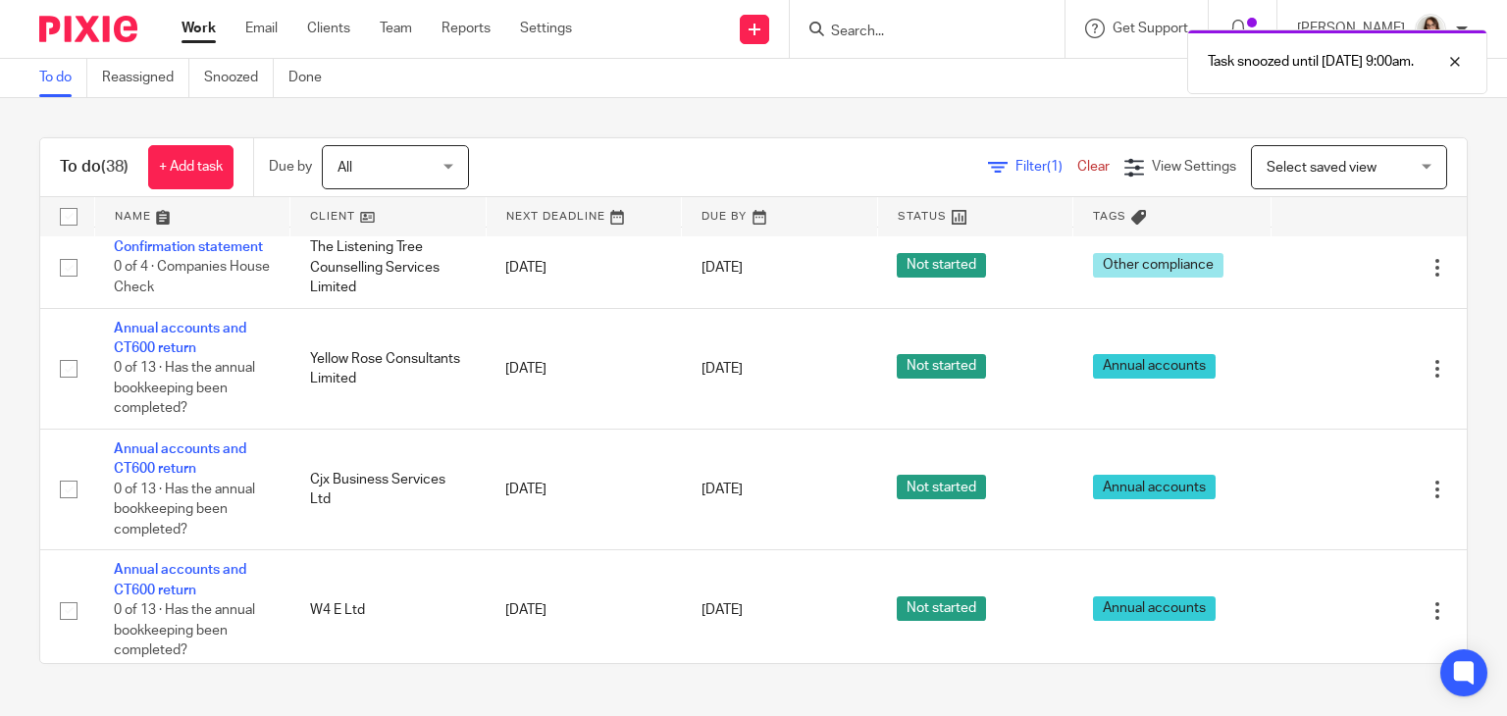
scroll to position [1001, 0]
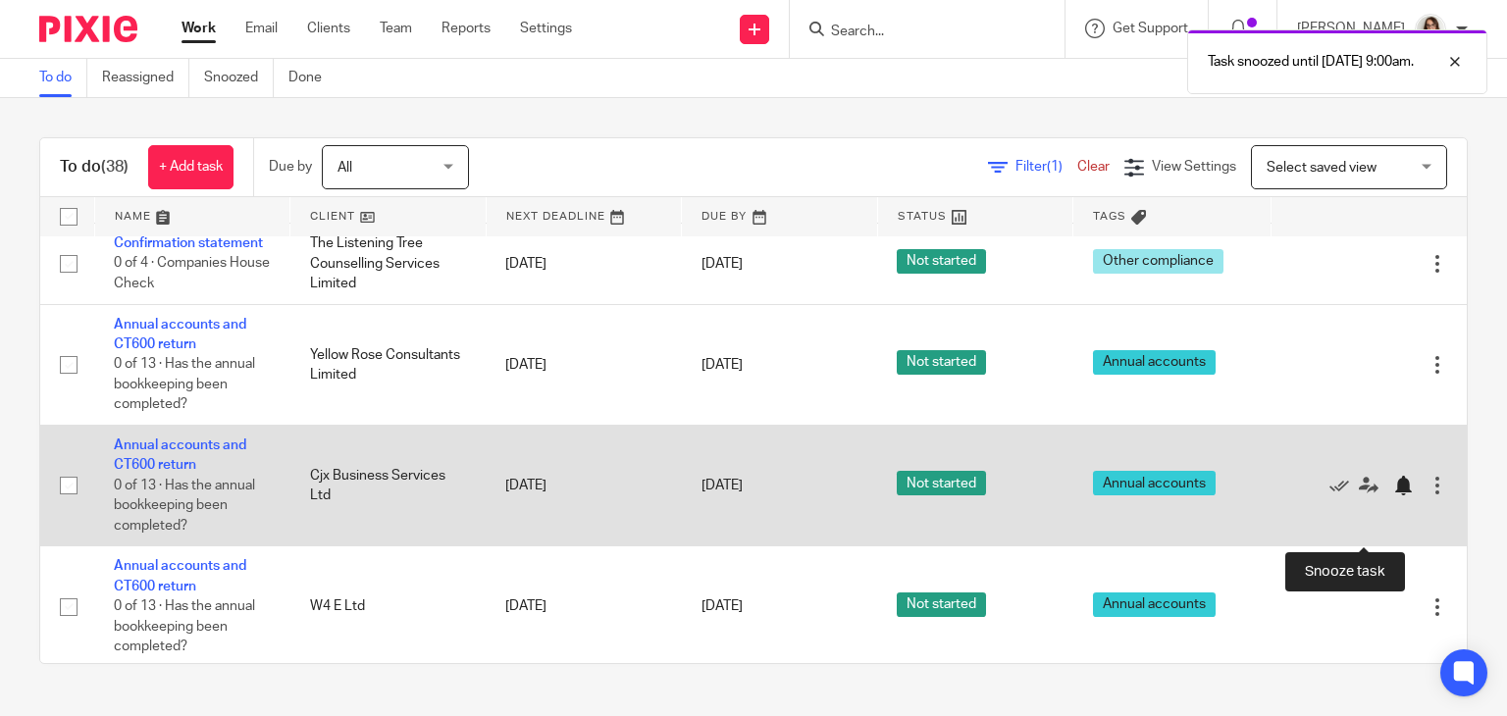
click at [1393, 495] on div at bounding box center [1403, 486] width 20 height 20
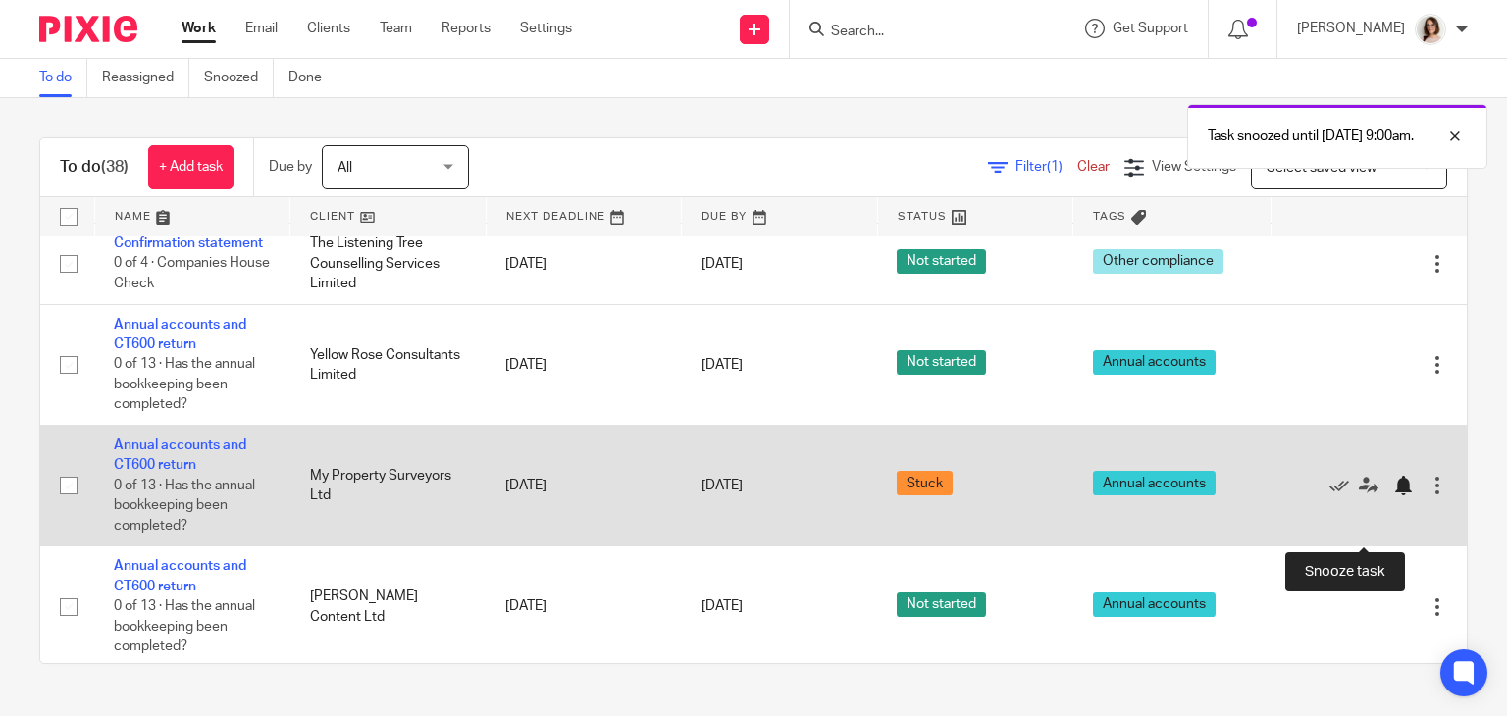
click at [1393, 495] on div at bounding box center [1403, 486] width 20 height 20
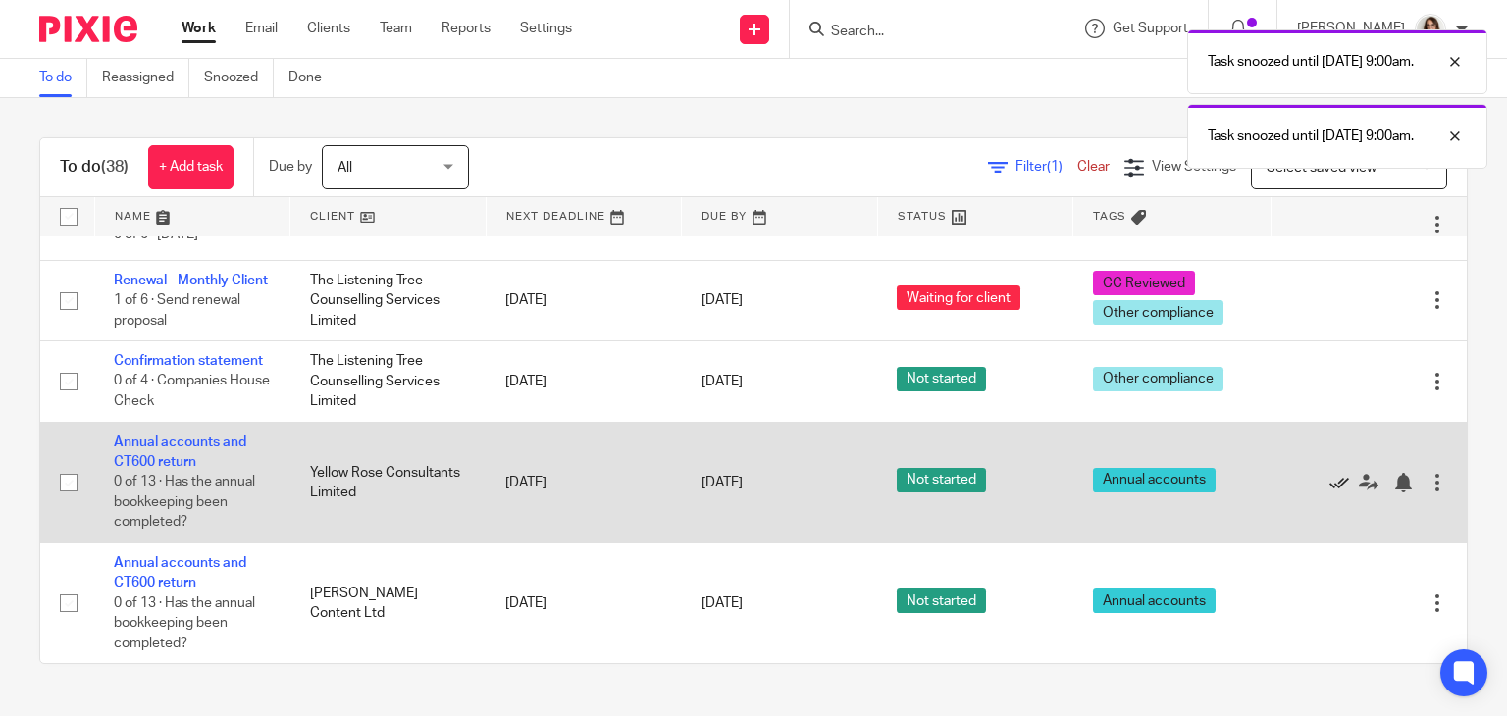
scroll to position [931, 0]
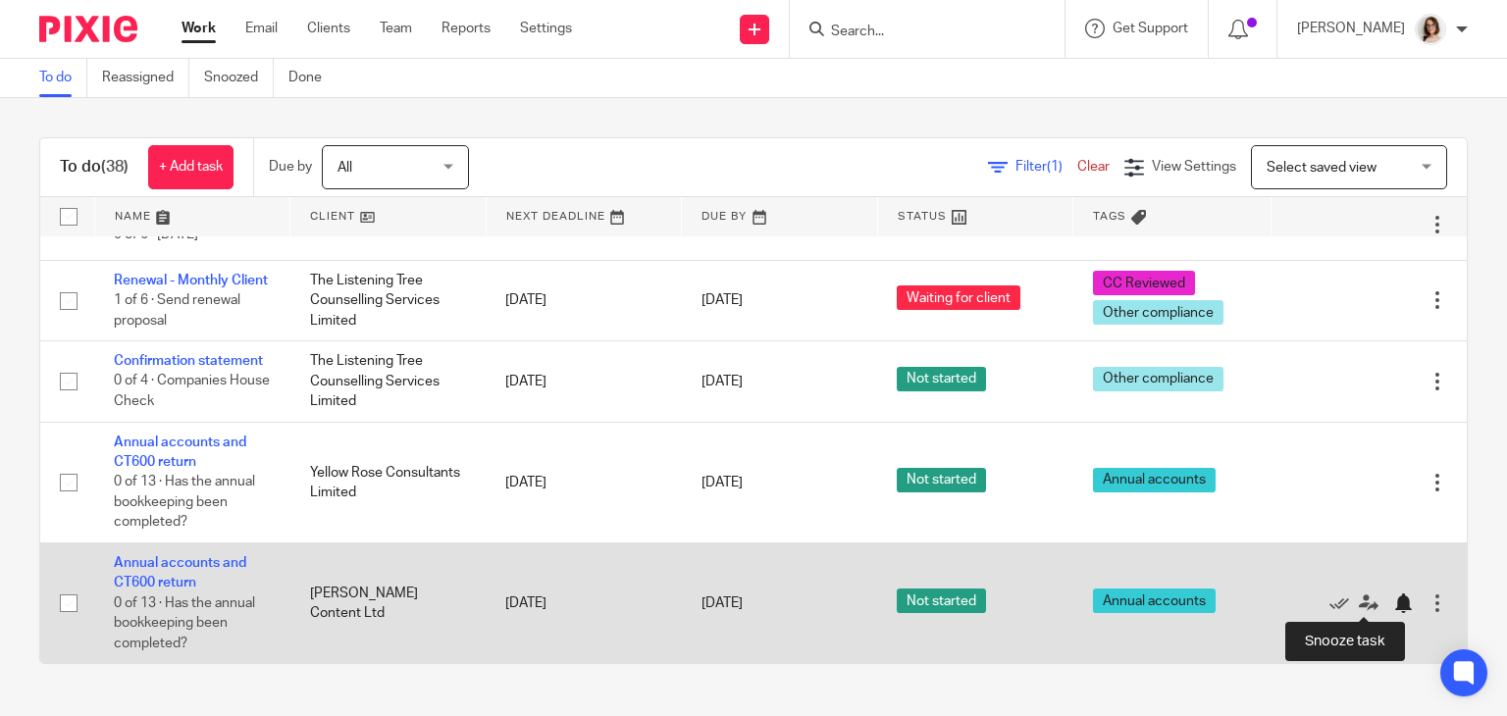
click at [1393, 605] on div at bounding box center [1403, 604] width 20 height 20
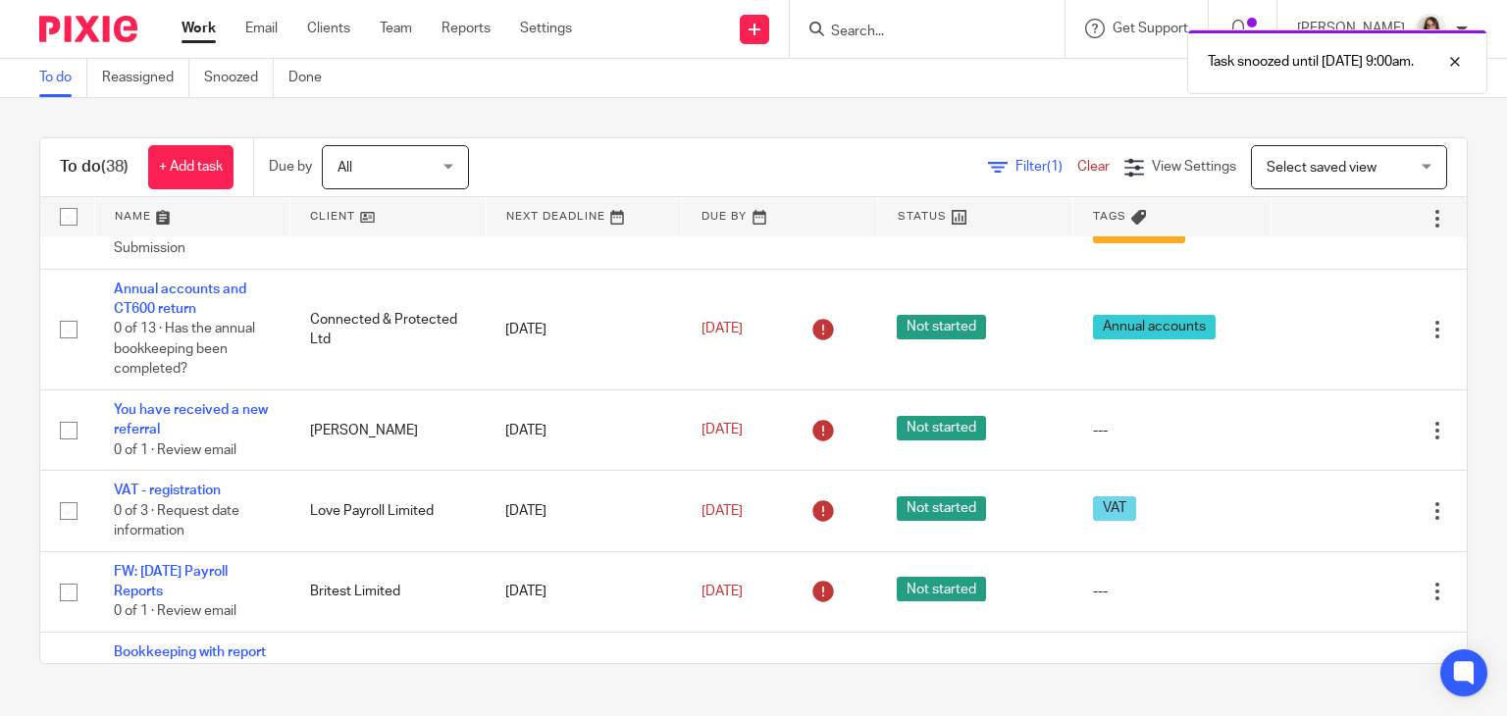
scroll to position [0, 0]
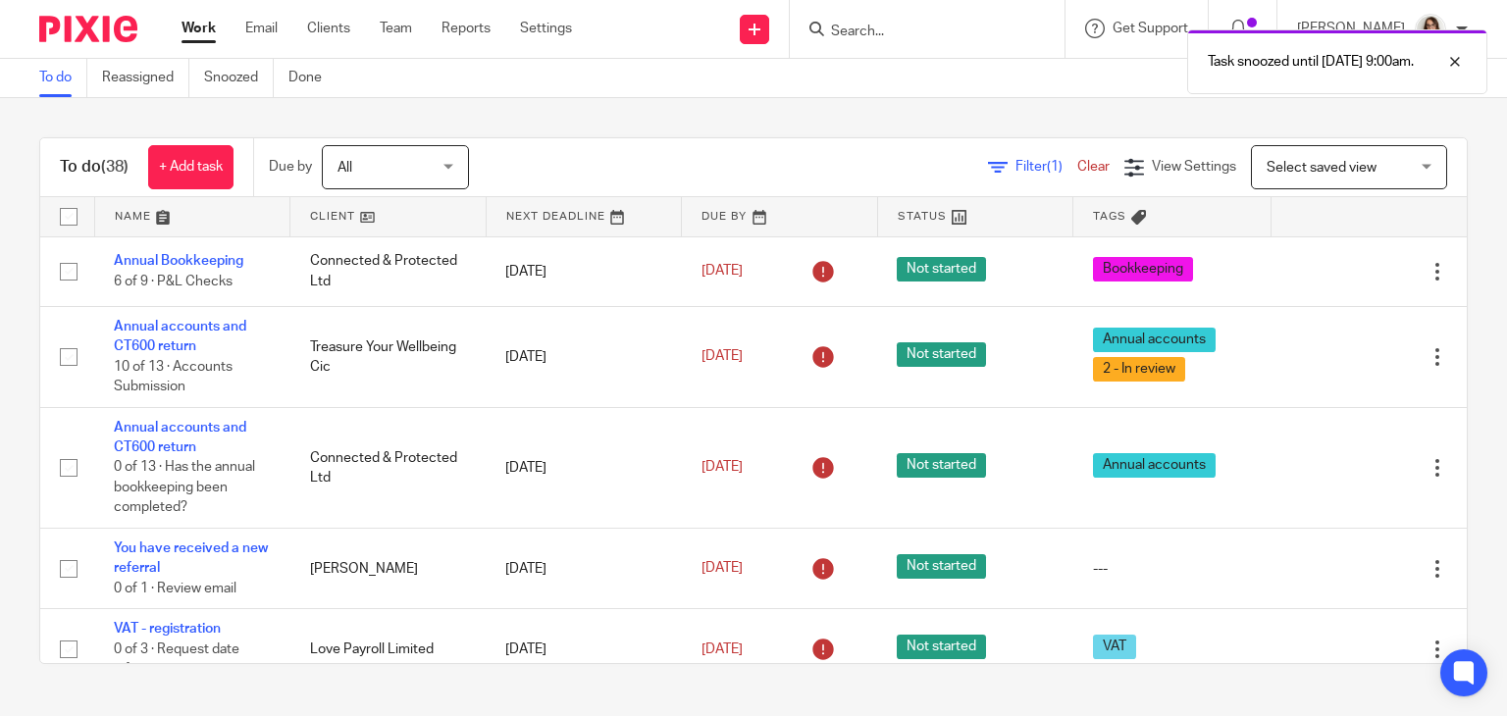
click at [200, 34] on link "Work" at bounding box center [198, 29] width 34 height 20
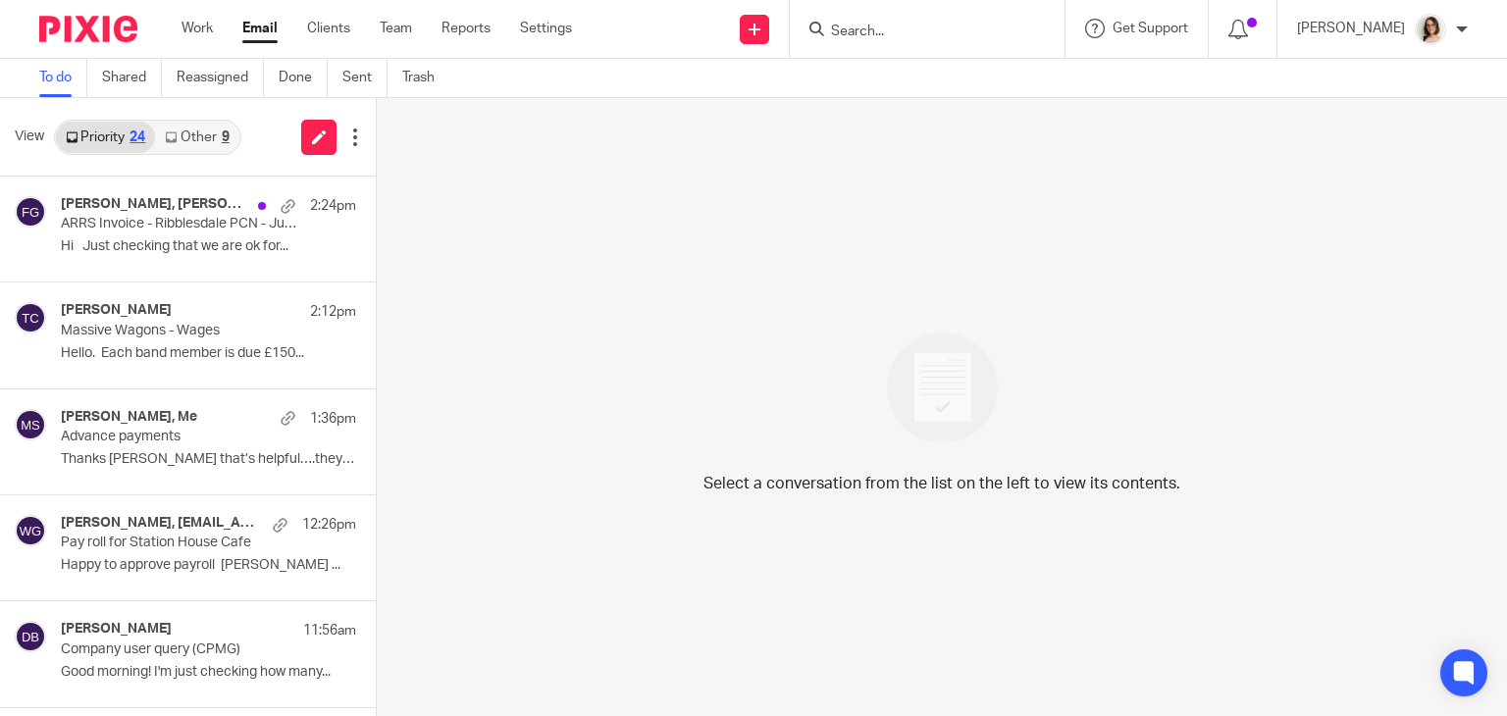
click at [200, 129] on link "Other 9" at bounding box center [196, 137] width 83 height 31
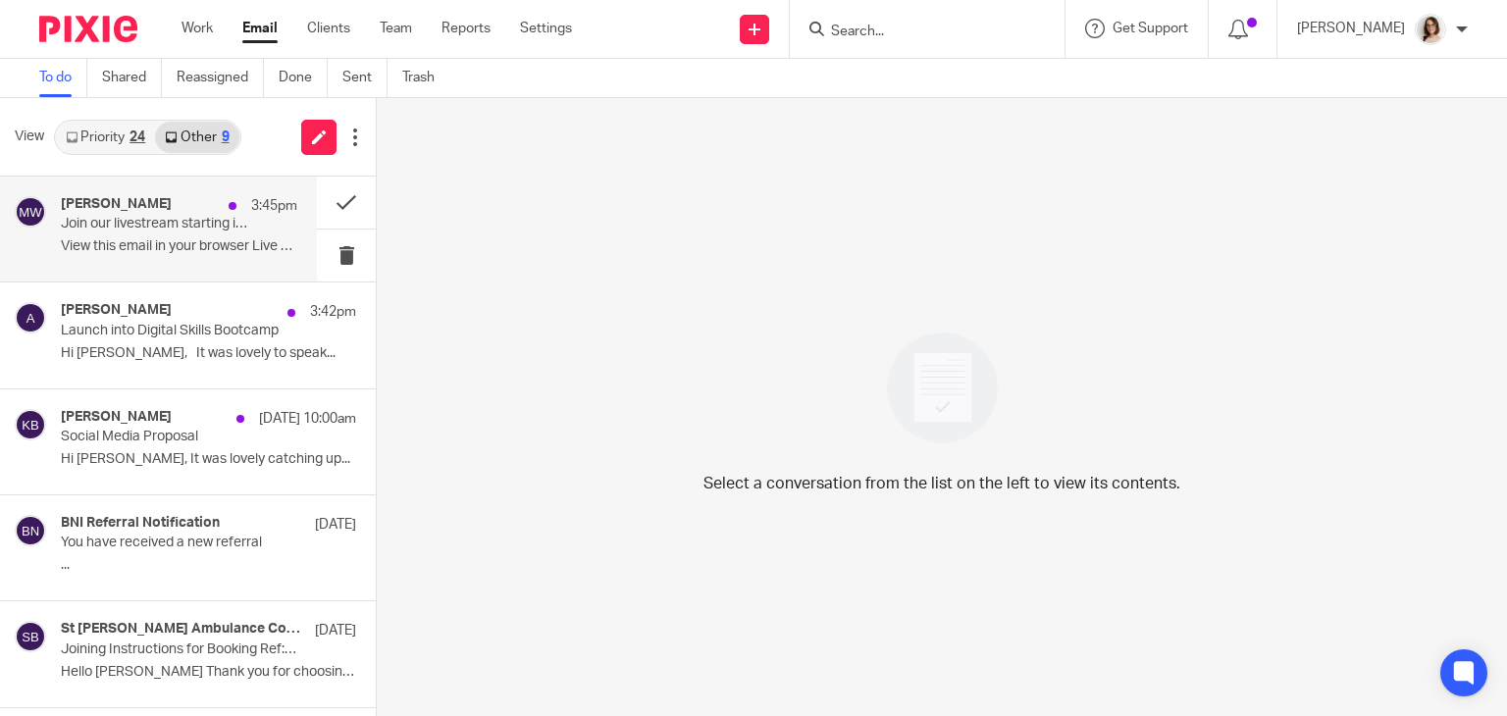
click at [201, 225] on p "Join our livestream starting in just 15 minutes" at bounding box center [155, 224] width 189 height 17
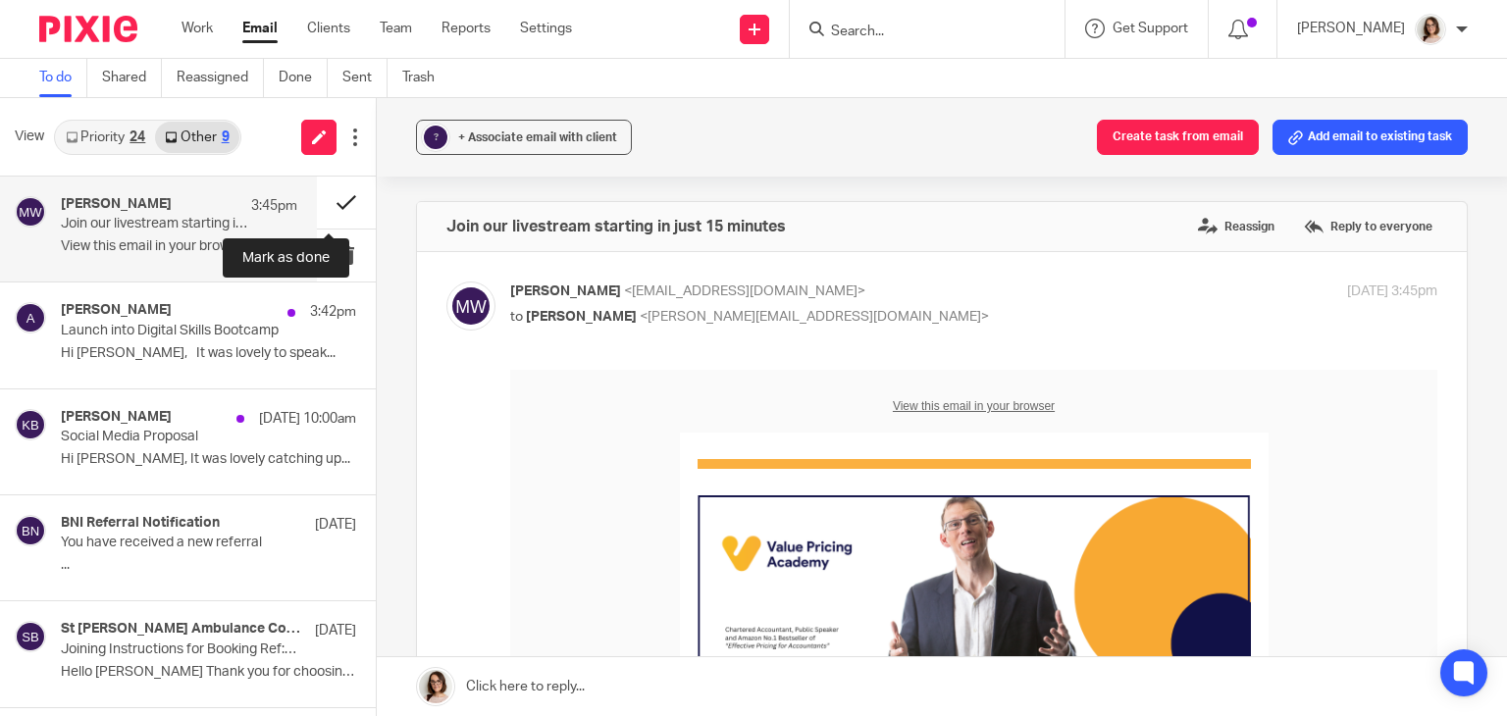
click at [328, 205] on button at bounding box center [346, 203] width 59 height 52
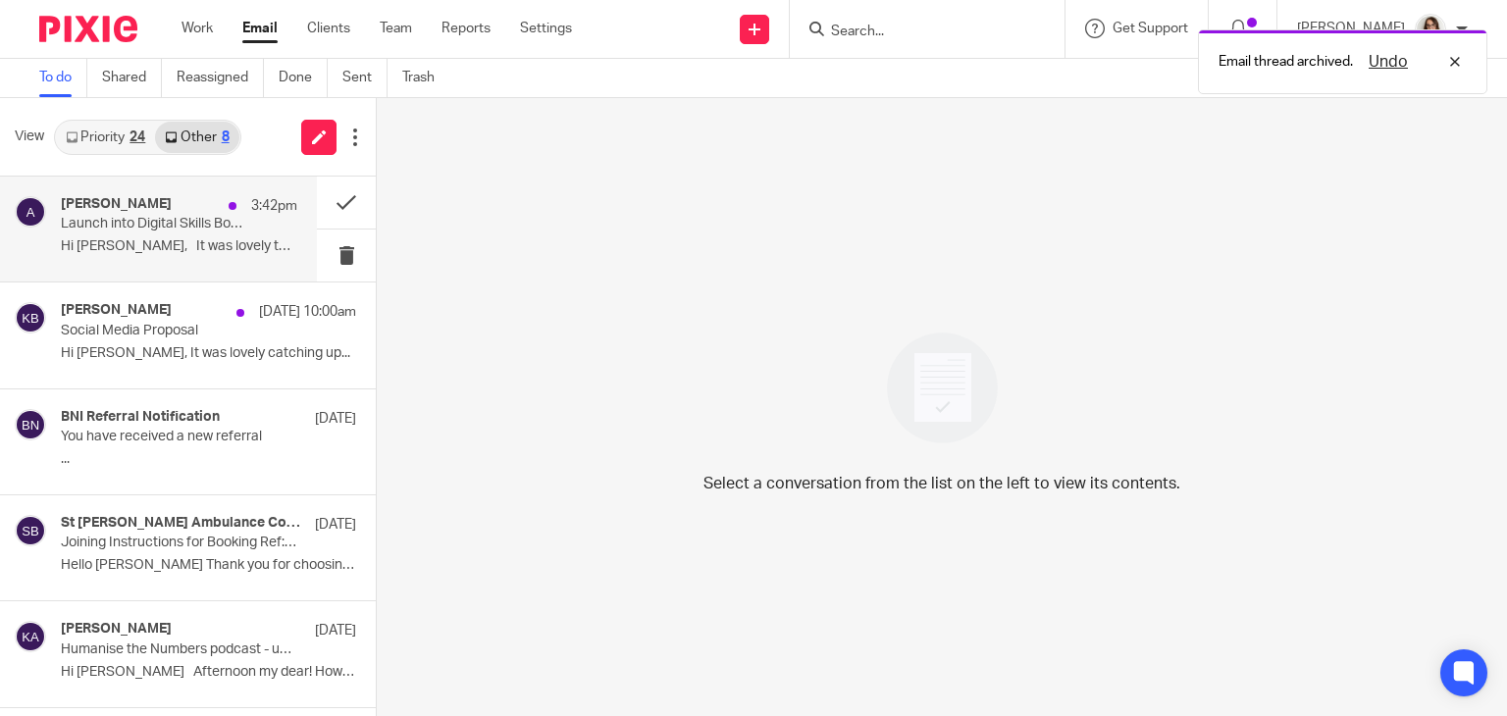
click at [214, 249] on p "Hi [PERSON_NAME], It was lovely to speak..." at bounding box center [179, 246] width 236 height 17
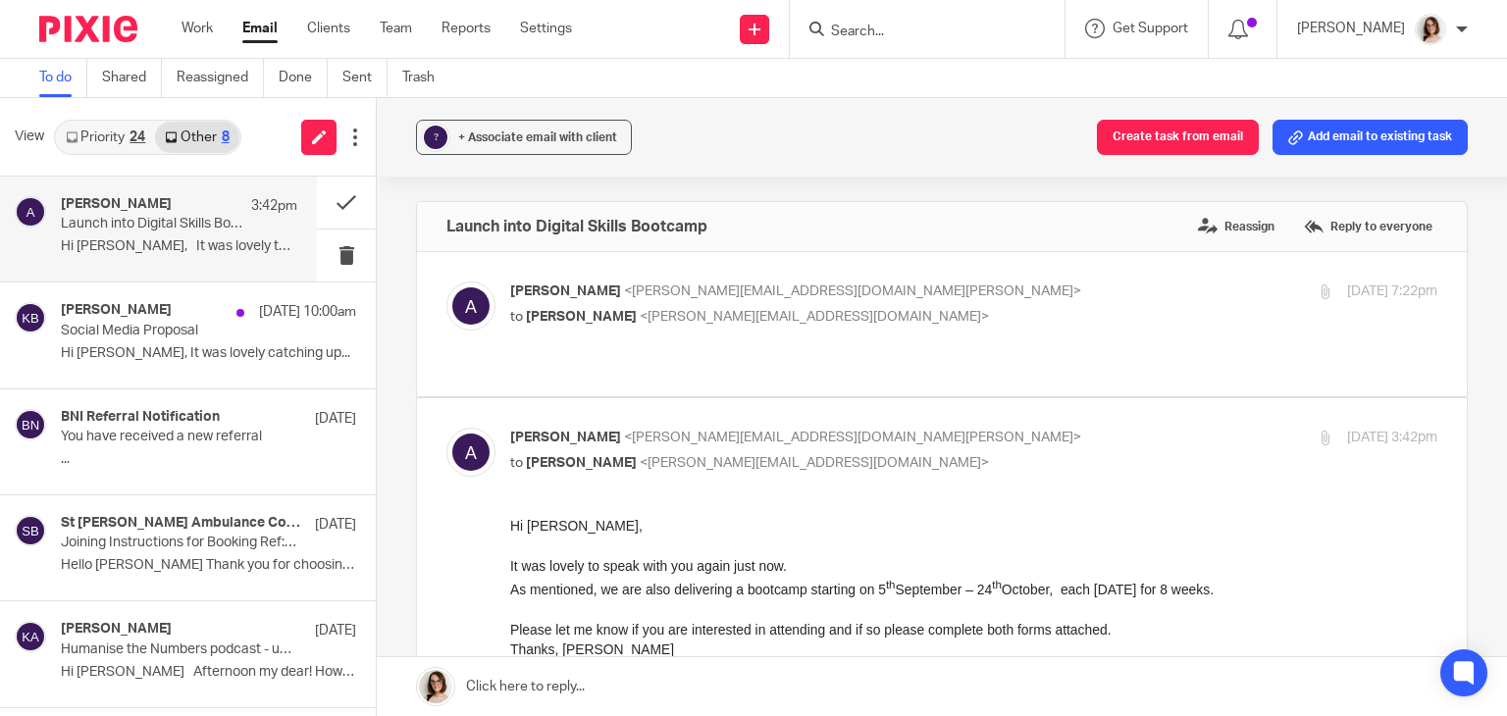
click at [253, 32] on link "Email" at bounding box center [259, 29] width 35 height 20
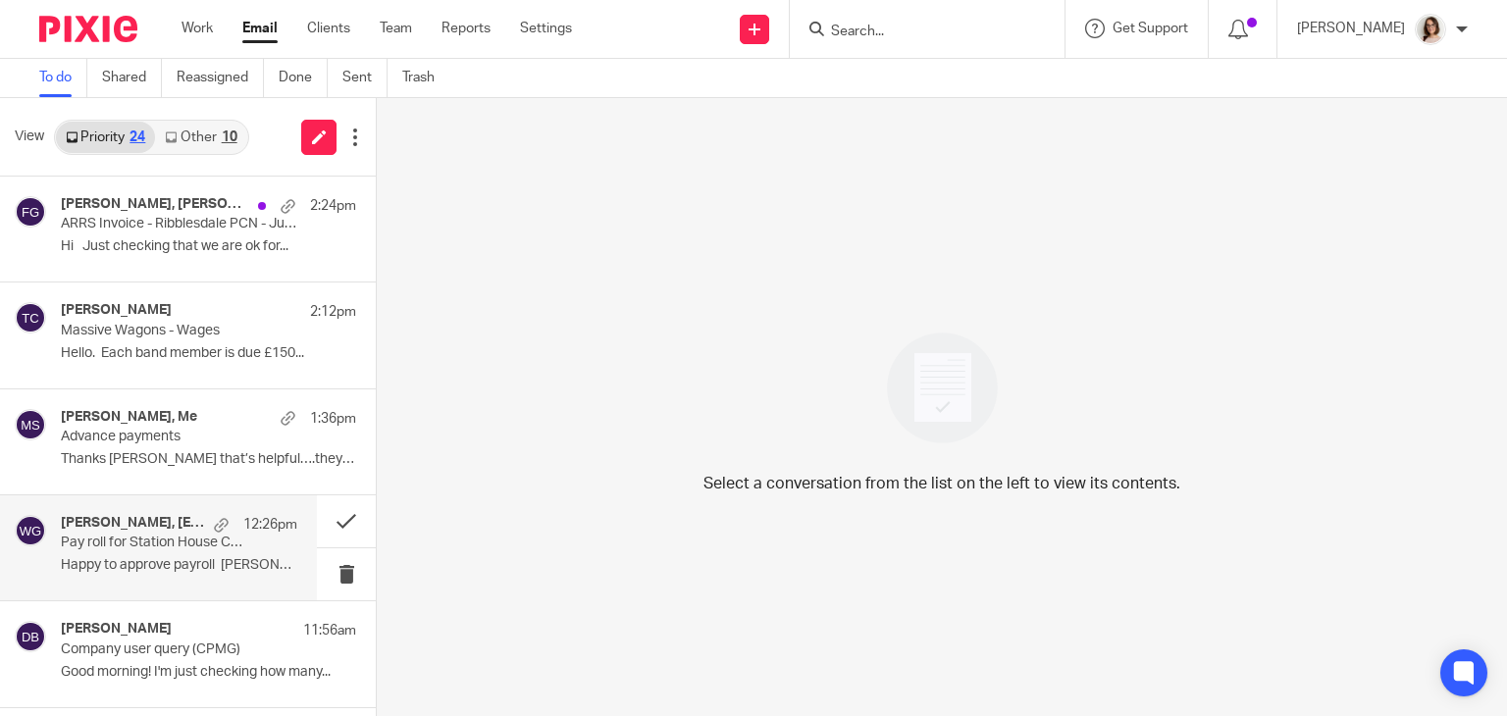
click at [200, 578] on div "Helen Ranson, payroll@ceglobalpartners.com, Admin WSCG 12:26pm Pay roll for Sta…" at bounding box center [179, 548] width 236 height 66
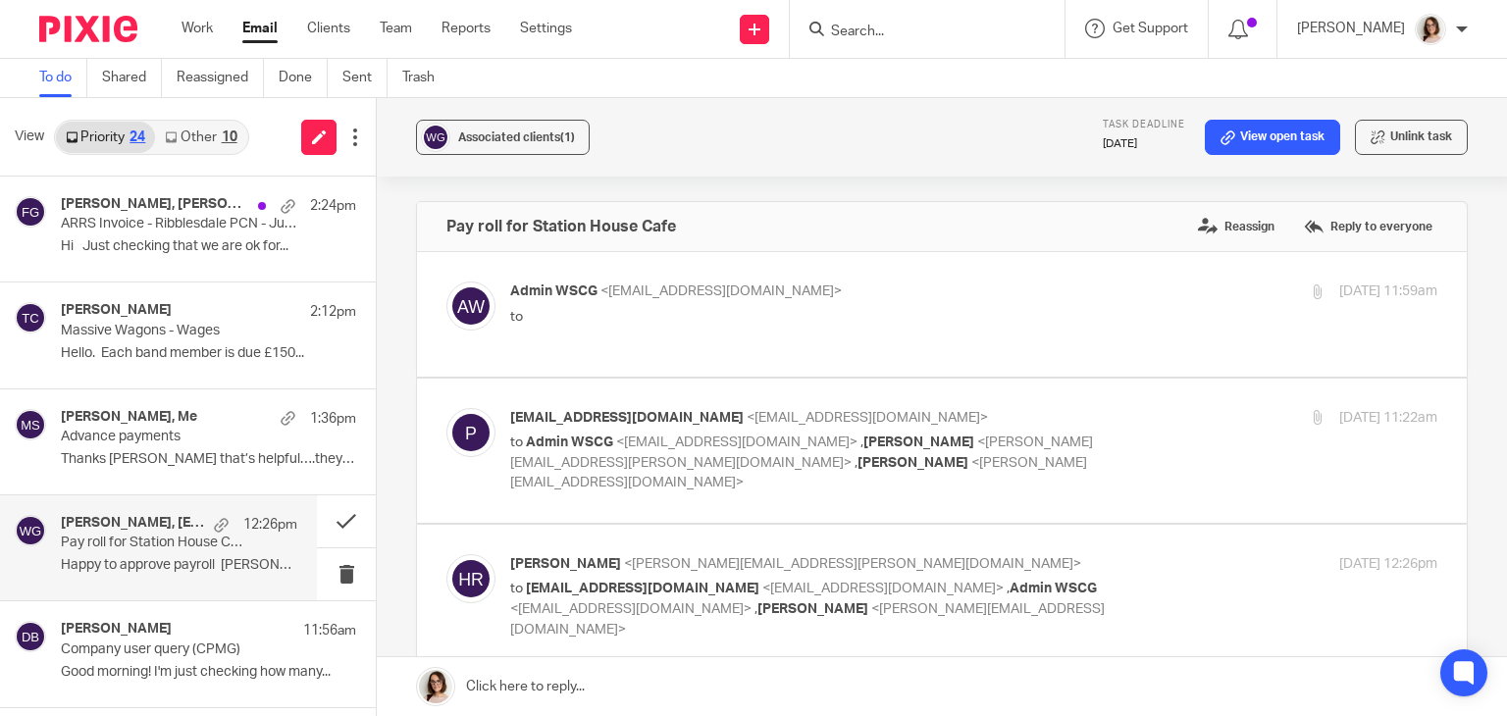
click at [263, 31] on link "Email" at bounding box center [259, 29] width 35 height 20
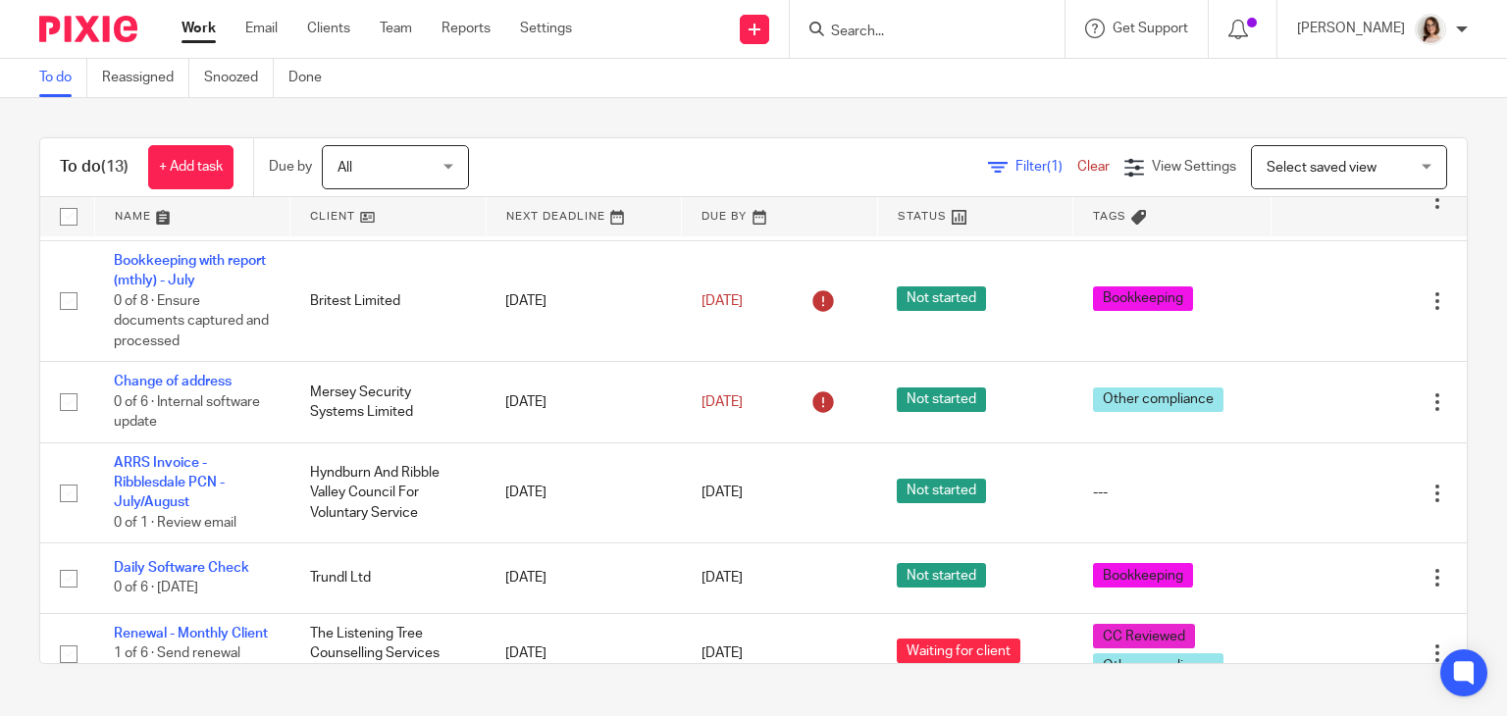
scroll to position [809, 0]
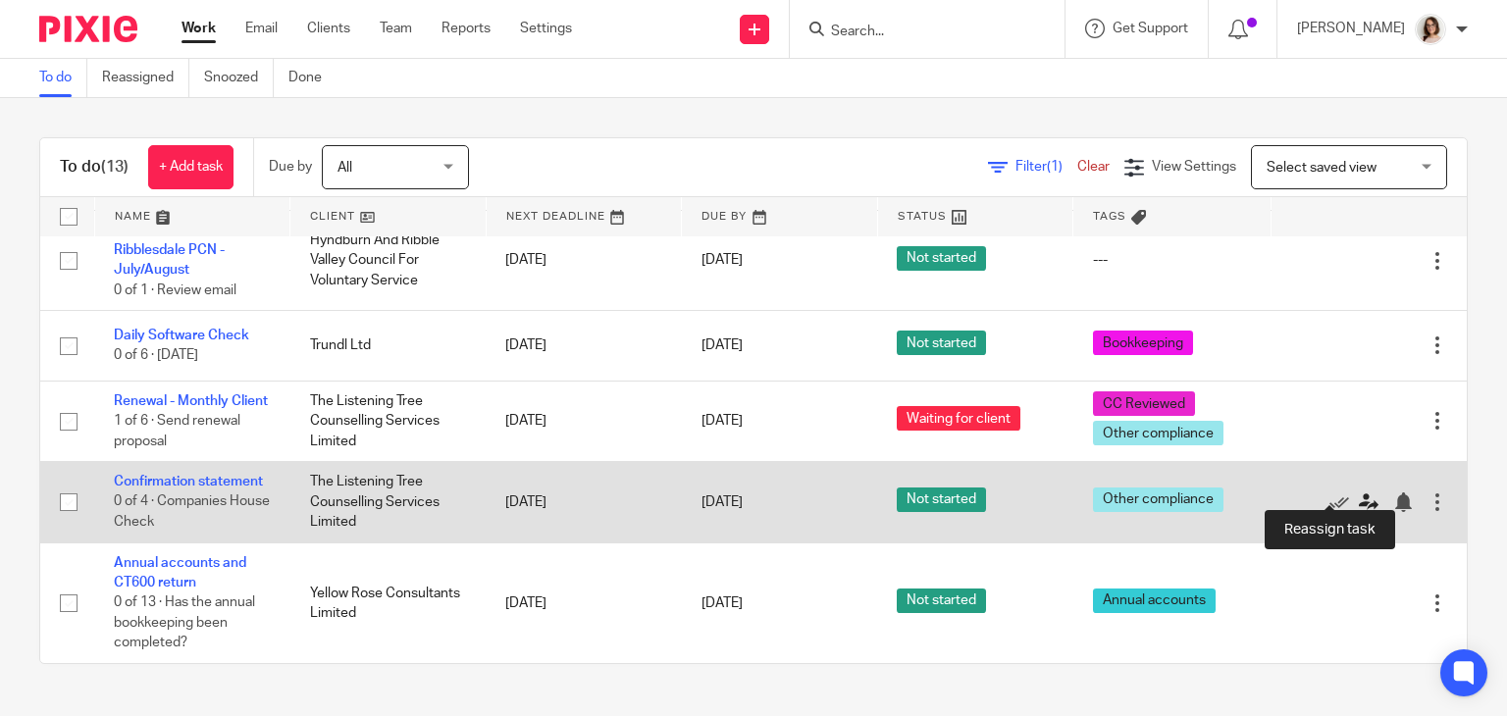
click at [1359, 492] on icon at bounding box center [1369, 502] width 20 height 20
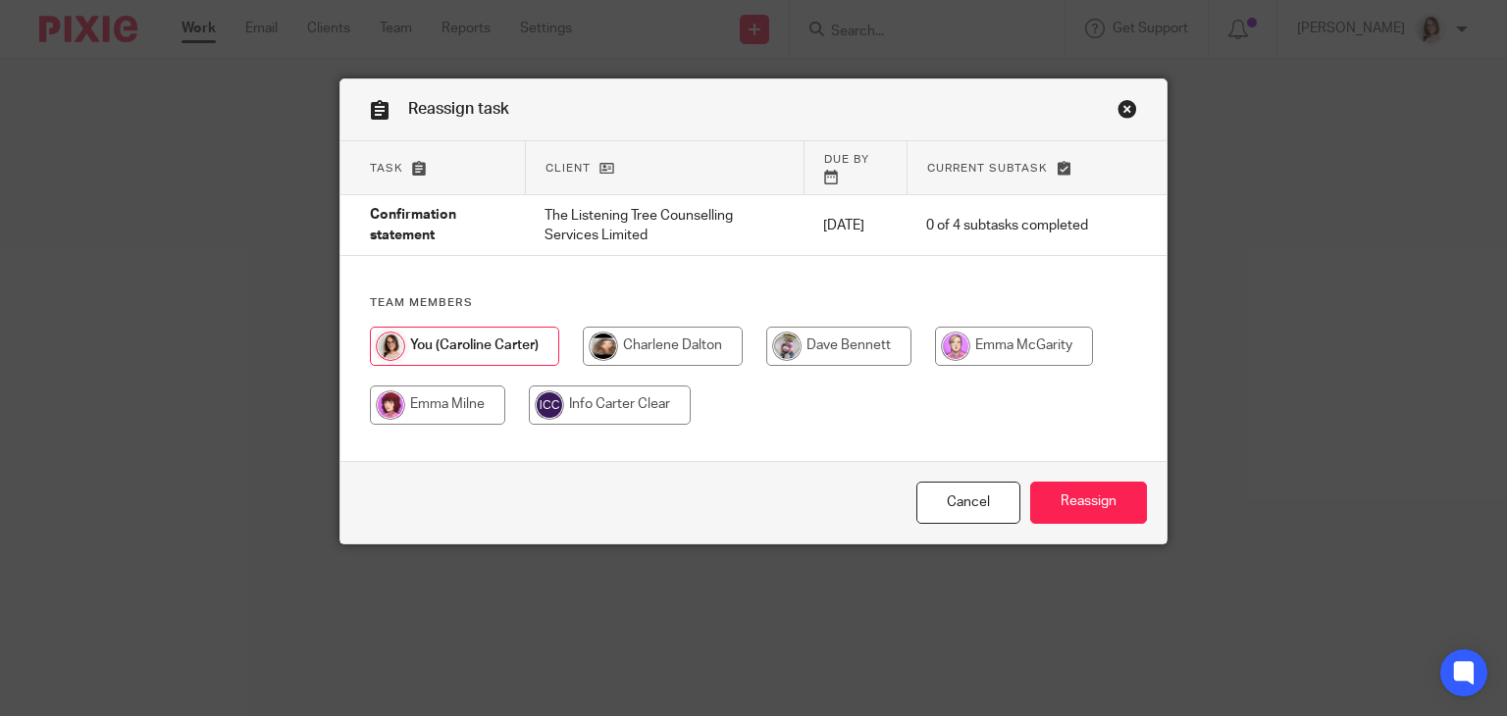
click at [804, 327] on input "radio" at bounding box center [838, 346] width 145 height 39
radio input "true"
click at [1091, 490] on input "Reassign" at bounding box center [1088, 503] width 117 height 42
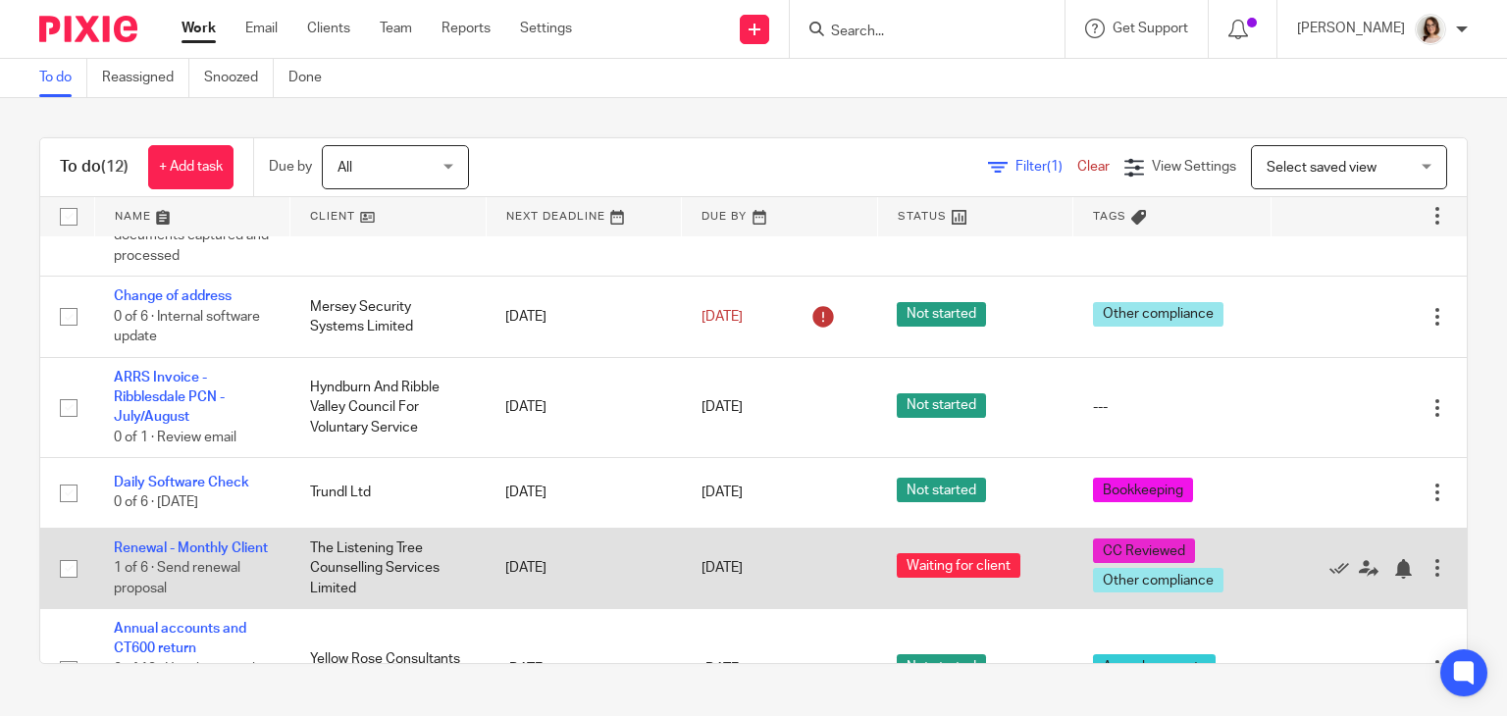
scroll to position [708, 0]
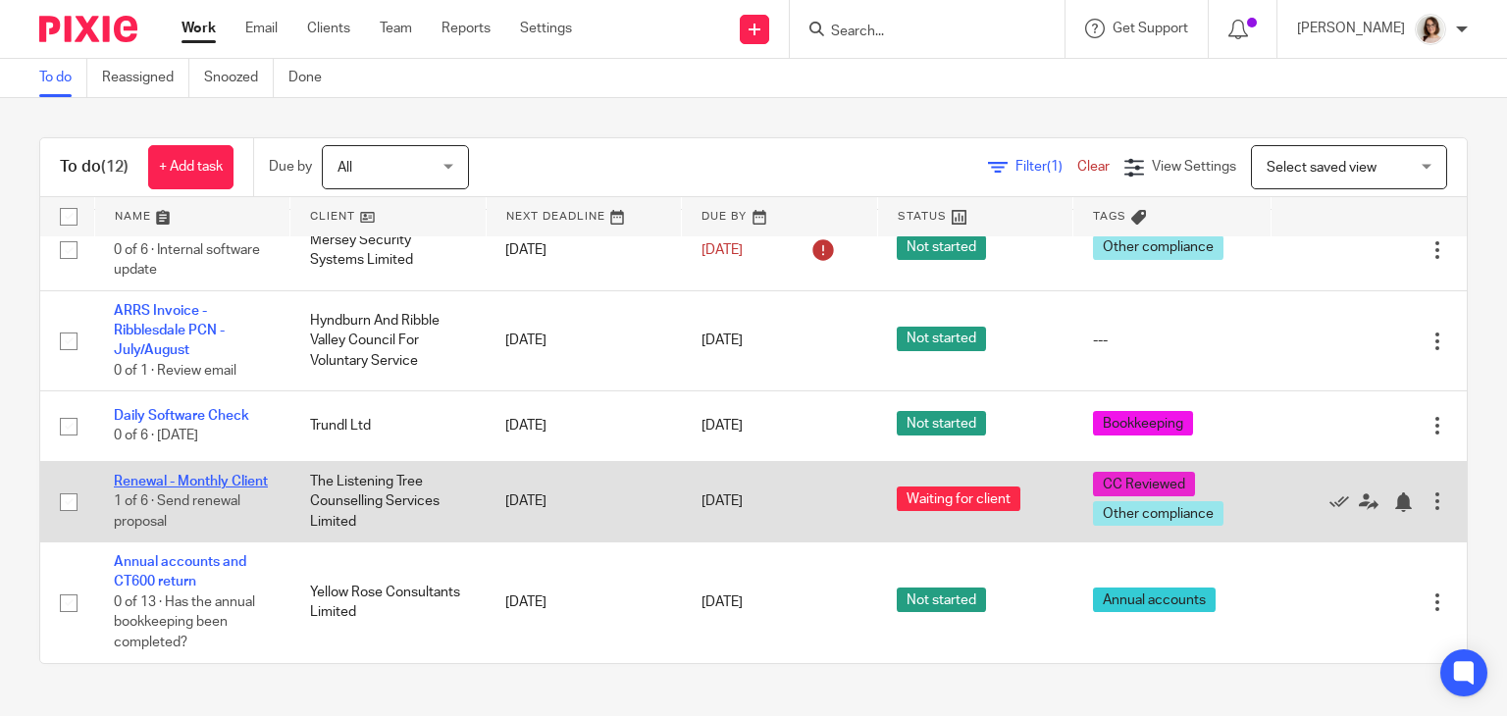
click at [191, 475] on link "Renewal - Monthly Client" at bounding box center [191, 482] width 154 height 14
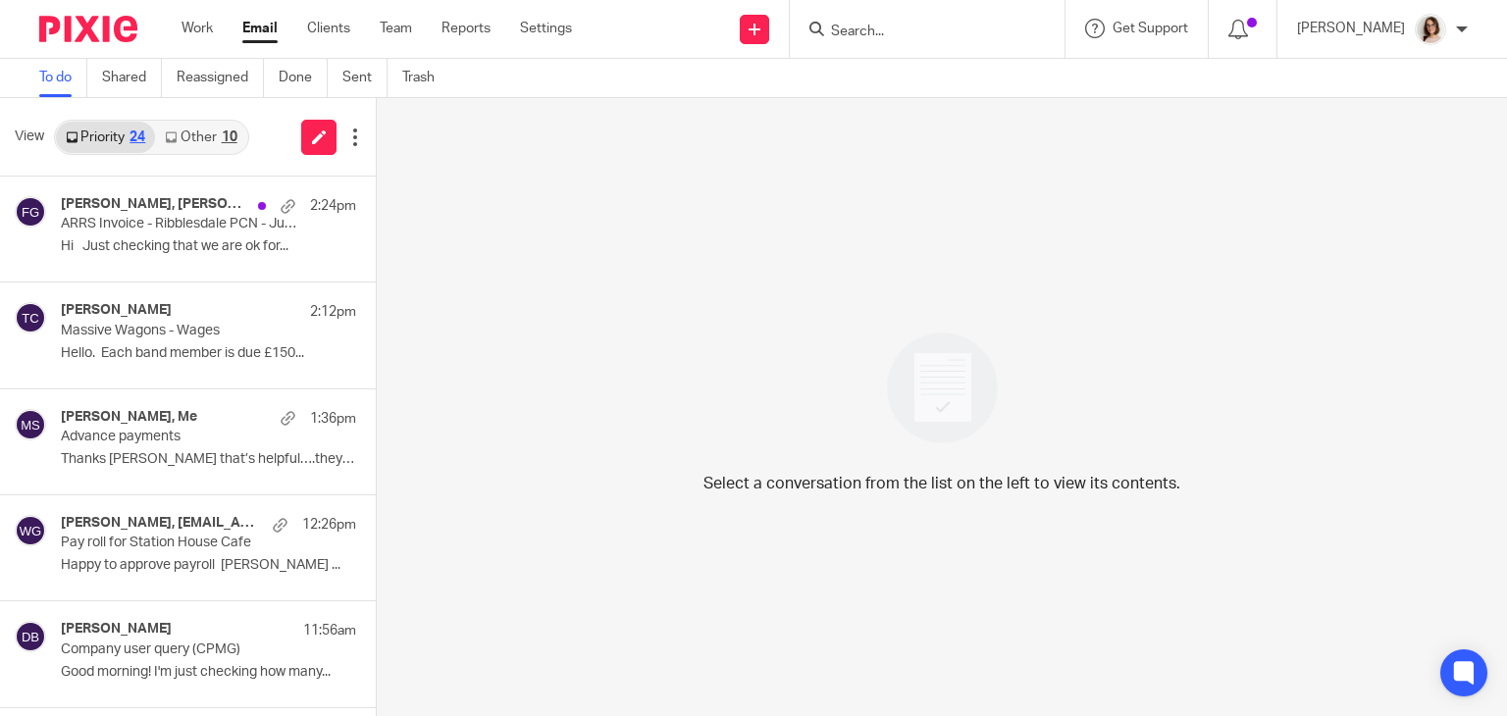
click at [251, 30] on link "Email" at bounding box center [259, 29] width 35 height 20
click at [194, 143] on link "Other 10" at bounding box center [200, 137] width 91 height 31
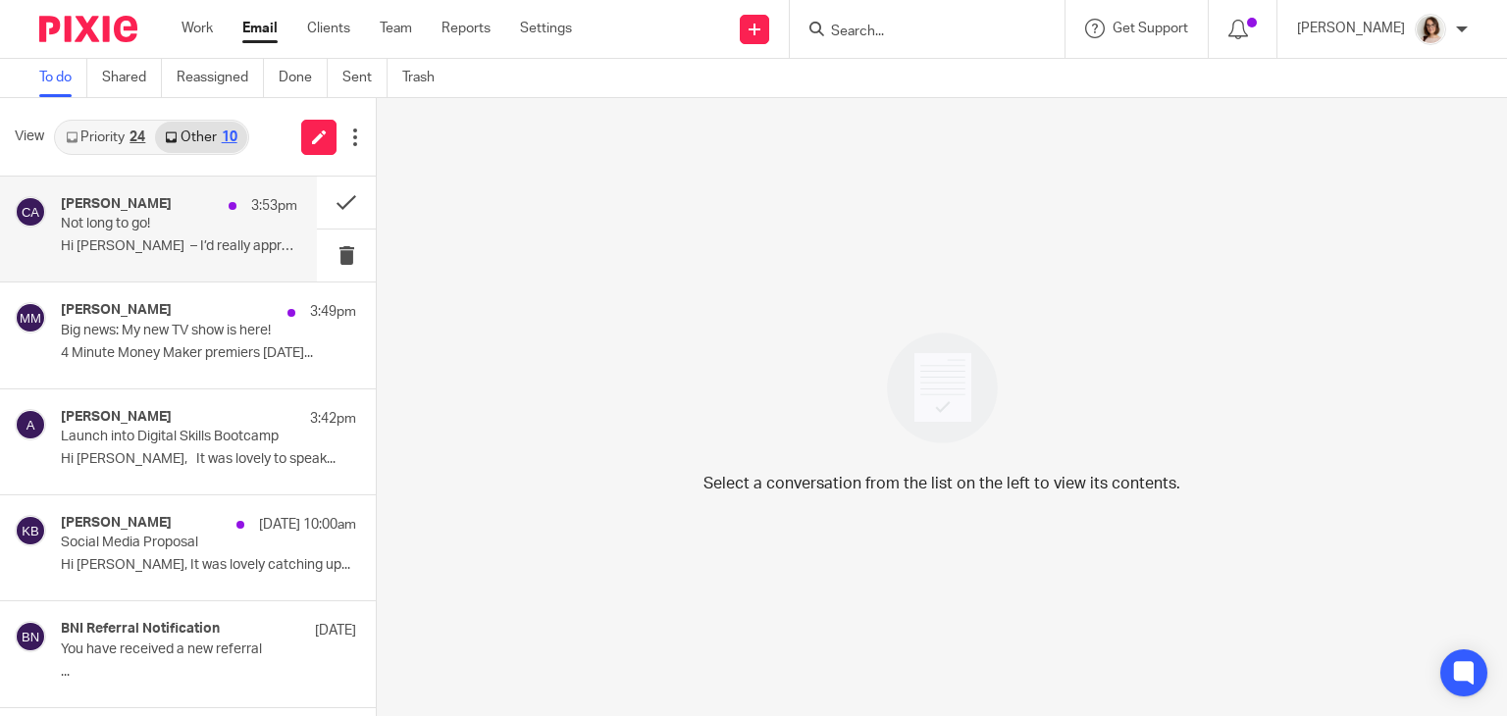
click at [210, 227] on p "Not long to go!" at bounding box center [155, 224] width 189 height 17
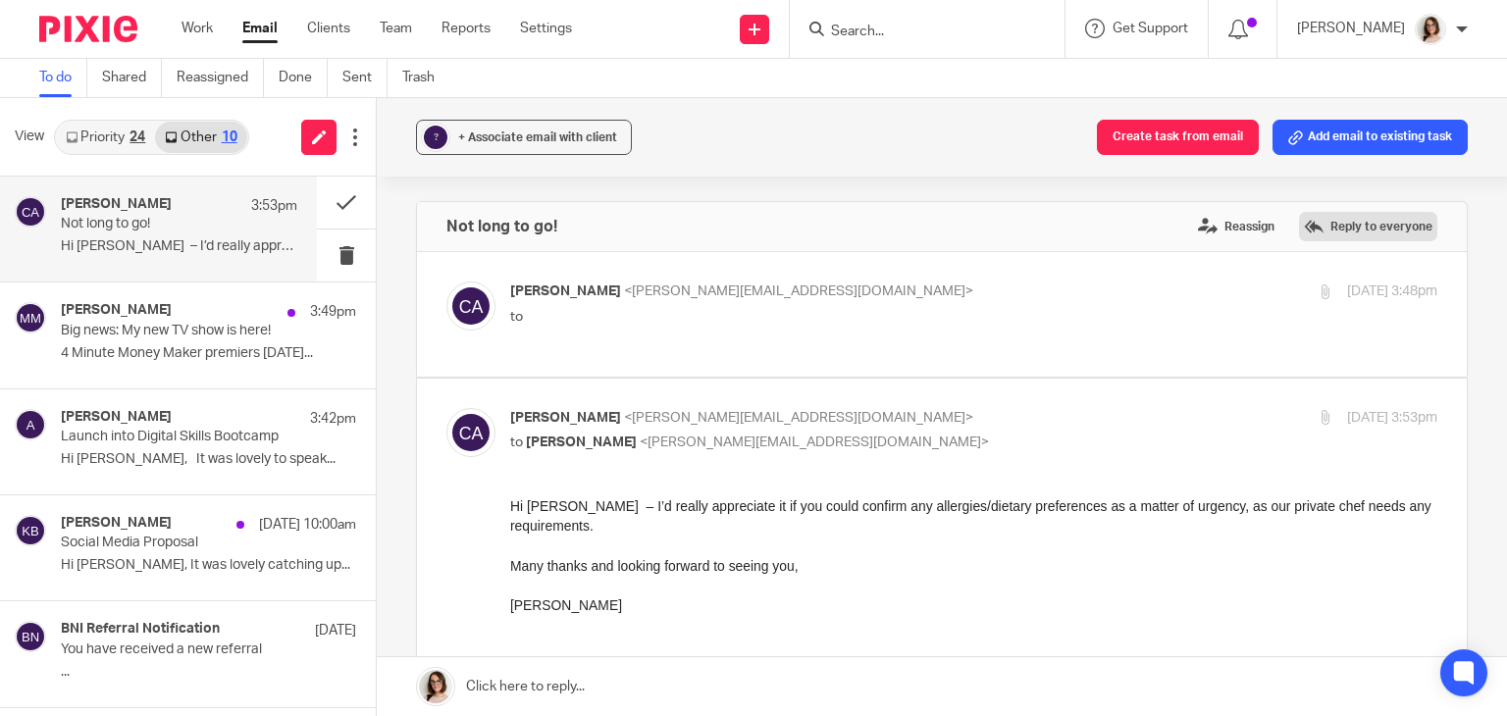
click at [1322, 218] on label "Reply to everyone" at bounding box center [1368, 226] width 138 height 29
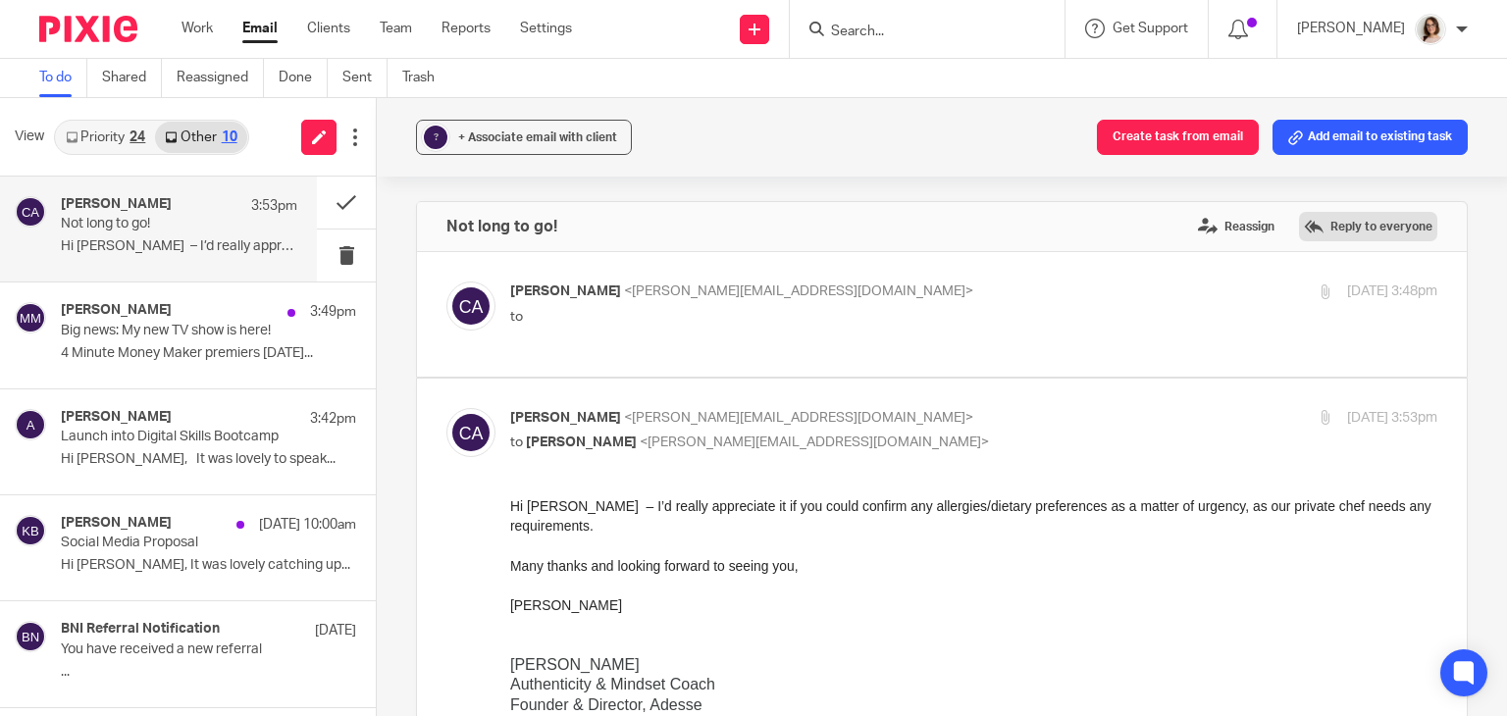
scroll to position [1973, 0]
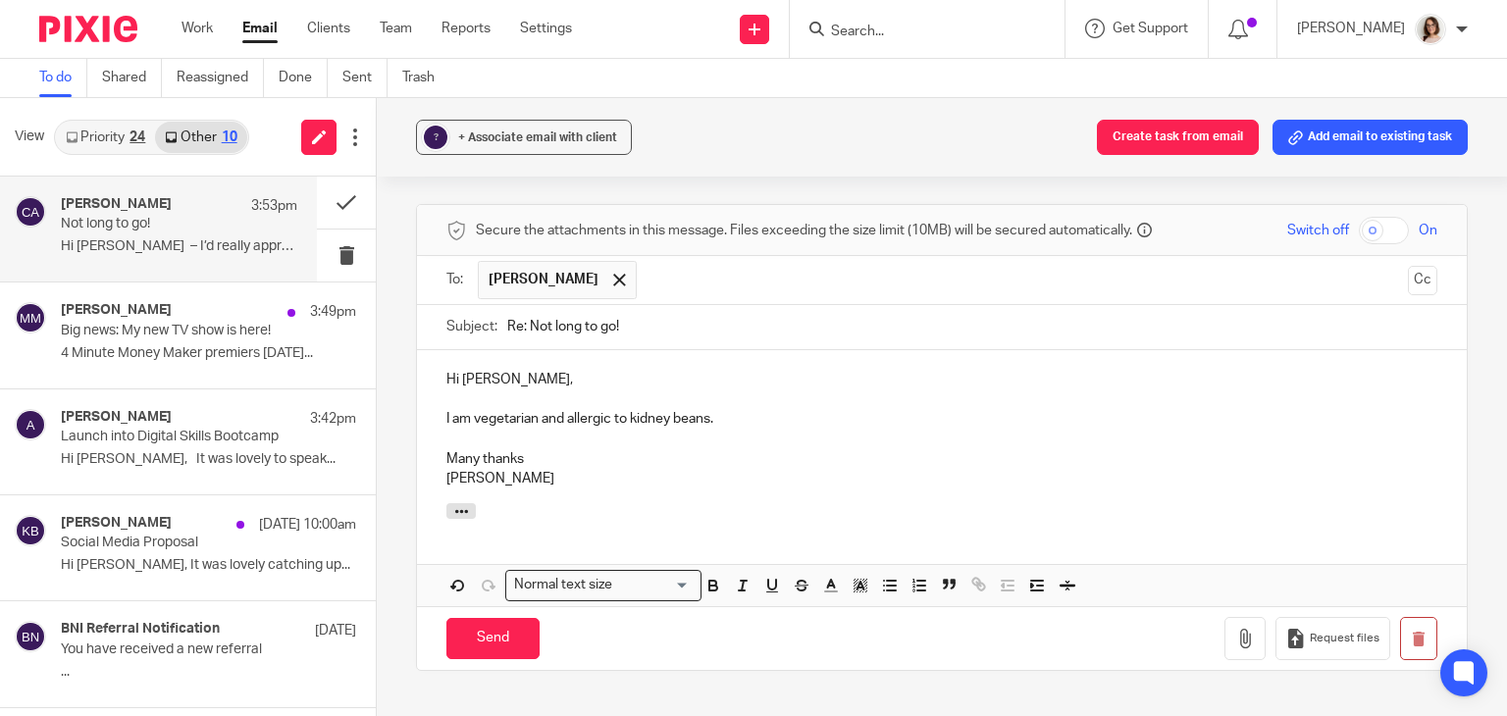
click at [744, 409] on p "I am vegetarian and allergic to kidney beans." at bounding box center [941, 419] width 991 height 20
click at [630, 409] on p "I am vegetarian and allergic to kidney beans and mouldy type cheeses. (Stilton …" at bounding box center [941, 419] width 991 height 20
click at [630, 409] on p "I am vegetarian and allergic to red kidney beans and mouldy type cheeses. (Stil…" at bounding box center [941, 419] width 991 height 20
click at [498, 618] on input "Send" at bounding box center [492, 639] width 93 height 42
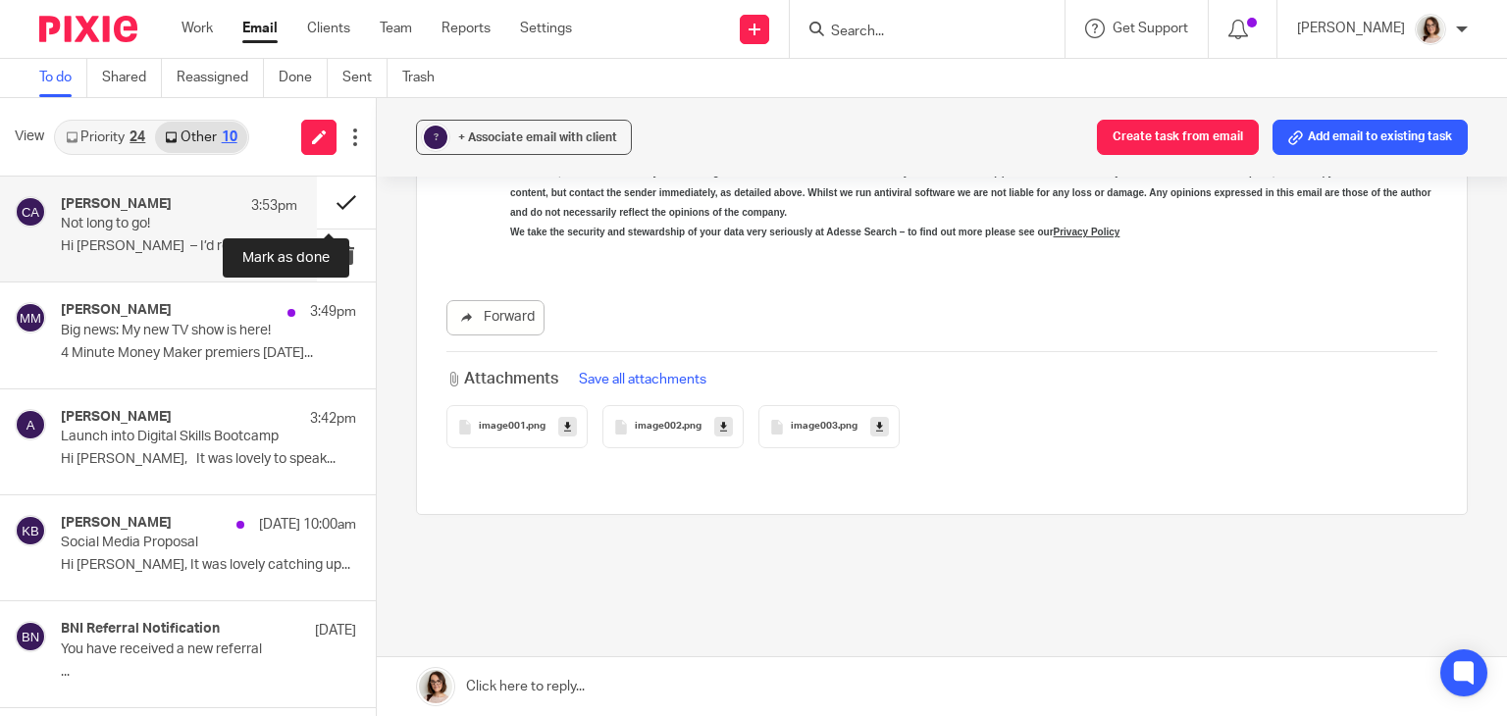
click at [332, 203] on button at bounding box center [346, 203] width 59 height 52
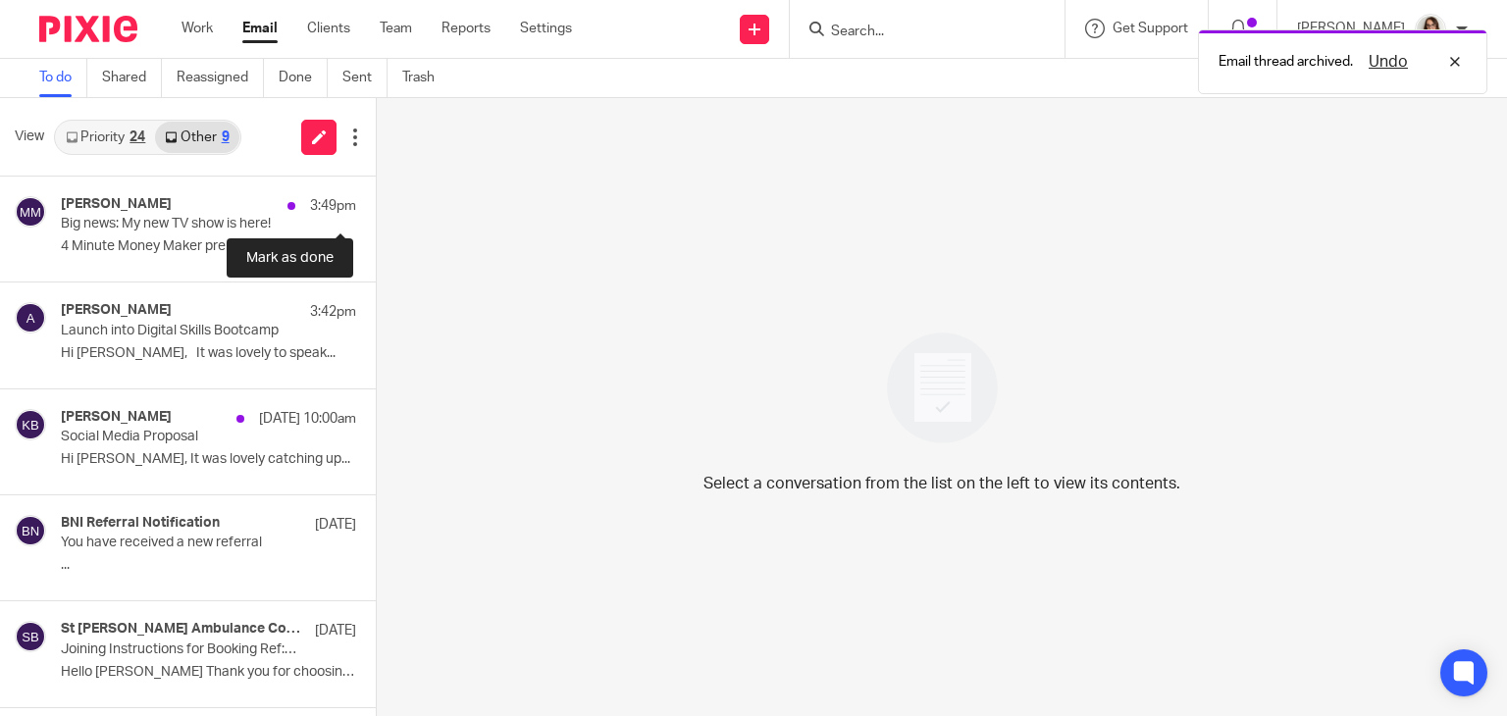
click at [376, 203] on button at bounding box center [384, 203] width 16 height 52
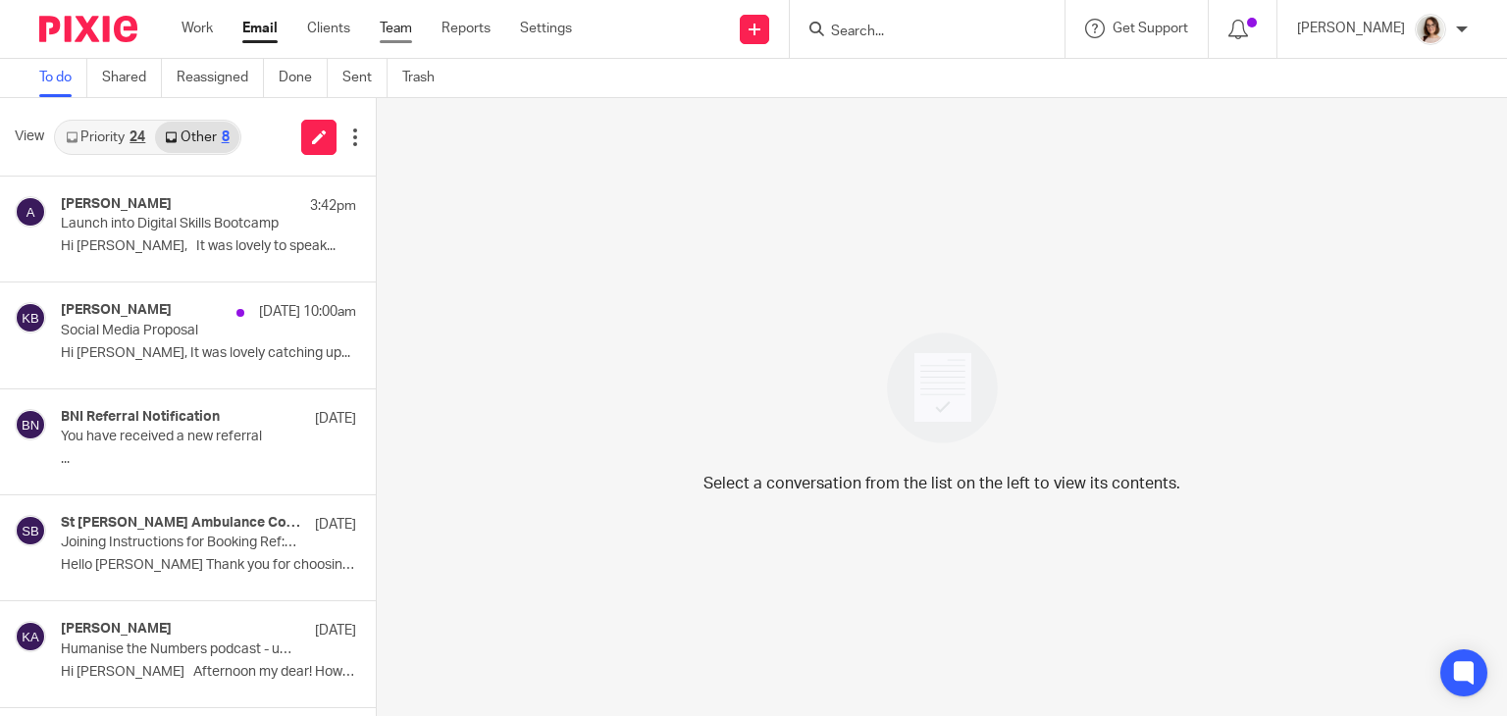
click at [388, 26] on link "Team" at bounding box center [396, 29] width 32 height 20
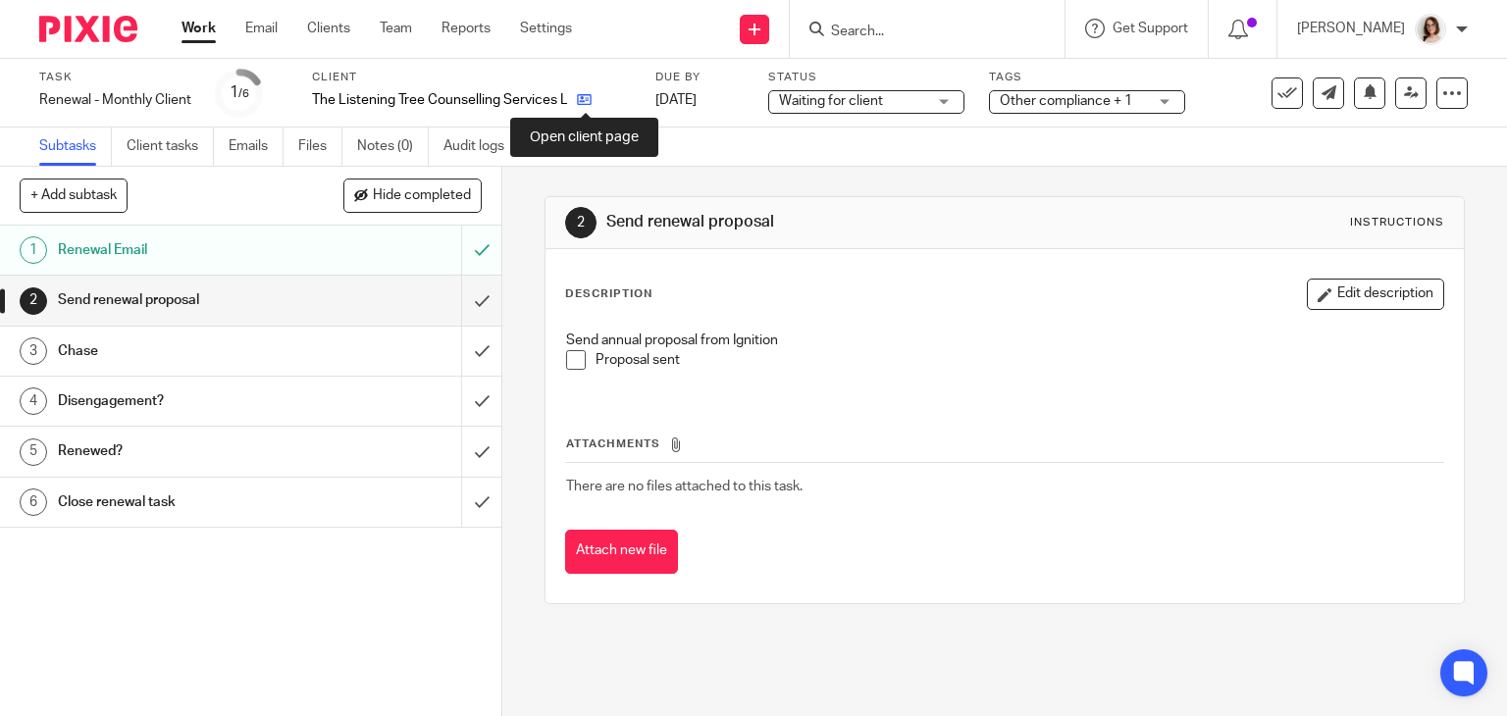
click at [587, 97] on icon at bounding box center [584, 99] width 15 height 15
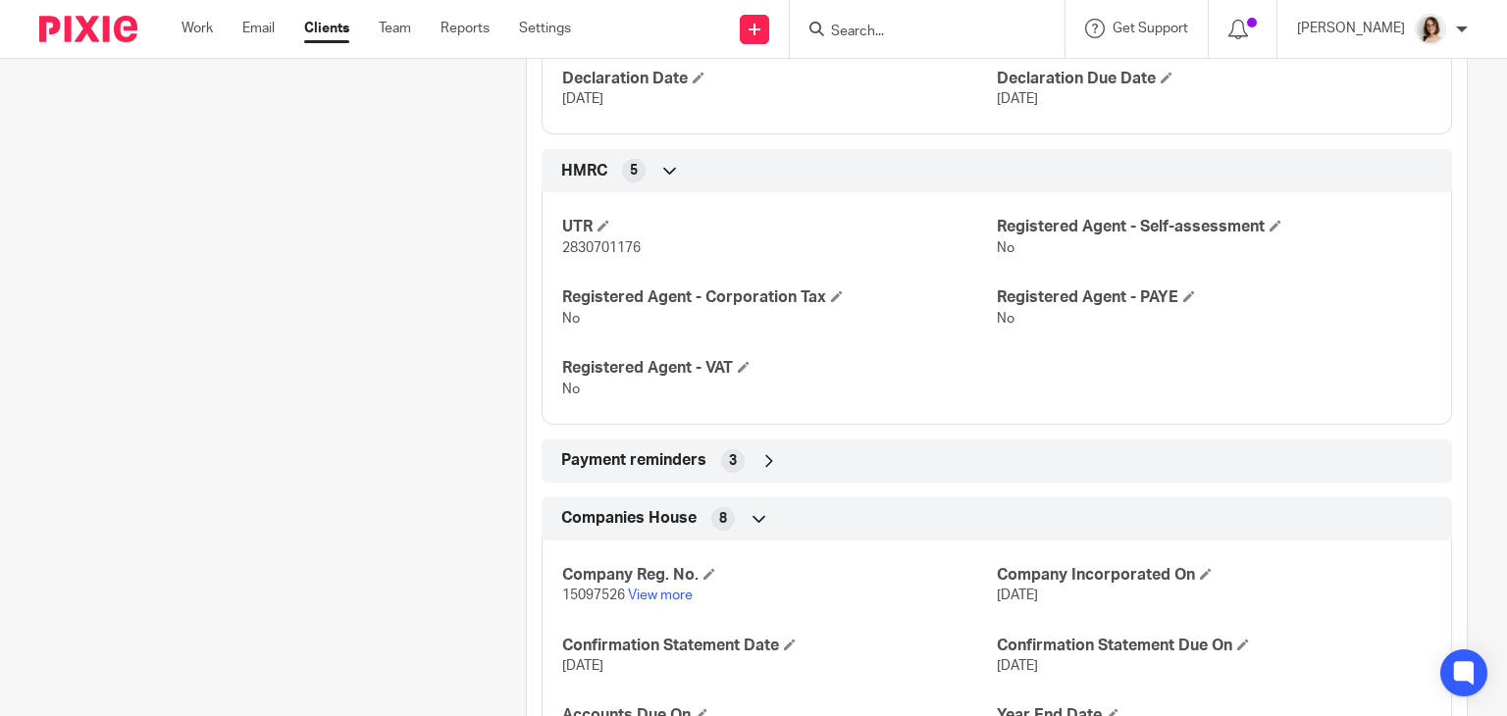
scroll to position [954, 0]
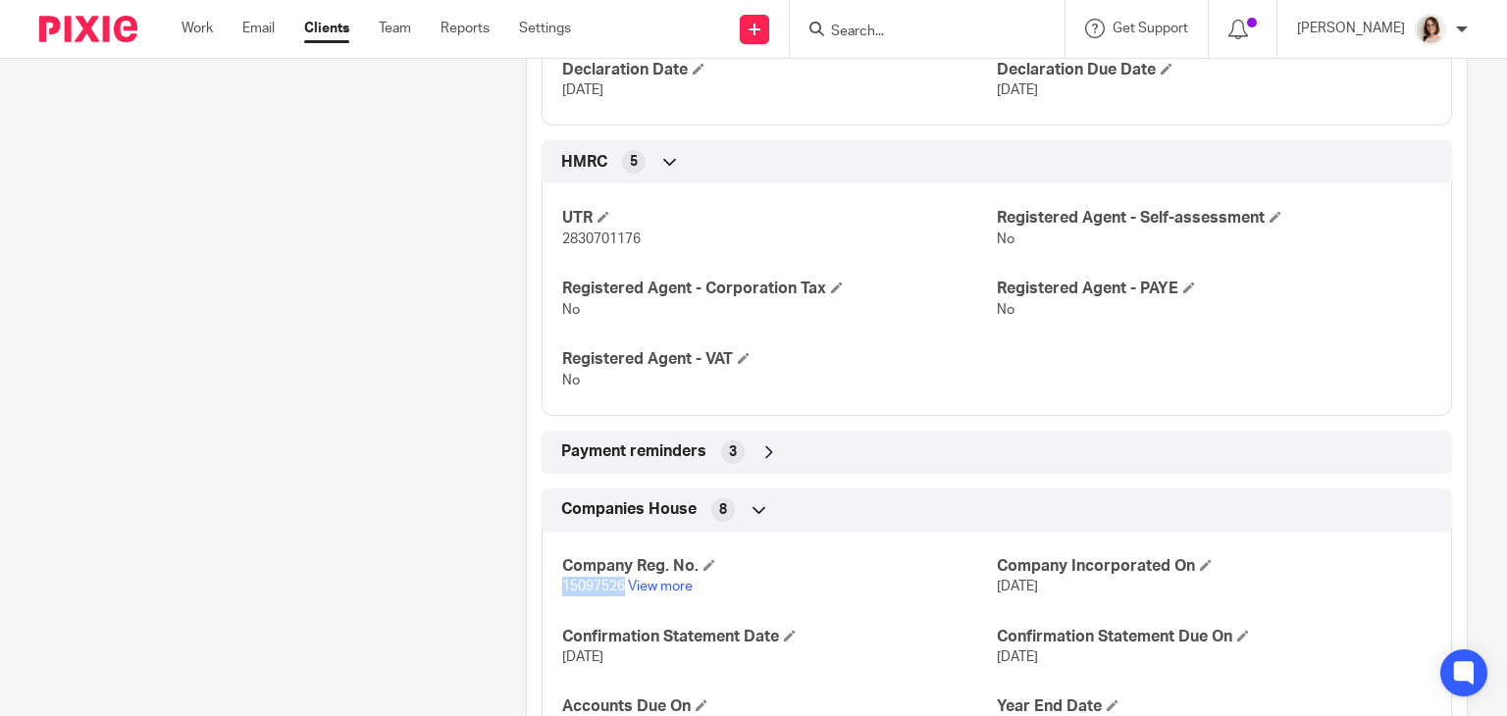
drag, startPoint x: 560, startPoint y: 586, endPoint x: 620, endPoint y: 590, distance: 60.0
click at [620, 590] on span "15097526" at bounding box center [593, 587] width 63 height 14
copy span "15097526"
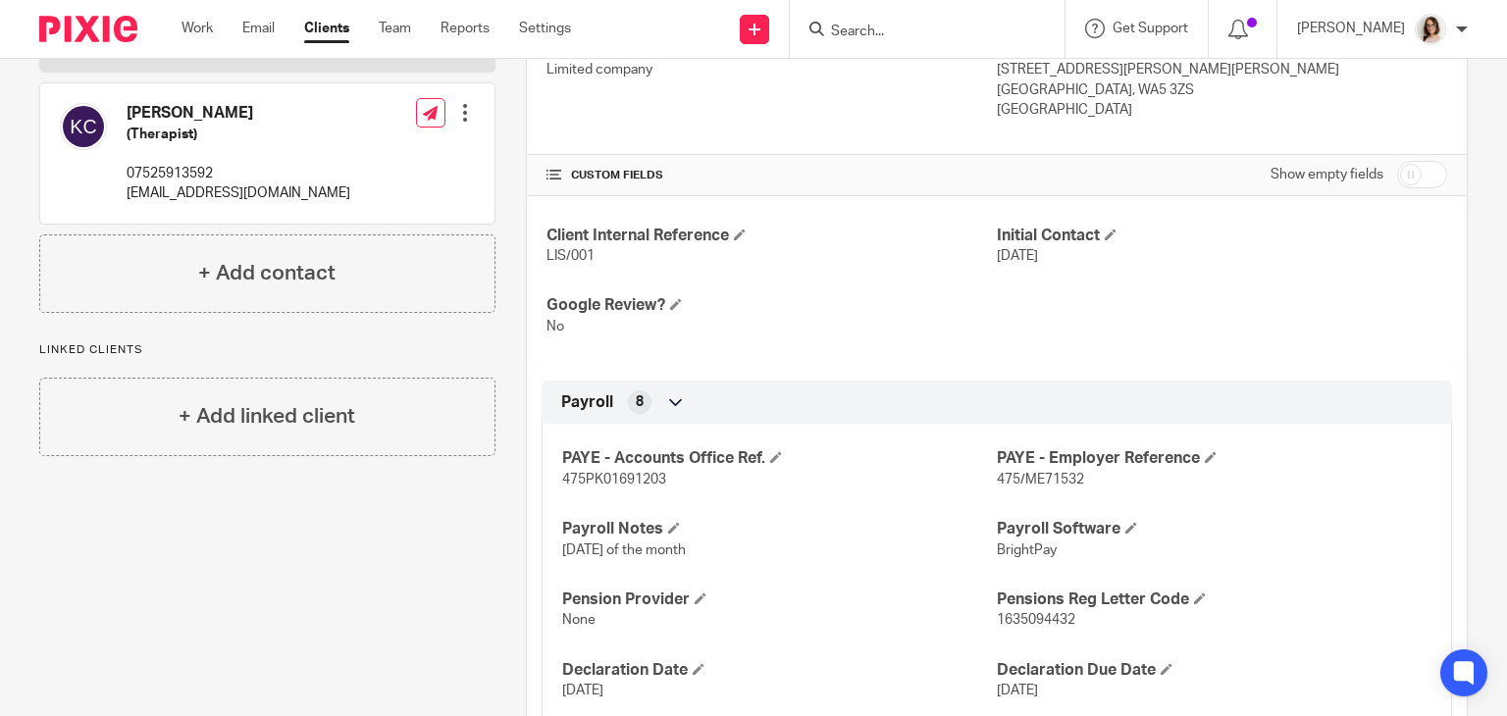
scroll to position [0, 0]
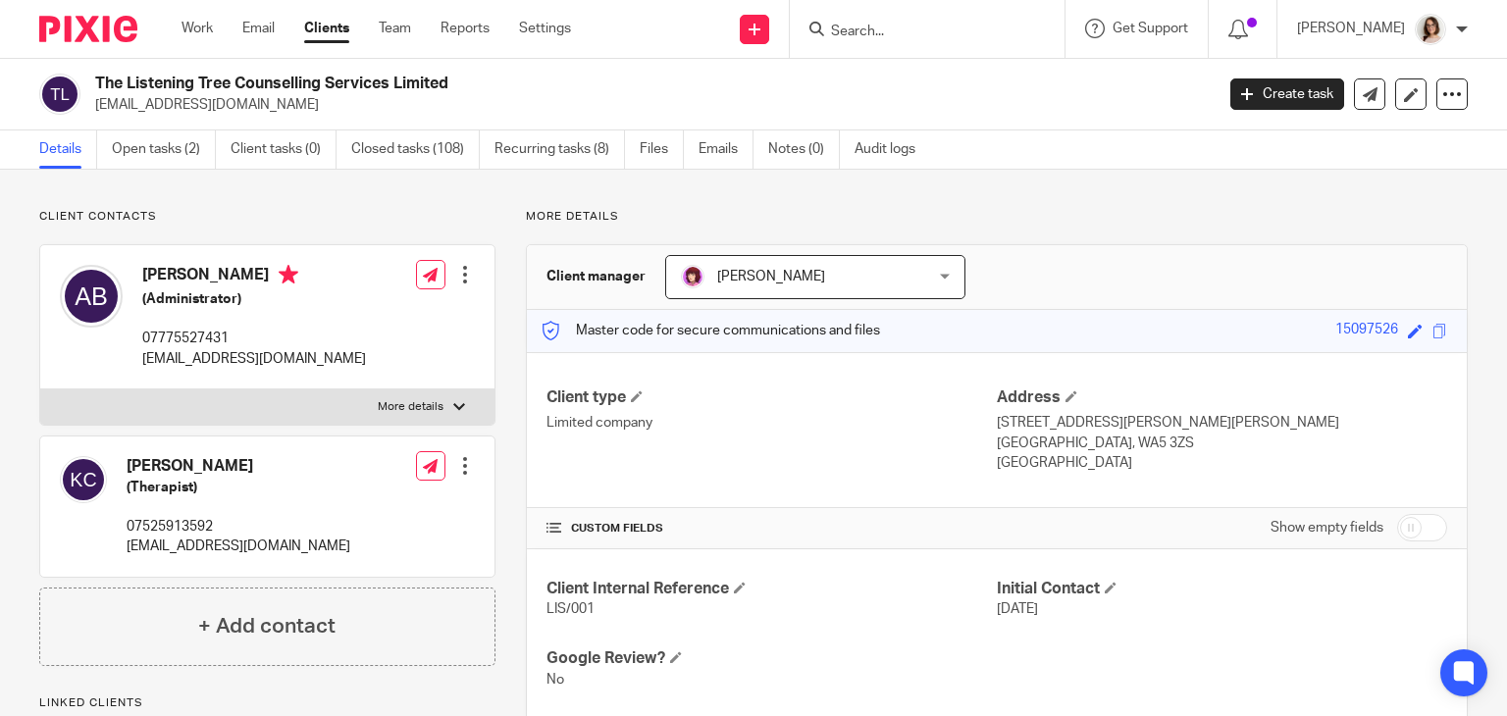
drag, startPoint x: 282, startPoint y: 105, endPoint x: 90, endPoint y: 118, distance: 191.7
click at [90, 118] on div "The Listening Tree Counselling Services Limited info@the-listeningtree.co.uk Cr…" at bounding box center [753, 95] width 1507 height 72
copy p "[EMAIL_ADDRESS][DOMAIN_NAME]"
click at [213, 335] on p "07775527431" at bounding box center [254, 339] width 224 height 20
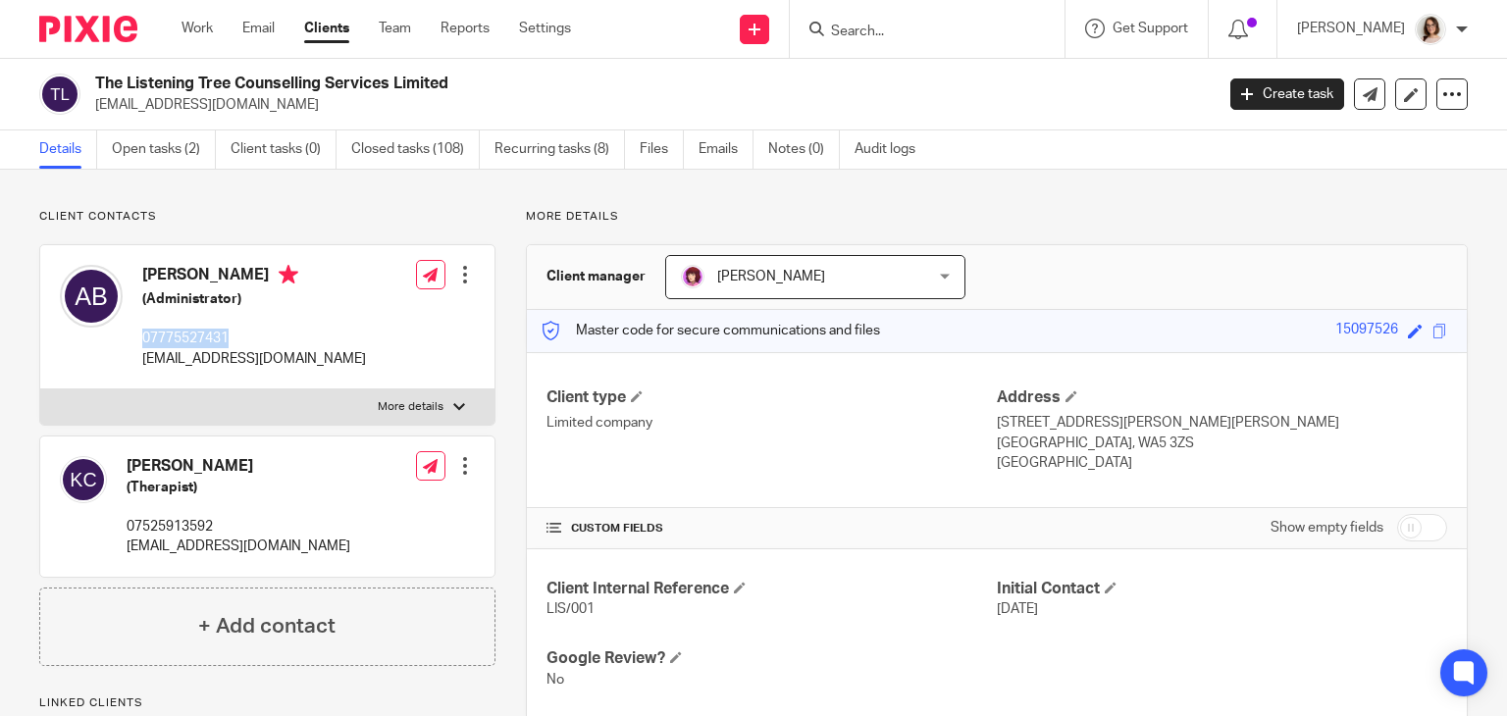
copy p "07775527431"
click at [156, 152] on link "Open tasks (2)" at bounding box center [164, 149] width 104 height 38
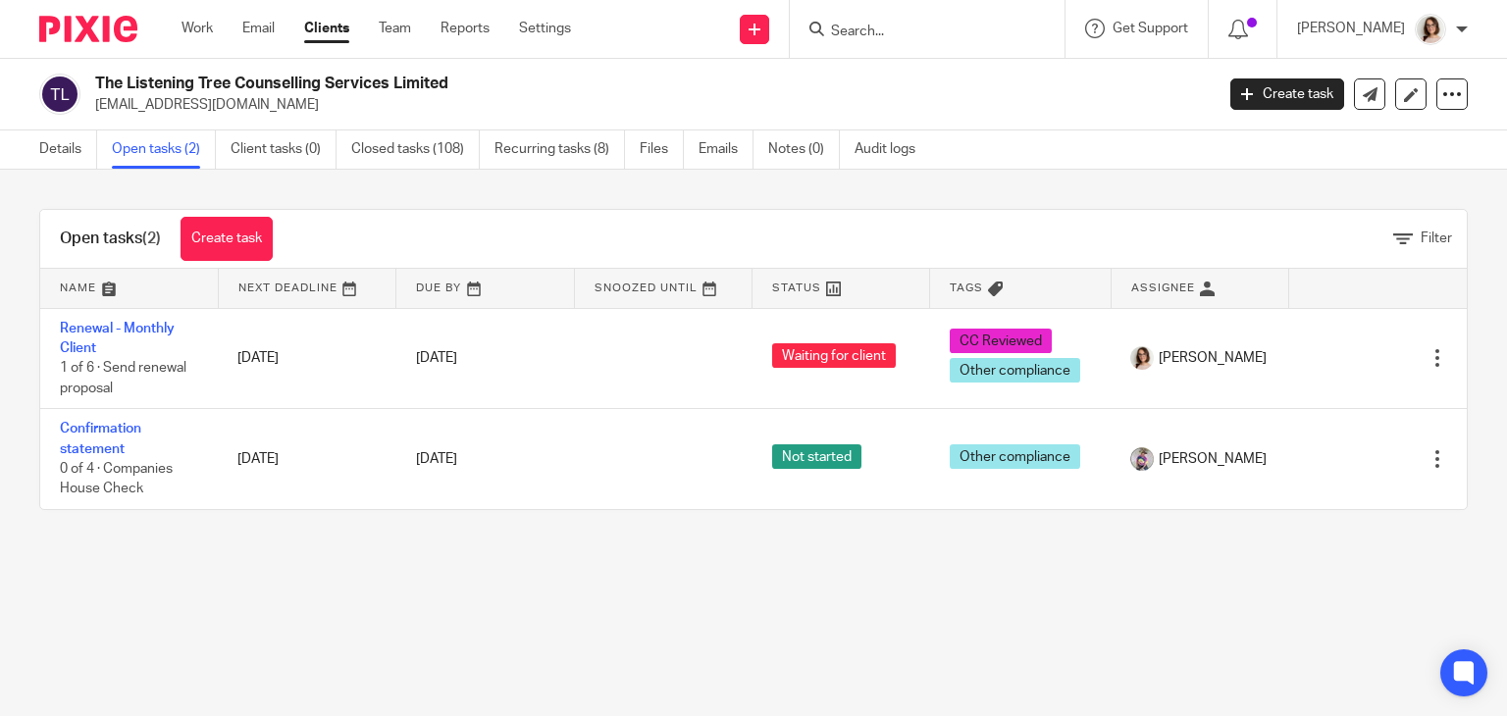
click at [874, 21] on form at bounding box center [933, 29] width 209 height 25
click at [887, 35] on input "Search" at bounding box center [917, 33] width 177 height 18
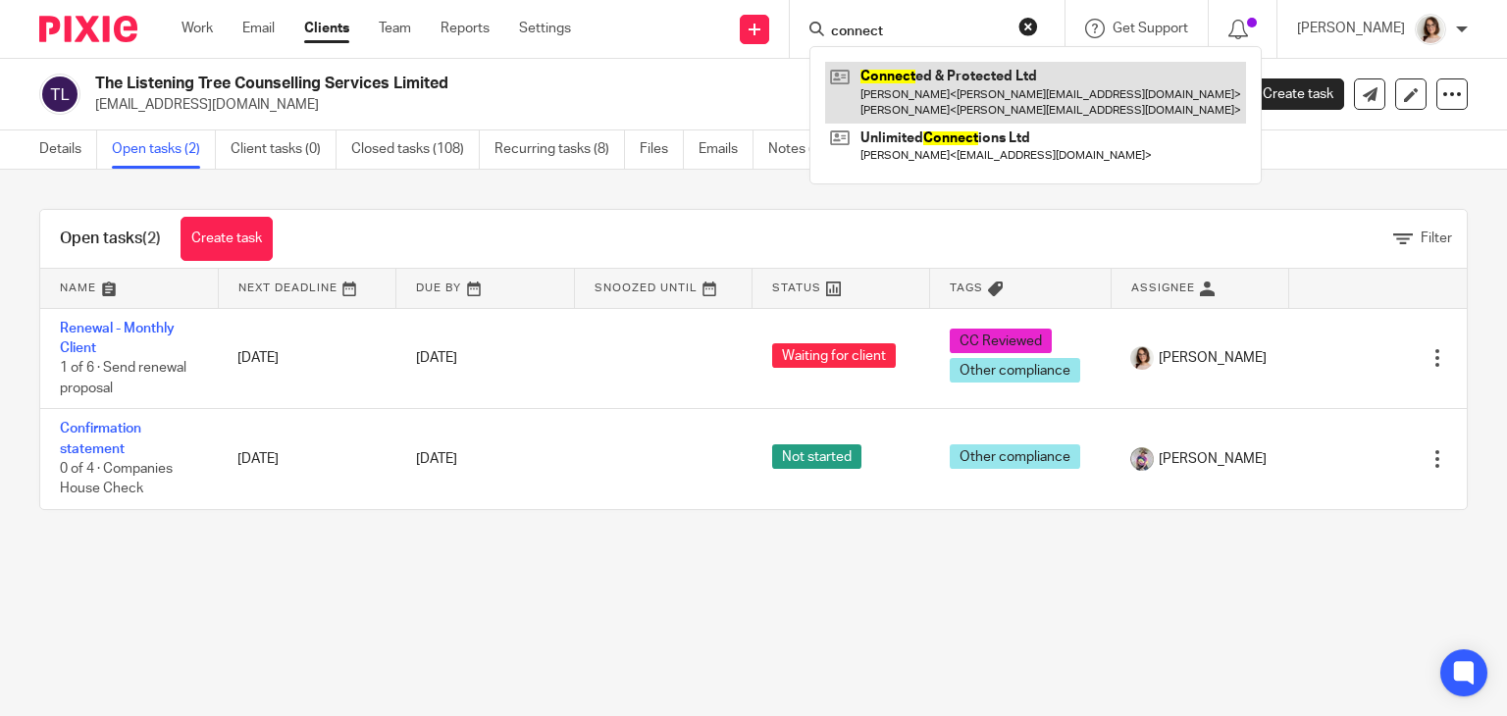
type input "connect"
click at [934, 70] on link at bounding box center [1035, 92] width 421 height 61
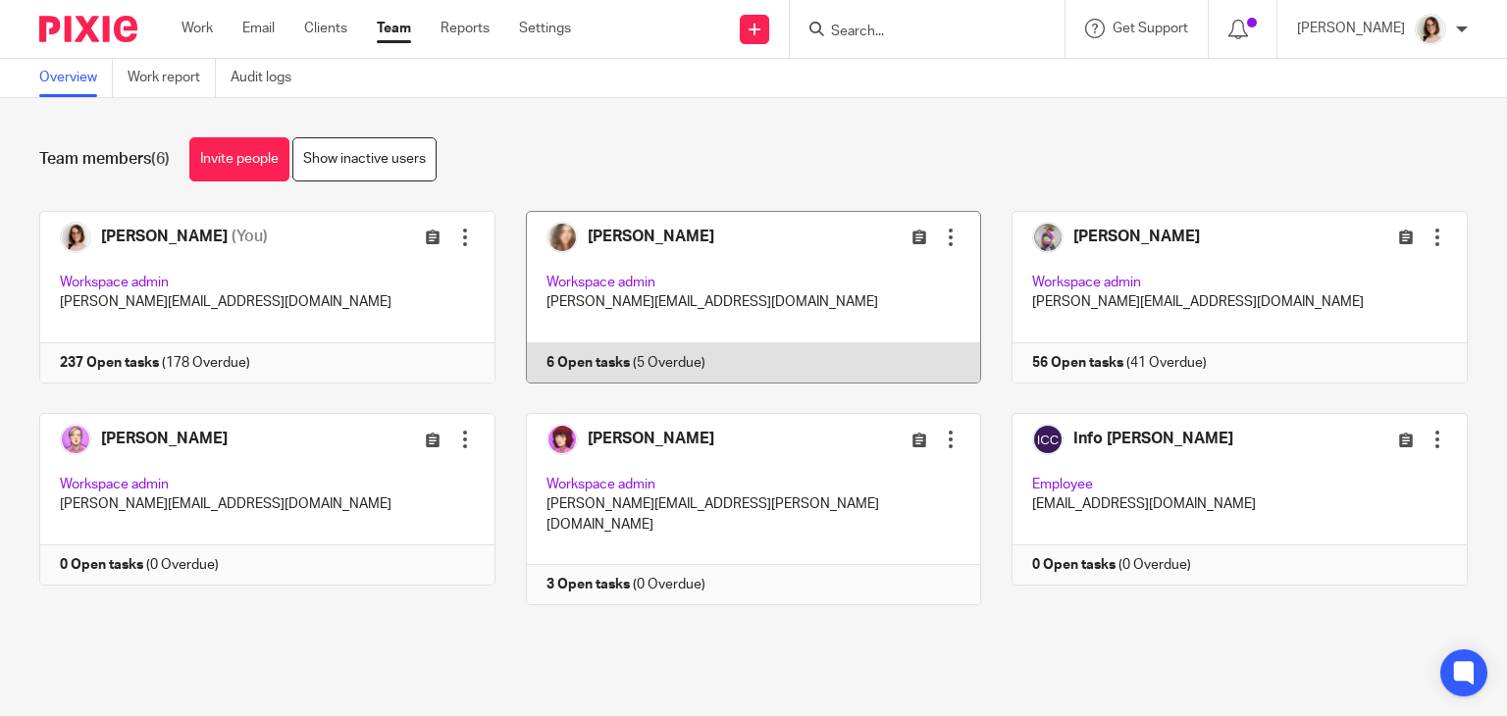
click at [578, 365] on link at bounding box center [738, 297] width 487 height 173
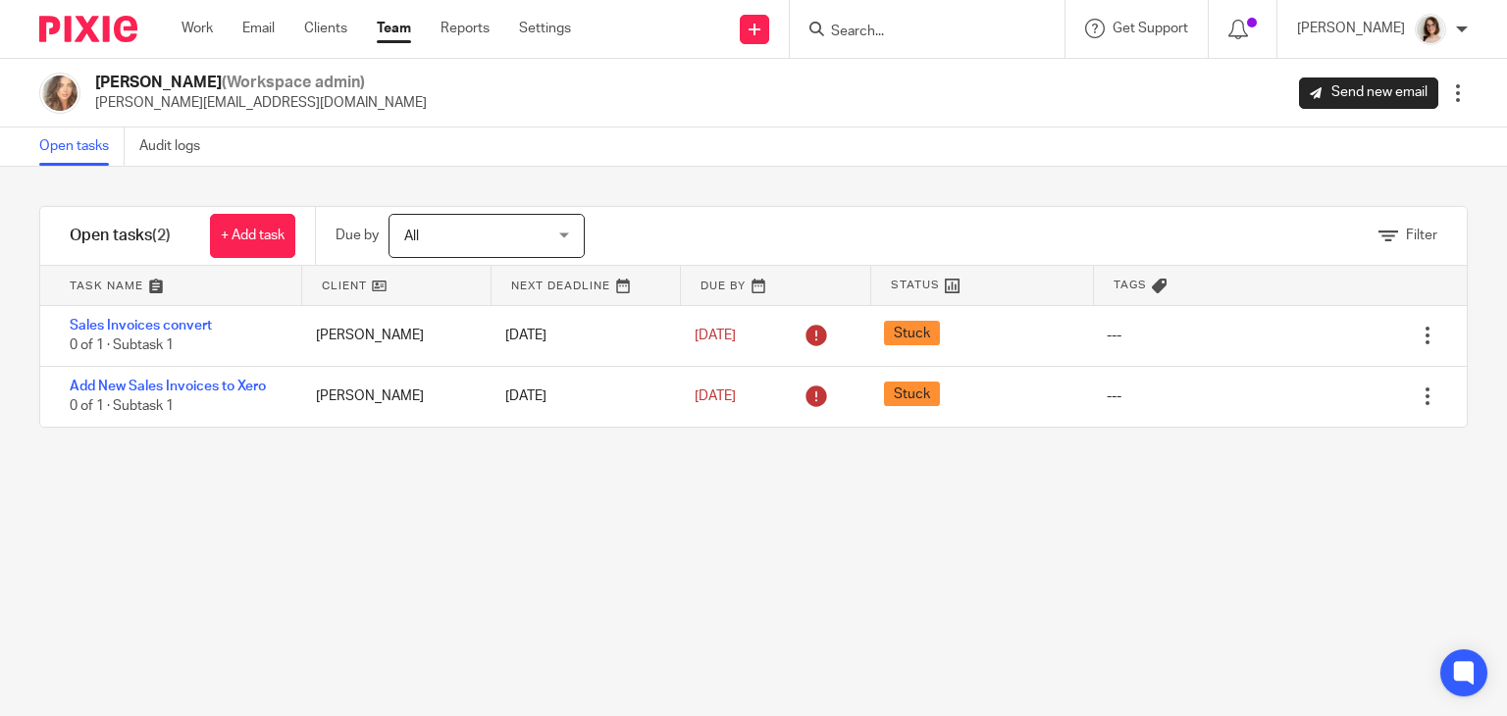
click at [389, 36] on link "Team" at bounding box center [394, 29] width 34 height 20
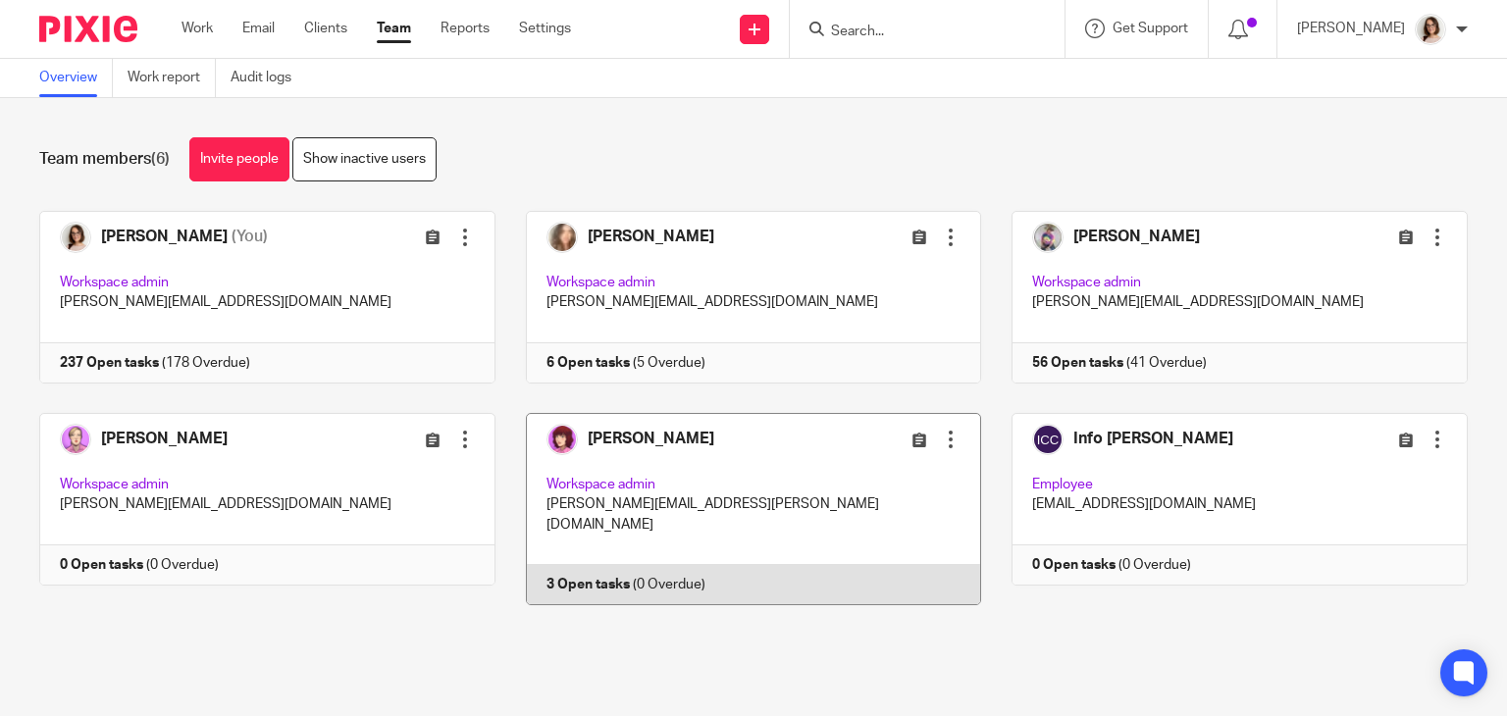
click at [614, 575] on link at bounding box center [738, 509] width 487 height 192
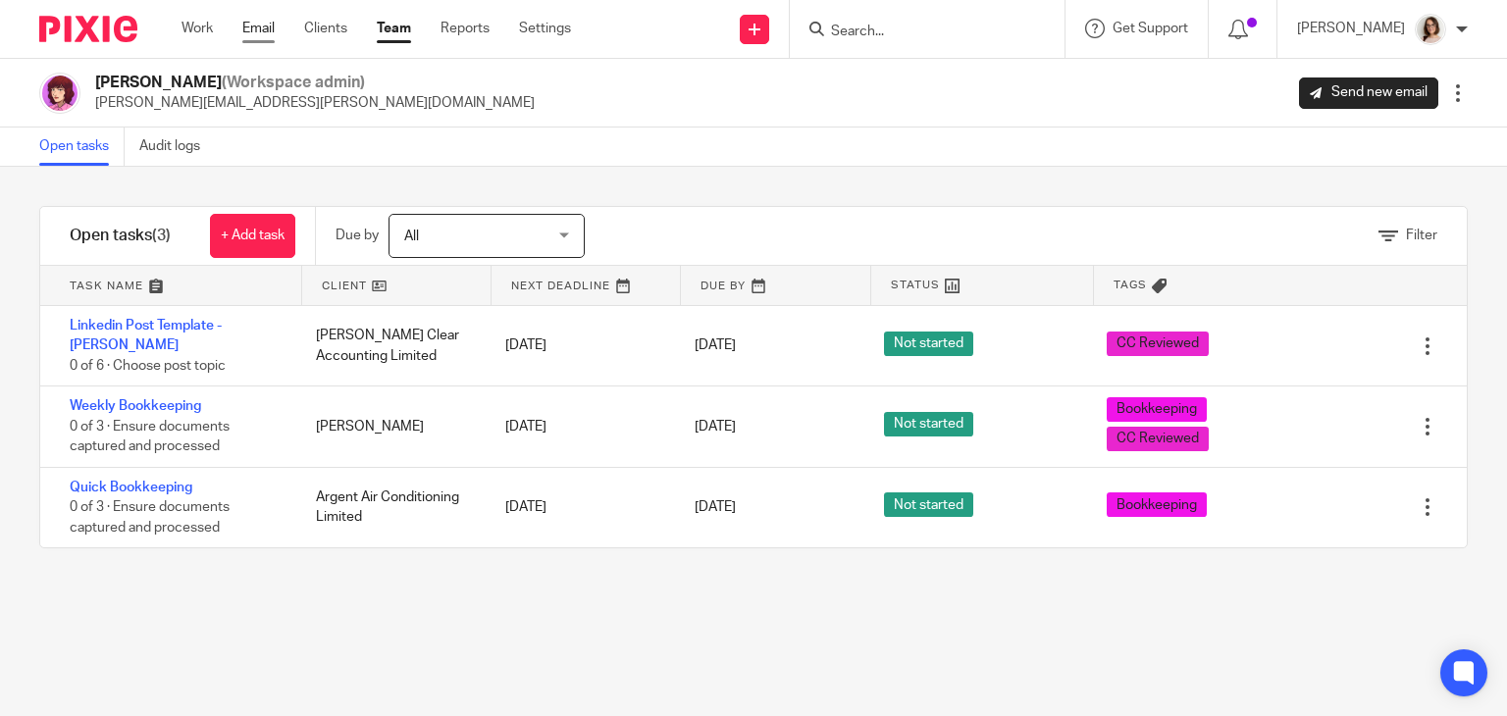
click at [263, 25] on link "Email" at bounding box center [258, 29] width 32 height 20
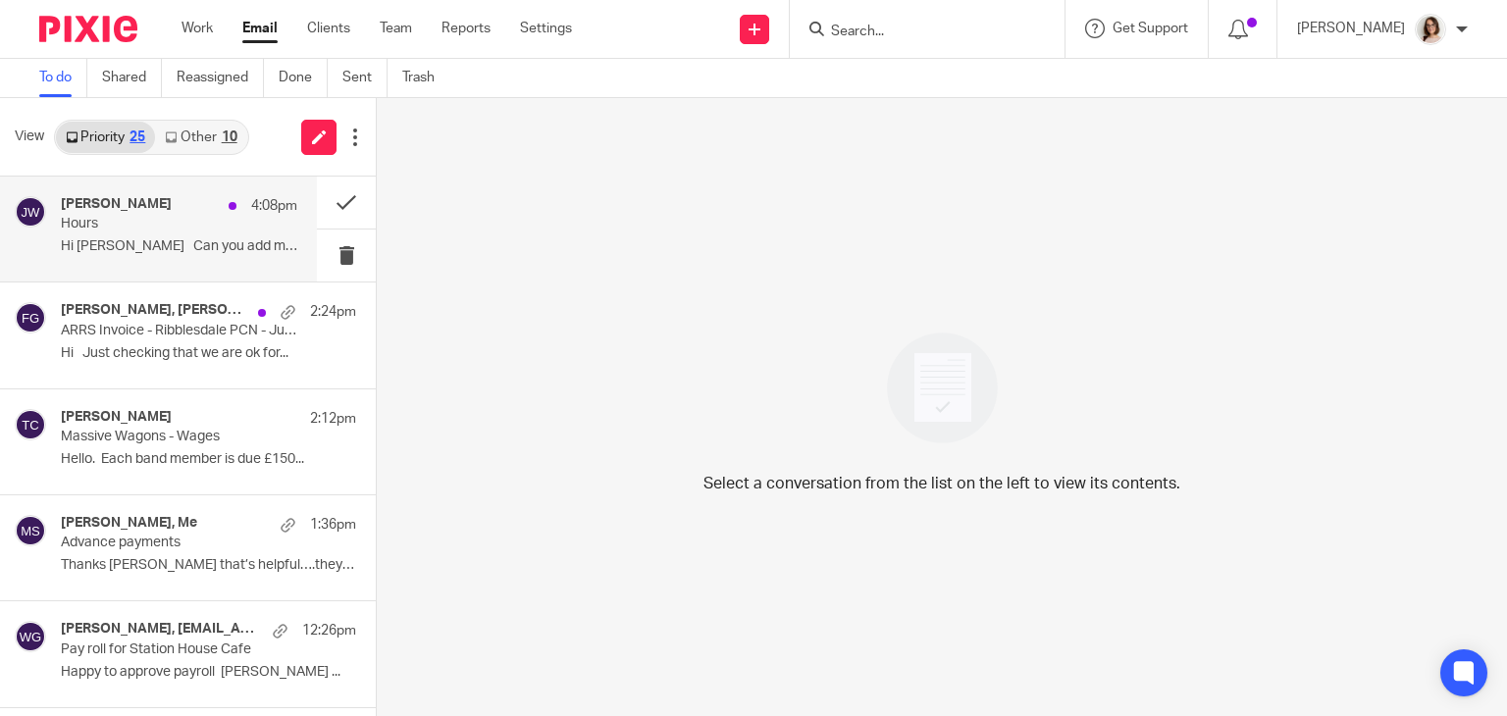
click at [183, 233] on p "Hours" at bounding box center [155, 224] width 189 height 17
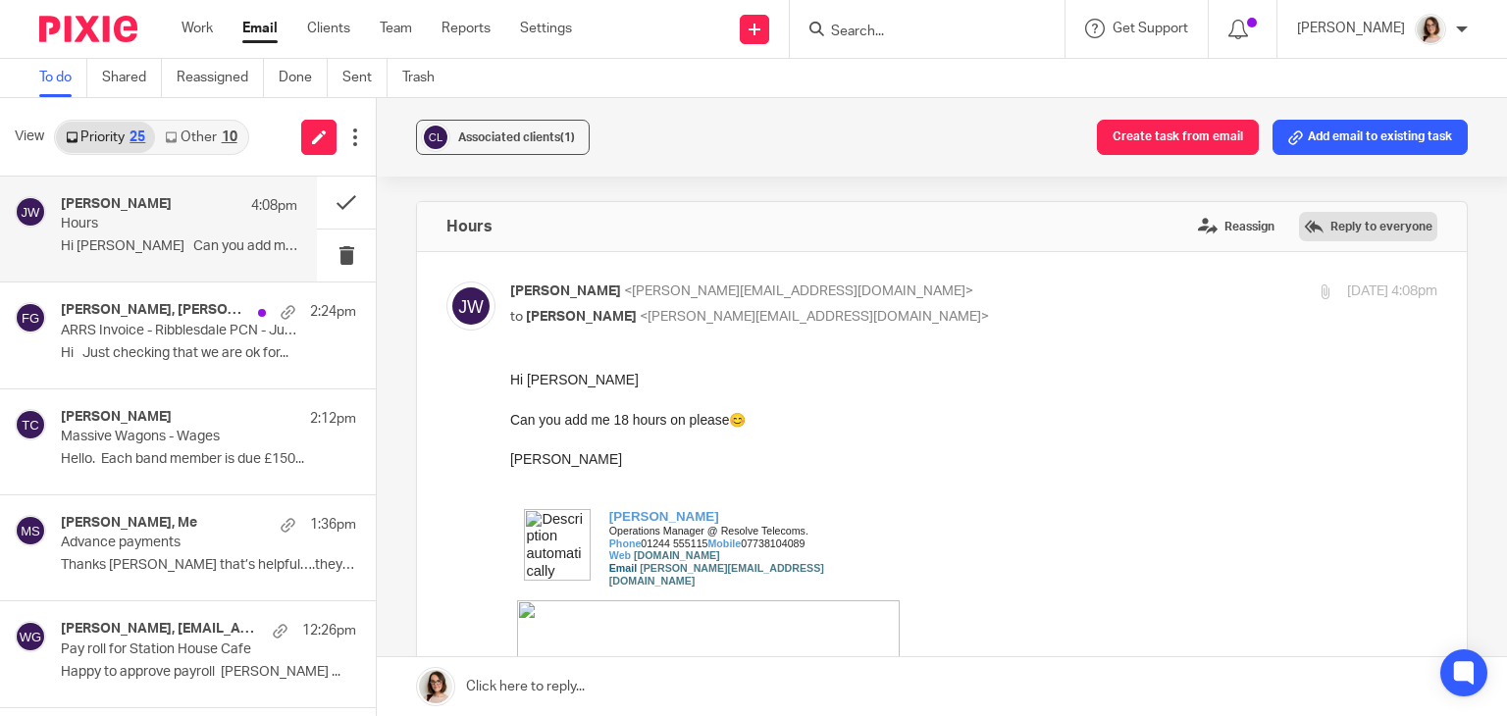
click at [1317, 222] on label "Reply to everyone" at bounding box center [1368, 226] width 138 height 29
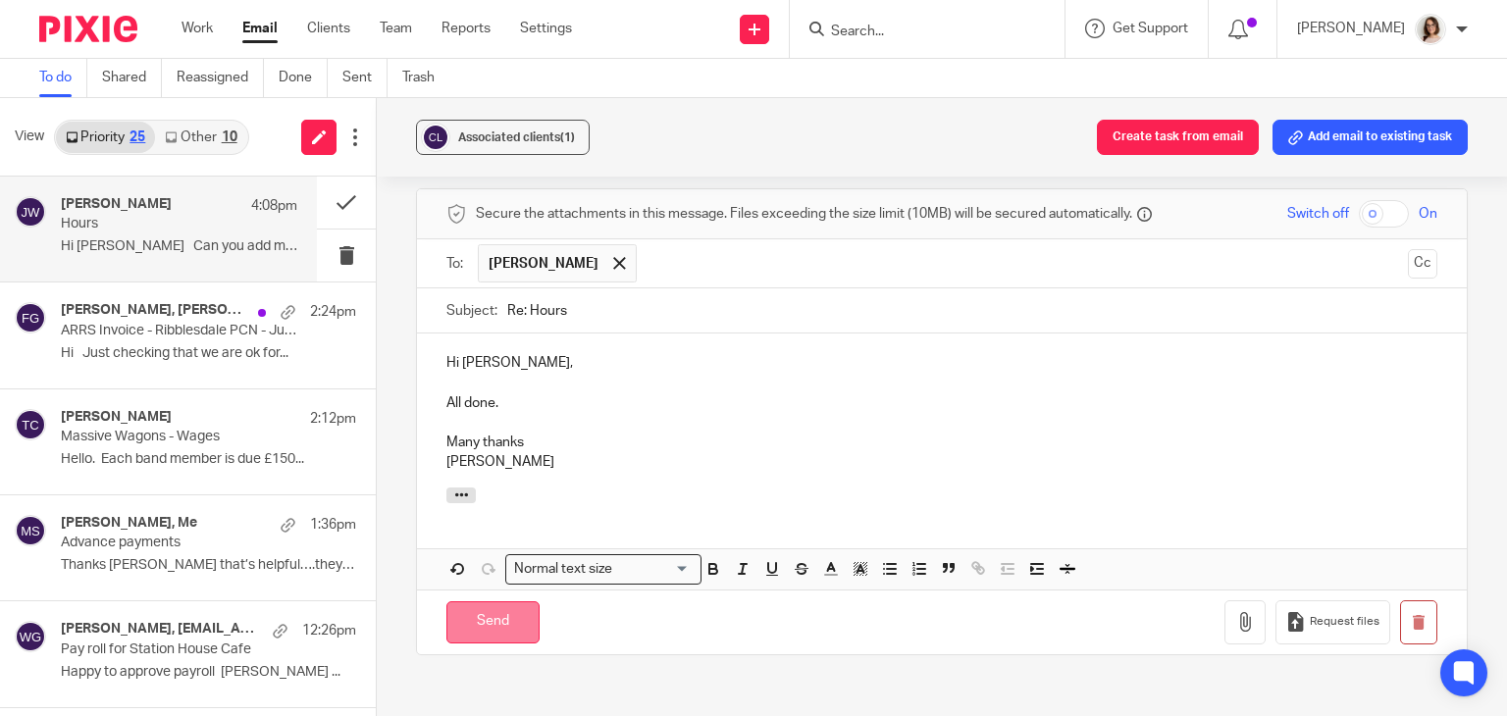
click at [491, 601] on input "Send" at bounding box center [492, 622] width 93 height 42
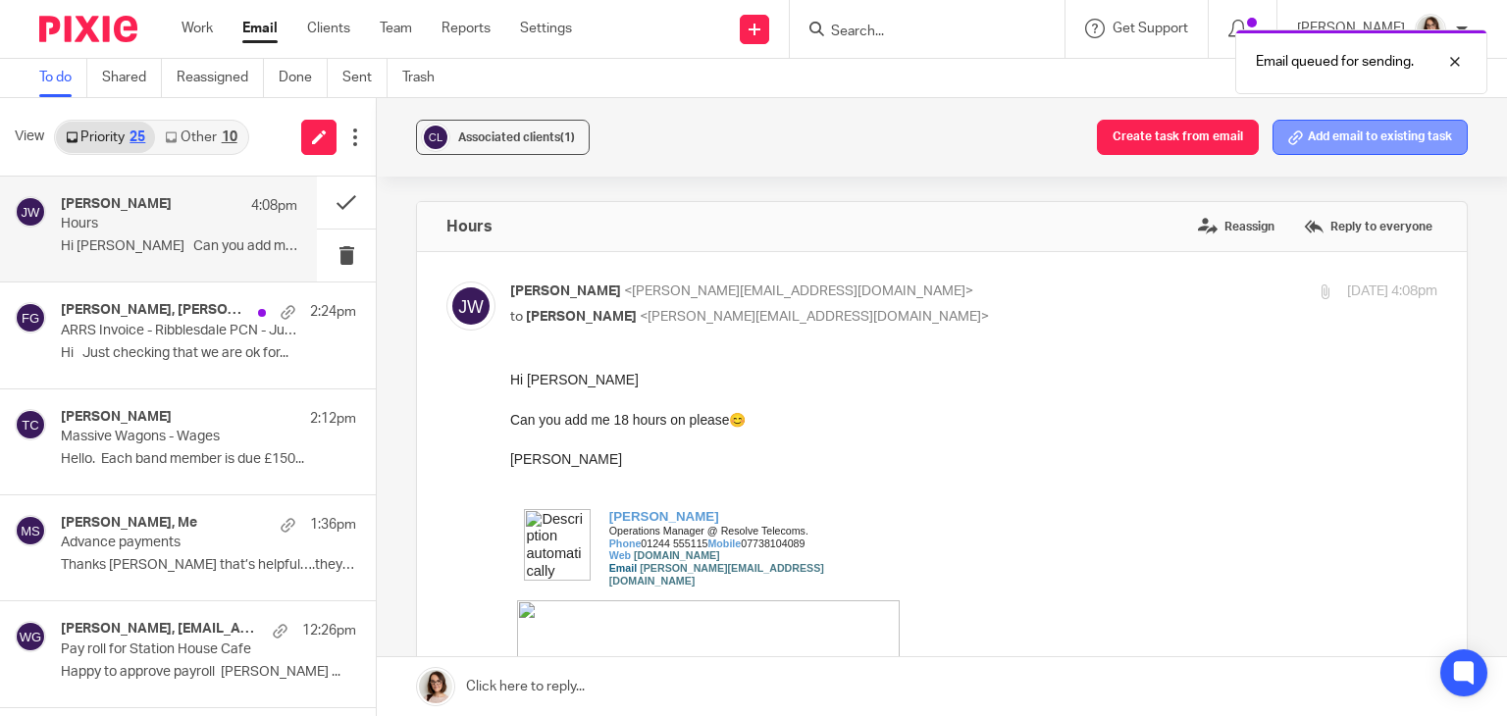
click at [1334, 139] on button "Add email to existing task" at bounding box center [1369, 137] width 195 height 35
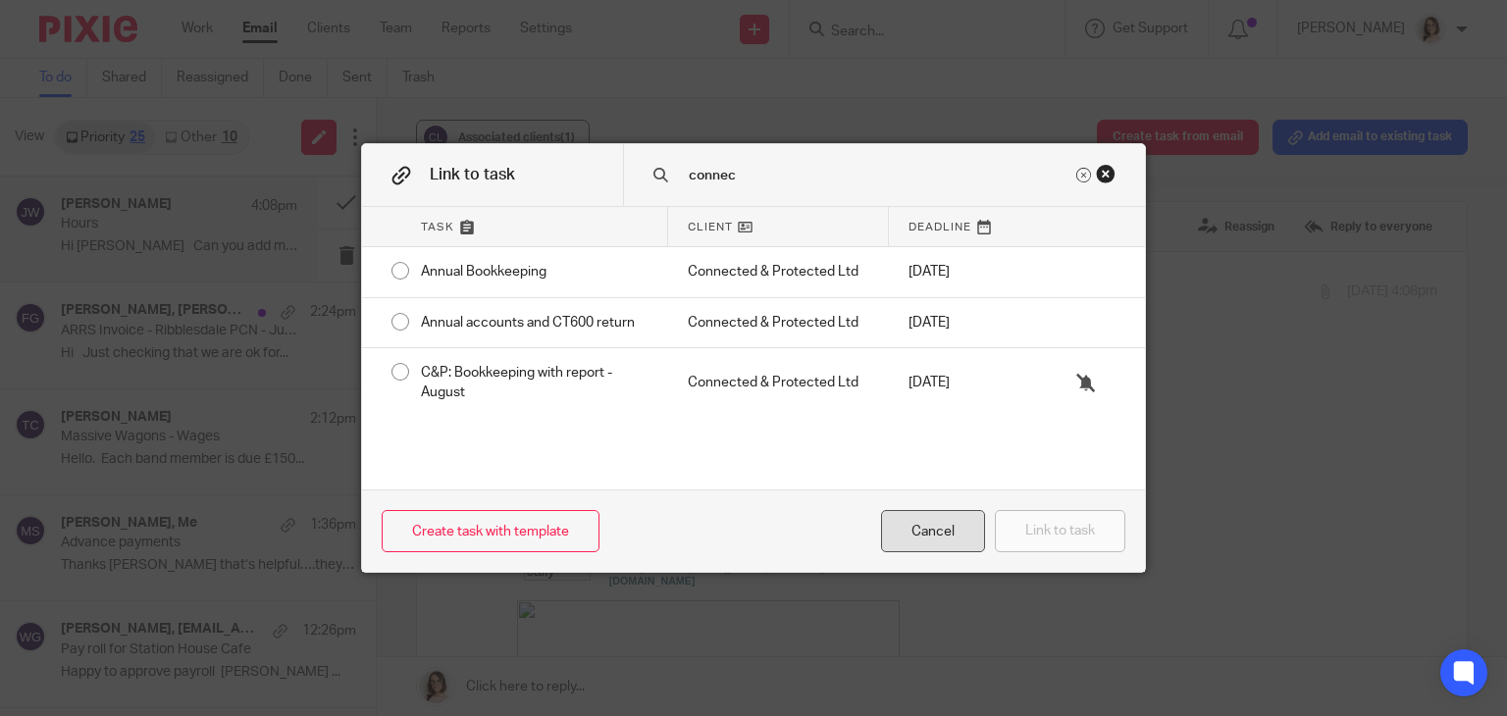
type input "connec"
click at [917, 544] on div "Cancel" at bounding box center [933, 531] width 104 height 42
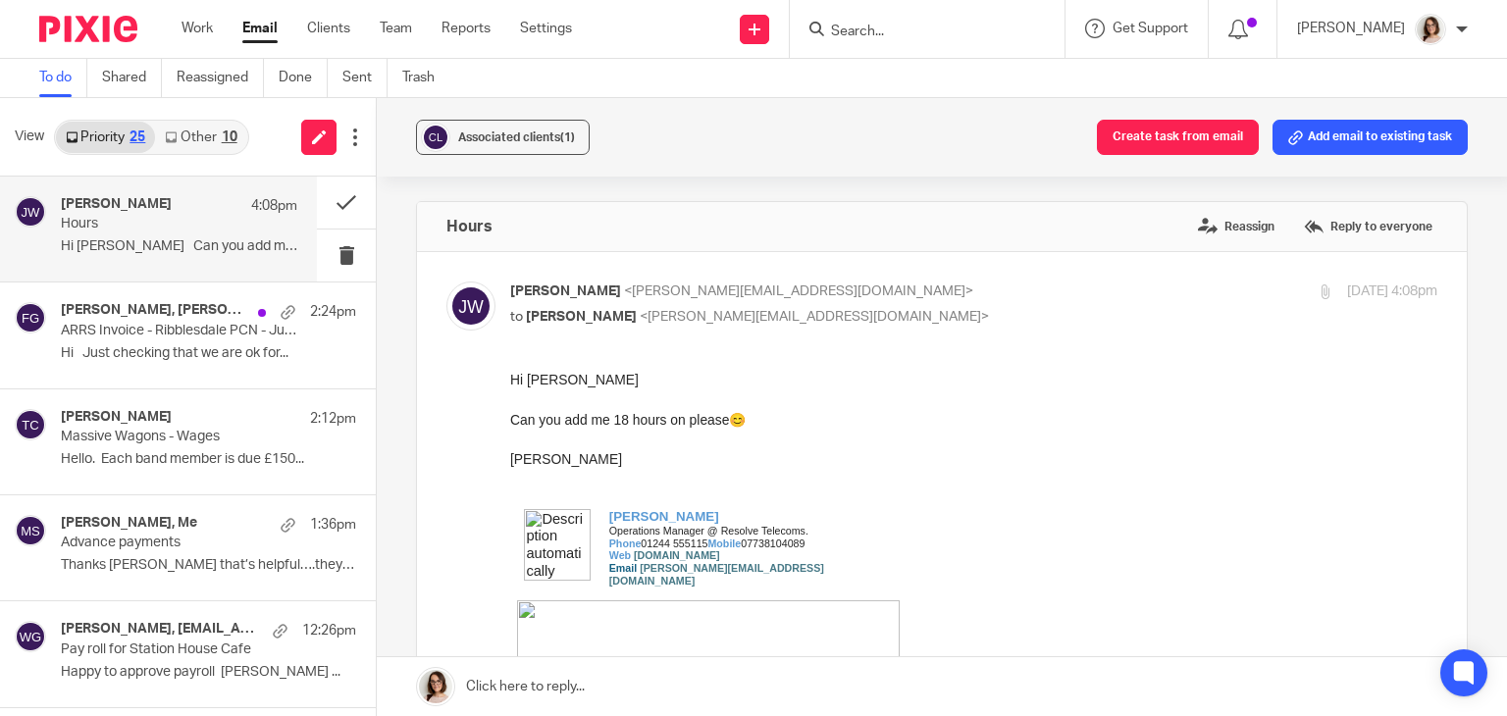
click at [261, 26] on link "Email" at bounding box center [259, 29] width 35 height 20
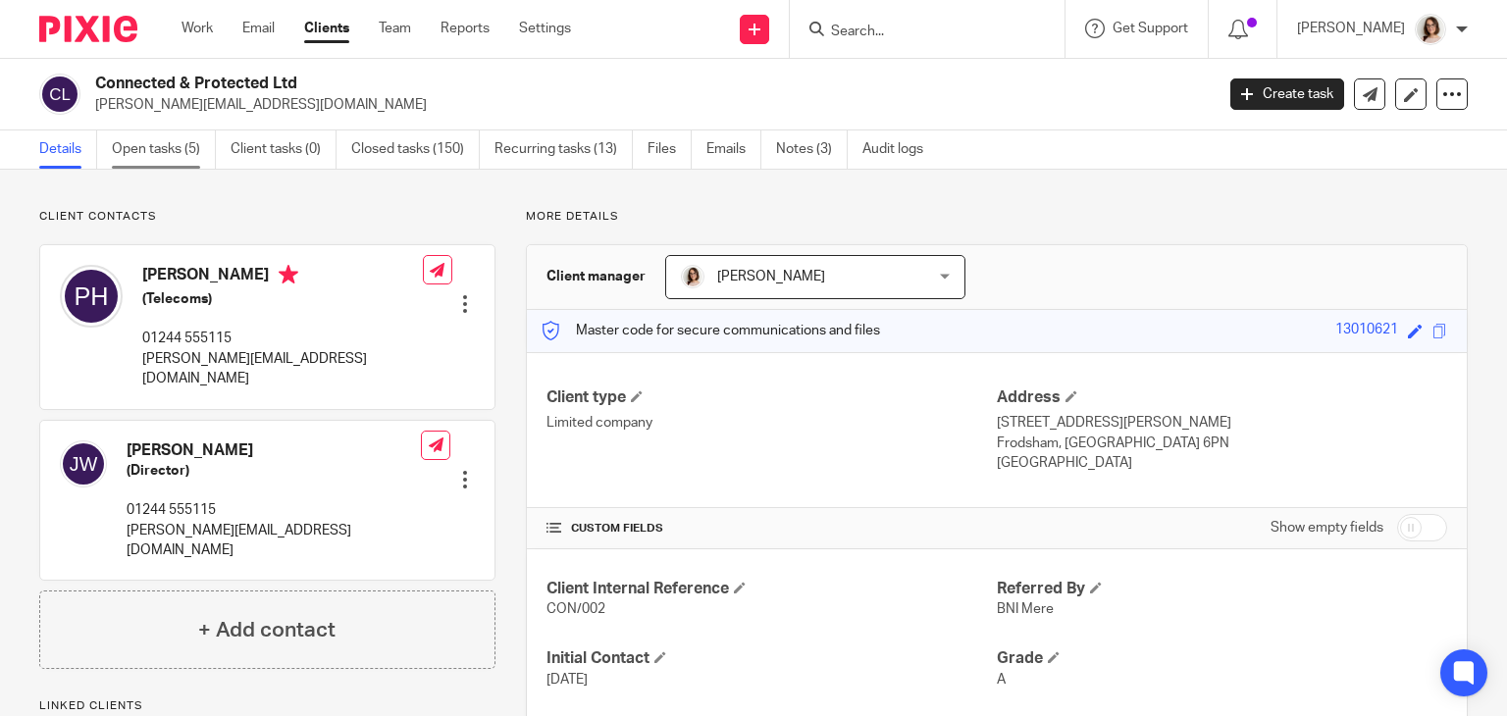
click at [170, 146] on link "Open tasks (5)" at bounding box center [164, 149] width 104 height 38
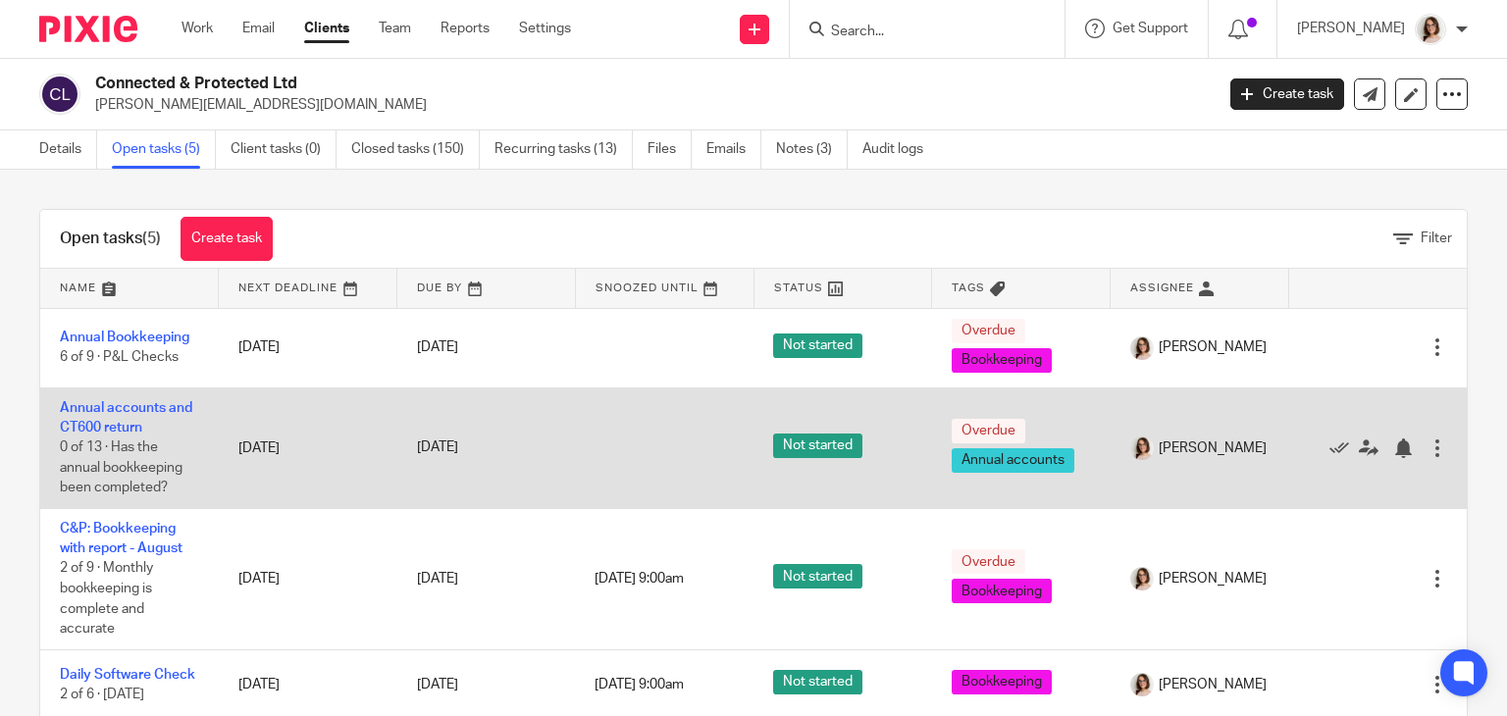
scroll to position [79, 0]
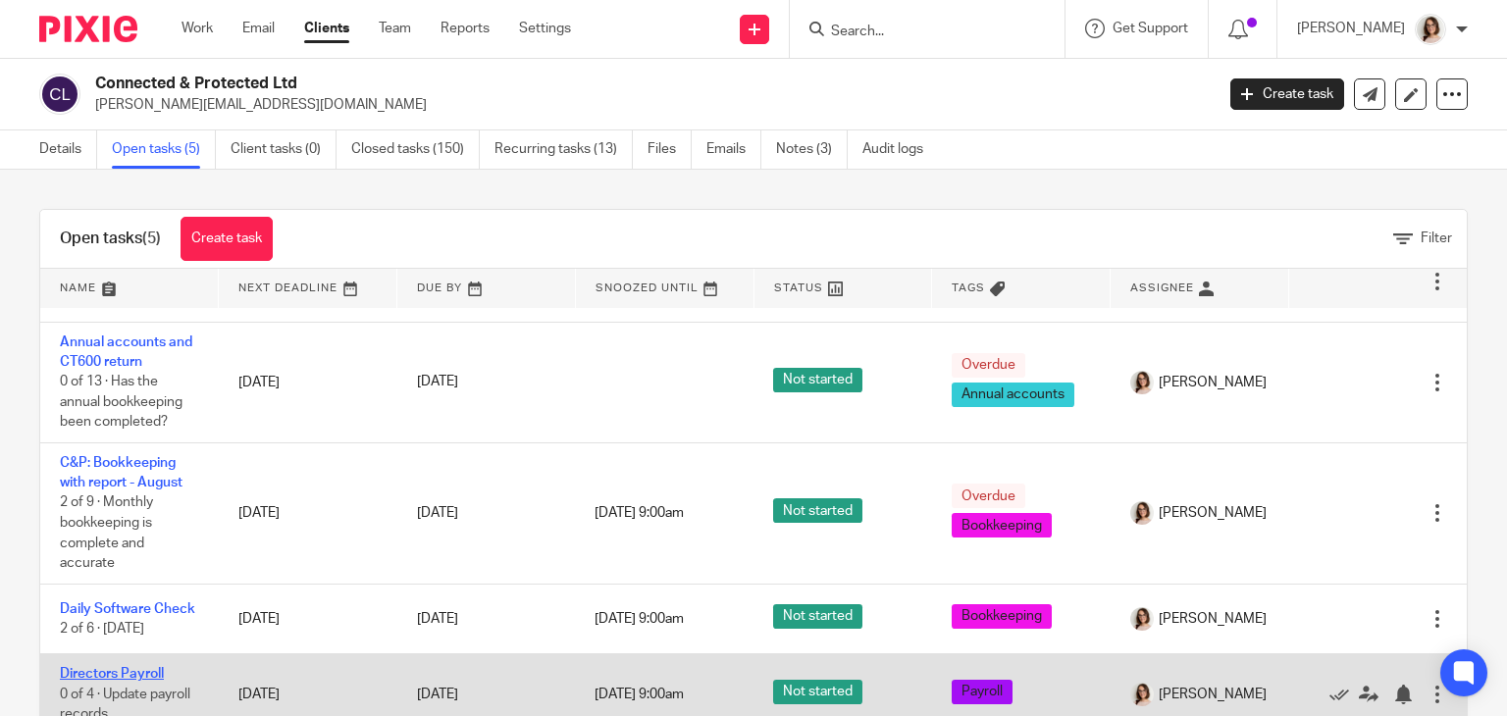
click at [125, 668] on link "Directors Payroll" at bounding box center [112, 674] width 104 height 14
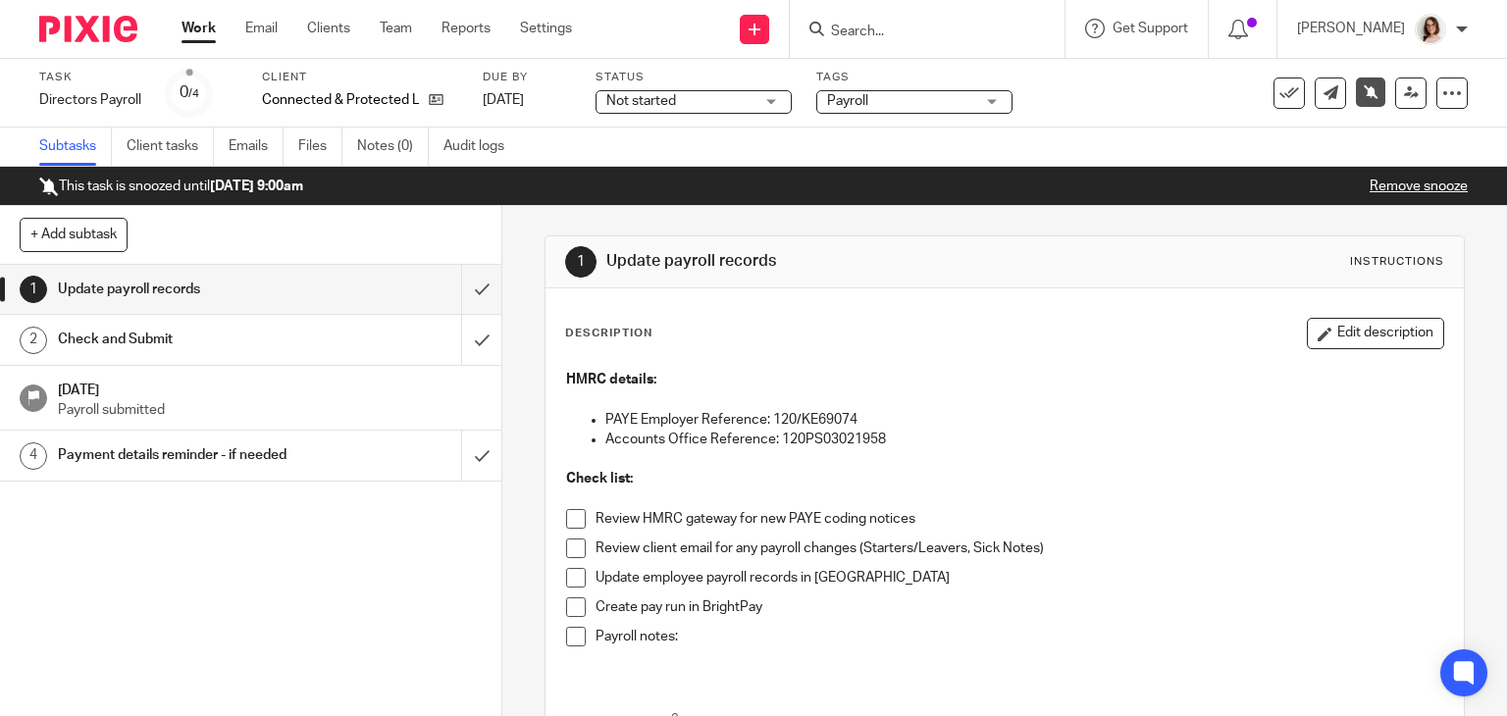
click at [1373, 191] on link "Remove snooze" at bounding box center [1419, 187] width 98 height 14
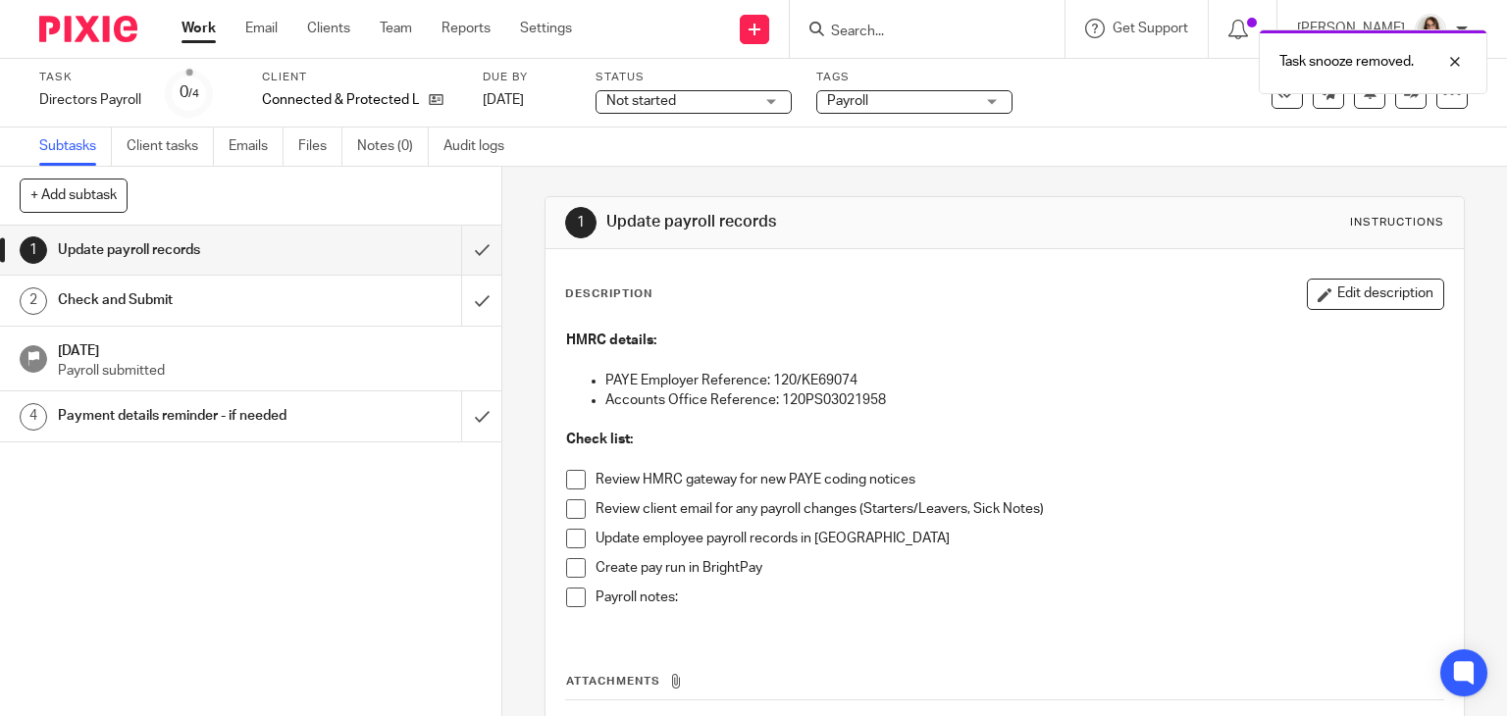
click at [566, 478] on span at bounding box center [576, 480] width 20 height 20
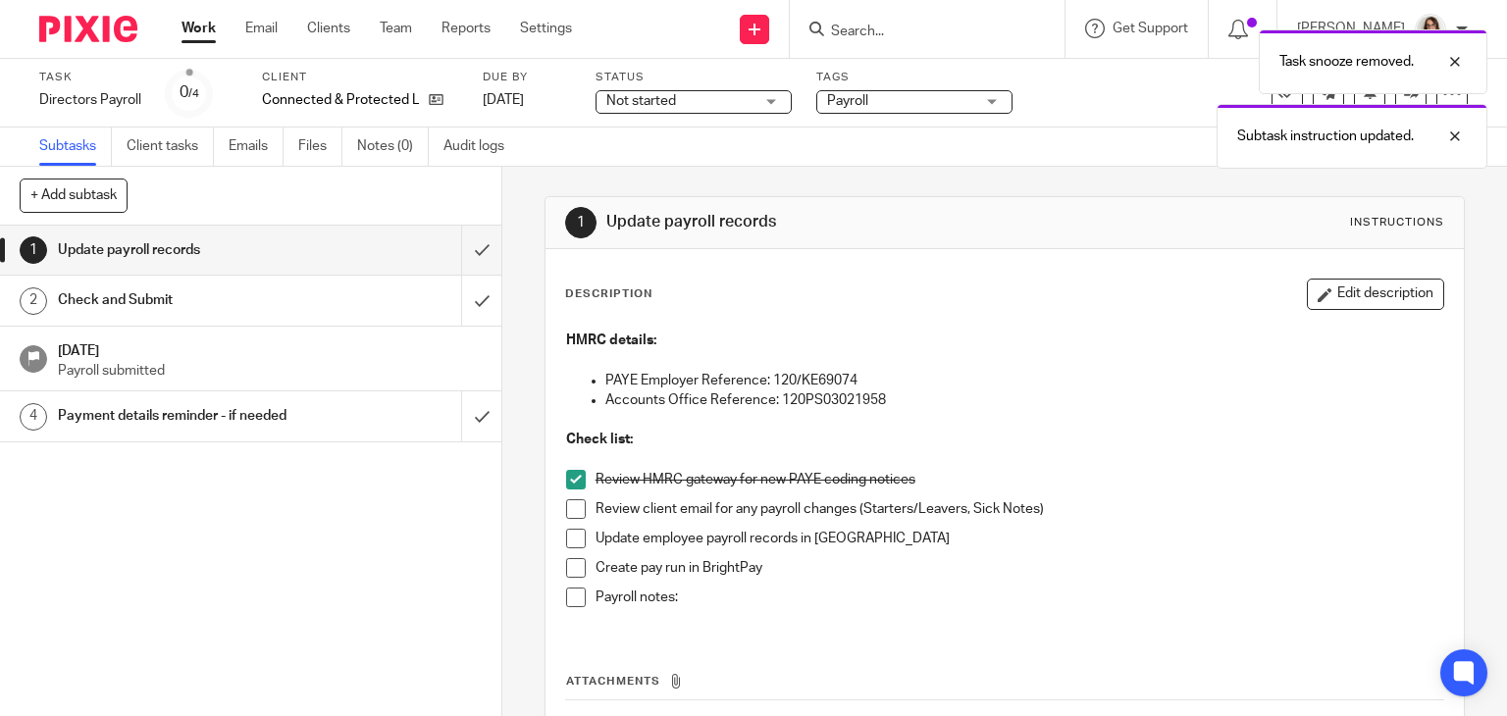
click at [566, 565] on span at bounding box center [576, 568] width 20 height 20
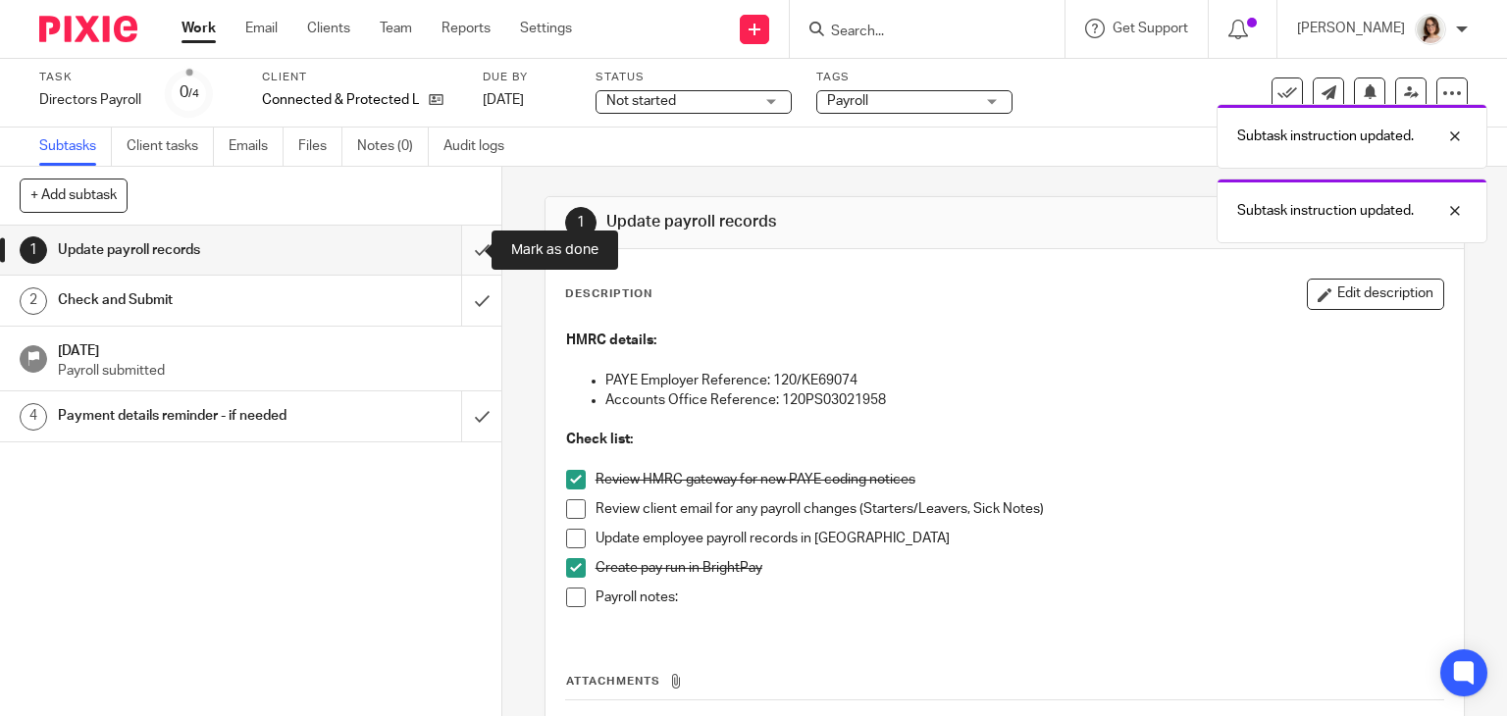
click at [459, 250] on input "submit" at bounding box center [250, 250] width 501 height 49
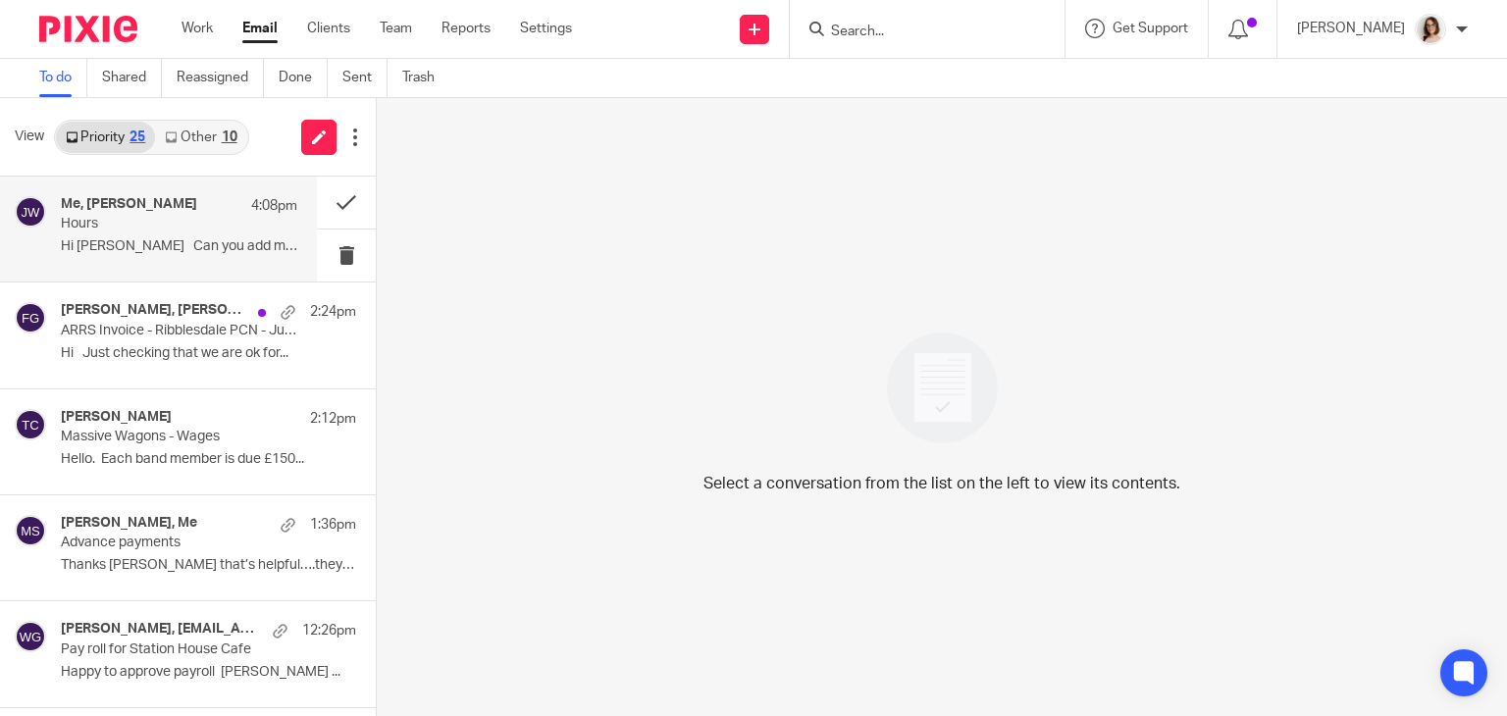
click at [187, 222] on p "Hours" at bounding box center [155, 224] width 189 height 17
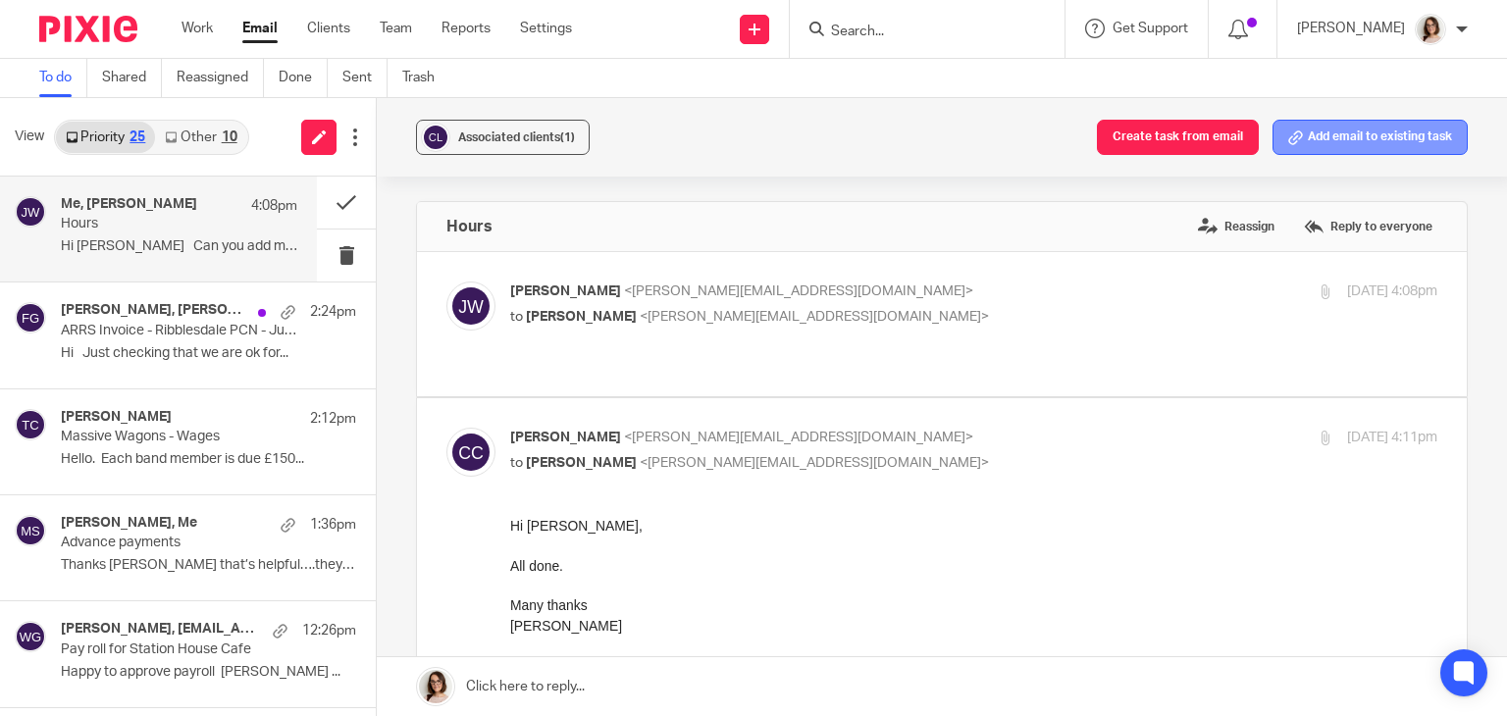
click at [1330, 139] on button "Add email to existing task" at bounding box center [1369, 137] width 195 height 35
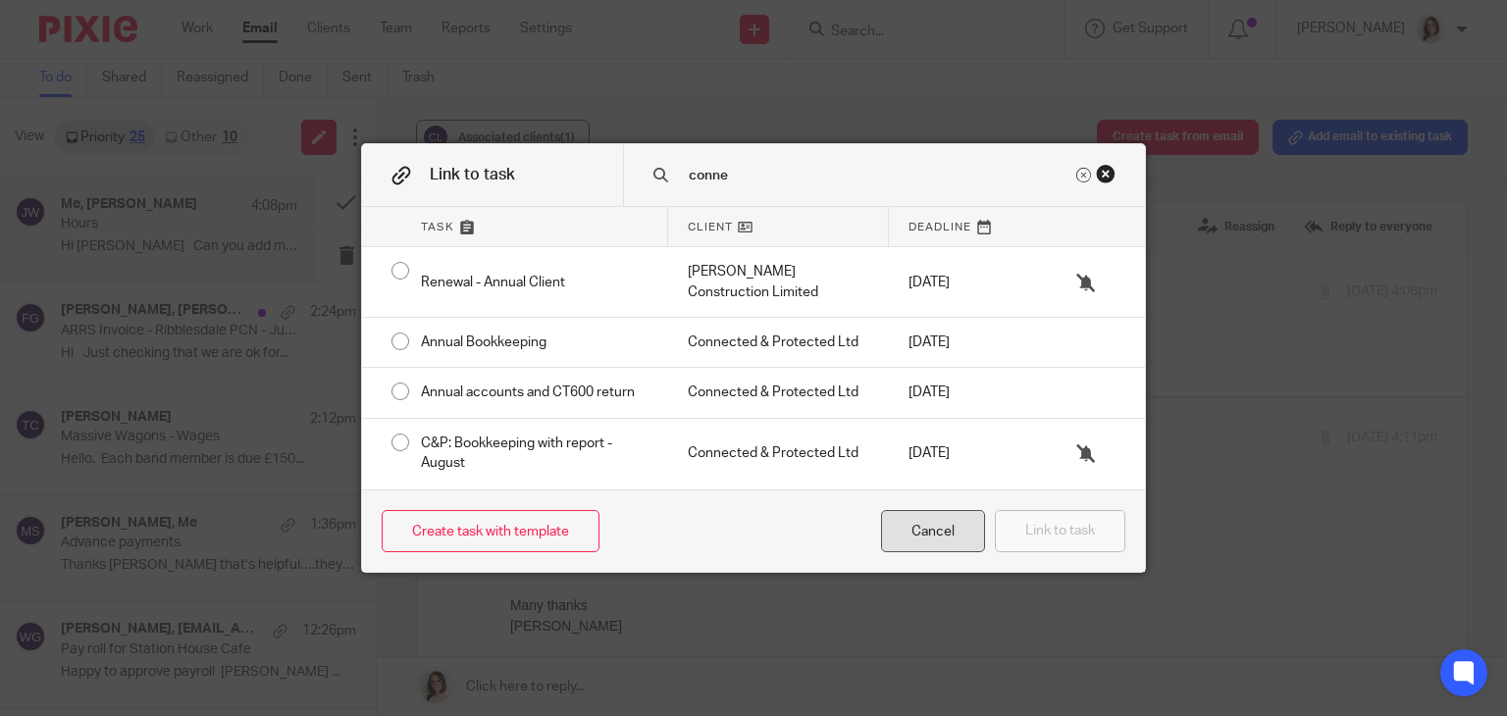
type input "conne"
click at [939, 533] on div "Cancel" at bounding box center [933, 531] width 104 height 42
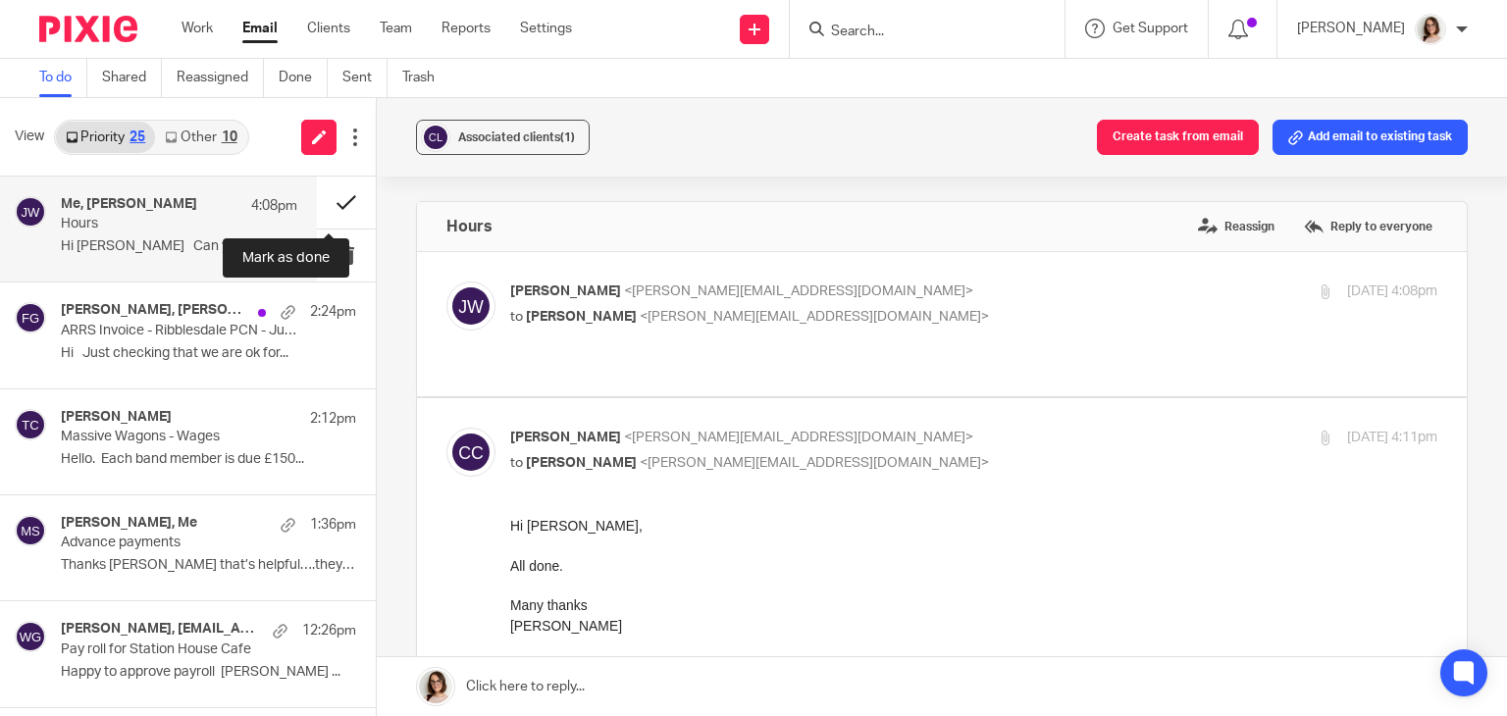
click at [330, 207] on button at bounding box center [346, 203] width 59 height 52
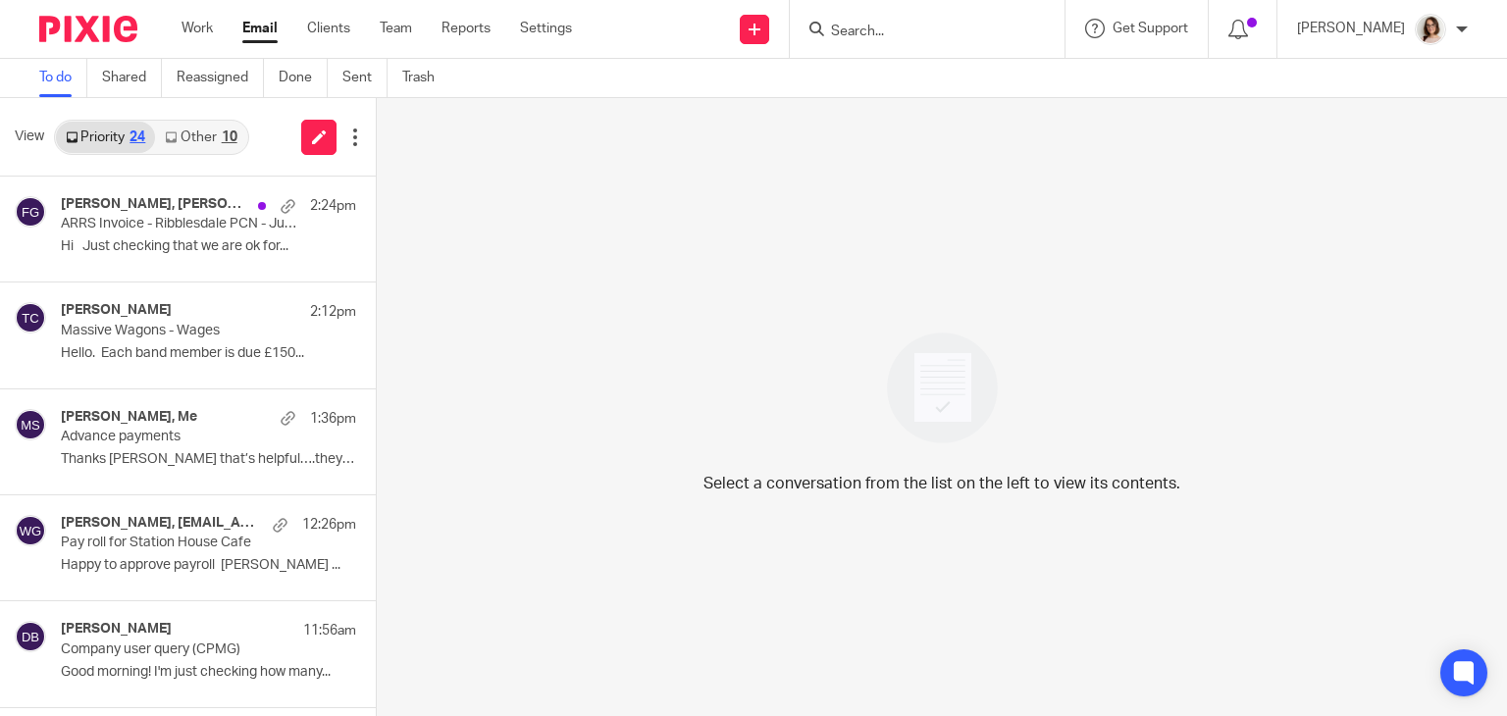
click at [211, 134] on link "Other 10" at bounding box center [200, 137] width 91 height 31
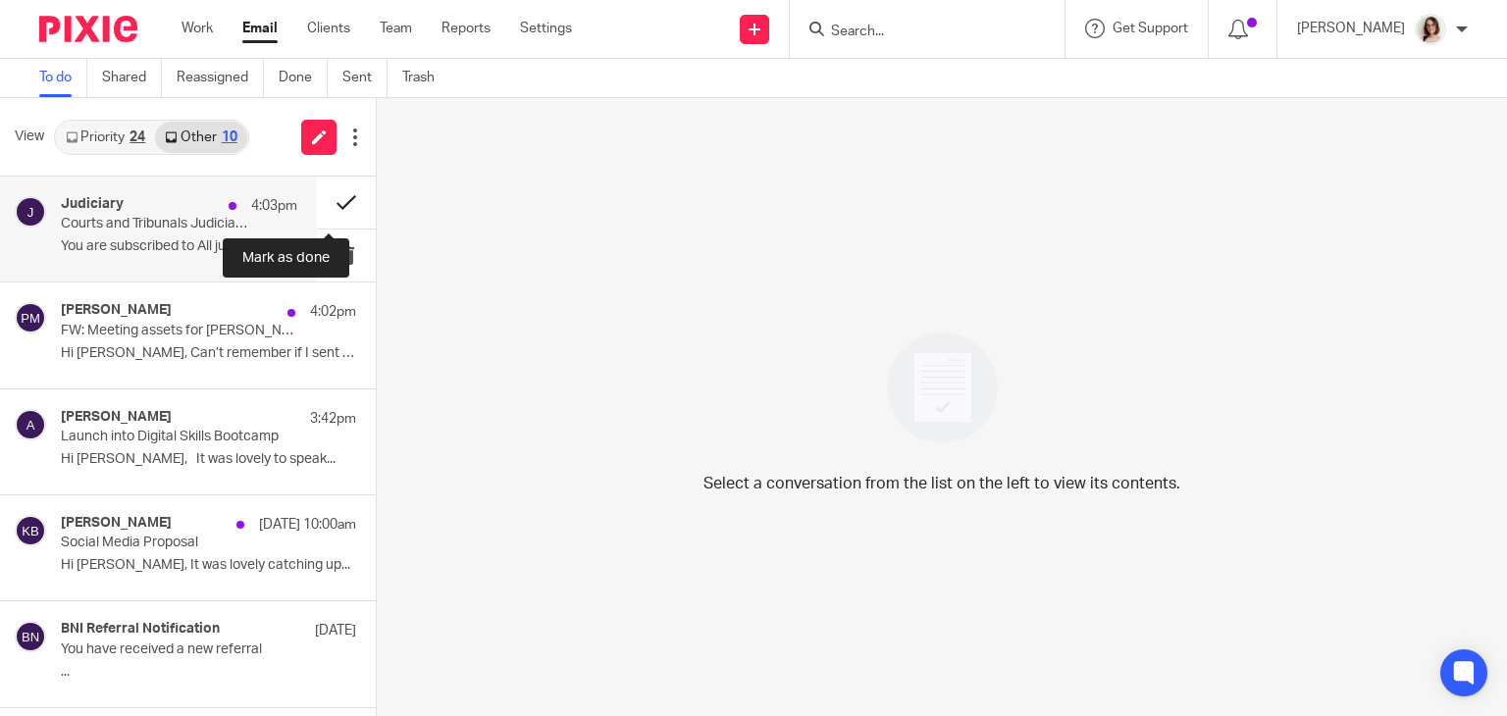
click at [321, 199] on button at bounding box center [346, 203] width 59 height 52
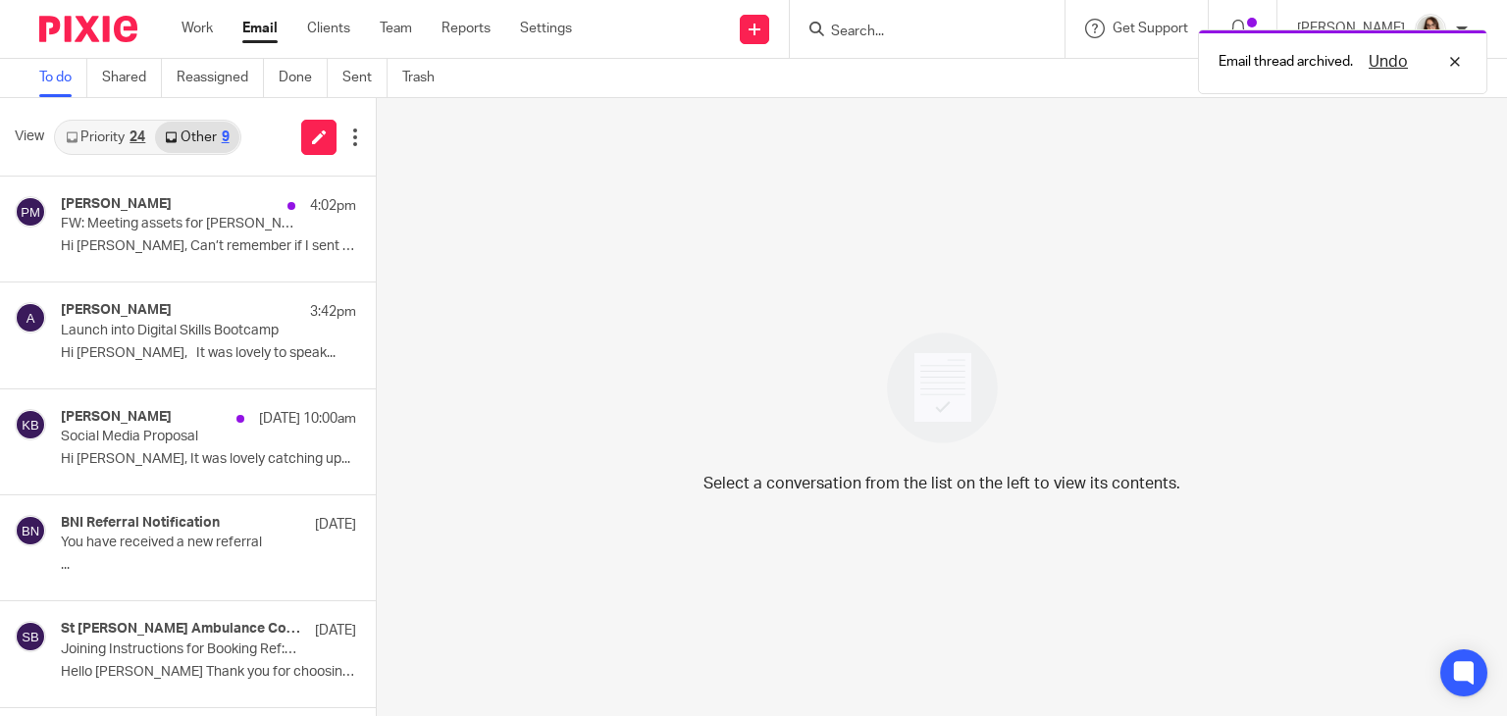
click at [259, 29] on link "Email" at bounding box center [259, 29] width 35 height 20
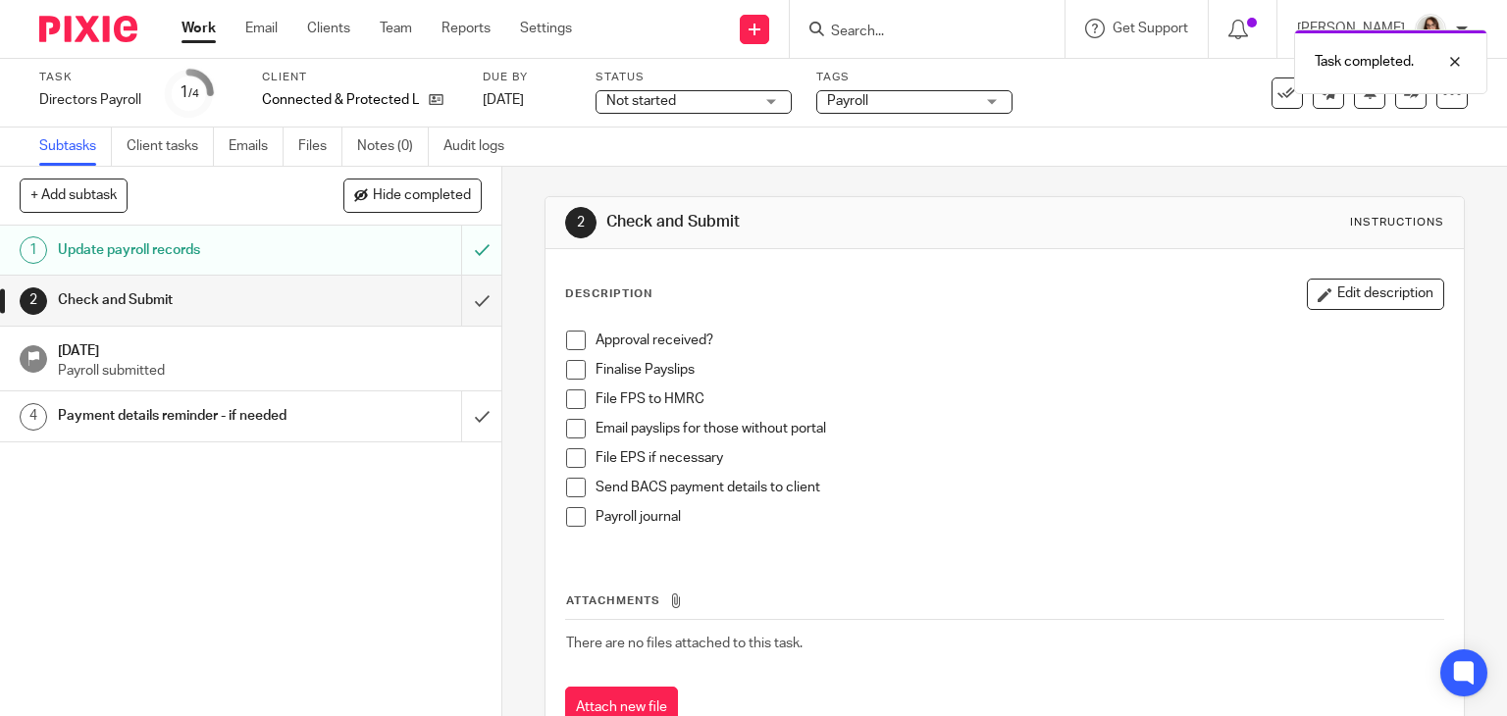
click at [437, 103] on icon at bounding box center [436, 99] width 15 height 15
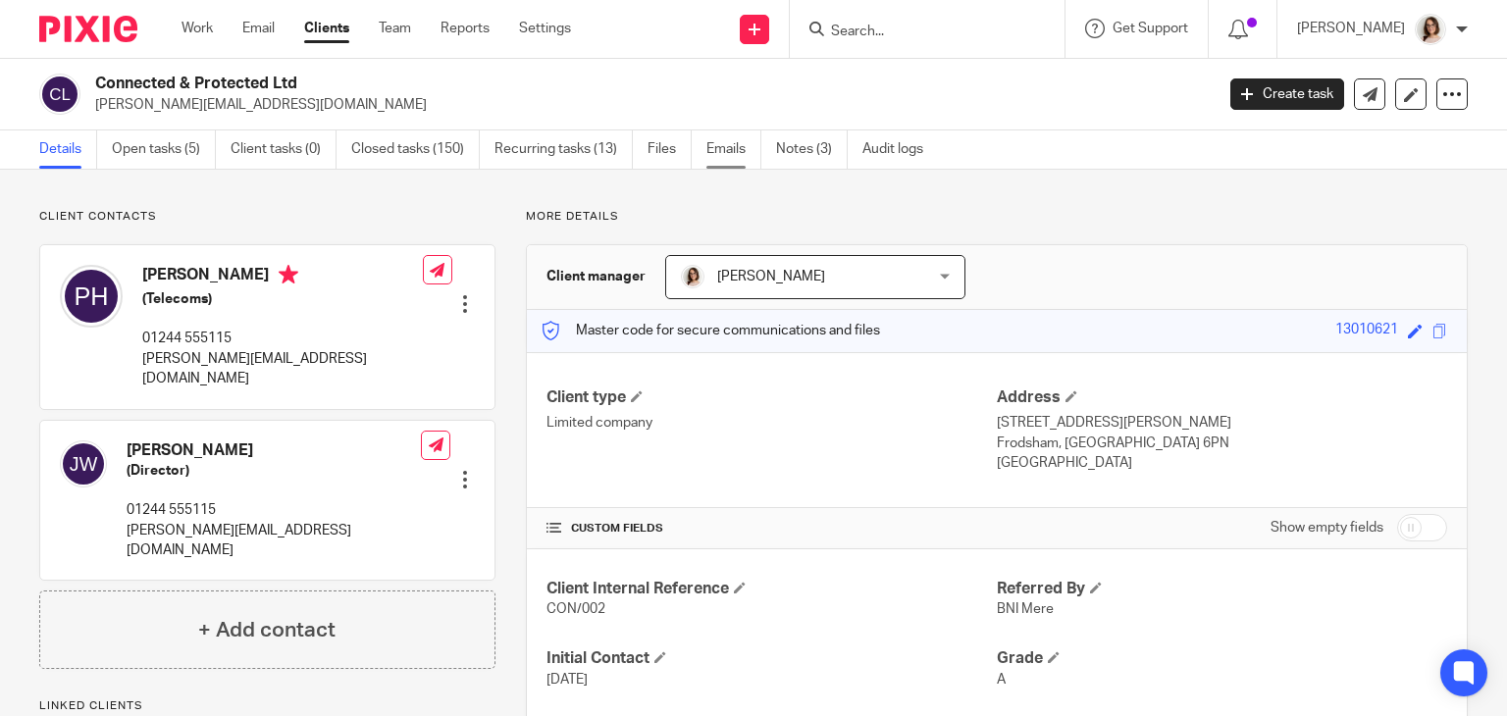
click at [722, 144] on link "Emails" at bounding box center [733, 149] width 55 height 38
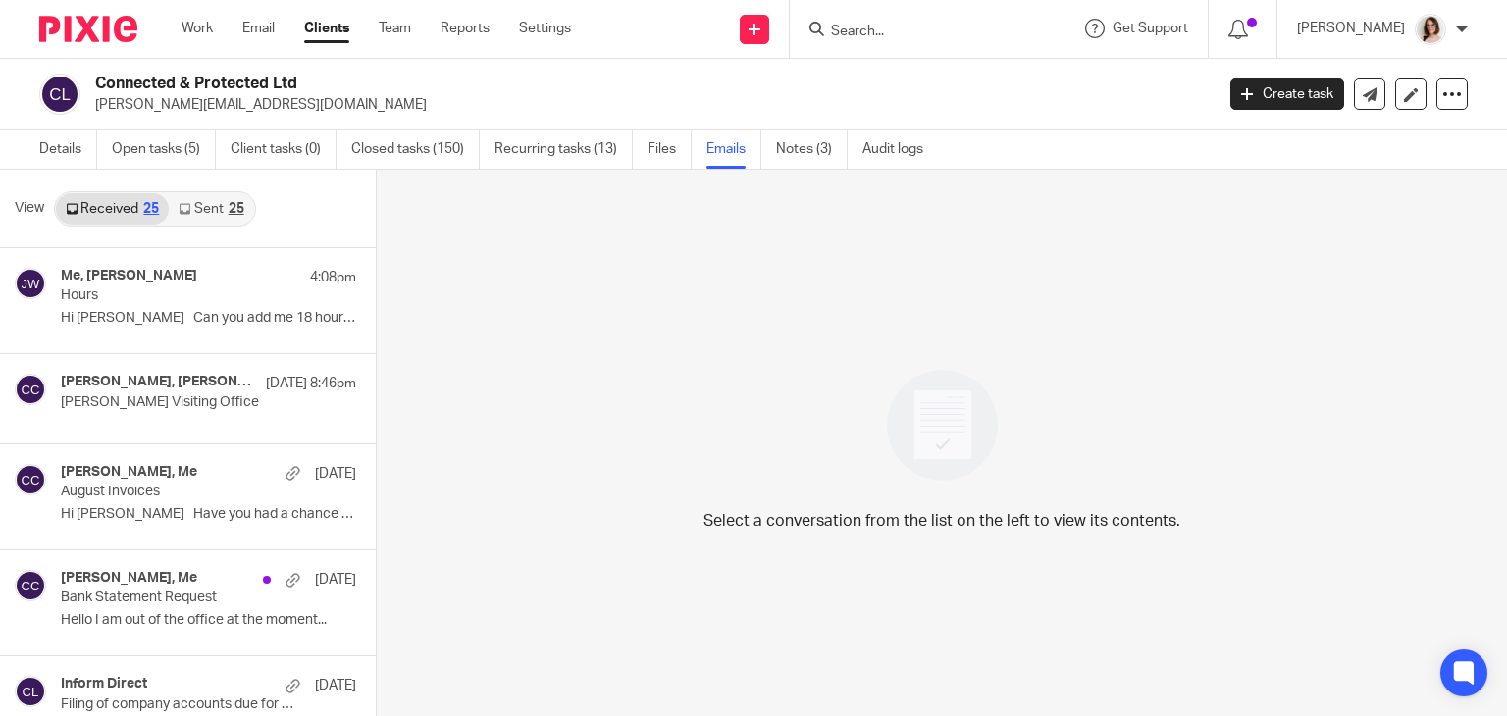
click at [195, 209] on link "Sent 25" at bounding box center [211, 208] width 84 height 31
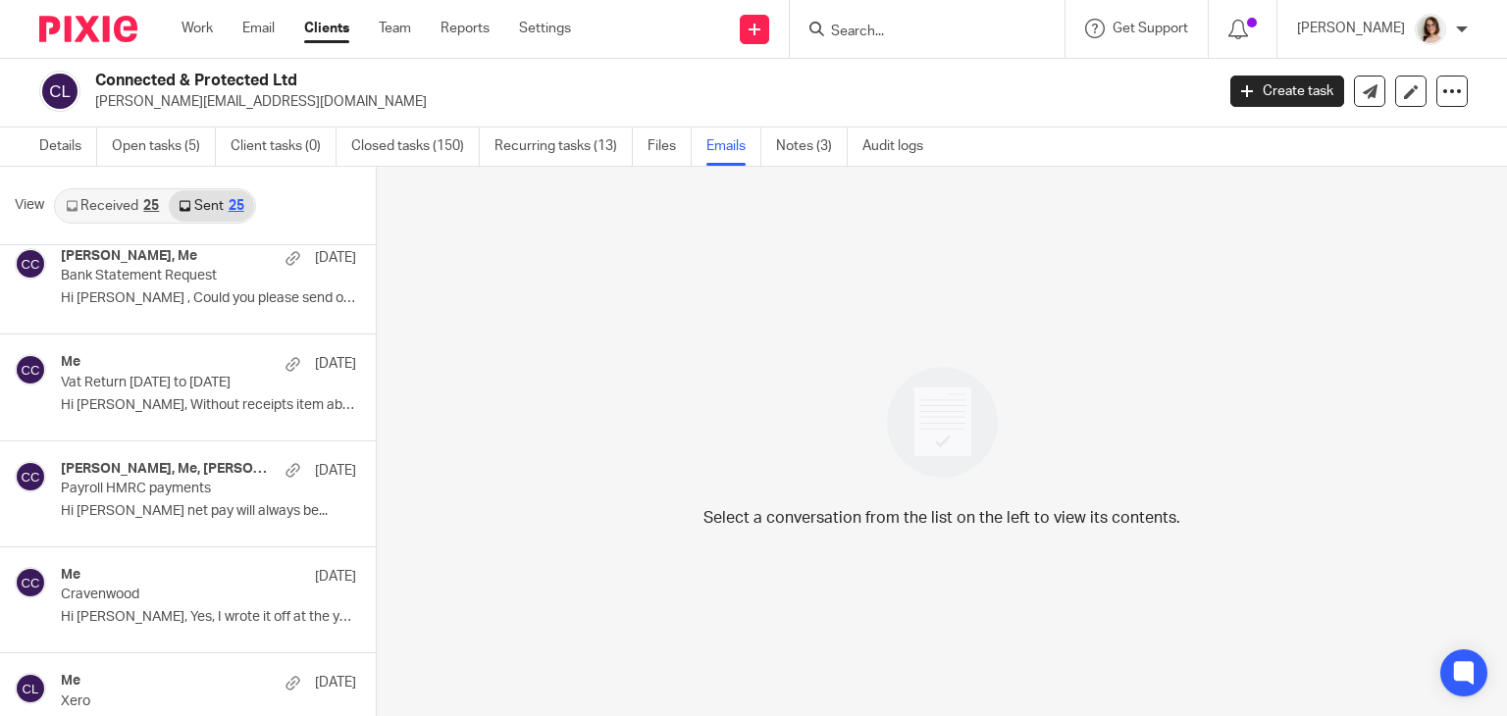
scroll to position [1534, 0]
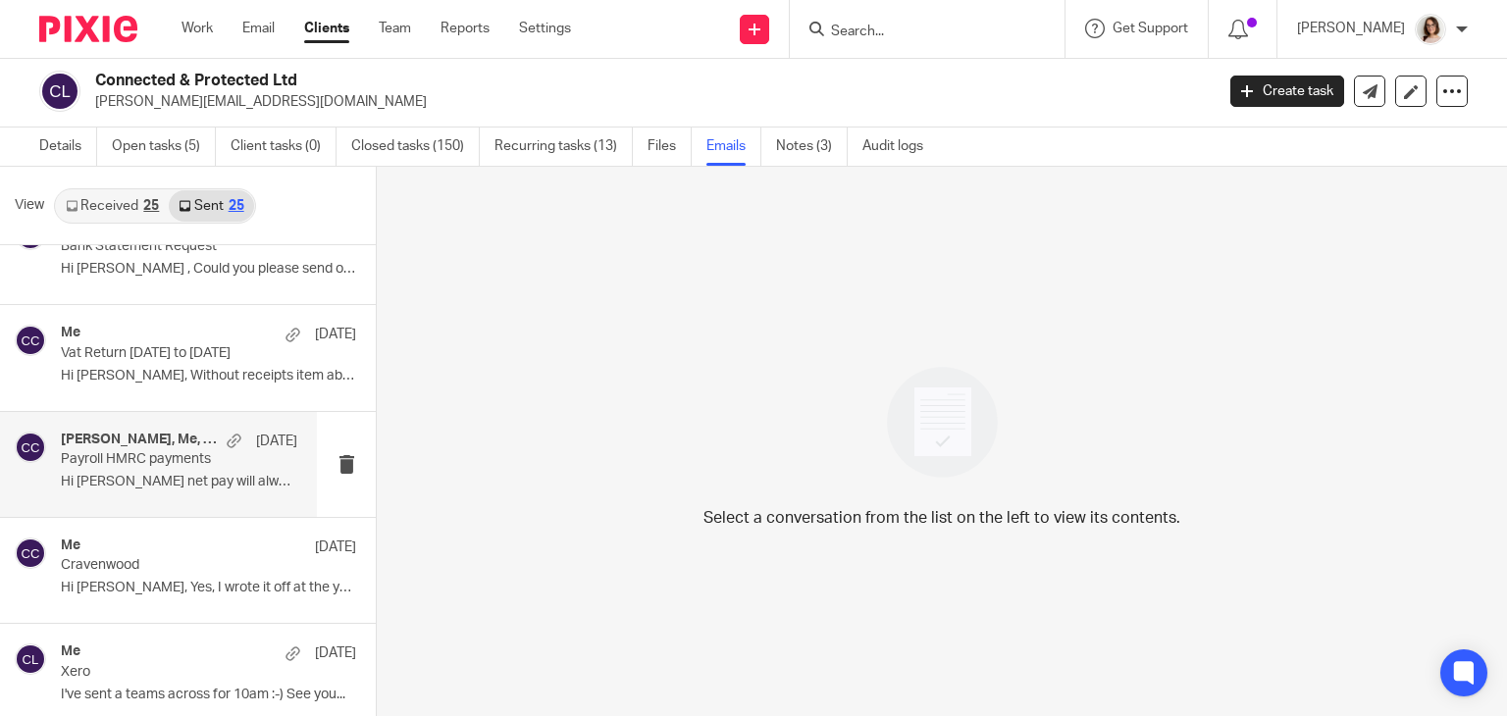
click at [181, 476] on p "Hi Paul, Julie net pay will always be..." at bounding box center [179, 482] width 236 height 17
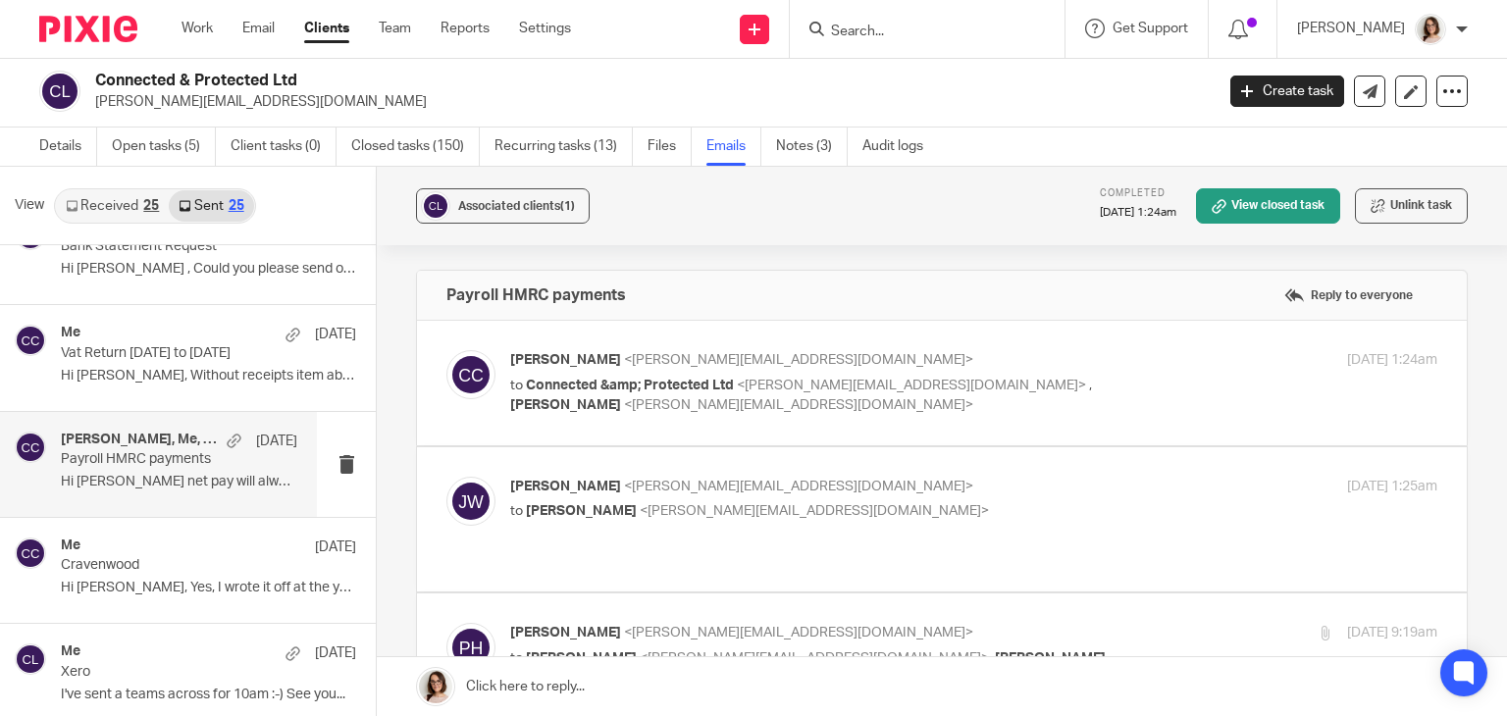
scroll to position [0, 0]
click at [849, 422] on label at bounding box center [942, 383] width 1050 height 125
click at [446, 350] on input "checkbox" at bounding box center [445, 349] width 1 height 1
checkbox input "true"
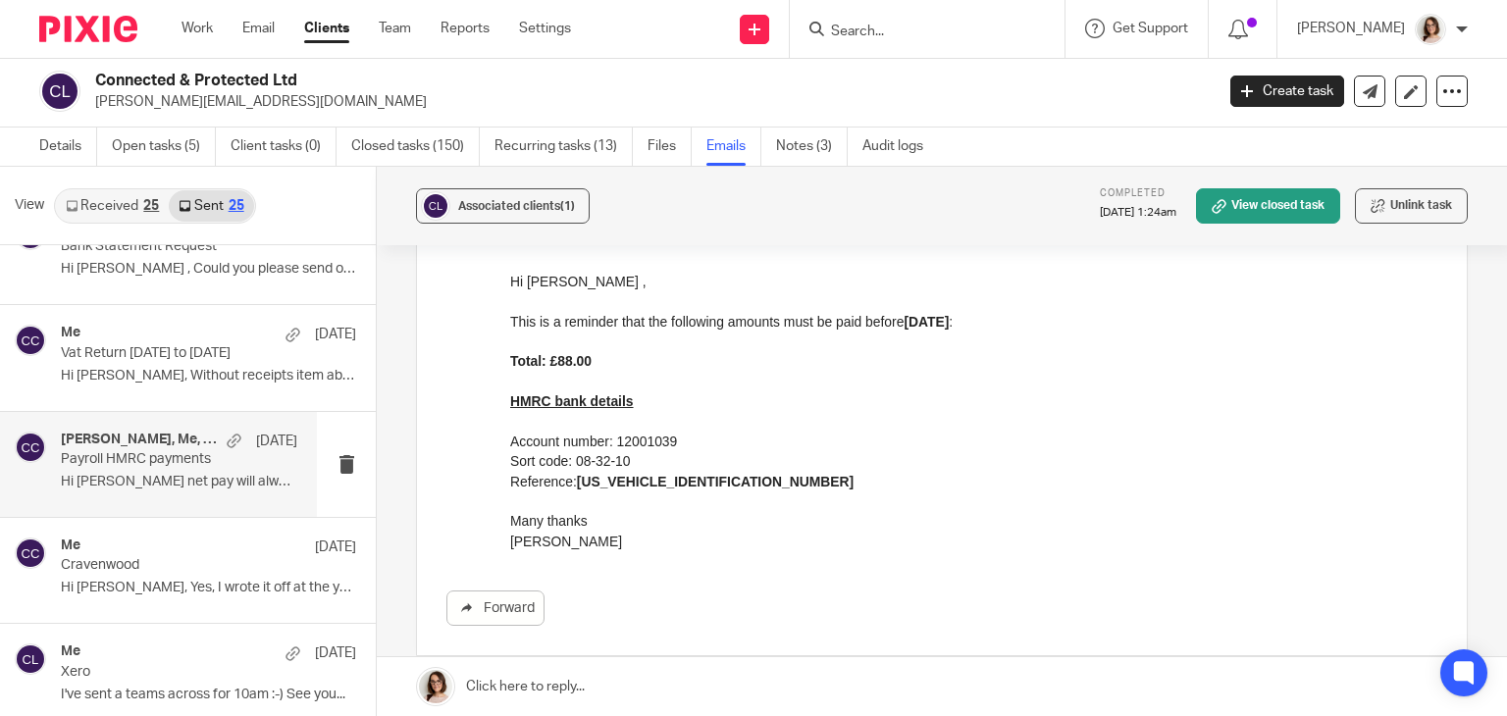
scroll to position [195, 0]
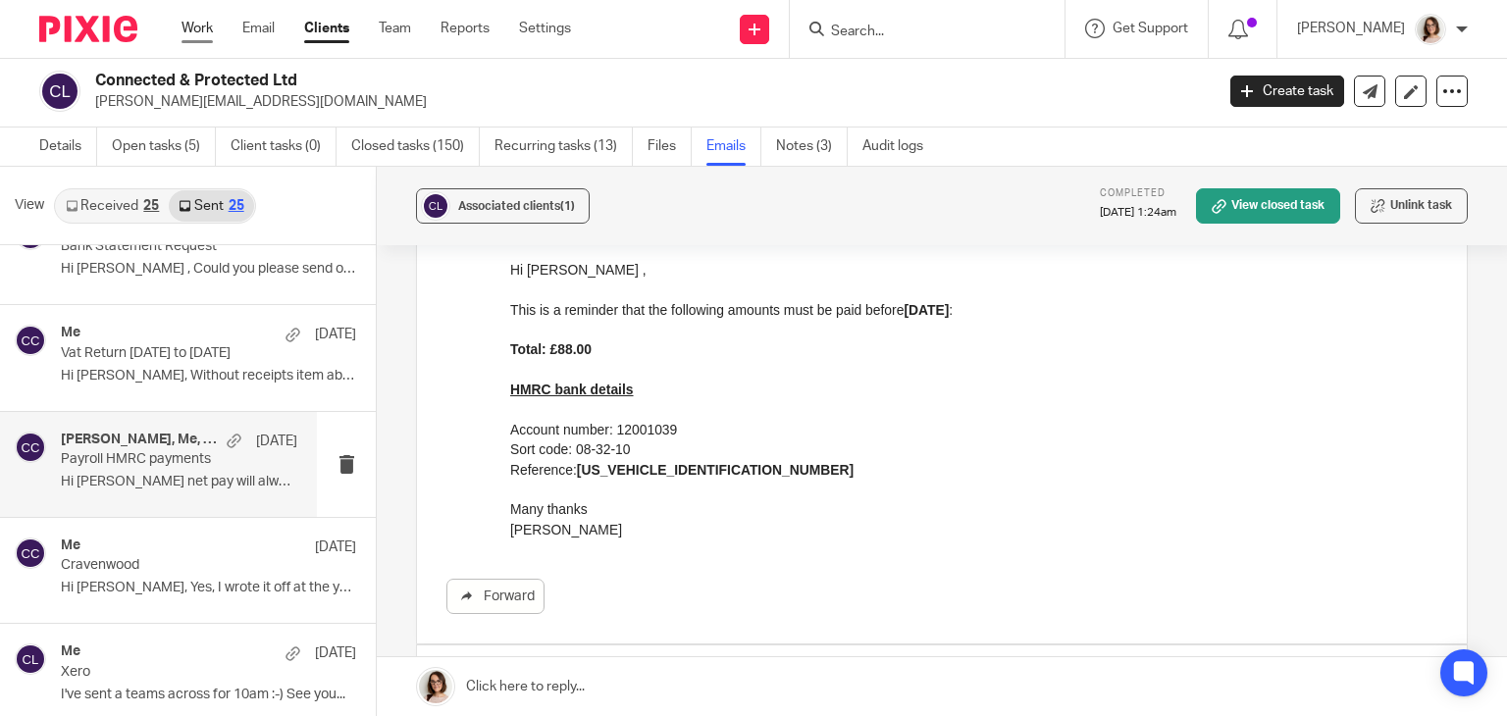
click at [203, 31] on link "Work" at bounding box center [196, 29] width 31 height 20
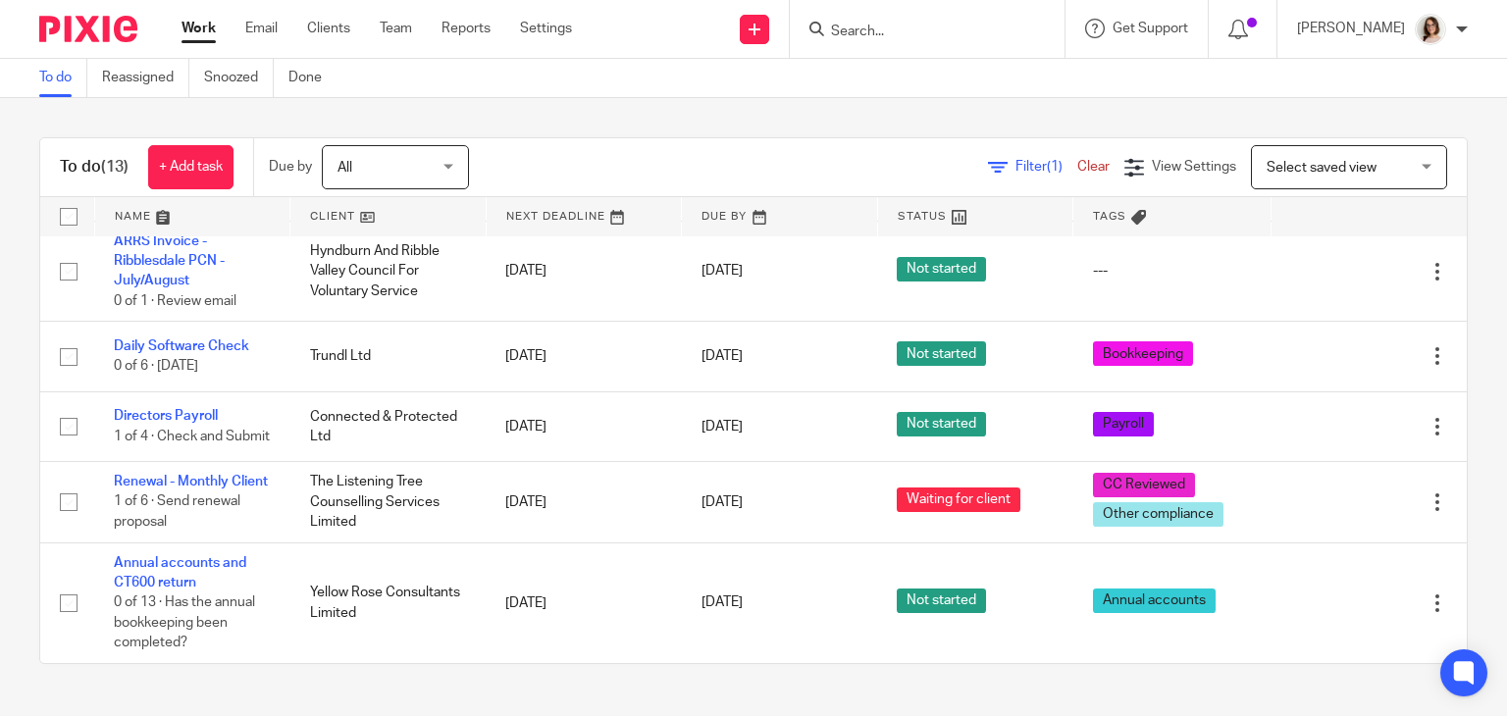
scroll to position [781, 0]
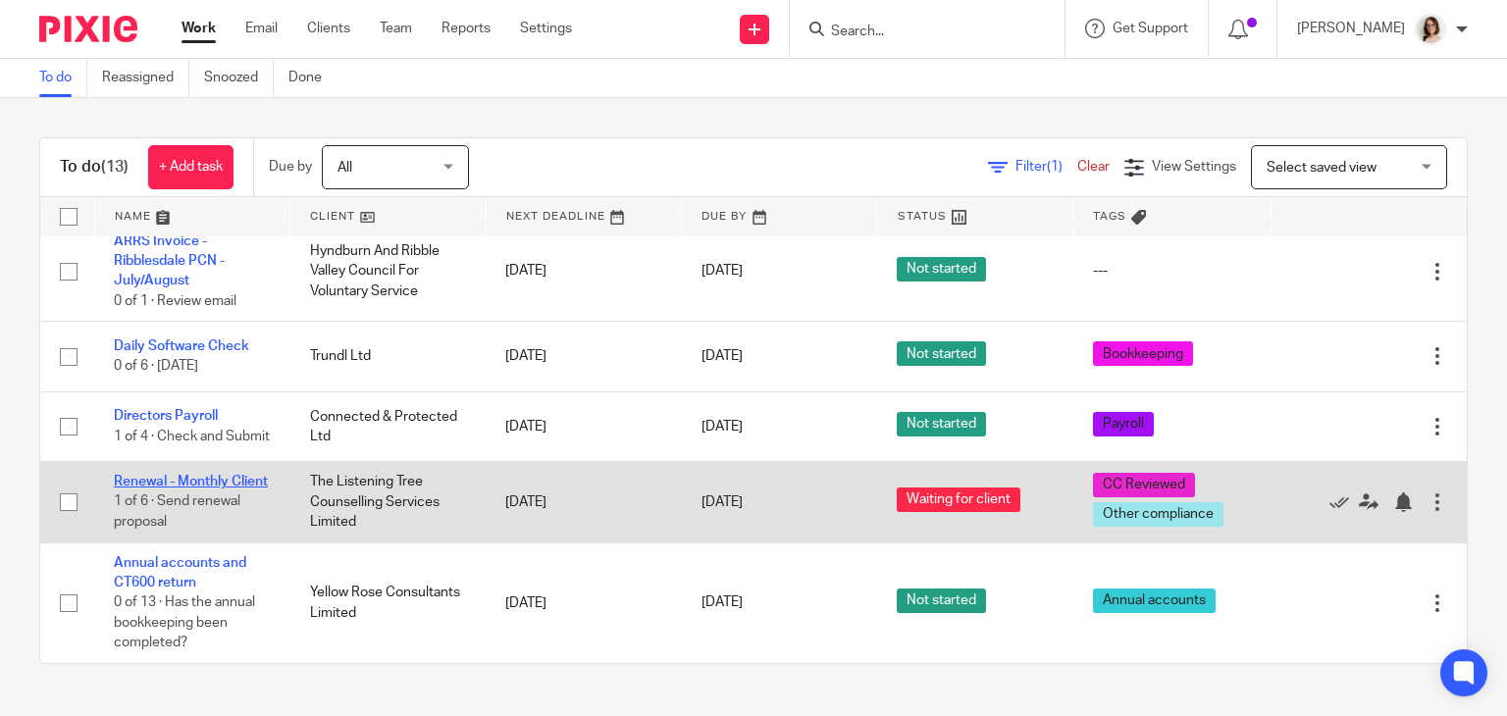
click at [181, 475] on link "Renewal - Monthly Client" at bounding box center [191, 482] width 154 height 14
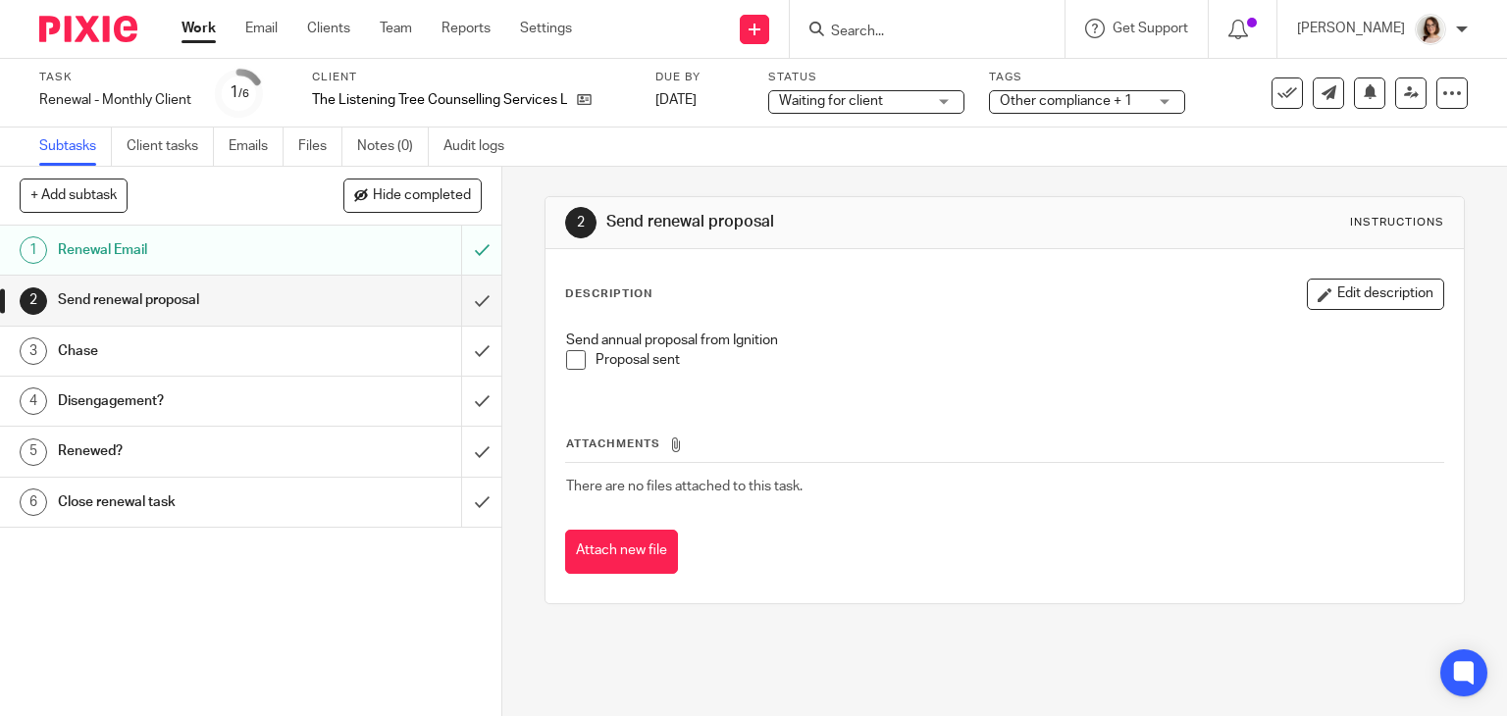
click at [574, 362] on span at bounding box center [576, 360] width 20 height 20
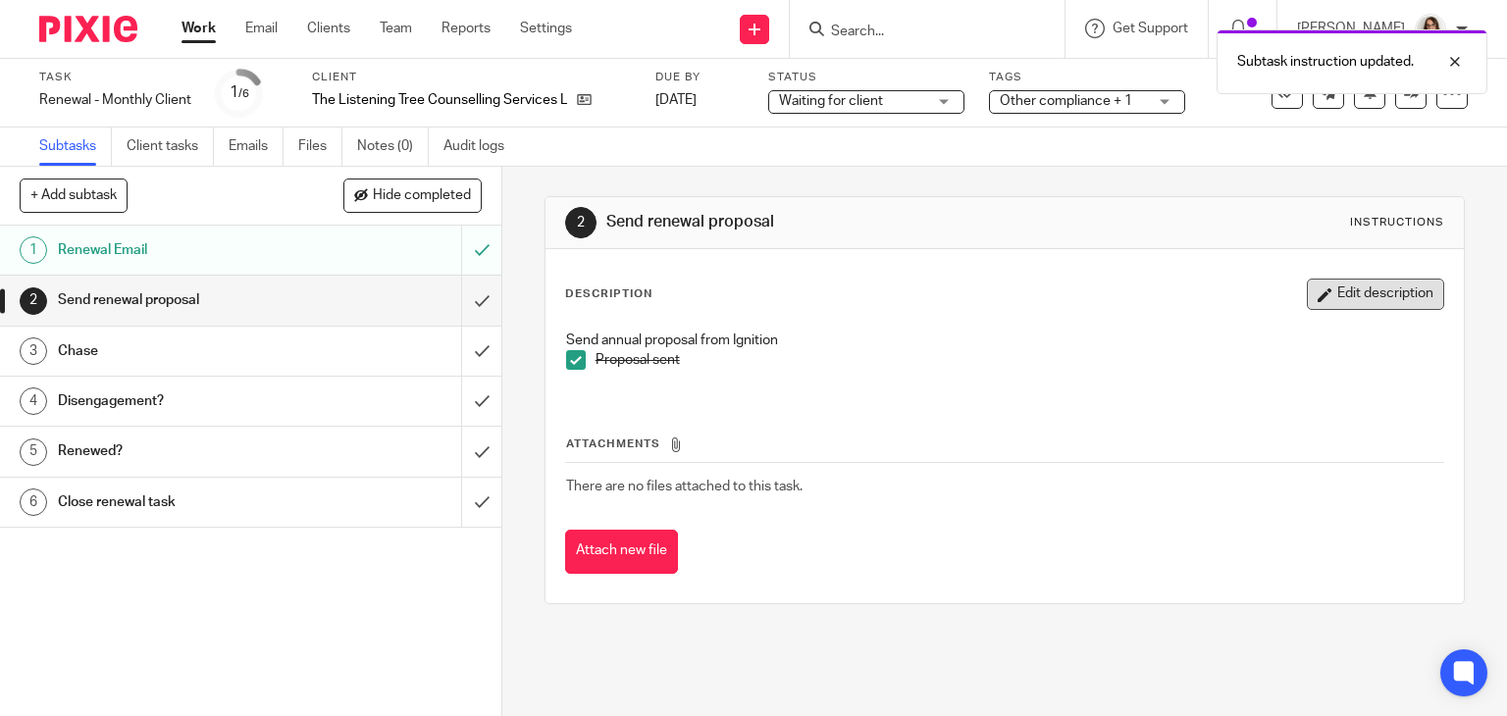
click at [1354, 295] on button "Edit description" at bounding box center [1375, 294] width 137 height 31
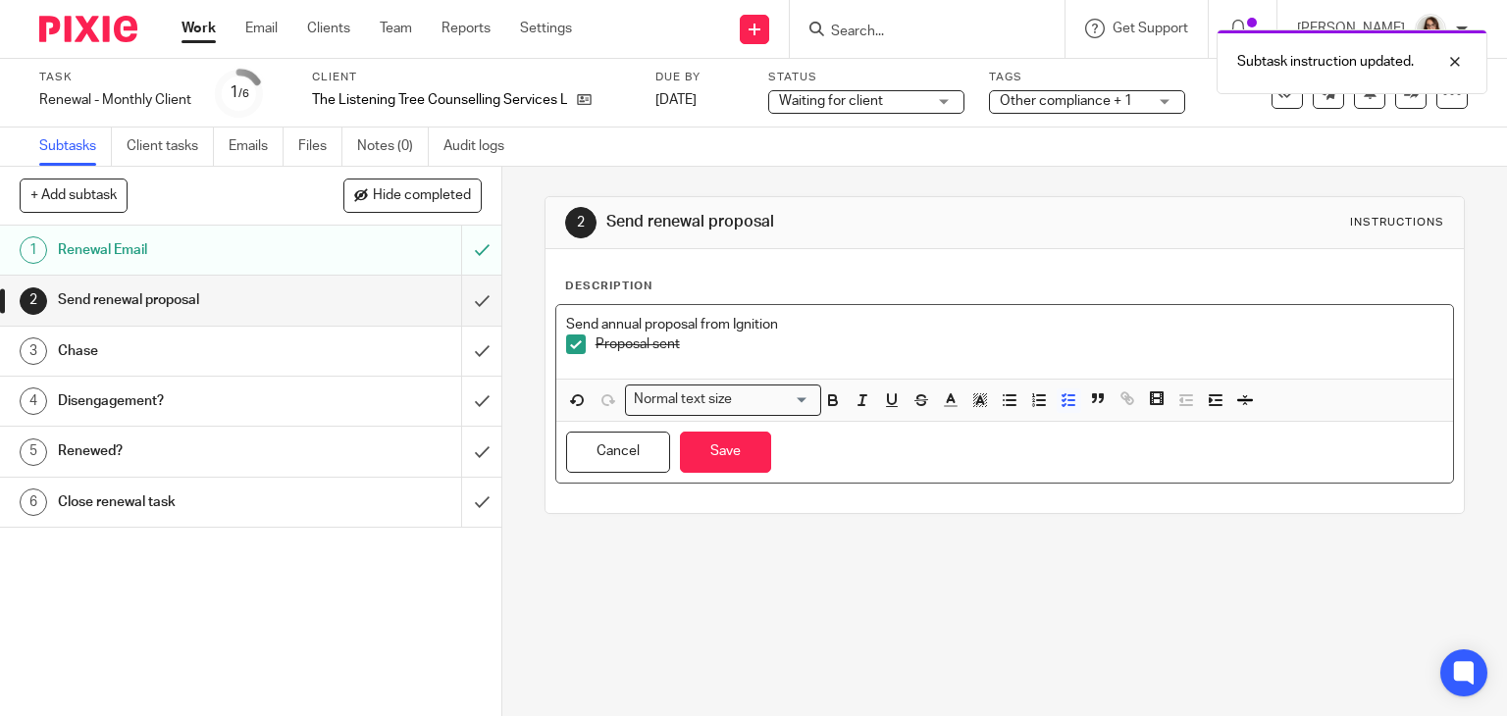
click at [832, 346] on p "Proposal sent" at bounding box center [1019, 345] width 849 height 20
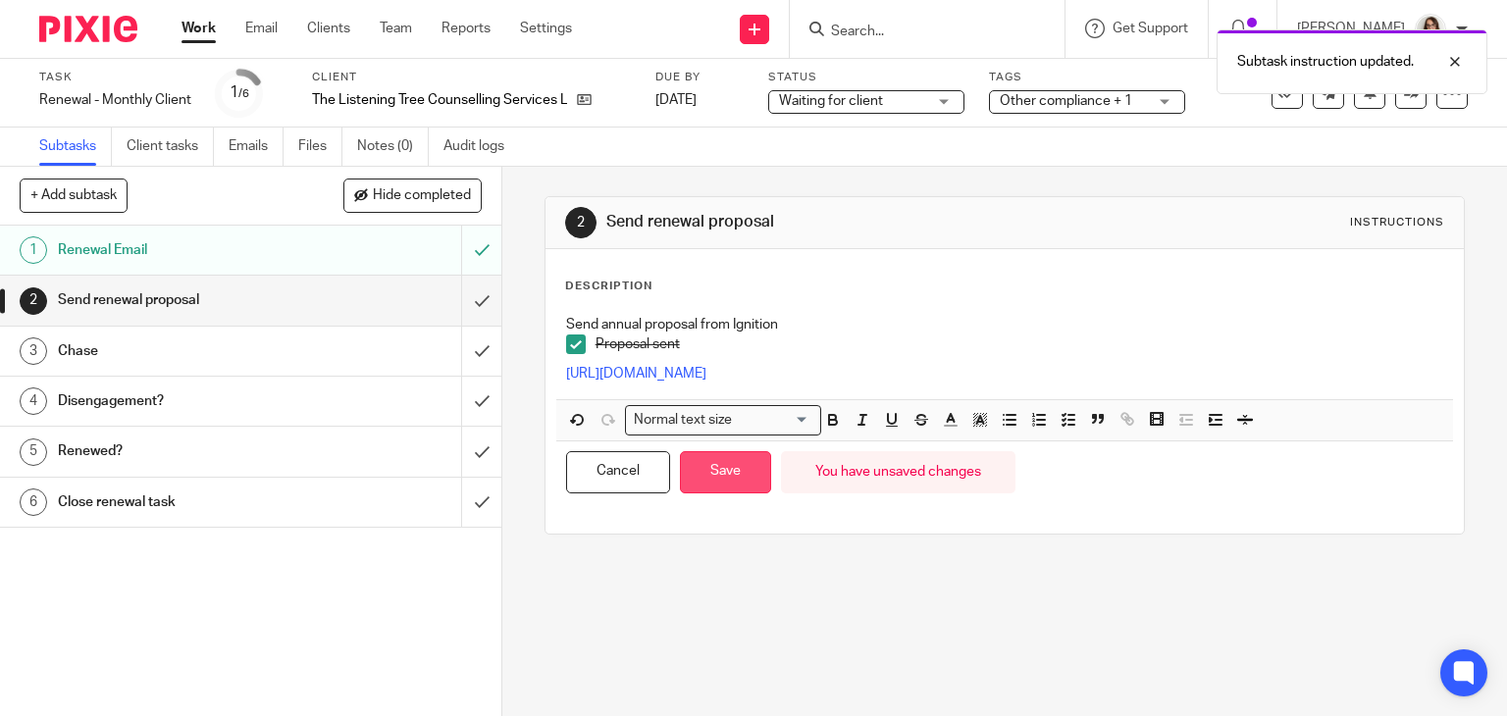
click at [724, 484] on button "Save" at bounding box center [725, 472] width 91 height 42
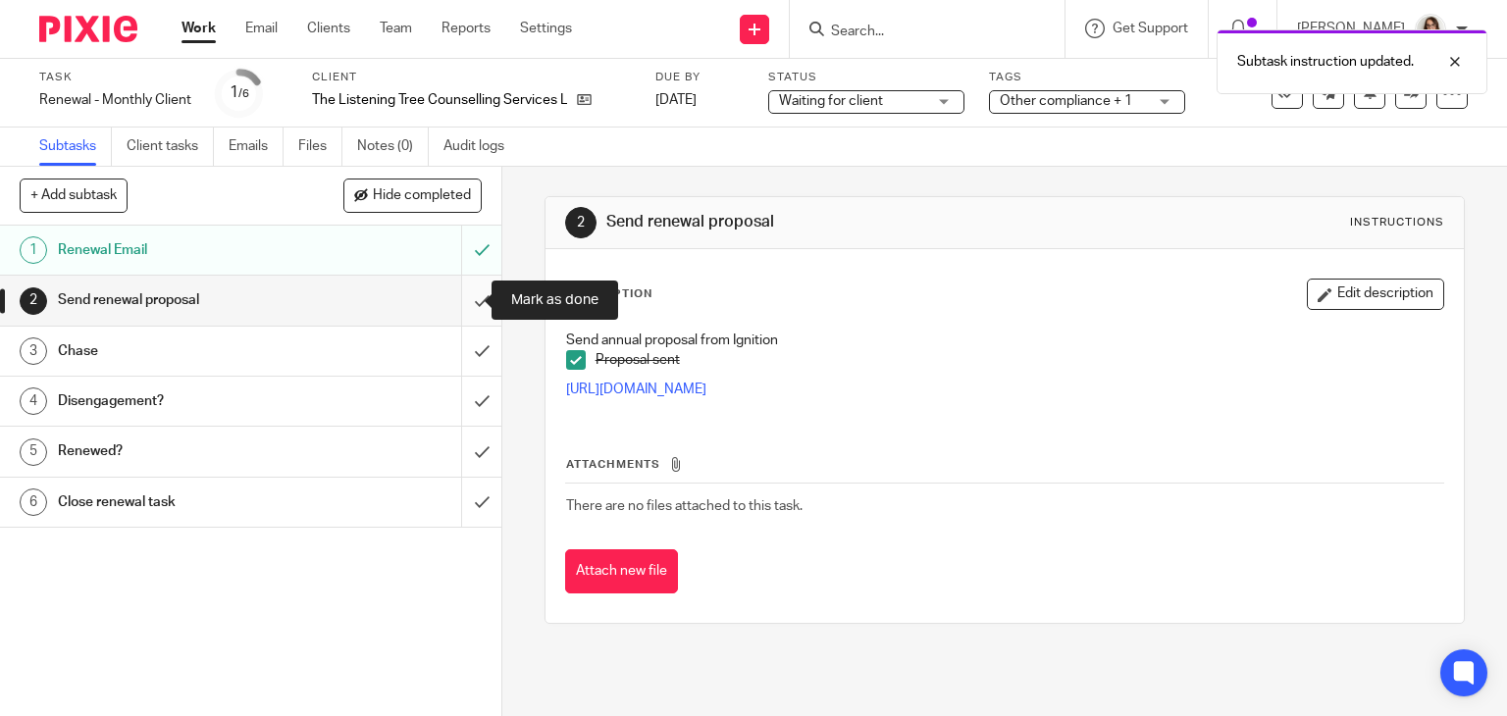
click at [452, 292] on input "submit" at bounding box center [250, 300] width 501 height 49
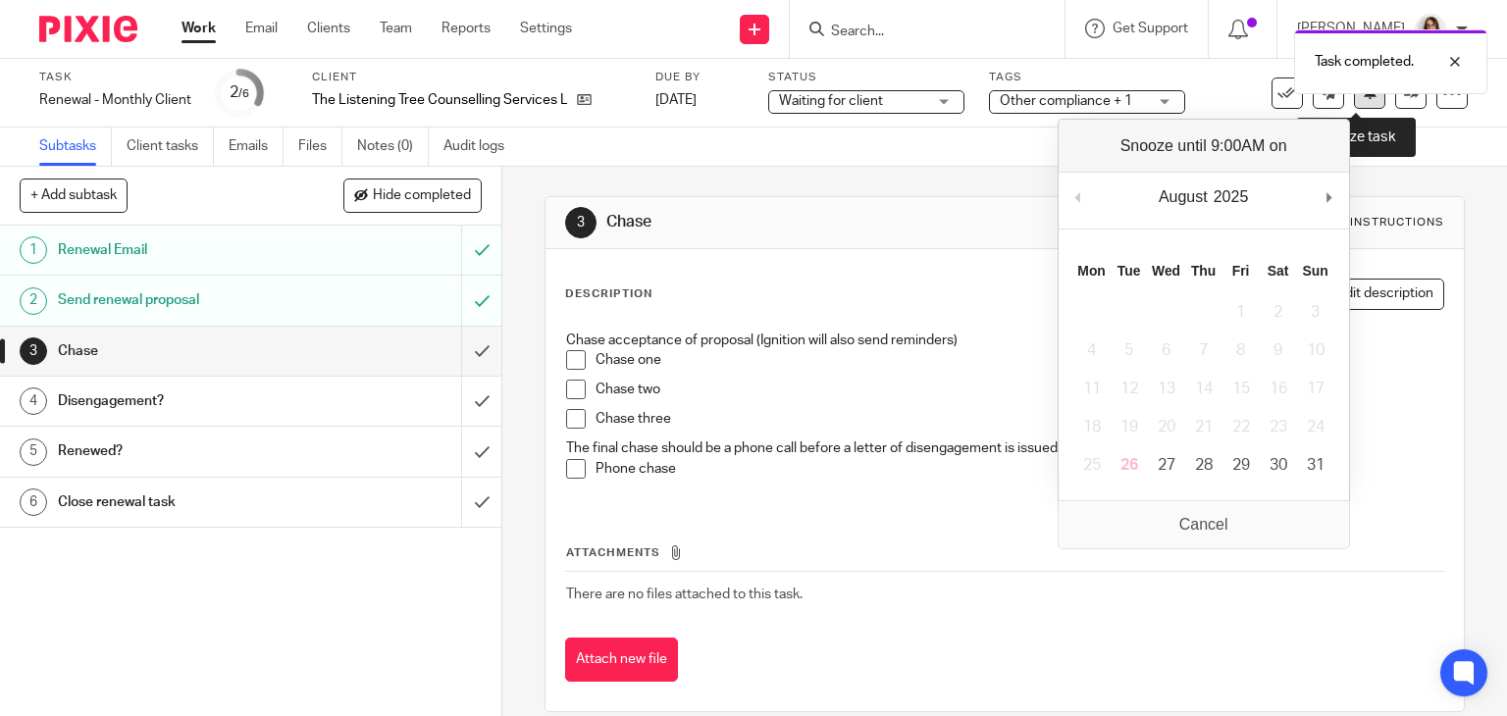
click at [1363, 99] on icon at bounding box center [1370, 91] width 15 height 15
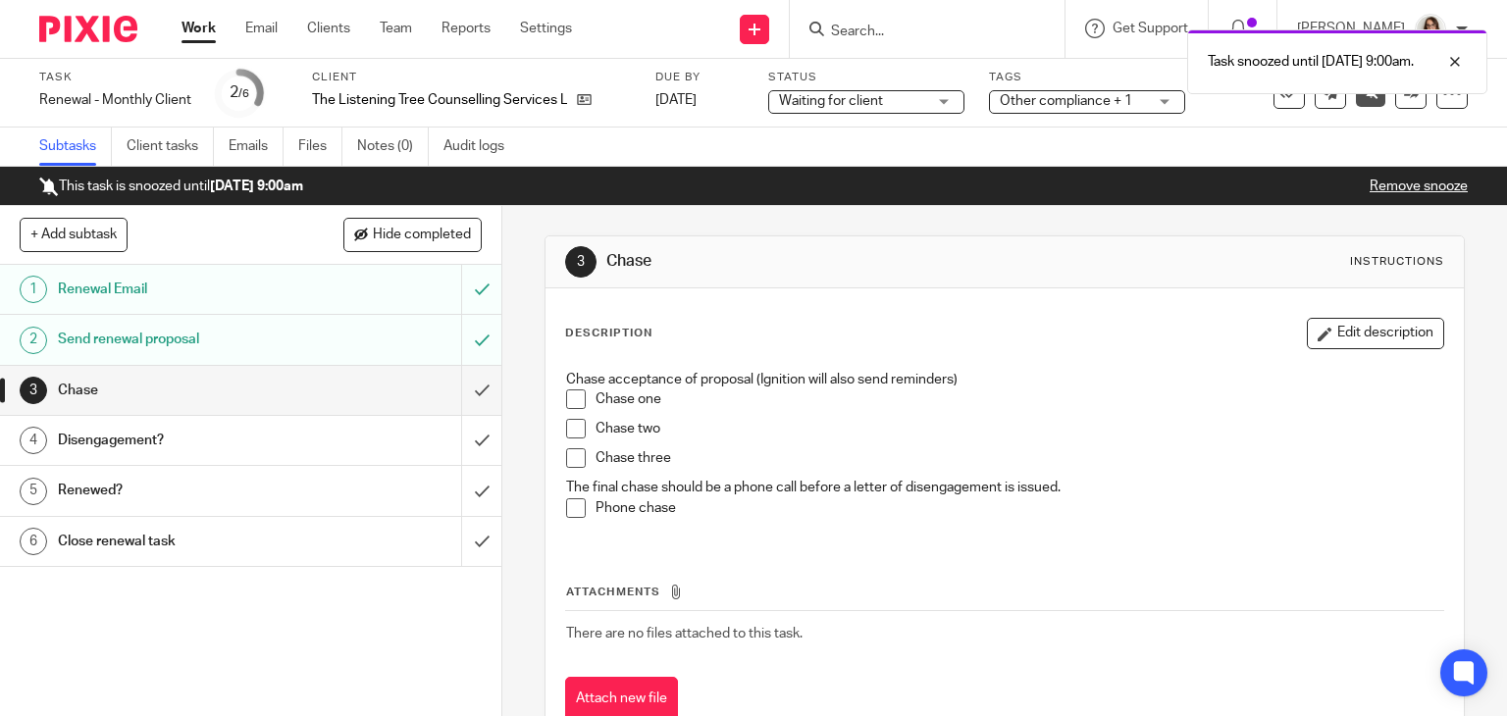
click at [187, 26] on link "Work" at bounding box center [198, 29] width 34 height 20
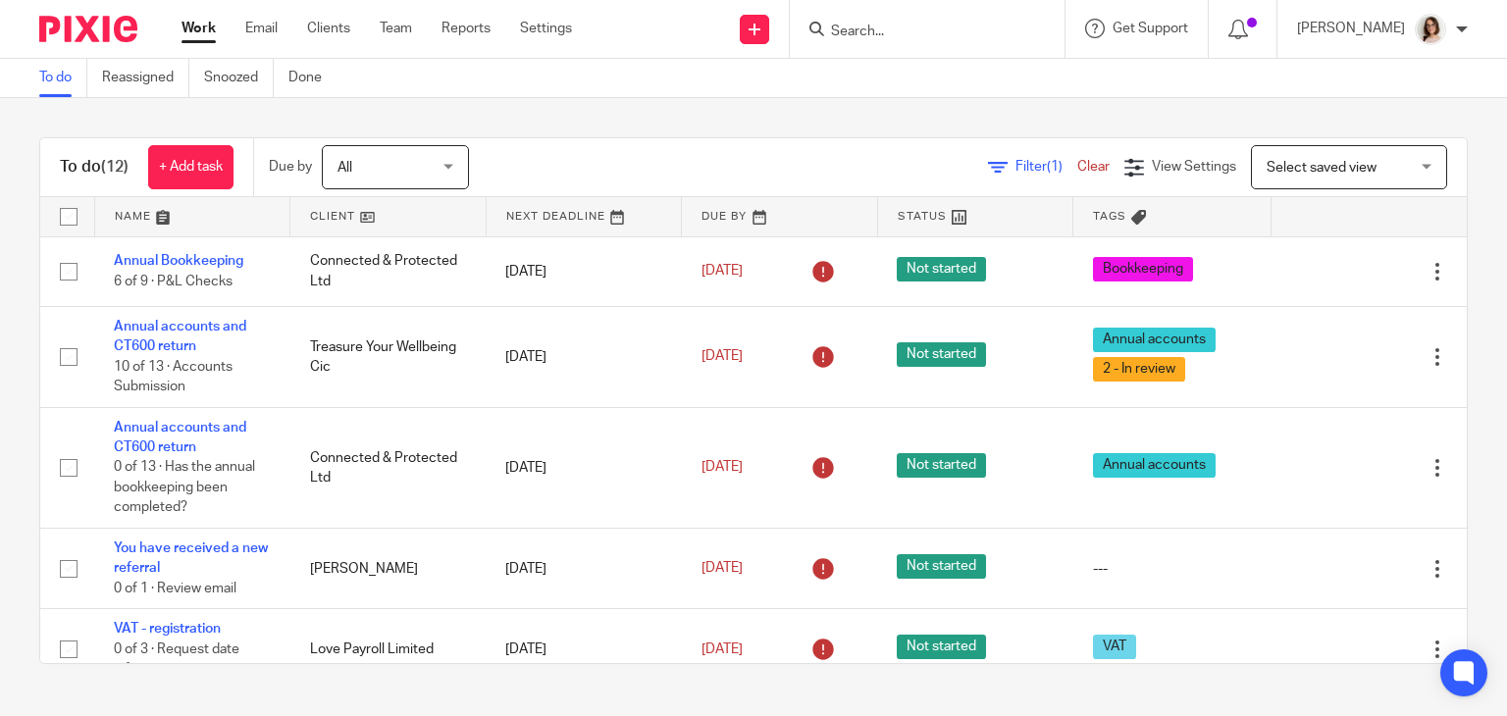
click at [1077, 173] on link "Clear" at bounding box center [1093, 167] width 32 height 14
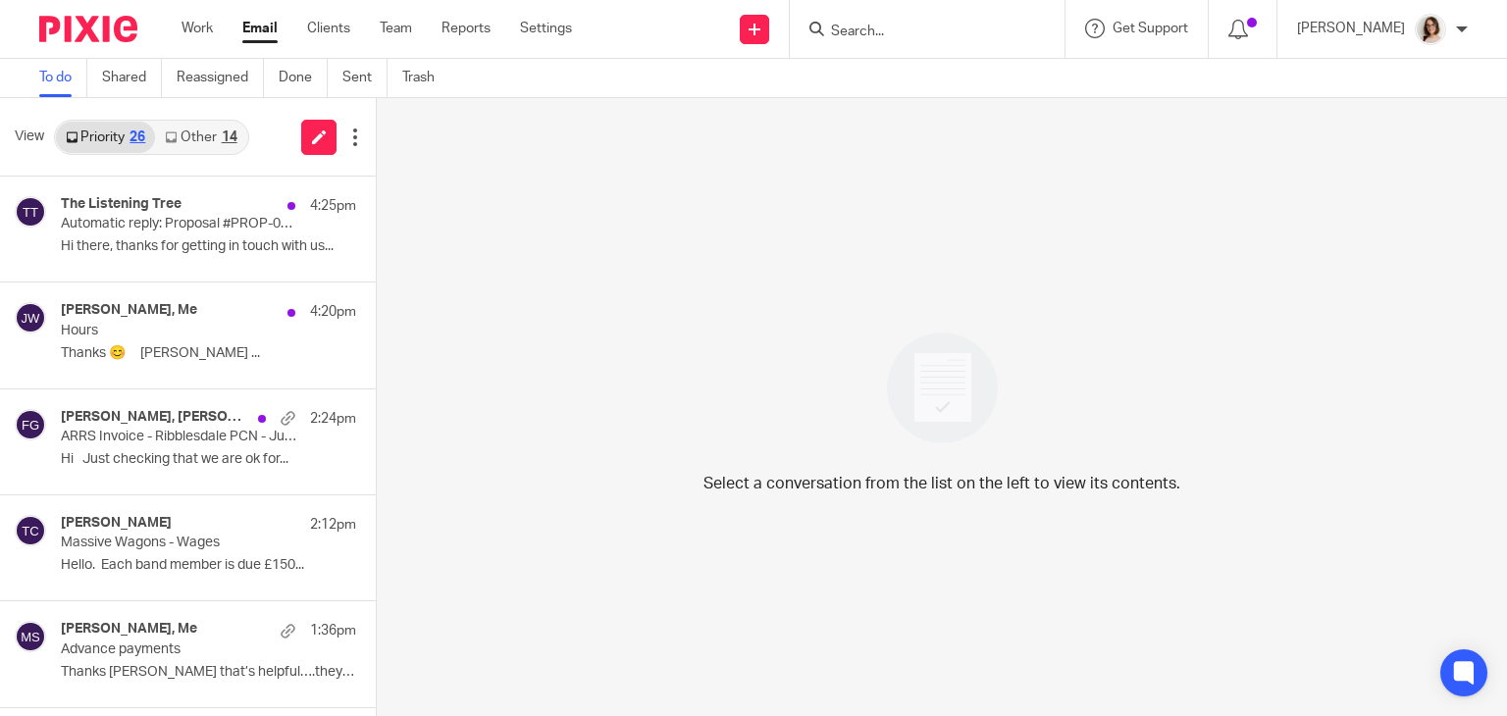
click at [267, 24] on link "Email" at bounding box center [259, 29] width 35 height 20
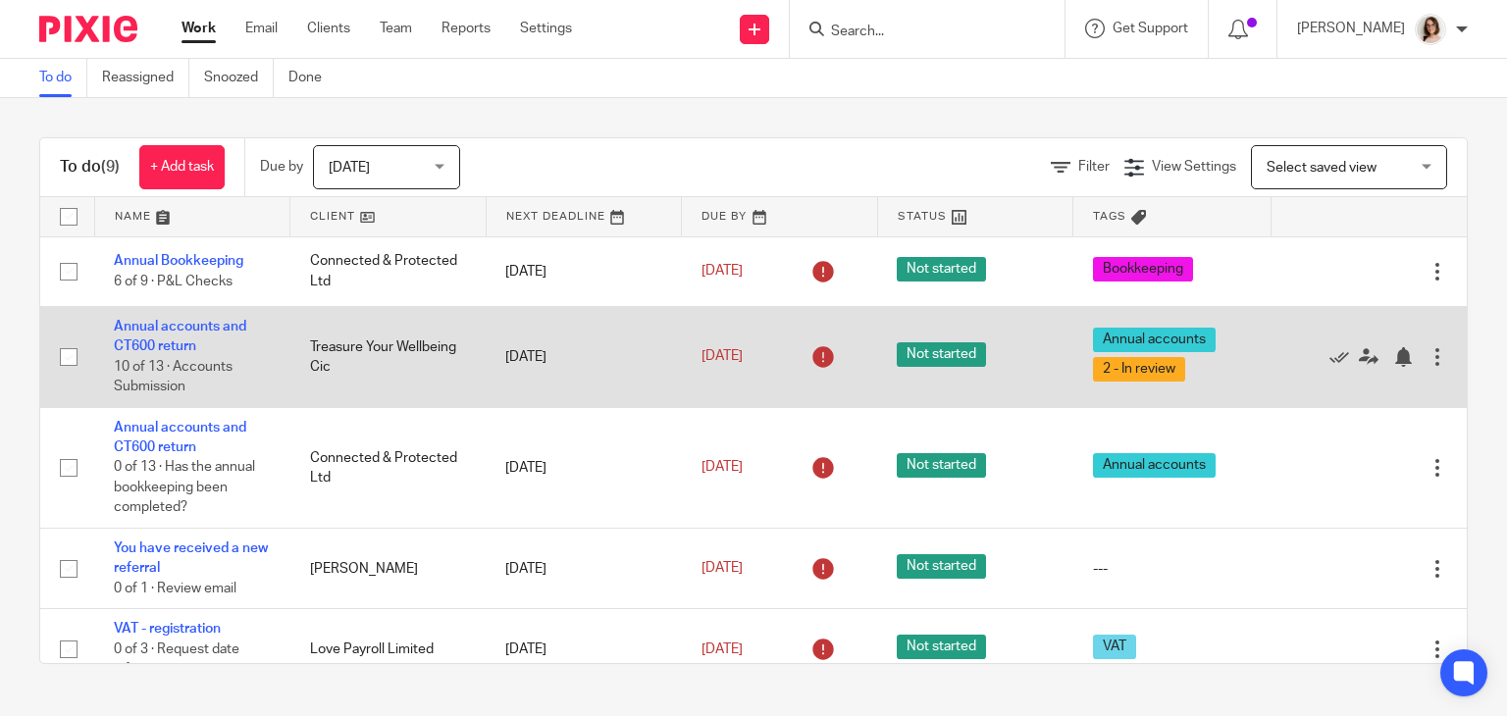
scroll to position [414, 0]
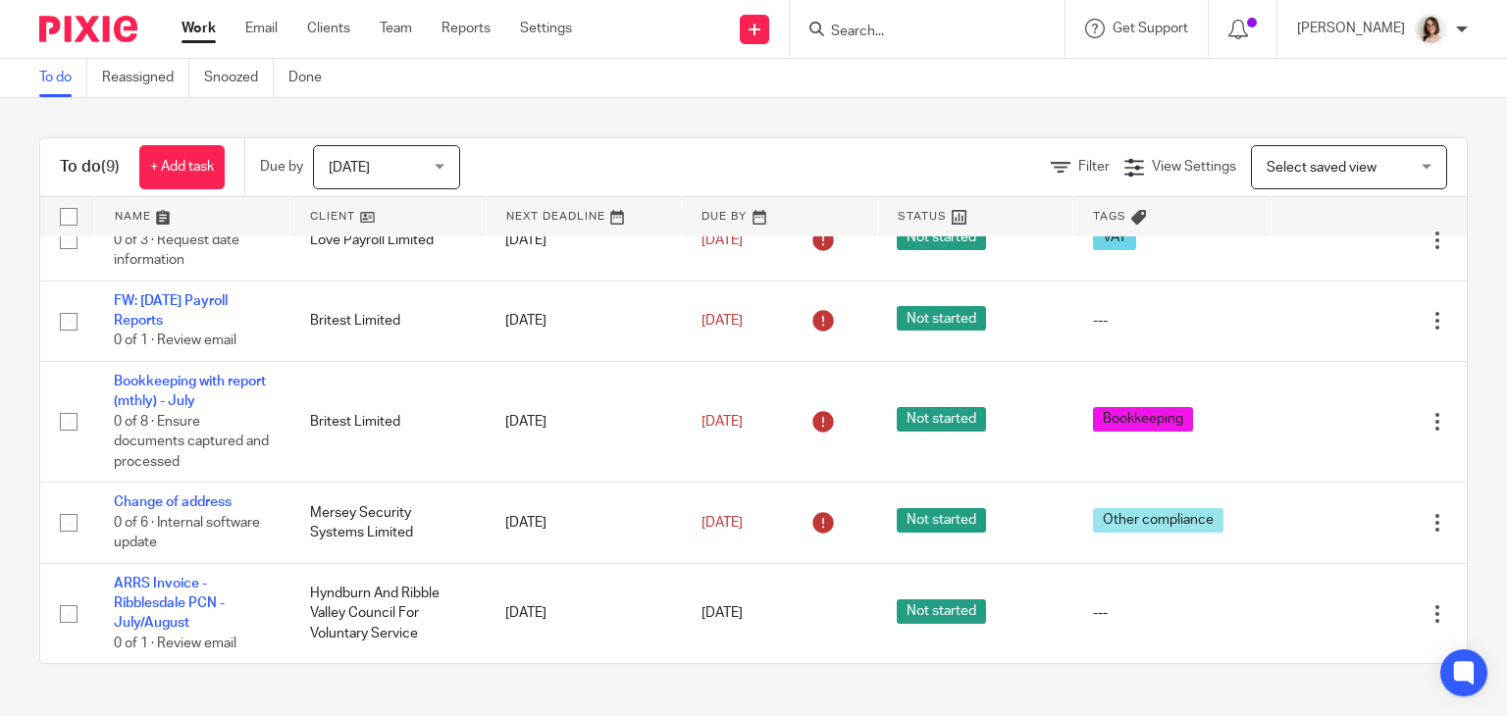
click at [1287, 173] on span "Select saved view" at bounding box center [1338, 166] width 143 height 41
click at [424, 167] on span "Today" at bounding box center [381, 166] width 104 height 41
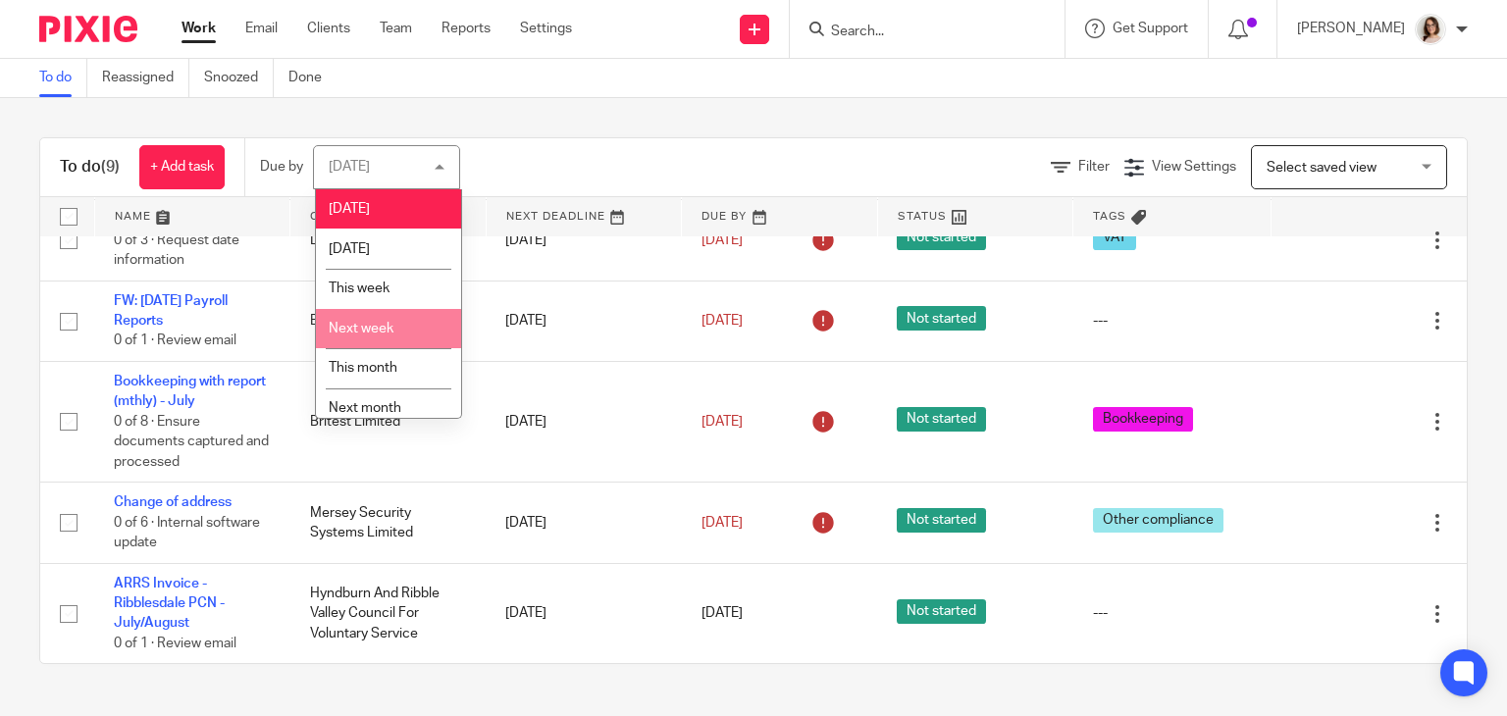
scroll to position [52, 0]
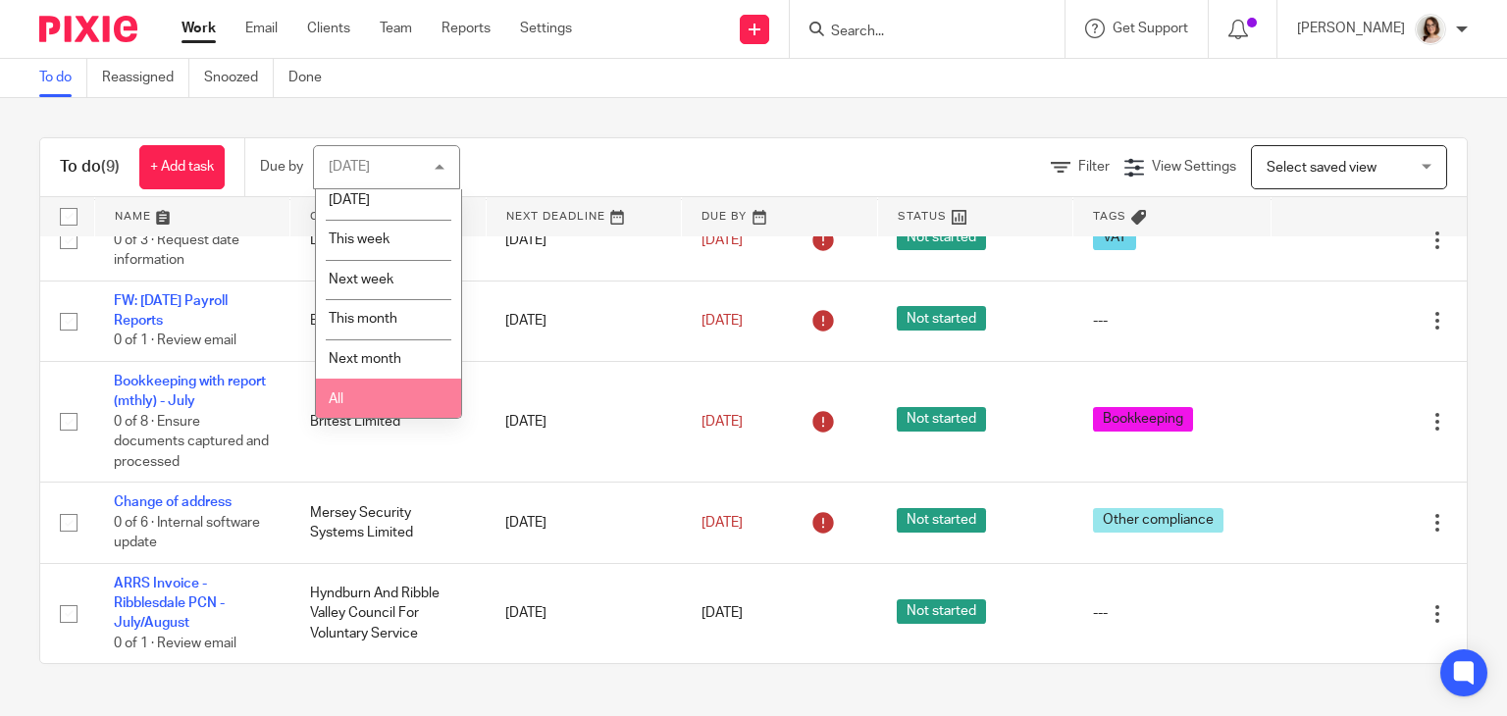
click at [378, 389] on li "All" at bounding box center [388, 399] width 145 height 40
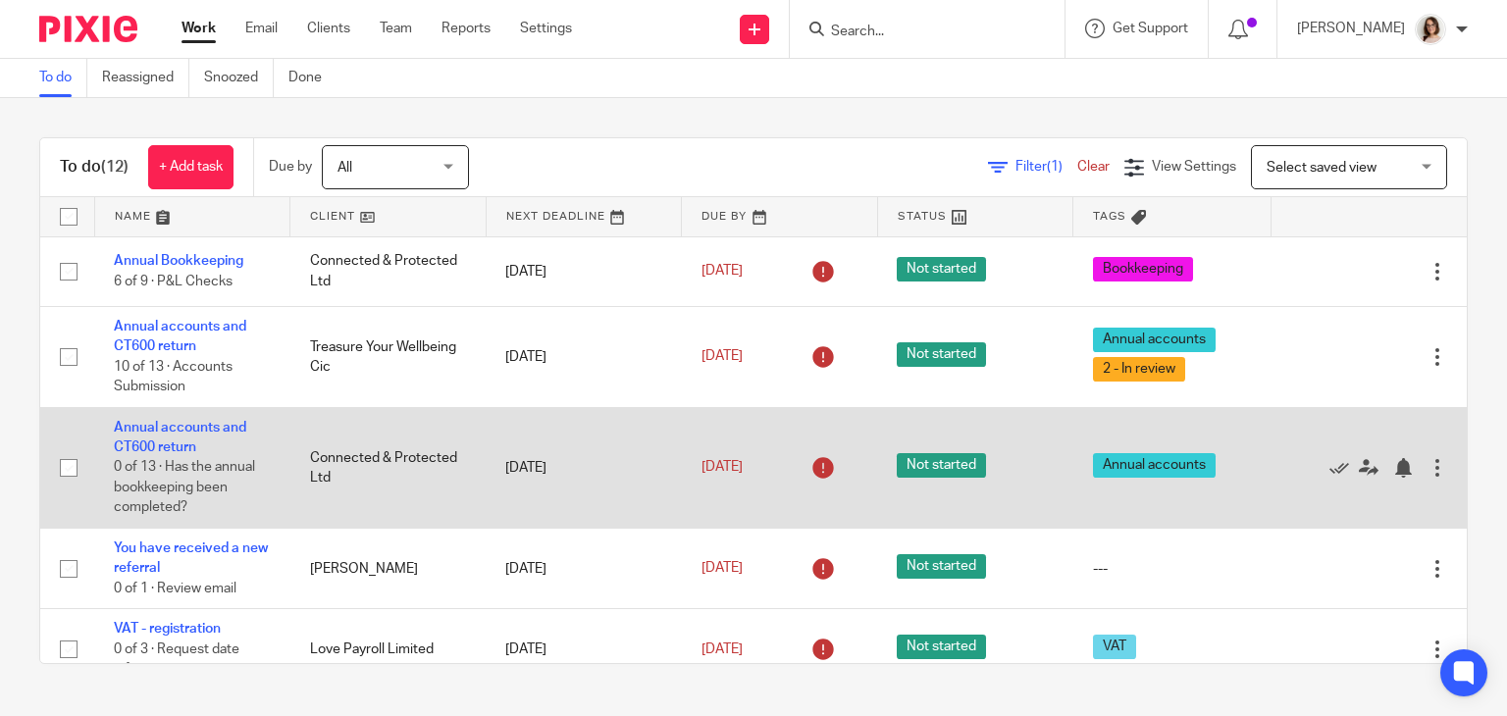
scroll to position [688, 0]
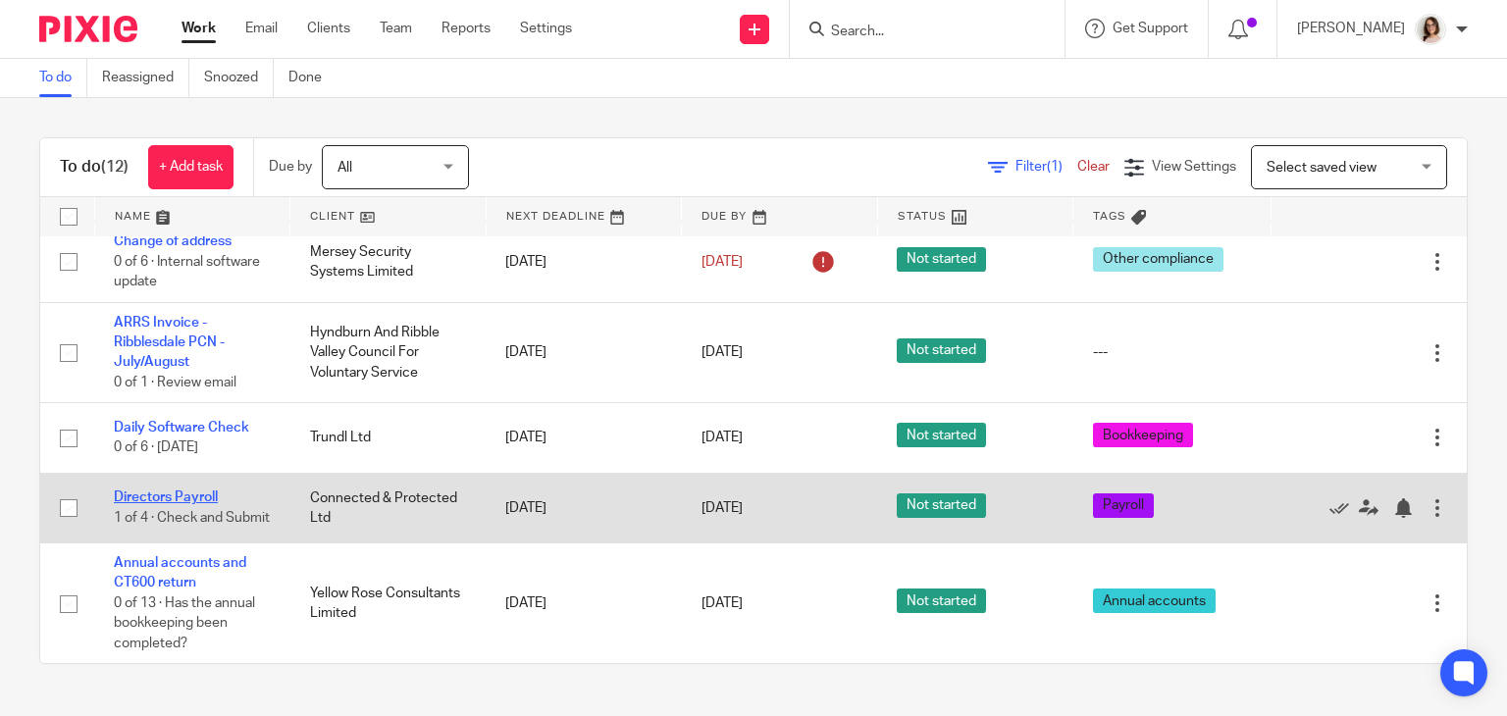
click at [181, 491] on link "Directors Payroll" at bounding box center [166, 498] width 104 height 14
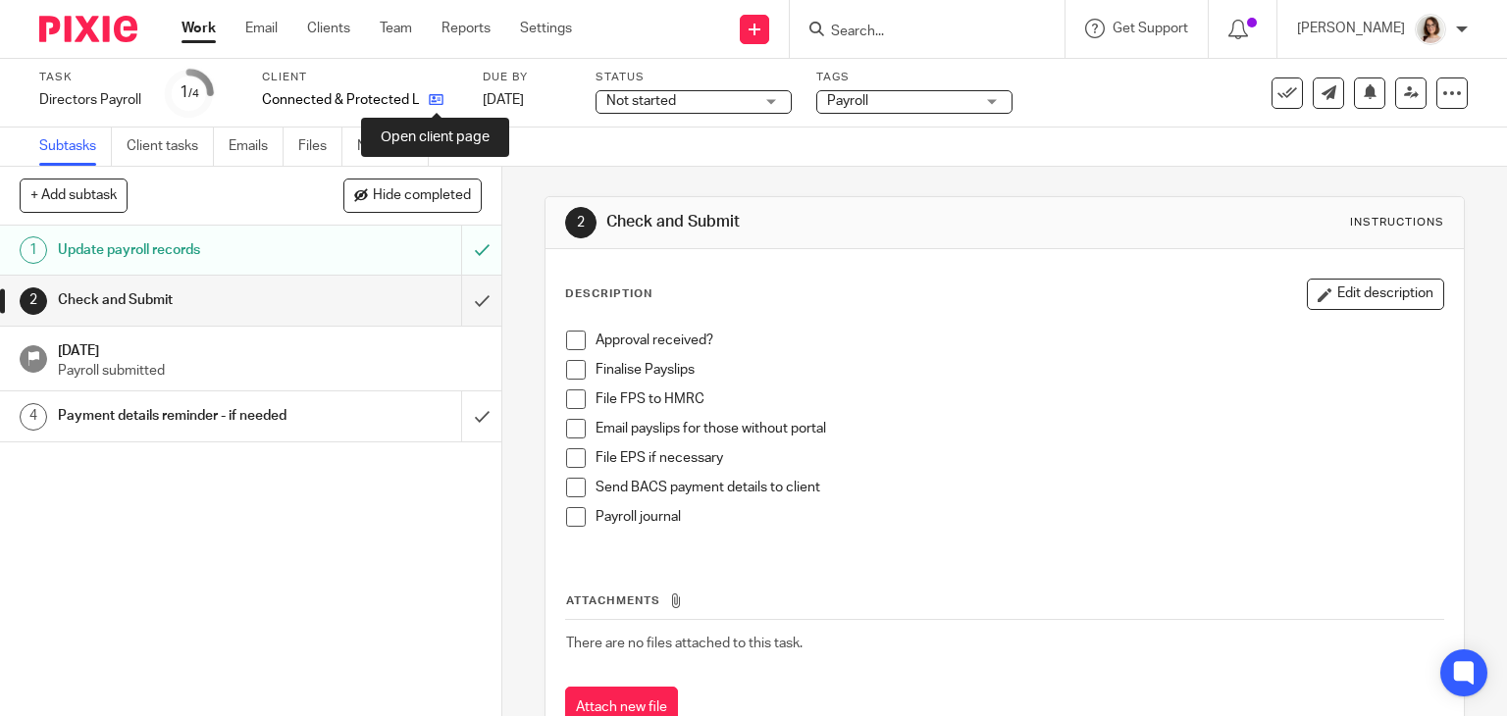
click at [436, 96] on icon at bounding box center [436, 99] width 15 height 15
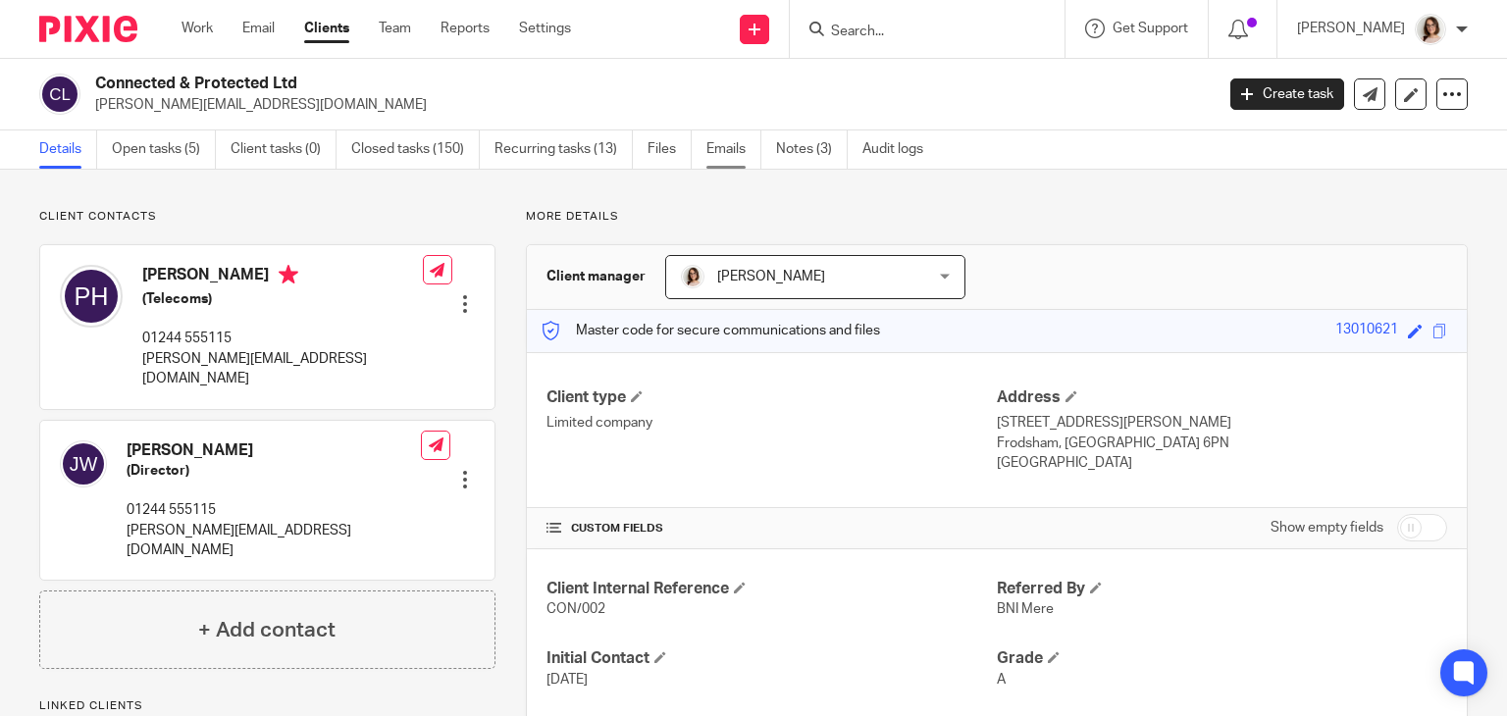
click at [735, 143] on link "Emails" at bounding box center [733, 149] width 55 height 38
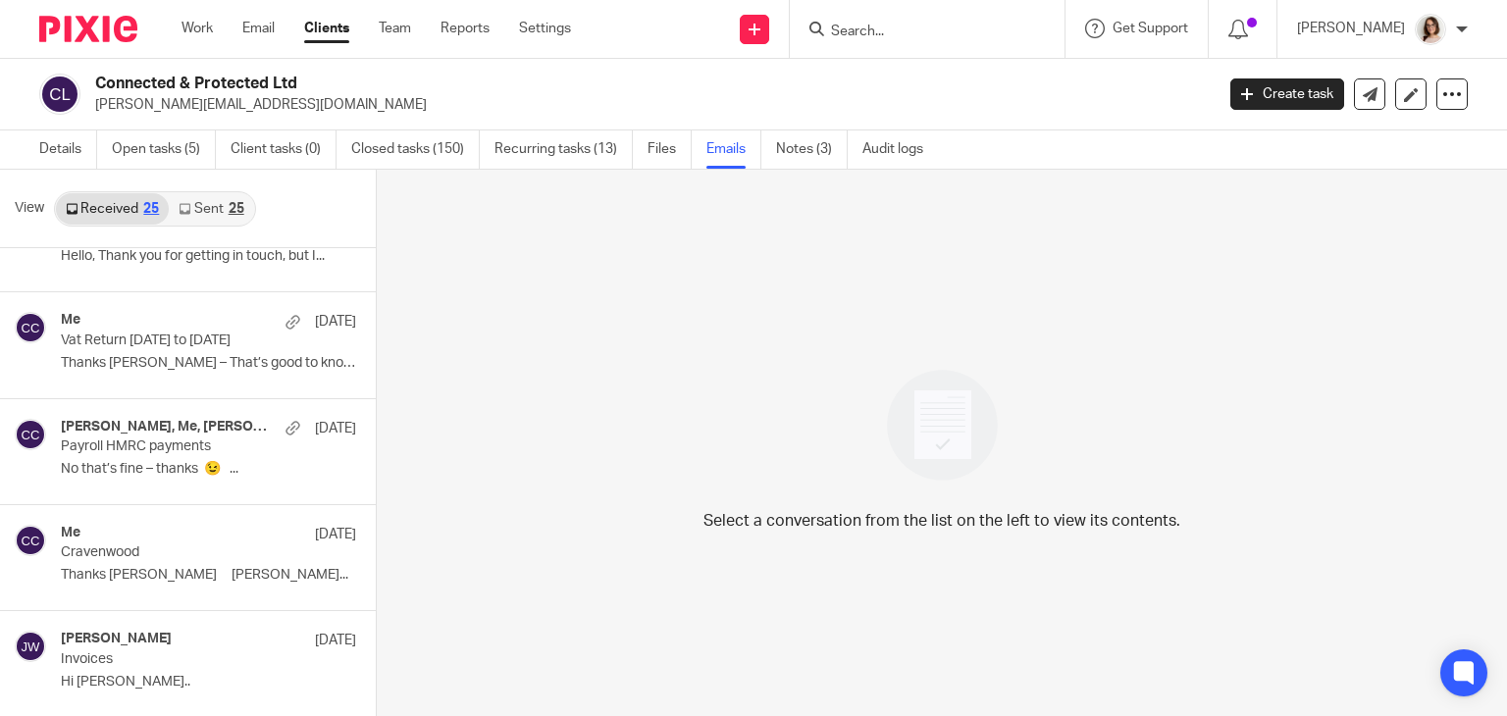
scroll to position [1534, 0]
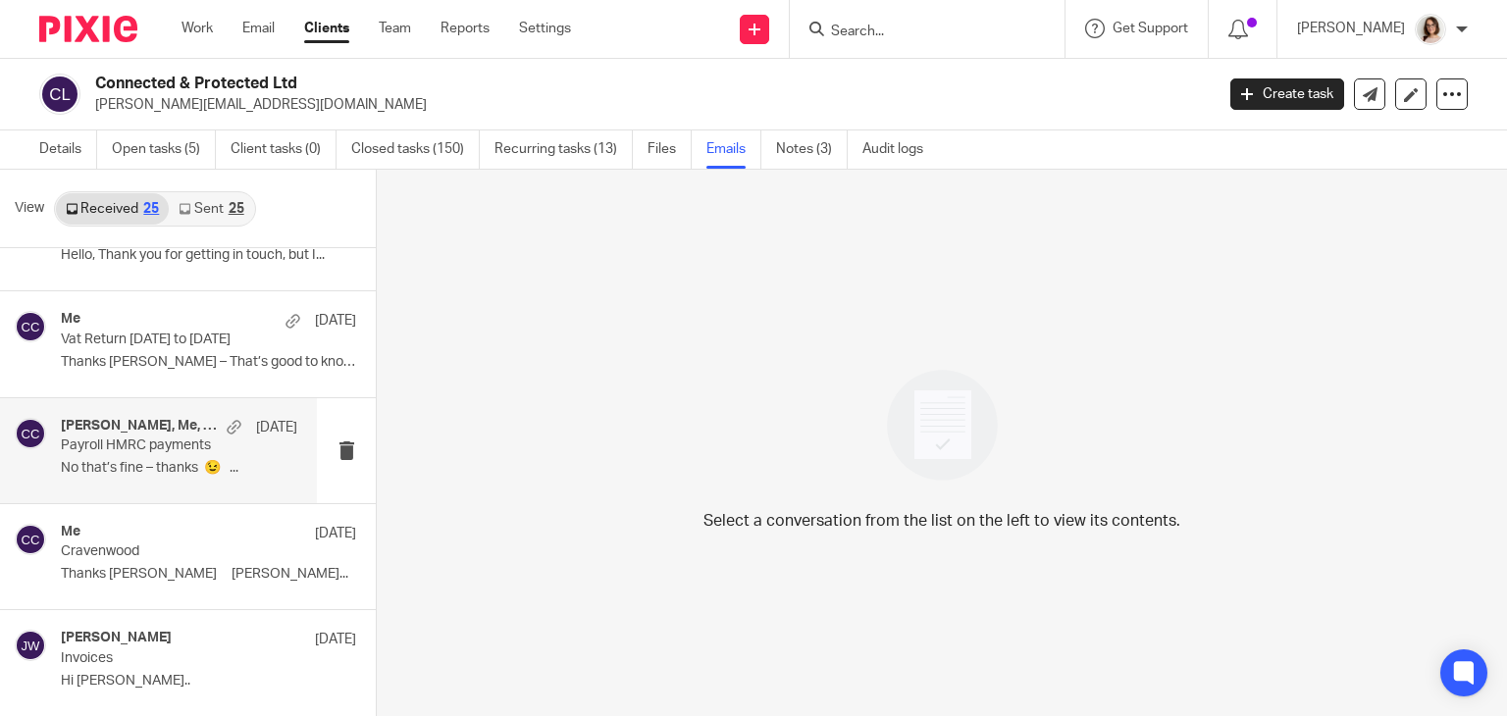
click at [162, 462] on p "No that’s fine – thanks 😉 ..." at bounding box center [179, 468] width 236 height 17
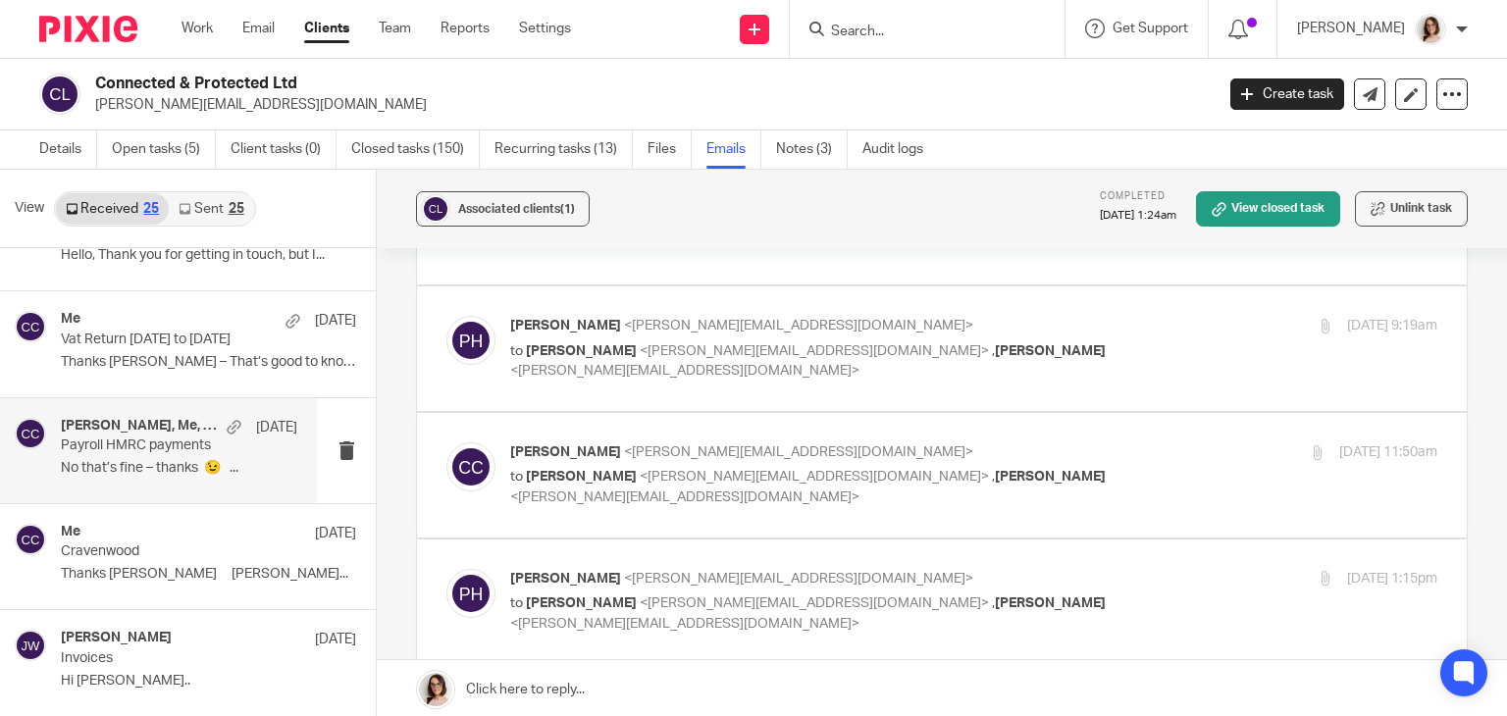
scroll to position [309, 0]
click at [881, 479] on p "to [PERSON_NAME] <[PERSON_NAME][EMAIL_ADDRESS][DOMAIN_NAME]> , [PERSON_NAME] <[…" at bounding box center [819, 488] width 618 height 40
checkbox input "true"
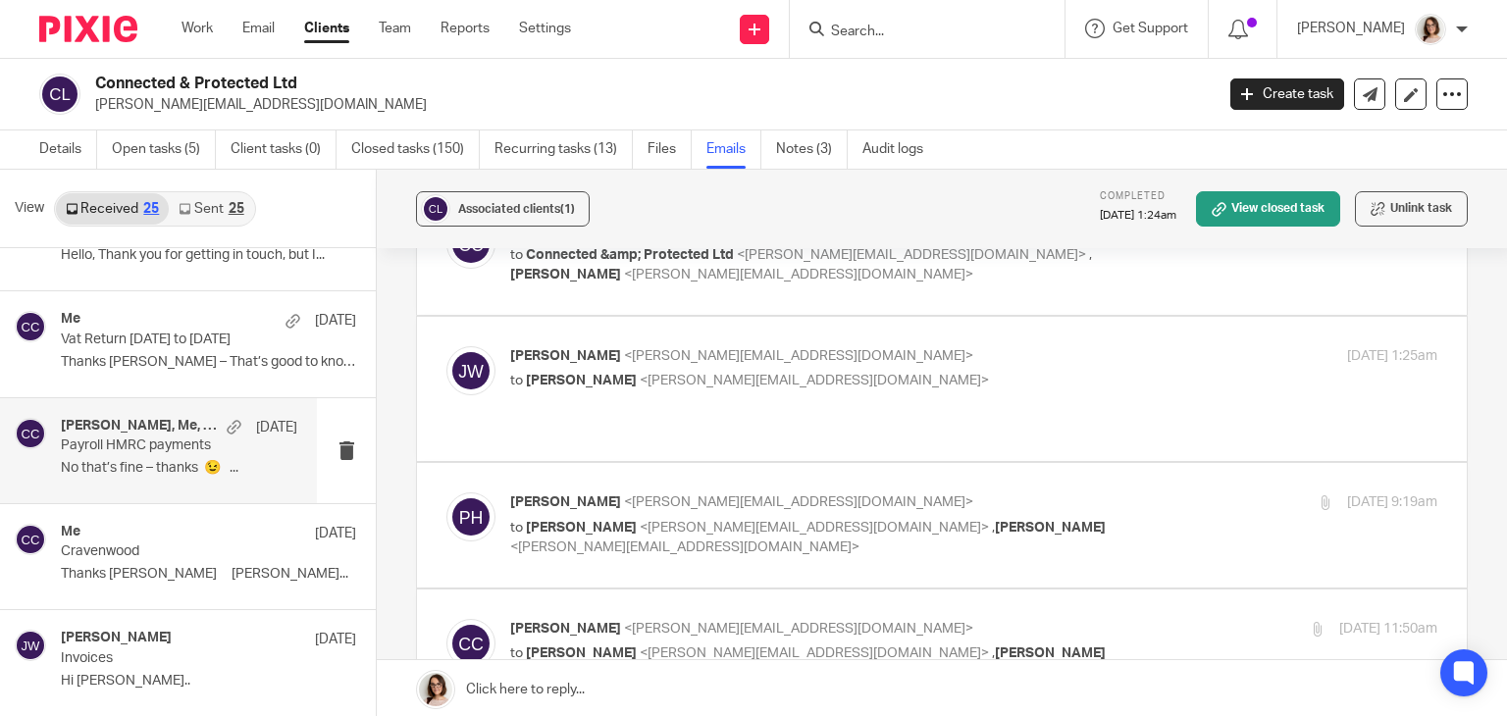
scroll to position [122, 0]
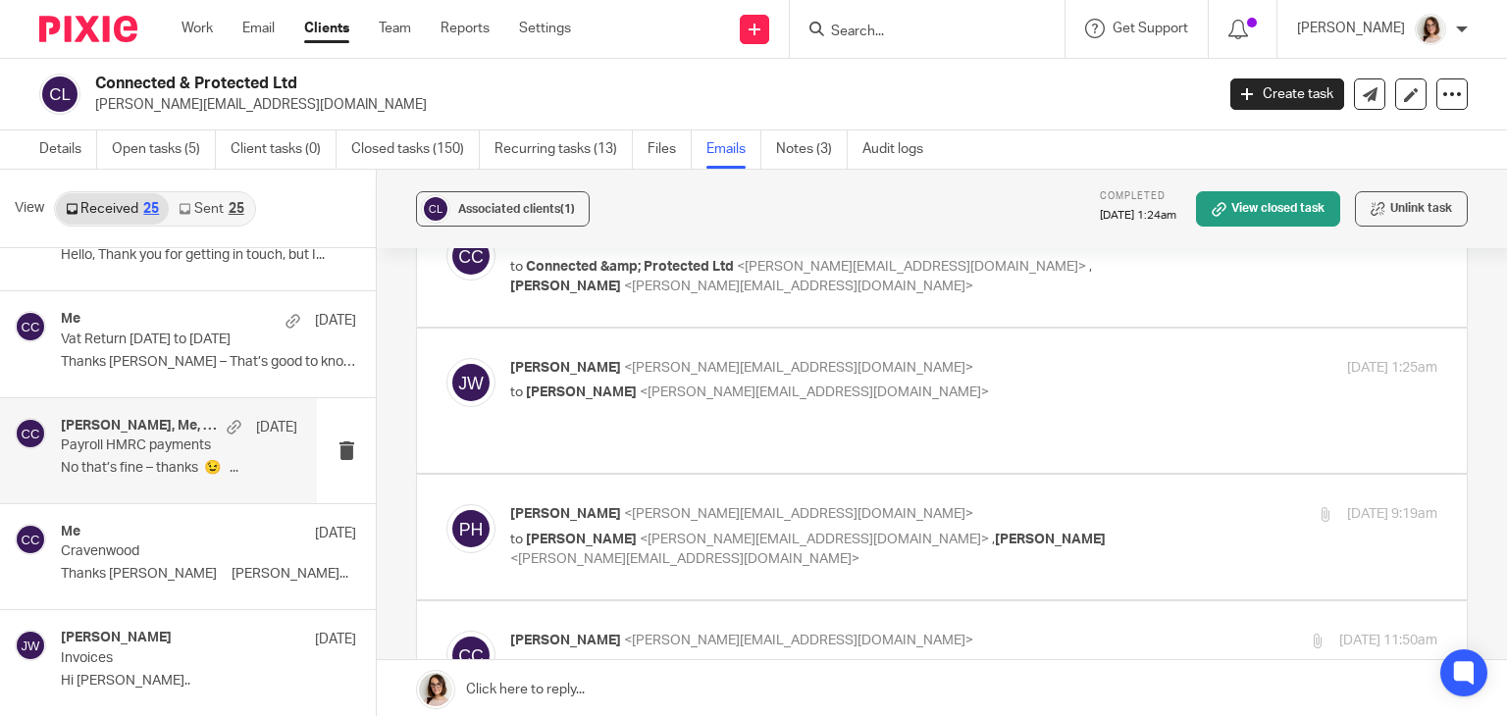
click at [855, 548] on label at bounding box center [942, 537] width 1050 height 125
click at [446, 504] on input "checkbox" at bounding box center [445, 503] width 1 height 1
checkbox input "true"
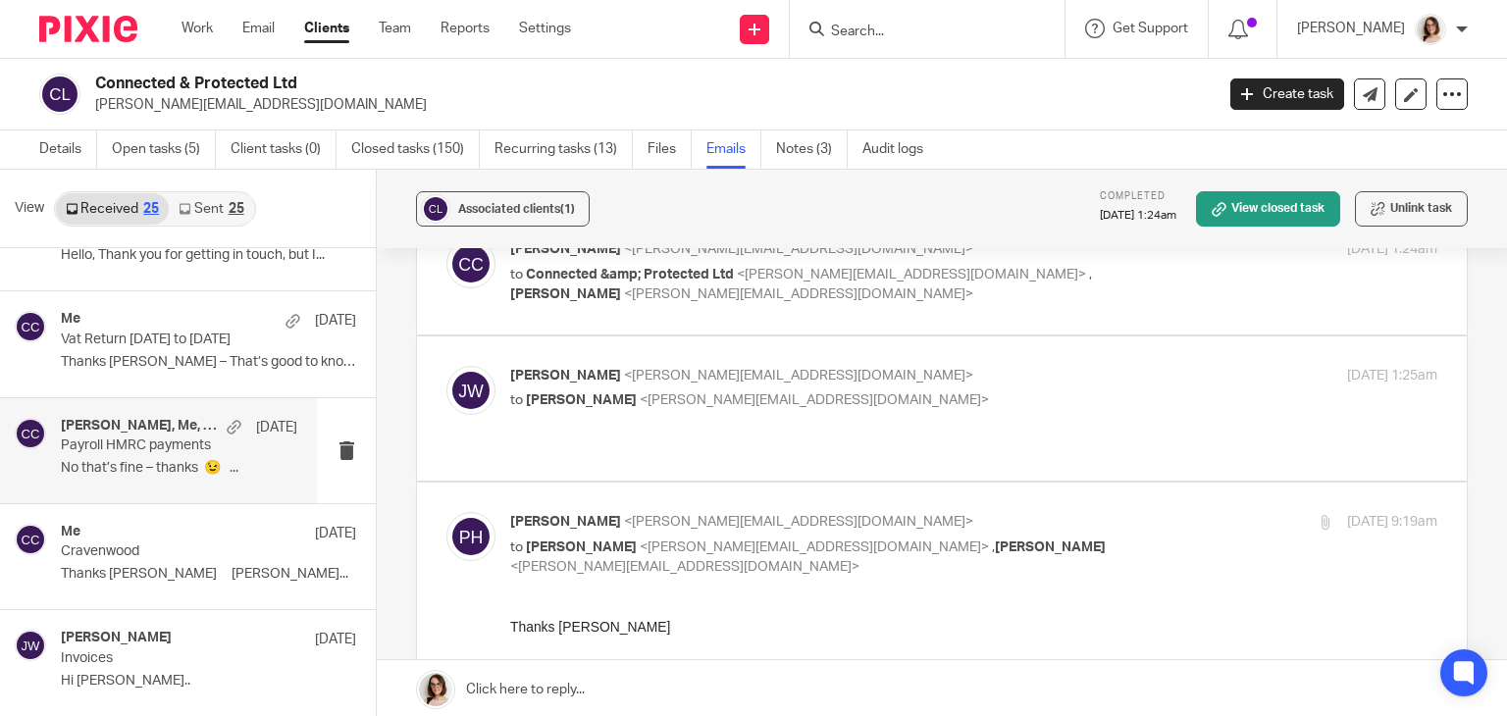
scroll to position [113, 0]
click at [847, 436] on label at bounding box center [942, 409] width 1050 height 144
click at [446, 367] on input "checkbox" at bounding box center [445, 366] width 1 height 1
checkbox input "true"
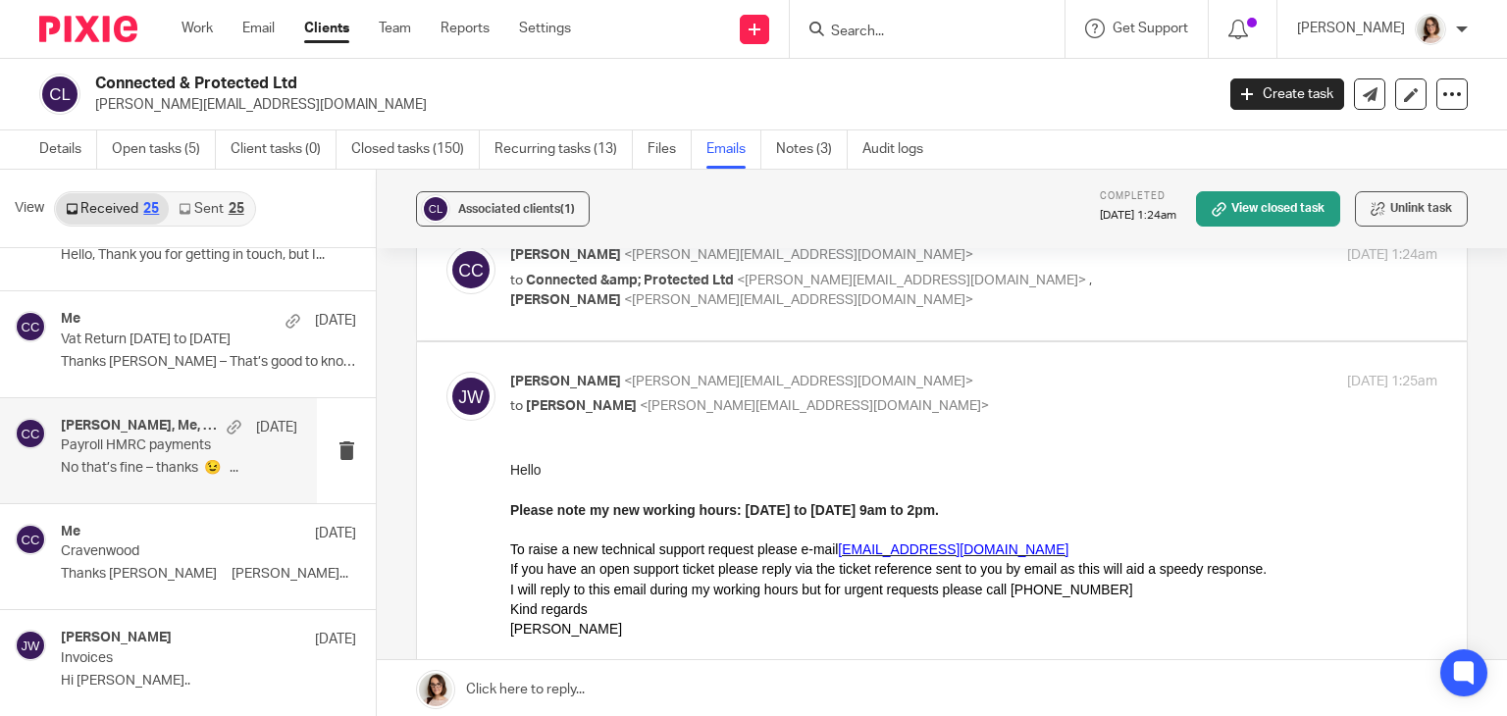
scroll to position [0, 0]
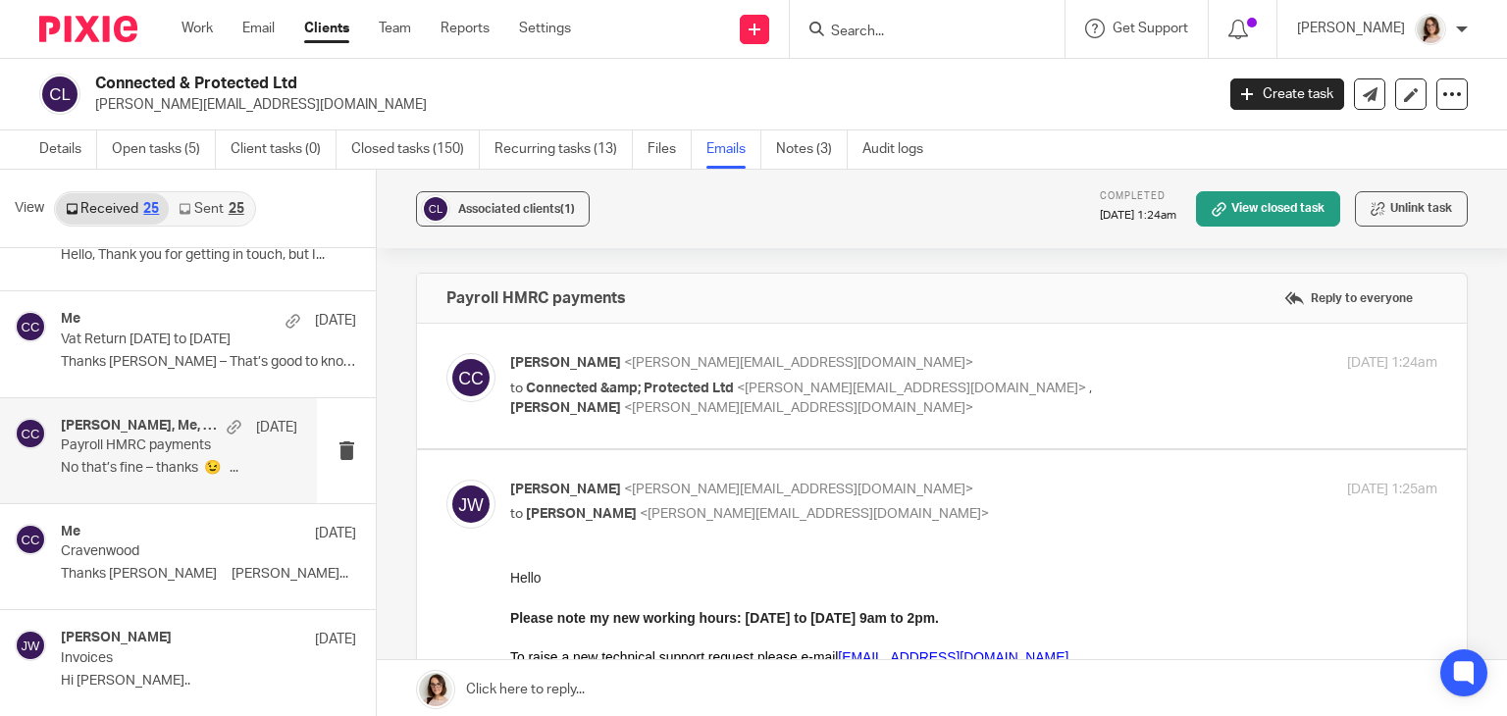
click at [876, 421] on label at bounding box center [942, 386] width 1050 height 125
click at [446, 353] on input "checkbox" at bounding box center [445, 352] width 1 height 1
checkbox input "true"
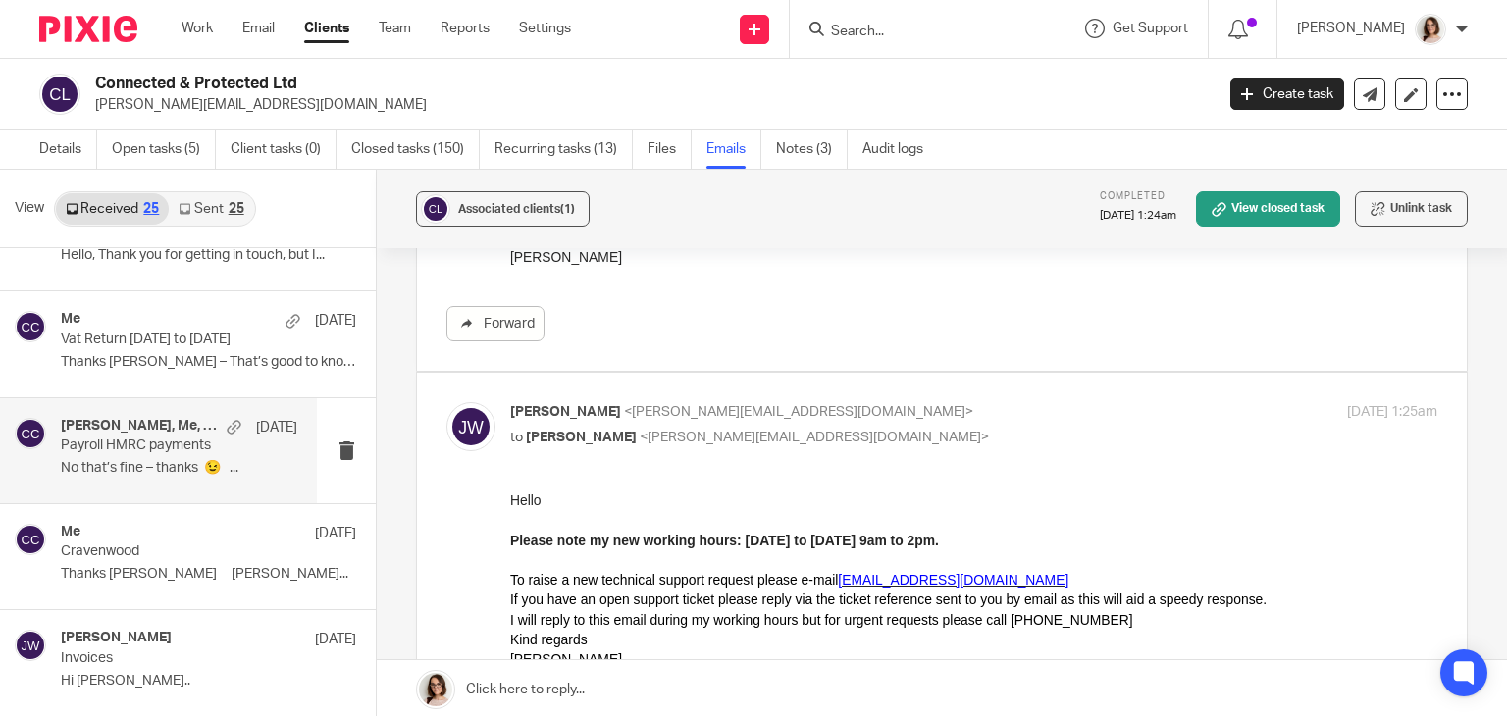
scroll to position [473, 0]
click at [516, 332] on link "Forward" at bounding box center [495, 321] width 98 height 35
click at [150, 146] on link "Open tasks (5)" at bounding box center [164, 149] width 104 height 38
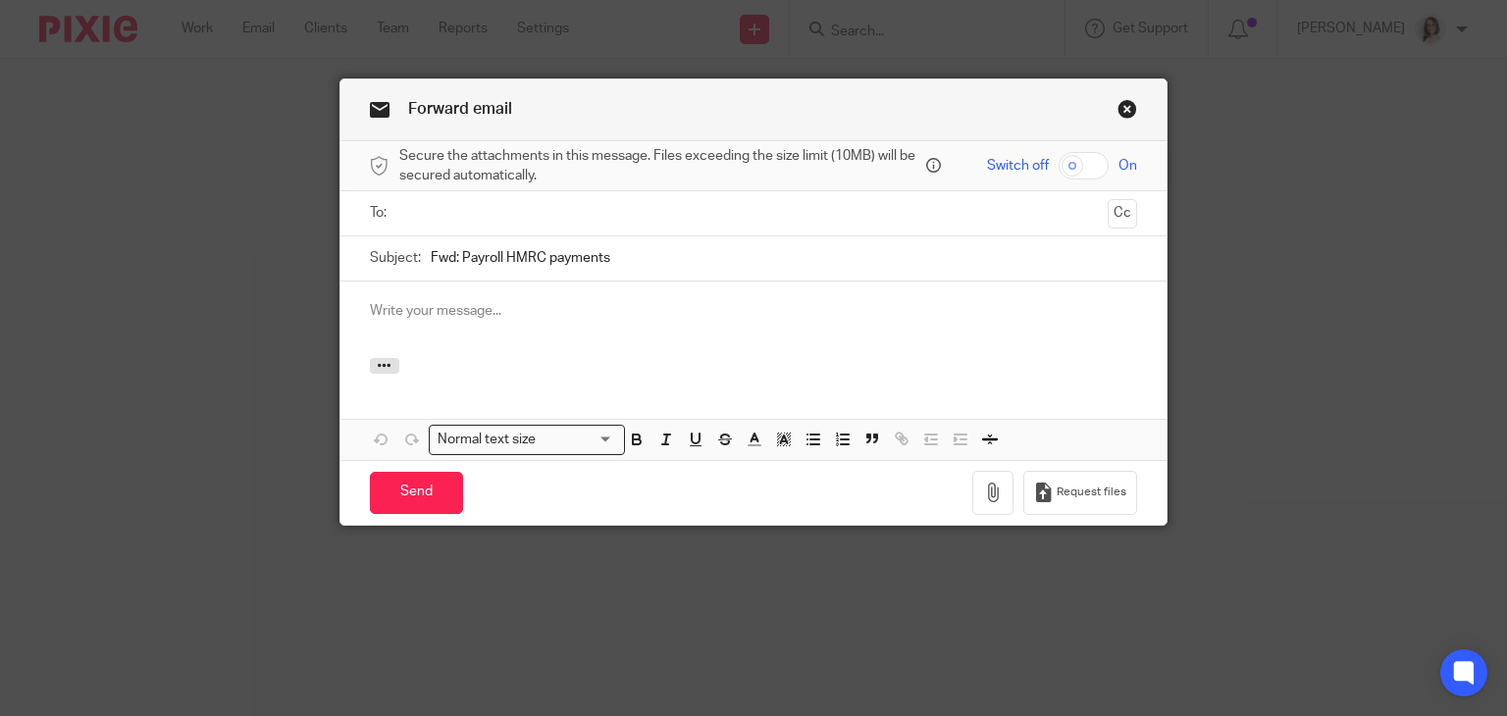
click at [443, 215] on input "text" at bounding box center [753, 213] width 694 height 23
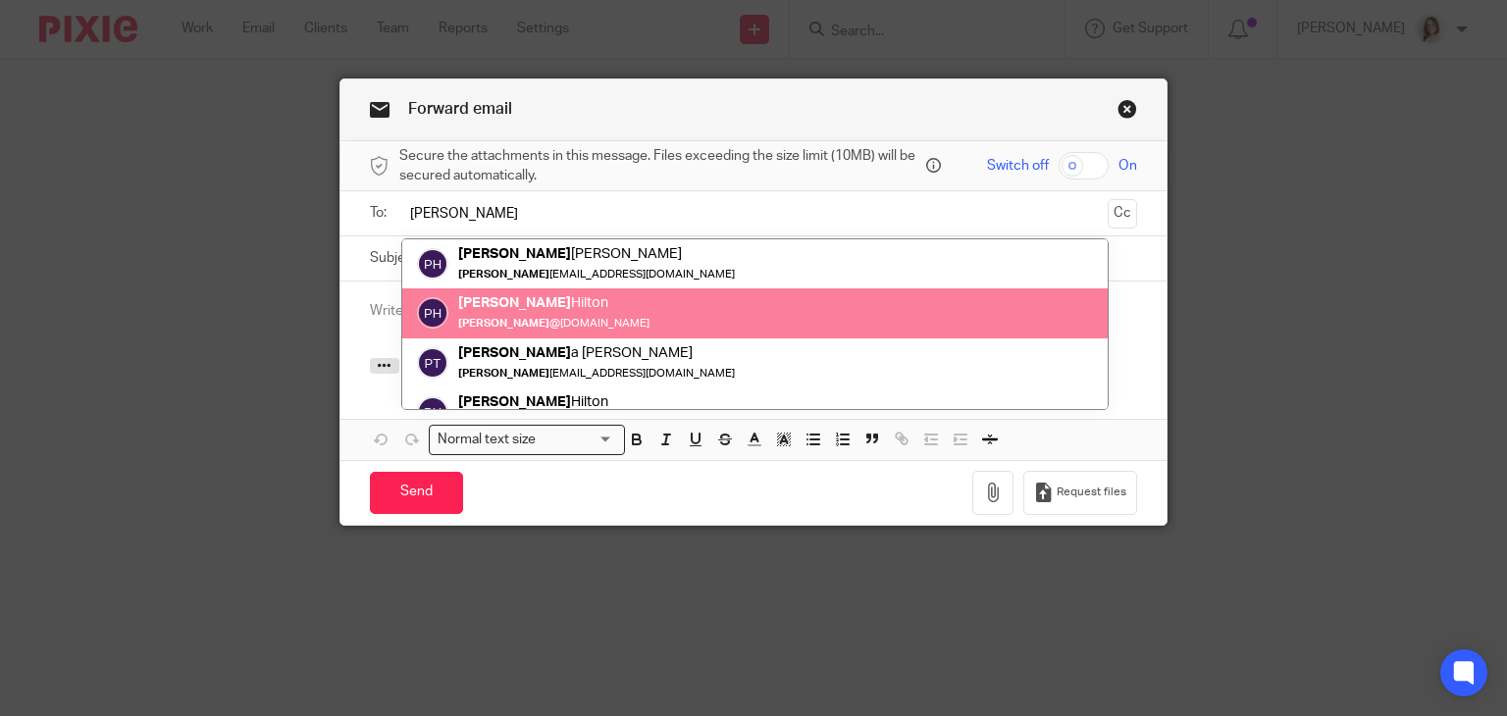
type input "paul"
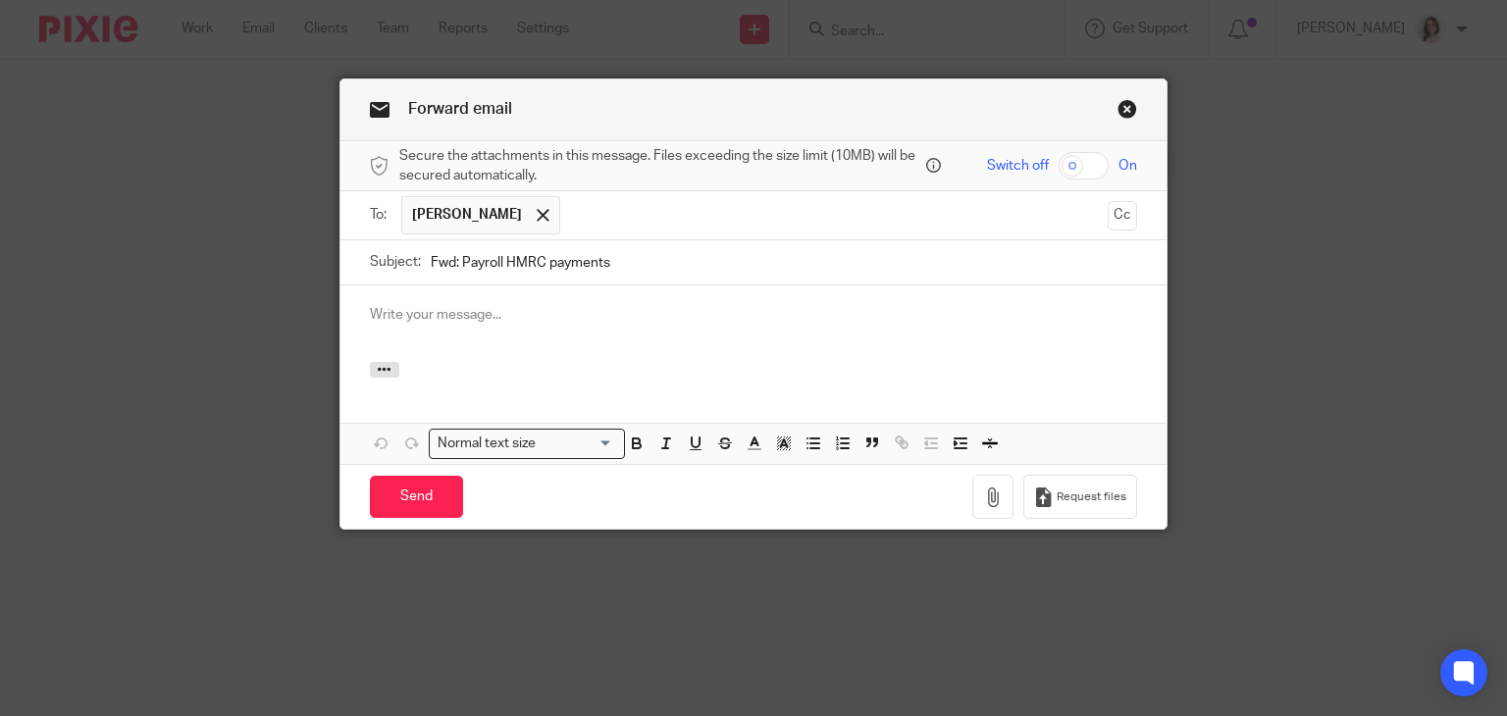
click at [420, 303] on div at bounding box center [753, 323] width 827 height 77
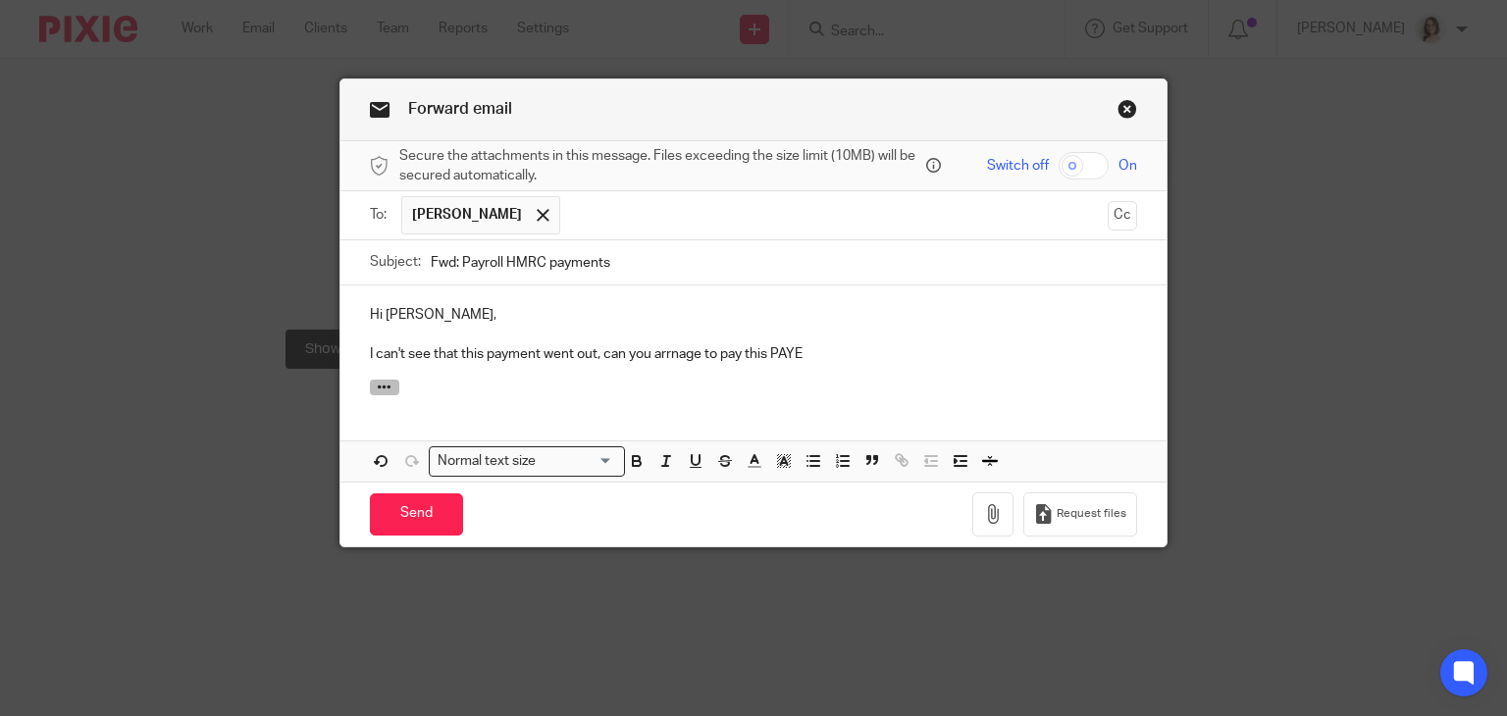
click at [381, 388] on icon "button" at bounding box center [384, 387] width 15 height 15
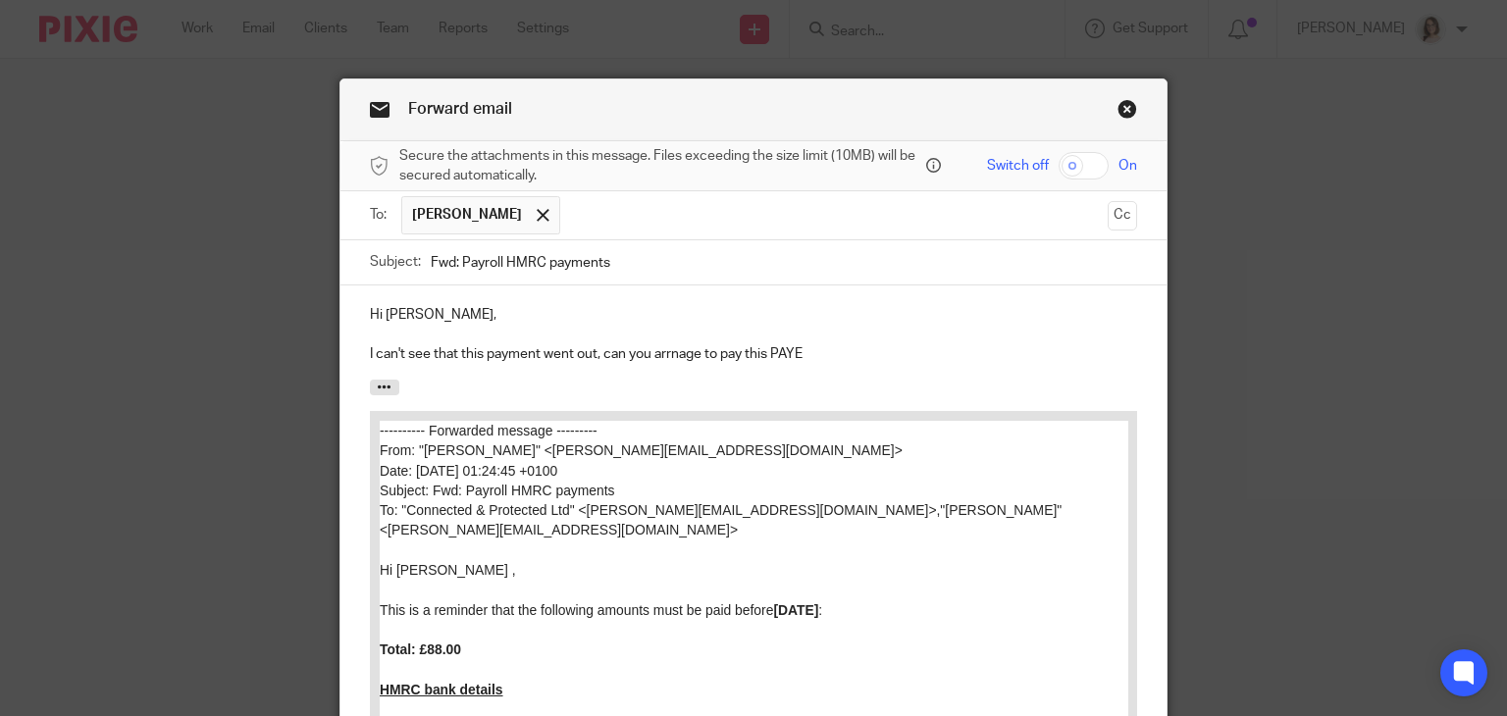
click at [806, 359] on p "I can't see that this payment went out, can you arrnage to pay this PAYE" at bounding box center [754, 354] width 768 height 20
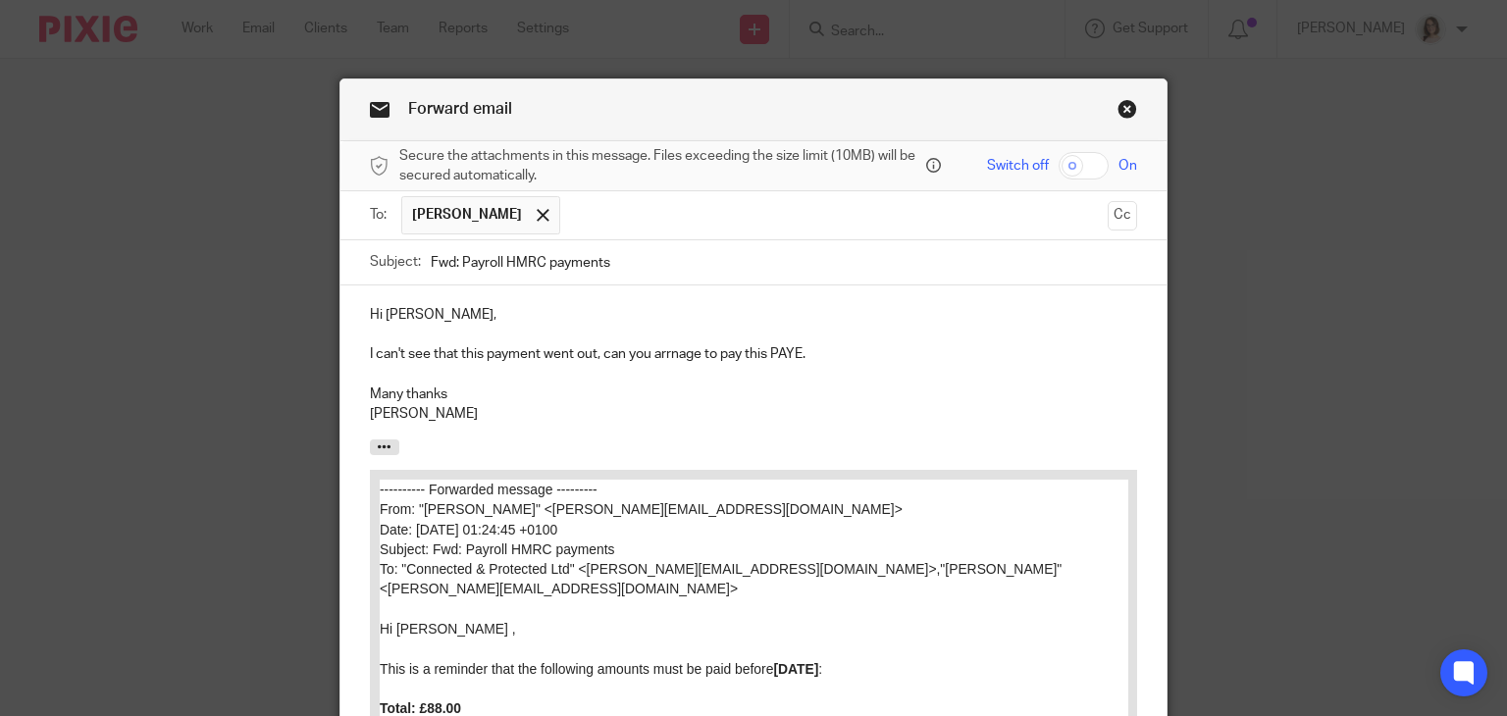
click at [672, 355] on p "I can't see that this payment went out, can you arrnage to pay this PAYE." at bounding box center [754, 354] width 768 height 20
click at [570, 217] on input "text" at bounding box center [835, 215] width 530 height 38
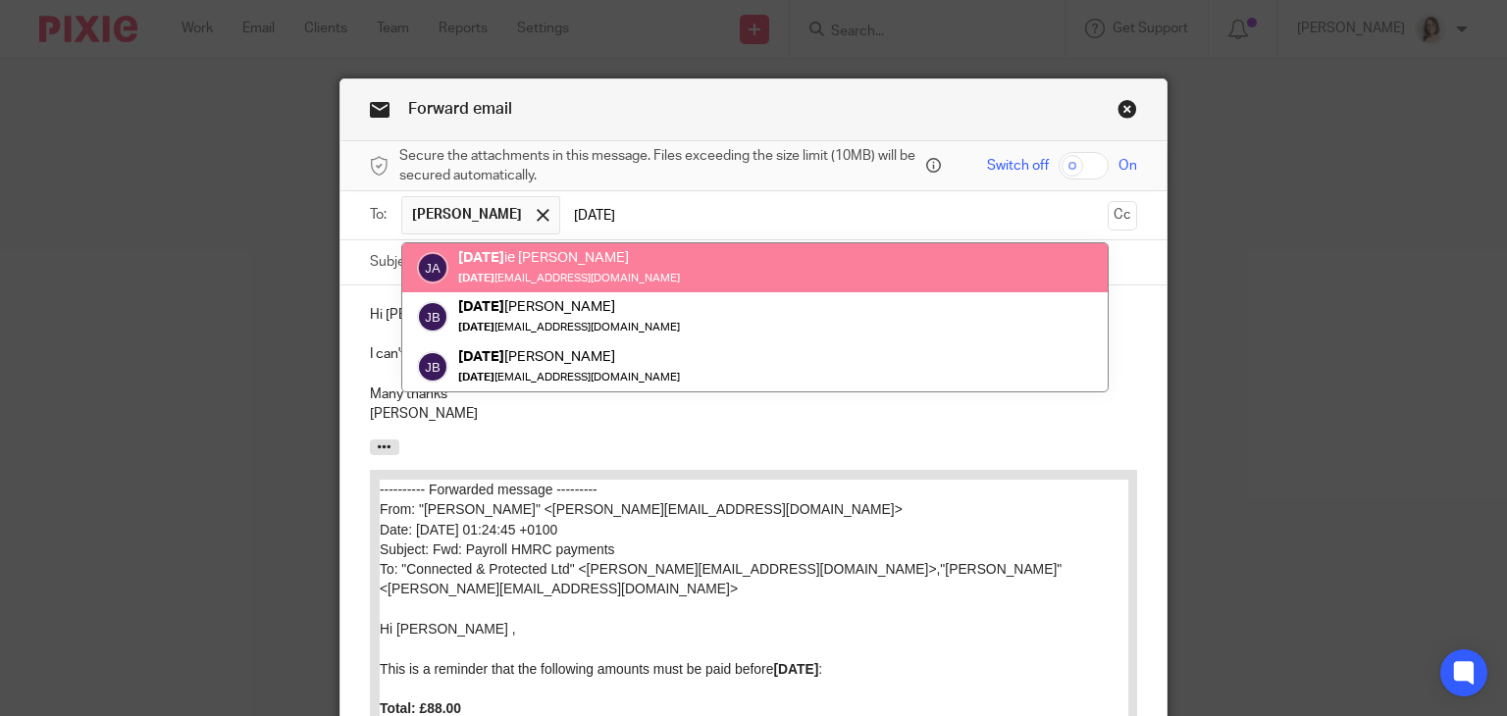
type input "jul"
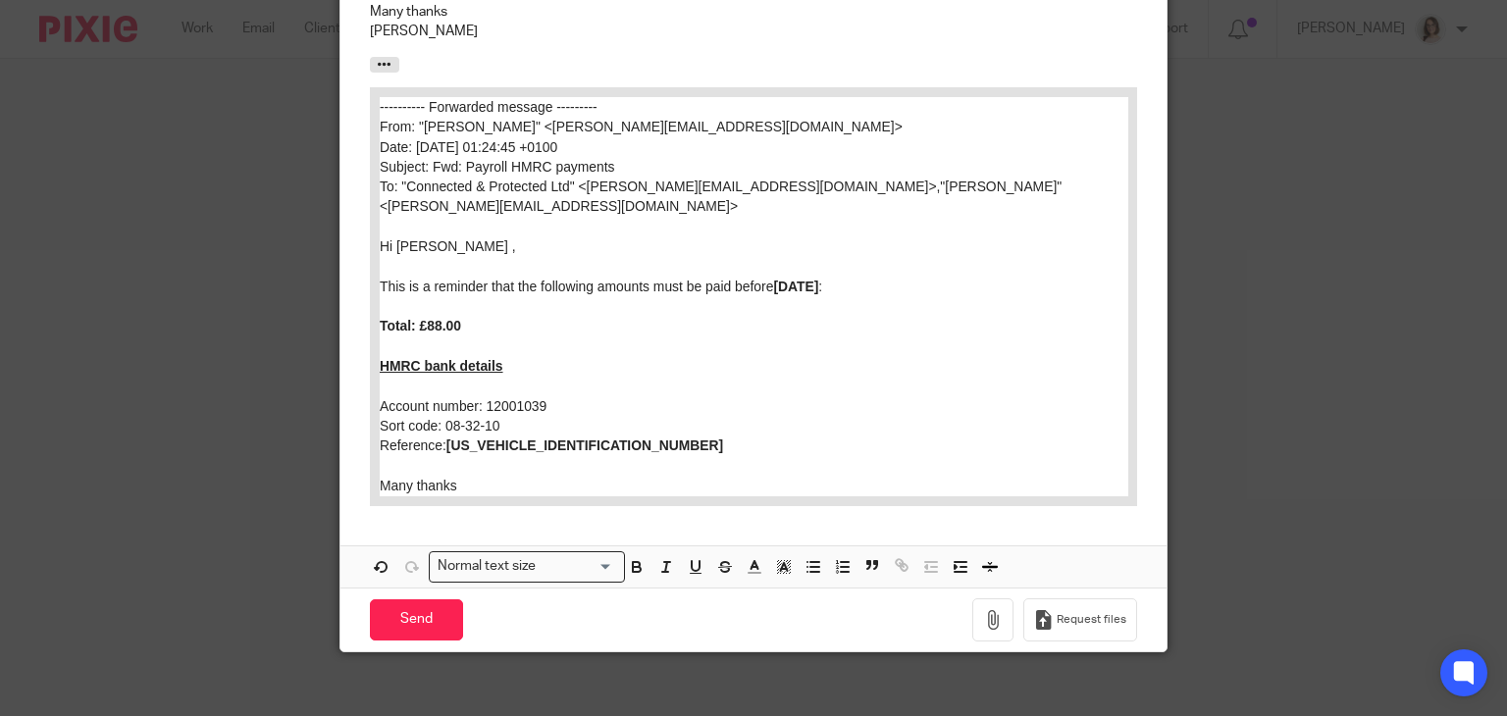
scroll to position [395, 0]
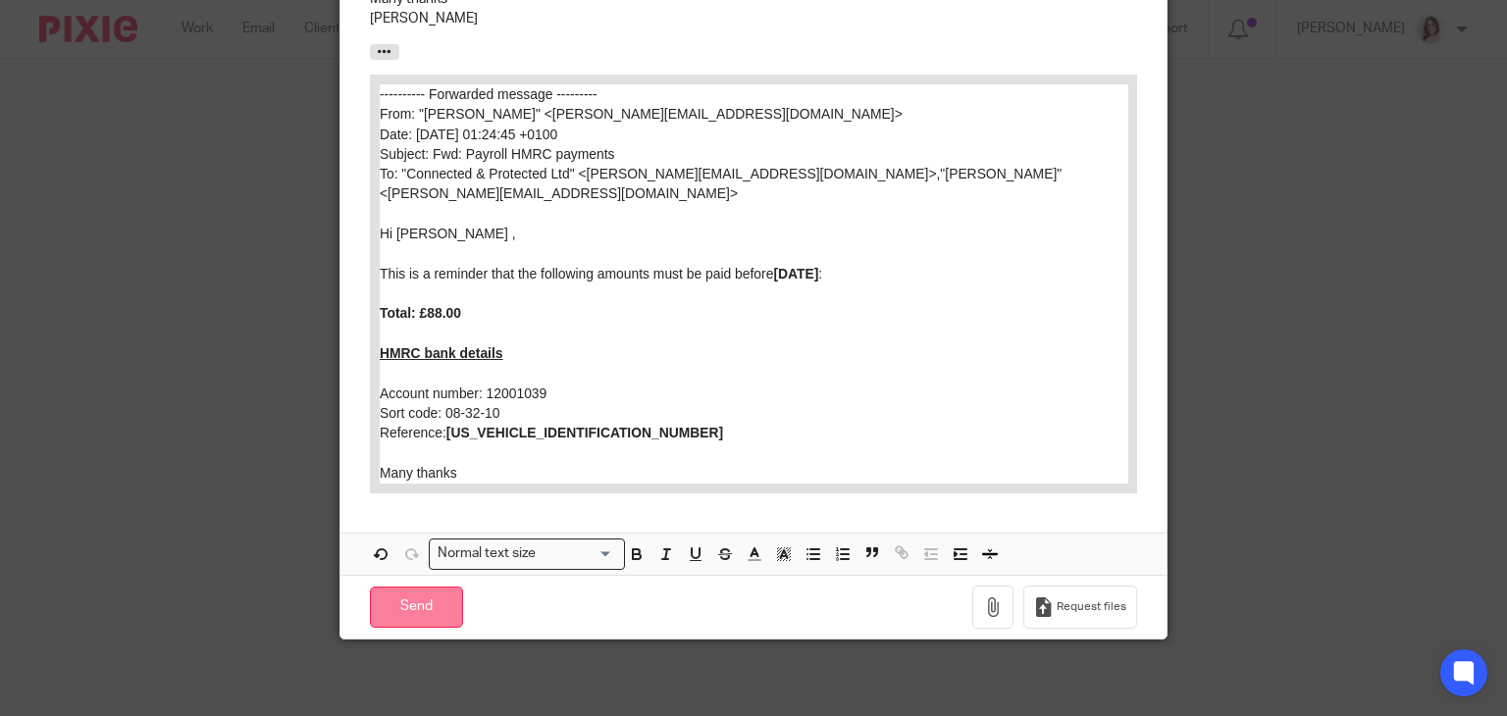
click at [416, 613] on input "Send" at bounding box center [416, 608] width 93 height 42
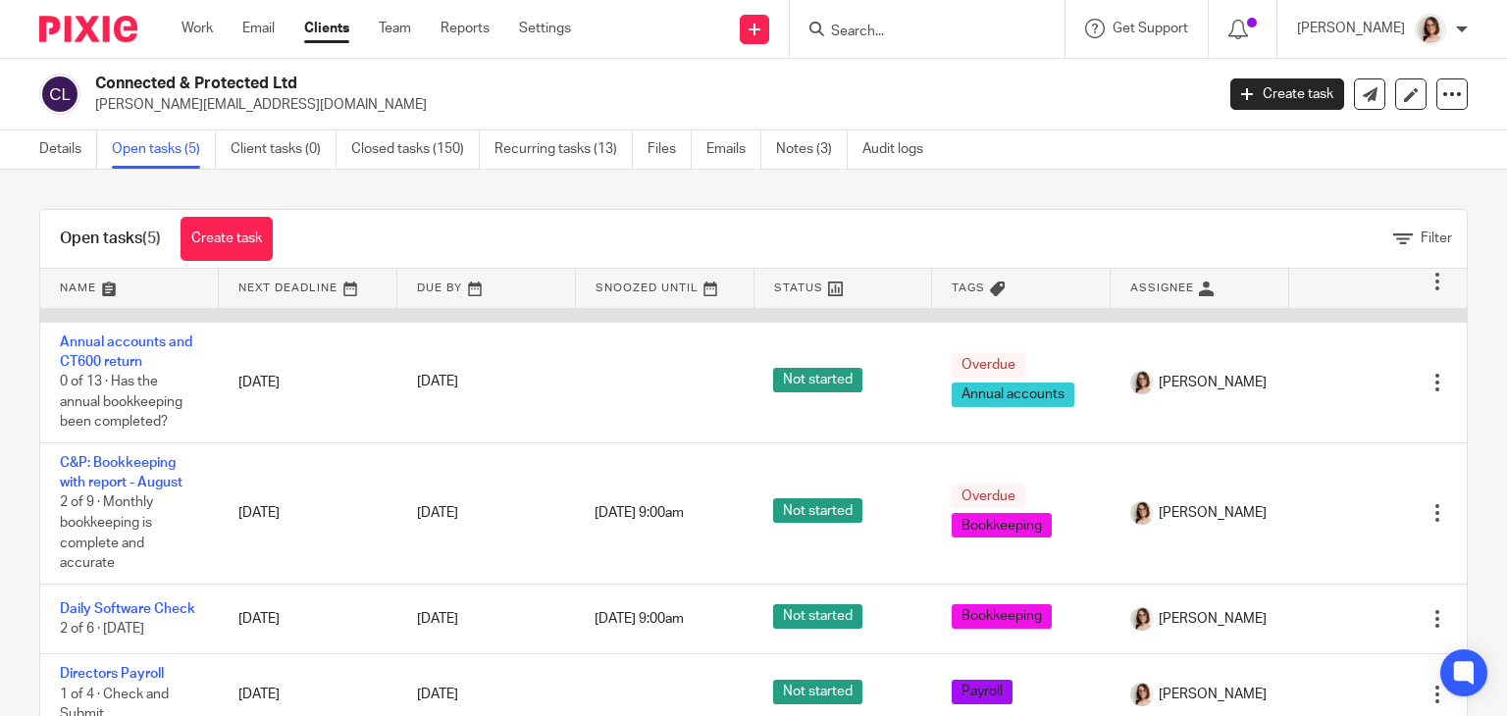
scroll to position [58, 0]
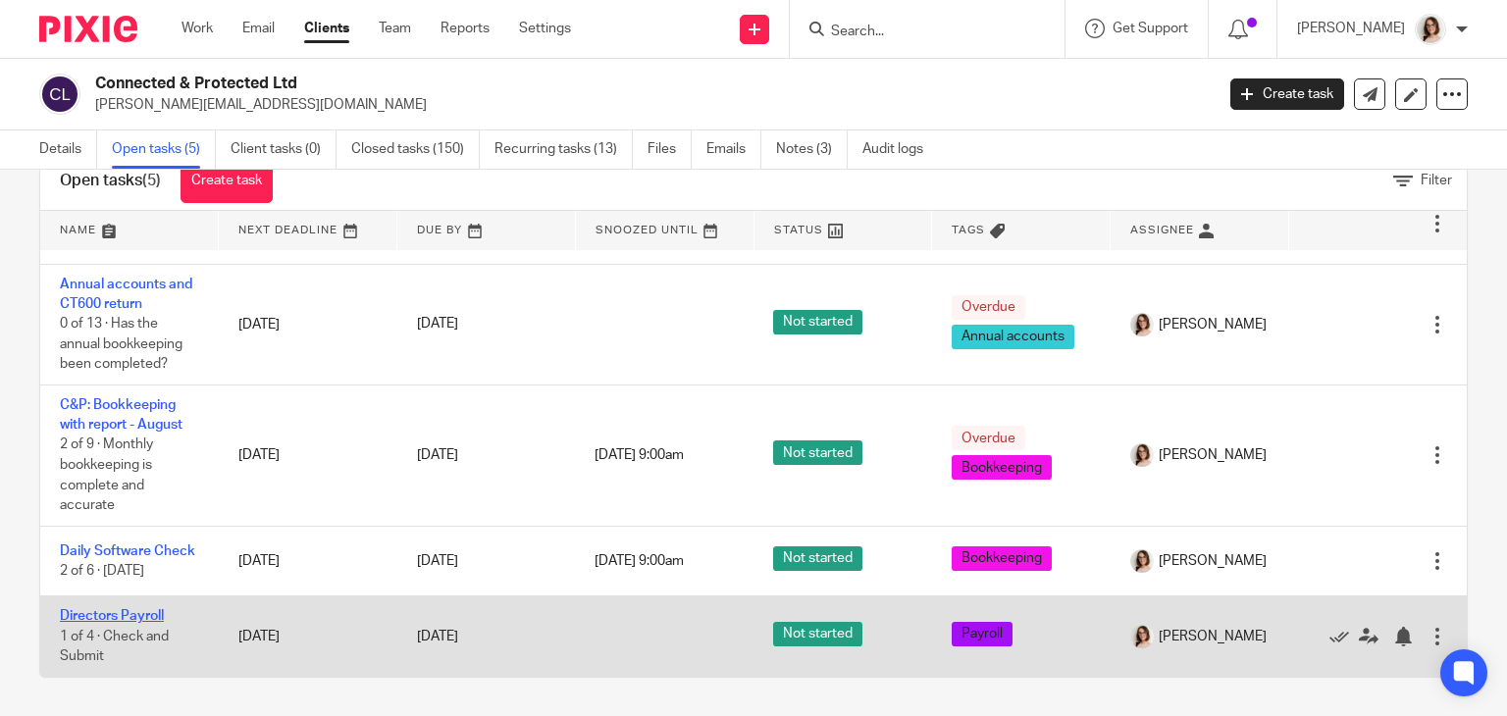
click at [135, 617] on link "Directors Payroll" at bounding box center [112, 616] width 104 height 14
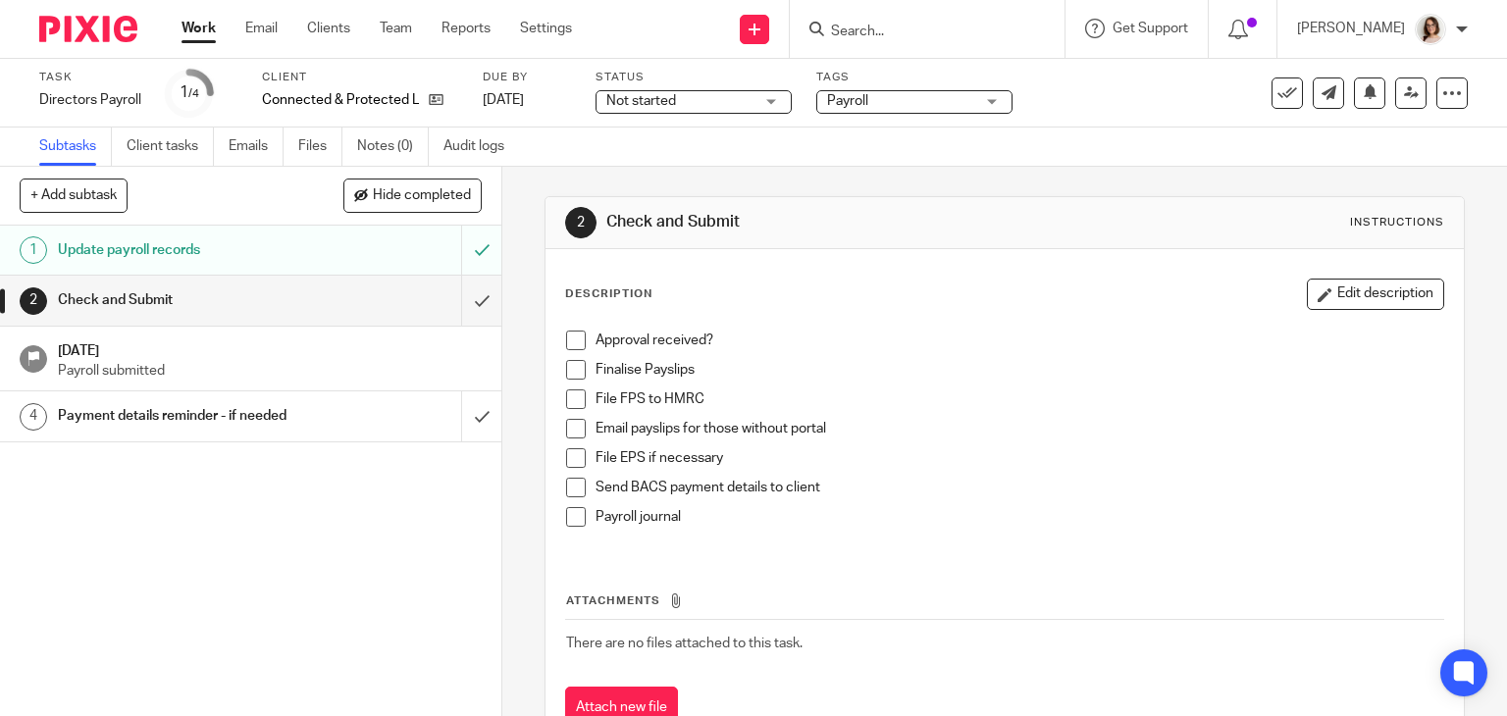
click at [566, 371] on span at bounding box center [576, 370] width 20 height 20
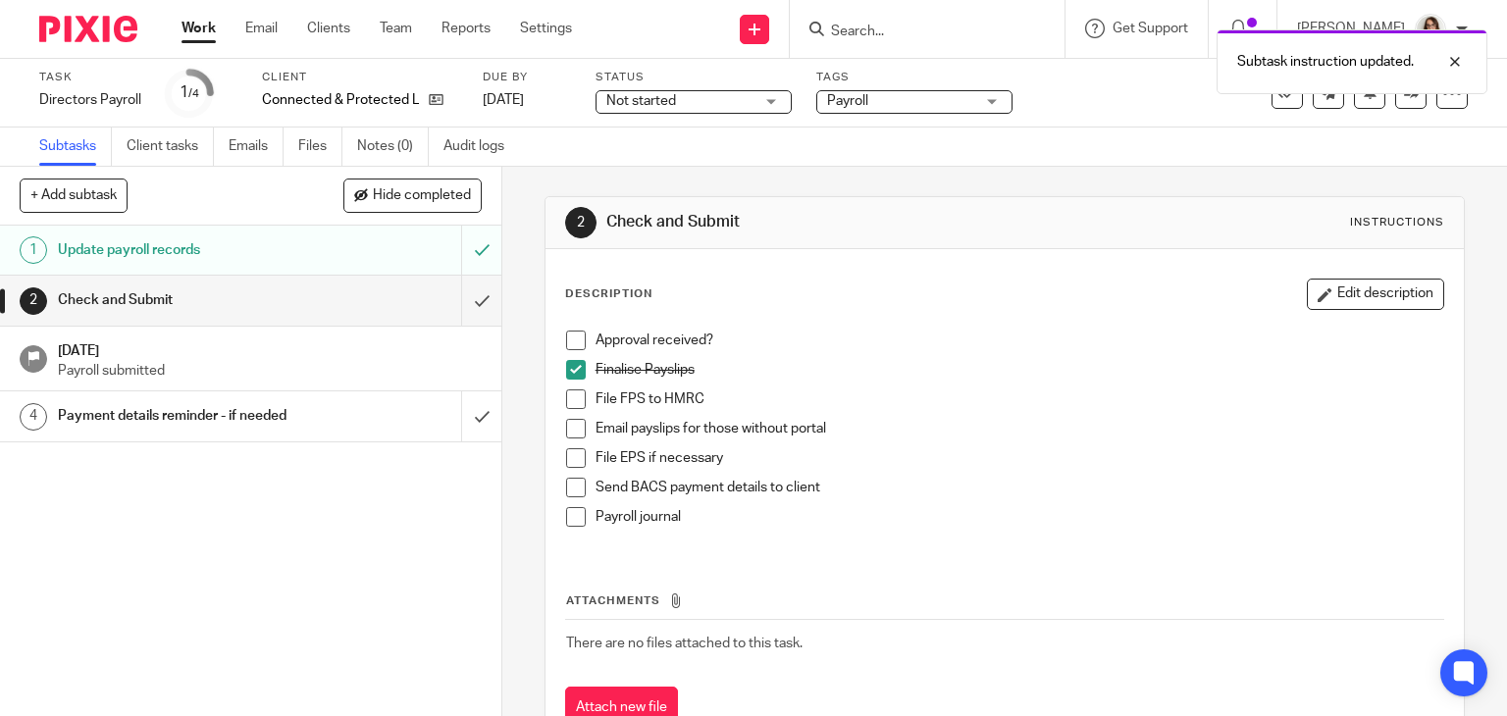
click at [568, 428] on span at bounding box center [576, 429] width 20 height 20
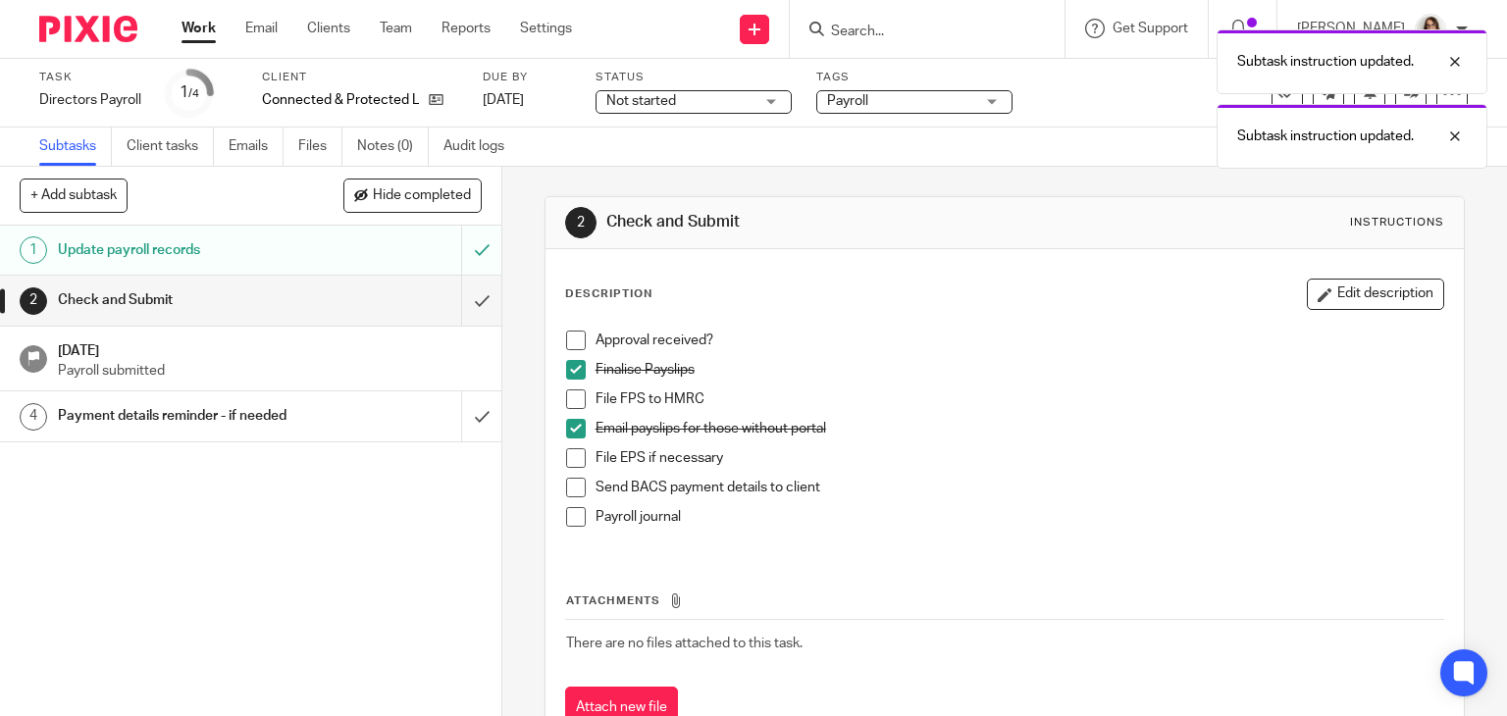
click at [567, 520] on span at bounding box center [576, 517] width 20 height 20
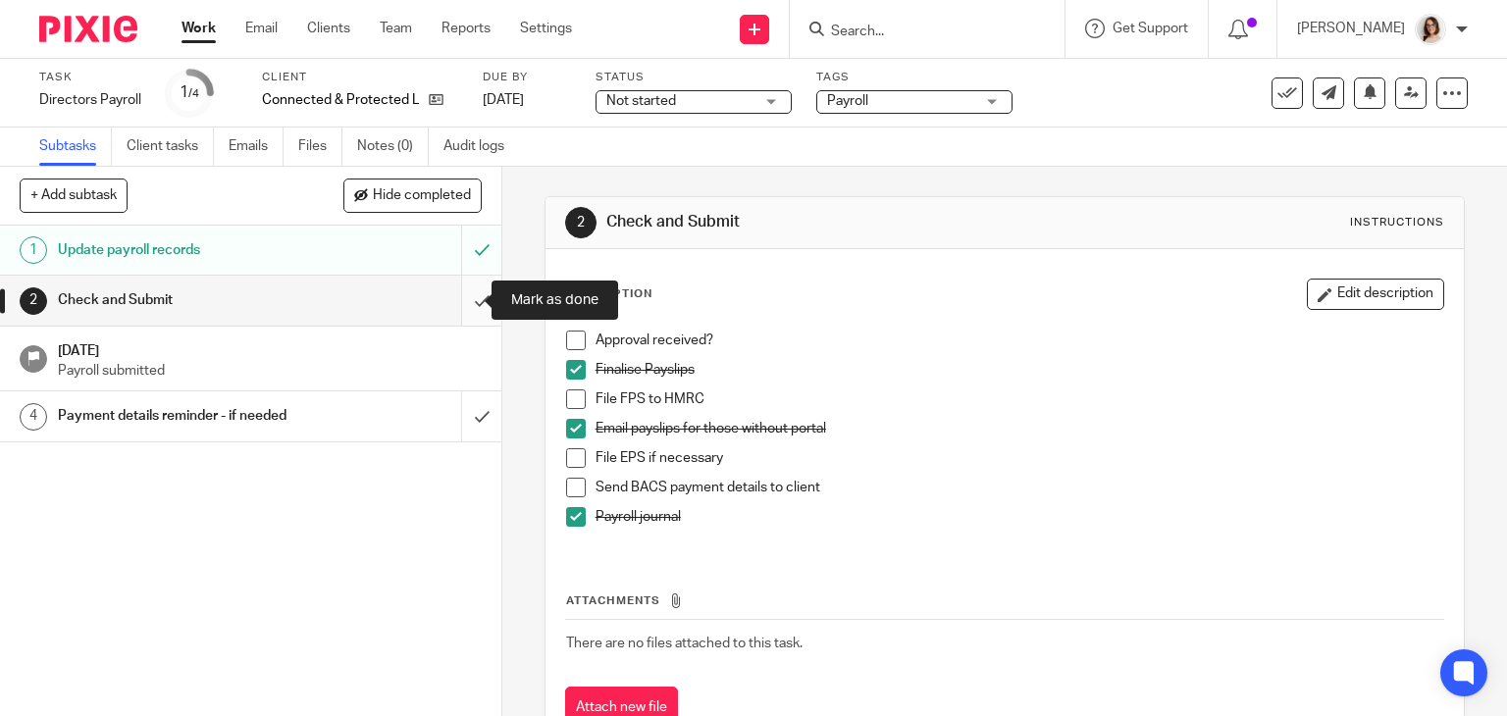
click at [463, 299] on input "submit" at bounding box center [250, 300] width 501 height 49
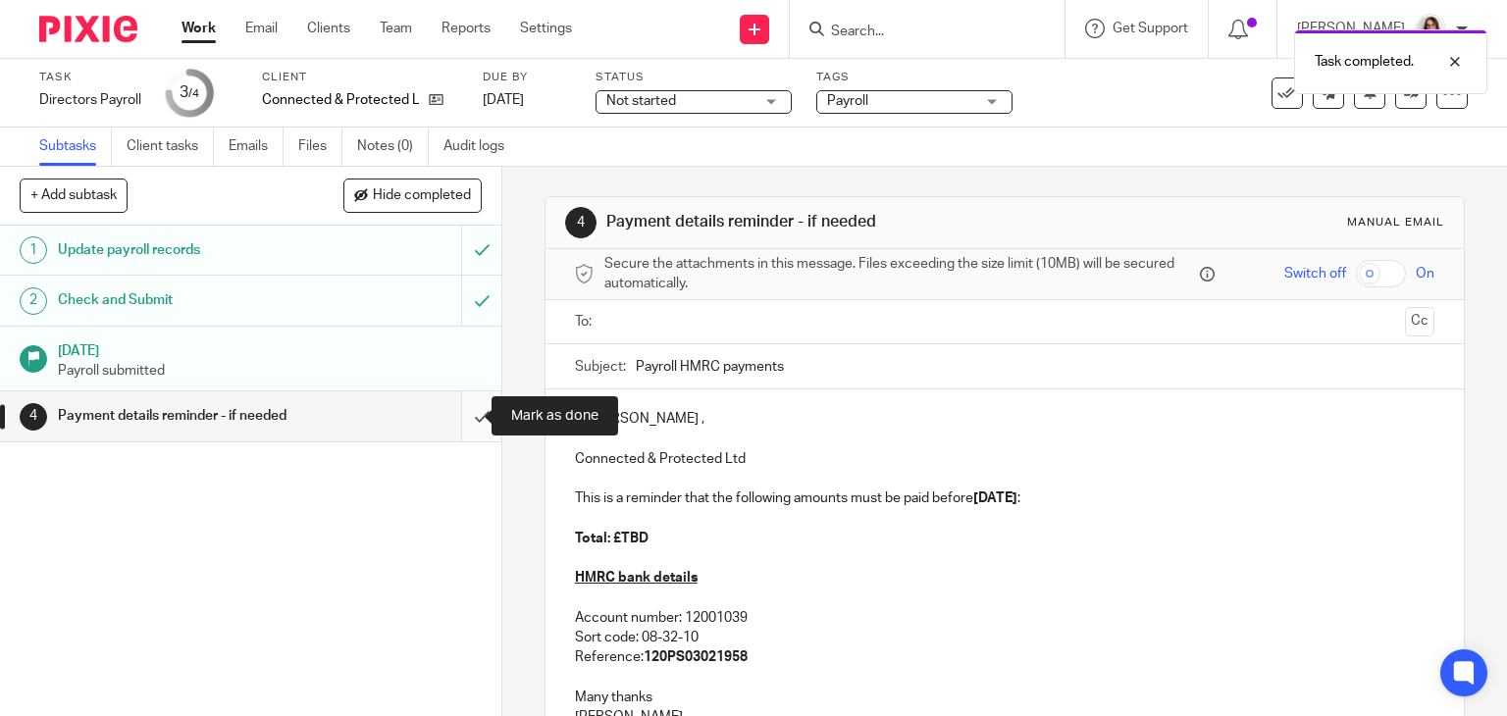
click at [453, 413] on input "submit" at bounding box center [250, 415] width 501 height 49
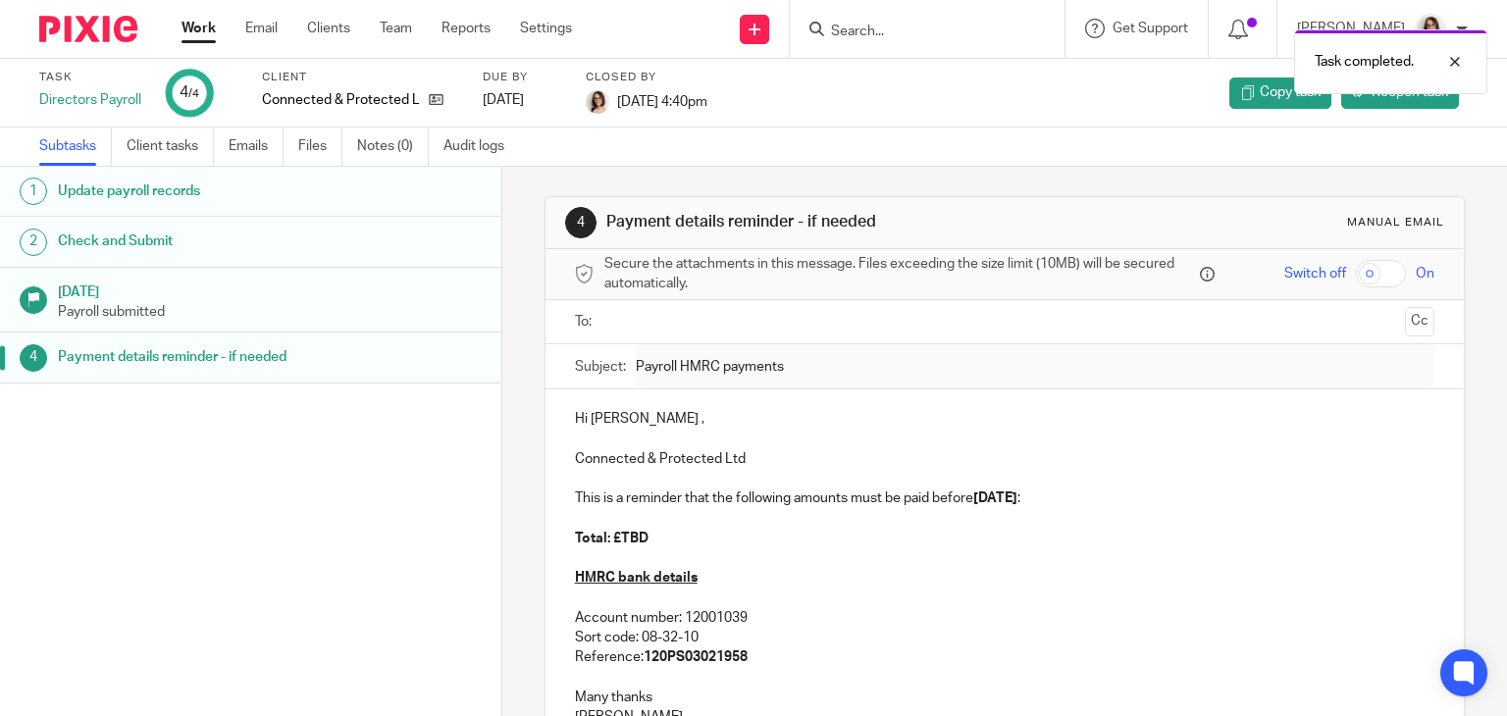
click at [188, 29] on link "Work" at bounding box center [198, 29] width 34 height 20
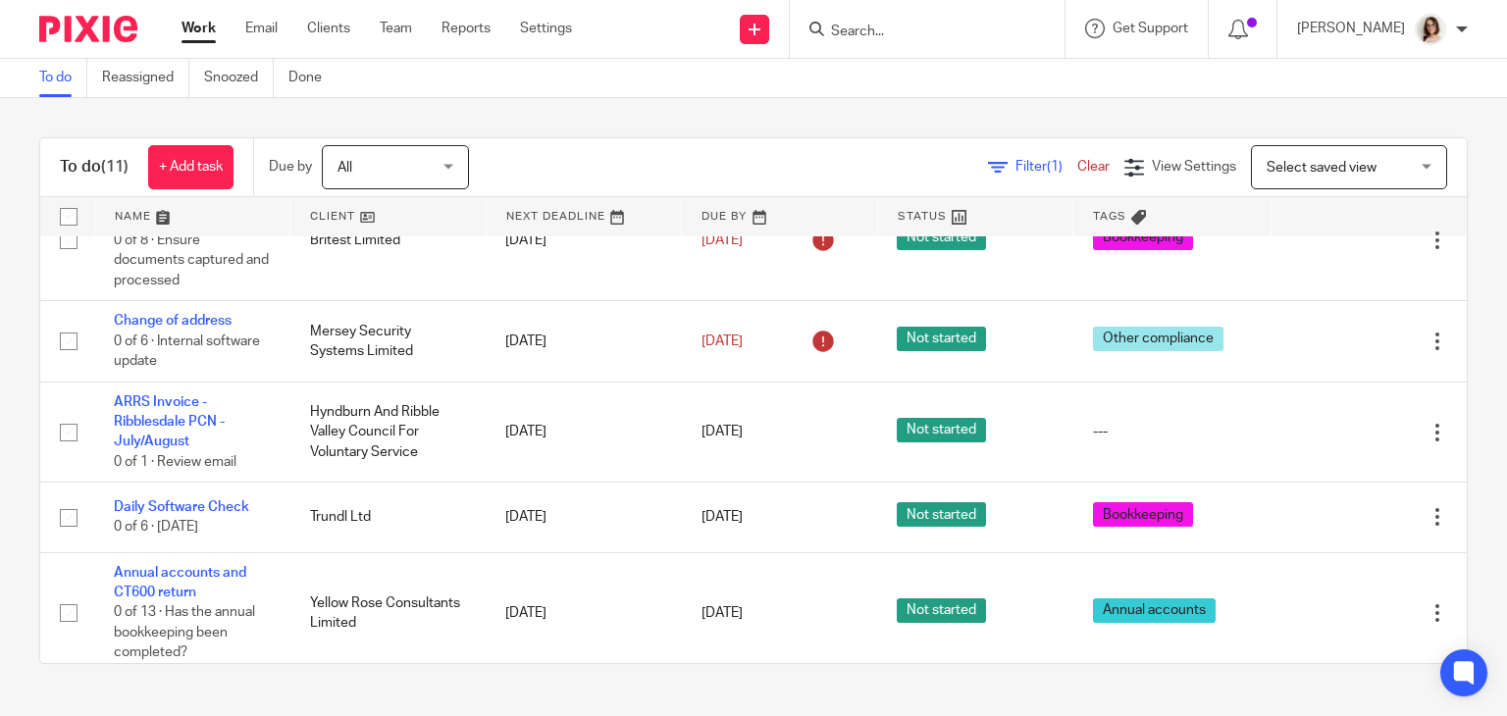
scroll to position [604, 0]
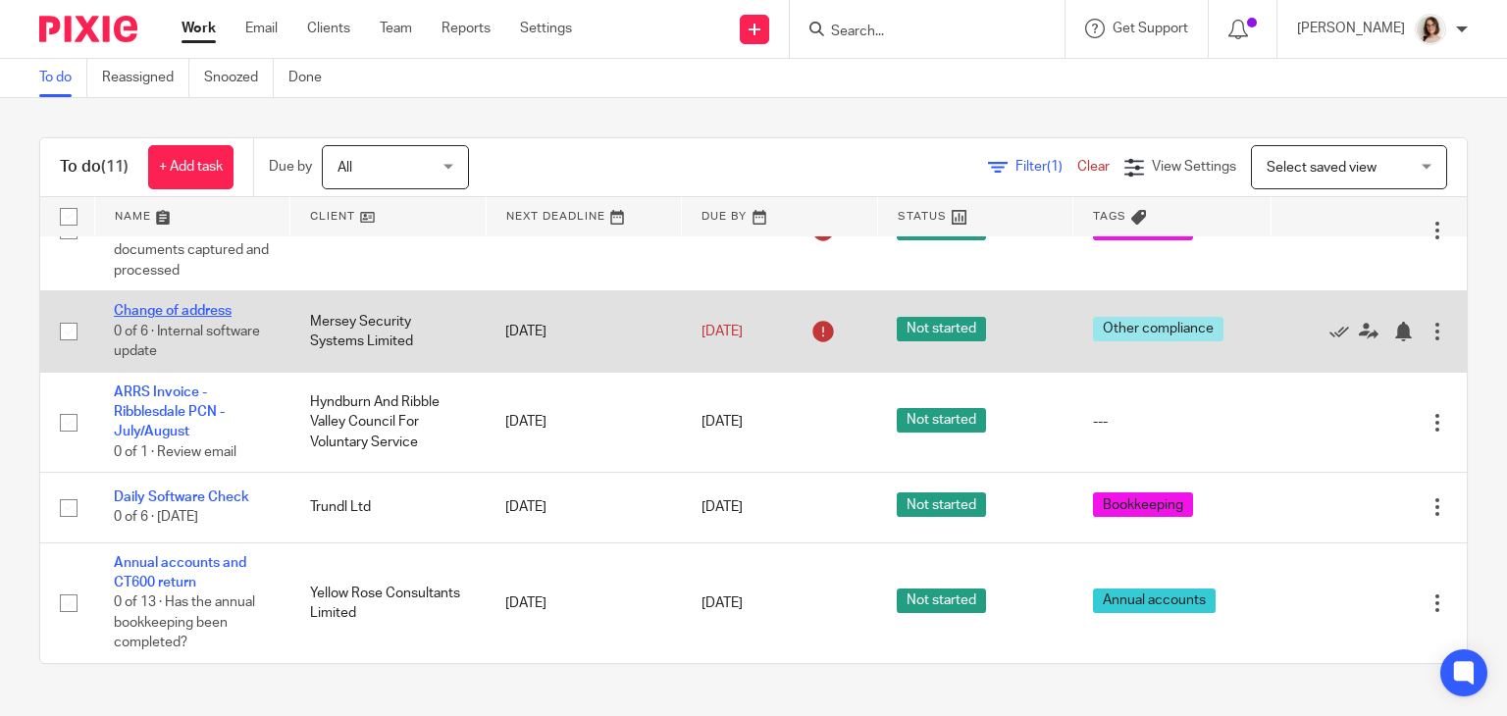
click at [156, 310] on link "Change of address" at bounding box center [173, 311] width 118 height 14
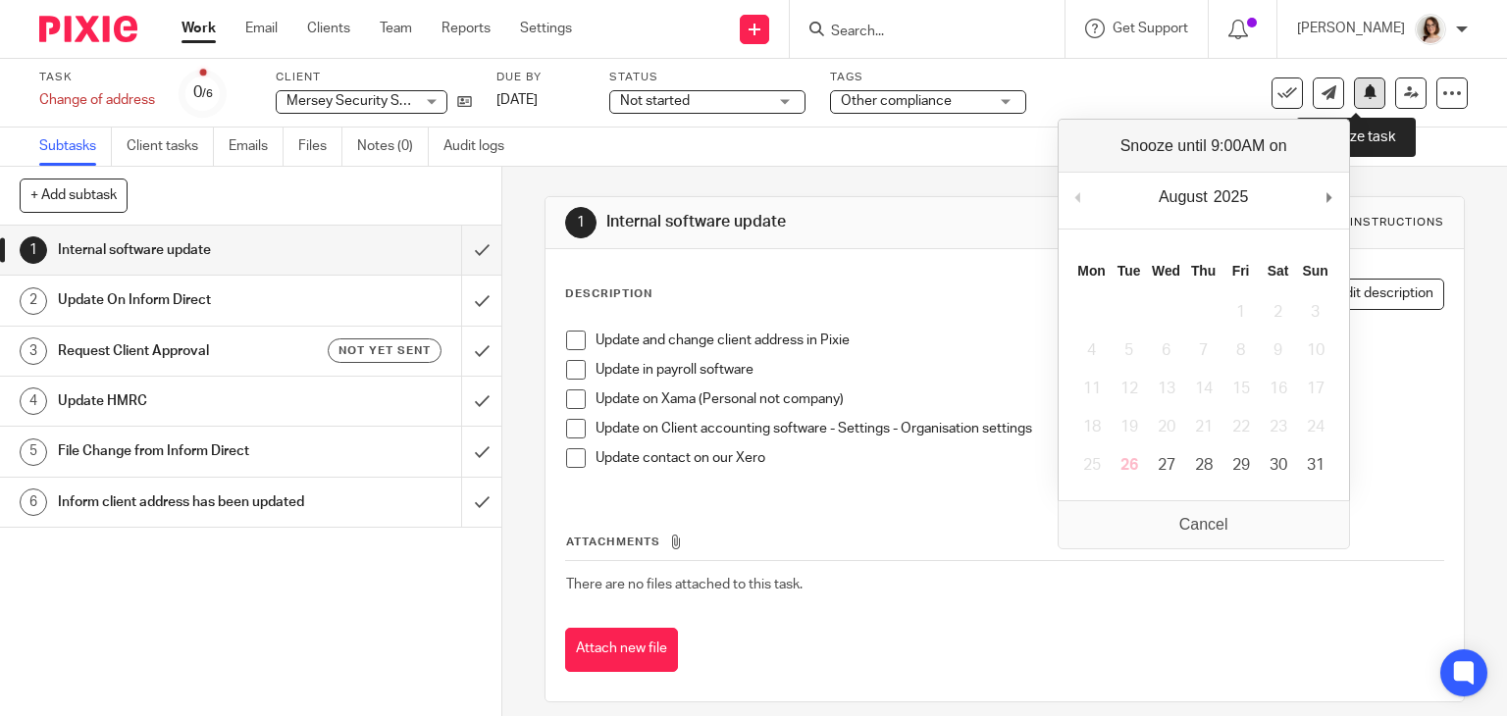
click at [1354, 101] on button at bounding box center [1369, 93] width 31 height 31
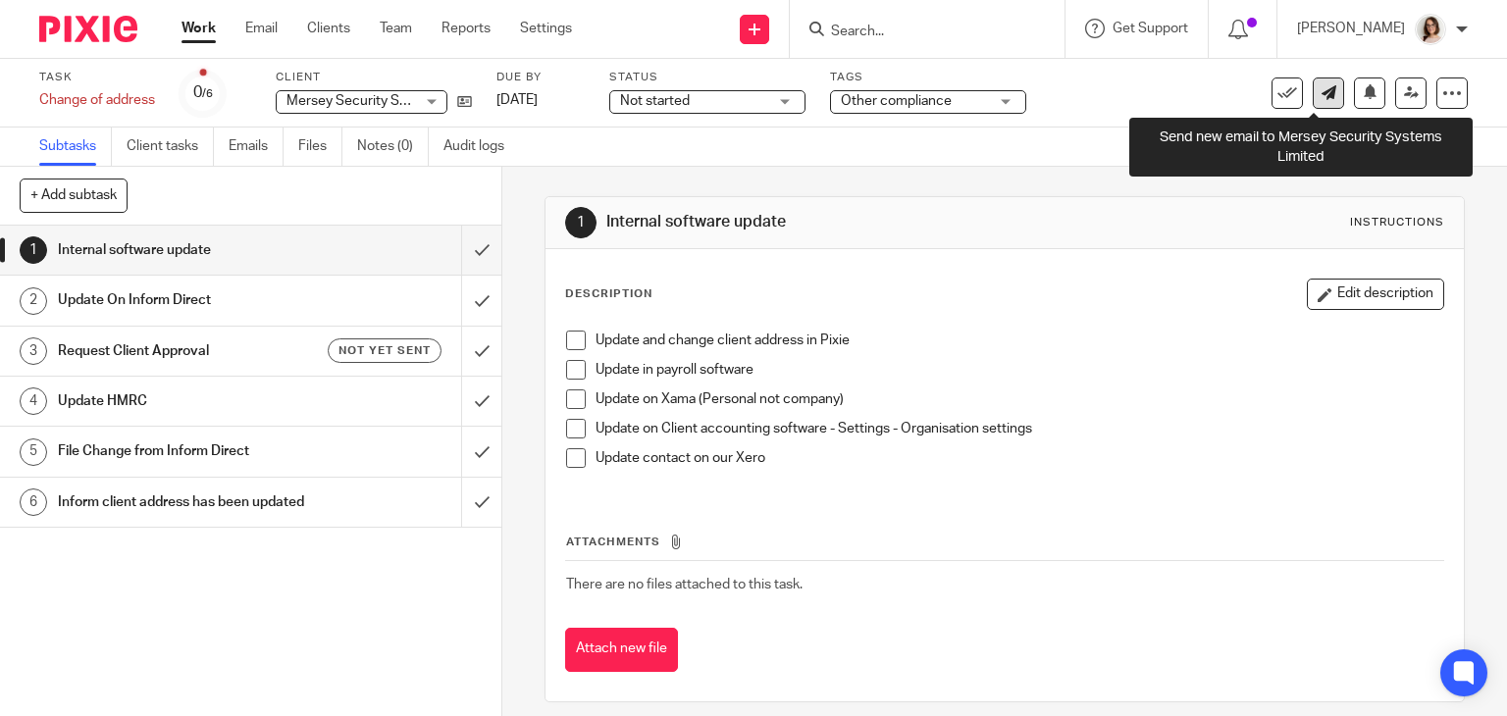
click at [1322, 97] on link at bounding box center [1328, 93] width 31 height 31
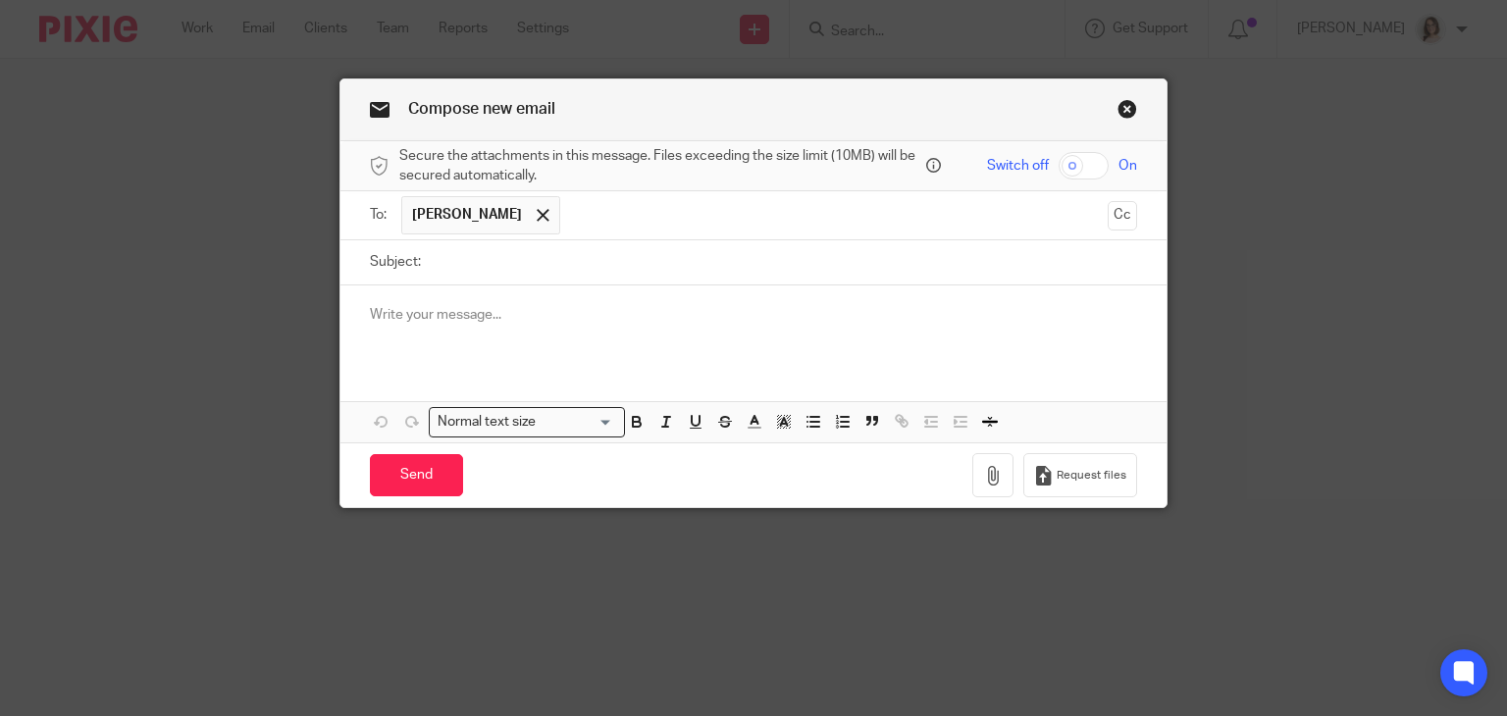
click at [465, 255] on input "Subject:" at bounding box center [784, 262] width 707 height 44
paste input "Action needed – change of Registered Office address"
type input "Action needed – change of Registered Office address"
click at [386, 314] on p at bounding box center [754, 315] width 768 height 20
paste div
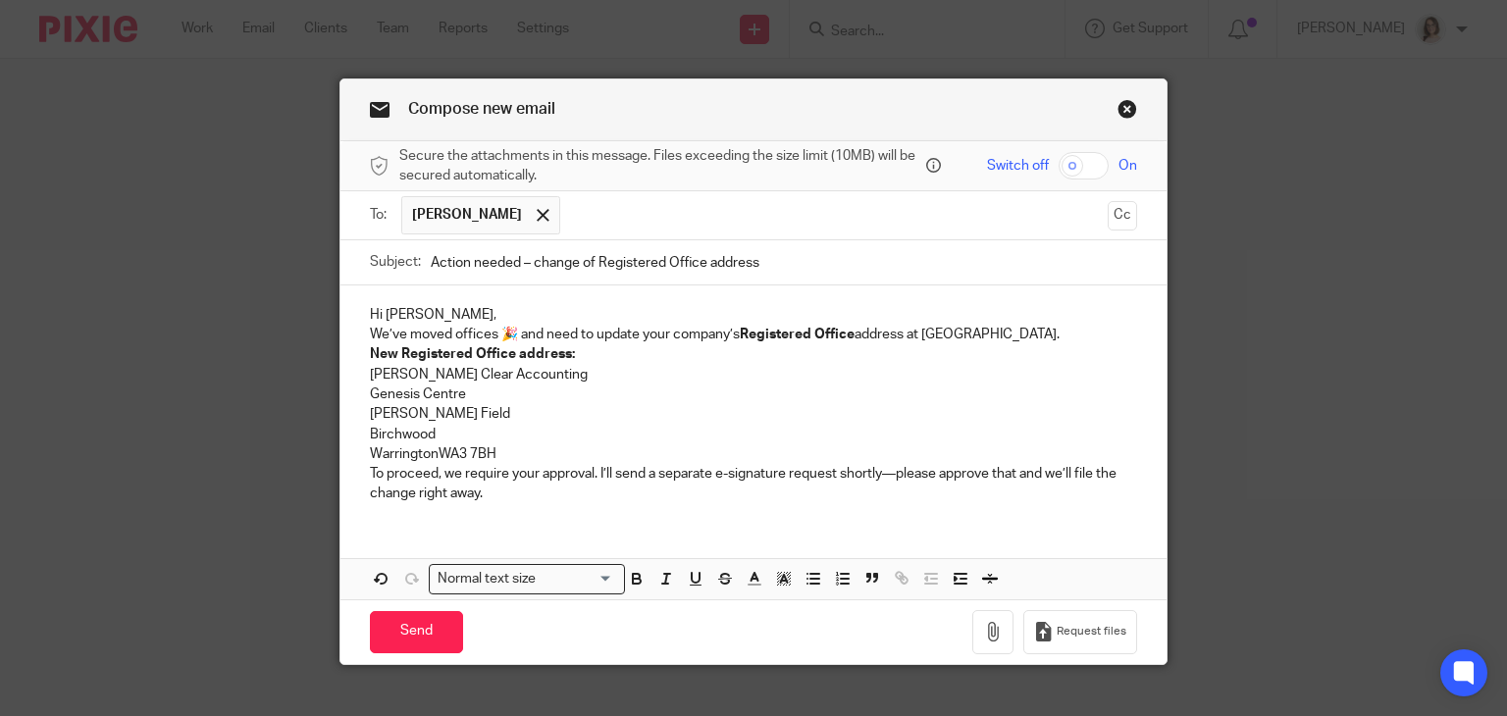
click at [512, 335] on p "We’ve moved offices 🎉 and need to update your company’s Registered Office addre…" at bounding box center [754, 335] width 768 height 20
click at [720, 335] on strong "Registered Office" at bounding box center [777, 335] width 115 height 14
click at [356, 355] on div "Hi Sean, We’ve moved offices and need to update your company’s Registered Offic…" at bounding box center [753, 401] width 827 height 233
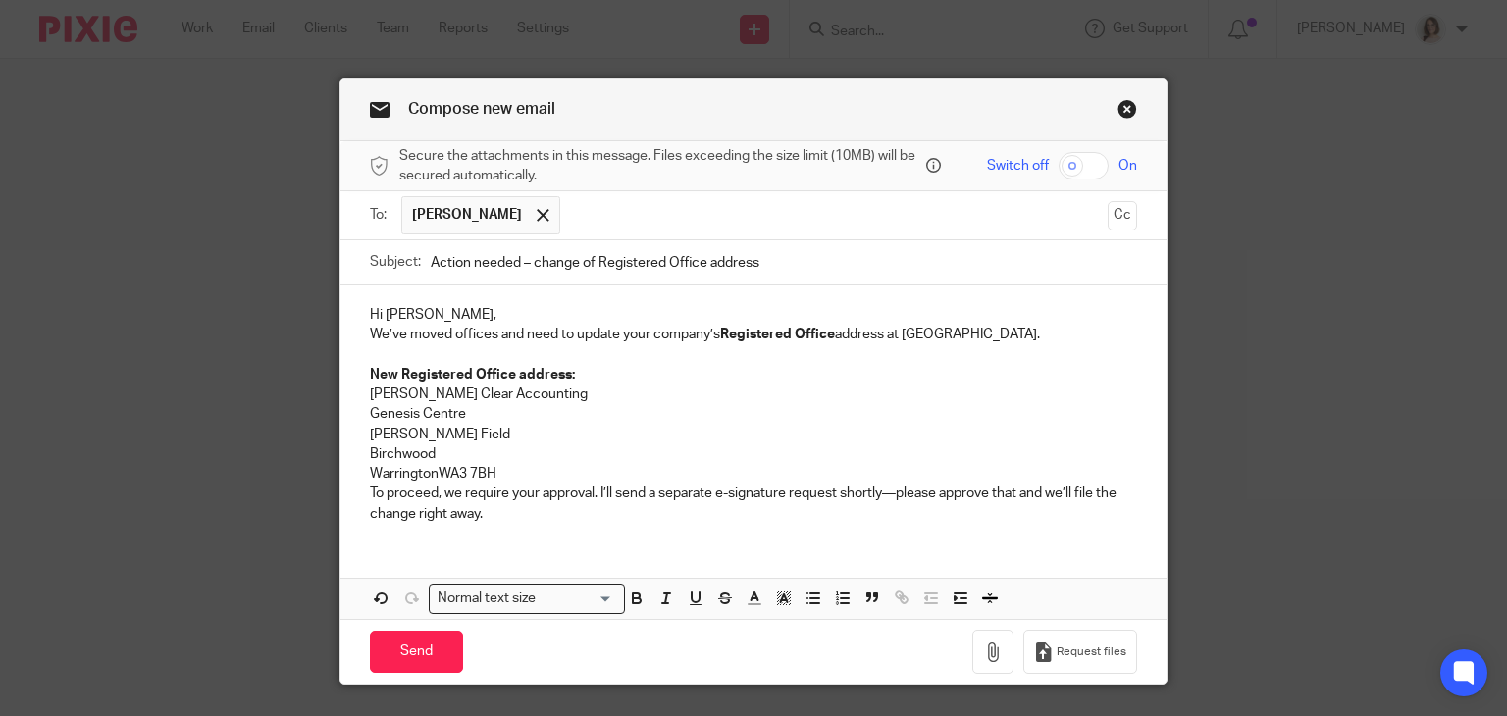
click at [572, 395] on p "New Registered Office address: Carter Clear Accounting Genesis Centre Garrett F…" at bounding box center [754, 425] width 768 height 120
click at [572, 395] on p "New Registered Office address: C/O Carter Clear Accounting Genesis Centre Garre…" at bounding box center [754, 425] width 768 height 120
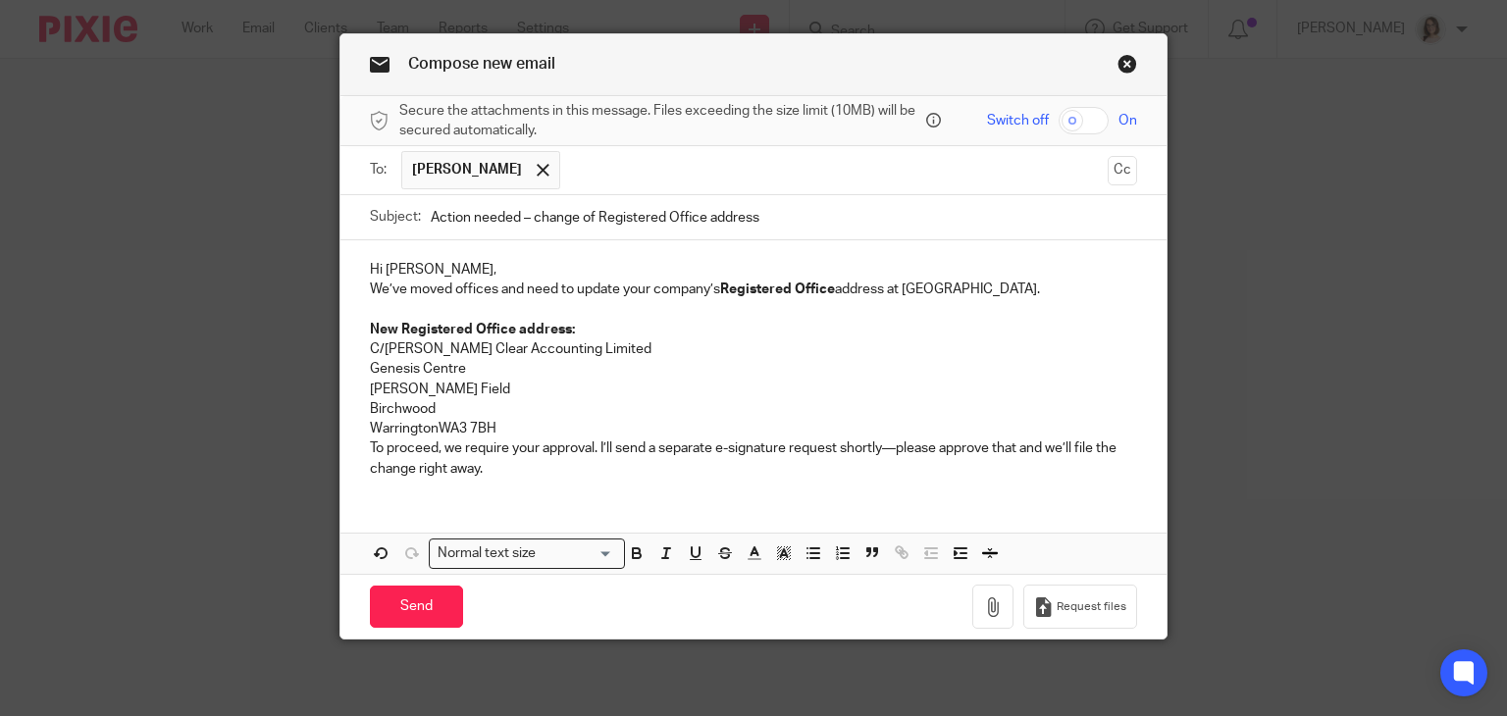
click at [437, 425] on p "New Registered Office address: C/O Carter Clear Accounting Limited Genesis Cent…" at bounding box center [754, 380] width 768 height 120
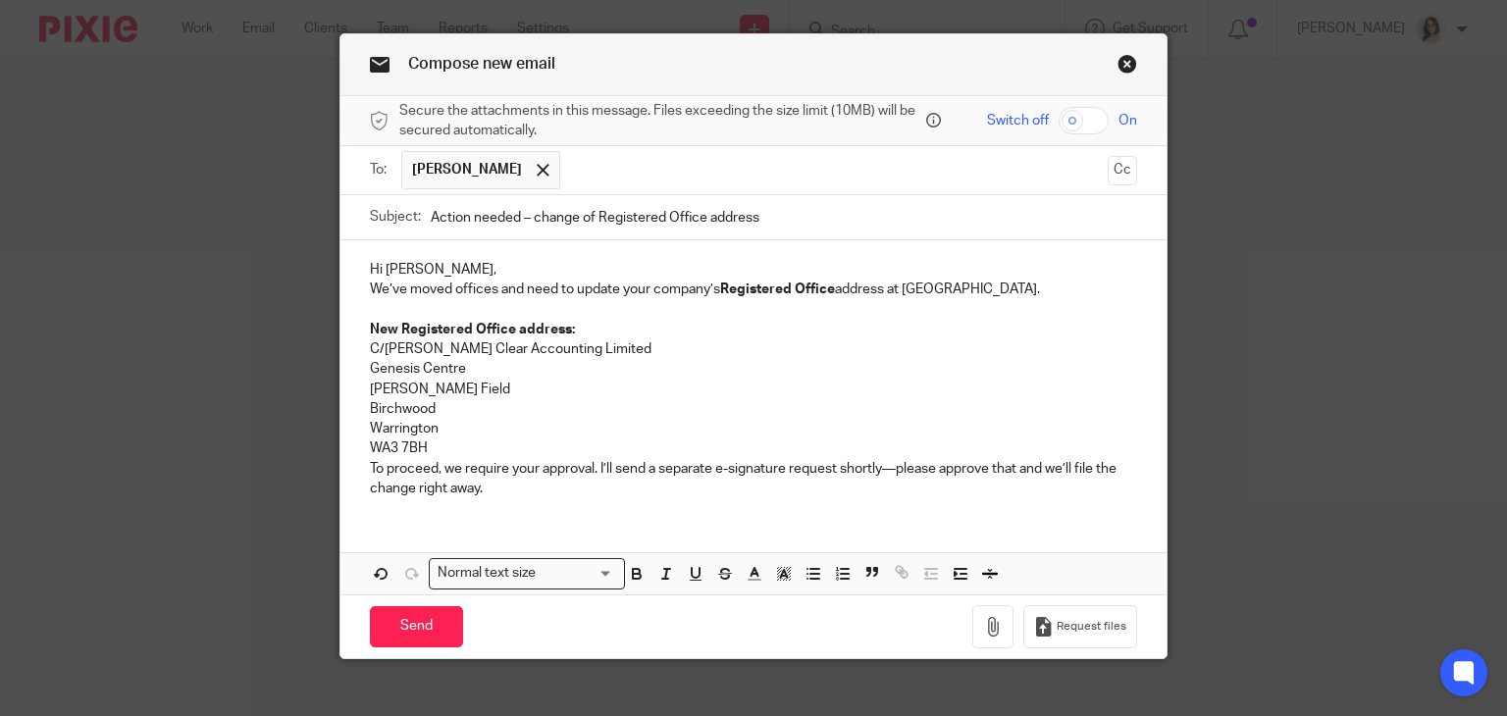
click at [354, 469] on div "Hi Sean, We’ve moved offices and need to update your company’s Registered Offic…" at bounding box center [753, 376] width 827 height 273
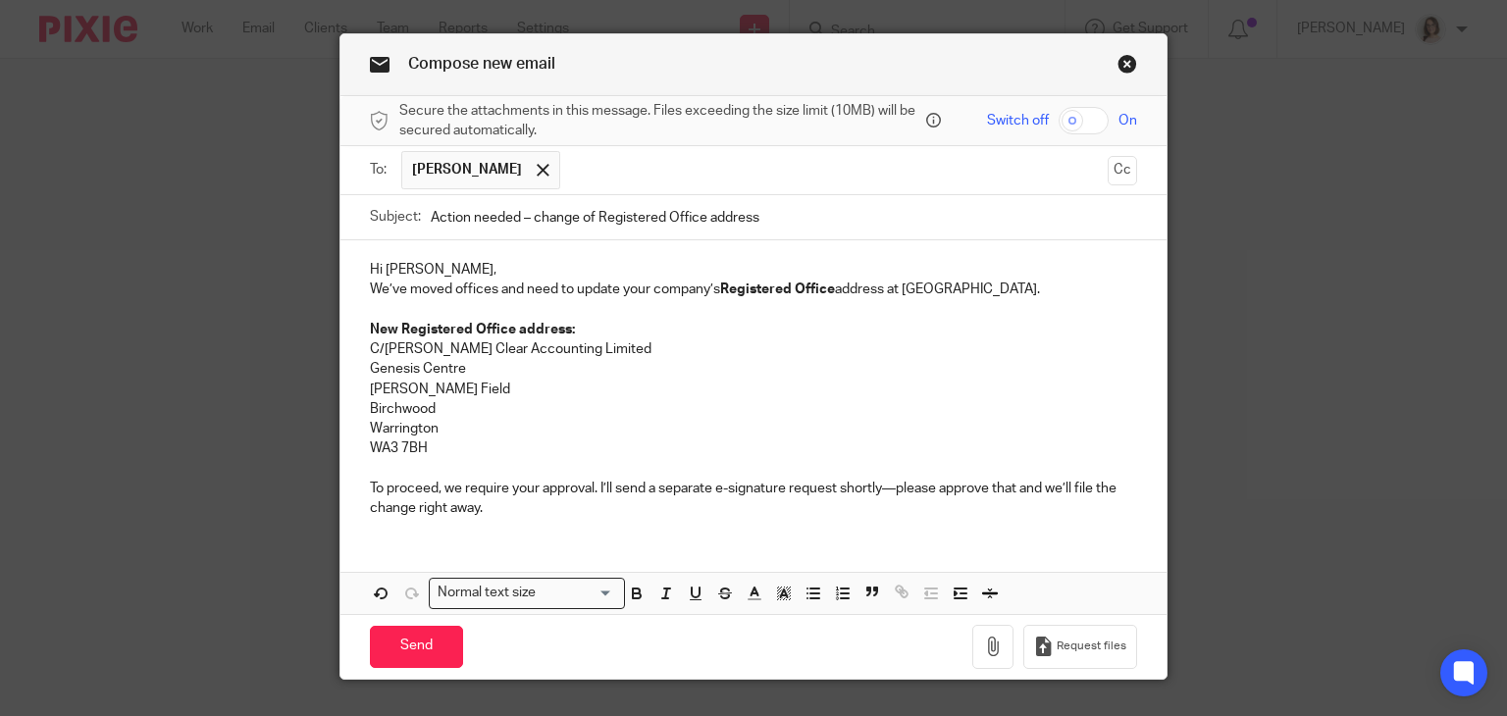
click at [891, 490] on p "To proceed, we require your approval. I’ll send a separate e-signature request …" at bounding box center [754, 499] width 768 height 40
click at [565, 506] on p "To proceed, we require your approval. I’ll send a separate e-signature request …" at bounding box center [754, 499] width 768 height 40
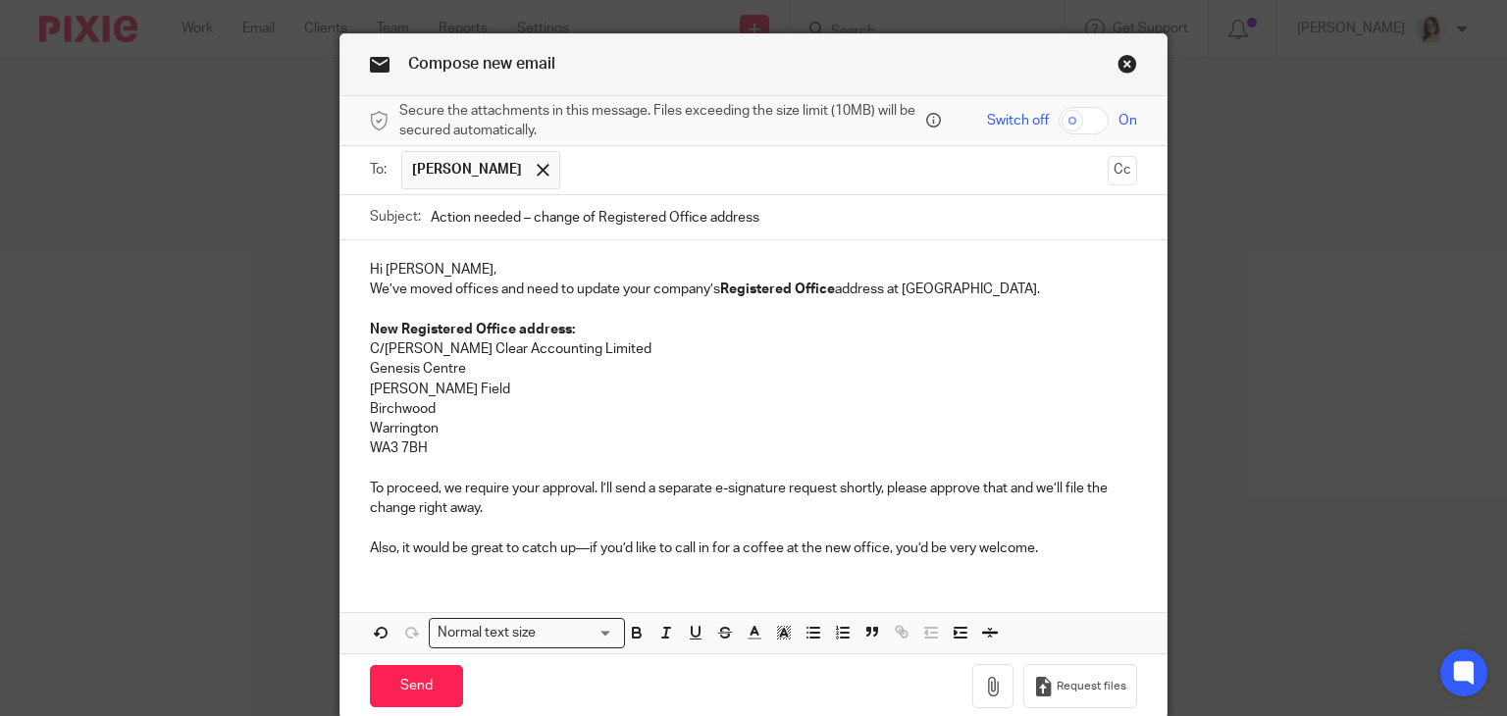
scroll to position [96, 0]
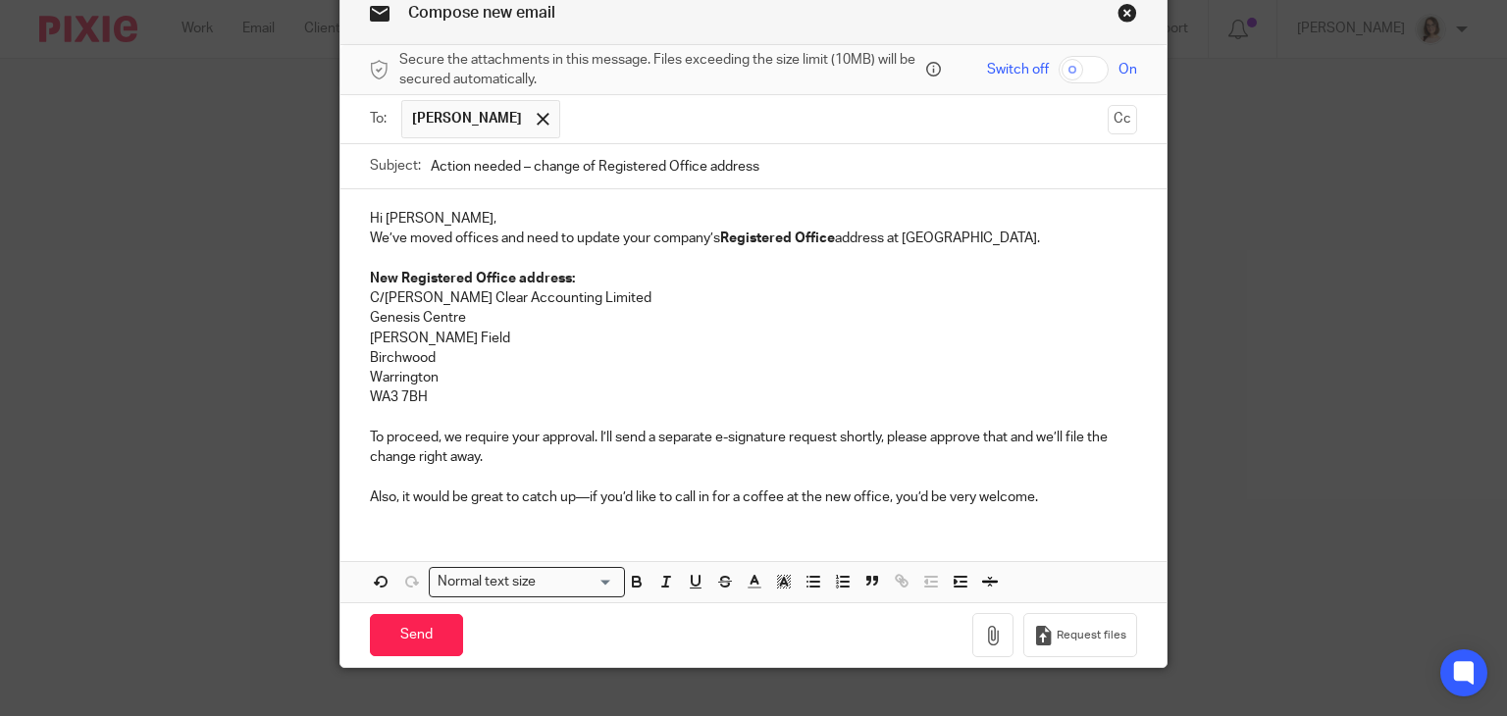
click at [578, 496] on p "Also, it would be great to catch up—if you’d like to call in for a coffee at th…" at bounding box center [754, 498] width 768 height 20
click at [1045, 481] on p at bounding box center [754, 477] width 768 height 20
click at [1040, 497] on p "Also, it would be great to catch up, if you’d like to call in for a coffee at t…" at bounding box center [754, 498] width 768 height 20
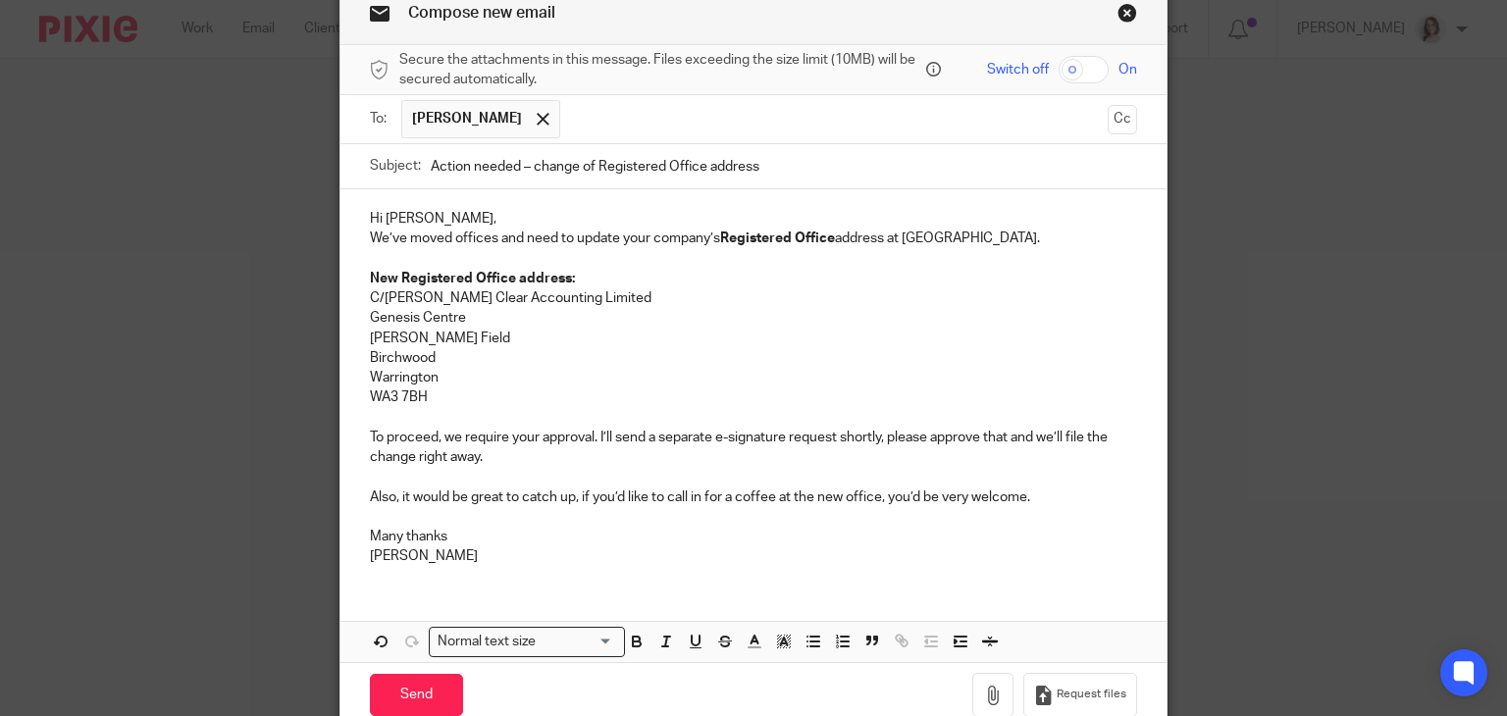
click at [357, 238] on div "Hi Sean, We’ve moved offices and need to update your company’s Registered Offic…" at bounding box center [753, 385] width 827 height 392
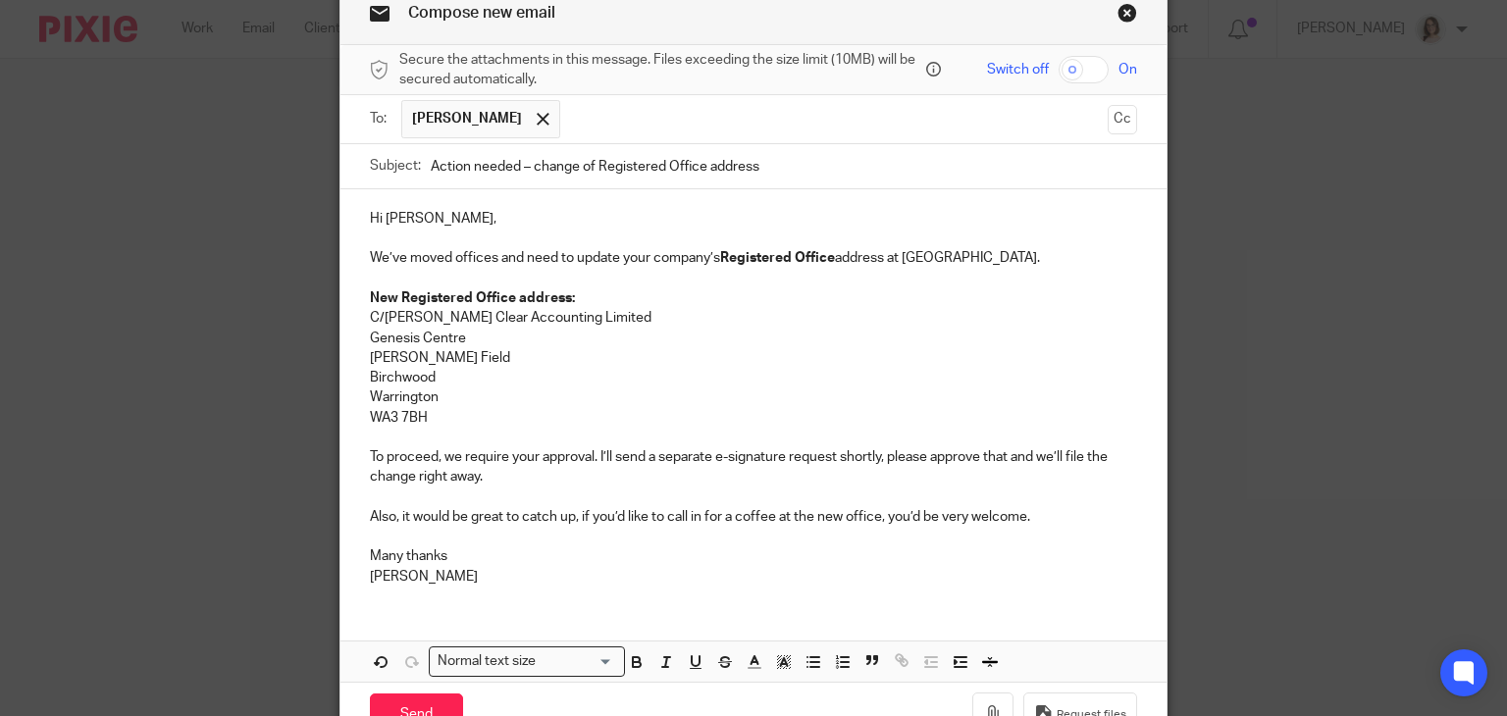
scroll to position [204, 0]
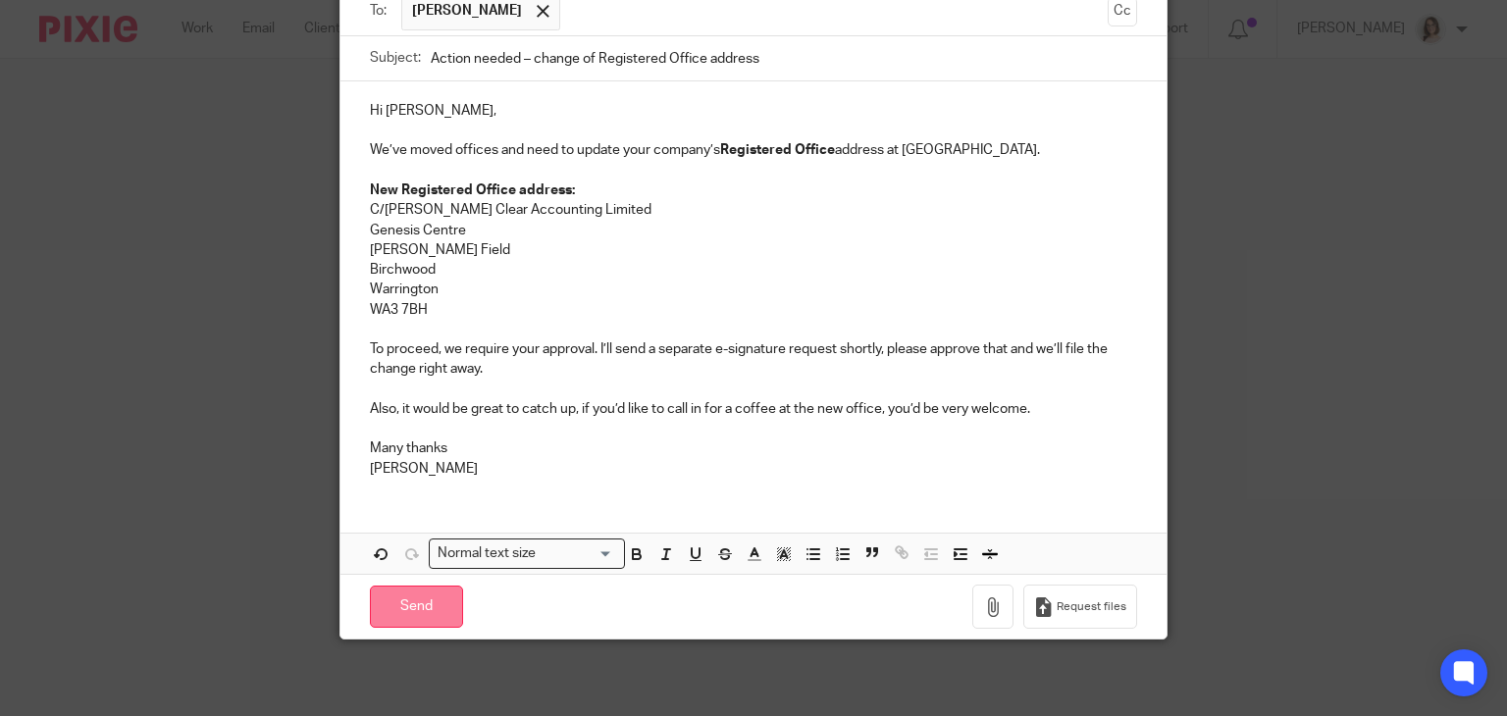
click at [431, 604] on input "Send" at bounding box center [416, 607] width 93 height 42
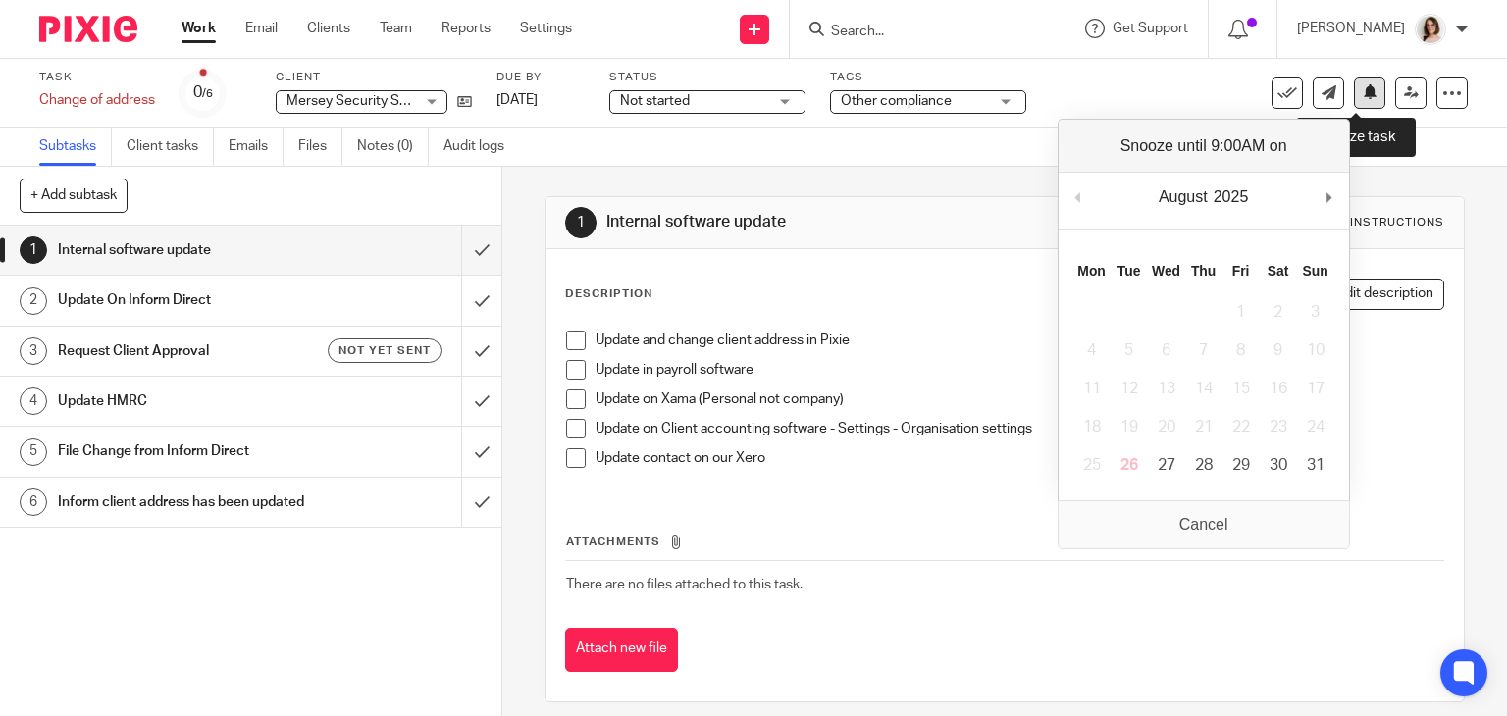
click at [1354, 103] on button at bounding box center [1369, 93] width 31 height 31
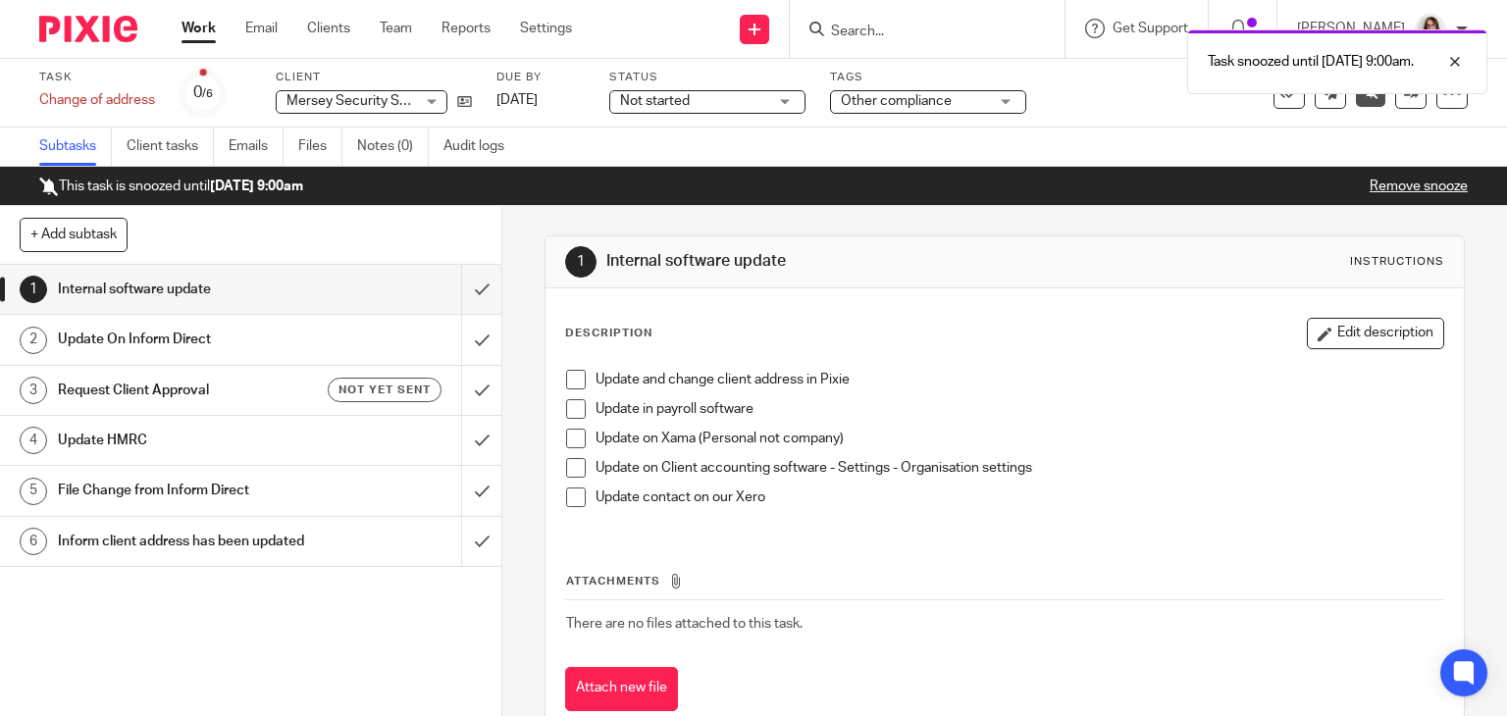
click at [203, 32] on link "Work" at bounding box center [198, 29] width 34 height 20
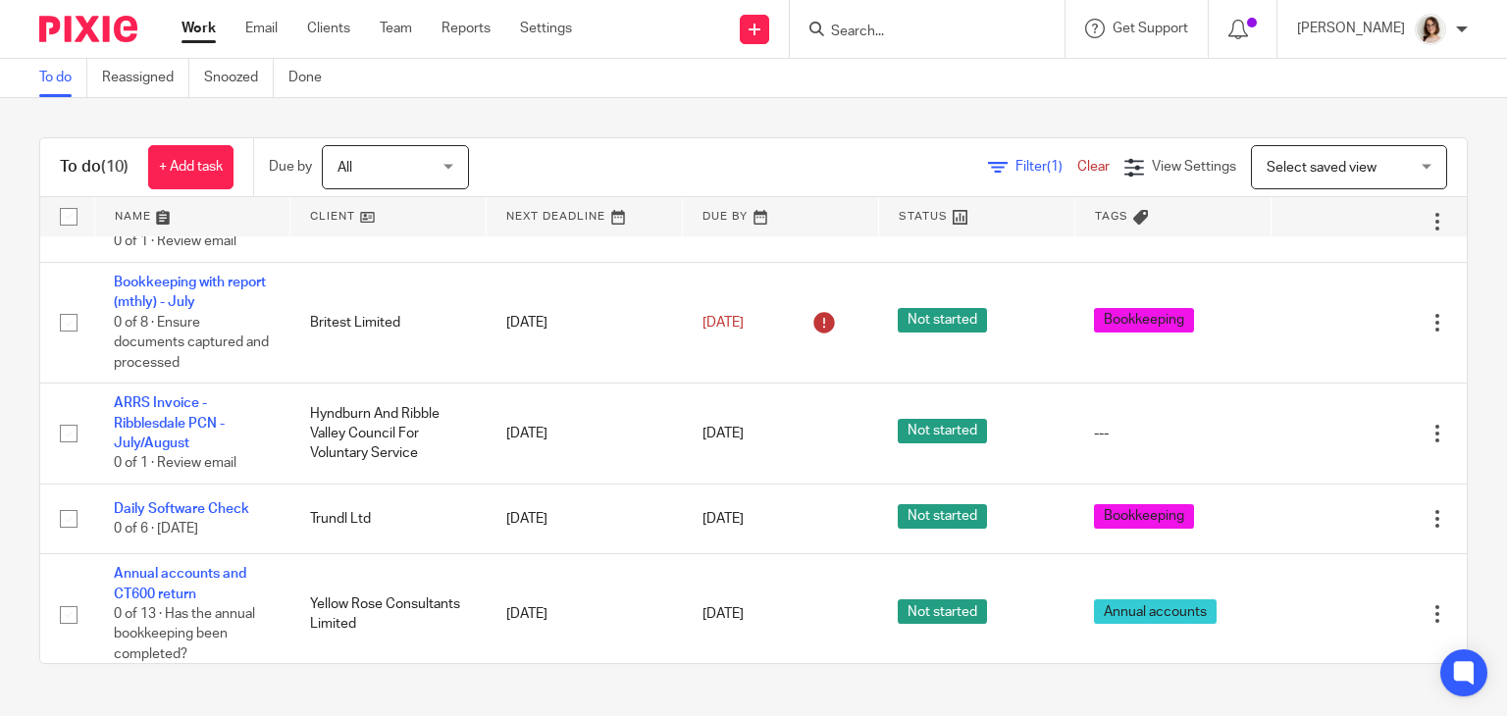
scroll to position [526, 0]
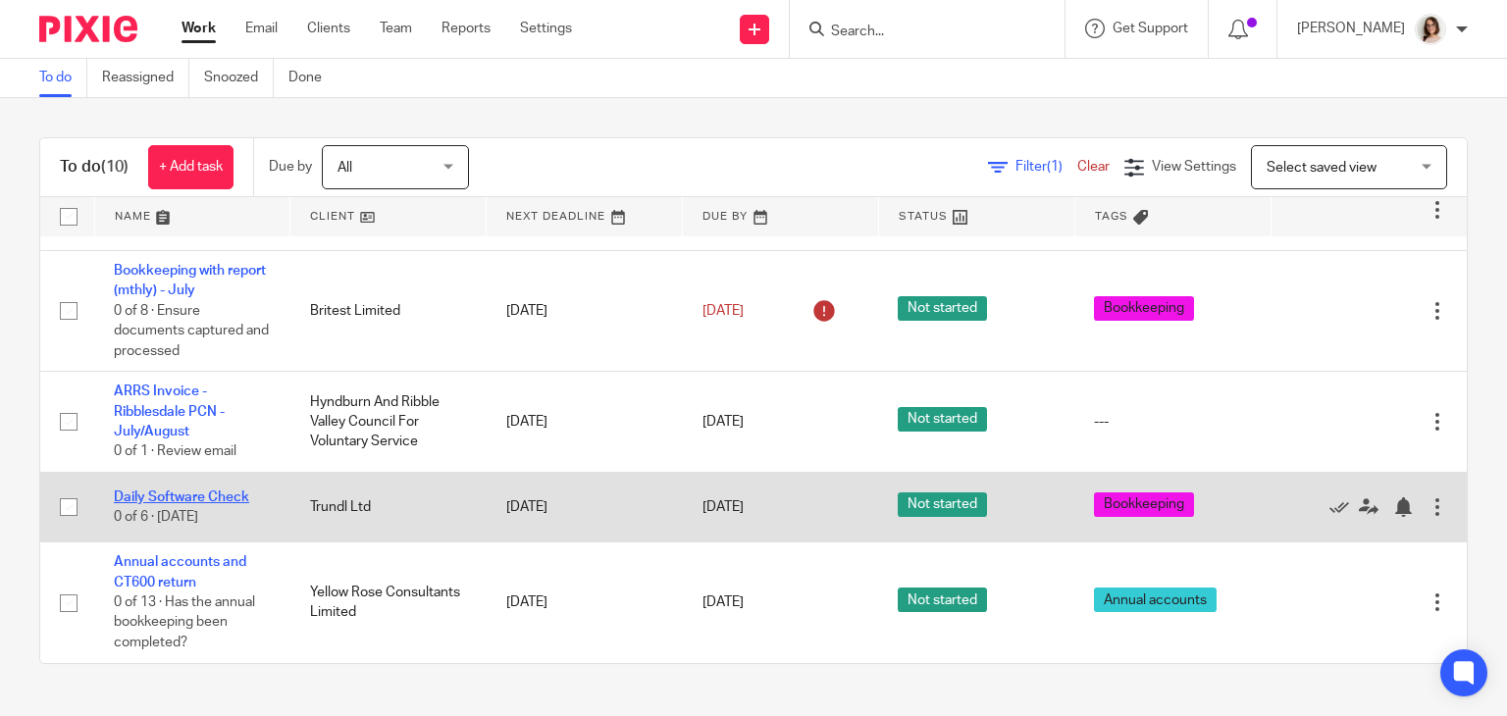
click at [205, 491] on link "Daily Software Check" at bounding box center [181, 498] width 135 height 14
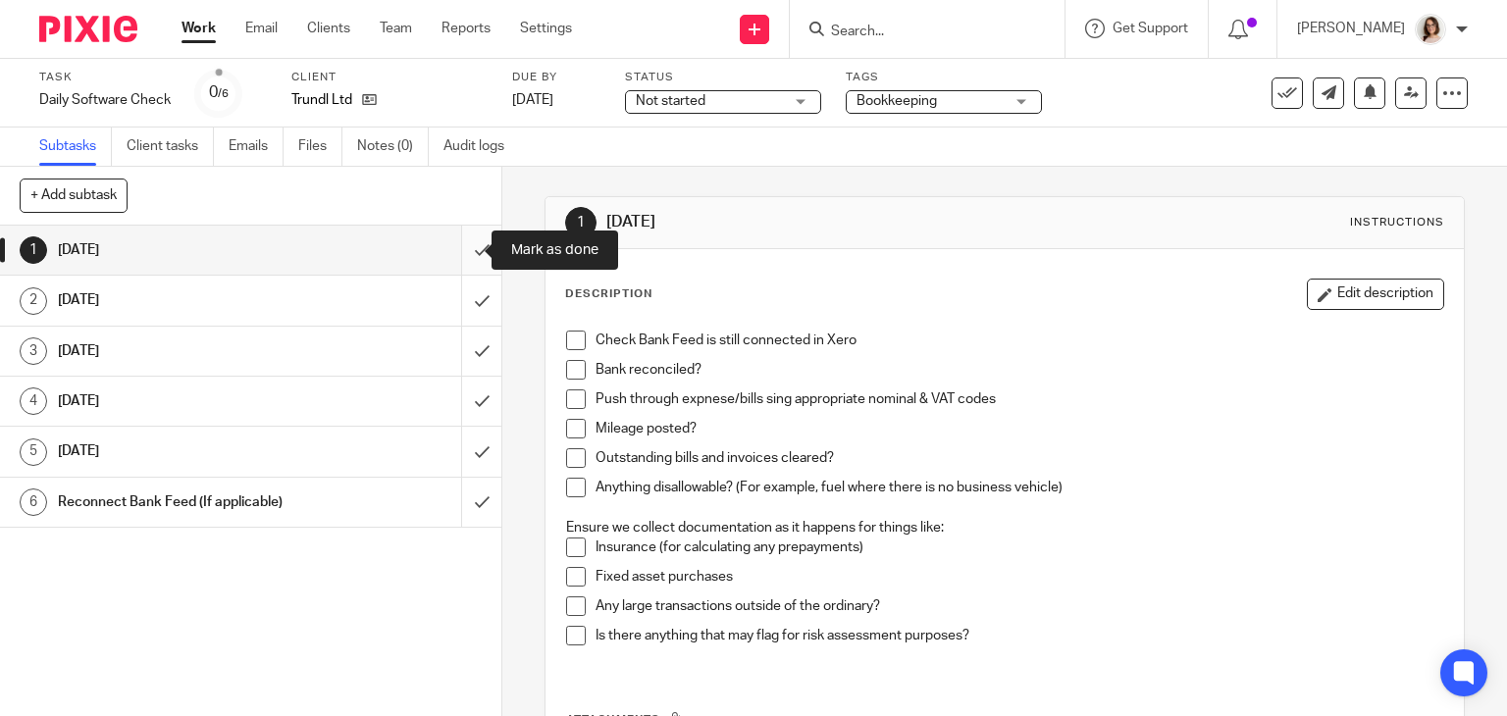
click at [467, 246] on input "submit" at bounding box center [250, 250] width 501 height 49
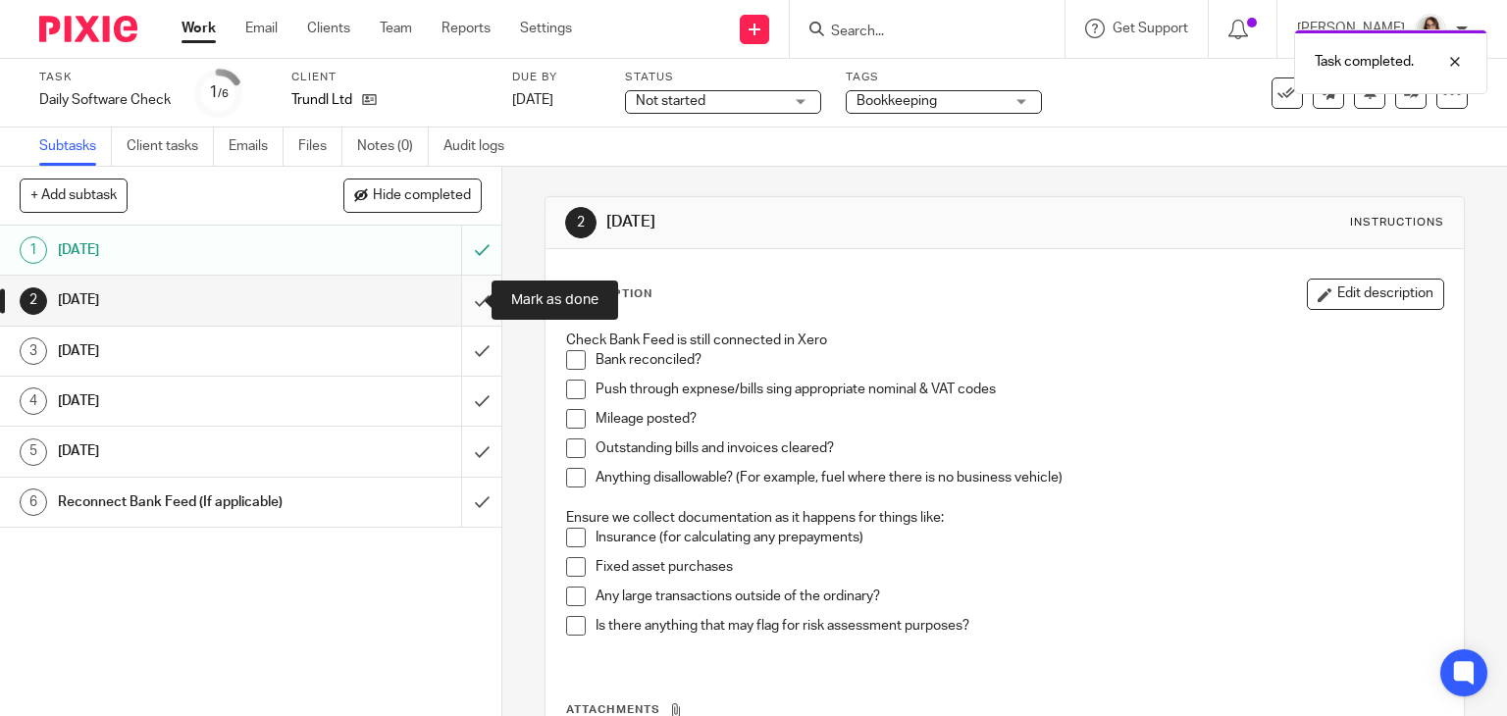
click at [463, 299] on input "submit" at bounding box center [250, 300] width 501 height 49
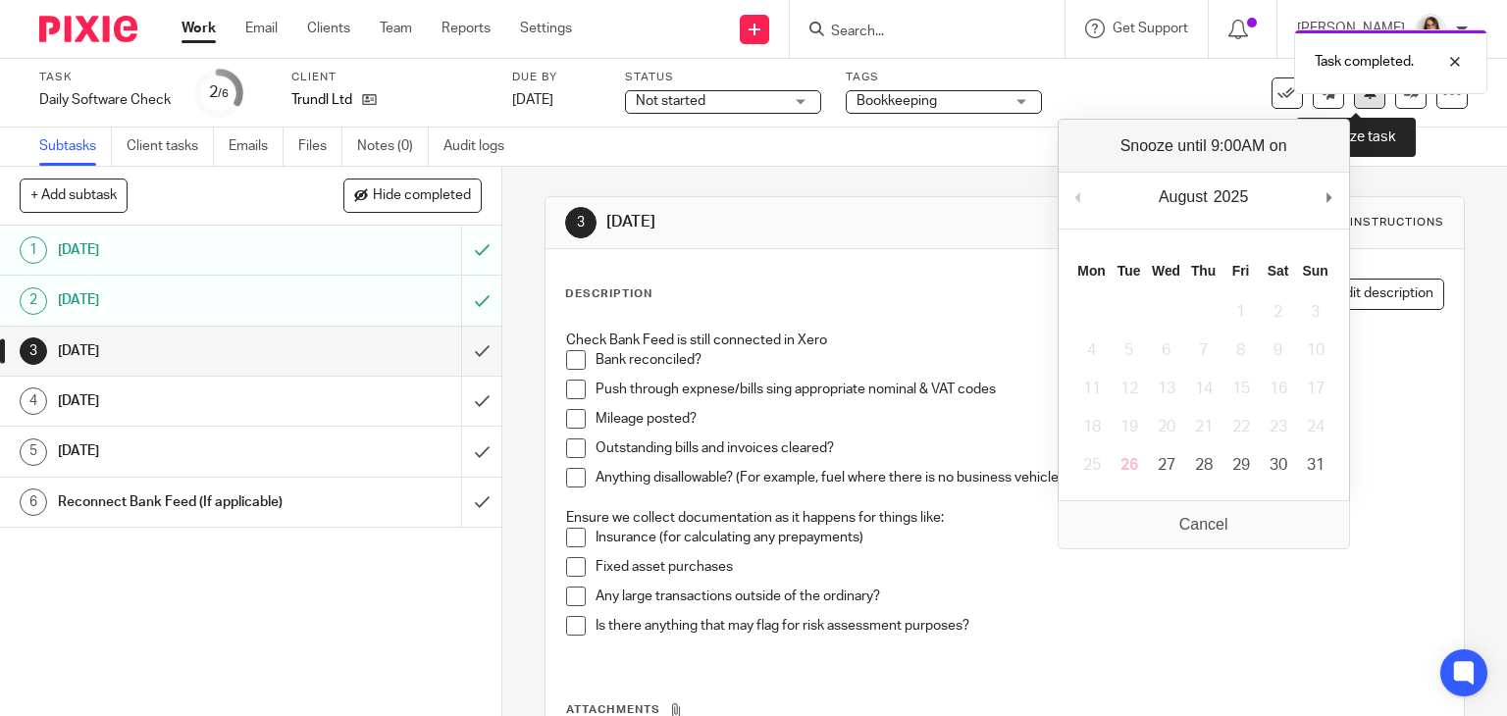
click at [1363, 95] on icon at bounding box center [1370, 91] width 15 height 15
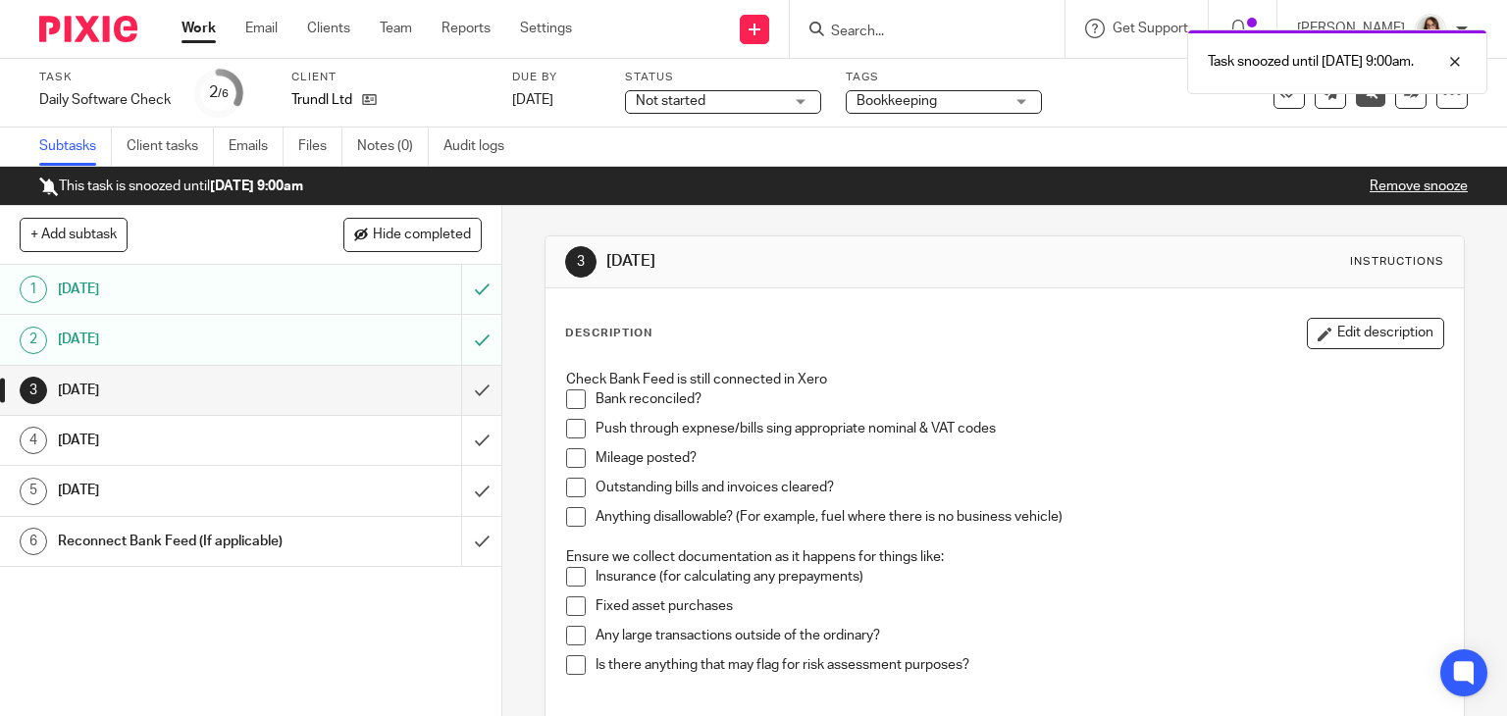
click at [202, 26] on link "Work" at bounding box center [198, 29] width 34 height 20
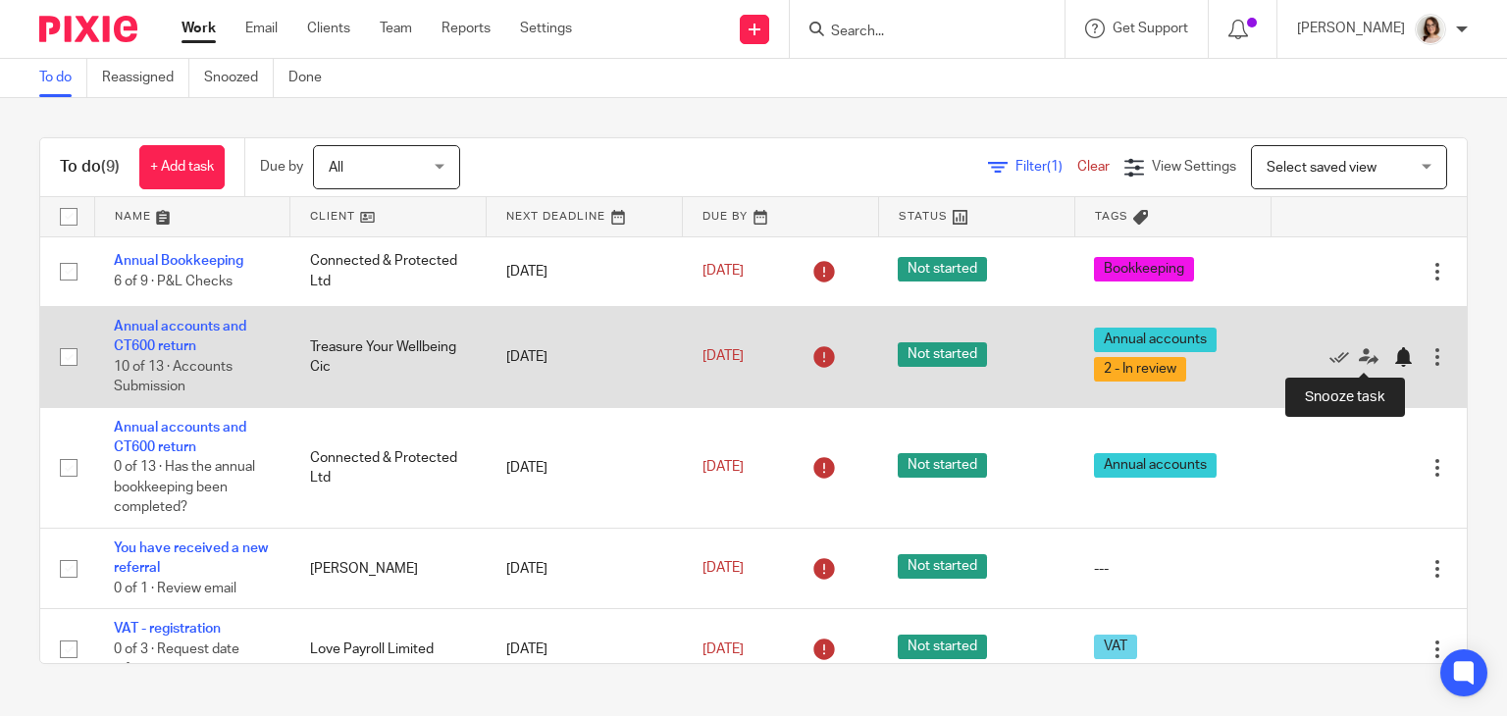
click at [1393, 360] on div at bounding box center [1403, 357] width 20 height 20
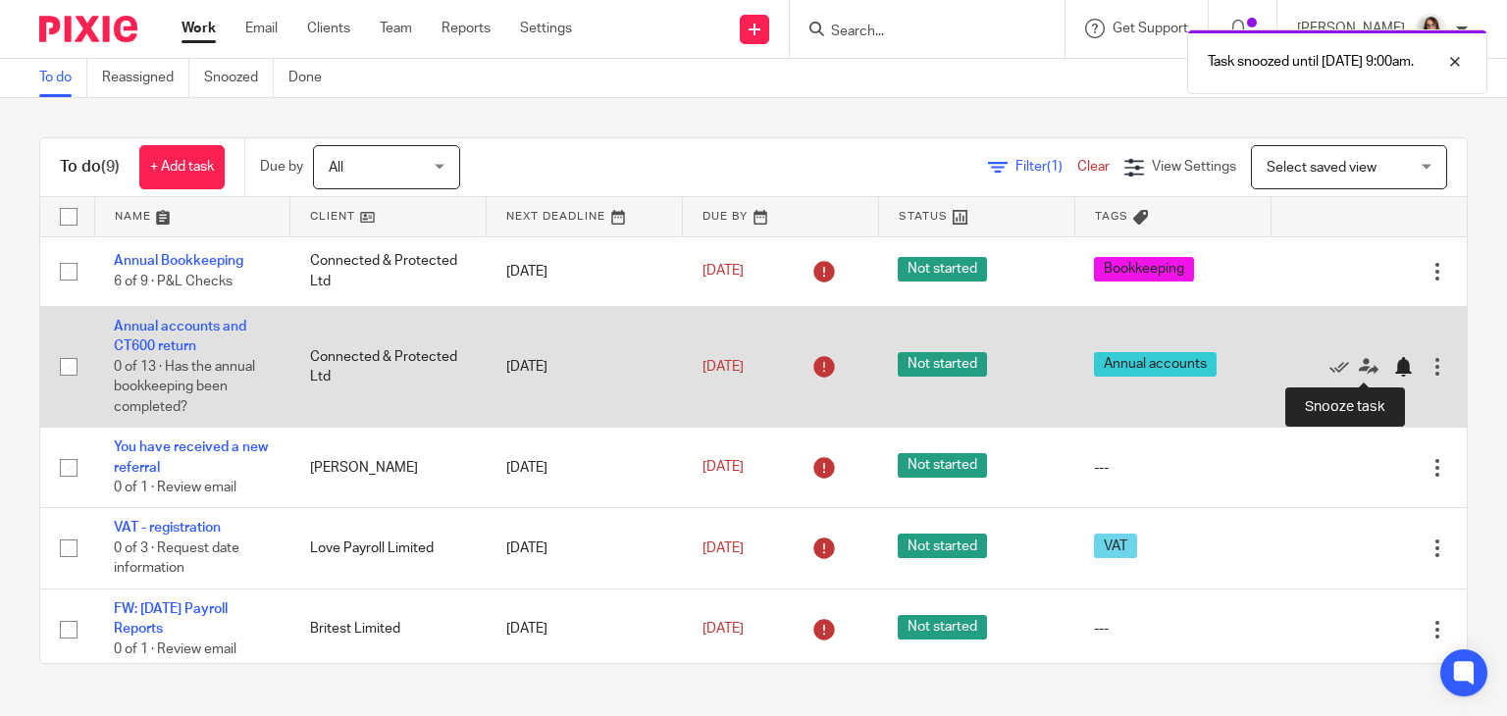
click at [1393, 370] on div at bounding box center [1403, 367] width 20 height 20
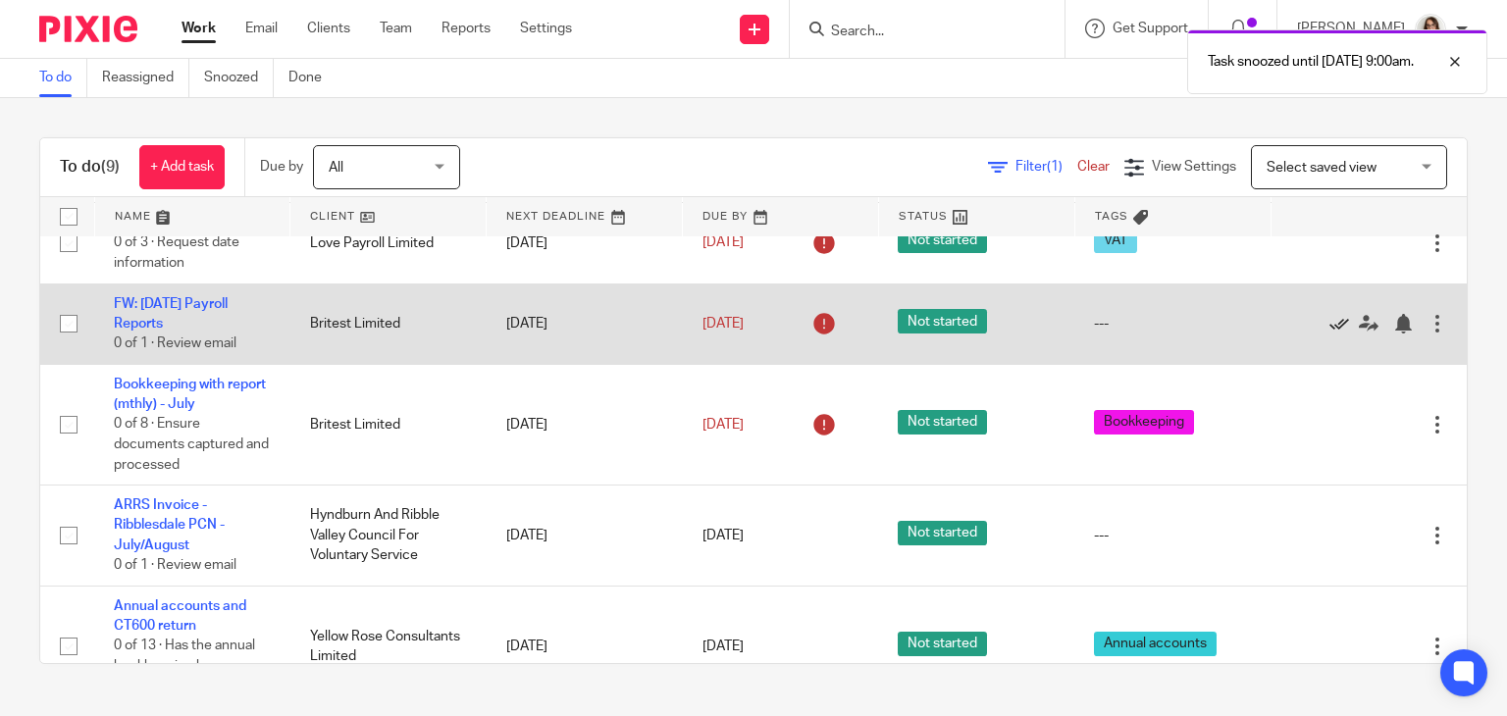
scroll to position [188, 0]
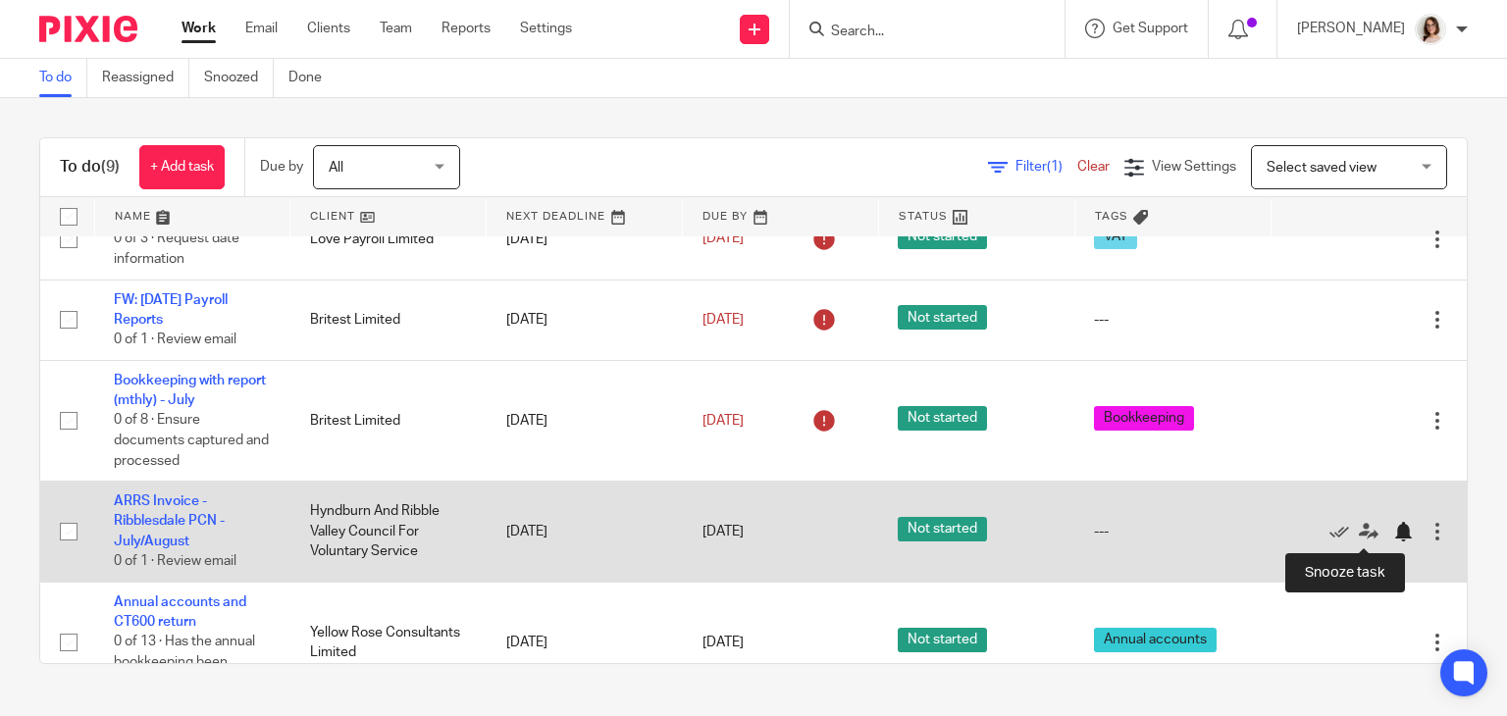
click at [1393, 539] on div at bounding box center [1403, 532] width 20 height 20
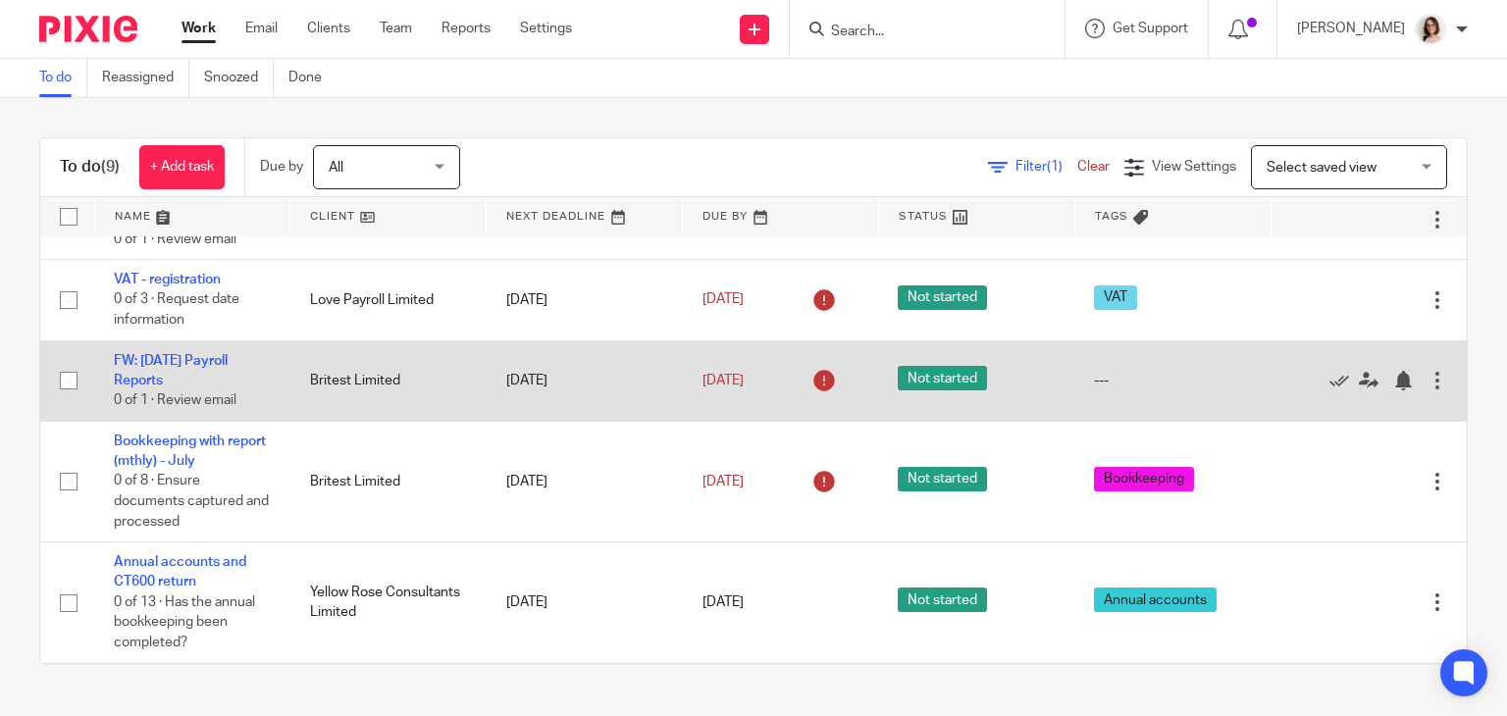
scroll to position [0, 0]
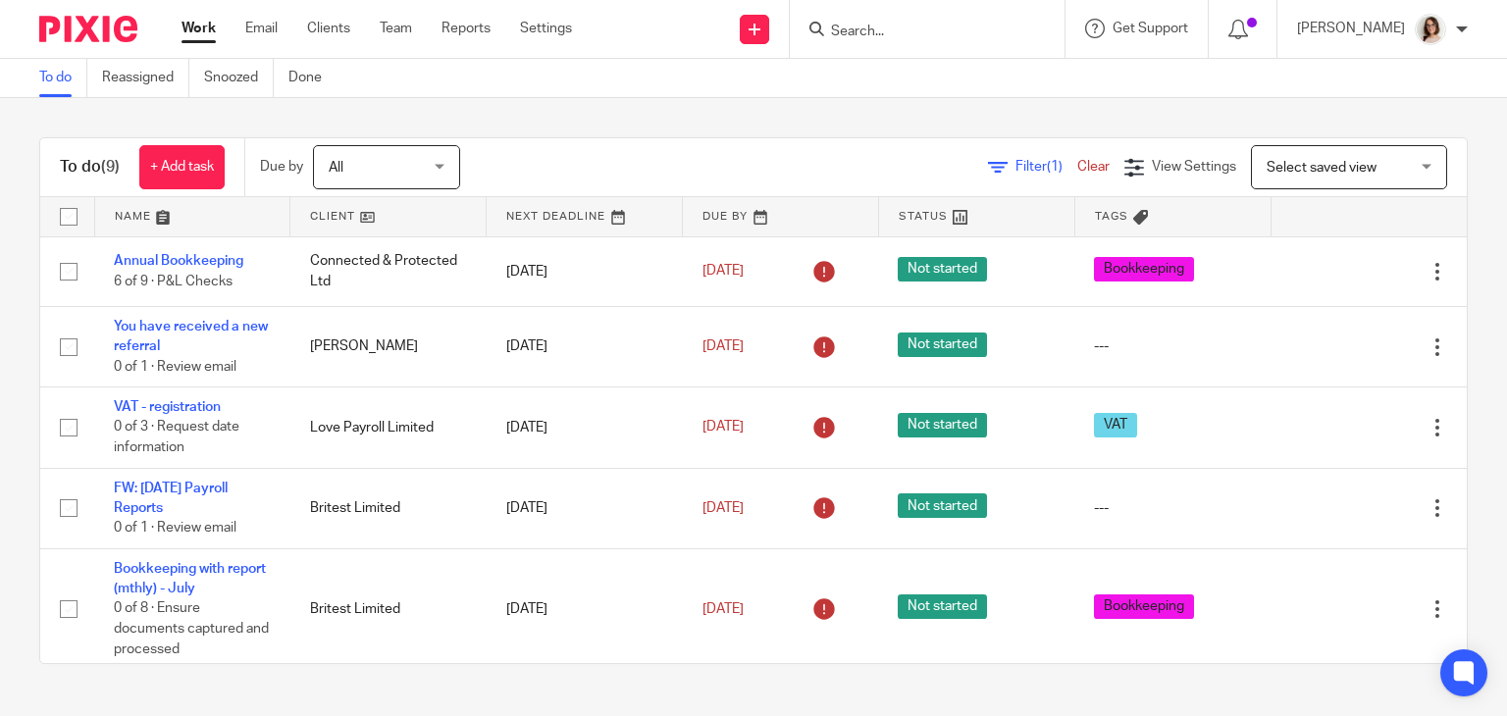
click at [193, 30] on link "Work" at bounding box center [198, 29] width 34 height 20
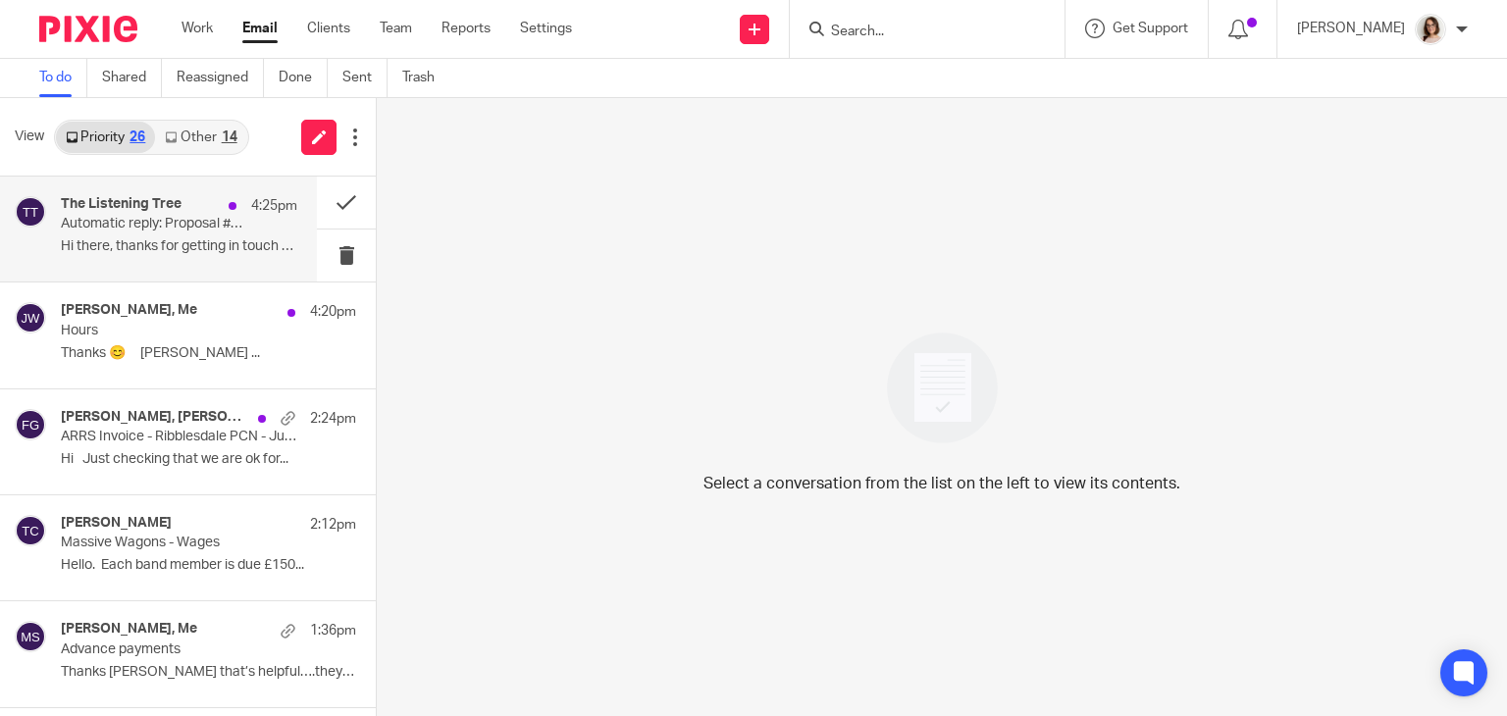
click at [185, 232] on p "Automatic reply: Proposal #PROP-0562 from [PERSON_NAME] Clear Accounting Limite…" at bounding box center [155, 224] width 189 height 17
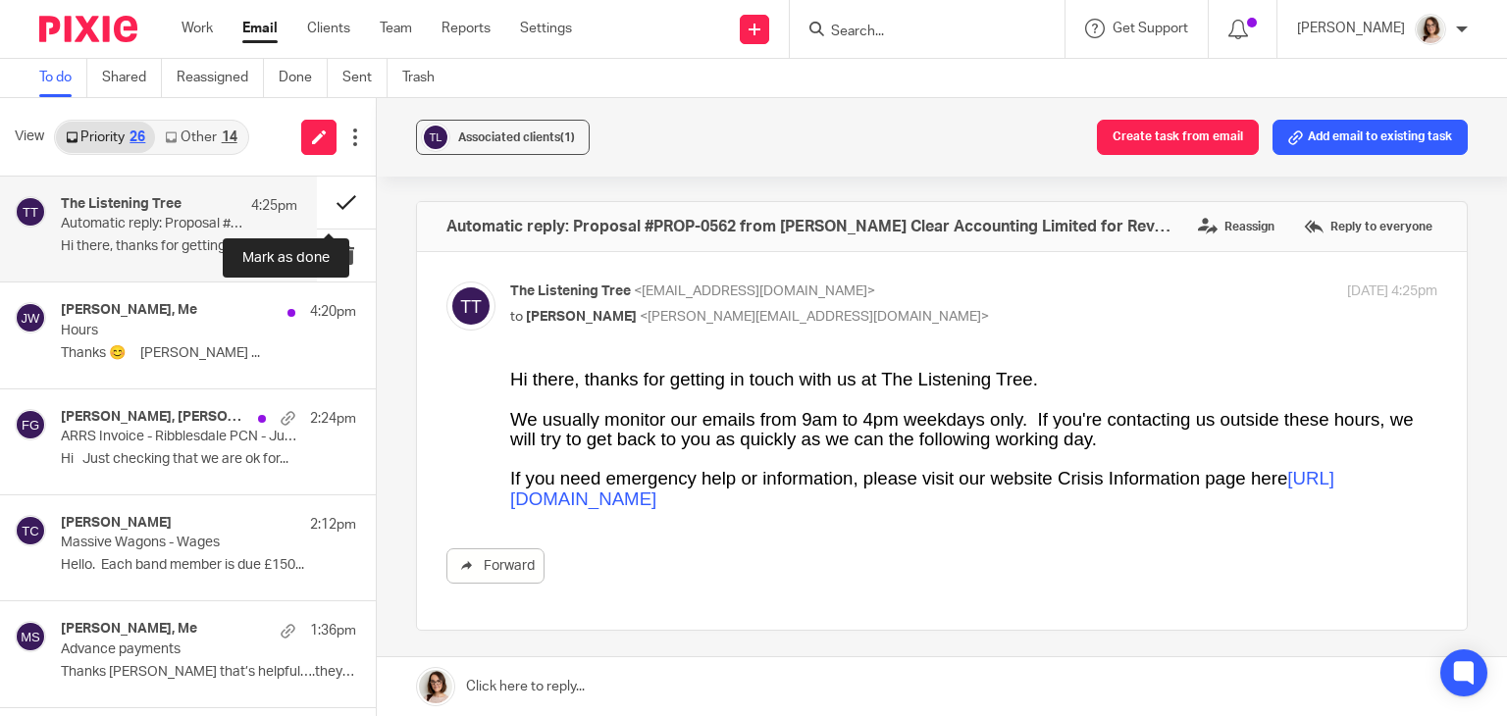
click at [333, 202] on button at bounding box center [346, 203] width 59 height 52
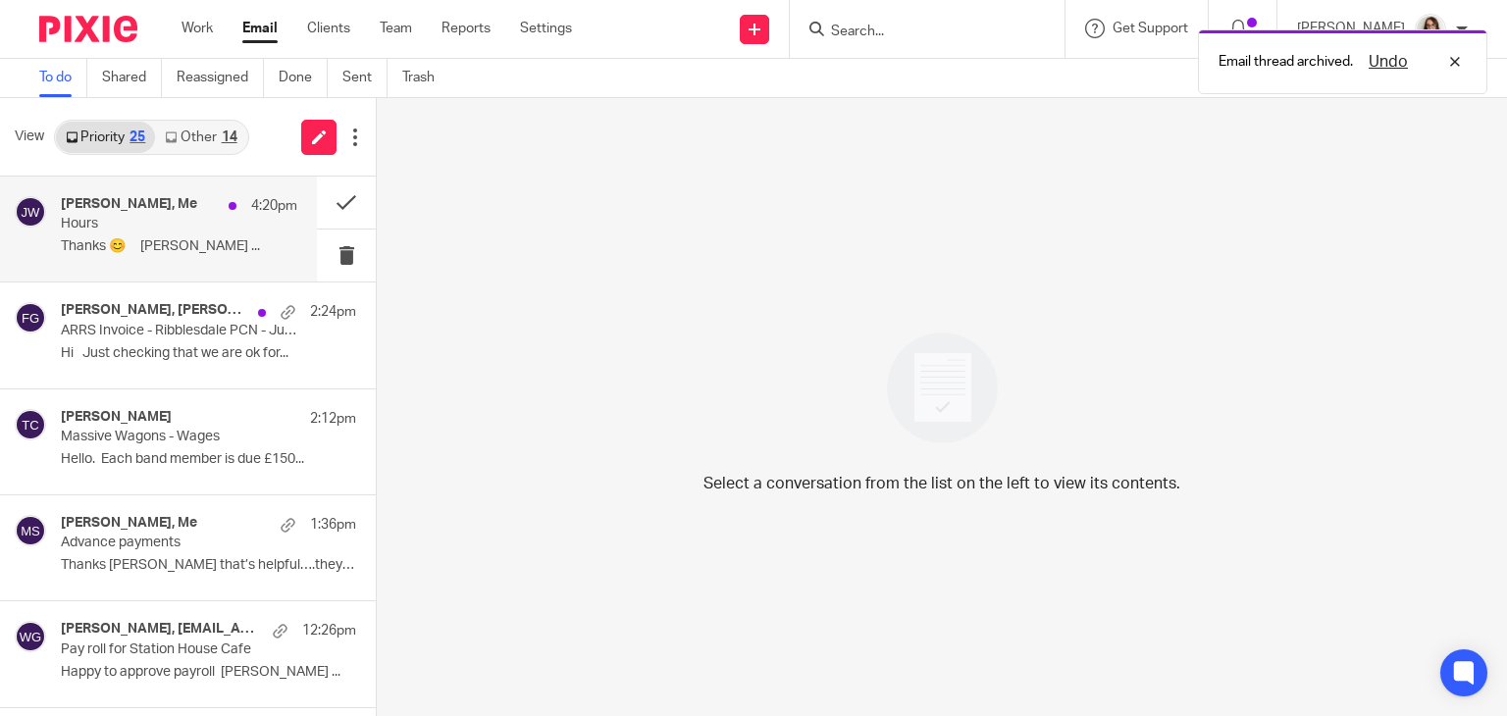
click at [192, 229] on p "Hours" at bounding box center [155, 224] width 189 height 17
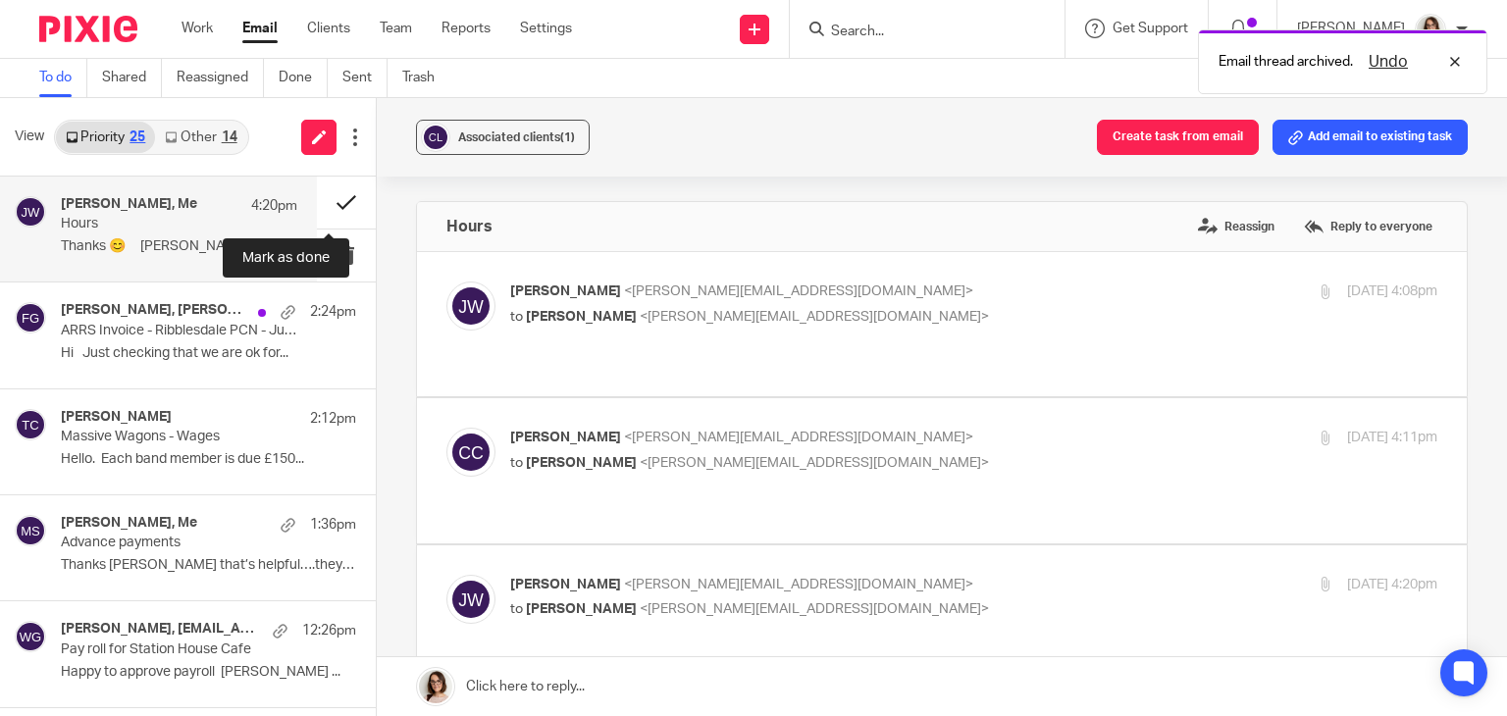
click at [320, 198] on button at bounding box center [346, 203] width 59 height 52
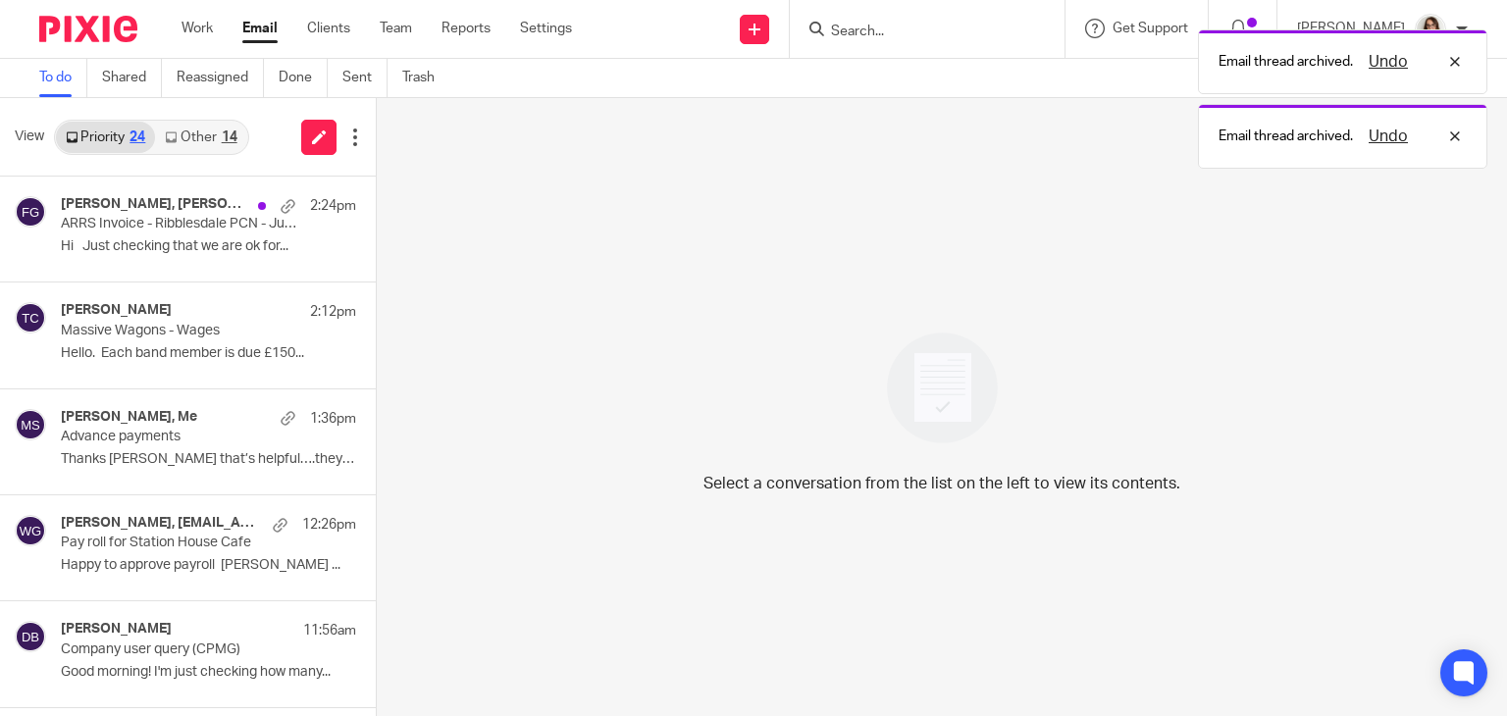
click at [204, 125] on link "Other 14" at bounding box center [200, 137] width 91 height 31
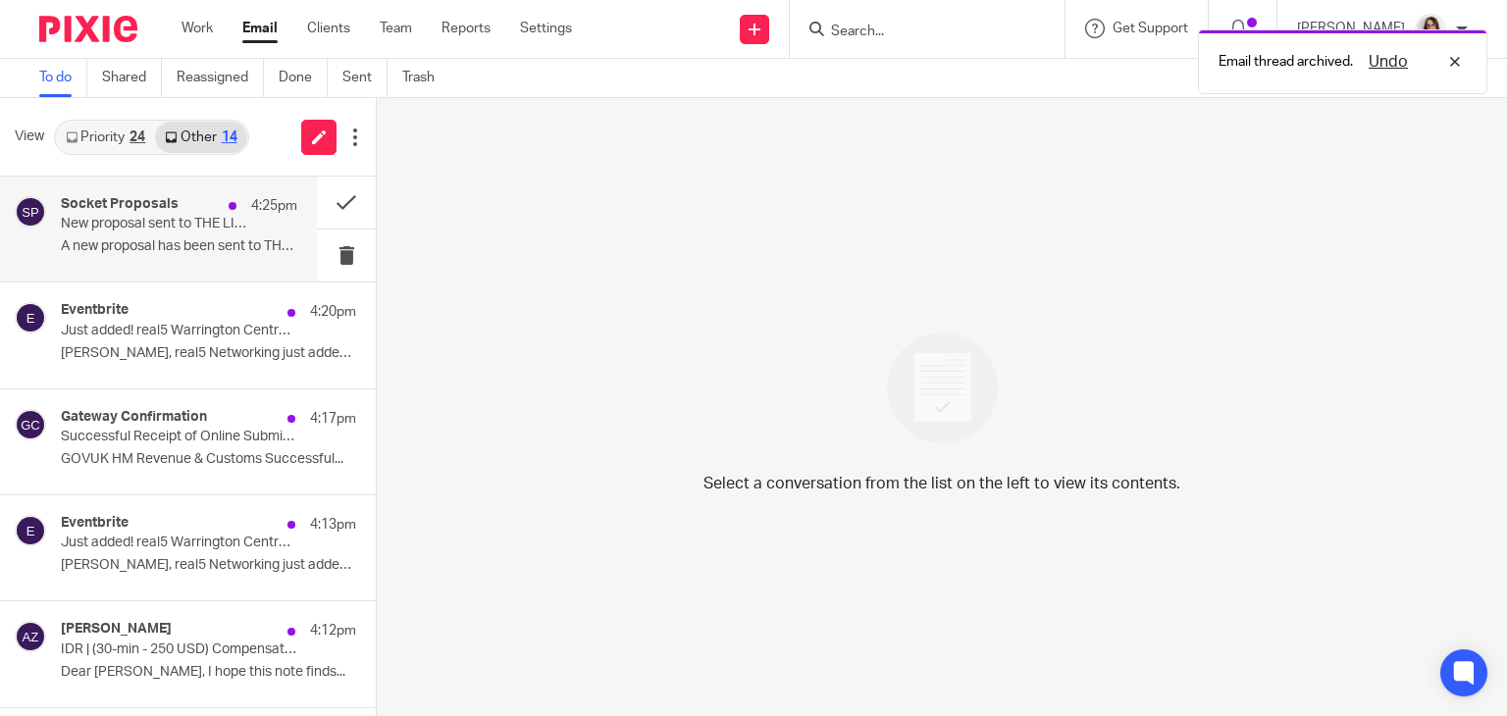
click at [218, 236] on div "Socket Proposals 4:25pm New proposal sent to THE LISTENING TREE COUNSELLING SER…" at bounding box center [179, 229] width 236 height 66
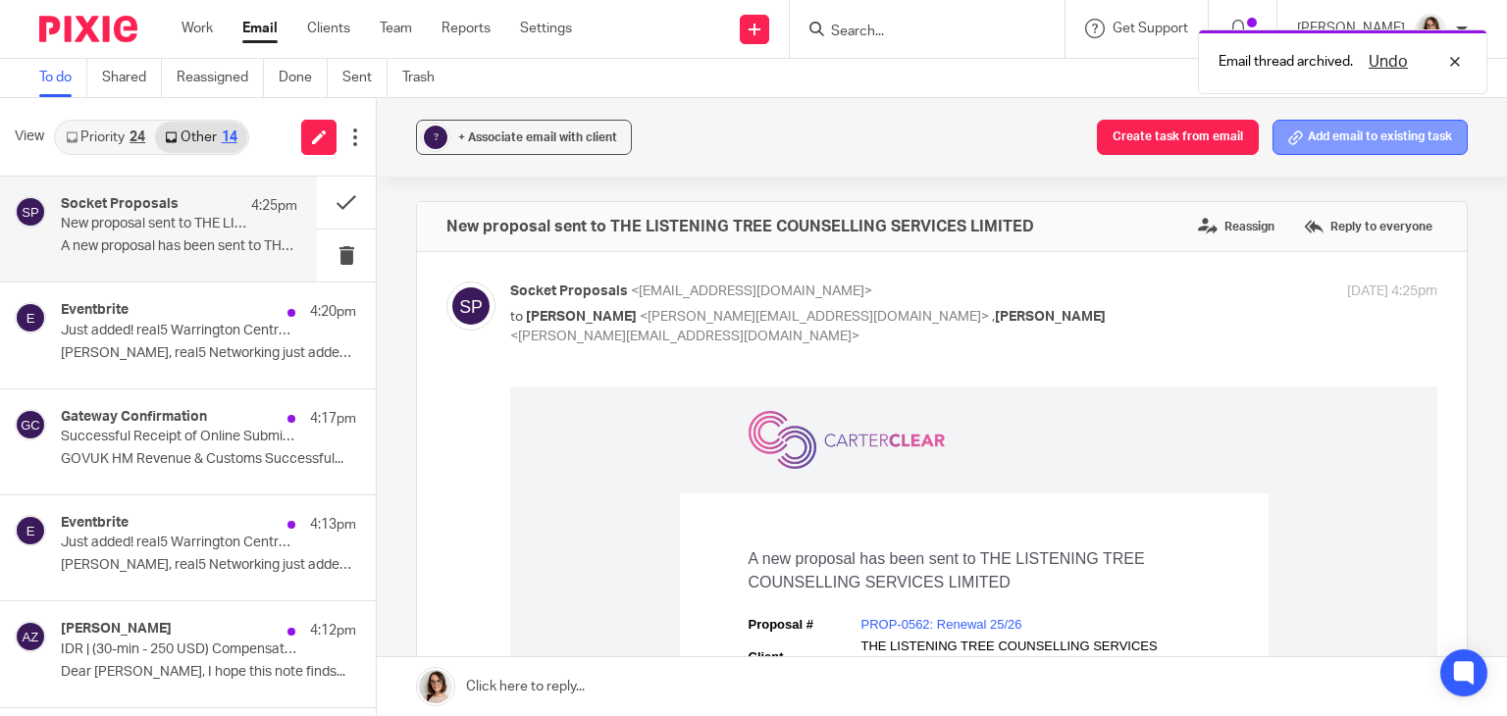
click at [1339, 134] on button "Add email to existing task" at bounding box center [1369, 137] width 195 height 35
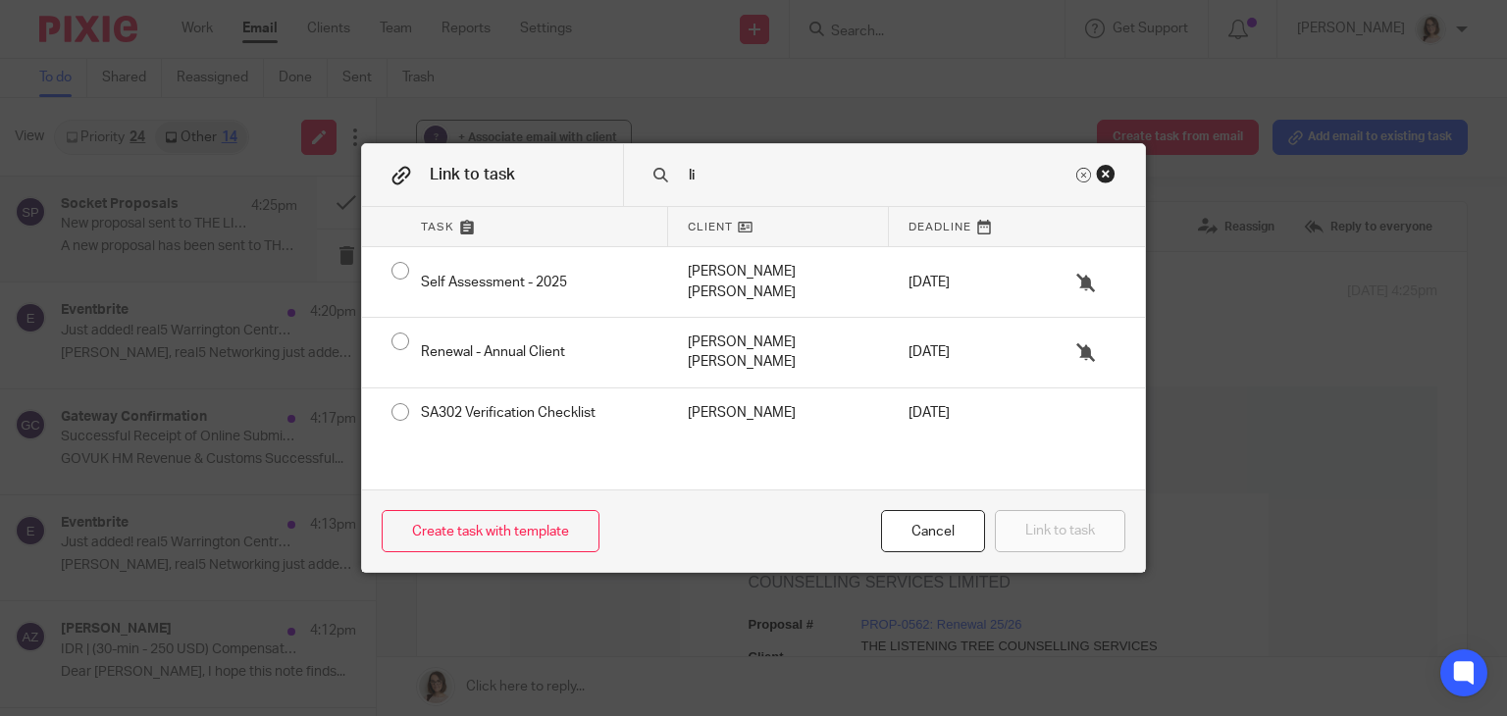
type input "l"
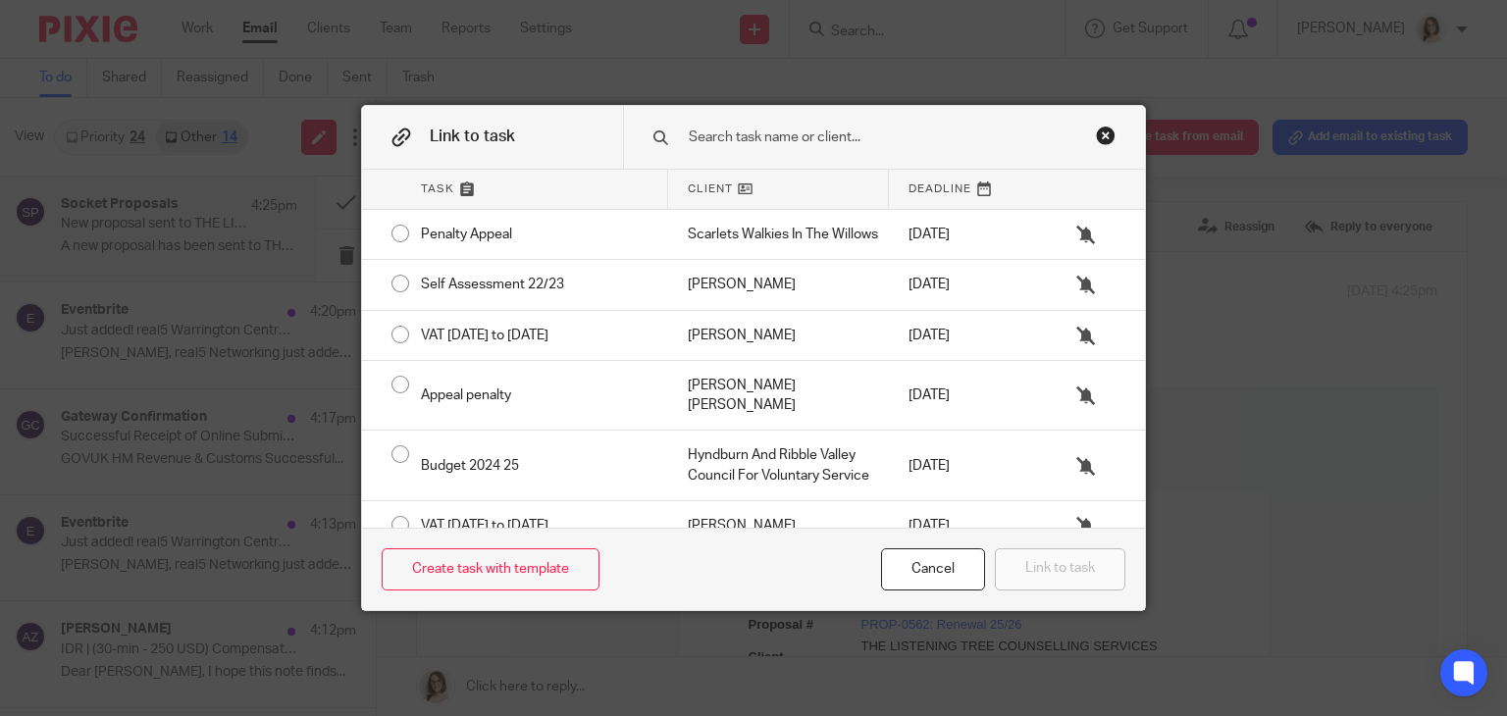
click at [1096, 131] on div "Close this dialog window" at bounding box center [1106, 136] width 20 height 20
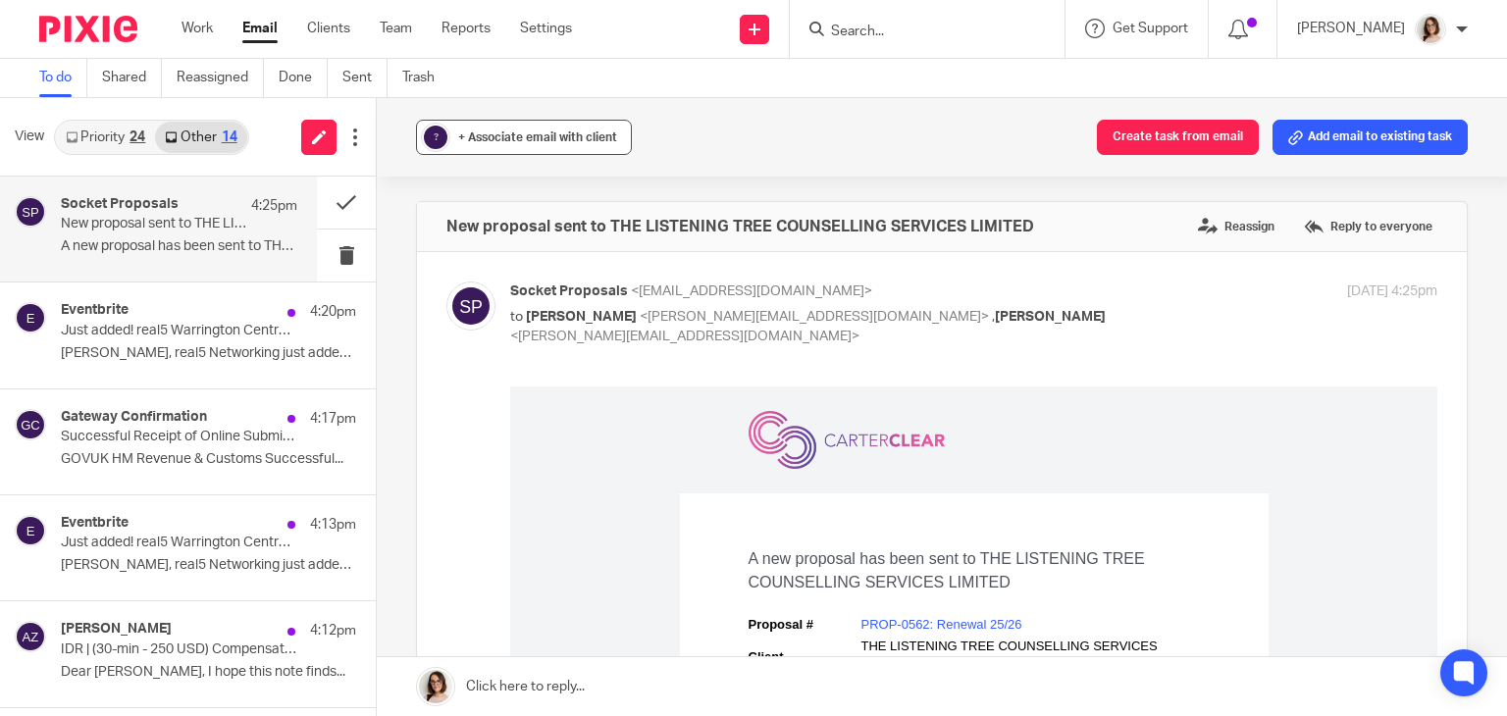
click at [447, 134] on button "? + Associate email with client" at bounding box center [524, 137] width 216 height 35
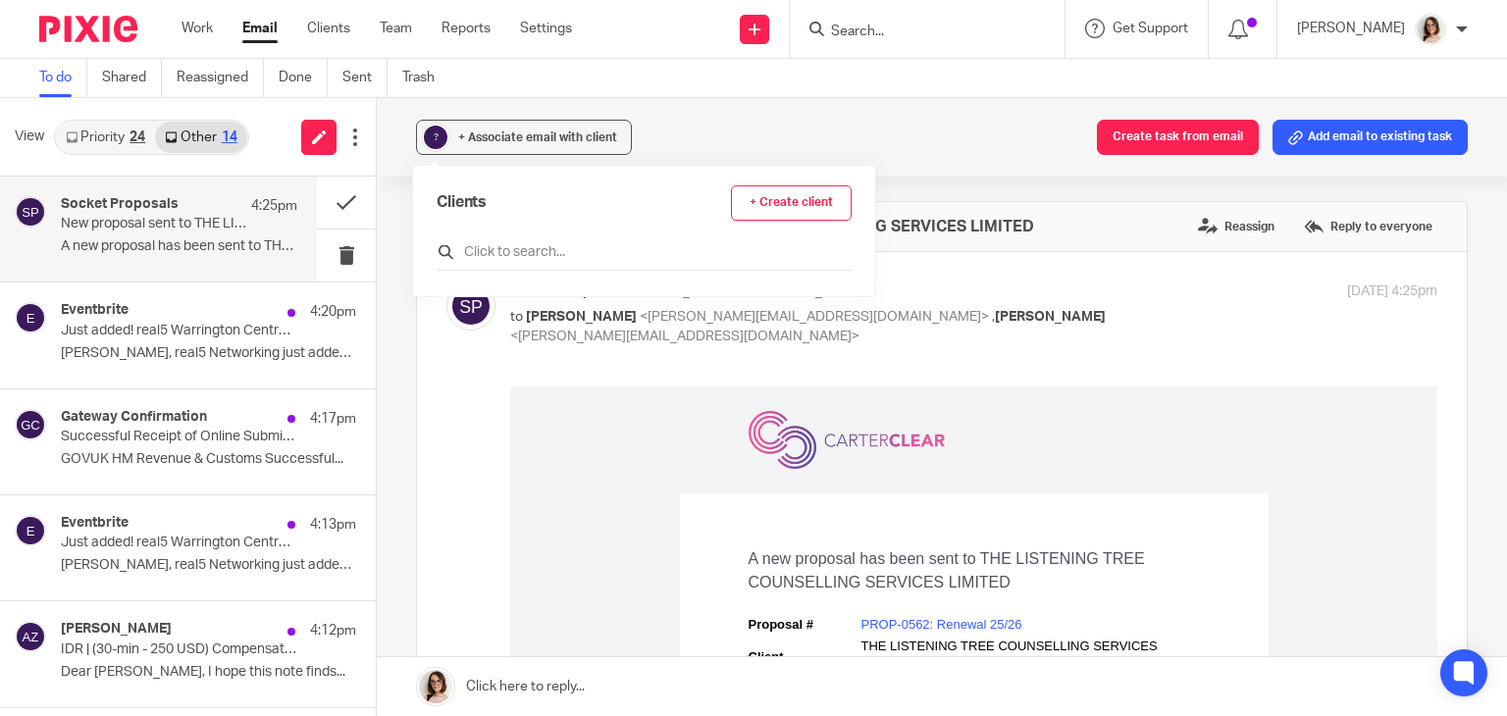
click at [520, 252] on input "text" at bounding box center [644, 252] width 415 height 20
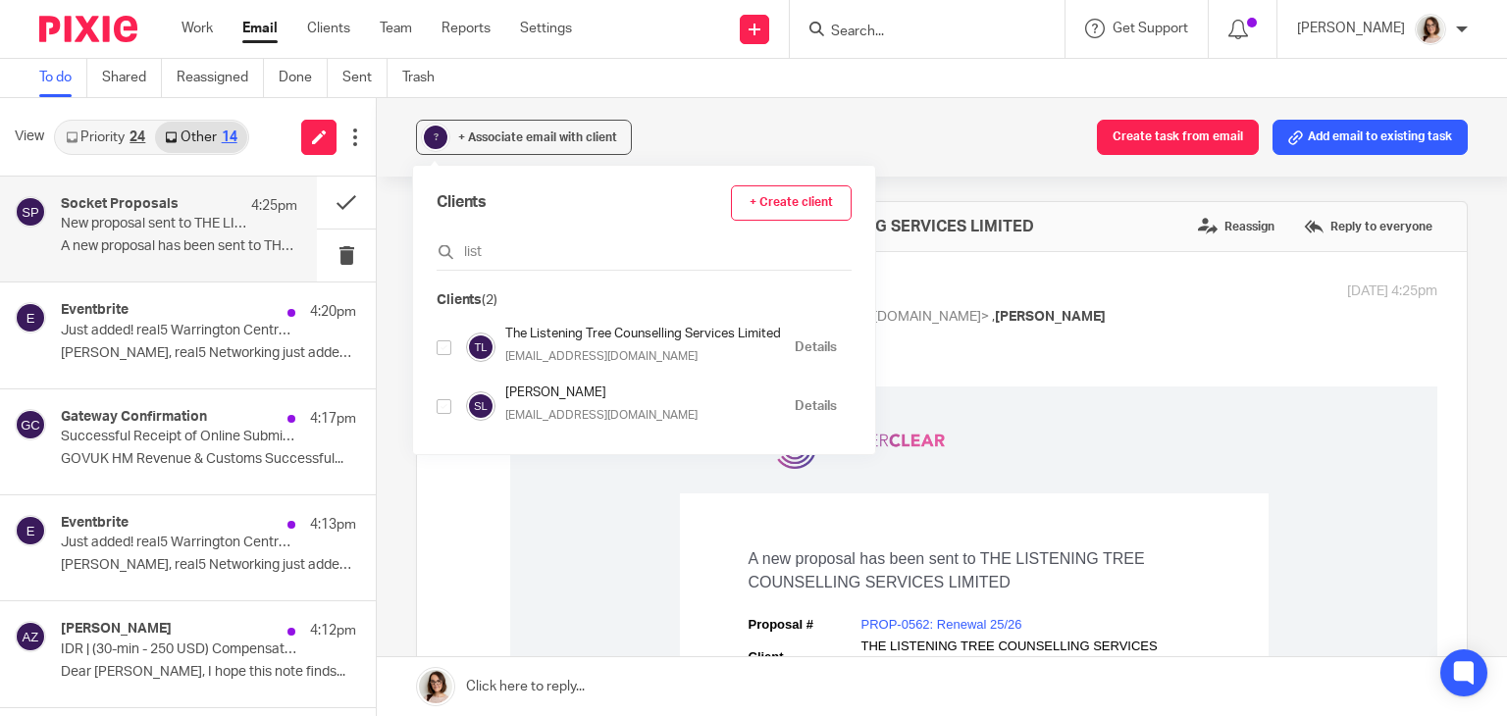
type input "list"
click at [445, 350] on input "checkbox" at bounding box center [444, 347] width 15 height 15
checkbox input "true"
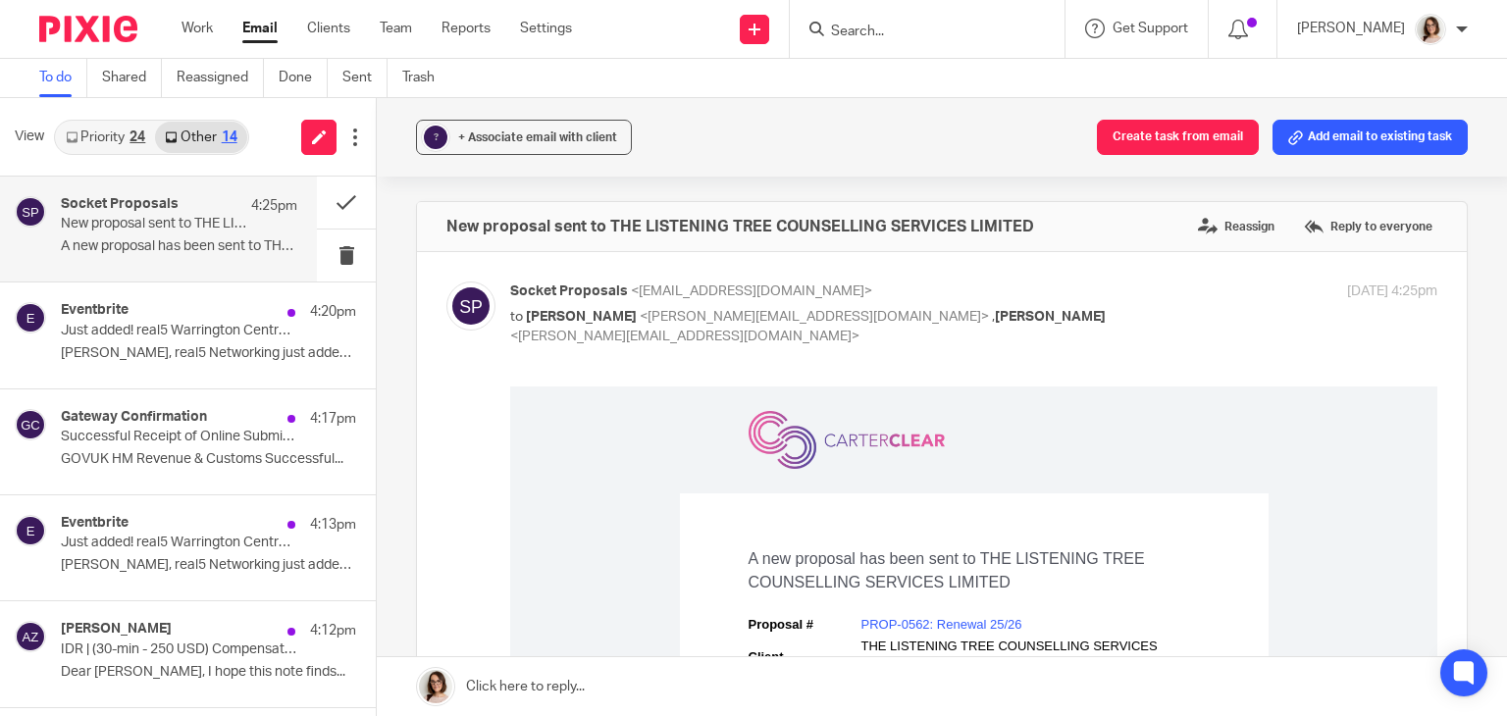
click at [1071, 249] on div "New proposal sent to THE LISTENING TREE COUNSELLING SERVICES LIMITED Reassign R…" at bounding box center [942, 226] width 1050 height 49
click at [498, 146] on div "+ Associate email with client" at bounding box center [537, 138] width 159 height 20
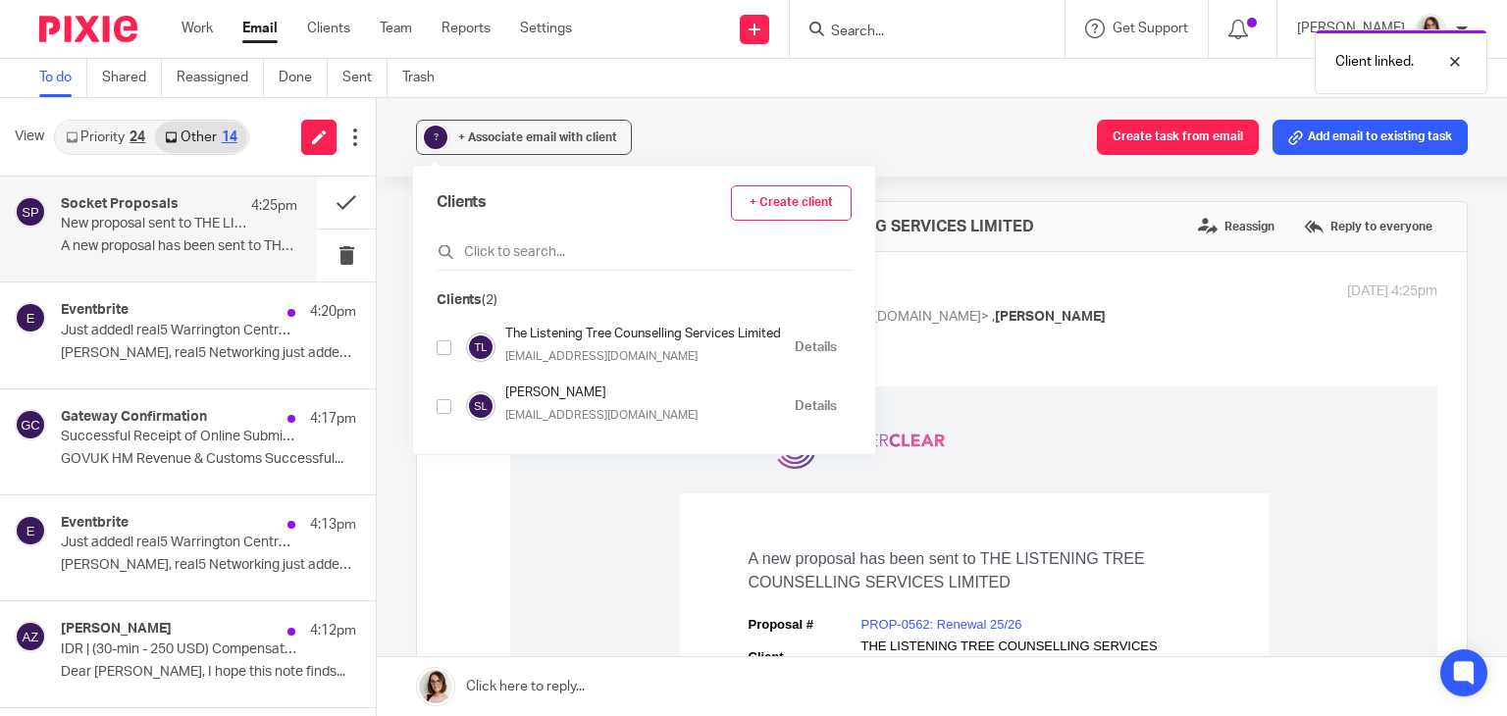
click at [445, 347] on input "checkbox" at bounding box center [444, 347] width 15 height 15
checkbox input "true"
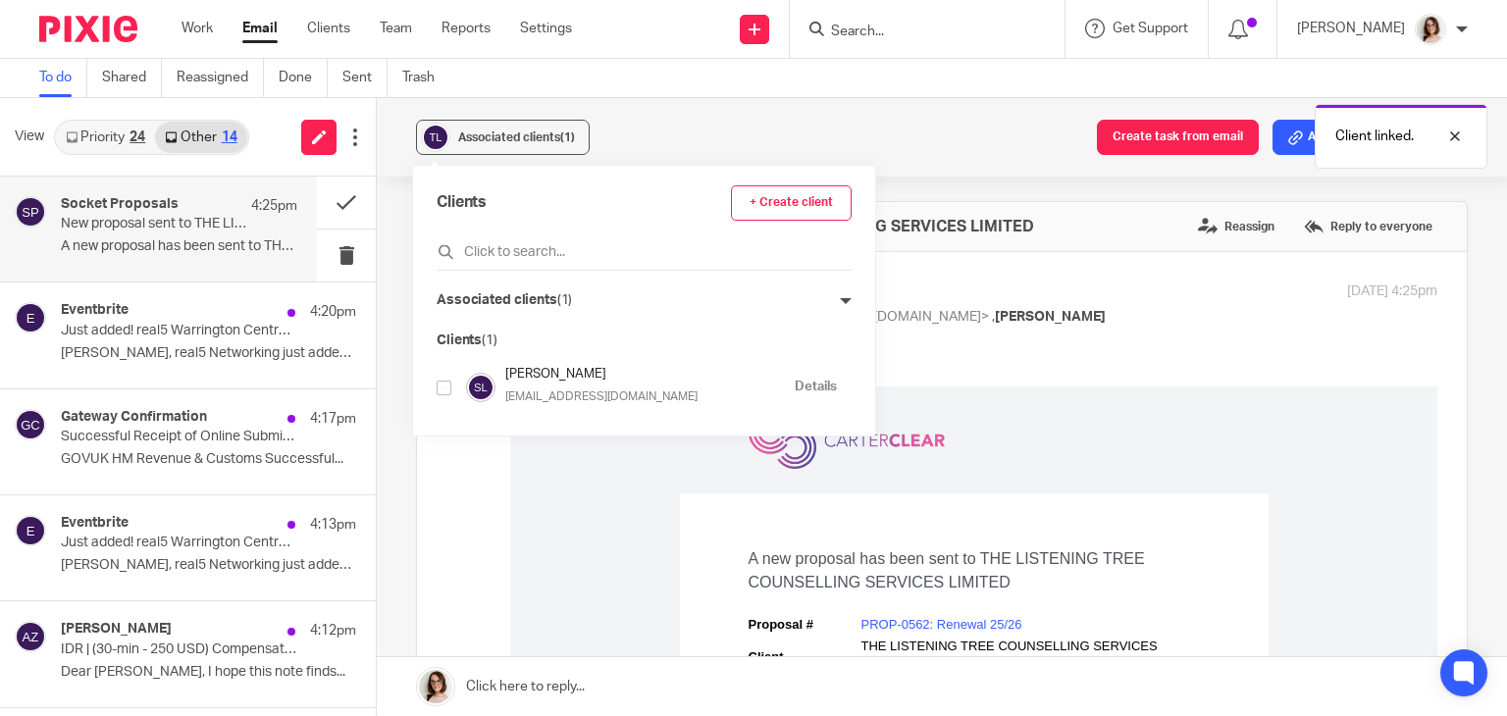
click at [1002, 247] on div "New proposal sent to THE LISTENING TREE COUNSELLING SERVICES LIMITED Reassign R…" at bounding box center [942, 226] width 1050 height 49
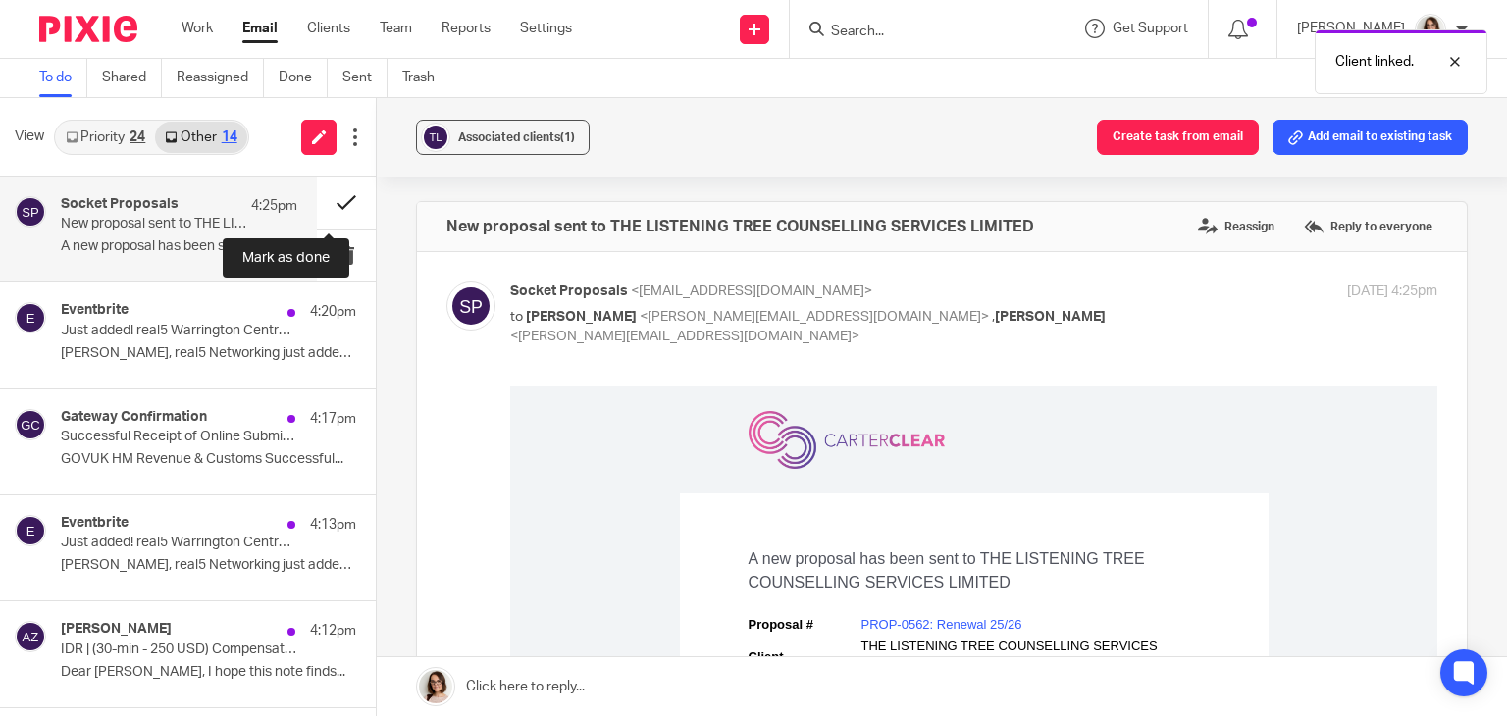
click at [319, 209] on button at bounding box center [346, 203] width 59 height 52
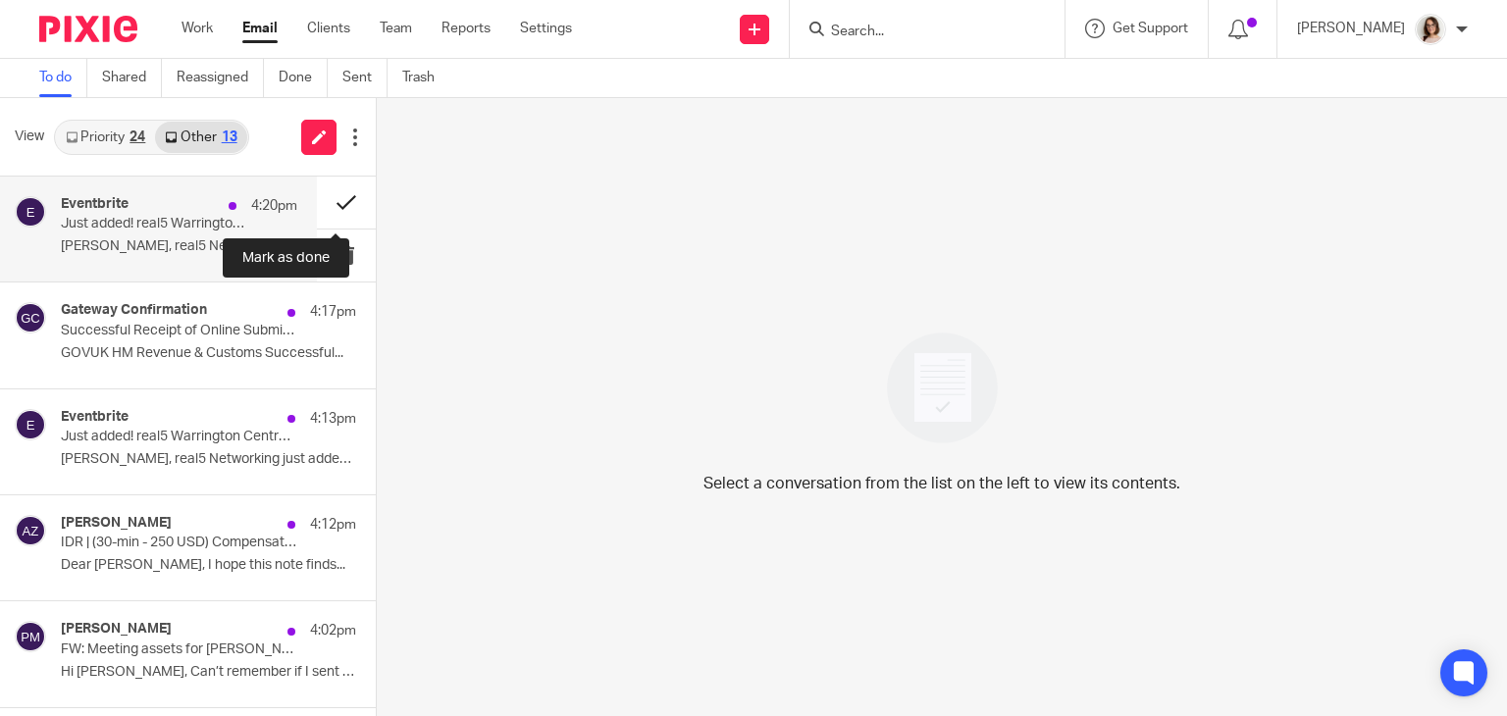
click at [330, 209] on button at bounding box center [346, 203] width 59 height 52
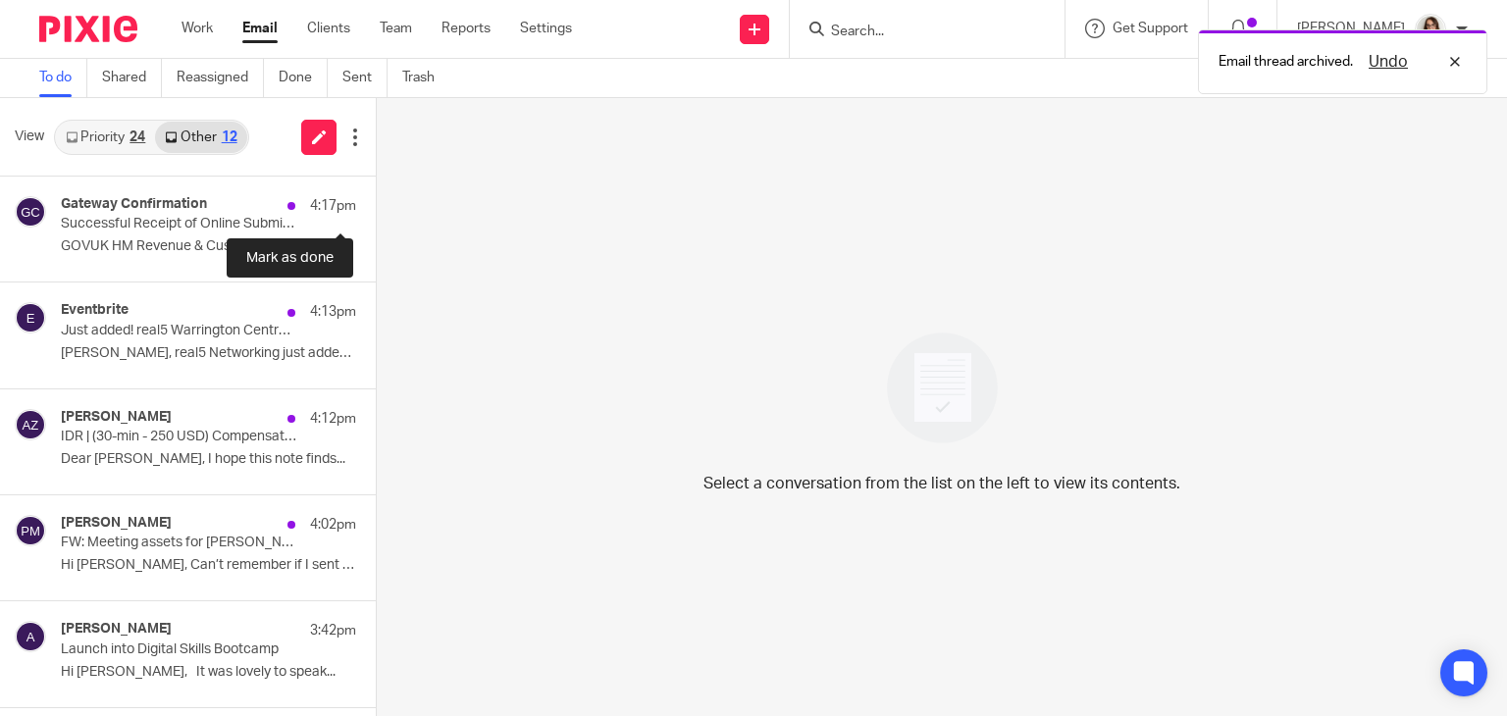
click at [376, 209] on button at bounding box center [384, 203] width 16 height 52
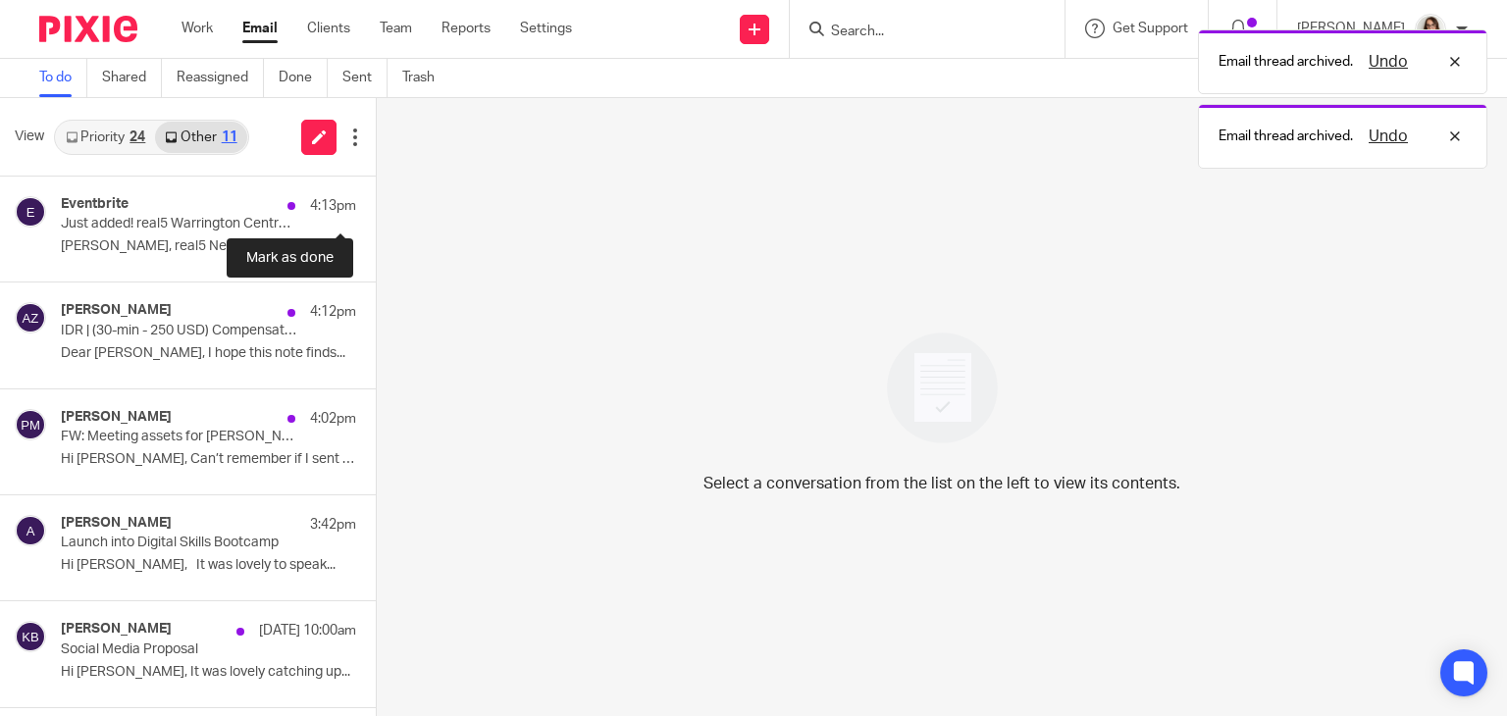
click at [376, 209] on button at bounding box center [384, 203] width 16 height 52
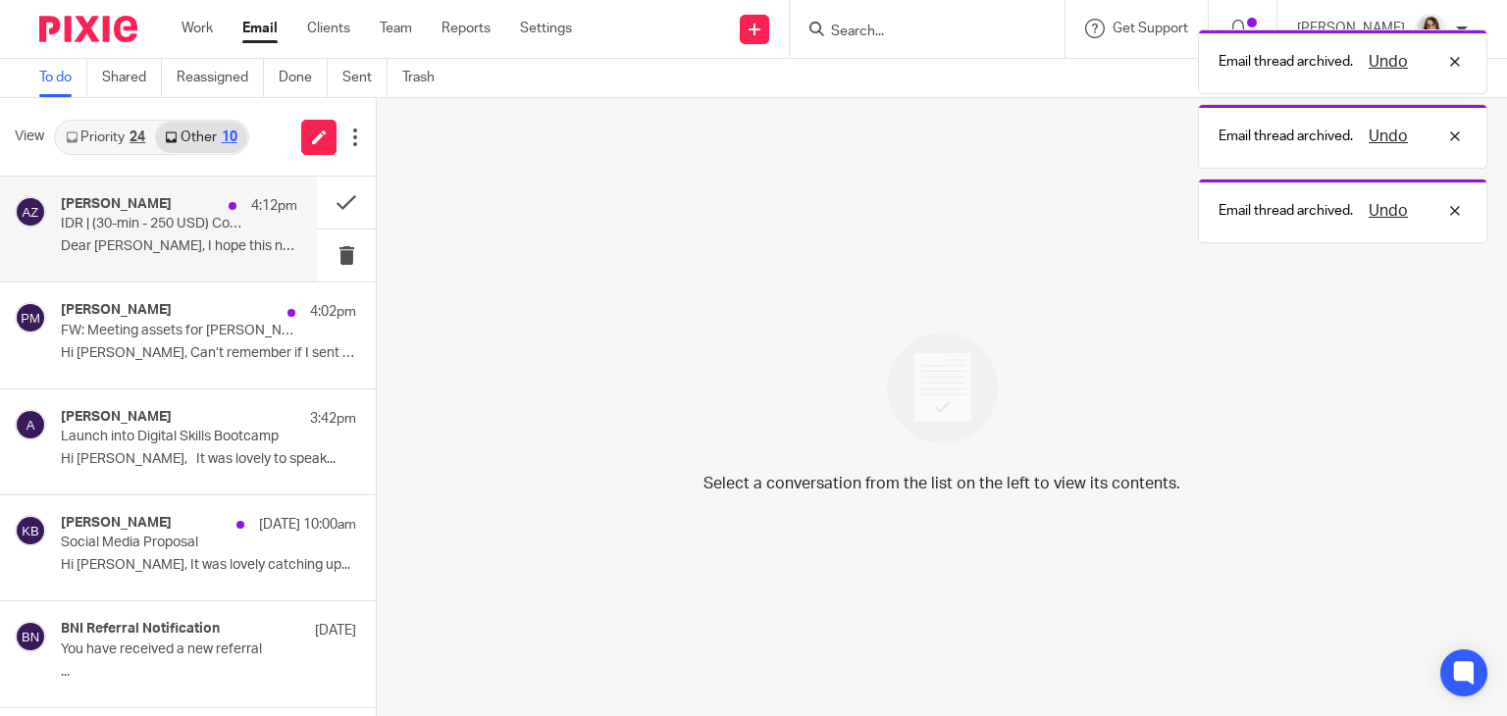
click at [208, 242] on p "Dear Caroline Carter, I hope this note finds..." at bounding box center [179, 246] width 236 height 17
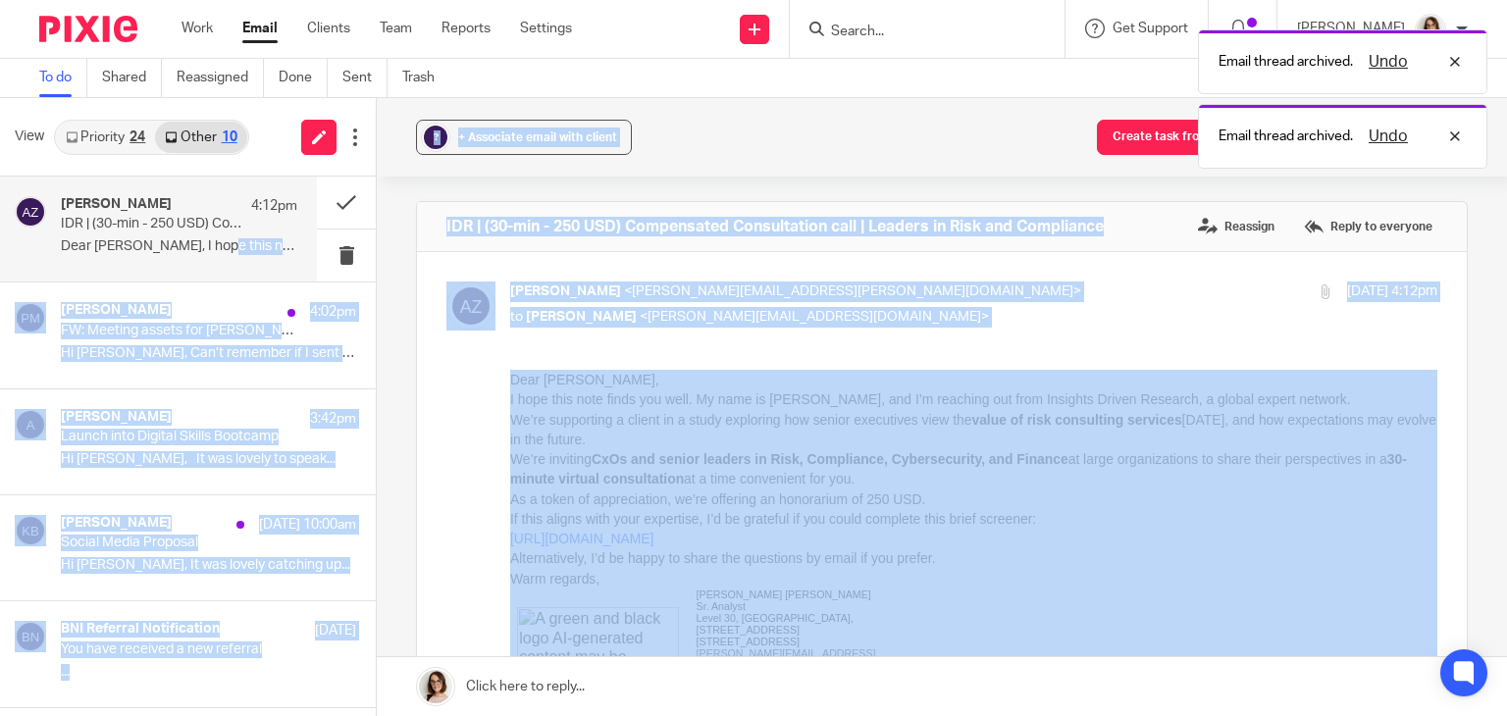
drag, startPoint x: 718, startPoint y: 612, endPoint x: 747, endPoint y: 452, distance: 162.4
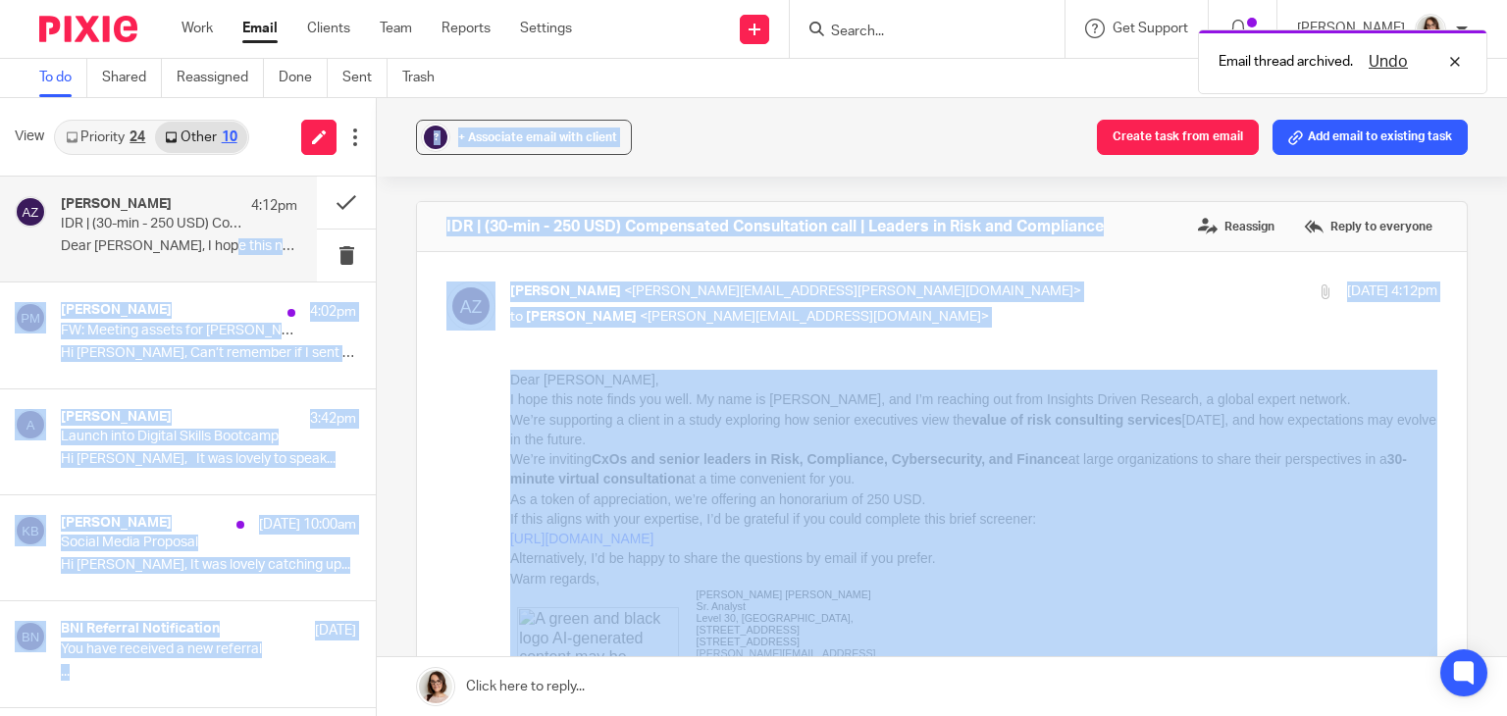
click at [923, 359] on div "Ahmed Zamir <ahmed.zamir@idr.co> to Caroline Carter <caroline@carterclear.co.uk…" at bounding box center [941, 699] width 991 height 835
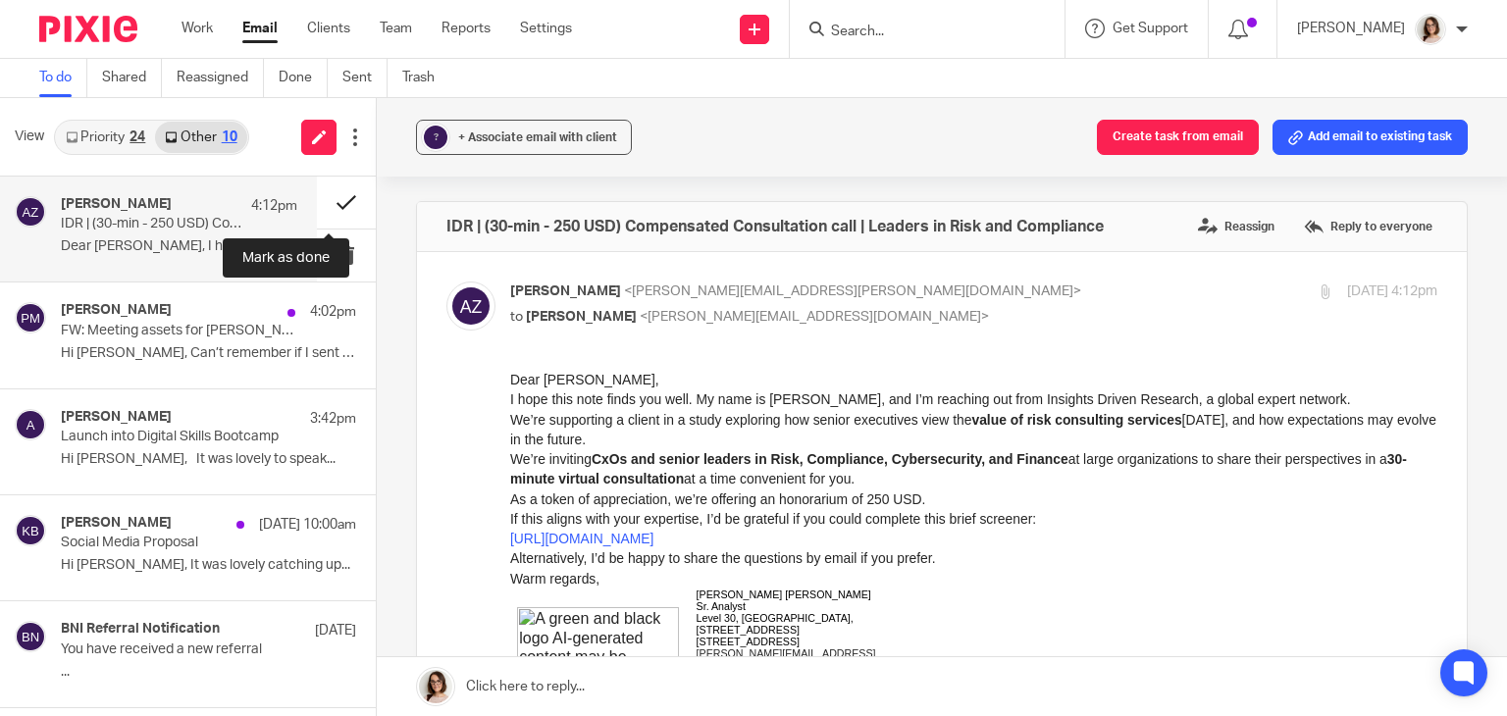
click at [322, 205] on button at bounding box center [346, 203] width 59 height 52
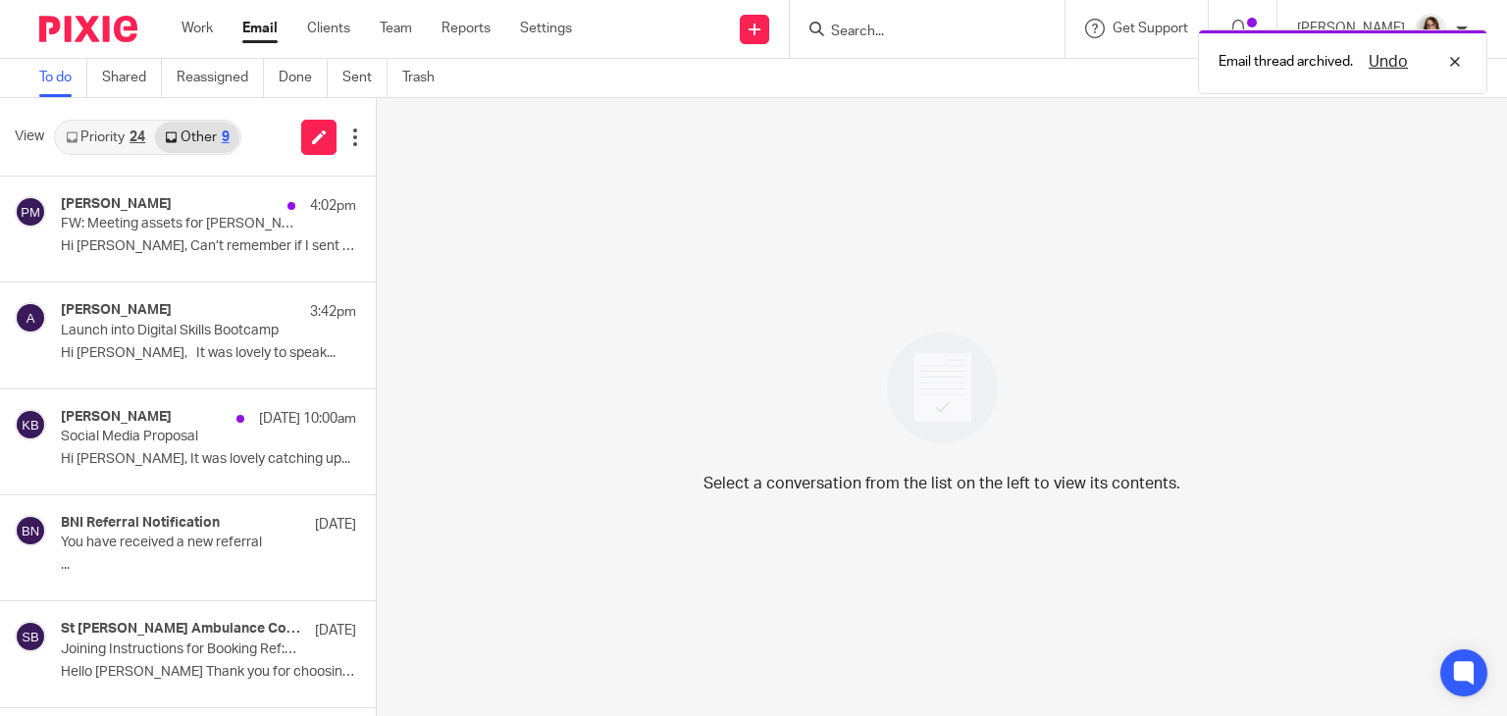
click at [274, 25] on link "Email" at bounding box center [259, 29] width 35 height 20
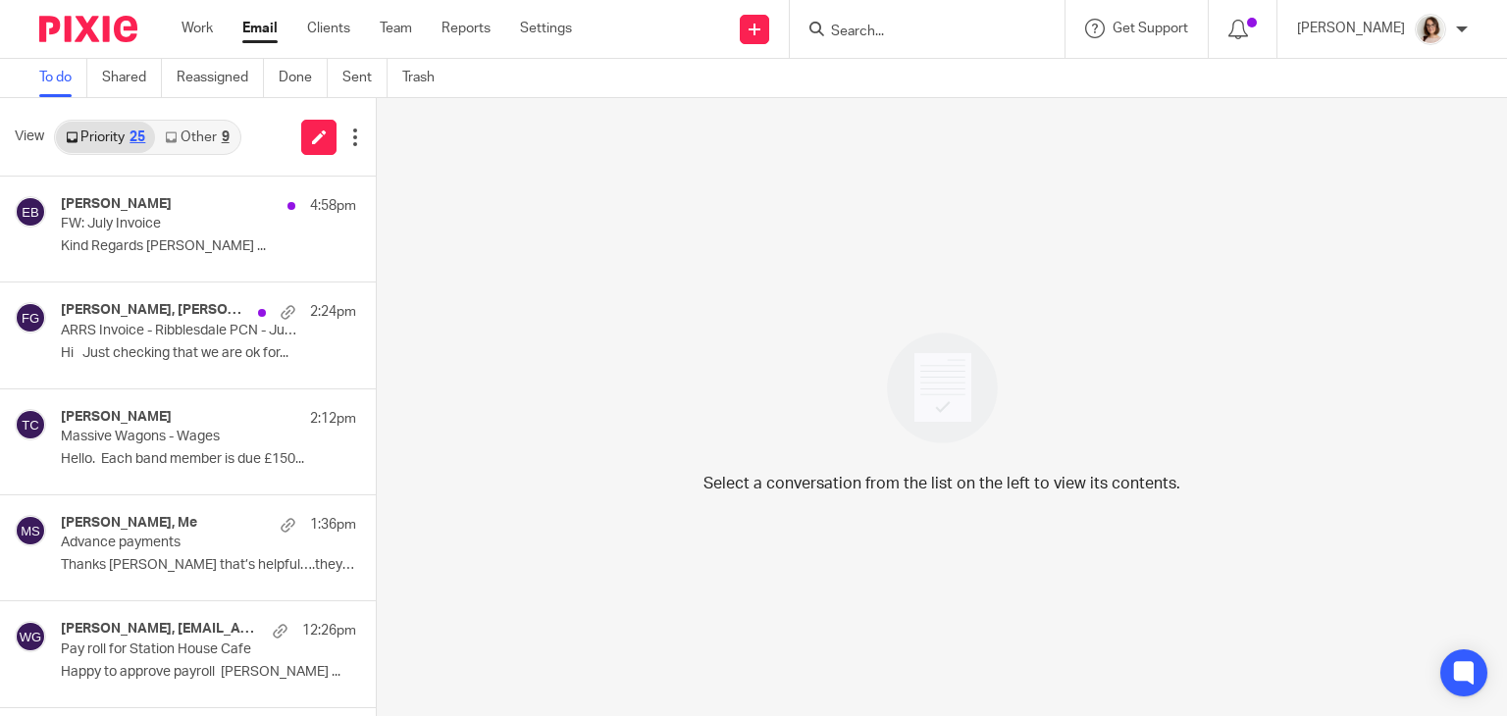
click at [265, 29] on link "Email" at bounding box center [259, 29] width 35 height 20
click at [259, 34] on link "Email" at bounding box center [259, 29] width 35 height 20
click at [267, 28] on link "Email" at bounding box center [259, 29] width 35 height 20
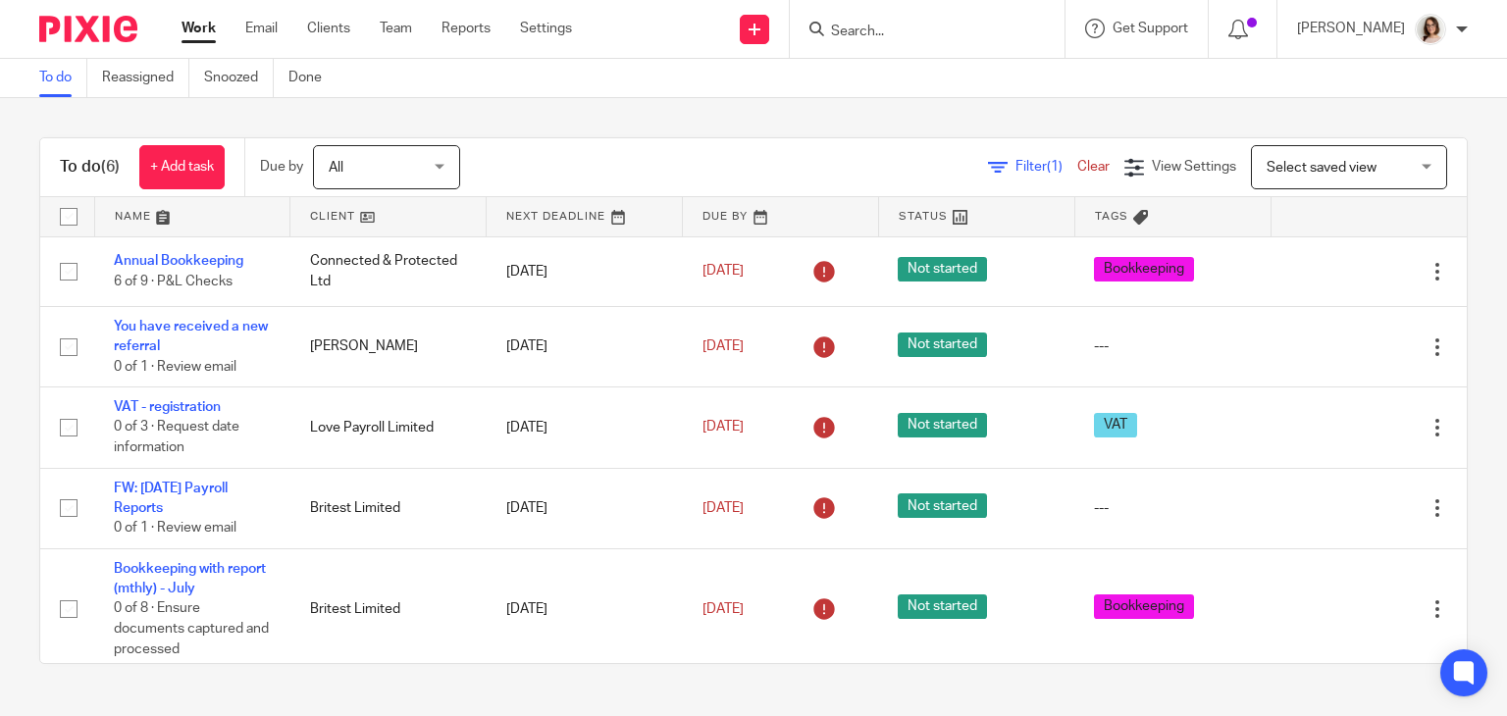
click at [883, 24] on input "Search" at bounding box center [917, 33] width 177 height 18
type input "avo"
click at [923, 91] on link at bounding box center [967, 84] width 285 height 45
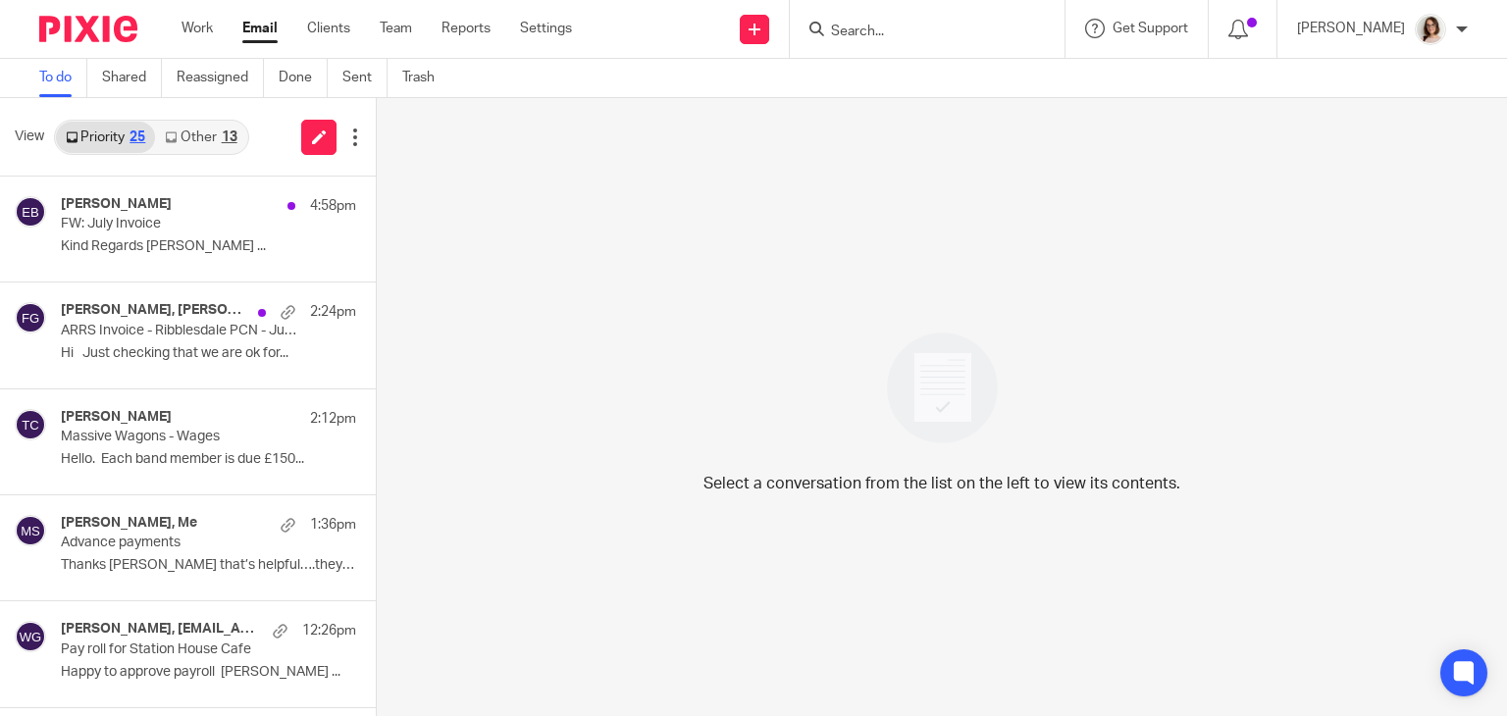
click at [208, 140] on link "Other 13" at bounding box center [200, 137] width 91 height 31
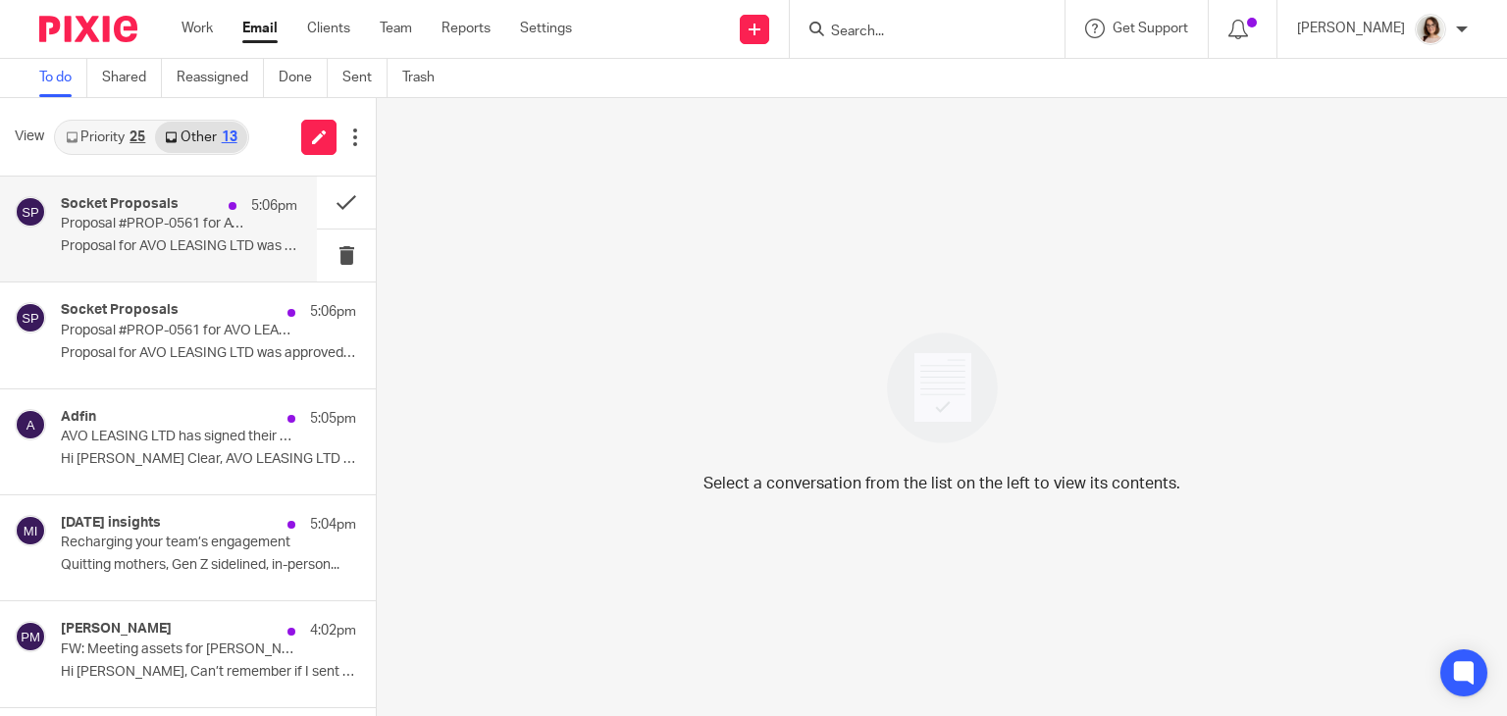
click at [194, 221] on p "Proposal #PROP-0561 for AVO LEASING LTD was approved!" at bounding box center [155, 224] width 189 height 17
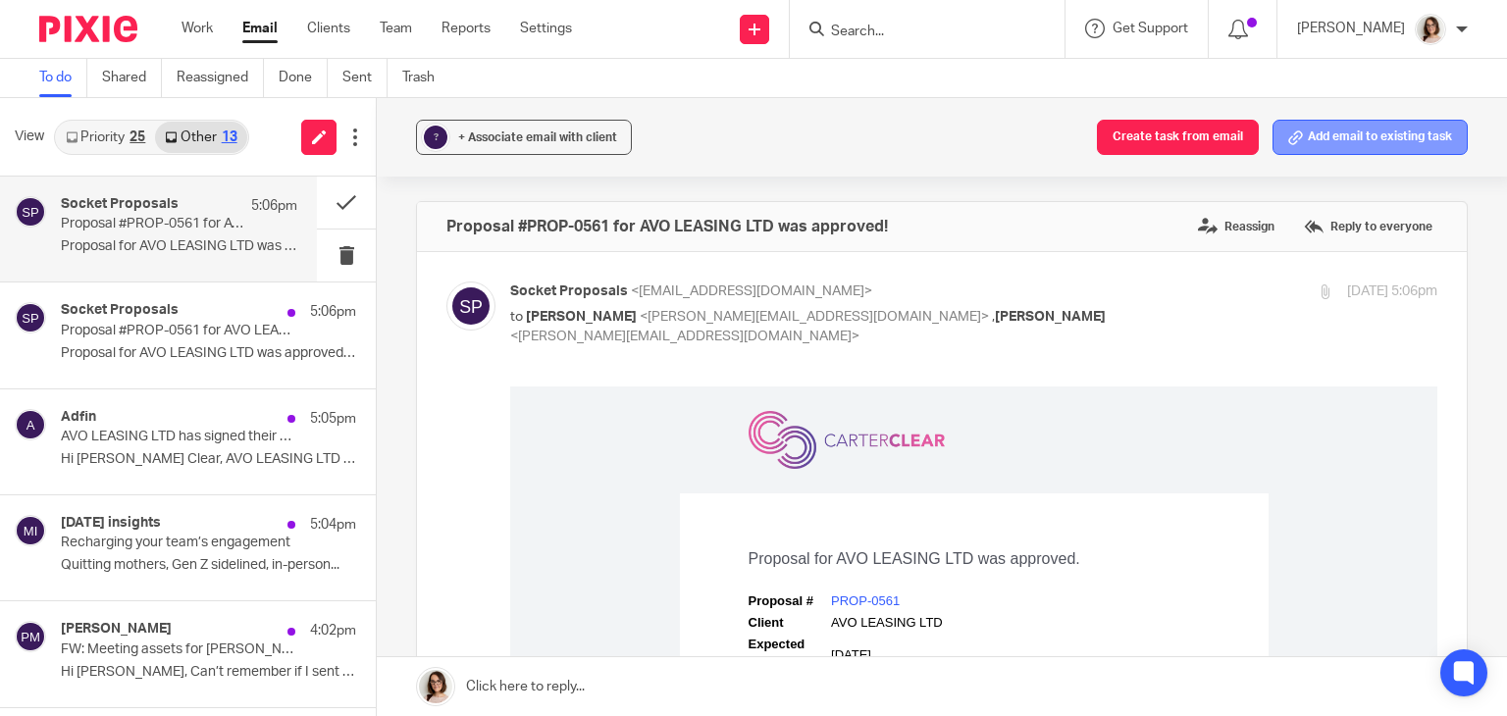
click at [1299, 122] on button "Add email to existing task" at bounding box center [1369, 137] width 195 height 35
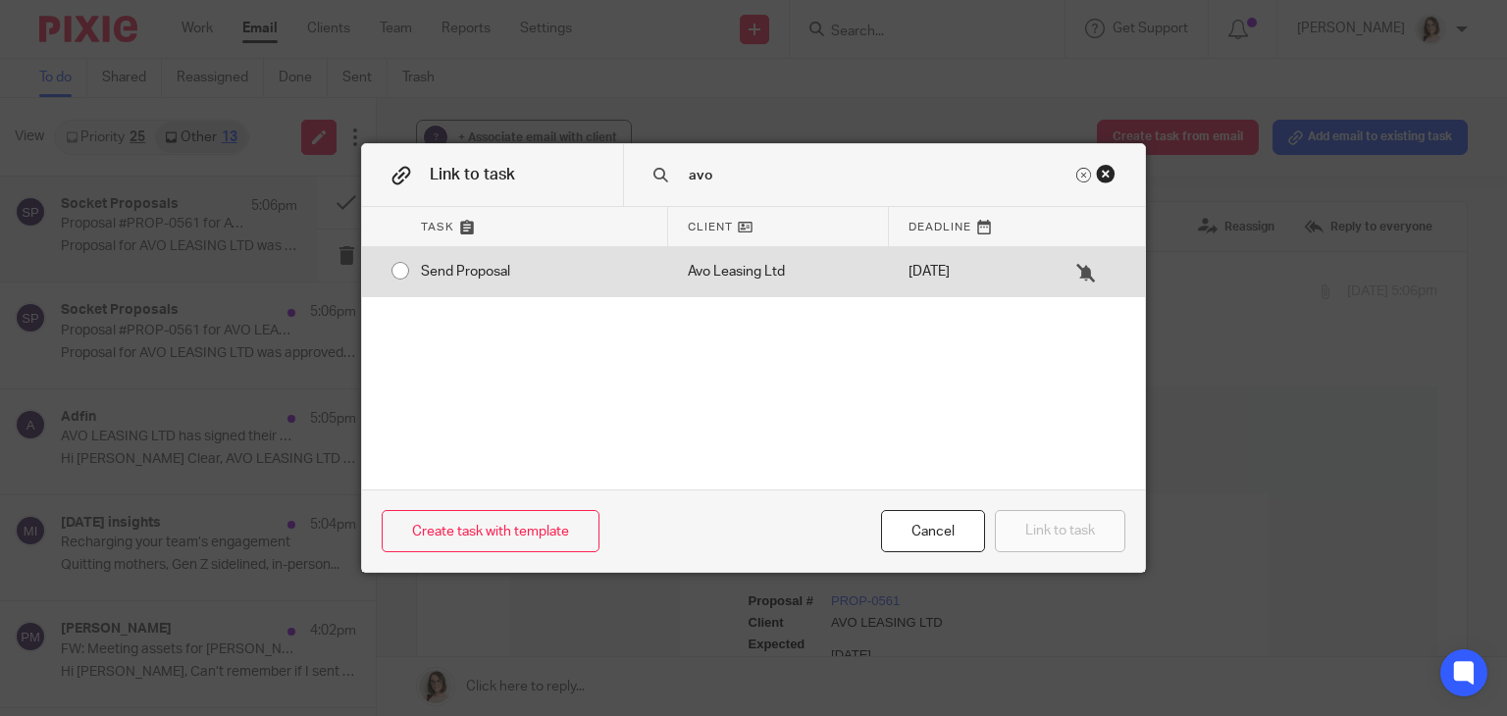
type input "avo"
click at [385, 267] on input "radio" at bounding box center [400, 270] width 37 height 37
radio input "false"
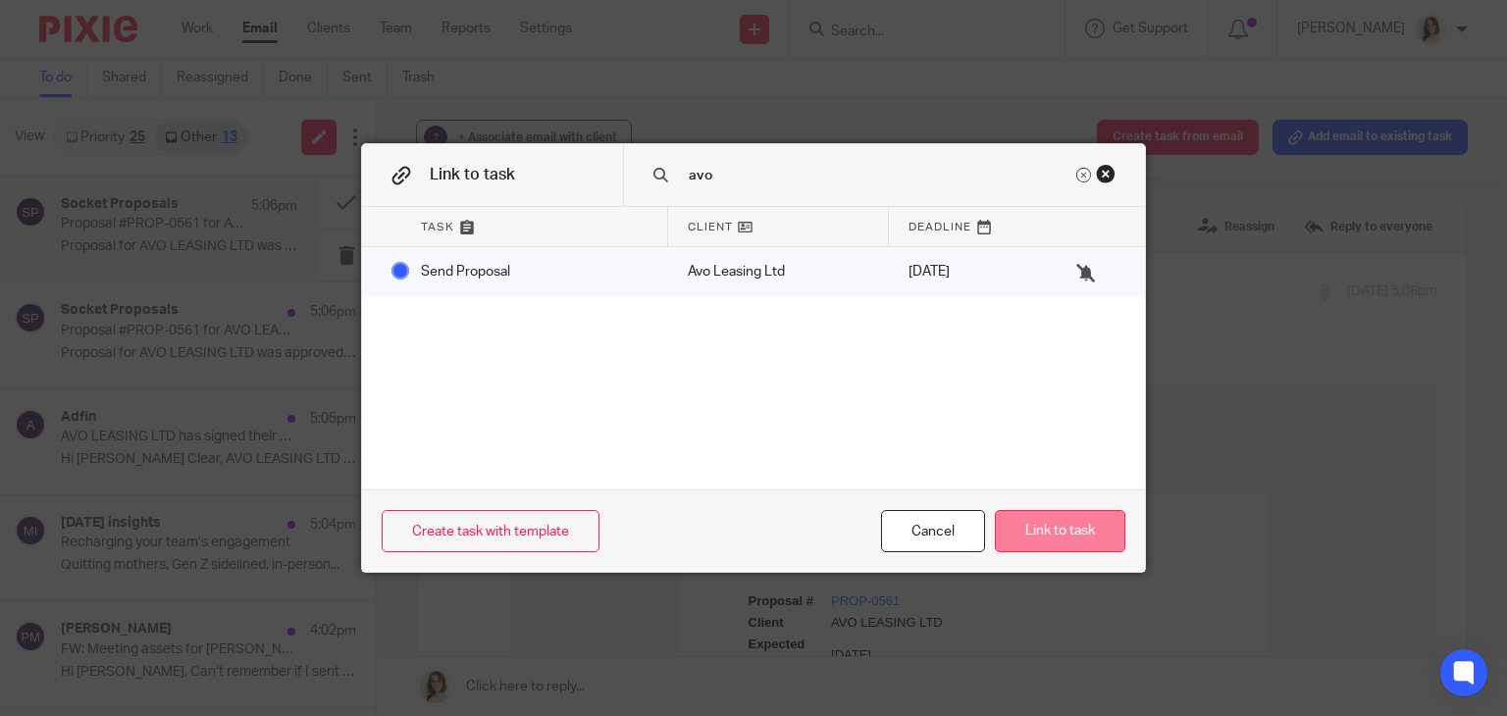
click at [1079, 538] on button "Link to task" at bounding box center [1060, 531] width 130 height 42
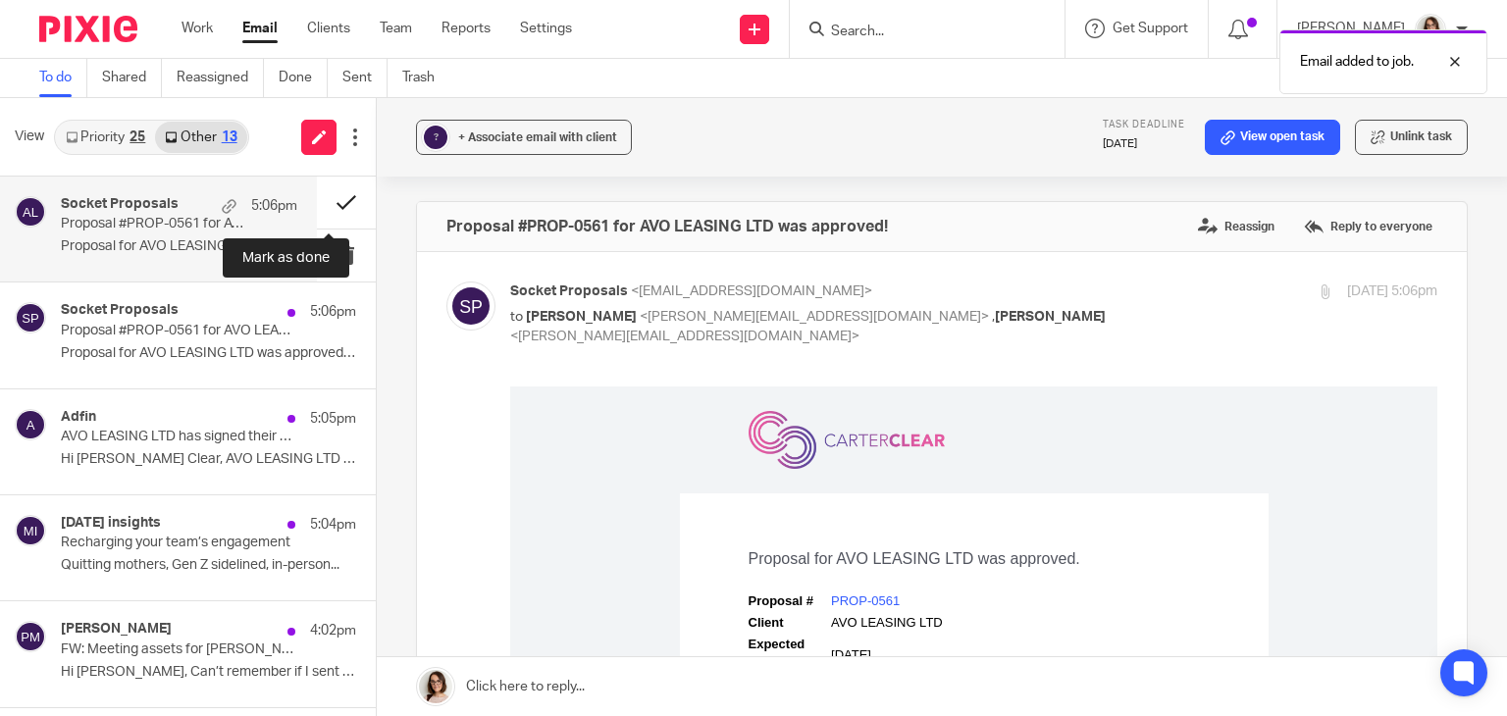
click at [332, 205] on button at bounding box center [346, 203] width 59 height 52
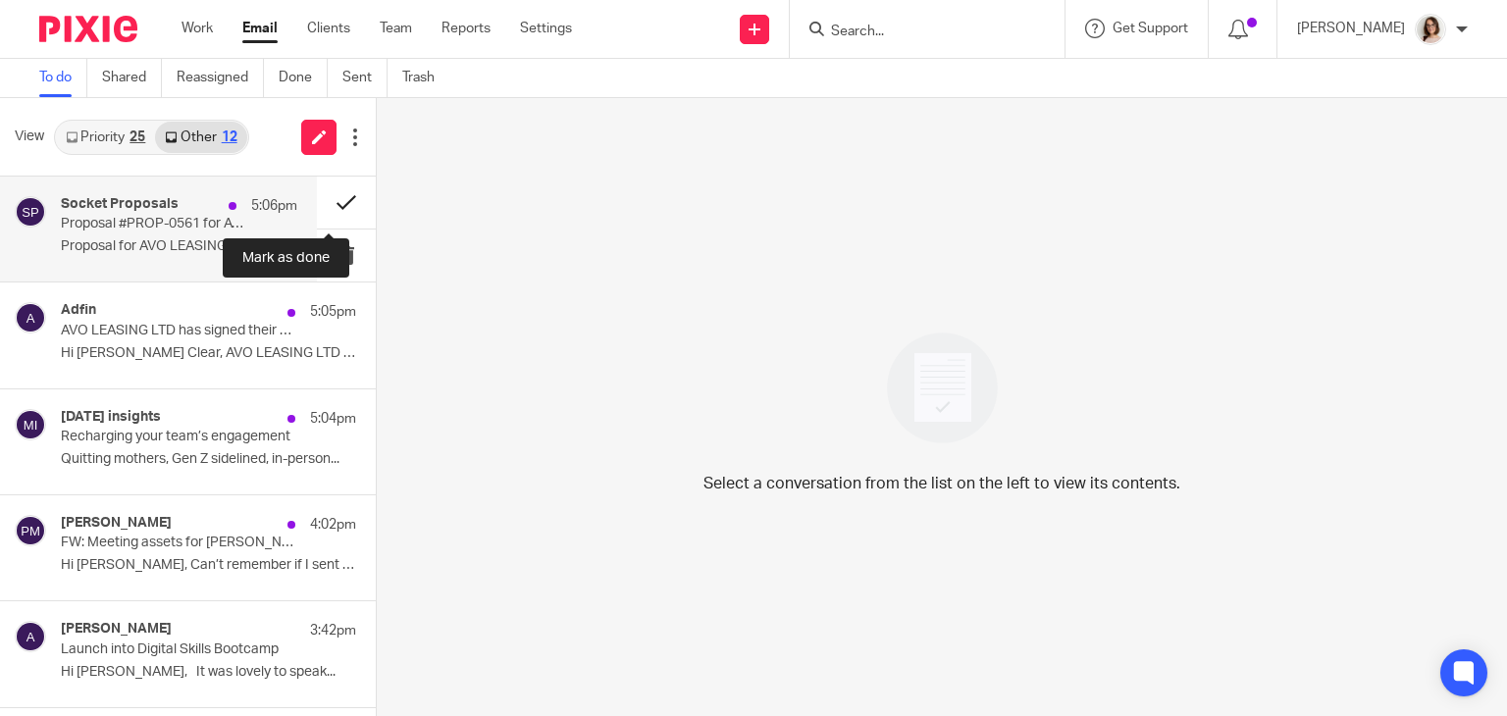
click at [320, 205] on button at bounding box center [346, 203] width 59 height 52
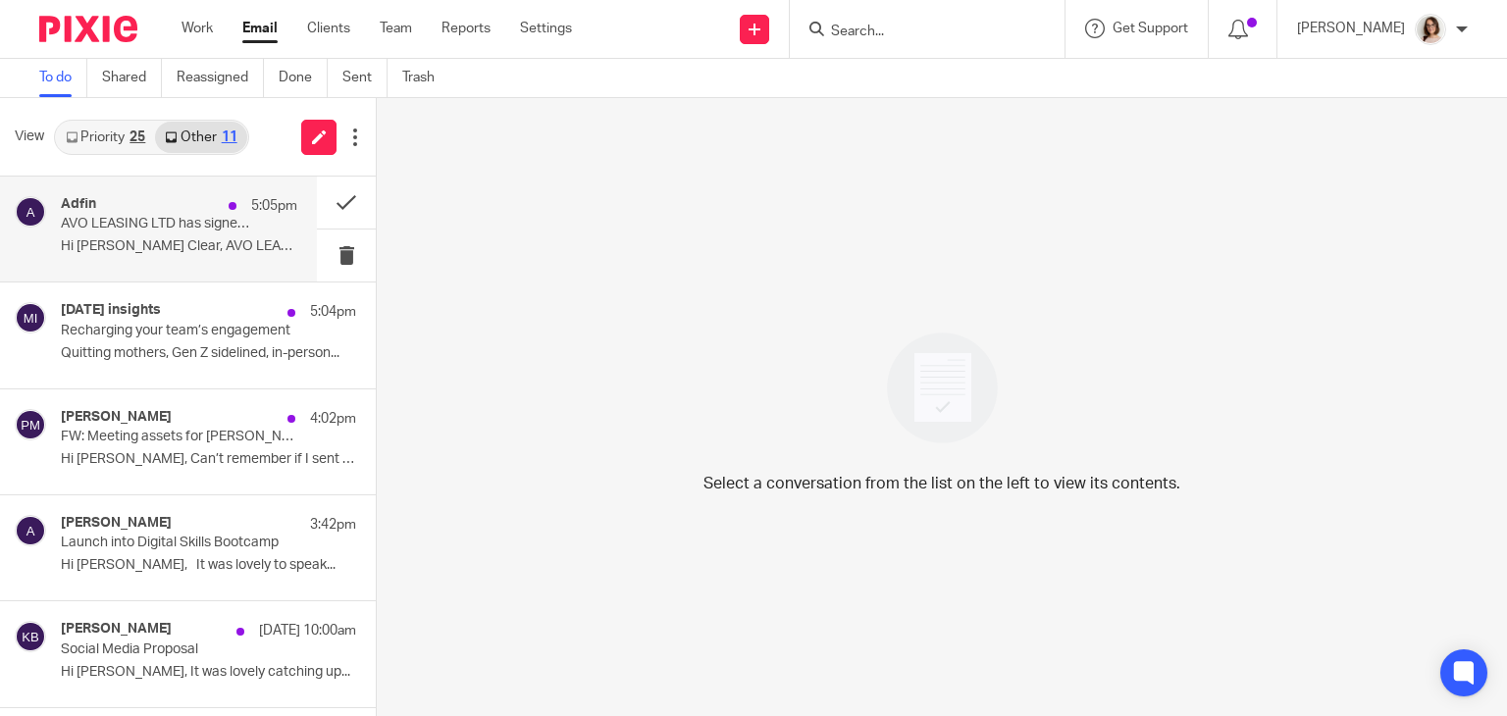
click at [249, 249] on p "Hi Carter Clear, AVO LEASING LTD has signed..." at bounding box center [179, 246] width 236 height 17
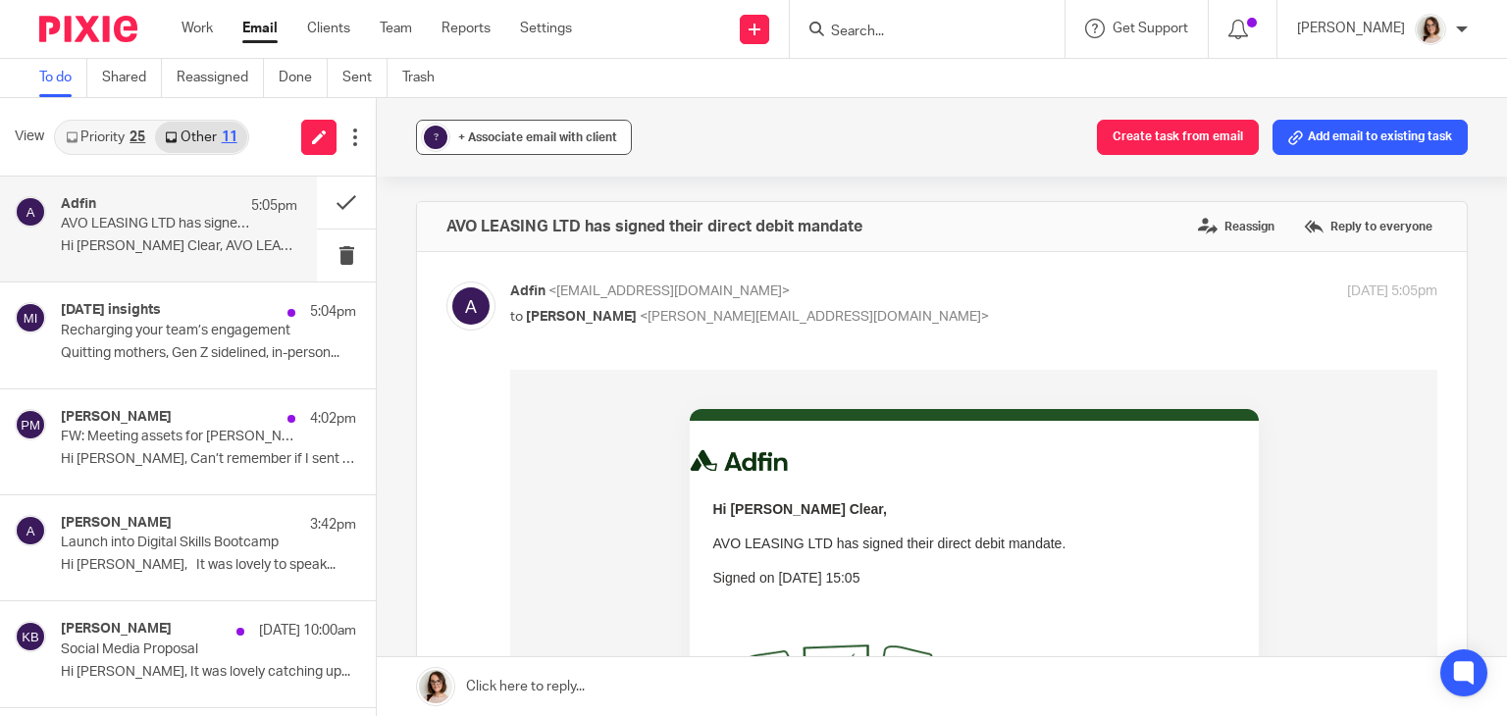
click at [497, 131] on span "+ Associate email with client" at bounding box center [537, 137] width 159 height 12
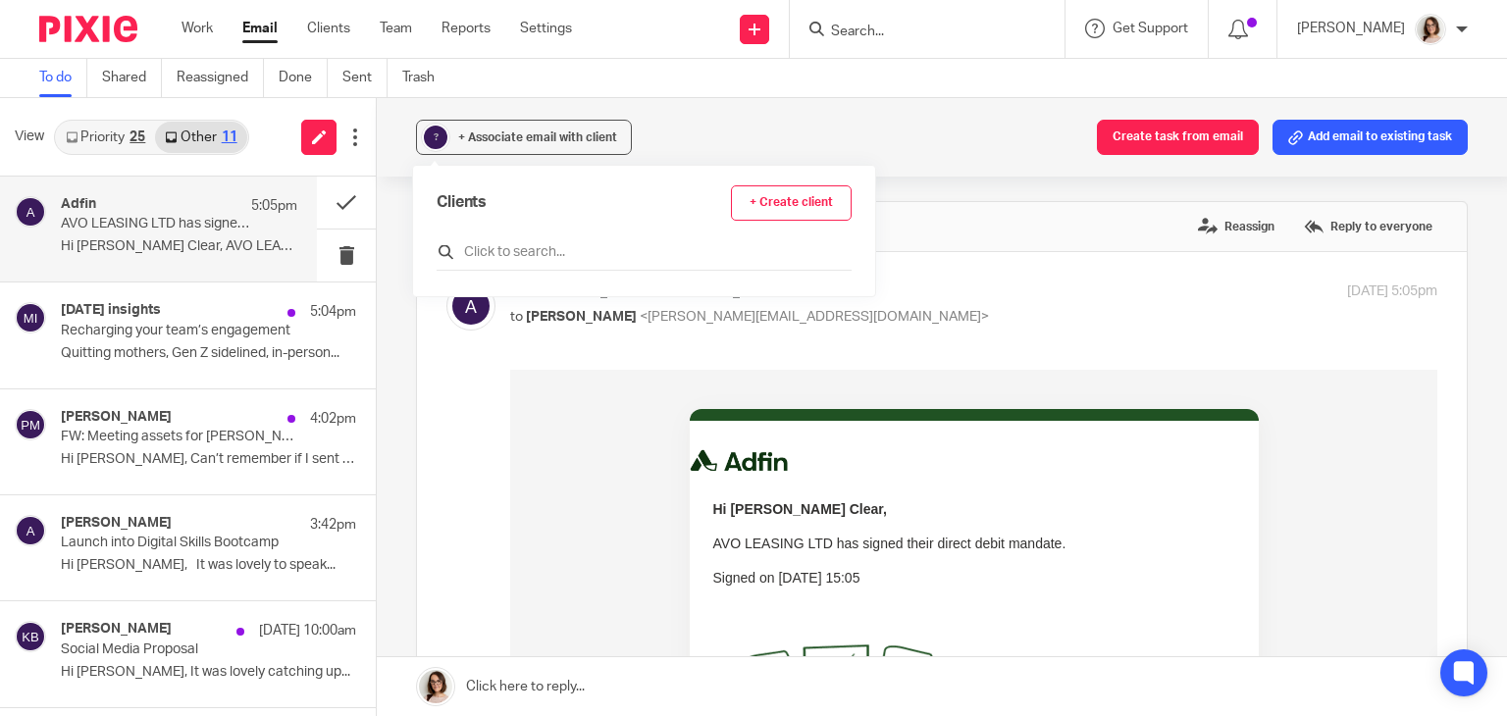
click at [517, 248] on input "text" at bounding box center [644, 252] width 415 height 20
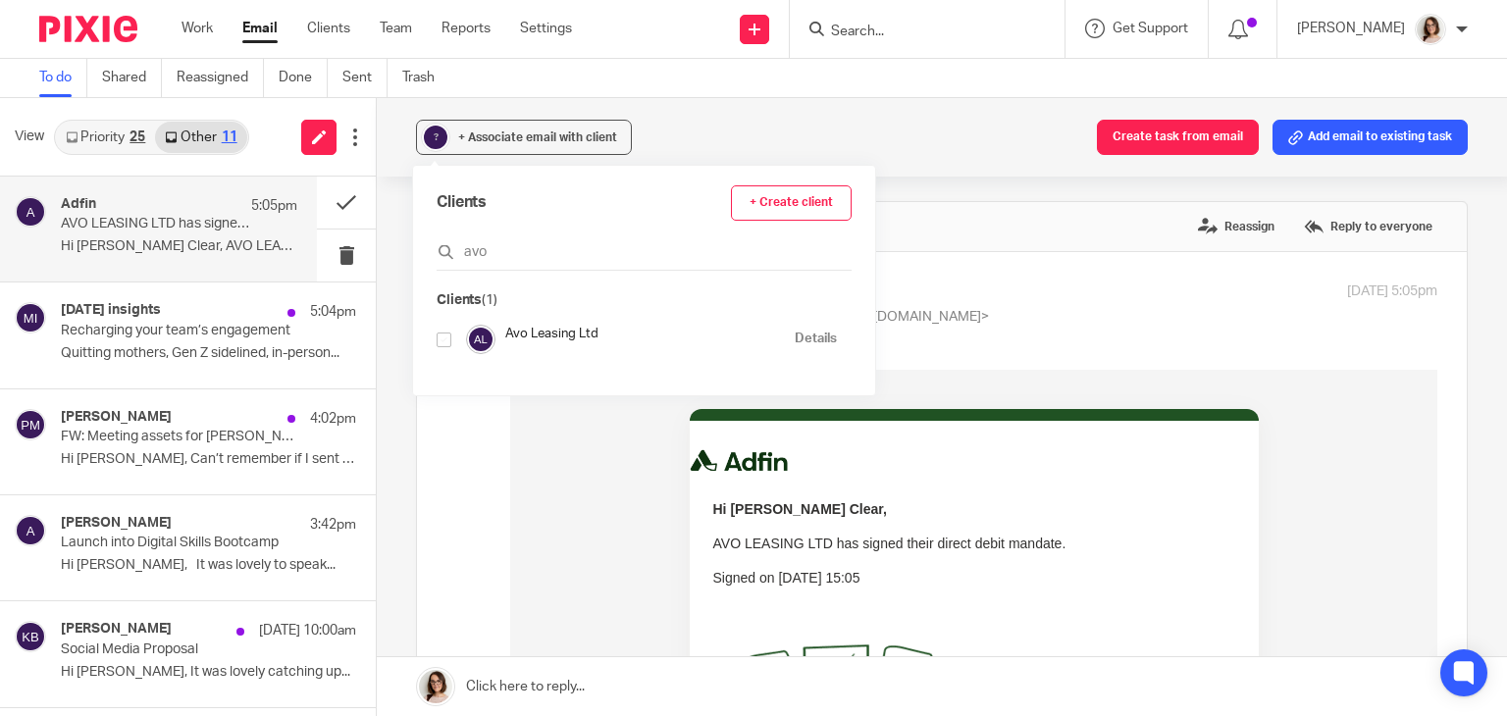
type input "avo"
click at [443, 337] on input "checkbox" at bounding box center [444, 340] width 15 height 15
checkbox input "true"
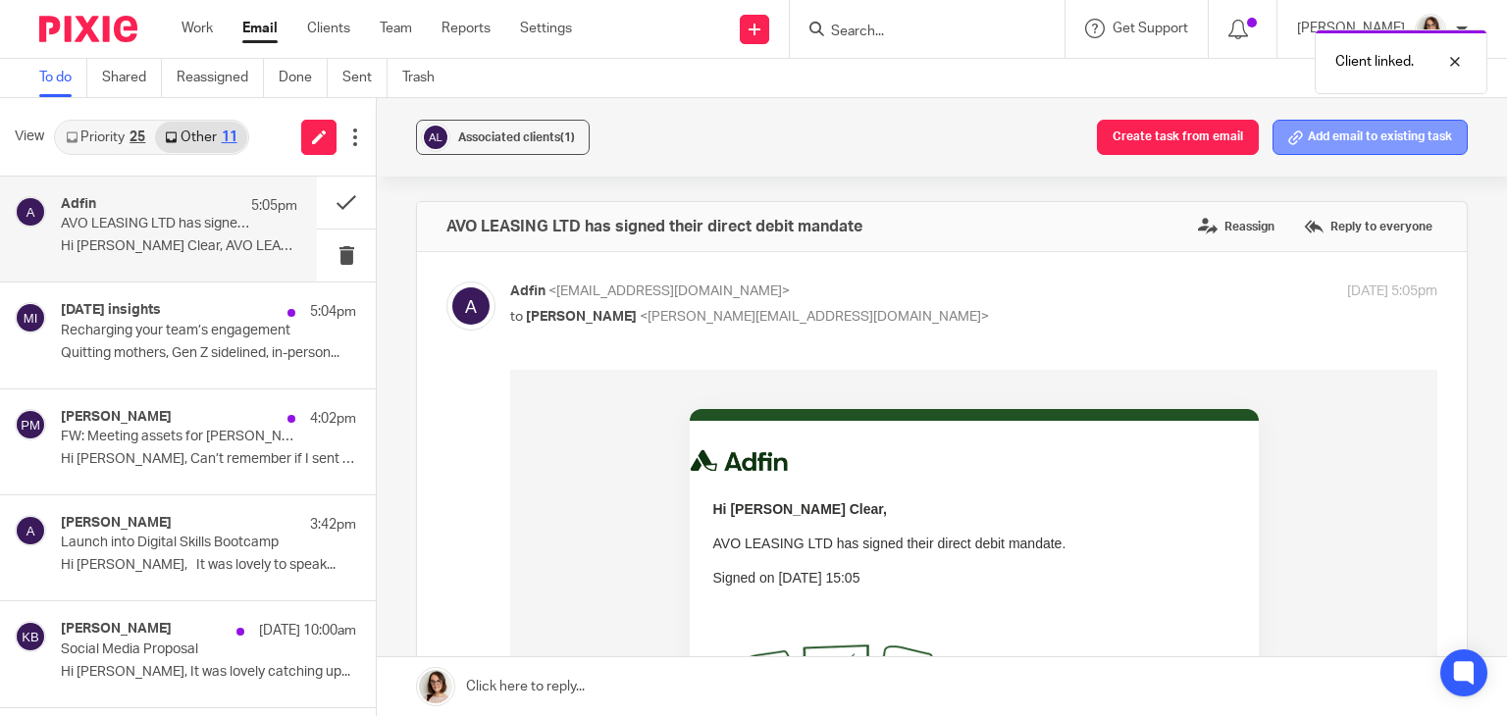
click at [1324, 138] on button "Add email to existing task" at bounding box center [1369, 137] width 195 height 35
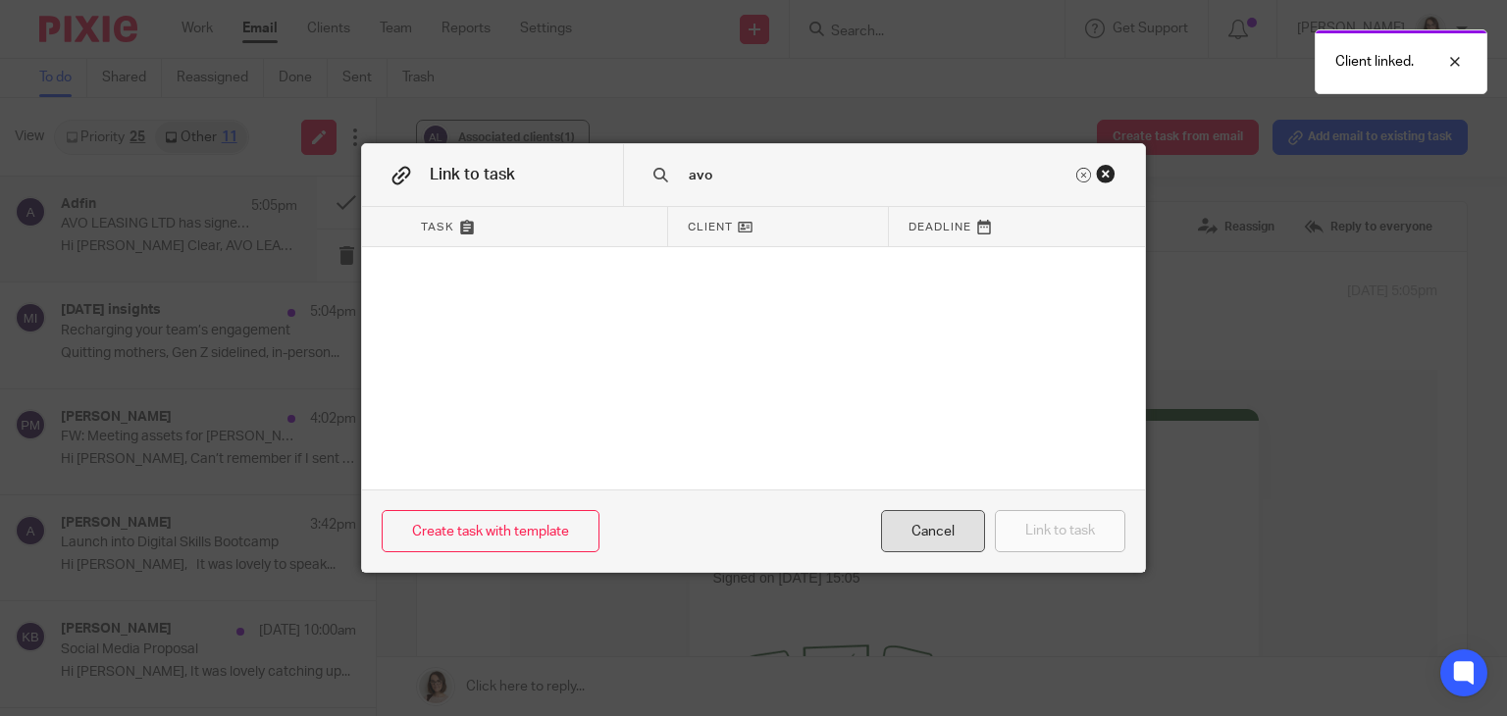
type input "avo"
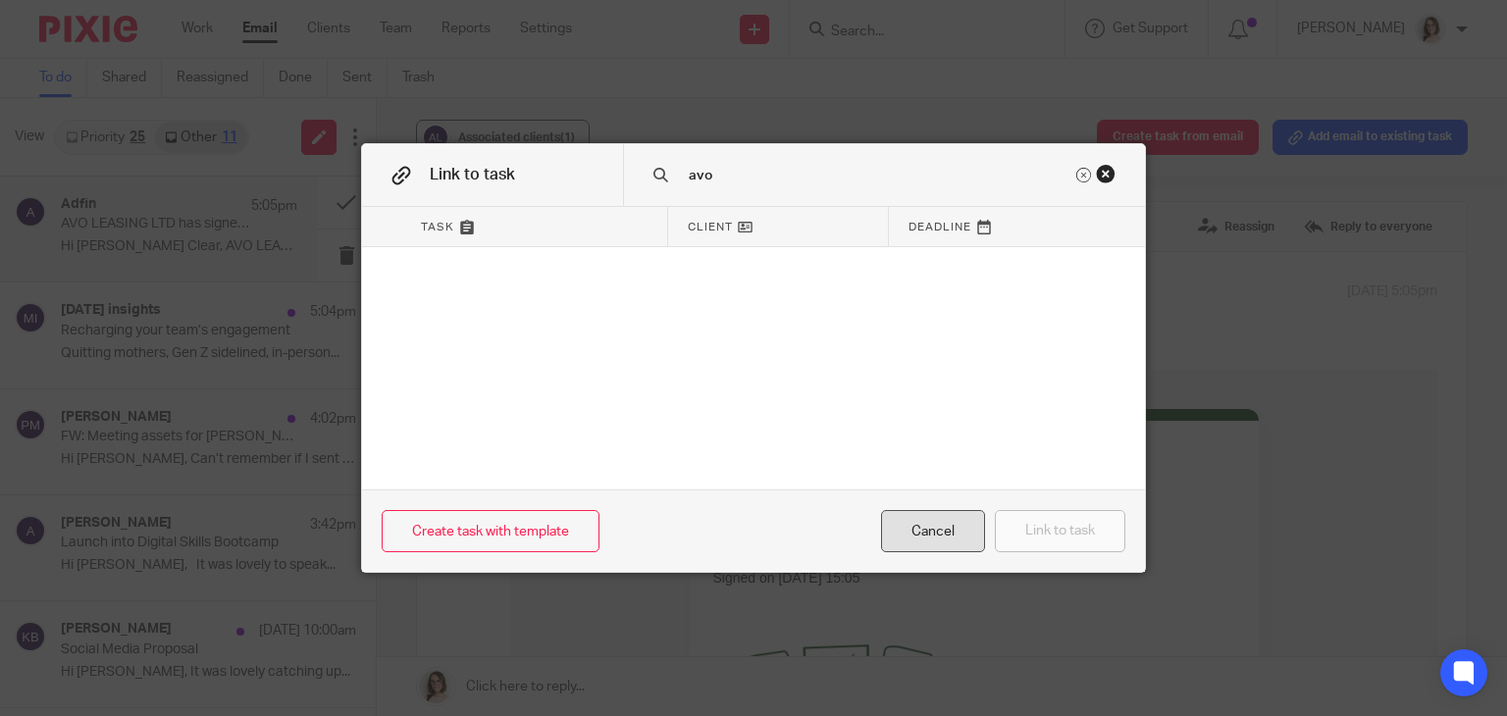
click at [921, 540] on div "Cancel" at bounding box center [933, 531] width 104 height 42
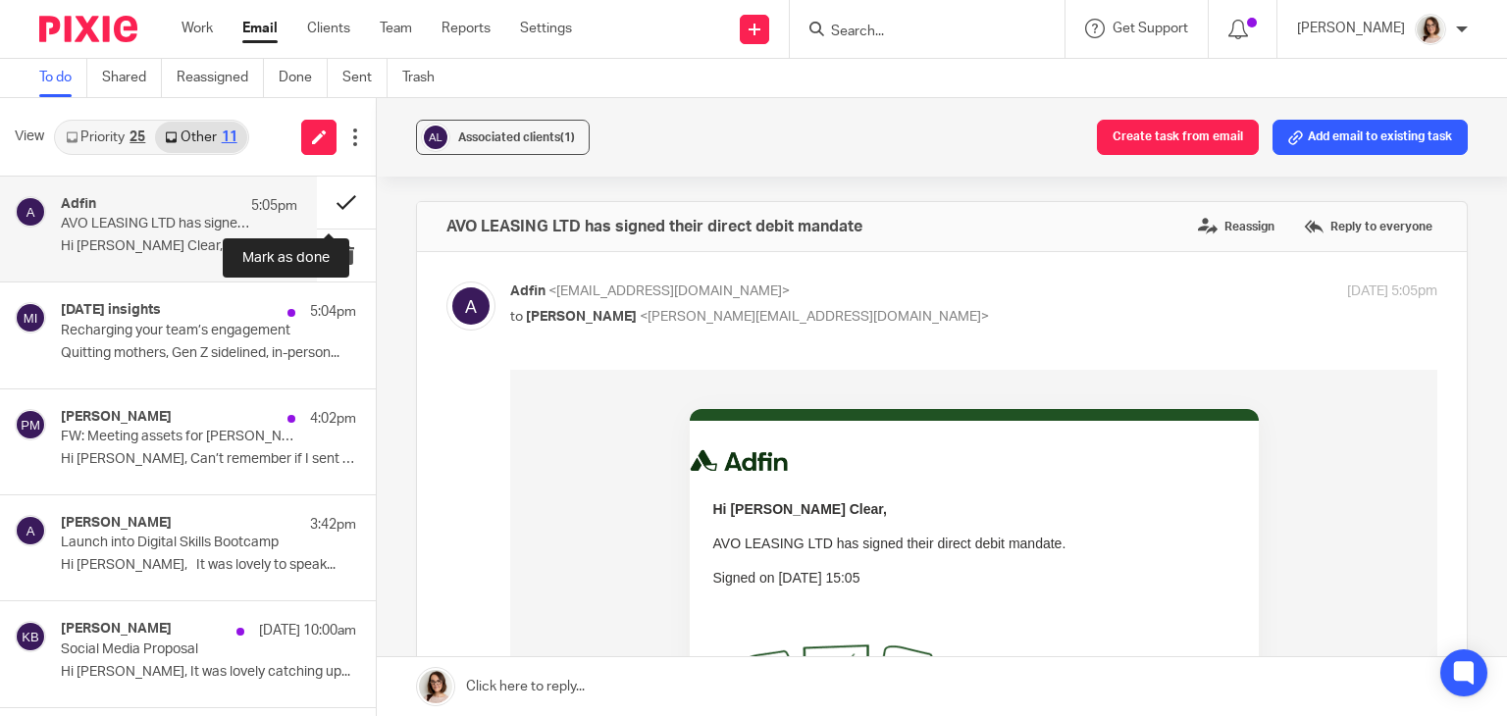
click at [324, 207] on button at bounding box center [346, 203] width 59 height 52
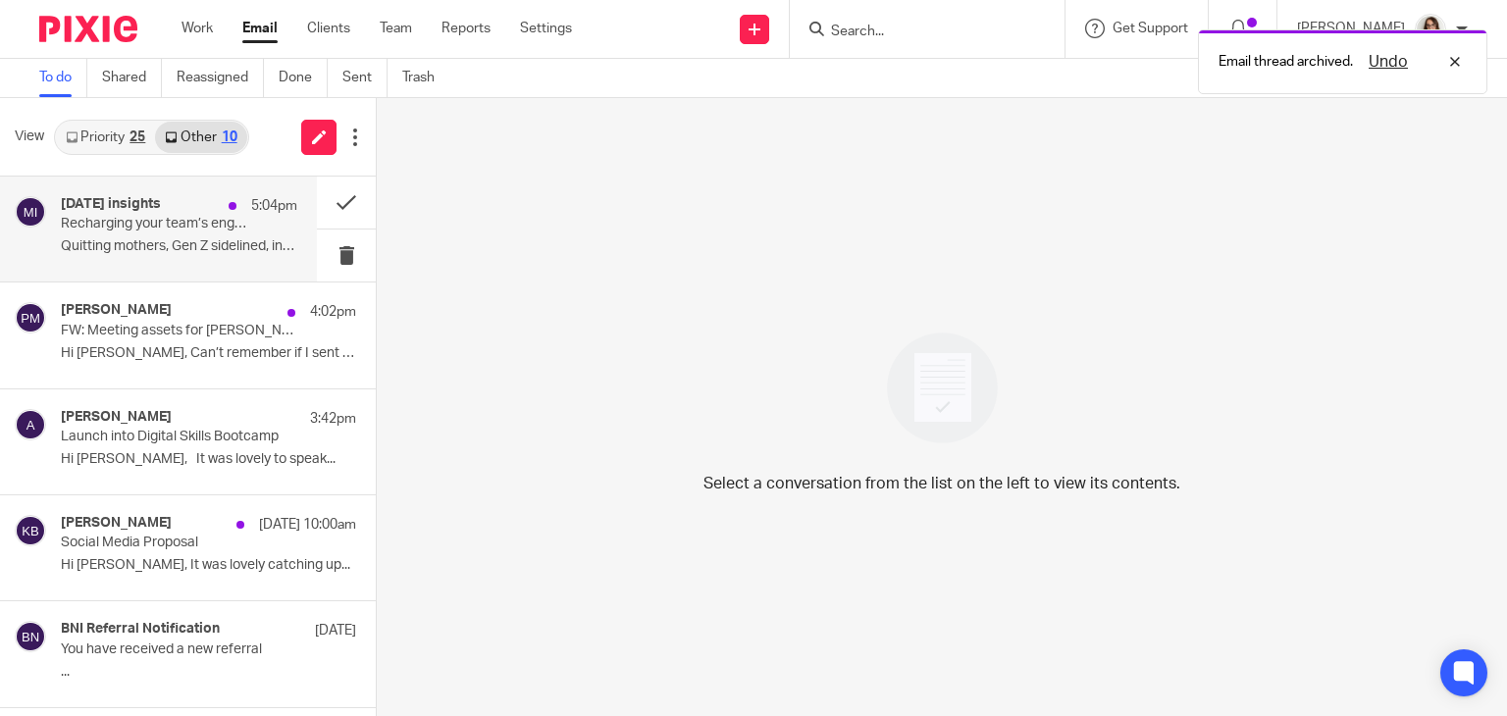
click at [186, 230] on p "Recharging your team’s engagement" at bounding box center [155, 224] width 189 height 17
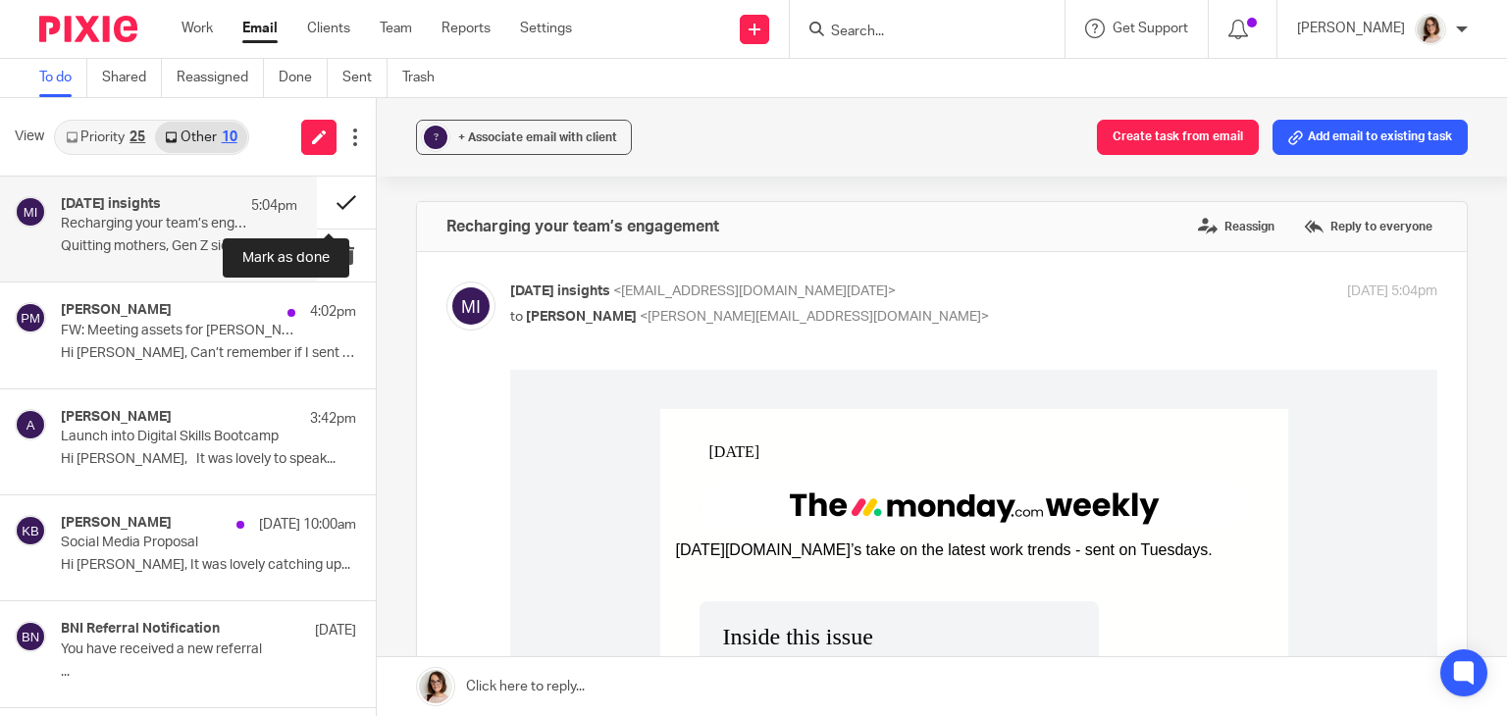
click at [330, 199] on button at bounding box center [346, 203] width 59 height 52
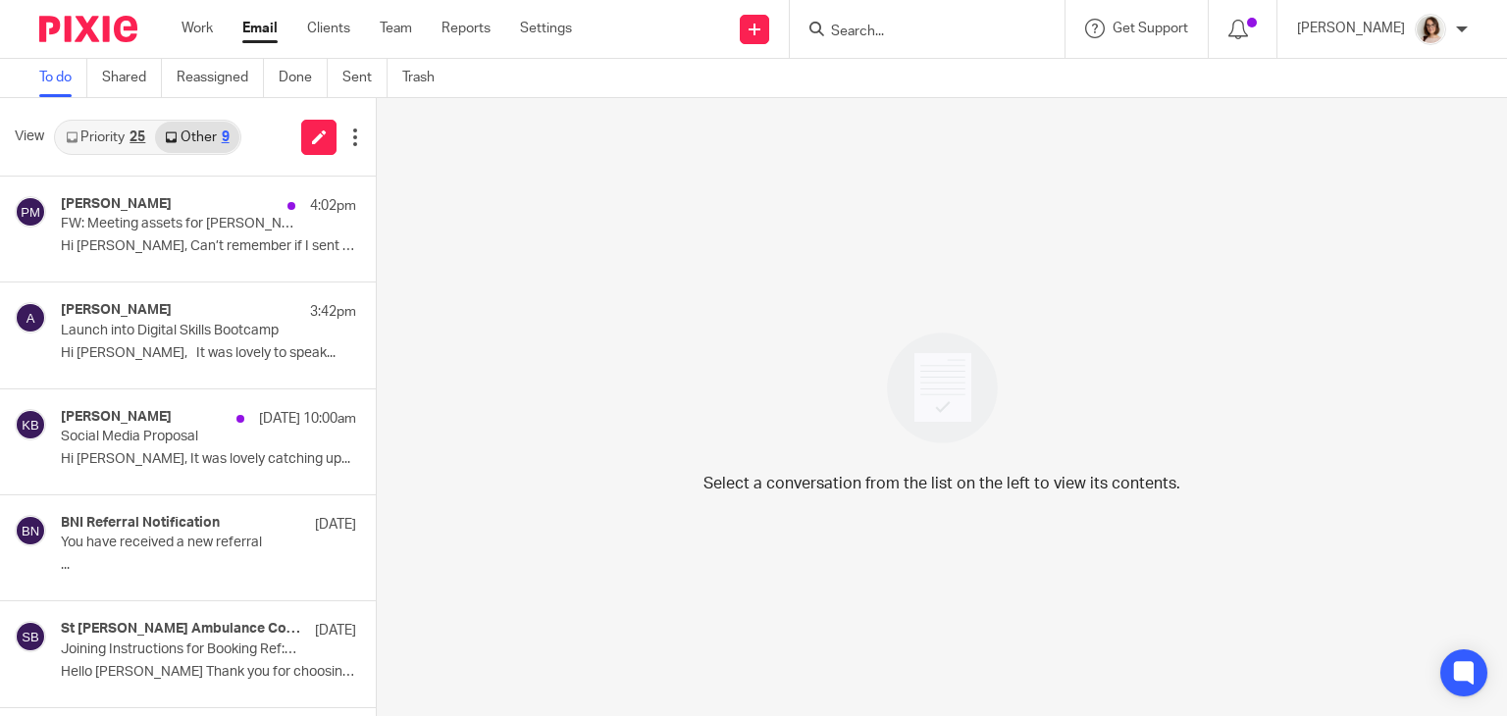
click at [270, 29] on link "Email" at bounding box center [259, 29] width 35 height 20
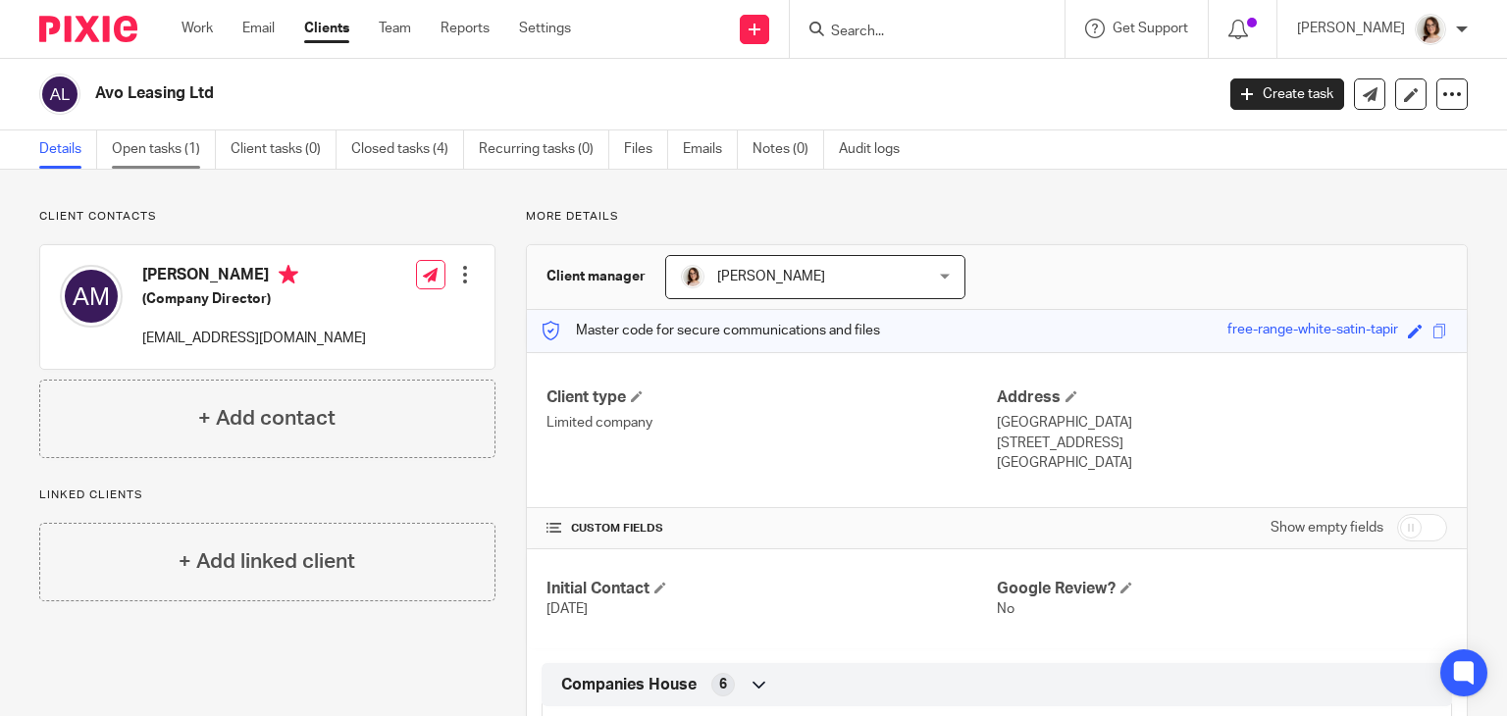
click at [149, 147] on link "Open tasks (1)" at bounding box center [164, 149] width 104 height 38
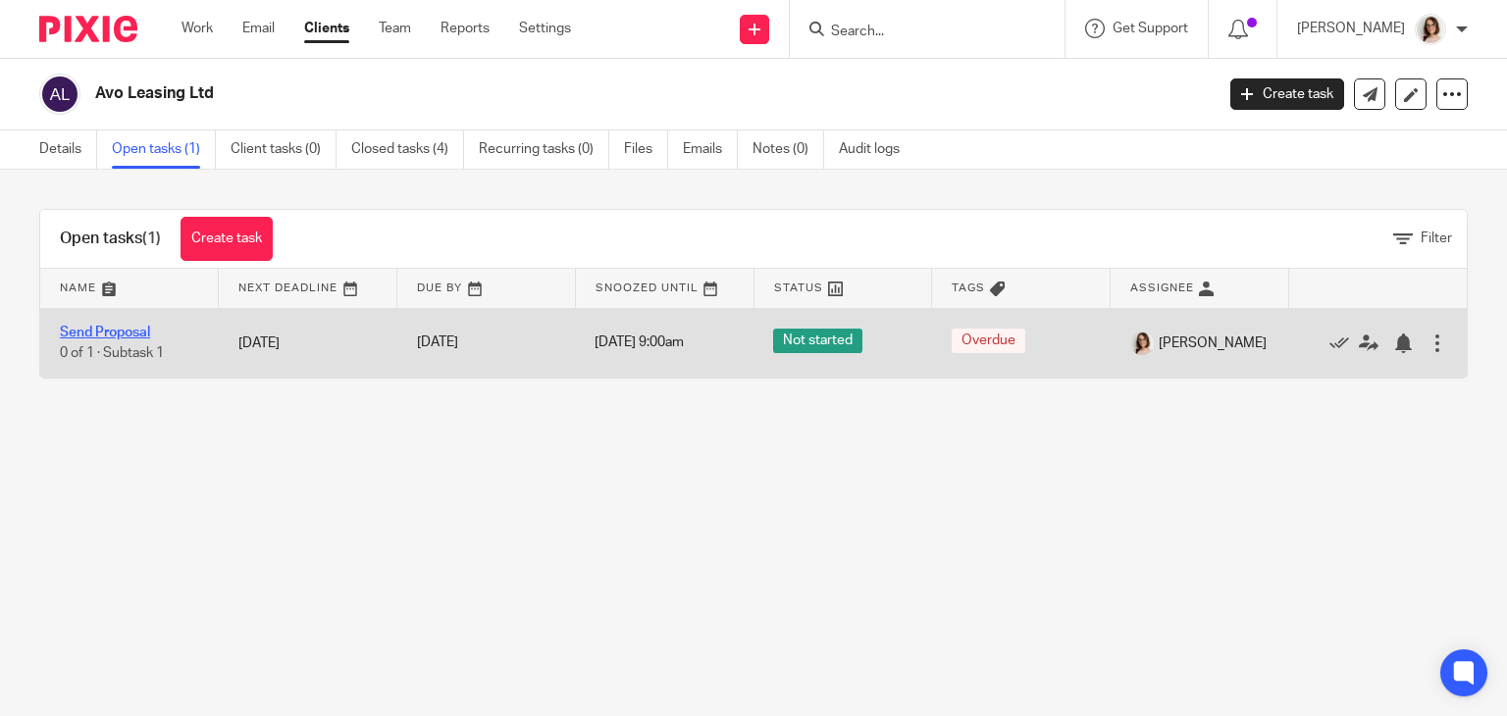
click at [125, 329] on link "Send Proposal" at bounding box center [105, 333] width 90 height 14
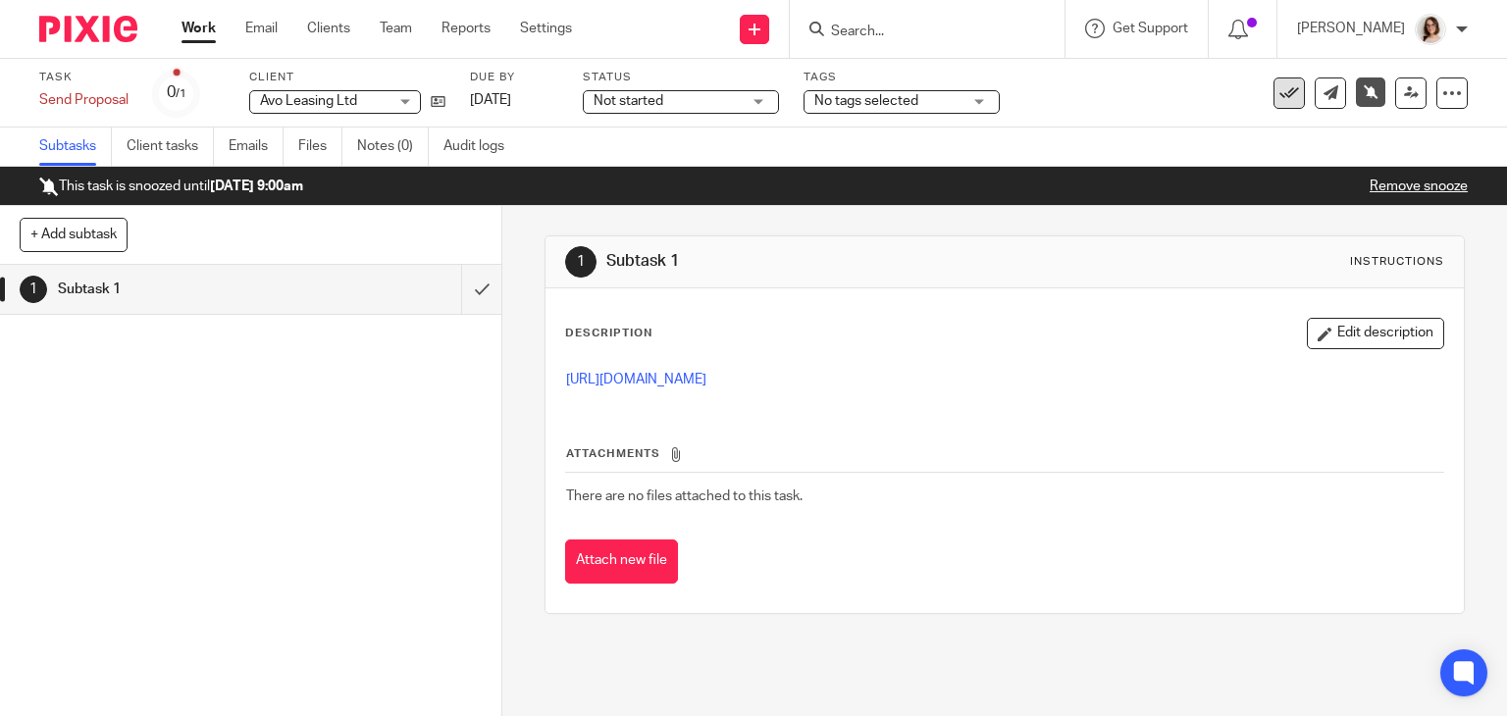
click at [1279, 99] on icon at bounding box center [1289, 93] width 20 height 20
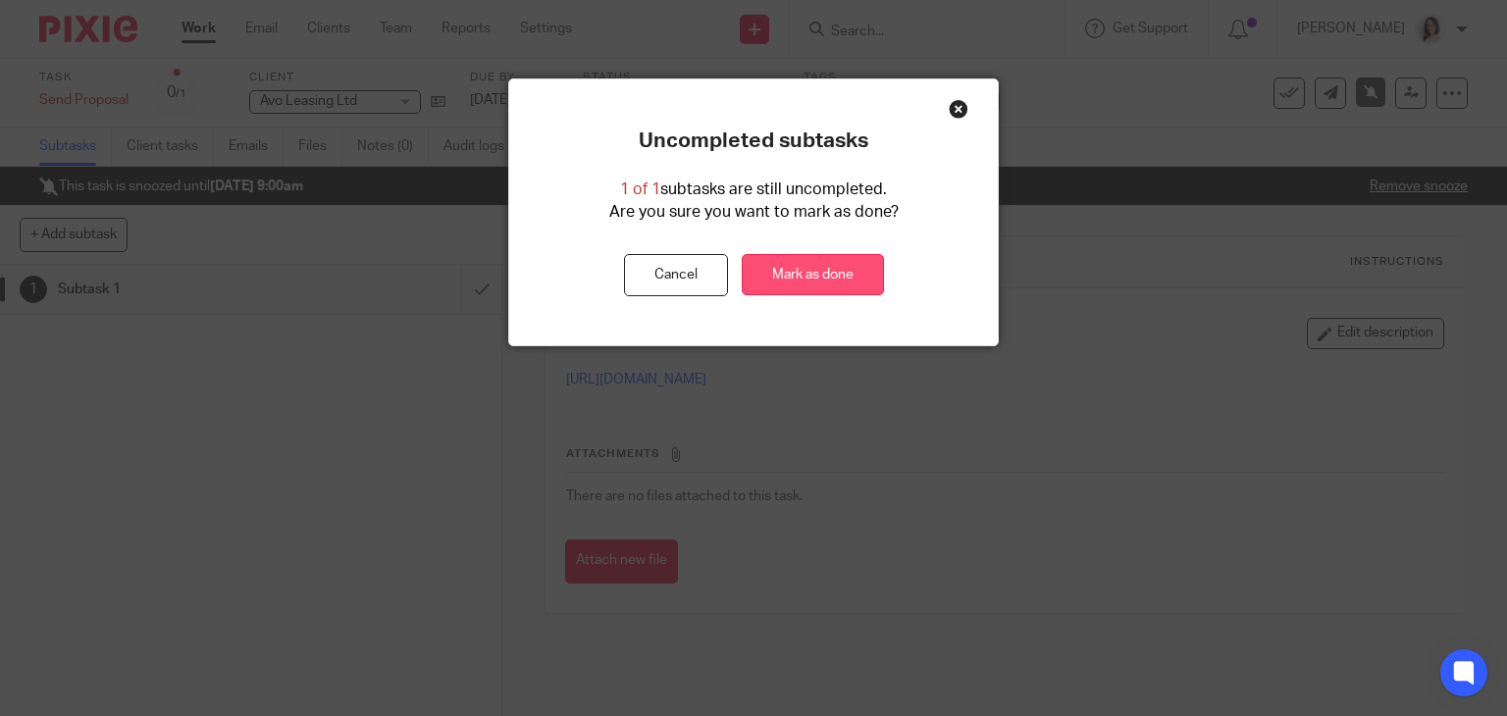
click at [817, 259] on link "Mark as done" at bounding box center [813, 275] width 142 height 42
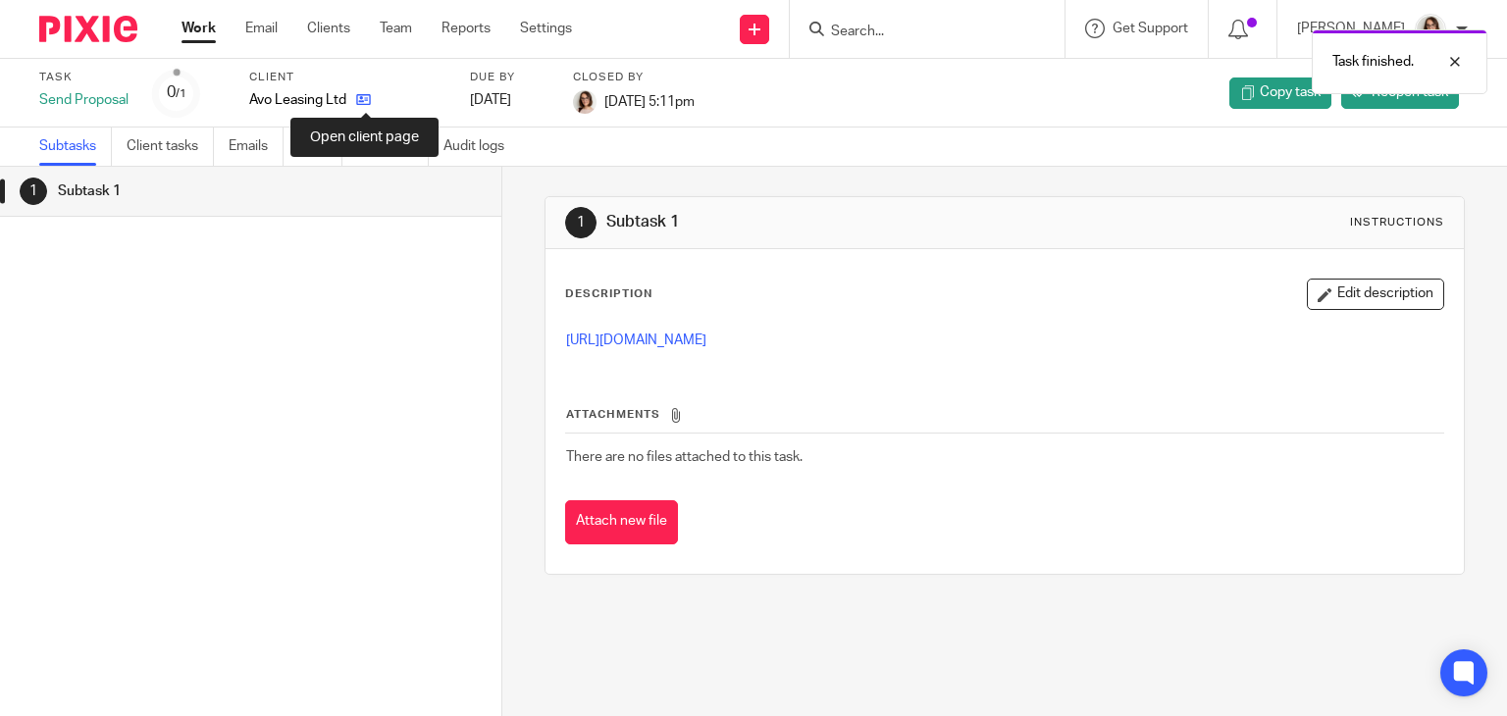
click at [361, 99] on icon at bounding box center [363, 99] width 15 height 15
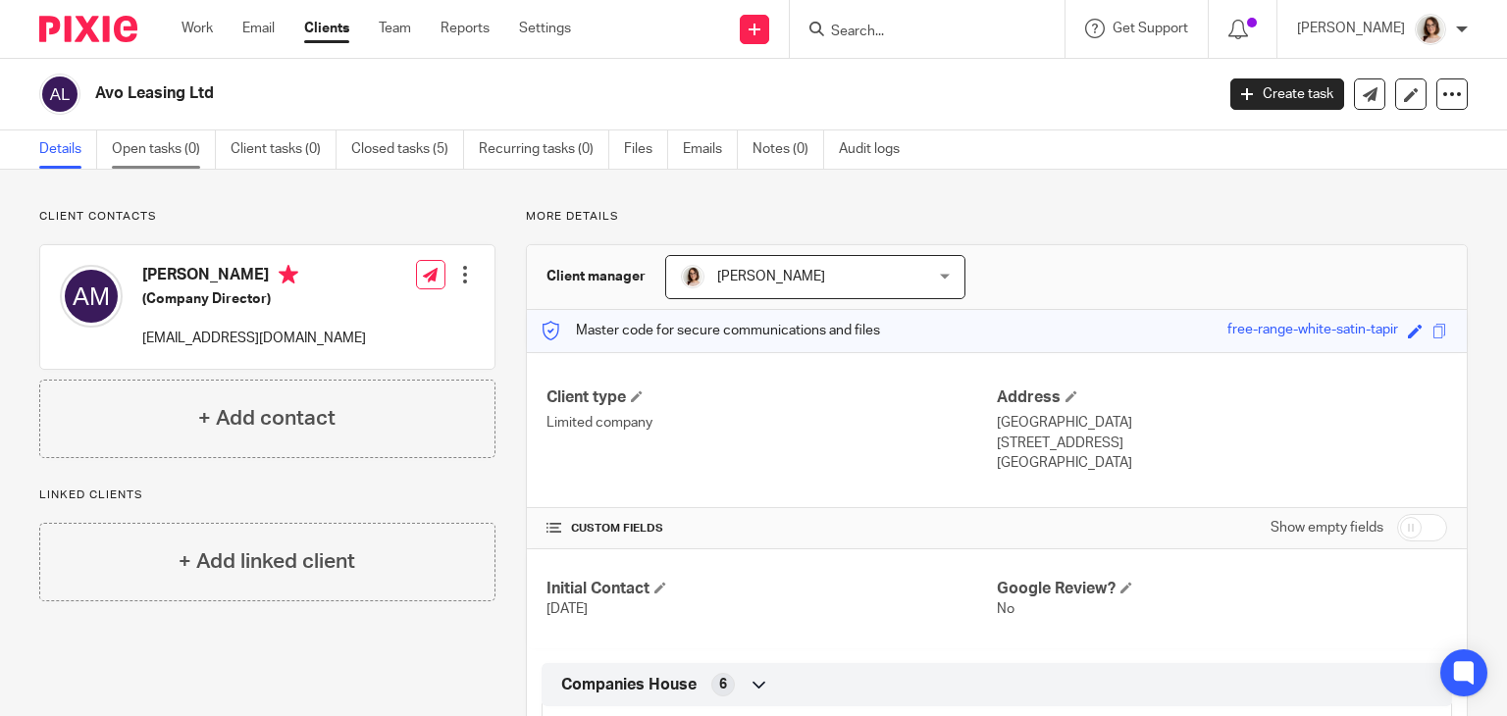
click at [149, 138] on link "Open tasks (0)" at bounding box center [164, 149] width 104 height 38
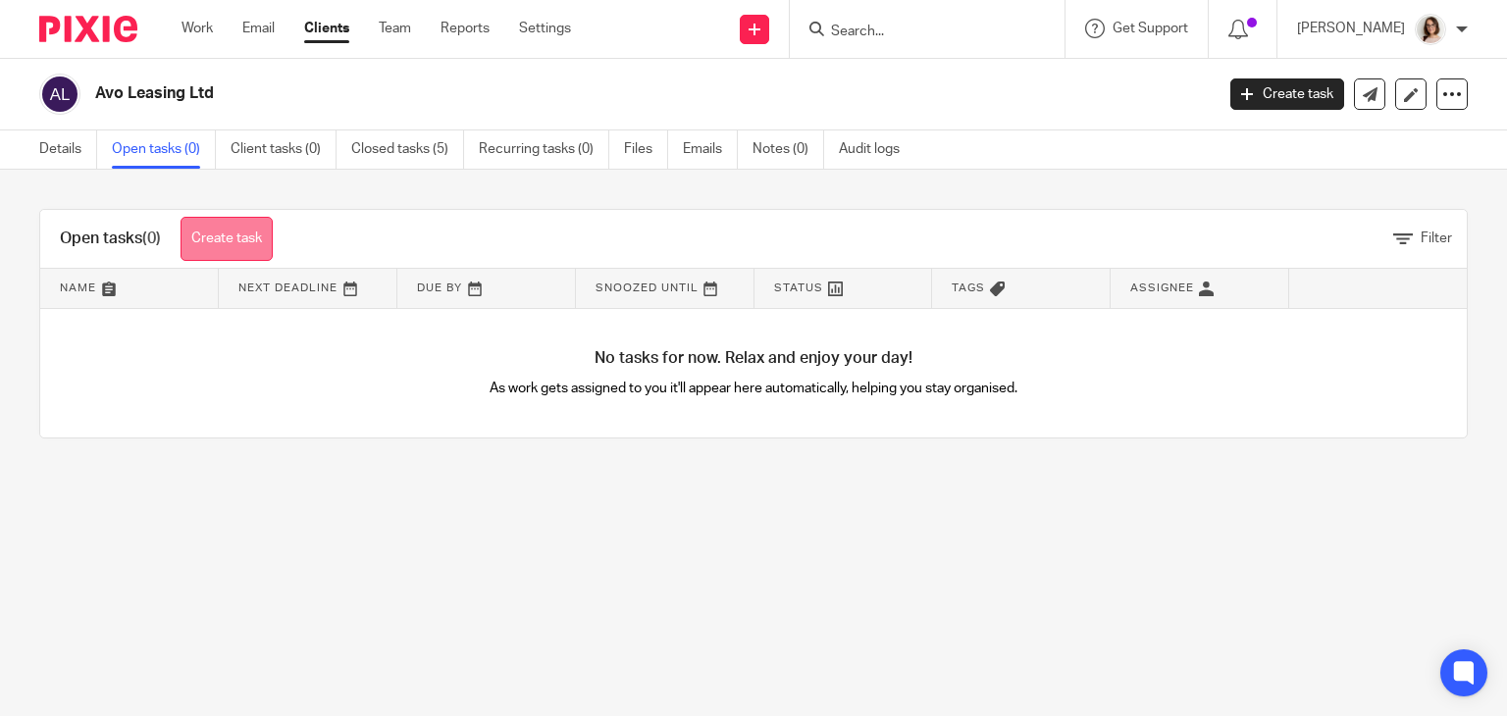
click at [249, 249] on link "Create task" at bounding box center [227, 239] width 92 height 44
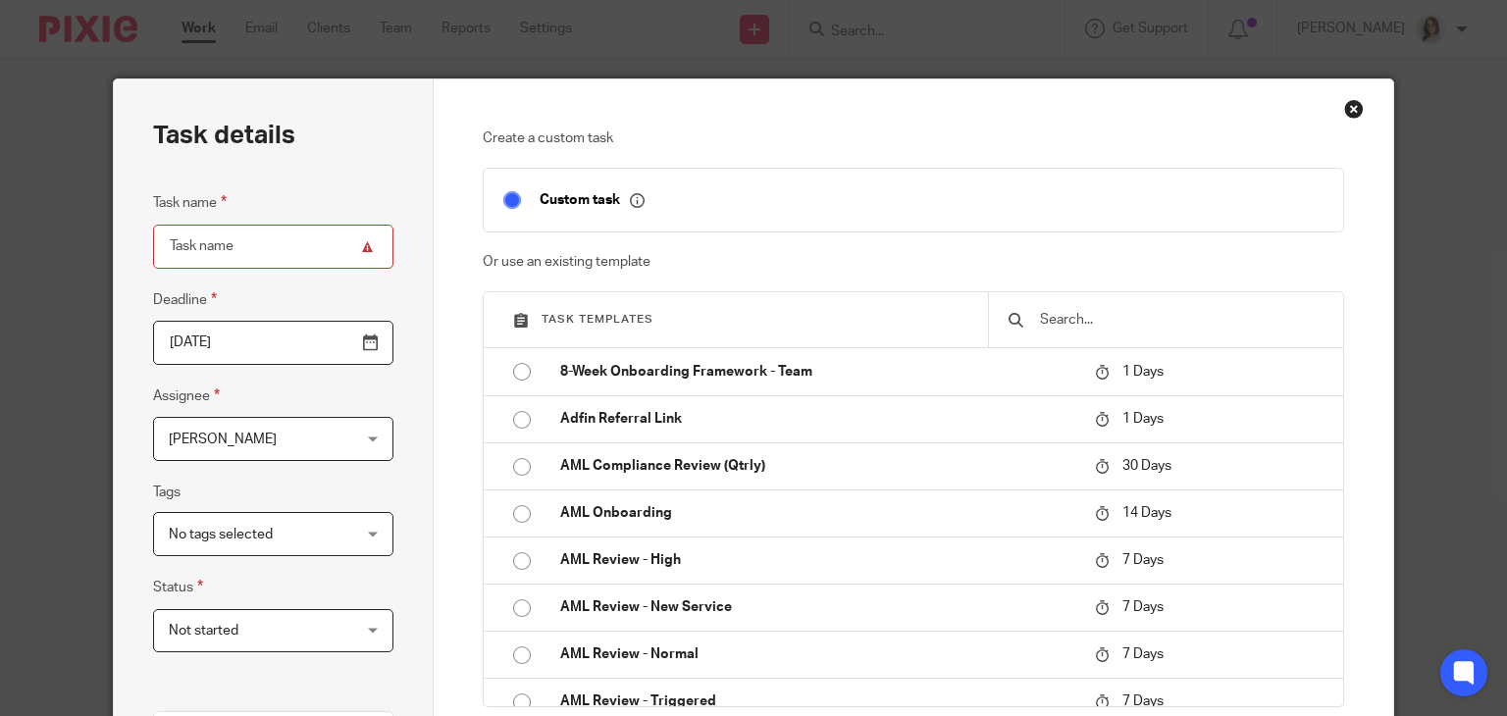
click at [1055, 324] on input "text" at bounding box center [1180, 320] width 285 height 22
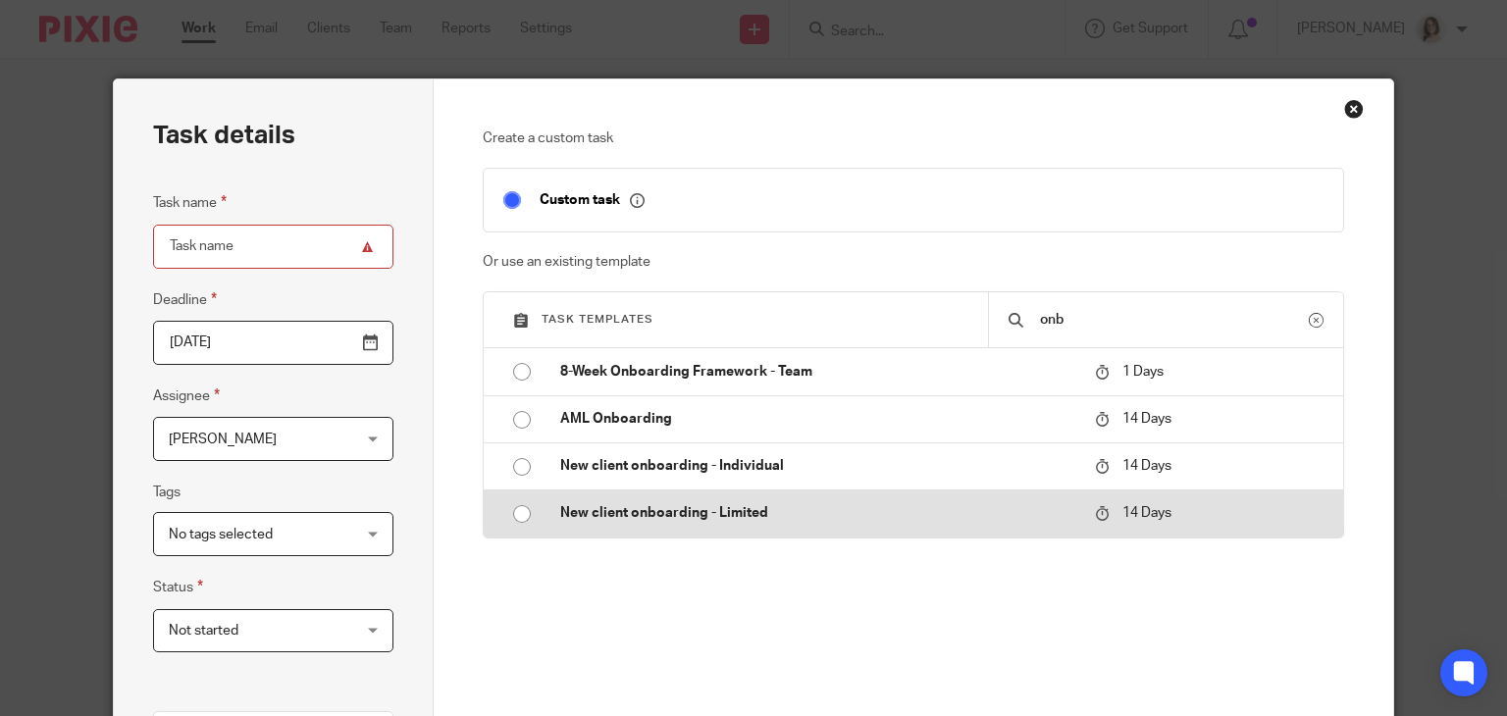
type input "onb"
click at [515, 512] on input "radio" at bounding box center [521, 513] width 37 height 37
type input "2025-09-09"
type input "New client onboarding - Limited"
checkbox input "false"
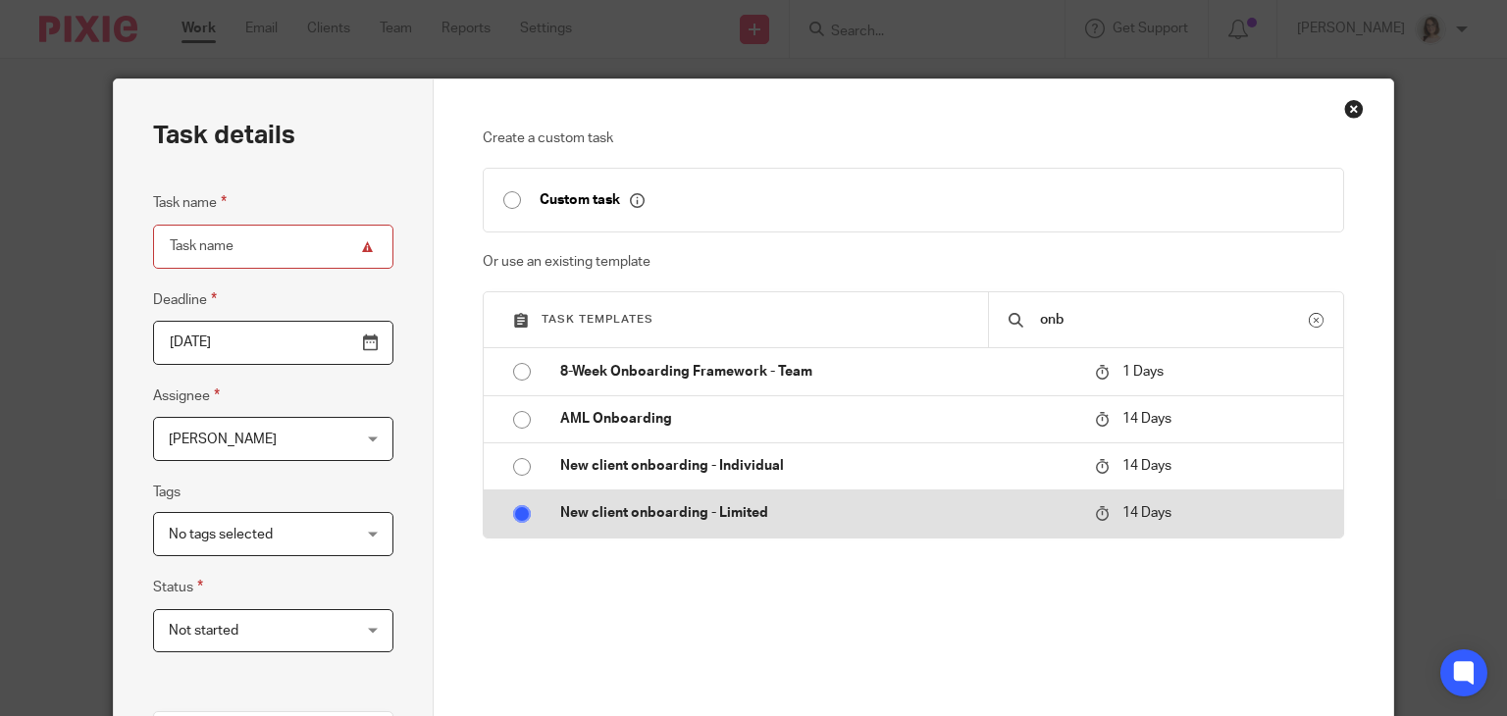
radio input "false"
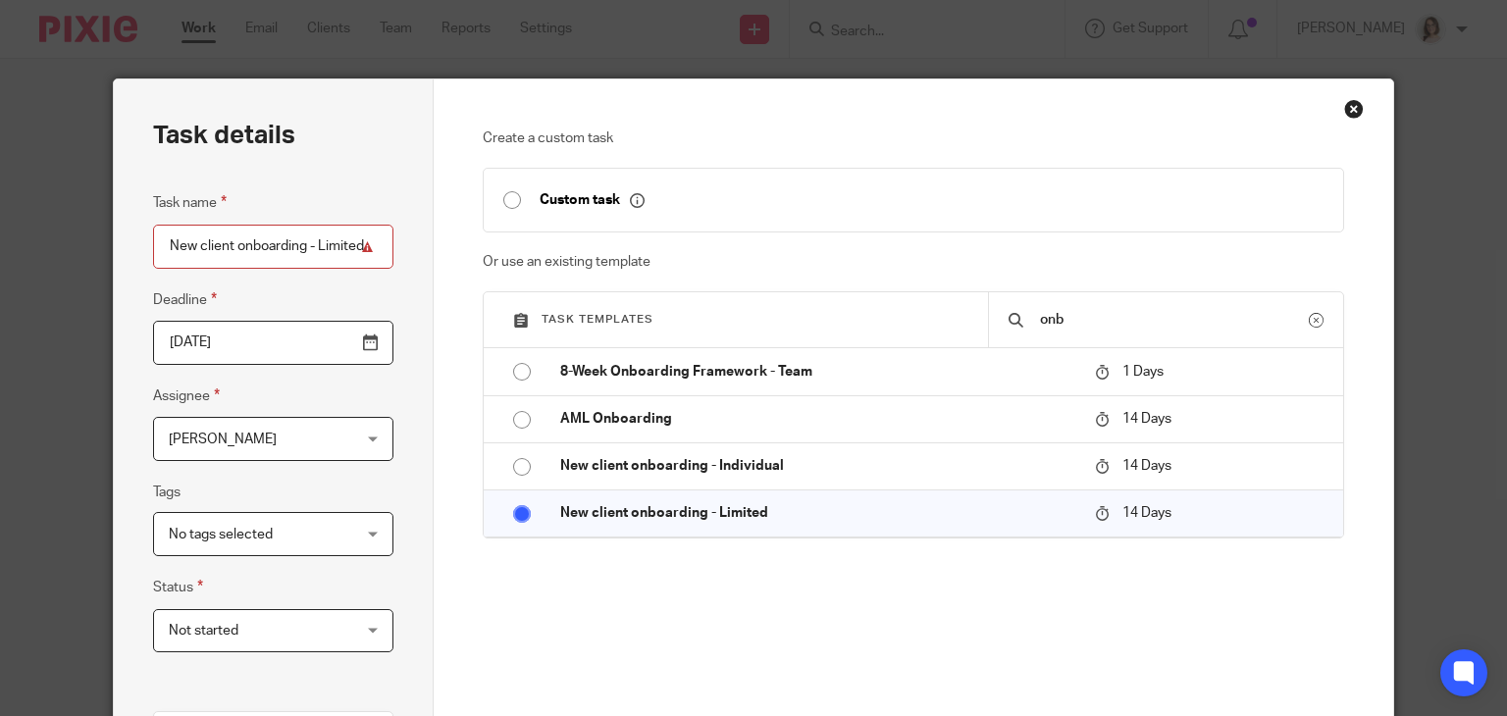
scroll to position [442, 0]
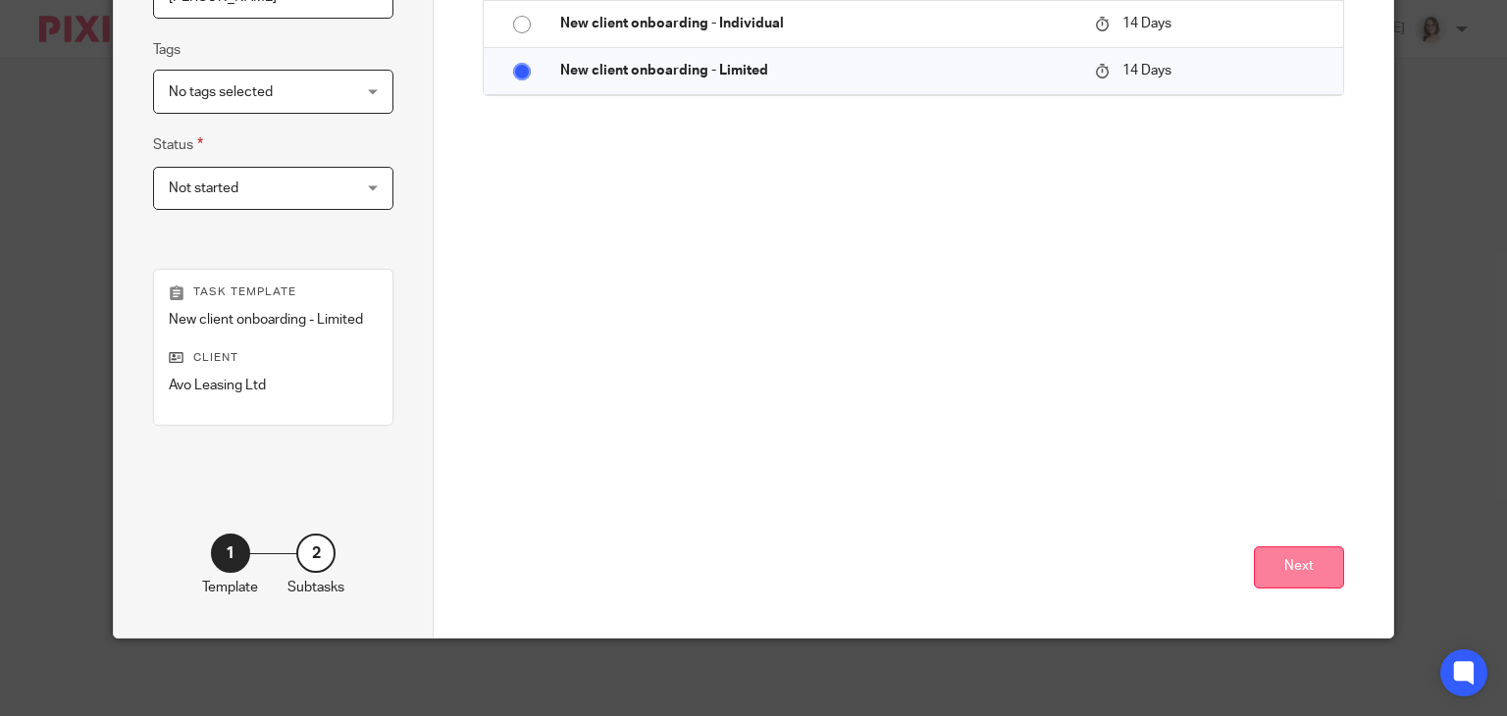
click at [1291, 570] on button "Next" at bounding box center [1299, 567] width 90 height 42
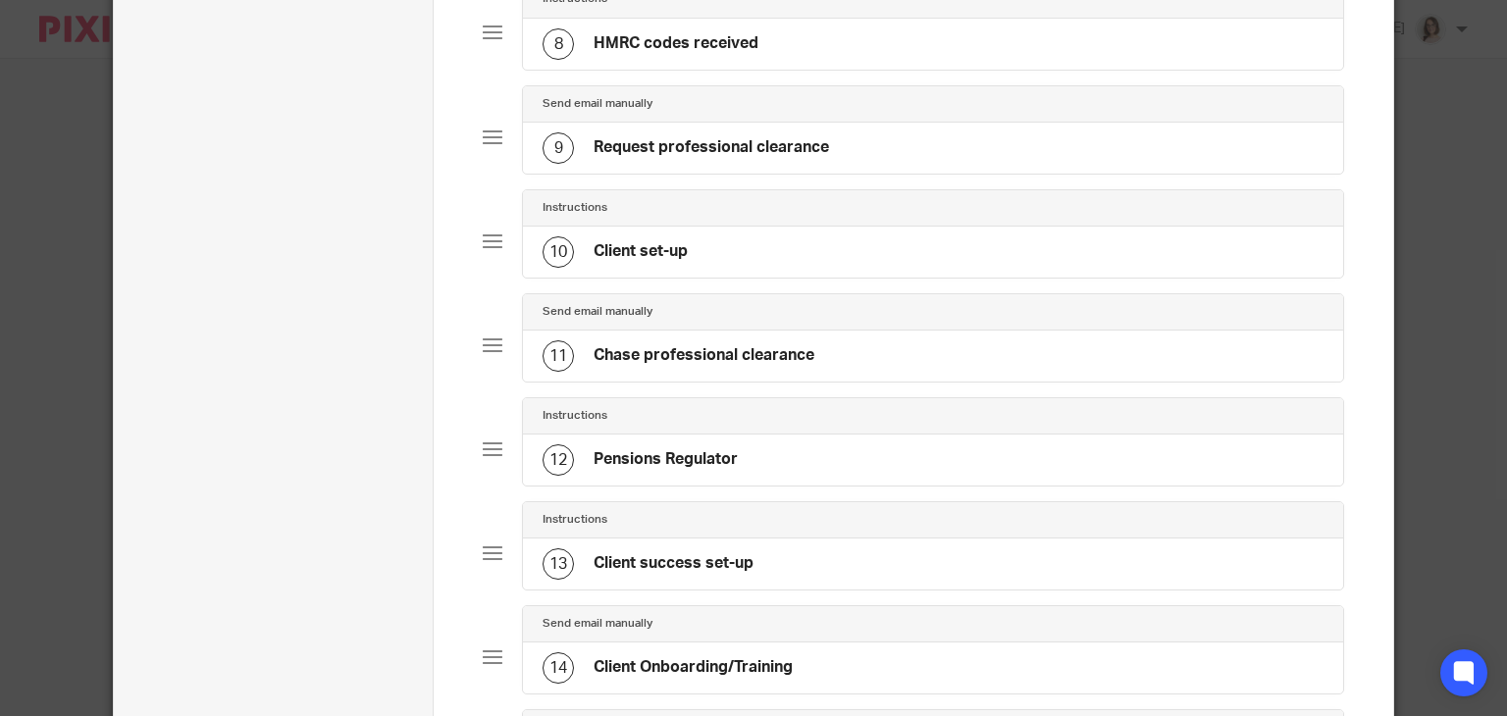
scroll to position [1417, 0]
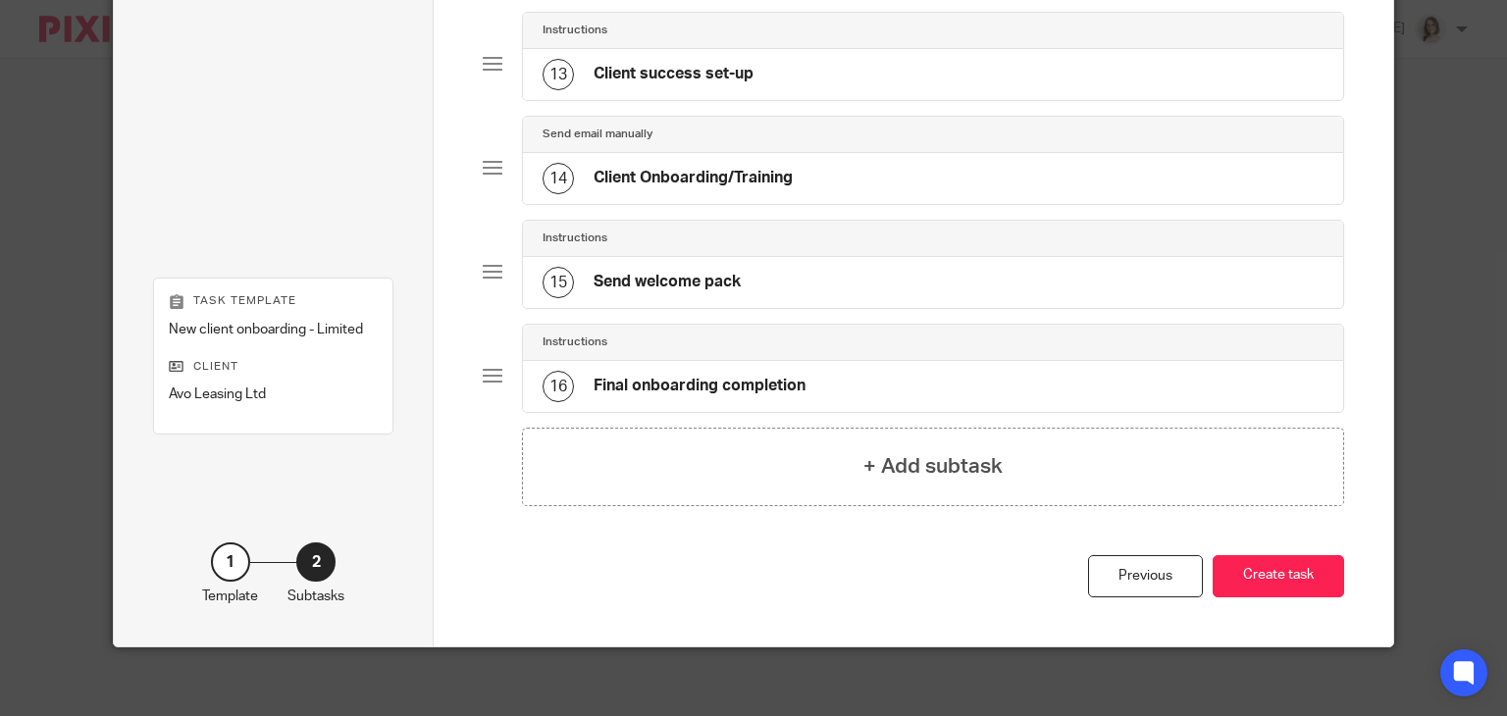
click at [1311, 566] on button "Create task" at bounding box center [1278, 576] width 131 height 42
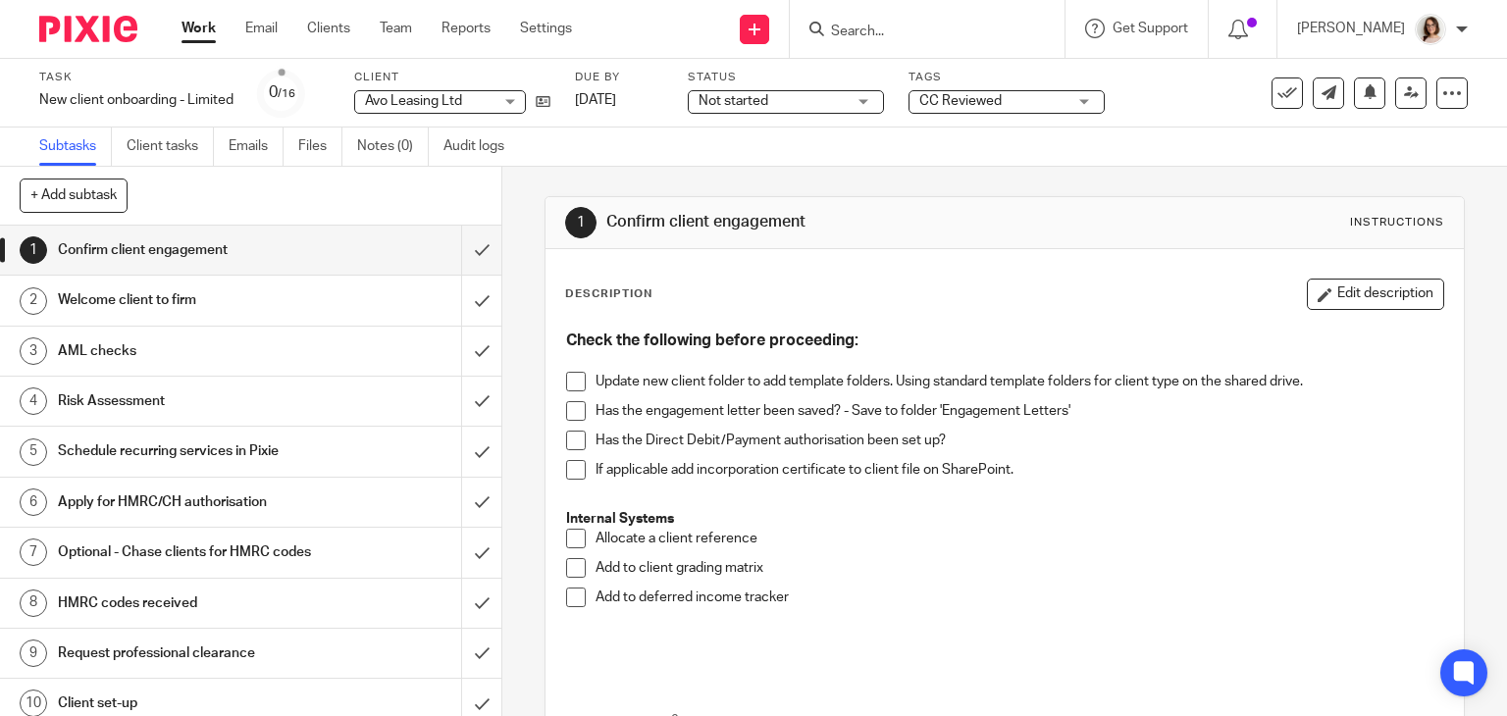
click at [528, 272] on div "1 Confirm client engagement Instructions Description Edit description Check the…" at bounding box center [1004, 441] width 1005 height 549
click at [566, 381] on span at bounding box center [576, 382] width 20 height 20
click at [575, 444] on span at bounding box center [576, 441] width 20 height 20
